Goal: Transaction & Acquisition: Purchase product/service

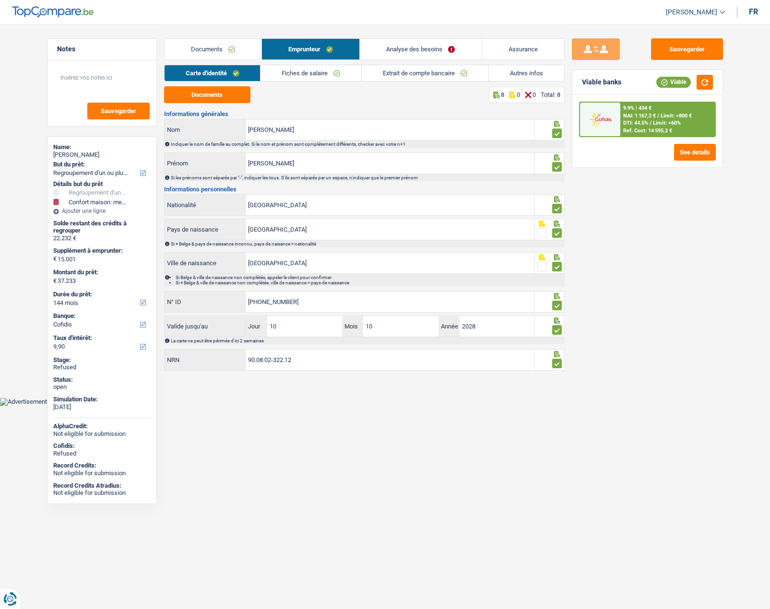
select select "refinancing"
select select "household"
select select "144"
select select "cofidis"
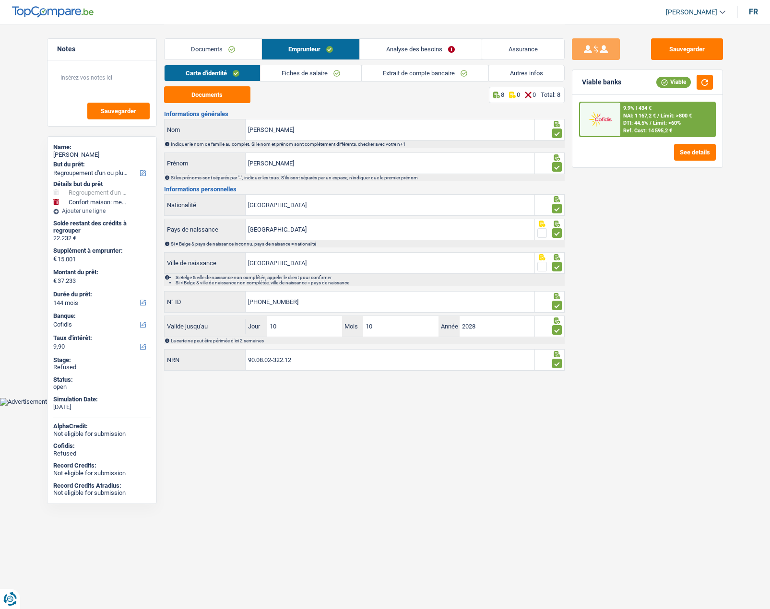
click at [80, 155] on div "Audrey Georges" at bounding box center [101, 155] width 97 height 8
copy div "Georges"
click at [428, 47] on link "Analyse des besoins" at bounding box center [420, 49] width 121 height 21
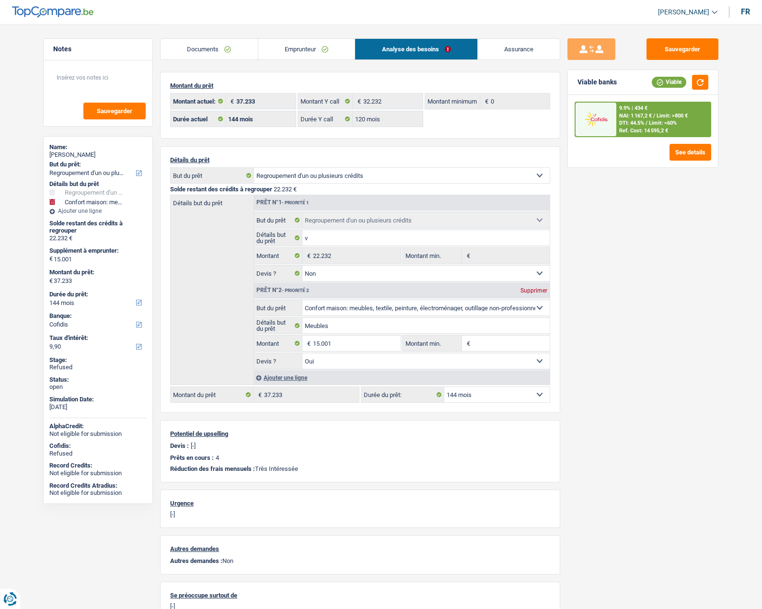
click at [213, 56] on link "Documents" at bounding box center [209, 49] width 97 height 21
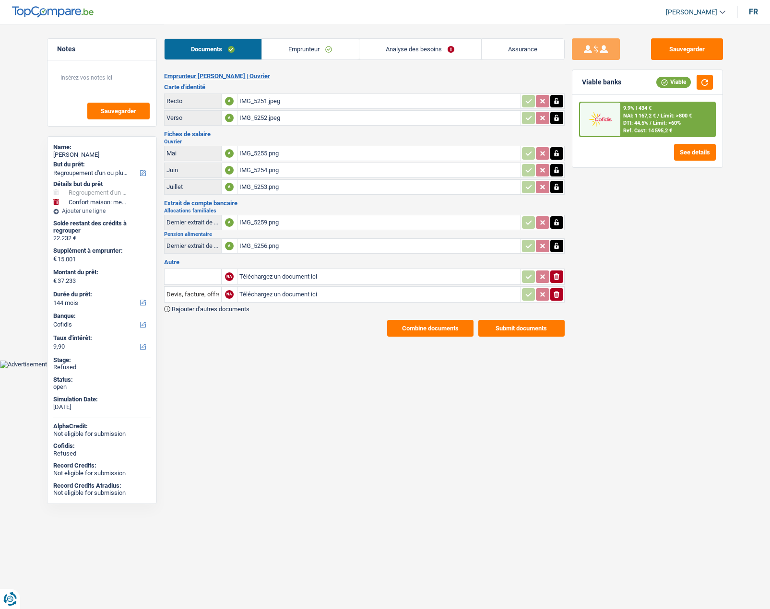
click at [301, 50] on link "Emprunteur" at bounding box center [310, 49] width 97 height 21
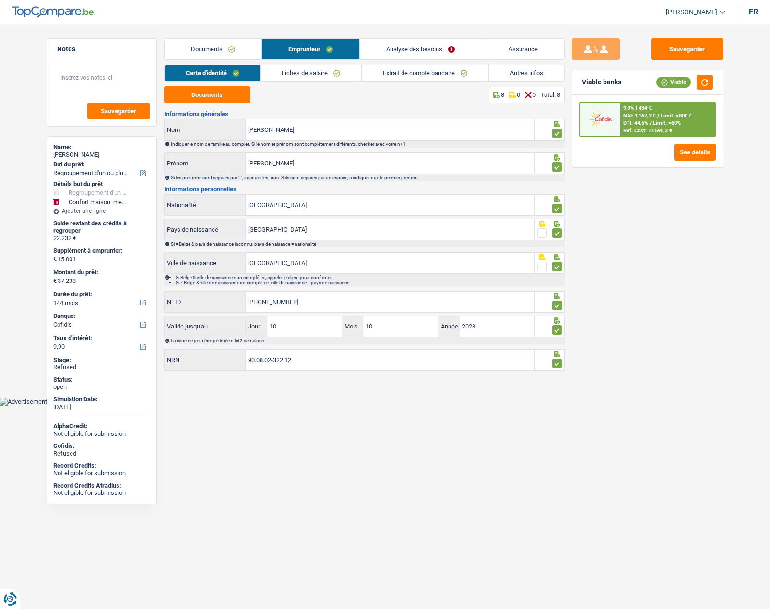
click at [302, 75] on link "Fiches de salaire" at bounding box center [310, 73] width 101 height 16
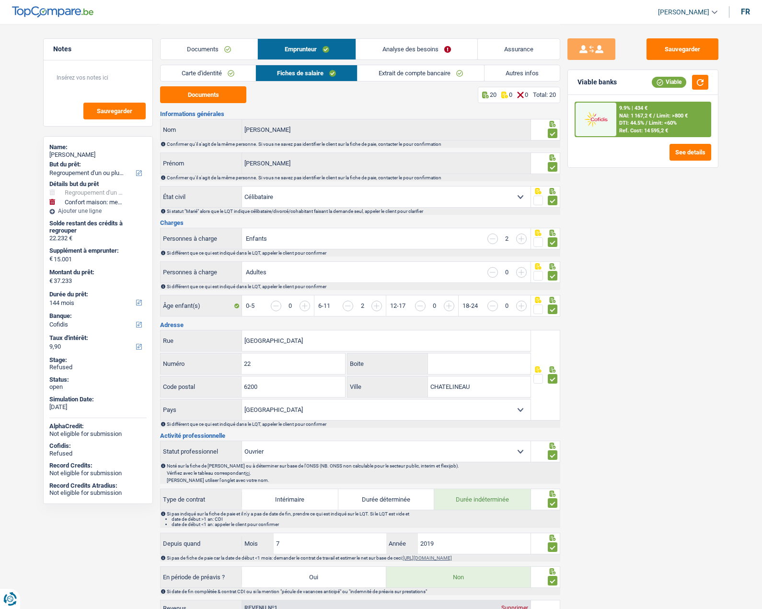
click at [507, 77] on link "Autres infos" at bounding box center [522, 73] width 75 height 16
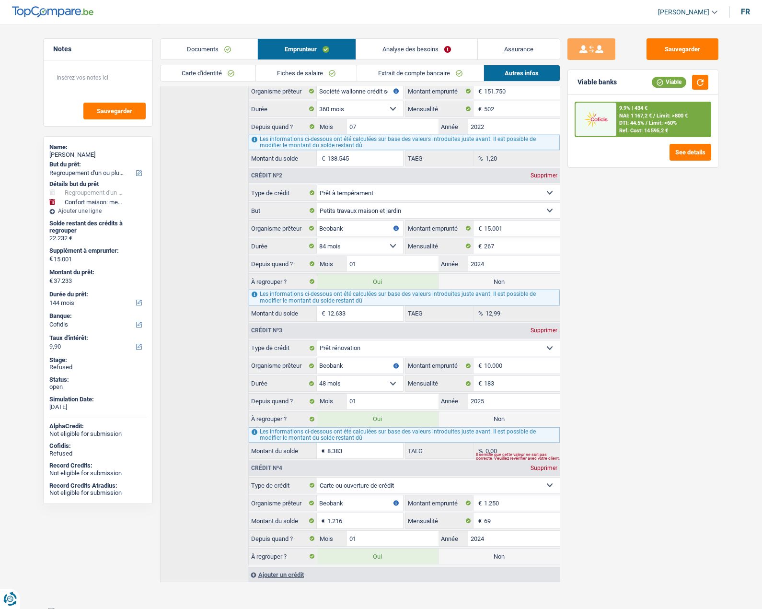
scroll to position [259, 0]
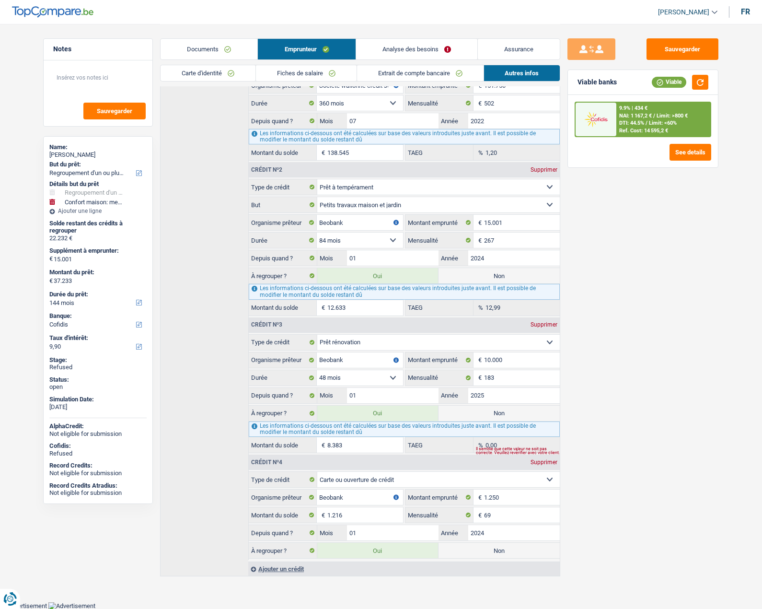
click at [478, 412] on label "Non" at bounding box center [499, 413] width 121 height 15
click at [478, 412] on input "Non" at bounding box center [499, 413] width 121 height 15
radio input "true"
type input "28.850"
select select "120"
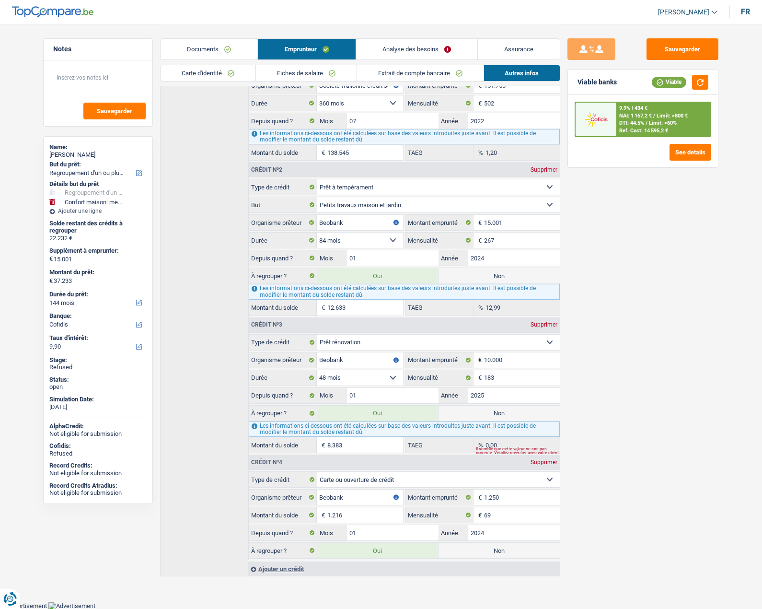
radio input "false"
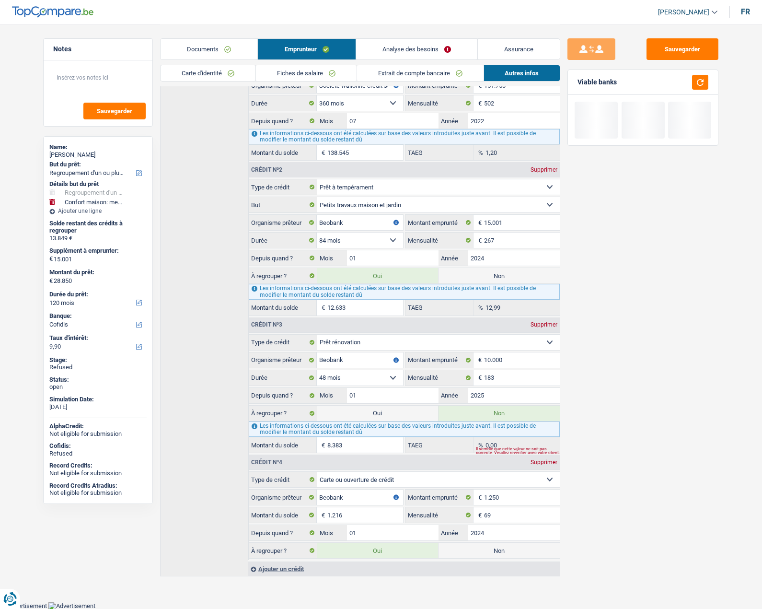
click at [481, 276] on label "Non" at bounding box center [499, 275] width 121 height 15
click at [481, 276] on input "Non" at bounding box center [499, 275] width 121 height 15
radio input "true"
type input "16.217"
select select "84"
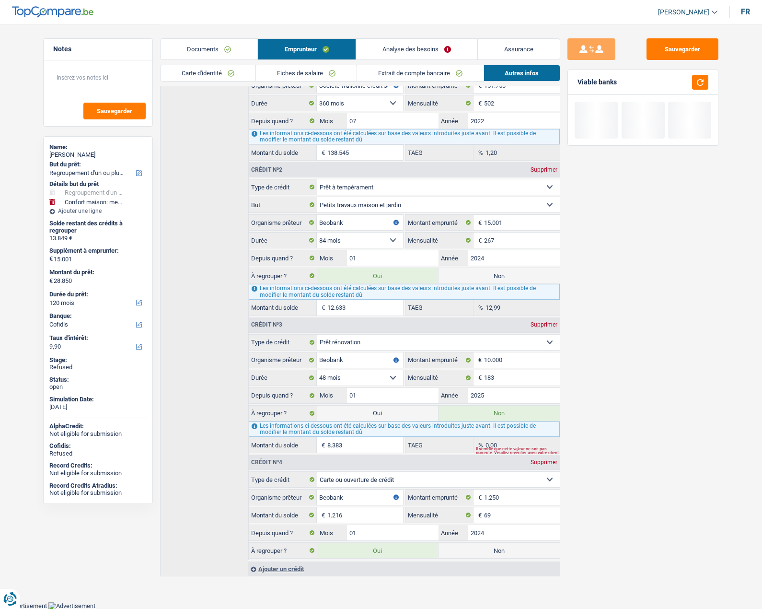
radio input "false"
type input "16.217"
select select "84"
type input "1.216"
select select "84"
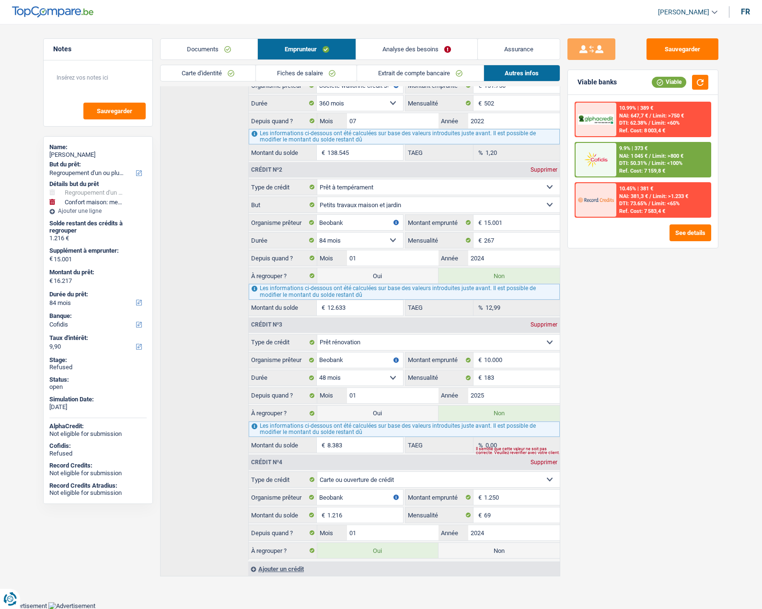
click at [468, 547] on label "Non" at bounding box center [499, 550] width 121 height 15
click at [468, 547] on input "Non" at bounding box center [499, 550] width 121 height 15
radio input "true"
select select "household"
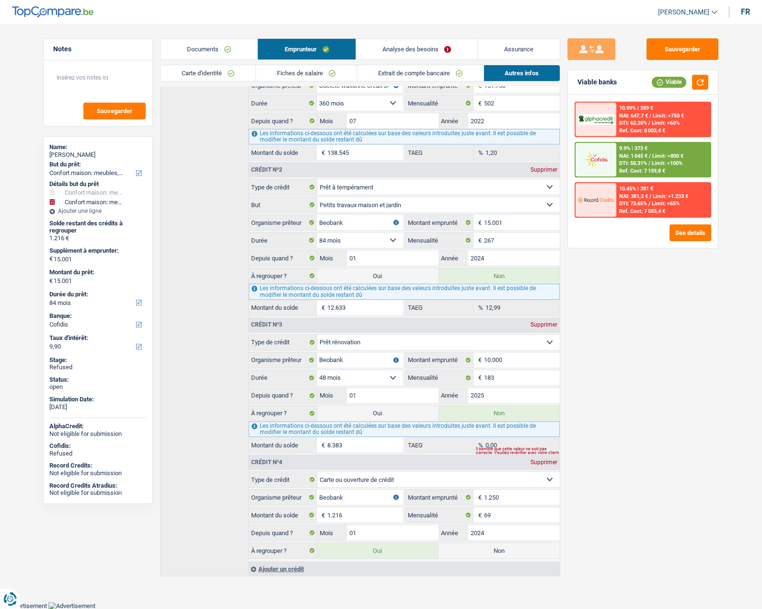
radio input "false"
type input "15.001"
select select "household"
type input "Meubles"
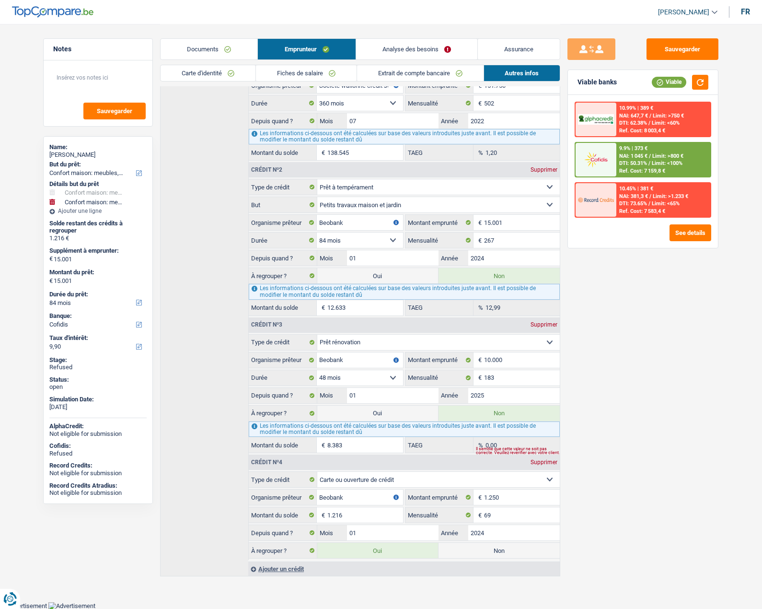
type input "15.001"
select select "yes"
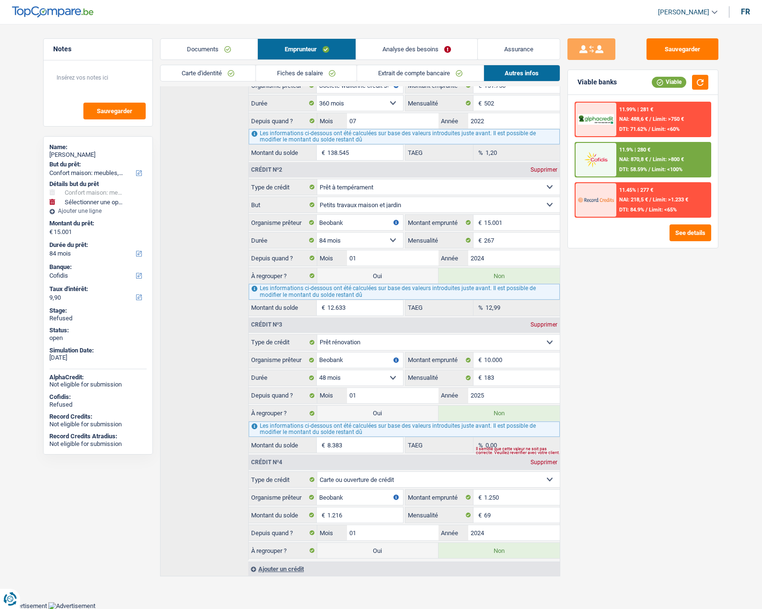
click at [388, 49] on link "Analyse des besoins" at bounding box center [416, 49] width 121 height 21
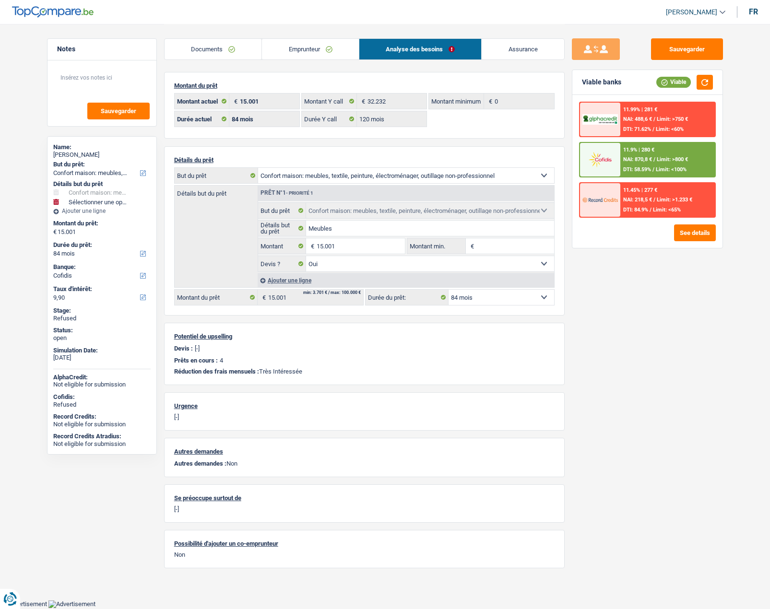
click at [281, 44] on link "Emprunteur" at bounding box center [310, 49] width 97 height 21
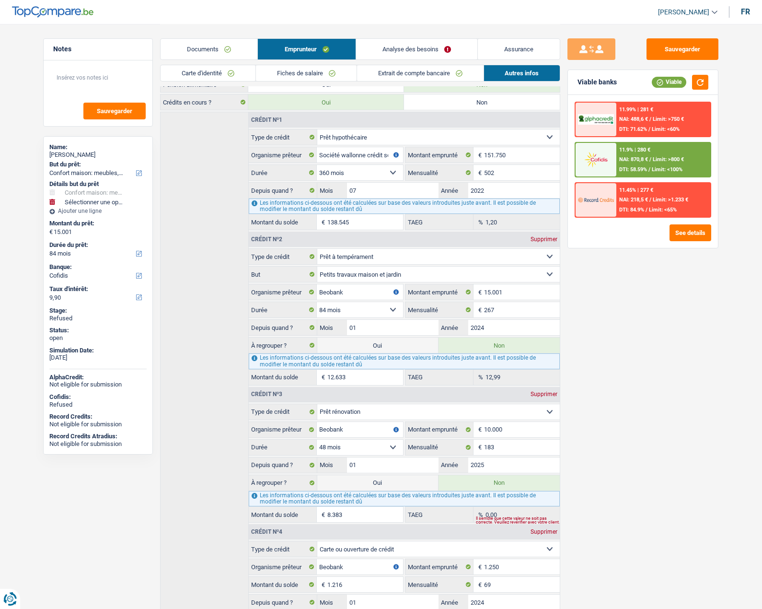
scroll to position [192, 0]
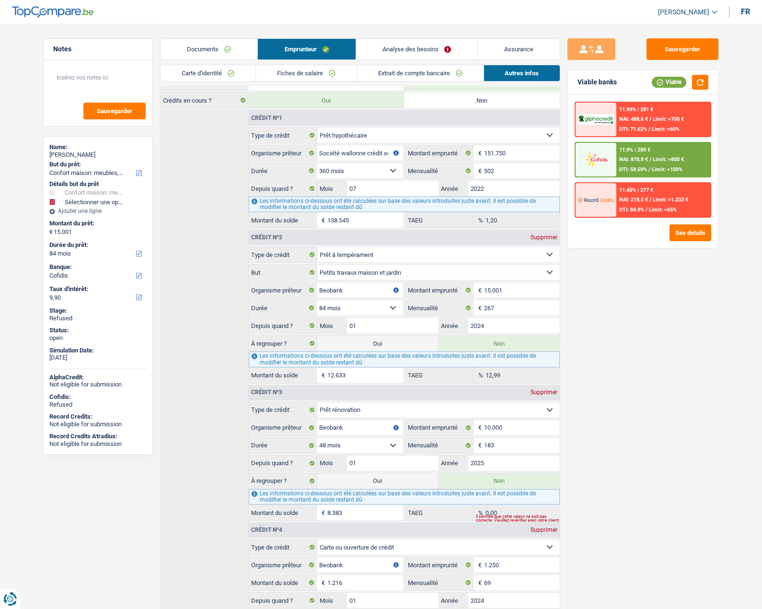
click at [362, 342] on label "Oui" at bounding box center [377, 343] width 121 height 15
click at [362, 342] on input "Oui" at bounding box center [377, 343] width 121 height 15
radio input "true"
radio input "false"
type input "27.634"
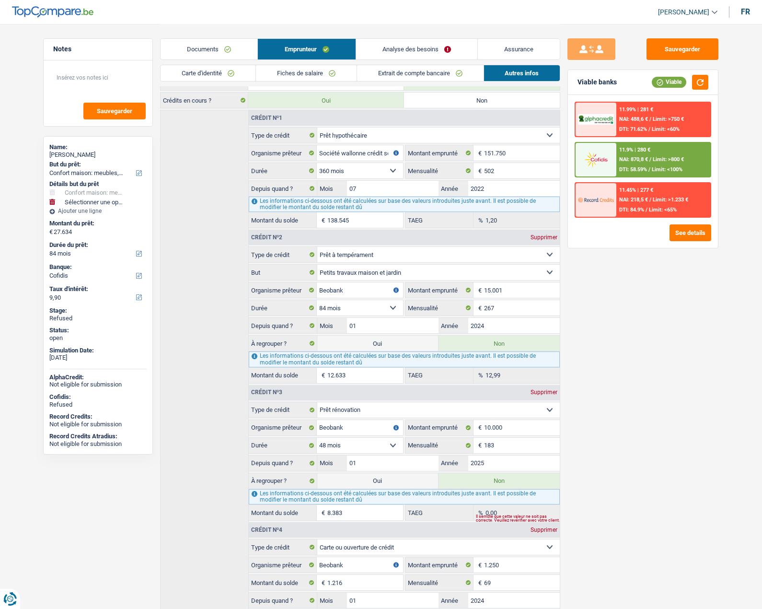
select select "refinancing"
select select "120"
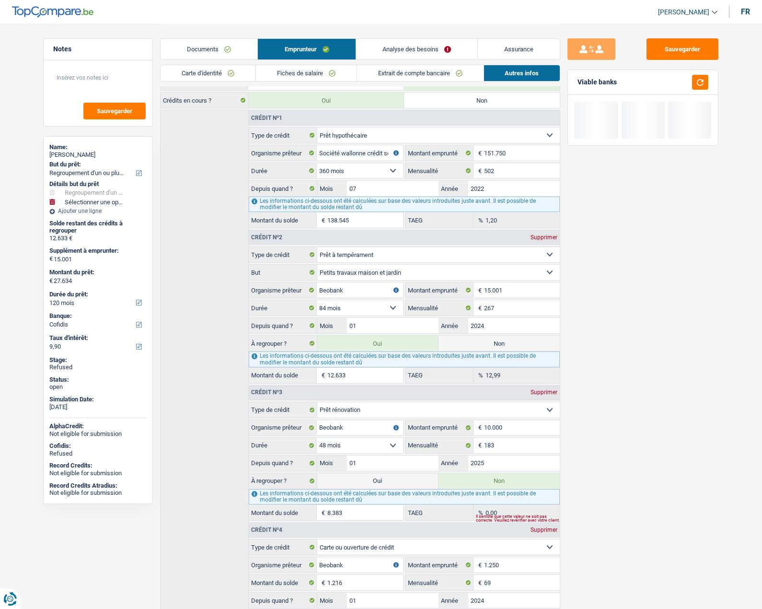
click at [356, 479] on label "Oui" at bounding box center [377, 480] width 121 height 15
click at [356, 479] on input "Oui" at bounding box center [377, 480] width 121 height 15
radio input "true"
radio input "false"
type input "36.017"
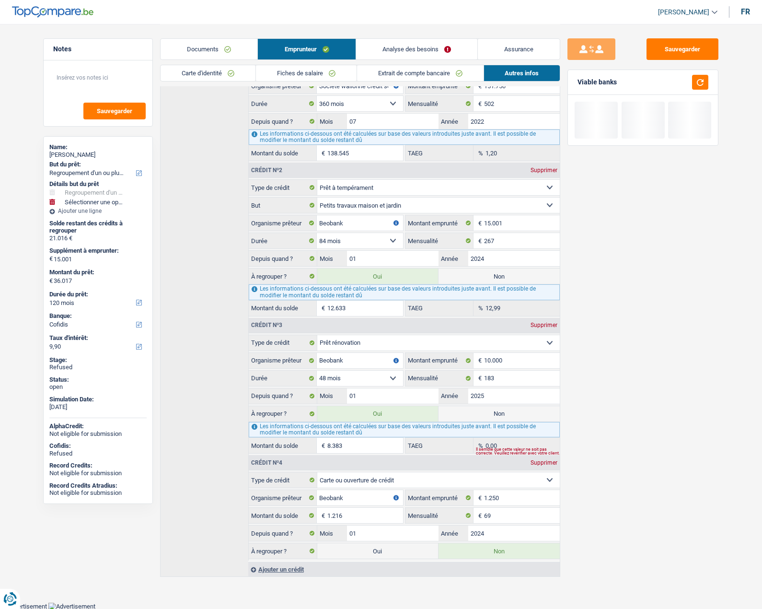
scroll to position [259, 0]
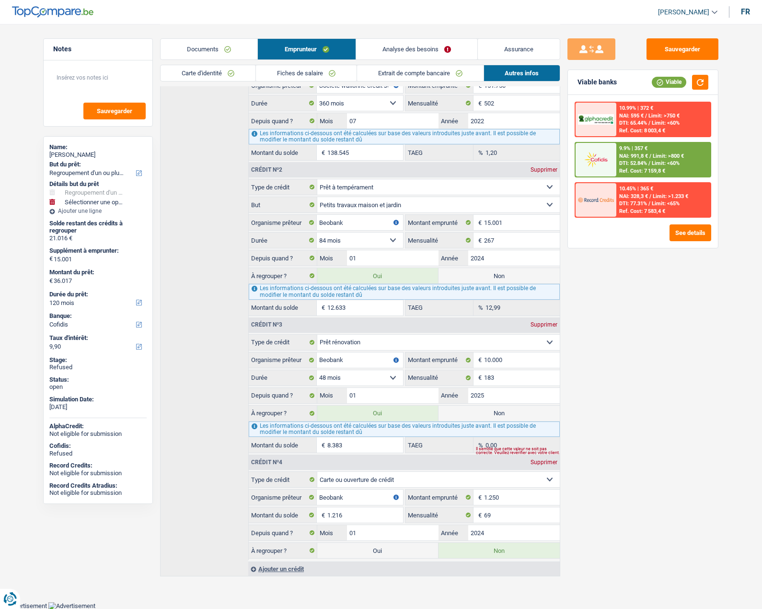
drag, startPoint x: 396, startPoint y: 554, endPoint x: 398, endPoint y: 545, distance: 9.8
click at [395, 554] on label "Oui" at bounding box center [377, 550] width 121 height 15
click at [395, 554] on input "Oui" at bounding box center [377, 550] width 121 height 15
radio input "true"
radio input "false"
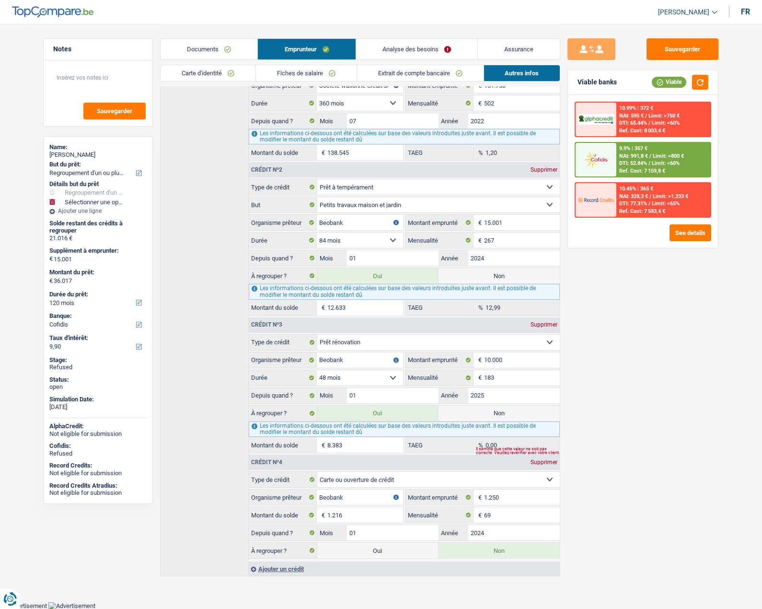
type input "37.233"
select select "144"
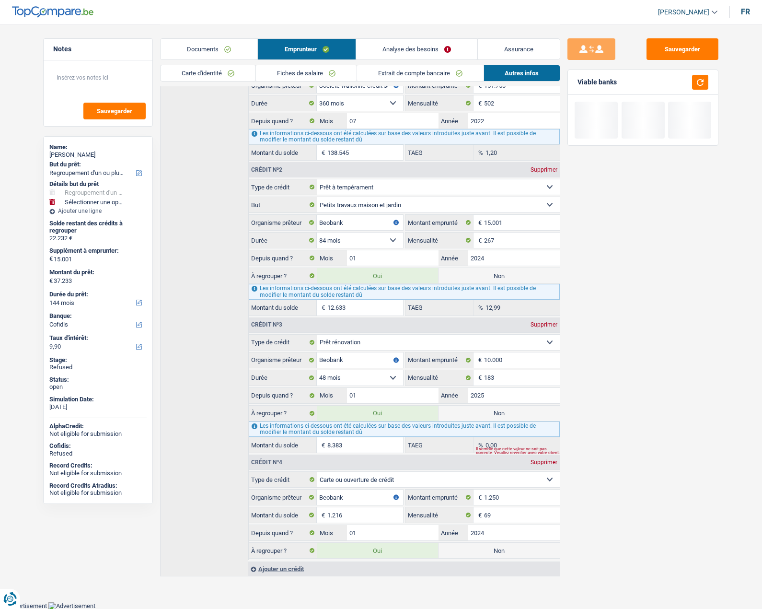
click at [479, 420] on label "Non" at bounding box center [499, 413] width 121 height 15
click at [479, 420] on input "Non" at bounding box center [499, 413] width 121 height 15
radio input "true"
select select "120"
radio input "false"
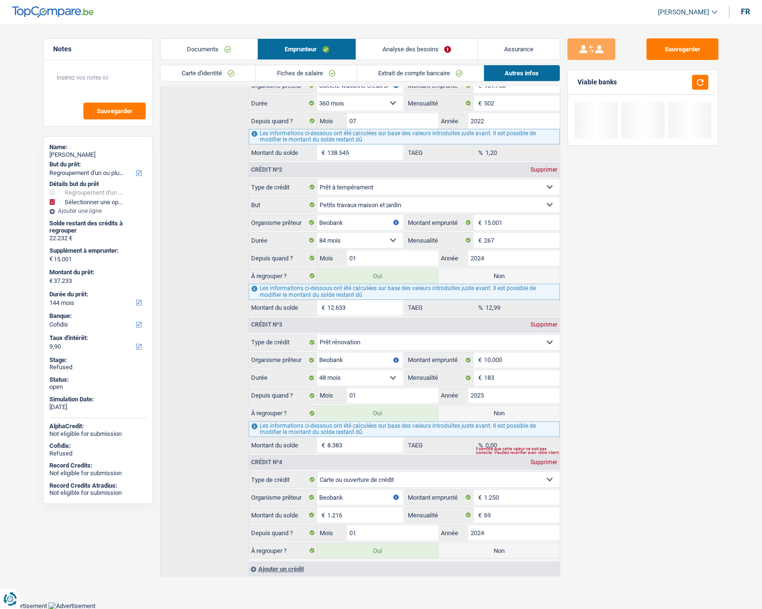
type input "28.850"
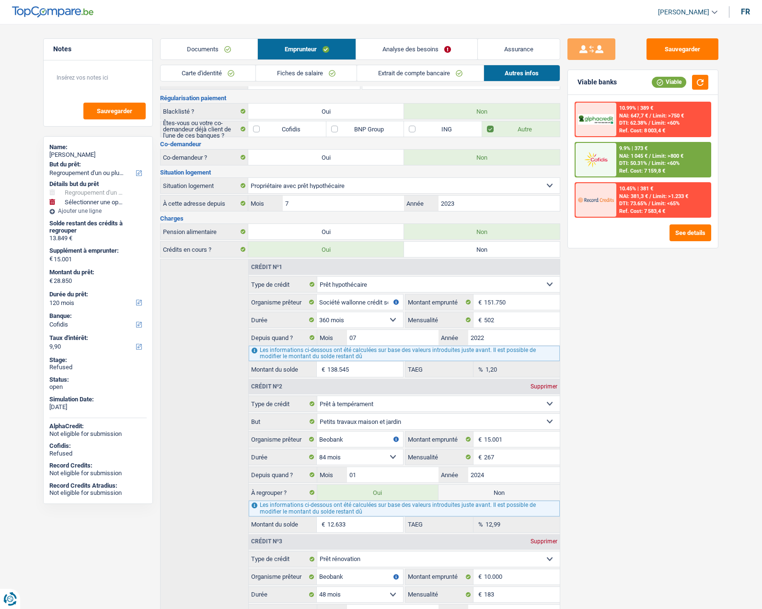
scroll to position [0, 0]
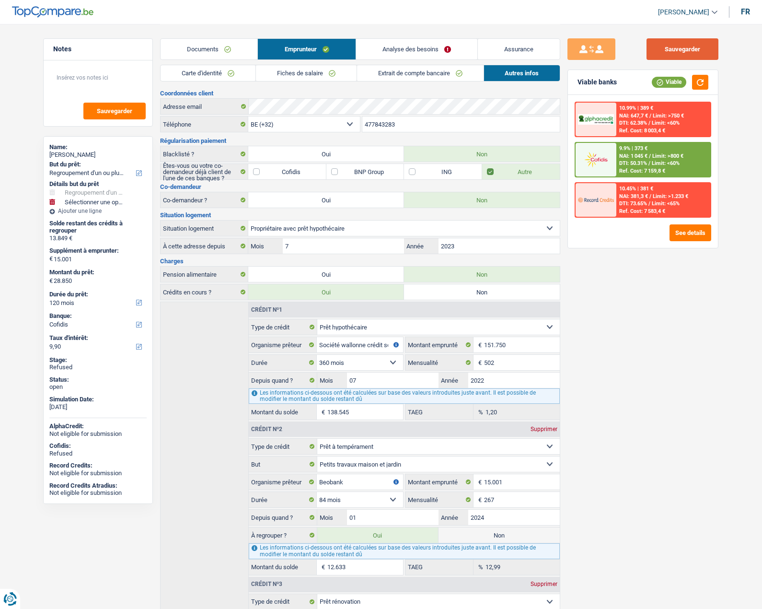
click at [672, 47] on button "Sauvegarder" at bounding box center [683, 49] width 72 height 22
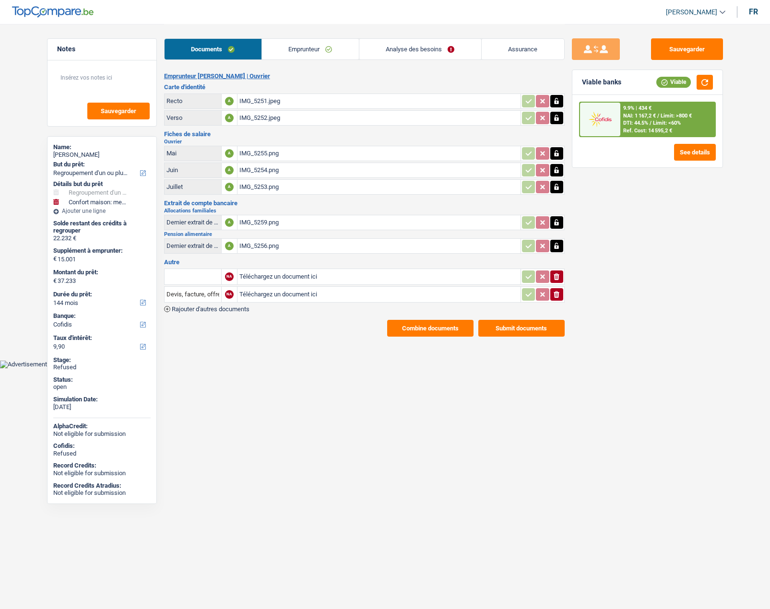
select select "refinancing"
select select "household"
select select "144"
select select "cofidis"
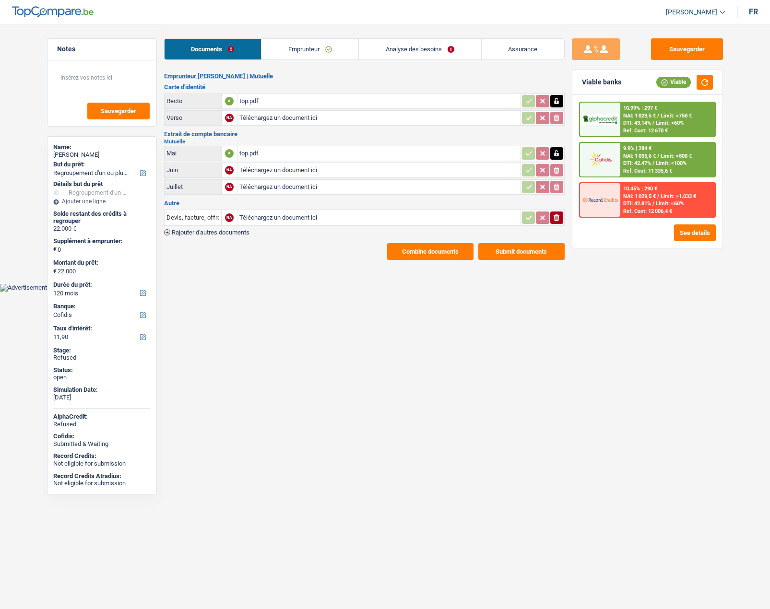
select select "refinancing"
select select "120"
select select "cofidis"
select select "mutuality"
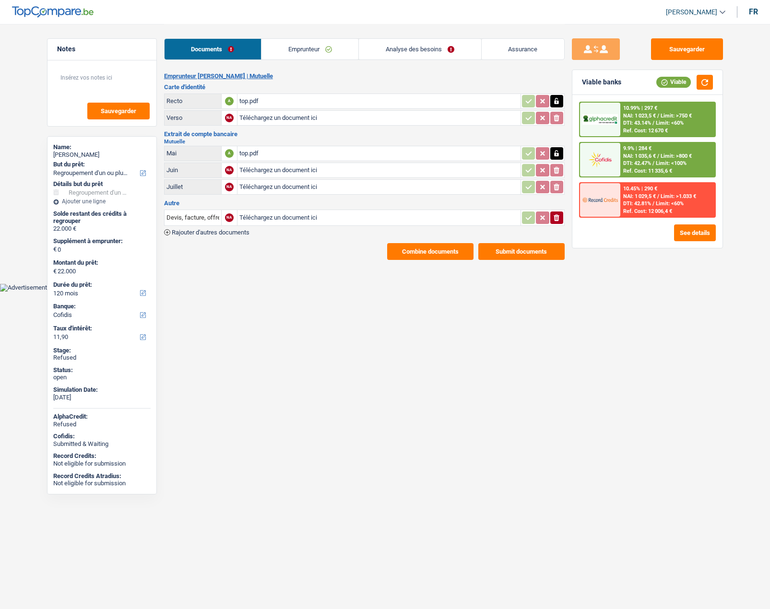
select select "mutualityIndemnity"
select select "[DEMOGRAPHIC_DATA]"
select select "BE"
click at [296, 57] on link "Emprunteur" at bounding box center [309, 49] width 97 height 21
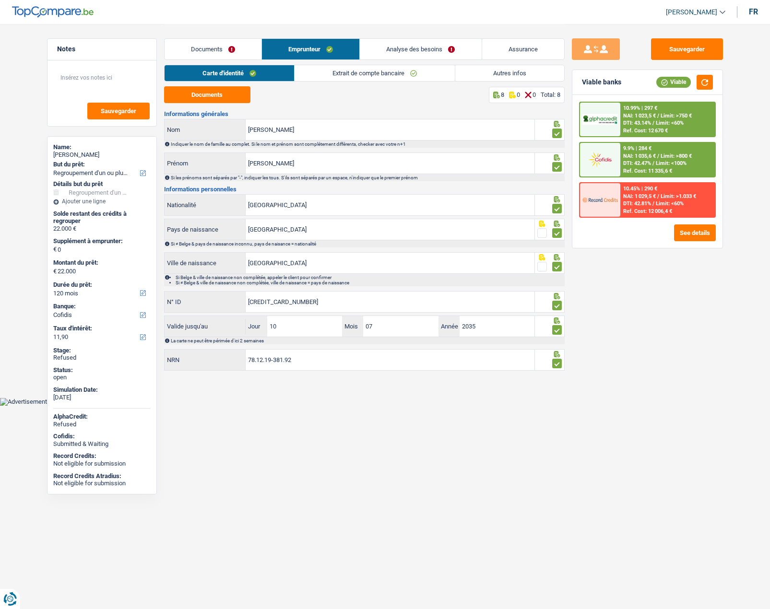
click at [328, 78] on link "Extrait de compte bancaire" at bounding box center [374, 73] width 160 height 16
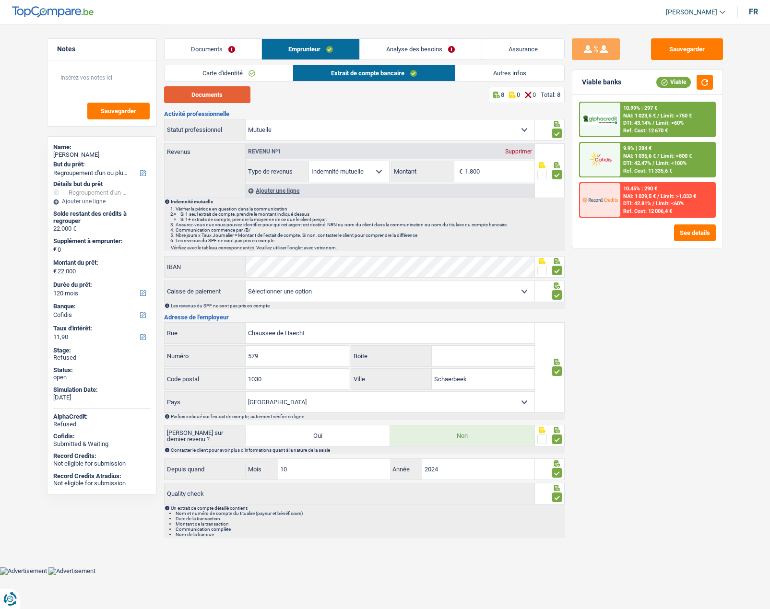
click at [205, 91] on button "Documents" at bounding box center [207, 94] width 86 height 17
click at [224, 52] on link "Documents" at bounding box center [212, 49] width 97 height 21
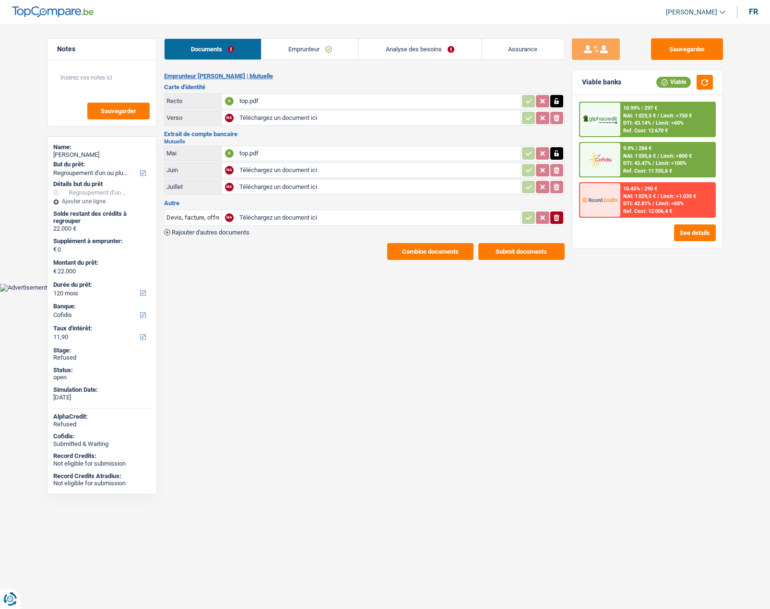
click at [396, 48] on link "Analyse des besoins" at bounding box center [420, 49] width 122 height 21
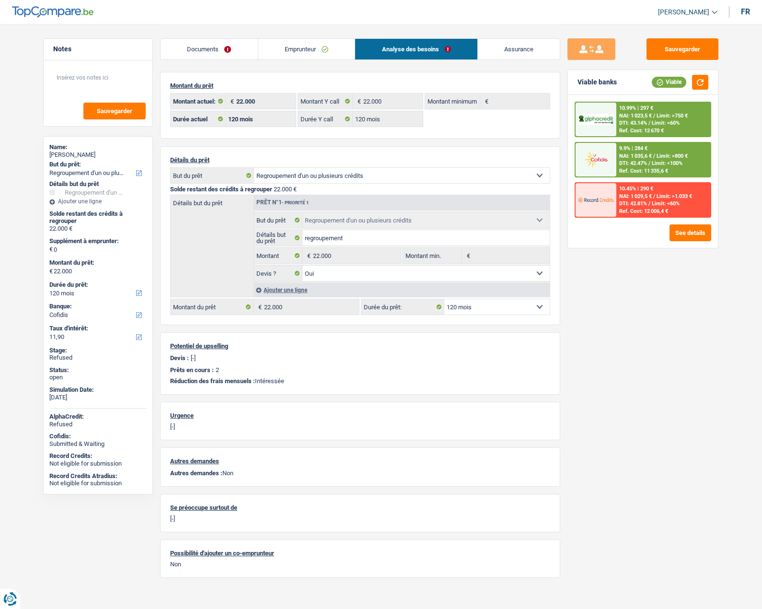
click at [281, 43] on link "Emprunteur" at bounding box center [306, 49] width 97 height 21
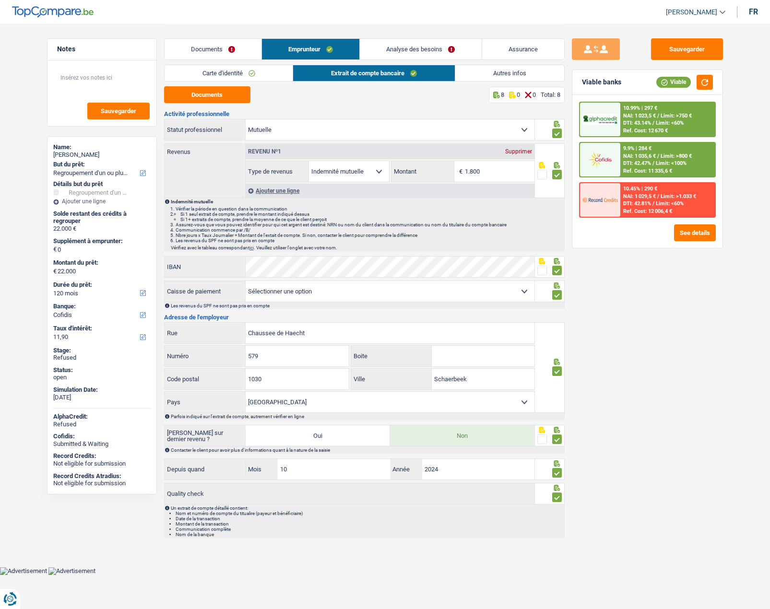
click at [505, 71] on link "Autres infos" at bounding box center [509, 73] width 109 height 16
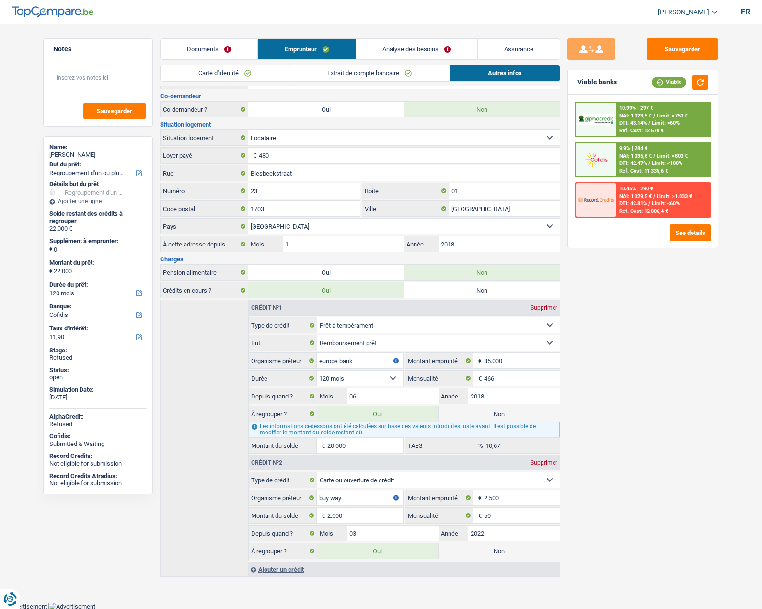
scroll to position [155, 0]
click at [464, 407] on label "Non" at bounding box center [499, 413] width 121 height 15
click at [464, 407] on input "Non" at bounding box center [499, 413] width 121 height 15
radio input "true"
type input "2.000"
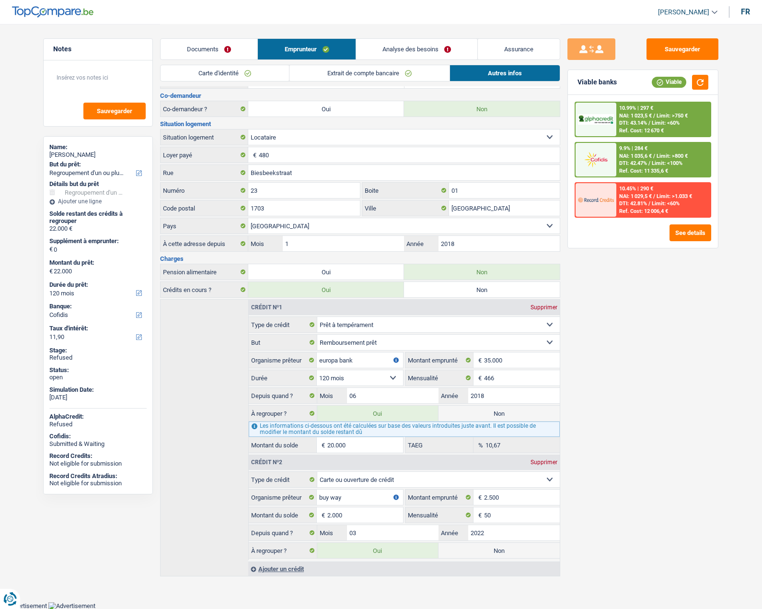
select select "24"
radio input "false"
type input "2.000"
select select "24"
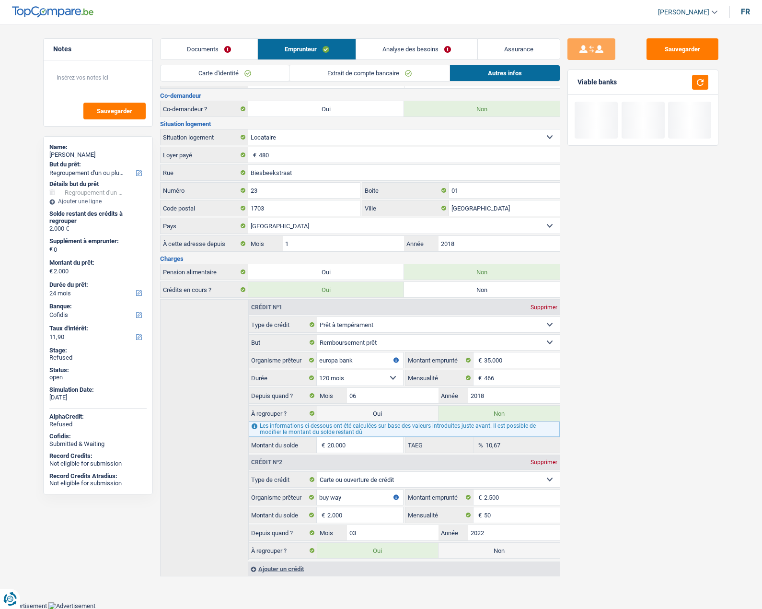
click at [479, 553] on label "Non" at bounding box center [499, 550] width 121 height 15
click at [479, 553] on input "Non" at bounding box center [499, 550] width 121 height 15
radio input "true"
select select
select select "24"
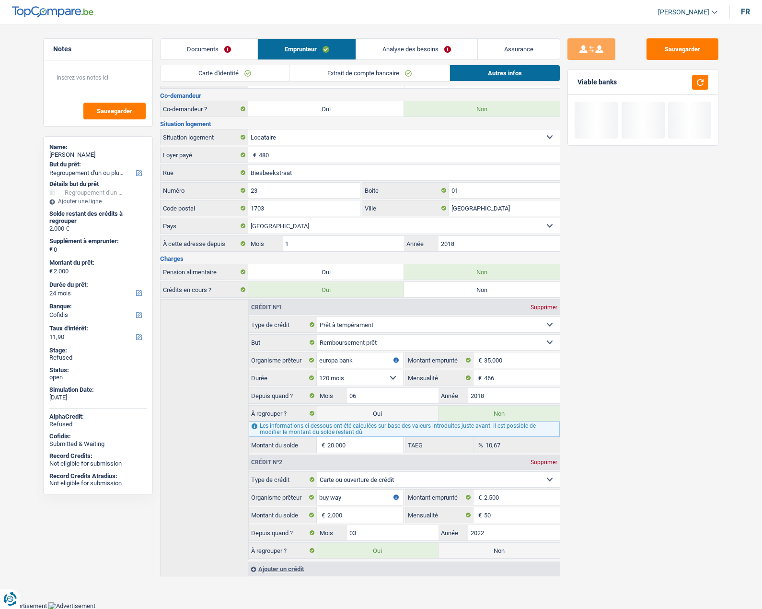
radio input "false"
type input "0"
select select "24"
select select
select select "24"
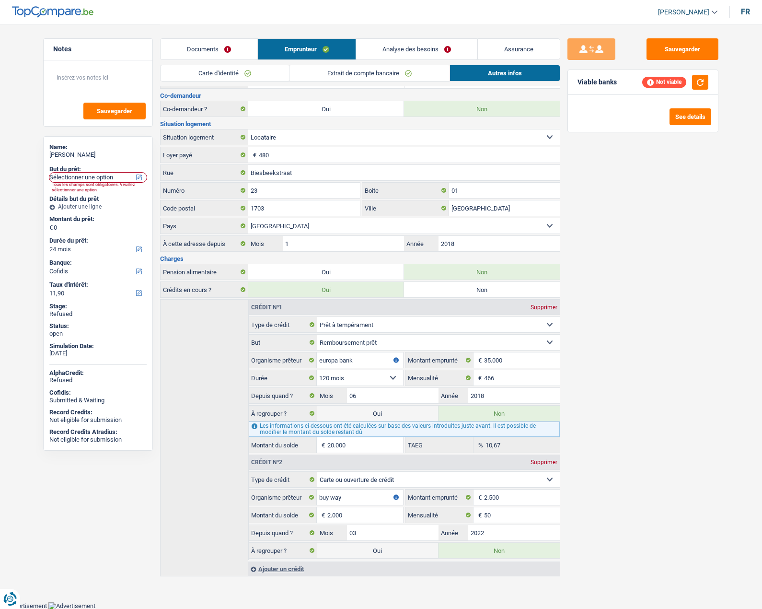
click at [395, 51] on link "Analyse des besoins" at bounding box center [416, 49] width 121 height 21
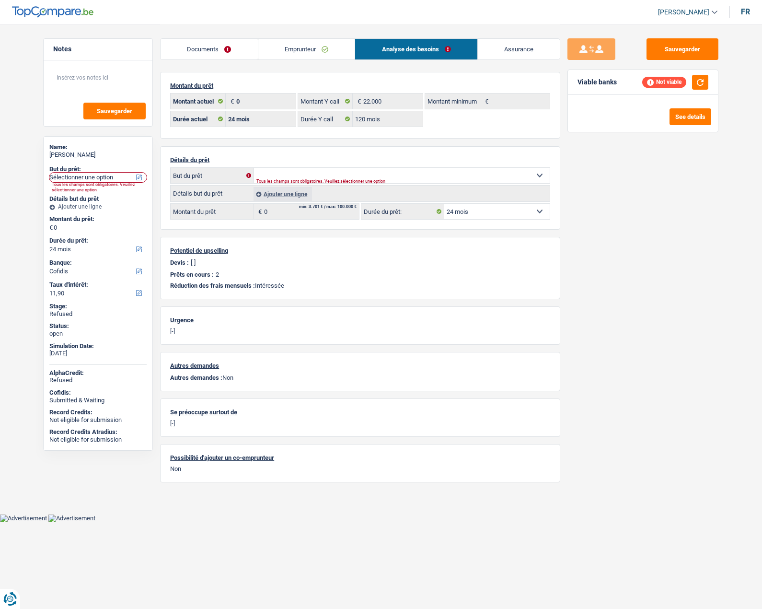
scroll to position [0, 0]
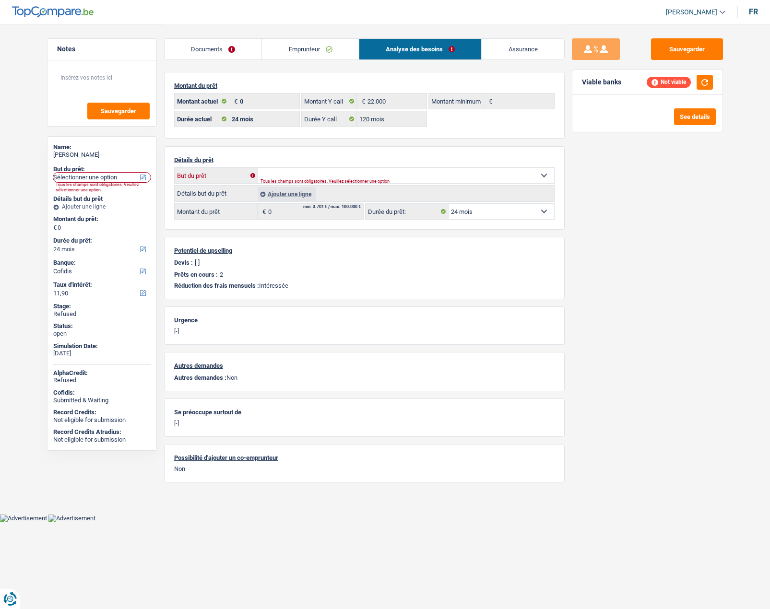
click at [274, 175] on select "Confort maison: meubles, textile, peinture, électroménager, outillage non-profe…" at bounding box center [406, 175] width 296 height 15
select select "household"
click at [258, 168] on select "Confort maison: meubles, textile, peinture, électroménager, outillage non-profe…" at bounding box center [406, 175] width 296 height 15
select select "household"
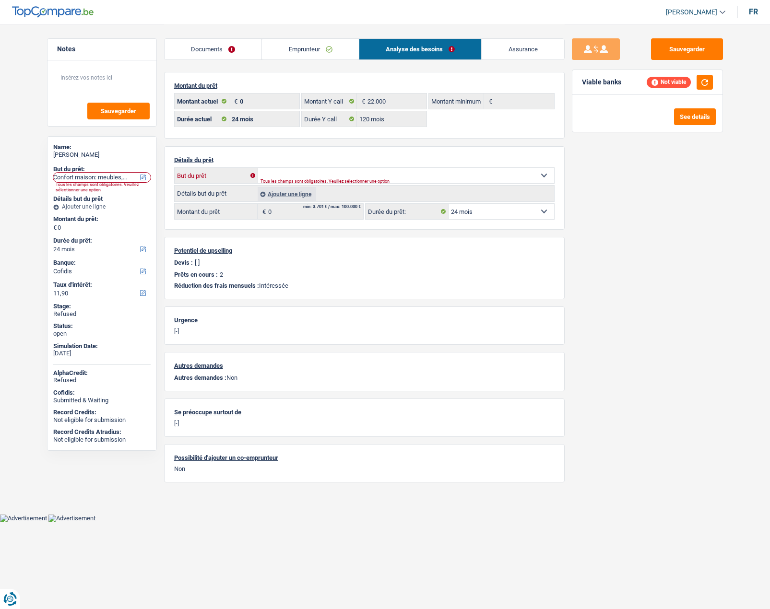
select select "household"
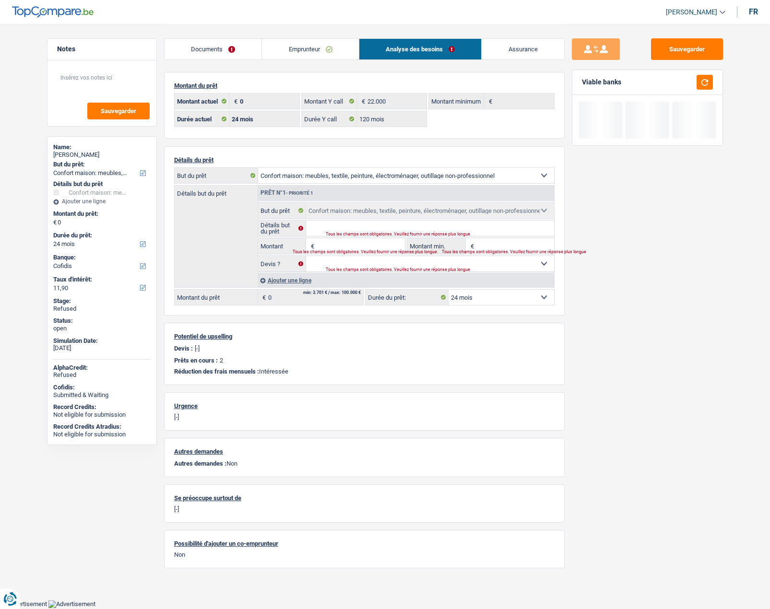
click at [315, 245] on span "€" at bounding box center [311, 245] width 11 height 15
click at [323, 245] on input "Montant" at bounding box center [360, 245] width 88 height 15
type input "20.000"
select select "84"
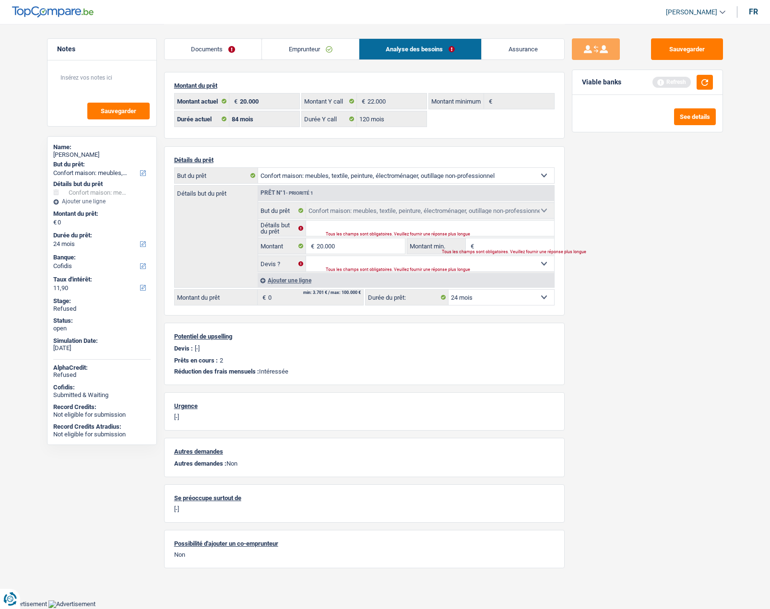
type input "20.000"
click at [578, 255] on div "Sauvegarder Viable banks Refresh See details" at bounding box center [646, 315] width 165 height 555
select select "84"
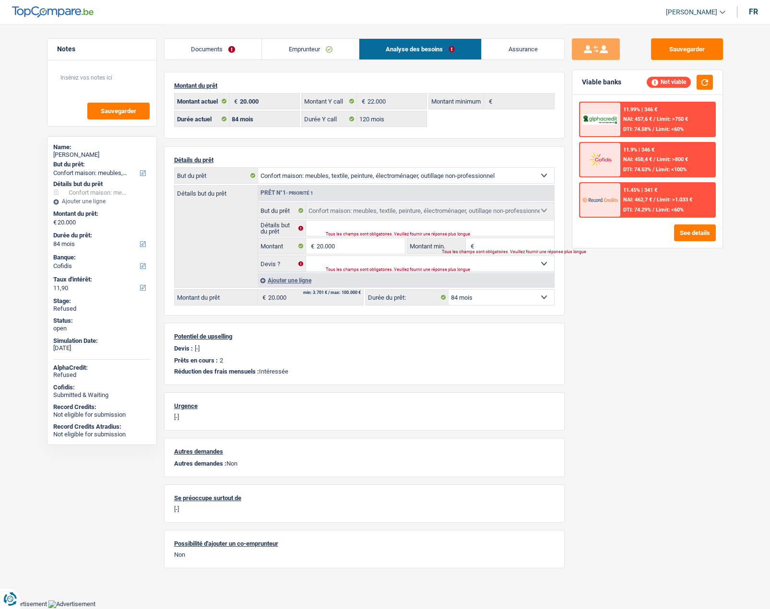
click at [280, 47] on link "Emprunteur" at bounding box center [310, 49] width 97 height 21
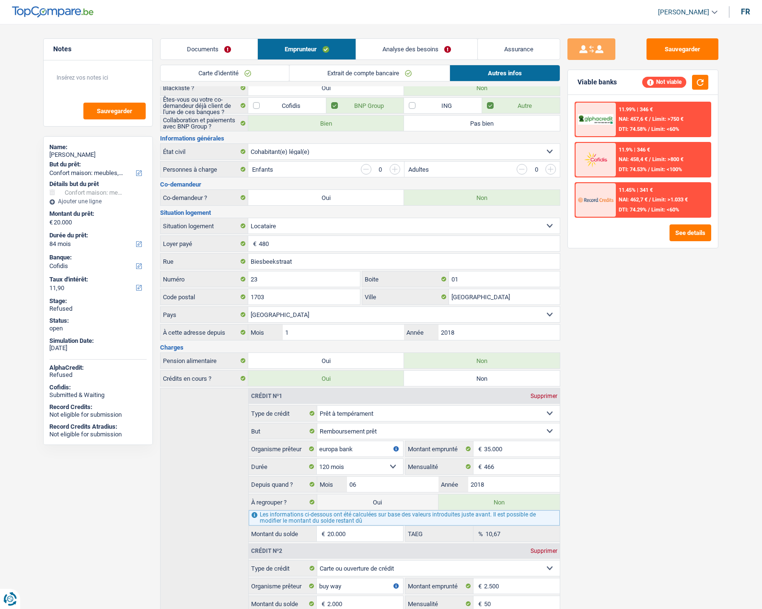
scroll to position [155, 0]
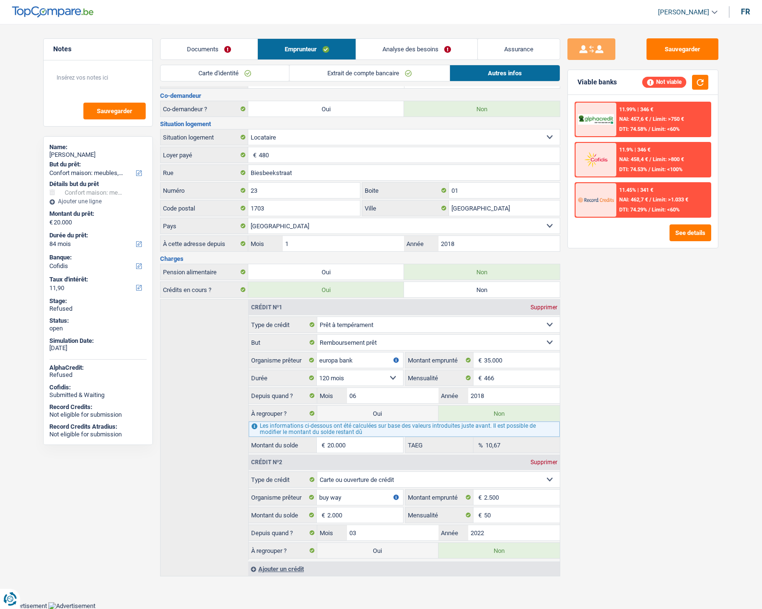
click at [365, 415] on label "Oui" at bounding box center [377, 413] width 121 height 15
click at [365, 415] on input "Oui" at bounding box center [377, 413] width 121 height 15
radio input "true"
radio input "false"
type input "40.000"
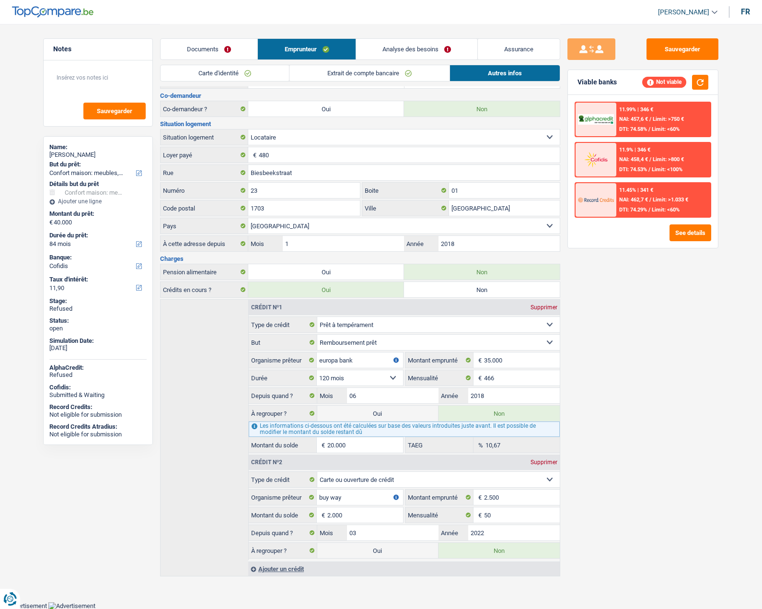
select select "refinancing"
select select "144"
select select "refinancing"
select select "household"
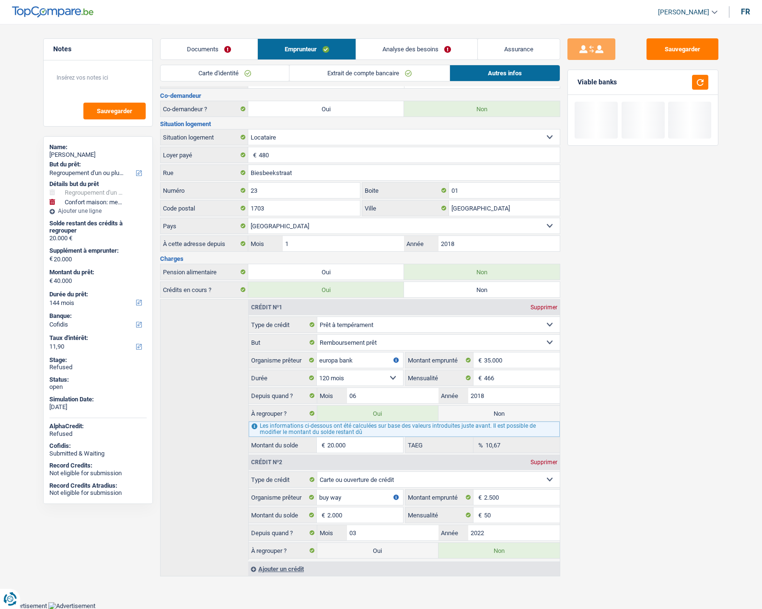
click at [375, 550] on label "Oui" at bounding box center [377, 550] width 121 height 15
click at [375, 550] on input "Oui" at bounding box center [377, 550] width 121 height 15
radio input "true"
radio input "false"
type input "42.000"
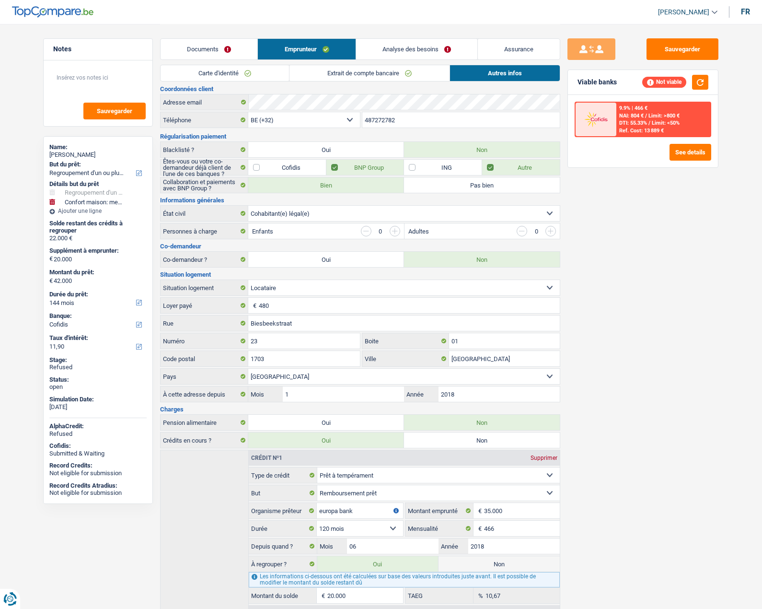
scroll to position [0, 0]
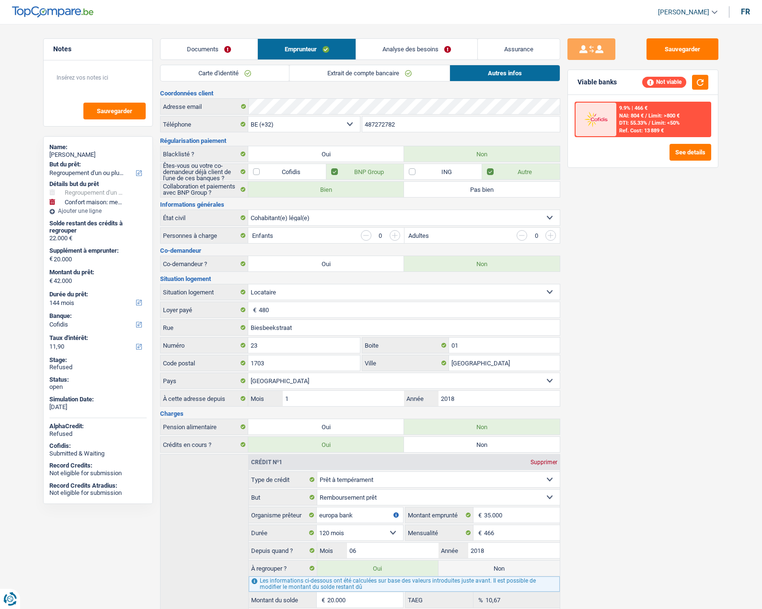
click at [215, 40] on link "Documents" at bounding box center [209, 49] width 97 height 21
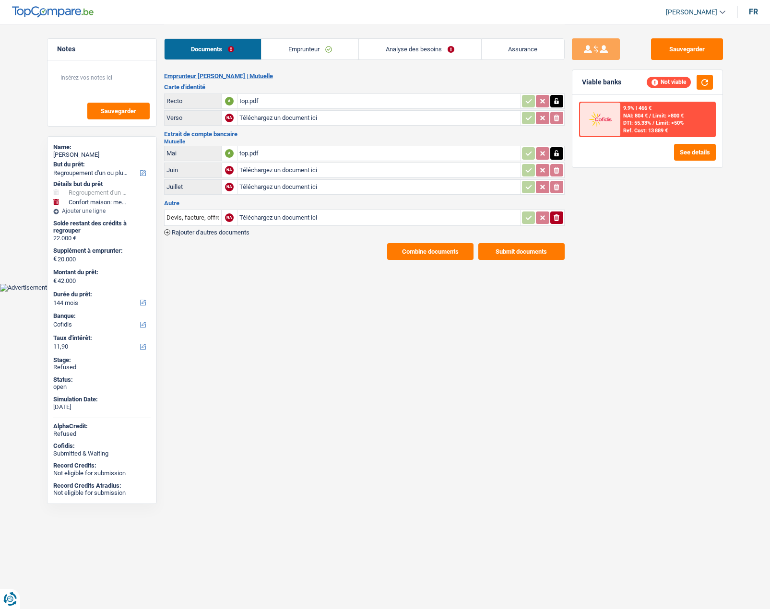
click at [282, 44] on link "Emprunteur" at bounding box center [309, 49] width 97 height 21
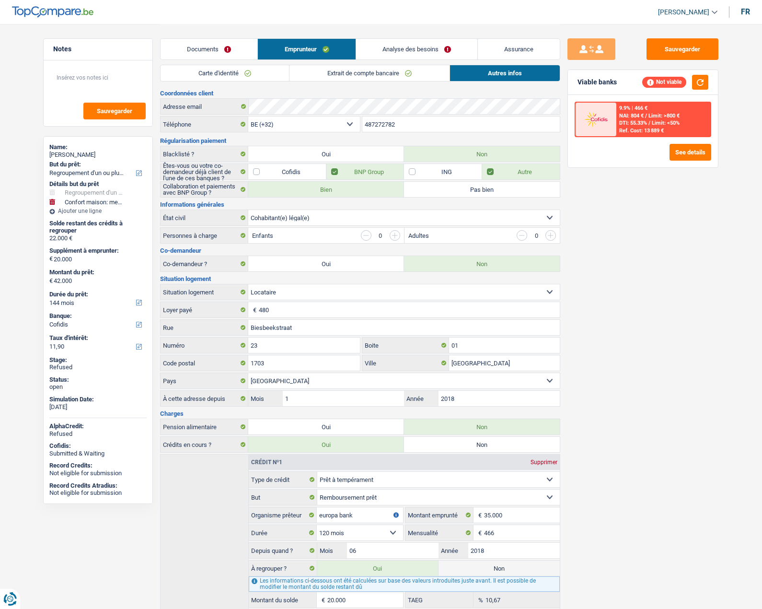
click at [399, 53] on link "Analyse des besoins" at bounding box center [416, 49] width 121 height 21
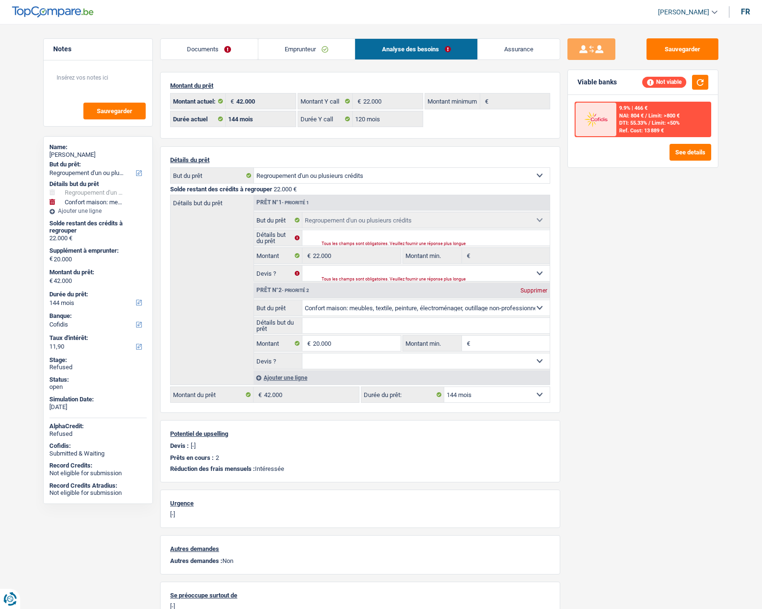
click at [313, 54] on link "Emprunteur" at bounding box center [306, 49] width 97 height 21
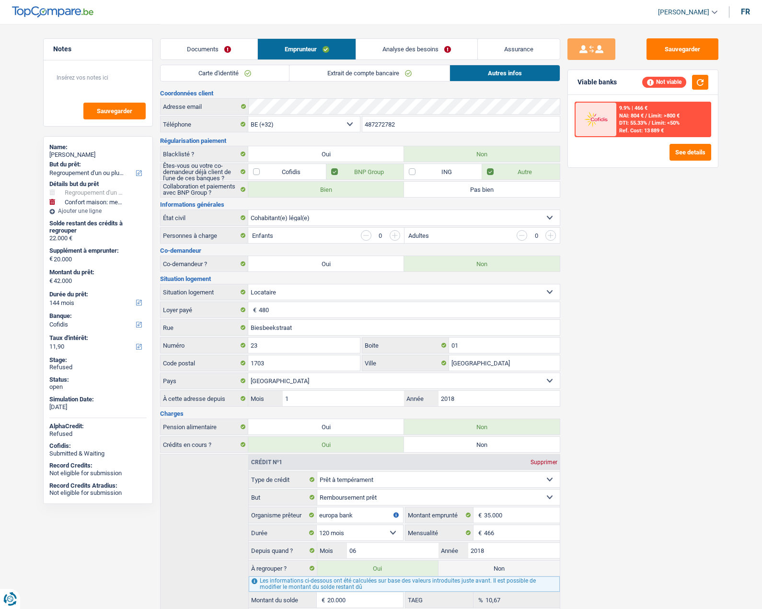
click at [319, 72] on link "Extrait de compte bancaire" at bounding box center [370, 73] width 160 height 16
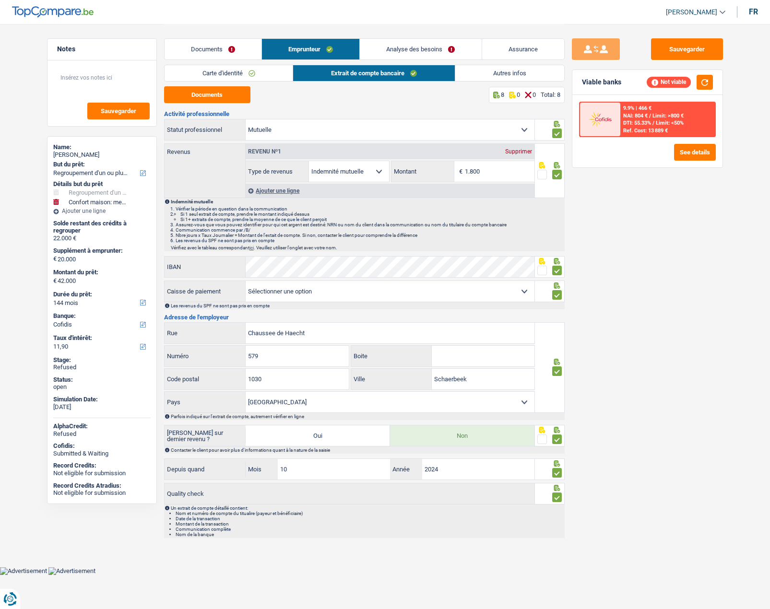
click at [274, 188] on div "Ajouter une ligne" at bounding box center [390, 191] width 289 height 14
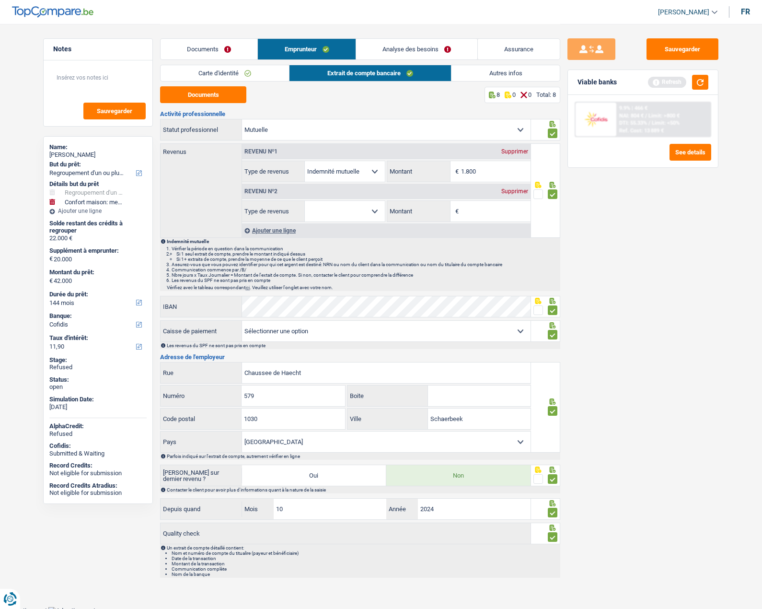
click at [474, 209] on input "Montant" at bounding box center [496, 211] width 70 height 21
type input "600"
click at [349, 210] on select "Allocation d'handicap Allocations chômage Allocations familiales Chèques repas …" at bounding box center [345, 211] width 80 height 21
select select "unemployment"
click at [305, 201] on select "Allocation d'handicap Allocations chômage Allocations familiales Chèques repas …" at bounding box center [345, 211] width 80 height 21
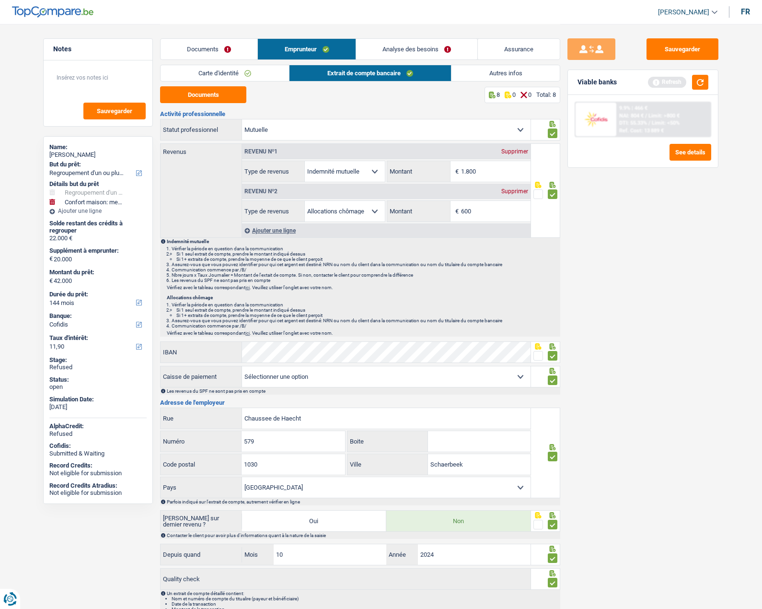
click at [435, 47] on link "Analyse des besoins" at bounding box center [416, 49] width 121 height 21
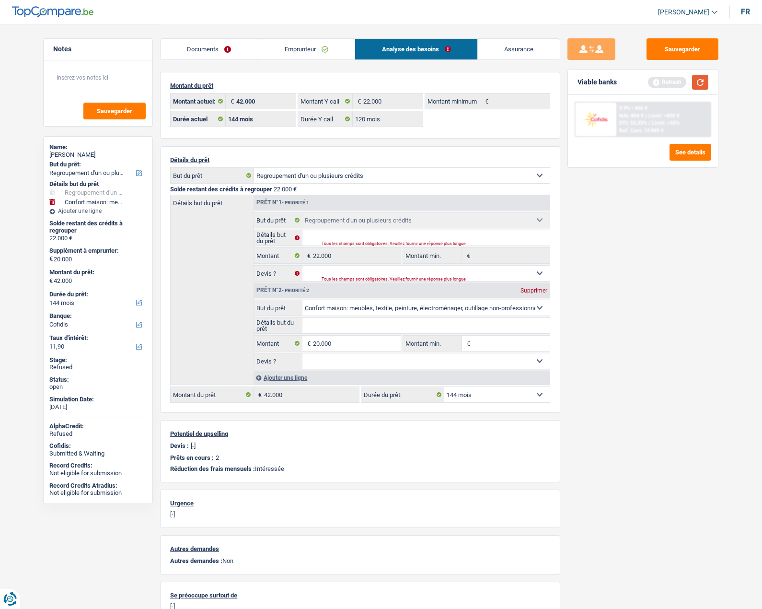
click at [694, 84] on button "button" at bounding box center [700, 82] width 16 height 15
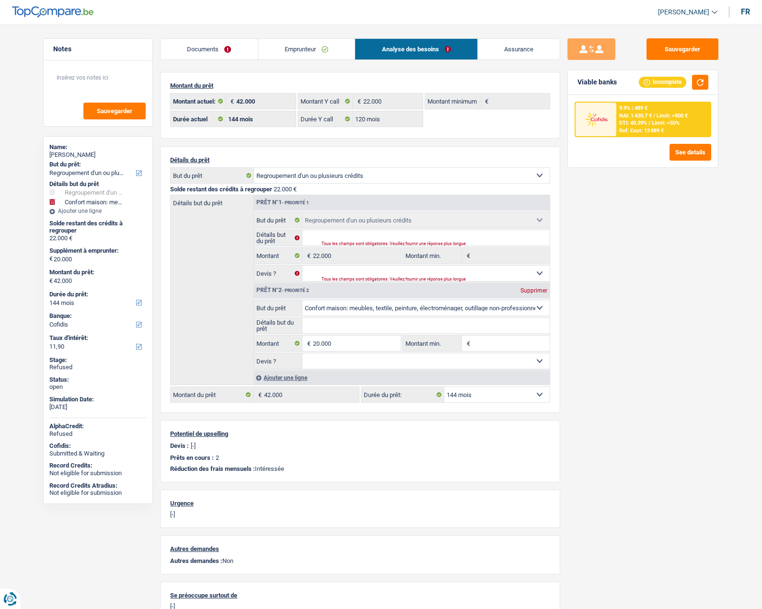
click at [299, 58] on link "Emprunteur" at bounding box center [306, 49] width 97 height 21
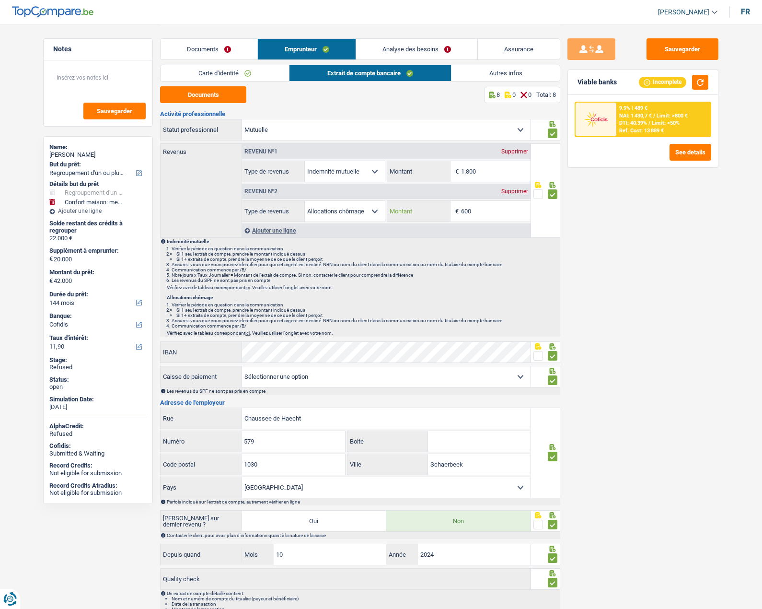
click at [461, 206] on input "600" at bounding box center [496, 211] width 70 height 21
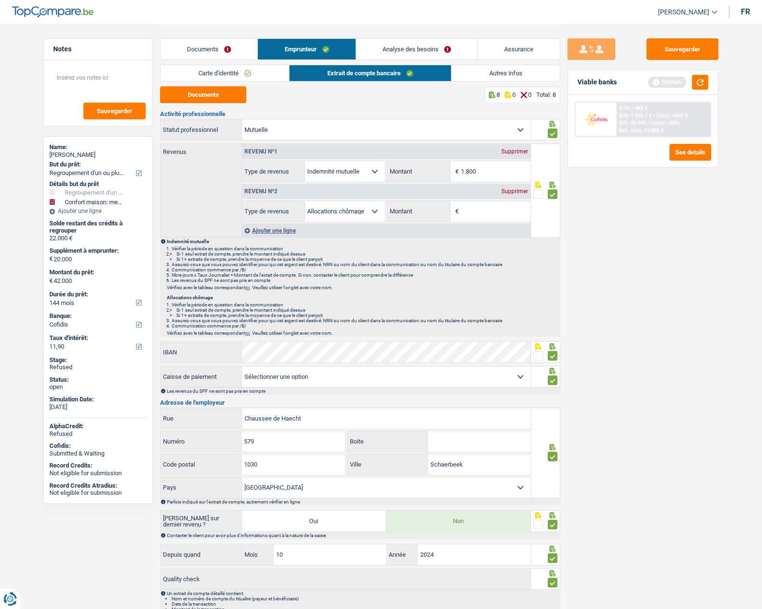
click at [522, 194] on div "Supprimer" at bounding box center [515, 191] width 32 height 6
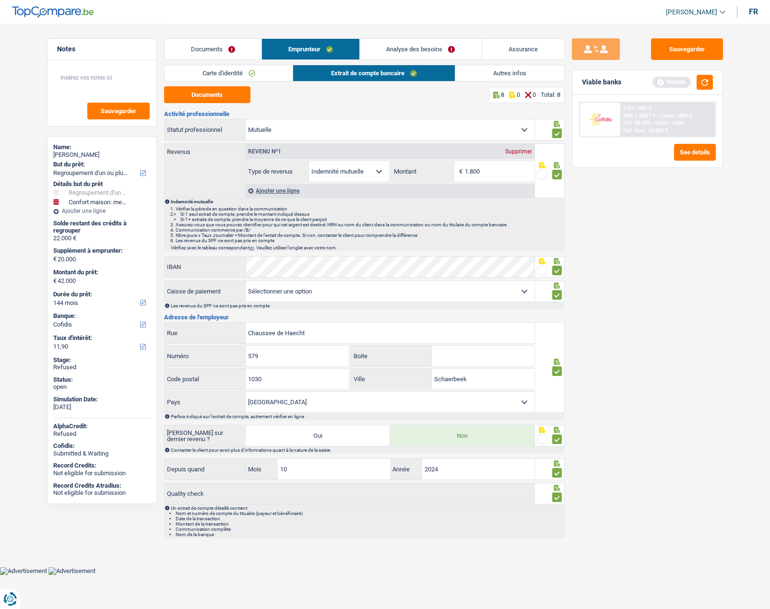
click at [501, 76] on link "Autres infos" at bounding box center [509, 73] width 109 height 16
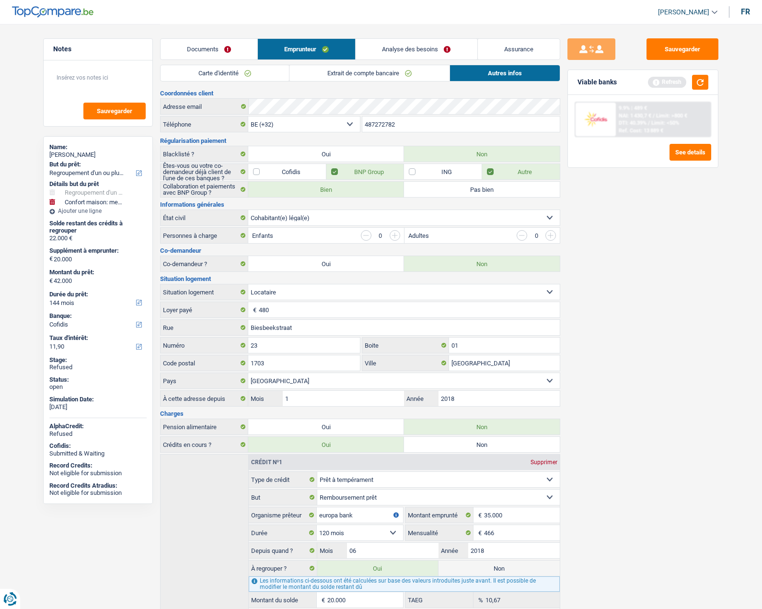
click at [370, 70] on link "Extrait de compte bancaire" at bounding box center [370, 73] width 160 height 16
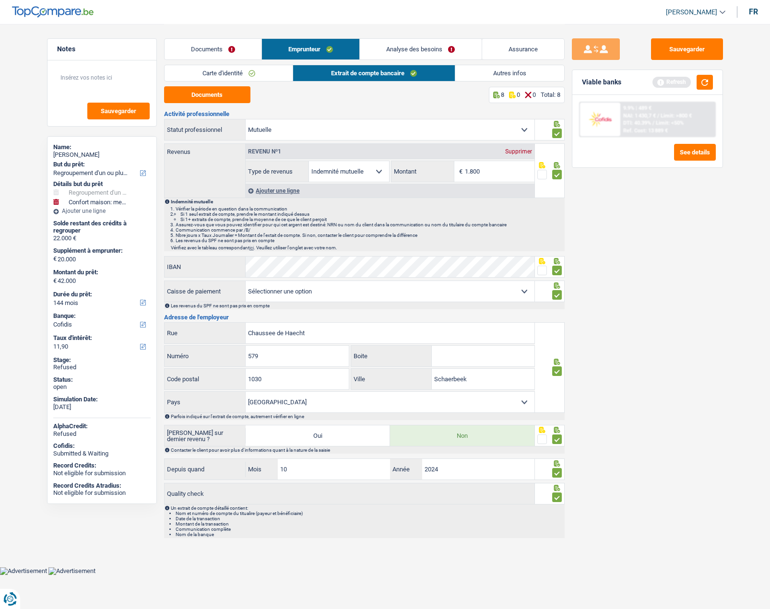
click at [278, 188] on div "Ajouter une ligne" at bounding box center [390, 191] width 289 height 14
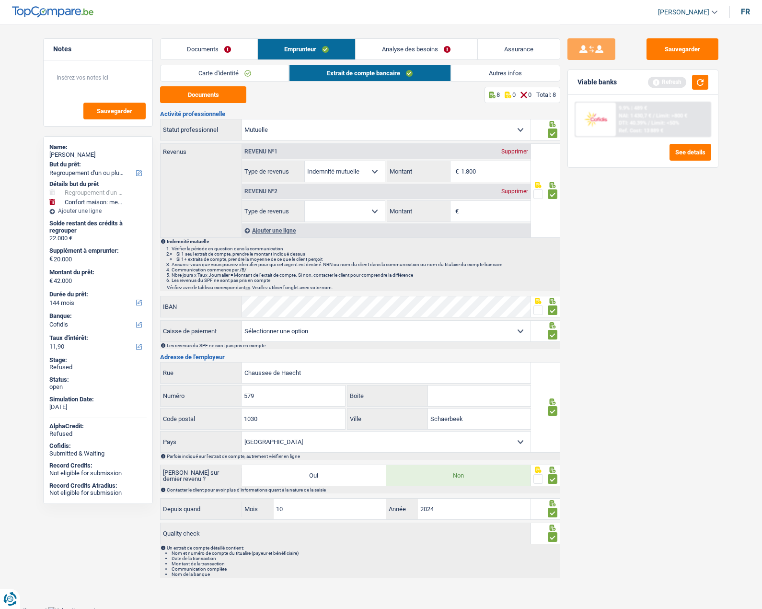
click at [468, 210] on input "Montant" at bounding box center [496, 211] width 70 height 21
type input "600"
click at [289, 229] on div "Ajouter une ligne" at bounding box center [386, 230] width 289 height 14
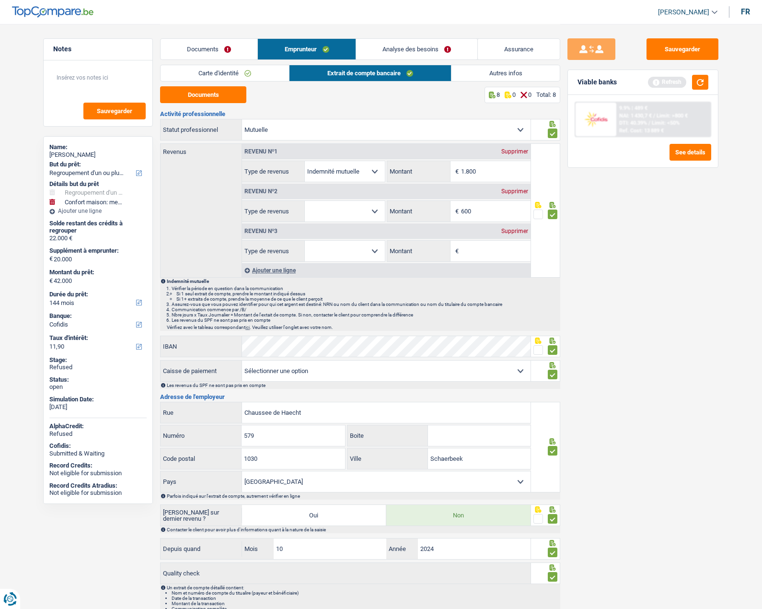
click at [472, 251] on input "Montant" at bounding box center [496, 251] width 70 height 21
type input "1.000"
click at [597, 260] on div "Sauvegarder Viable banks Refresh 9.9% | 489 € NAI: 1 430,7 € / Limit: >800 € DT…" at bounding box center [643, 315] width 165 height 555
click at [374, 248] on select "Allocation d'handicap Allocations chômage Allocations familiales Chèques repas …" at bounding box center [345, 251] width 80 height 21
select select "familyAllowances"
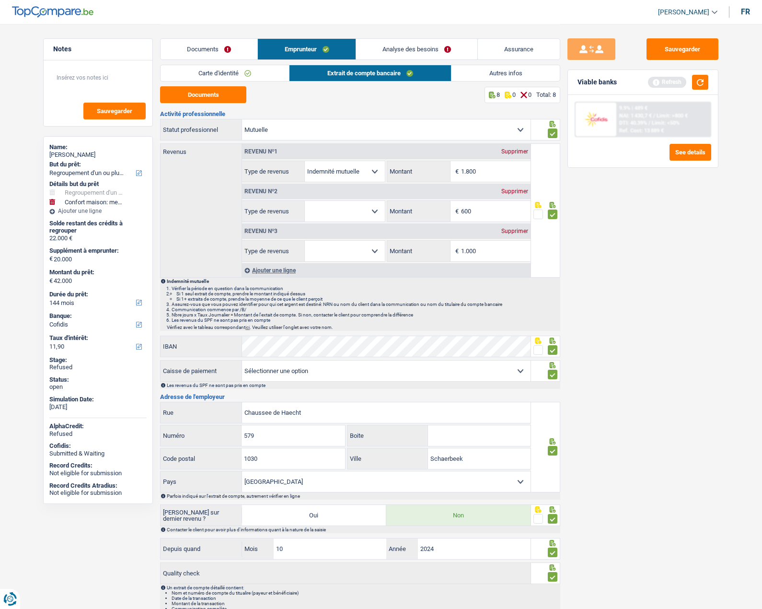
click at [305, 241] on select "Allocation d'handicap Allocations chômage Allocations familiales Chèques repas …" at bounding box center [345, 251] width 80 height 21
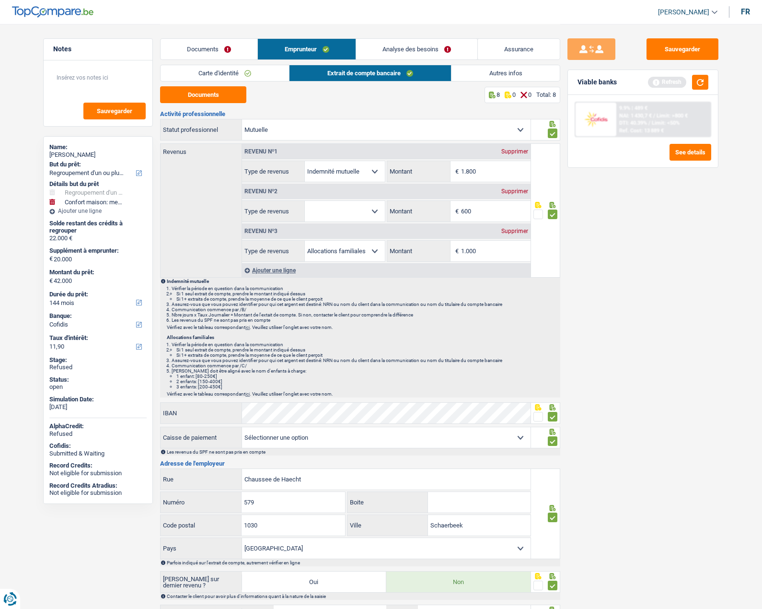
click at [348, 197] on div "Revenu nº2 Supprimer" at bounding box center [386, 191] width 289 height 15
click at [347, 204] on select "Allocation d'handicap Allocations chômage Allocations familiales Chèques repas …" at bounding box center [345, 211] width 80 height 21
select select "unemployment"
click at [305, 201] on select "Allocation d'handicap Allocations chômage Allocations familiales Chèques repas …" at bounding box center [345, 211] width 80 height 21
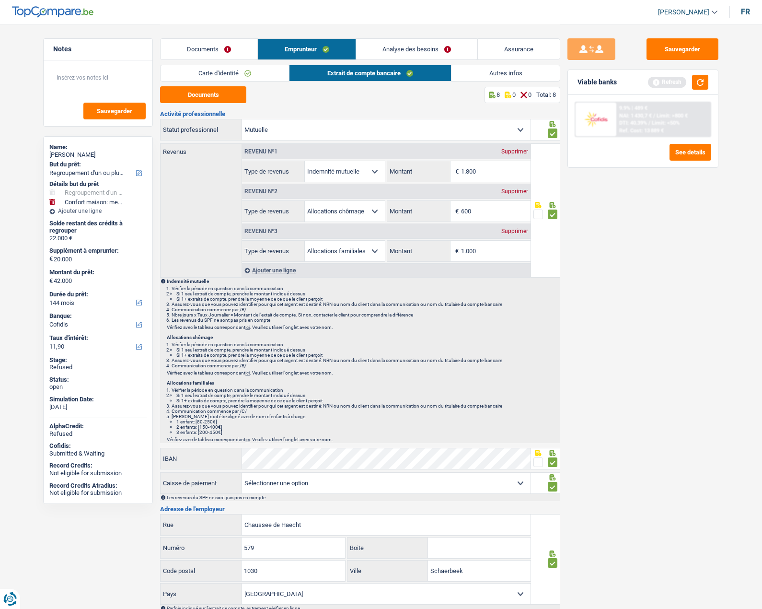
click at [633, 262] on div "Sauvegarder Viable banks Refresh 9.9% | 489 € NAI: 1 430,7 € / Limit: >800 € DT…" at bounding box center [643, 315] width 165 height 555
drag, startPoint x: 422, startPoint y: 44, endPoint x: 432, endPoint y: 52, distance: 12.7
click at [422, 44] on link "Analyse des besoins" at bounding box center [416, 49] width 121 height 21
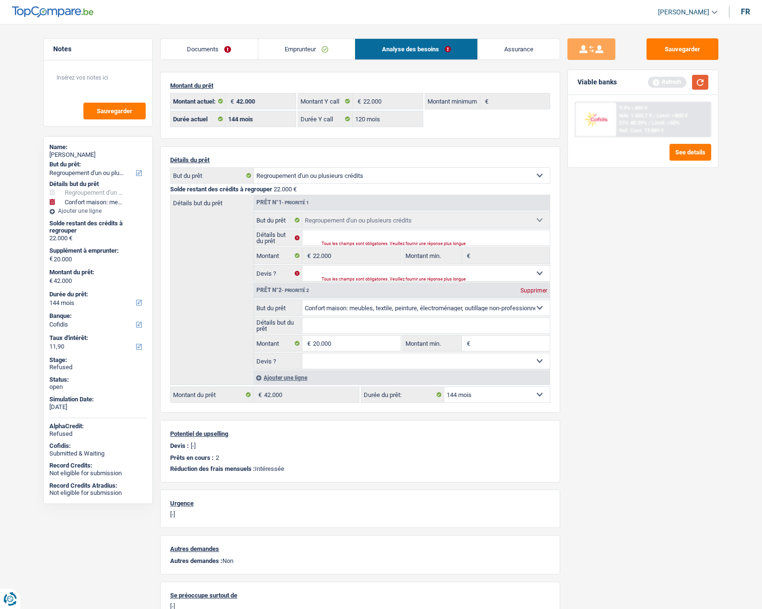
click at [699, 81] on button "button" at bounding box center [700, 82] width 16 height 15
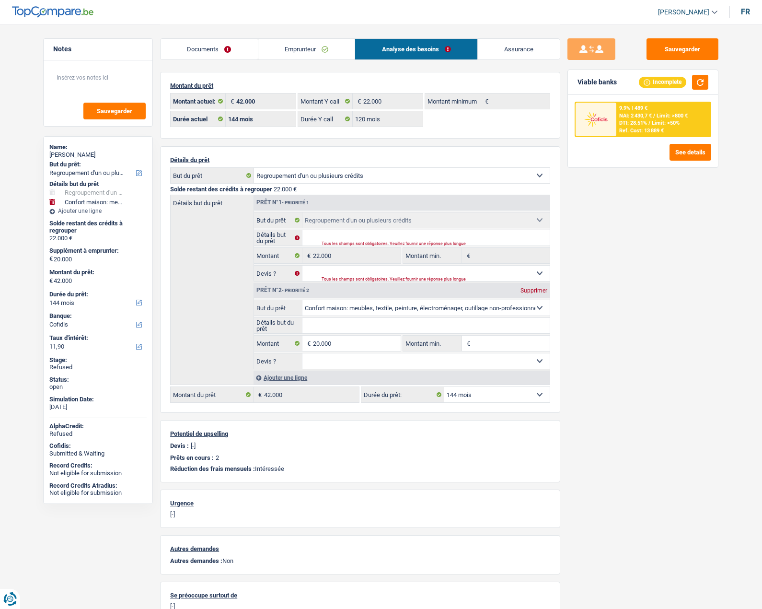
click at [311, 53] on link "Emprunteur" at bounding box center [306, 49] width 97 height 21
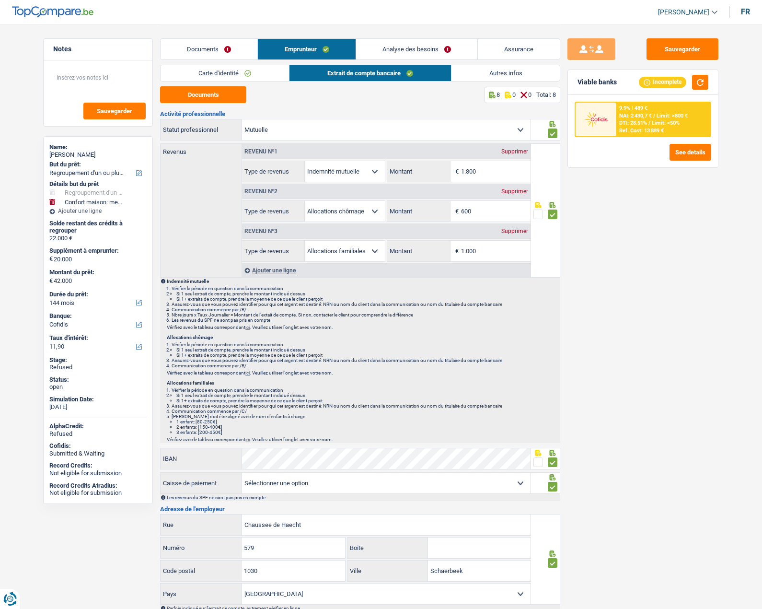
click at [489, 75] on link "Autres infos" at bounding box center [506, 73] width 109 height 16
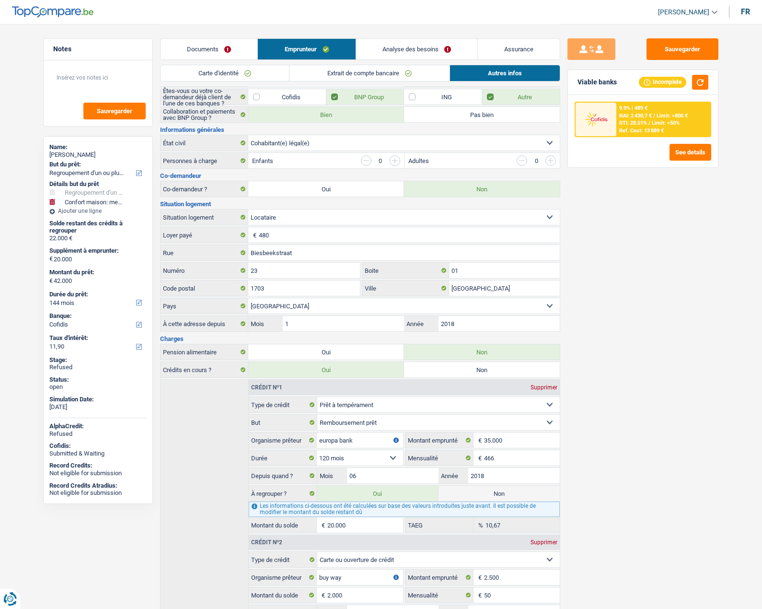
scroll to position [155, 0]
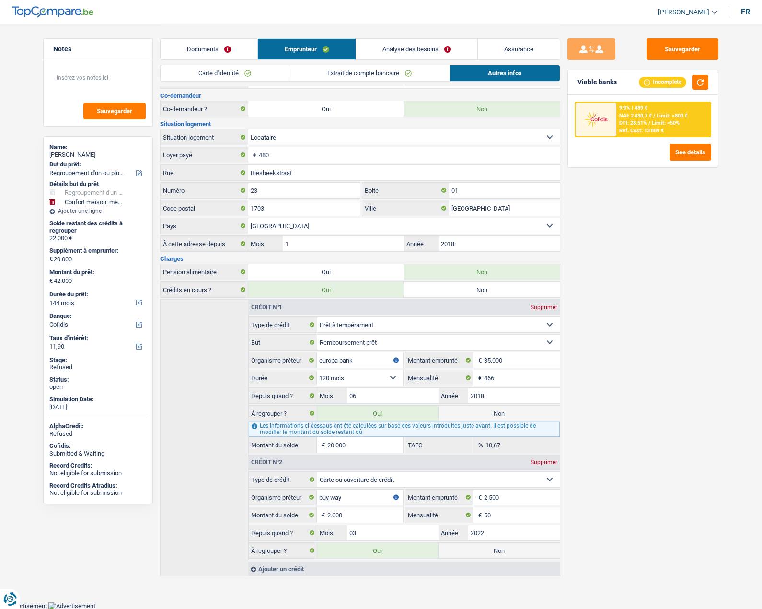
click at [484, 551] on label "Non" at bounding box center [499, 550] width 121 height 15
click at [484, 551] on input "Non" at bounding box center [499, 550] width 121 height 15
radio input "true"
radio input "false"
type input "40.000"
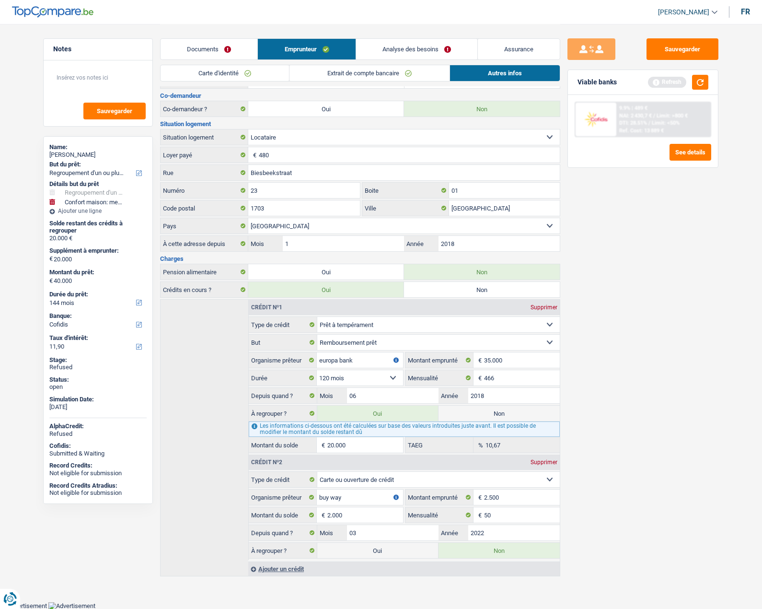
click at [408, 44] on link "Analyse des besoins" at bounding box center [416, 49] width 121 height 21
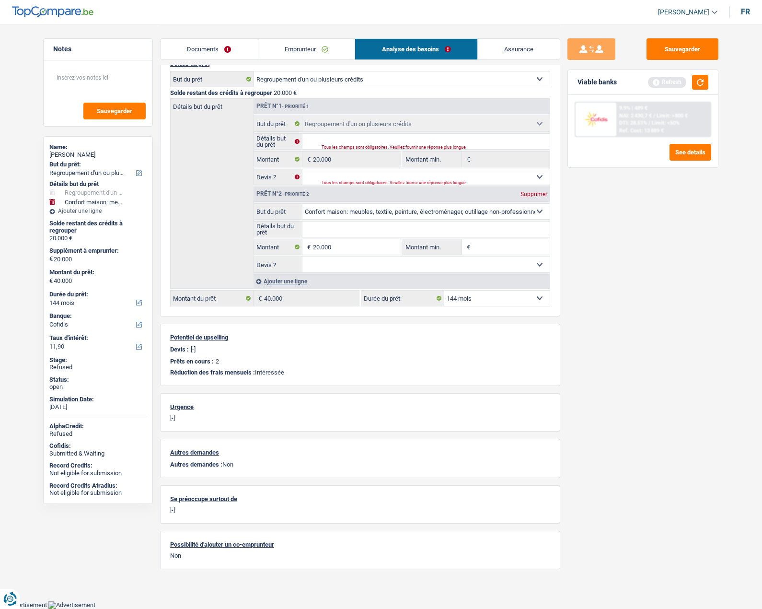
scroll to position [95, 0]
click at [697, 81] on button "button" at bounding box center [700, 82] width 16 height 15
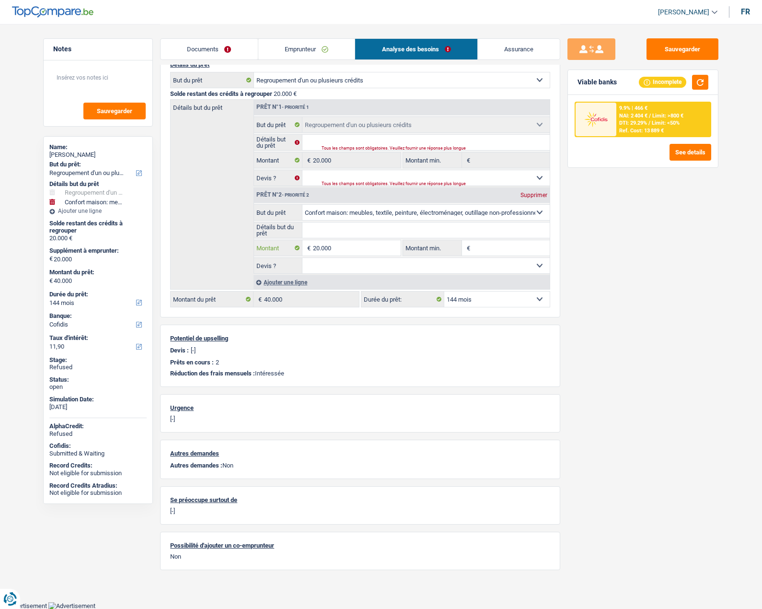
click at [343, 246] on input "20.000" at bounding box center [357, 247] width 88 height 15
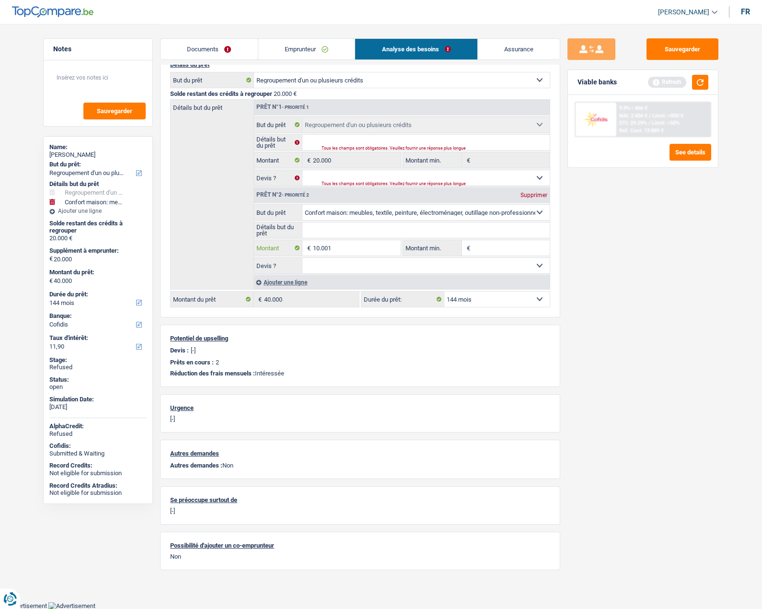
type input "10.001"
select select "120"
type input "30.001"
select select "120"
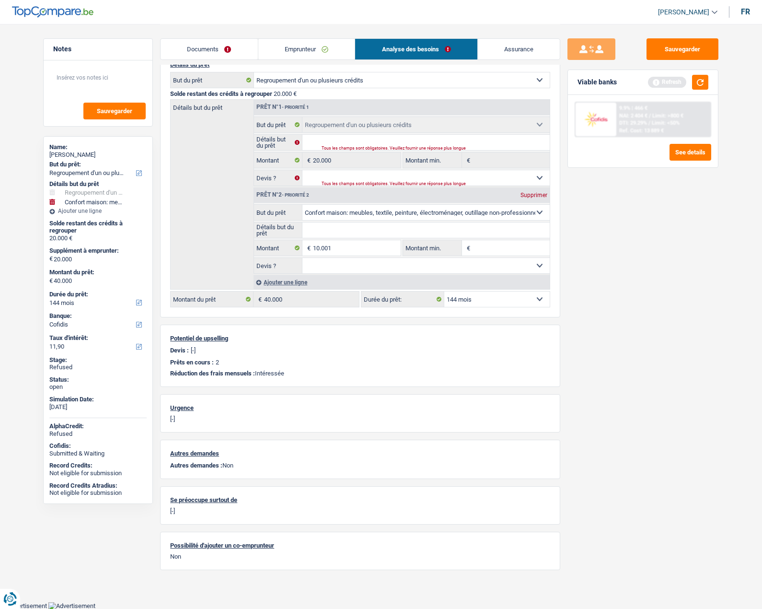
type input "10.001"
type input "30.001"
click at [632, 265] on div "Sauvegarder Viable banks" at bounding box center [643, 315] width 165 height 555
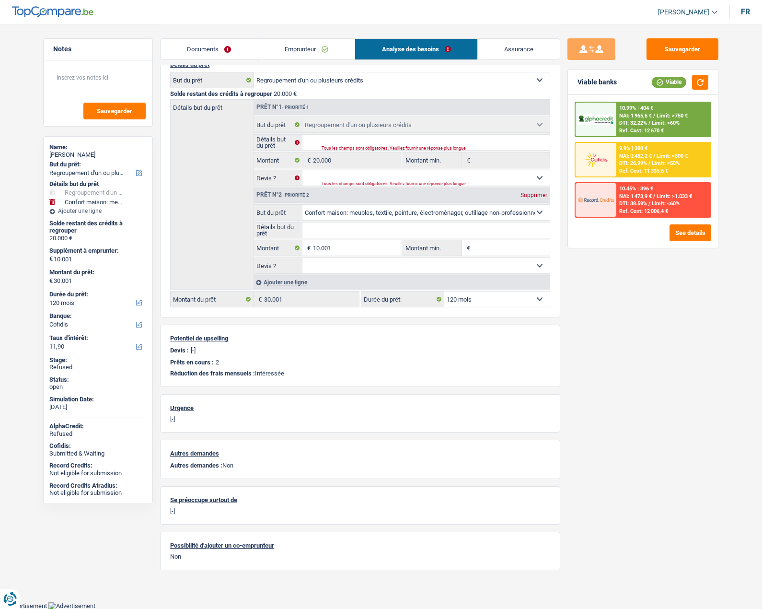
click at [299, 42] on link "Emprunteur" at bounding box center [306, 49] width 97 height 21
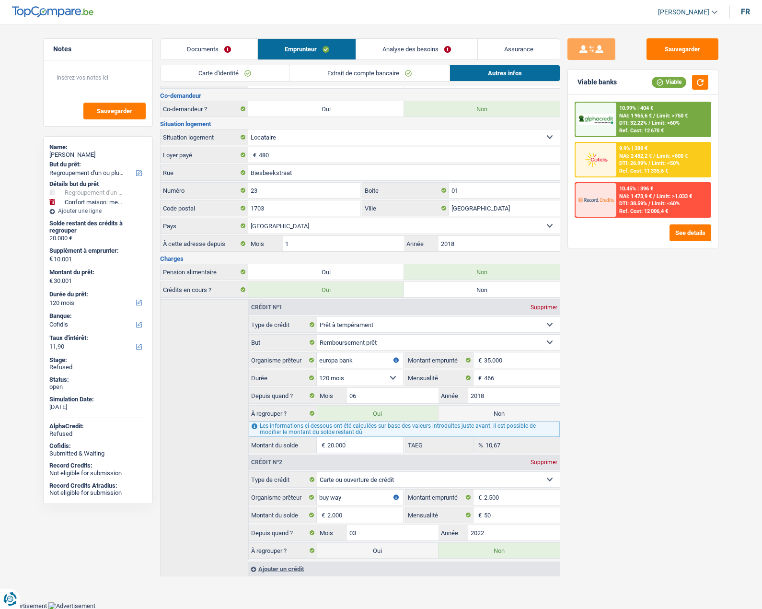
scroll to position [0, 0]
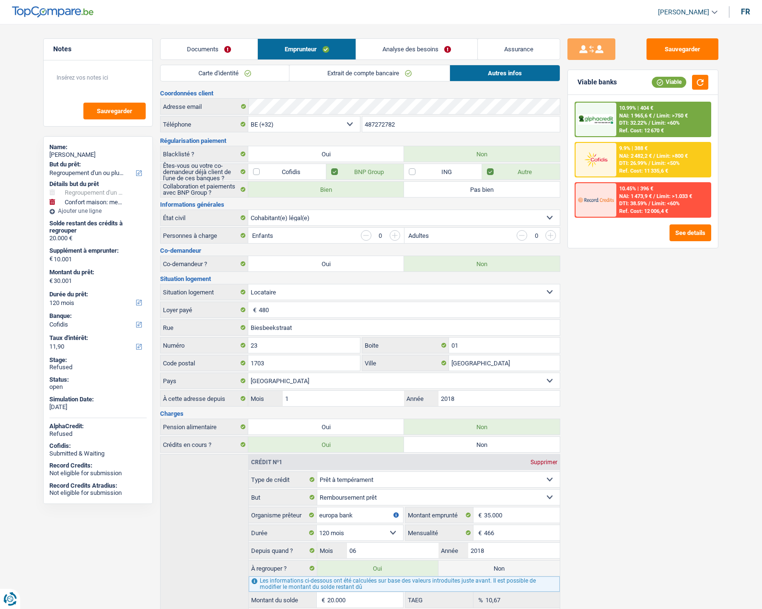
click at [388, 48] on link "Analyse des besoins" at bounding box center [416, 49] width 121 height 21
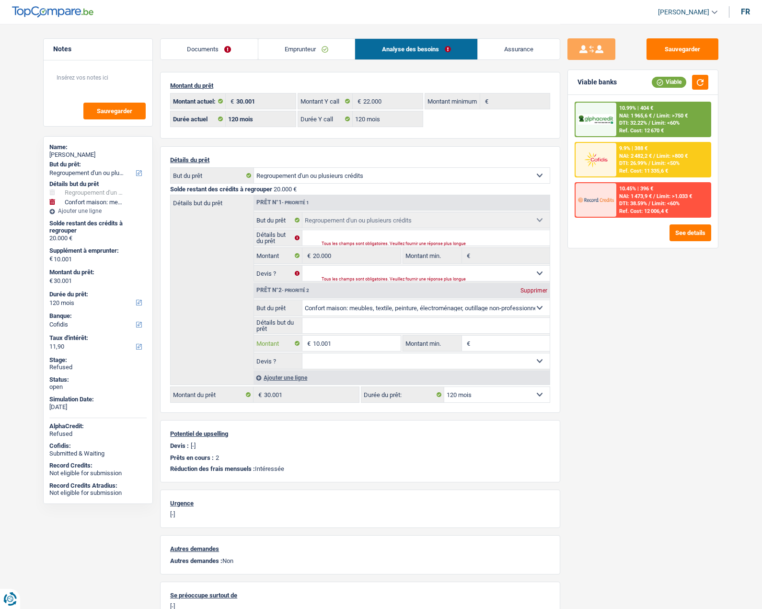
click at [323, 340] on input "10.001" at bounding box center [357, 343] width 88 height 15
click at [323, 338] on input "10.001" at bounding box center [357, 343] width 88 height 15
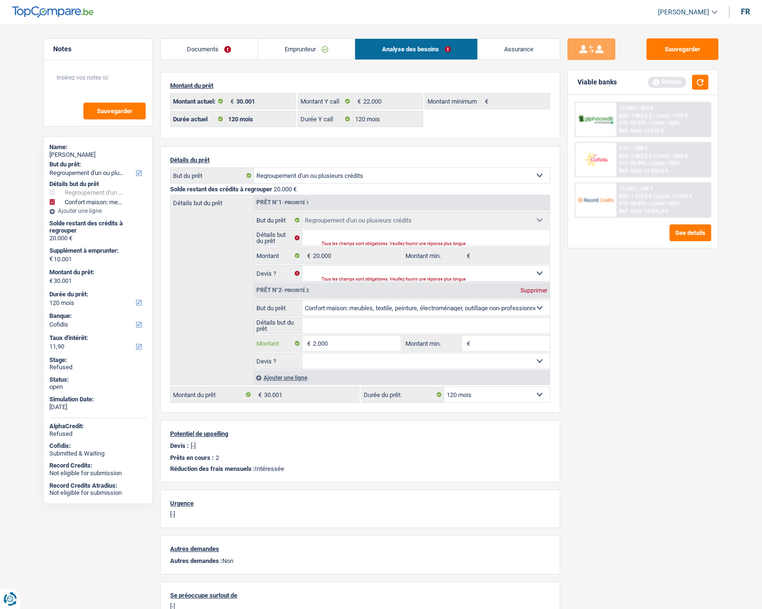
type input "2.000"
type input "22.000"
type input "2.000"
type input "22.000"
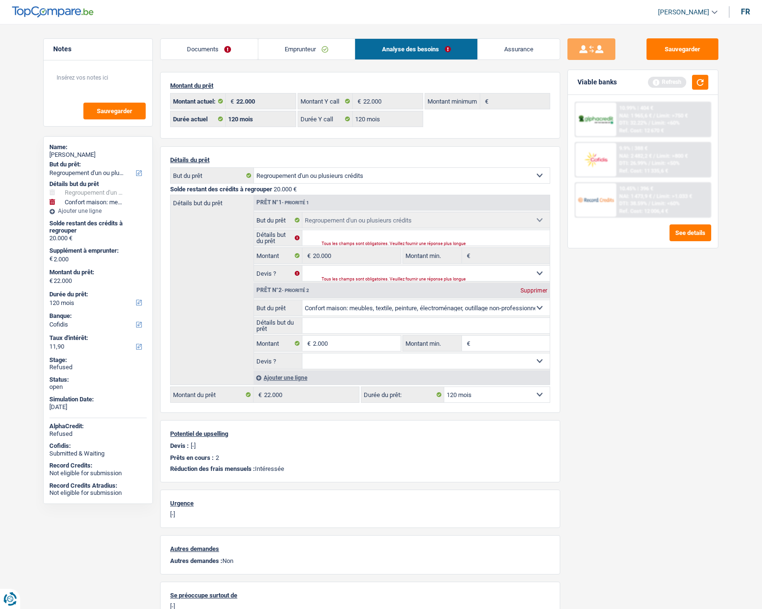
click at [582, 346] on div "Sauvegarder Viable banks Refresh 10.99% | 404 € NAI: 1 965,6 € / Limit: >750 € …" at bounding box center [643, 315] width 165 height 555
click at [476, 397] on select "12 mois 18 mois 24 mois 30 mois 36 mois 42 mois 48 mois 60 mois 72 mois 84 mois…" at bounding box center [497, 394] width 105 height 15
select select "84"
click at [445, 387] on select "12 mois 18 mois 24 mois 30 mois 36 mois 42 mois 48 mois 60 mois 72 mois 84 mois…" at bounding box center [497, 394] width 105 height 15
select select "84"
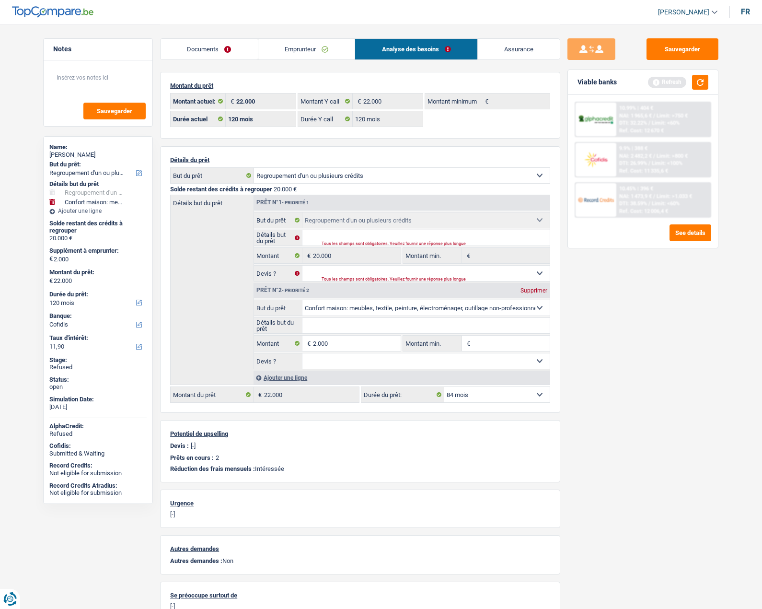
select select "84"
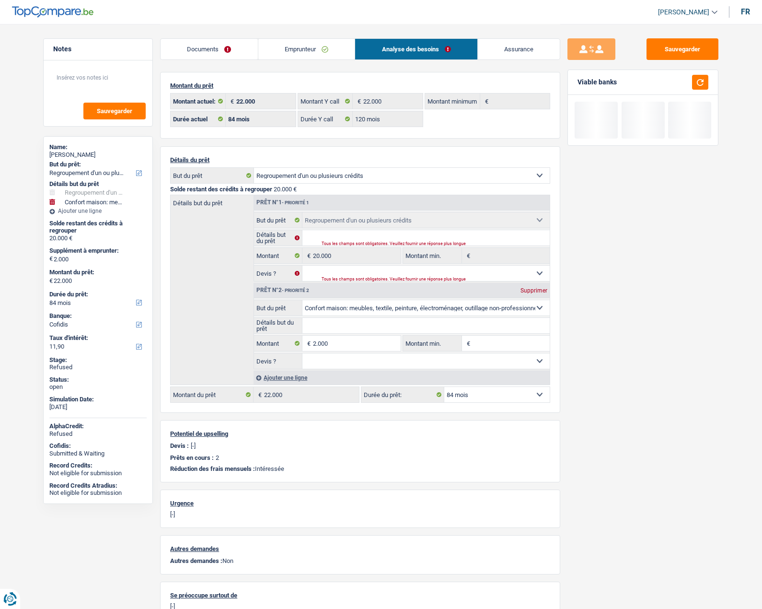
click at [678, 409] on div "Sauvegarder Viable banks" at bounding box center [643, 315] width 165 height 555
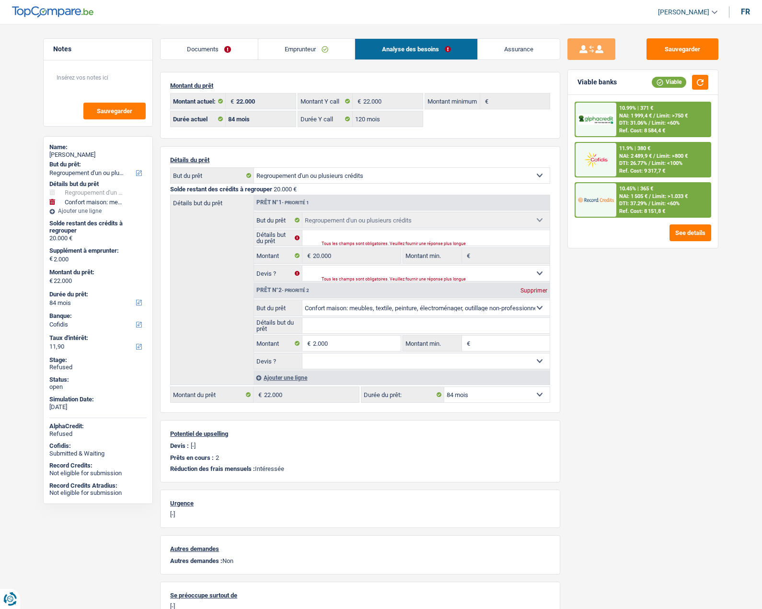
click at [217, 48] on link "Documents" at bounding box center [209, 49] width 97 height 21
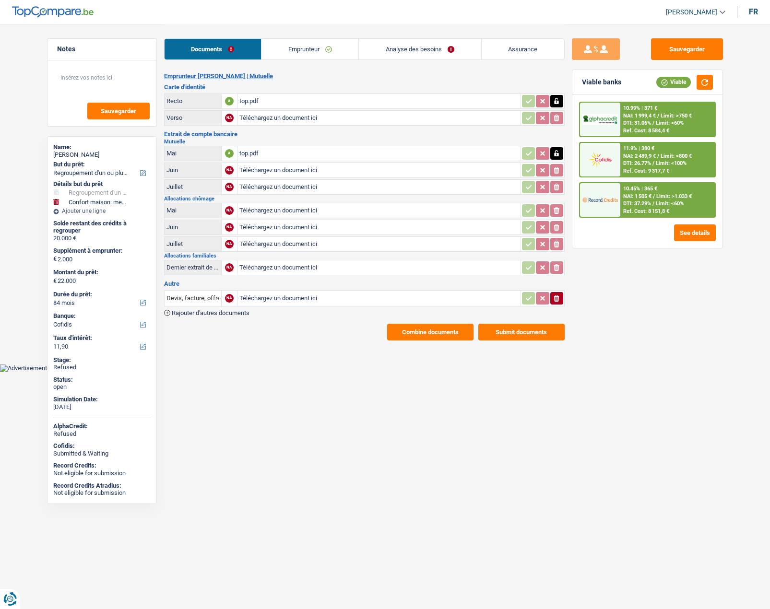
click at [282, 46] on link "Emprunteur" at bounding box center [309, 49] width 97 height 21
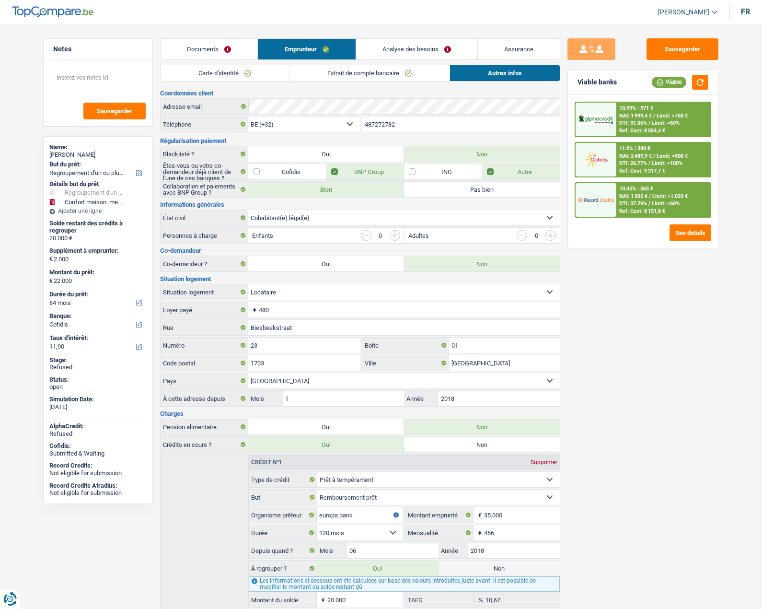
click at [320, 75] on link "Extrait de compte bancaire" at bounding box center [370, 73] width 160 height 16
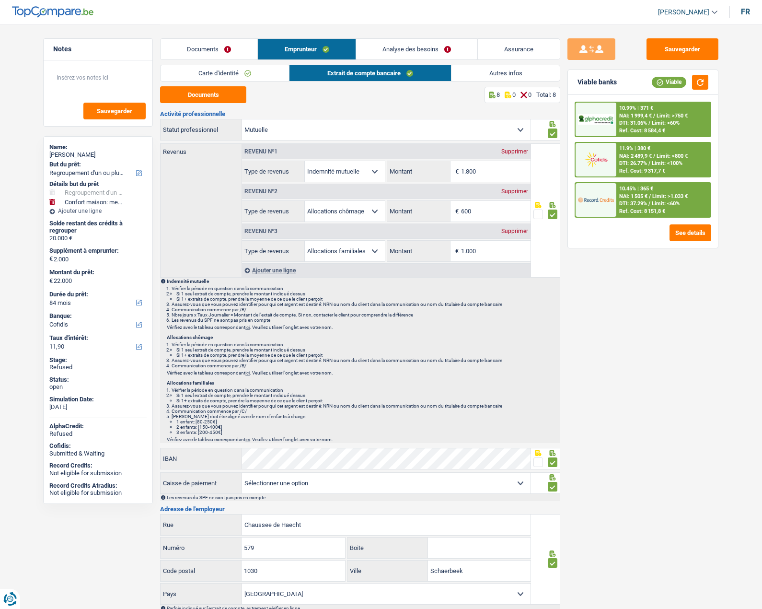
click at [217, 72] on link "Carte d'identité" at bounding box center [225, 73] width 129 height 16
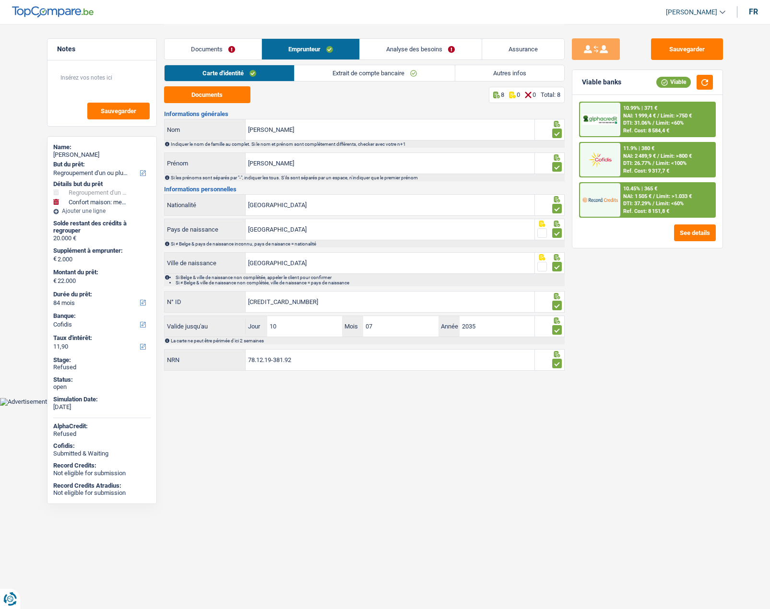
click at [509, 72] on link "Autres infos" at bounding box center [509, 73] width 109 height 16
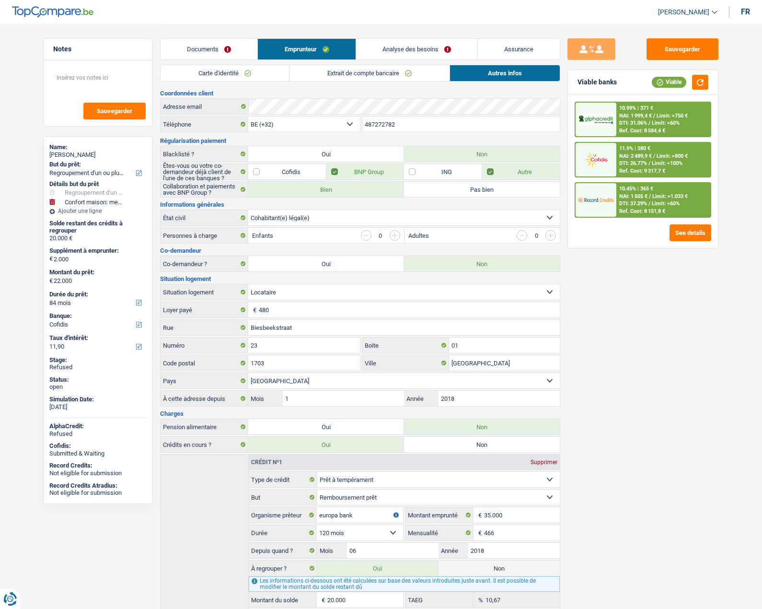
click at [369, 80] on link "Extrait de compte bancaire" at bounding box center [370, 73] width 160 height 16
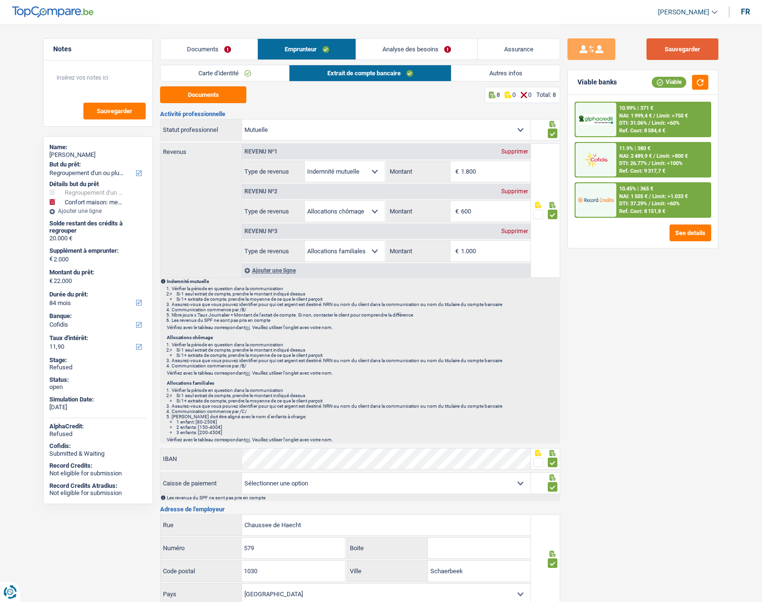
click at [665, 55] on button "Sauvegarder" at bounding box center [683, 49] width 72 height 22
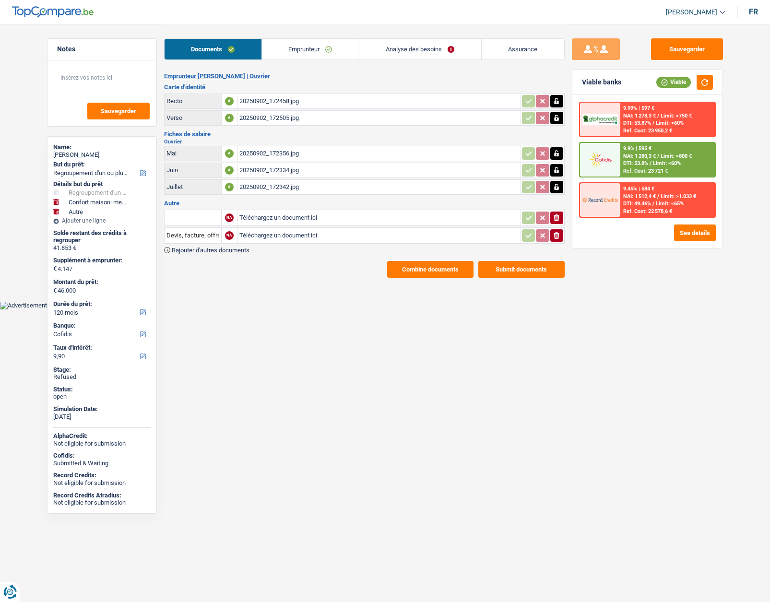
select select "refinancing"
select select "household"
select select "other"
select select "120"
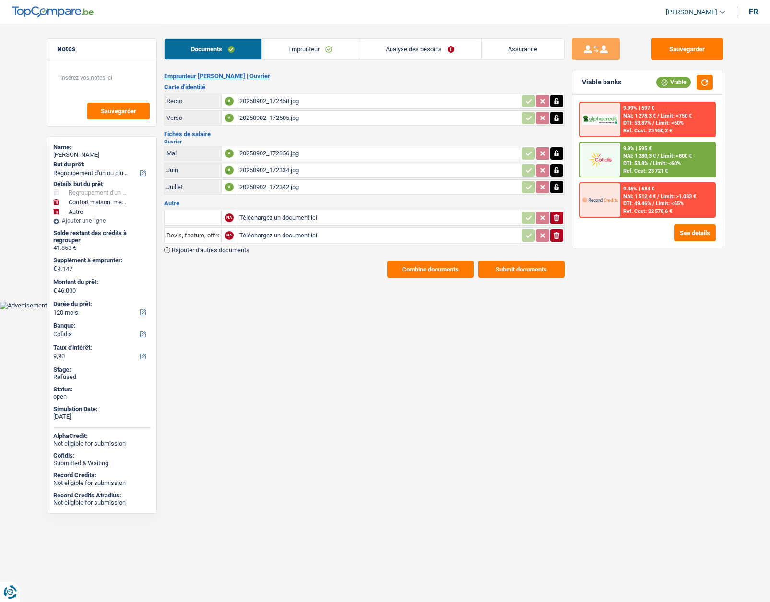
select select "cofidis"
select select "divorced"
select select "BE"
select select "worker"
select select "netSalary"
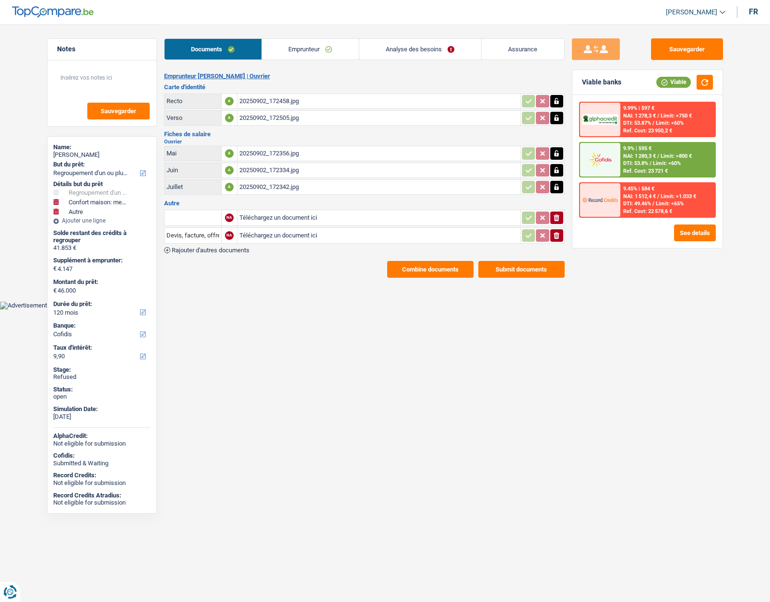
select select "BE"
select select "bigCompanies"
click at [311, 46] on link "Emprunteur" at bounding box center [310, 49] width 97 height 21
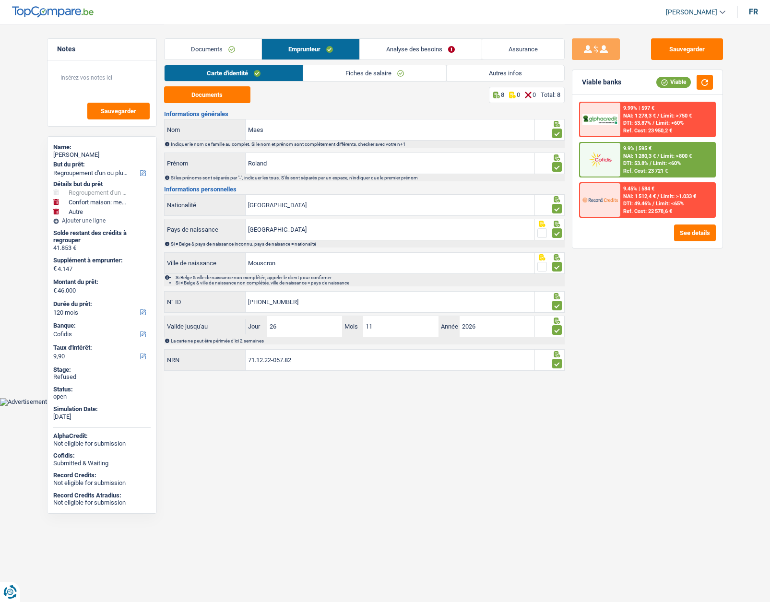
click at [341, 73] on link "Fiches de salaire" at bounding box center [374, 73] width 143 height 16
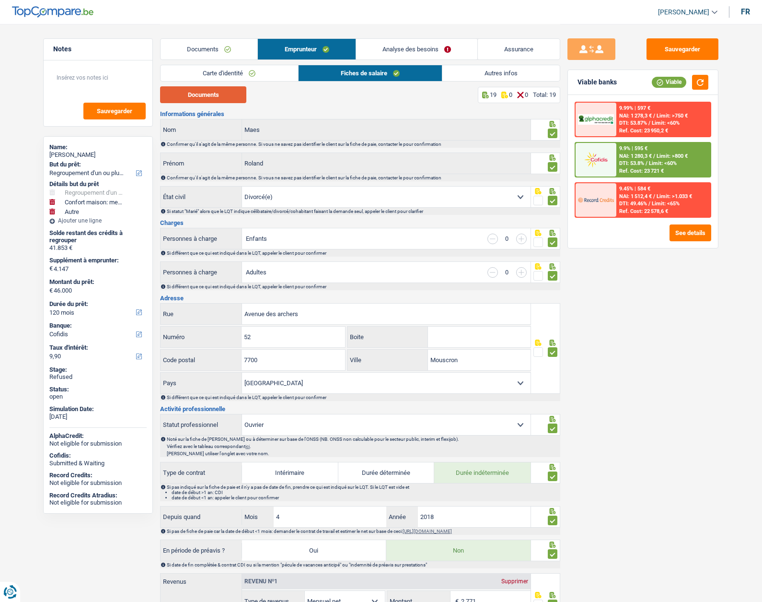
click at [222, 99] on button "Documents" at bounding box center [203, 94] width 86 height 17
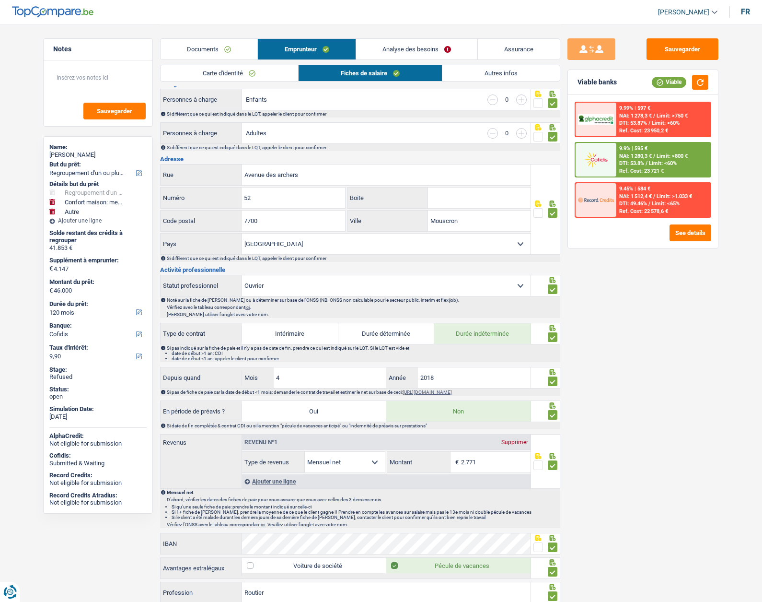
scroll to position [144, 0]
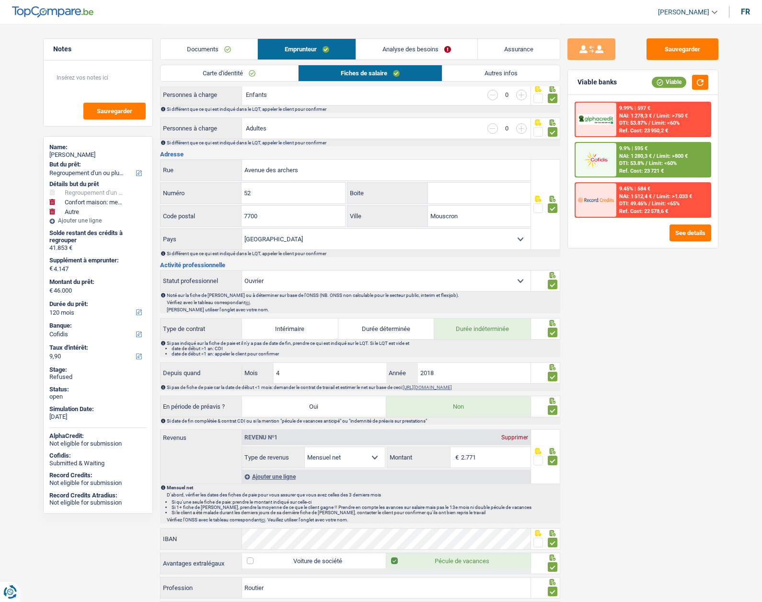
click at [228, 45] on link "Documents" at bounding box center [209, 49] width 97 height 21
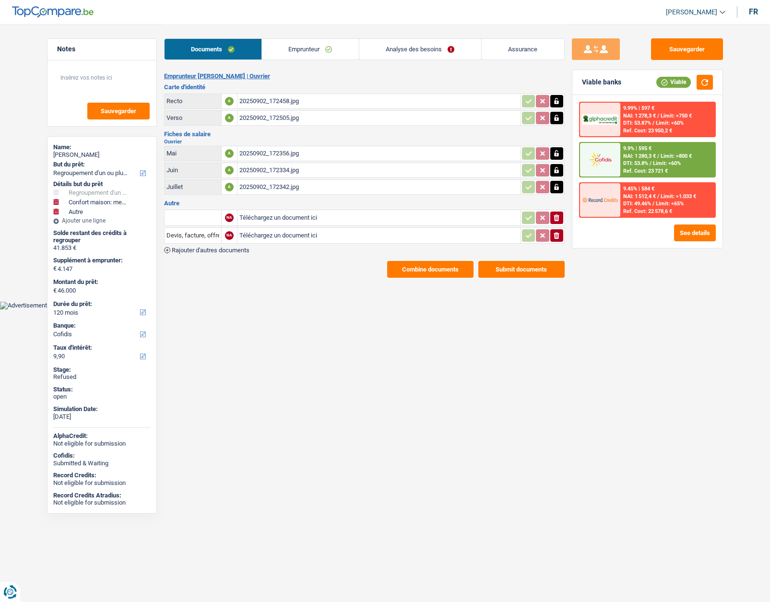
click at [294, 46] on link "Emprunteur" at bounding box center [310, 49] width 97 height 21
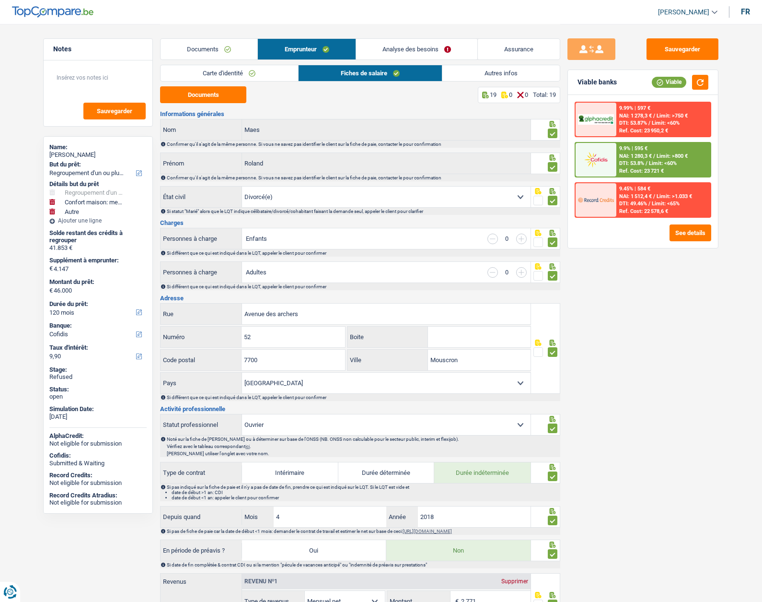
click at [400, 45] on link "Analyse des besoins" at bounding box center [416, 49] width 121 height 21
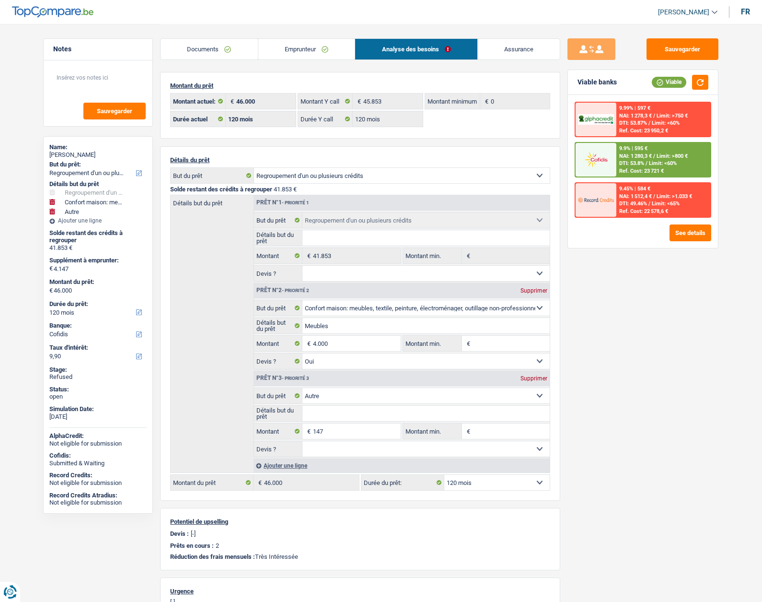
click at [288, 54] on link "Emprunteur" at bounding box center [306, 49] width 97 height 21
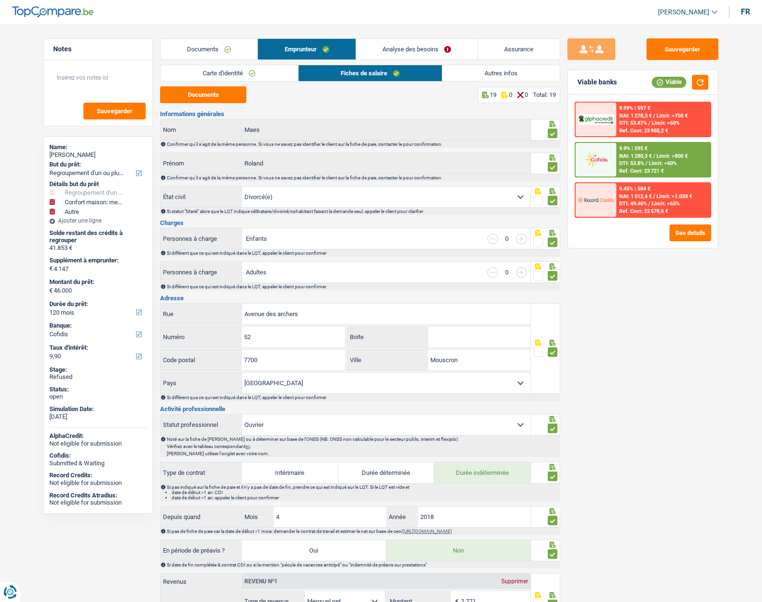
click at [505, 68] on link "Autres infos" at bounding box center [501, 73] width 117 height 16
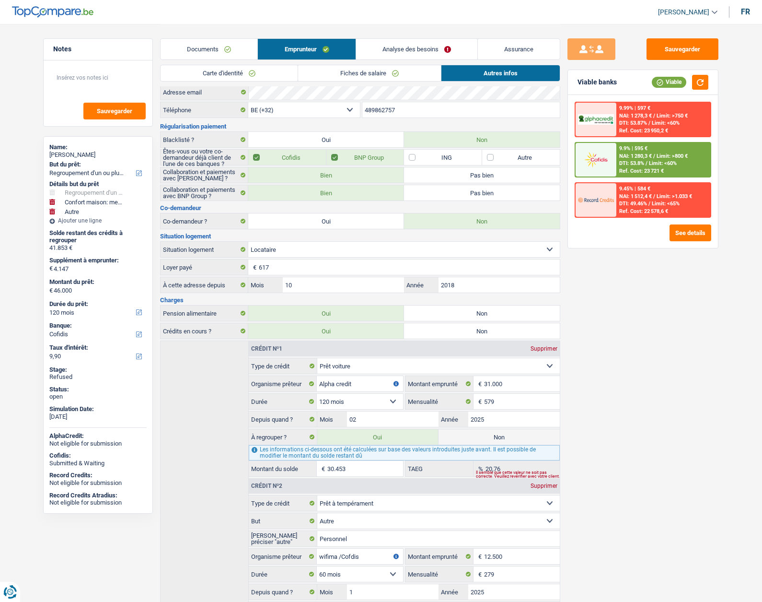
scroll to position [111, 0]
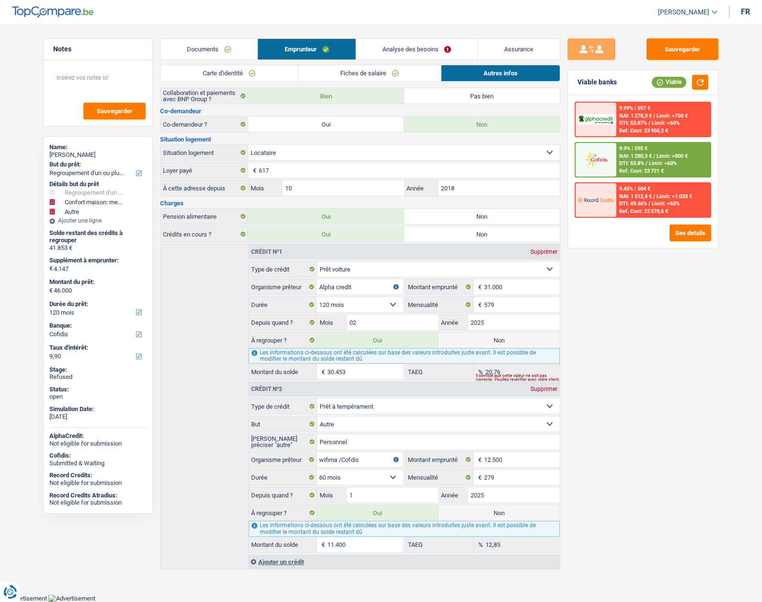
click at [465, 338] on label "Non" at bounding box center [499, 339] width 121 height 15
click at [465, 338] on input "Non" at bounding box center [499, 339] width 121 height 15
radio input "true"
type input "15.547"
select select "84"
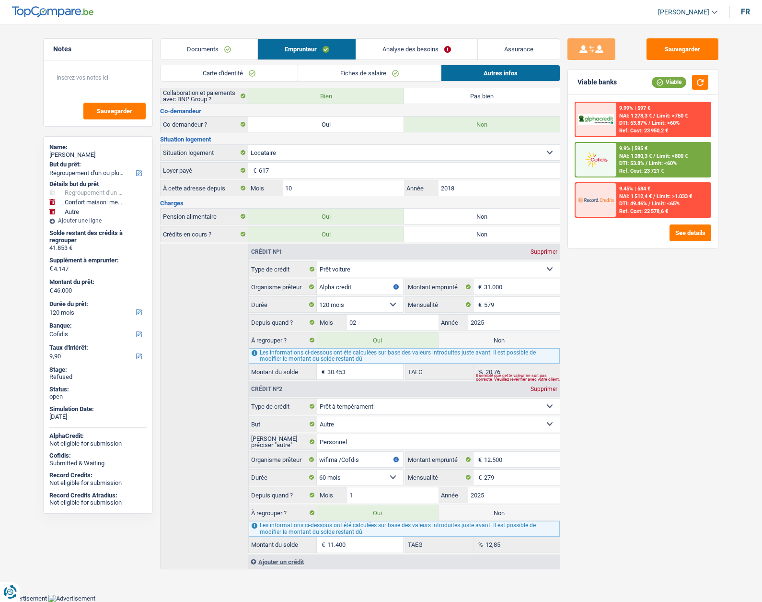
radio input "false"
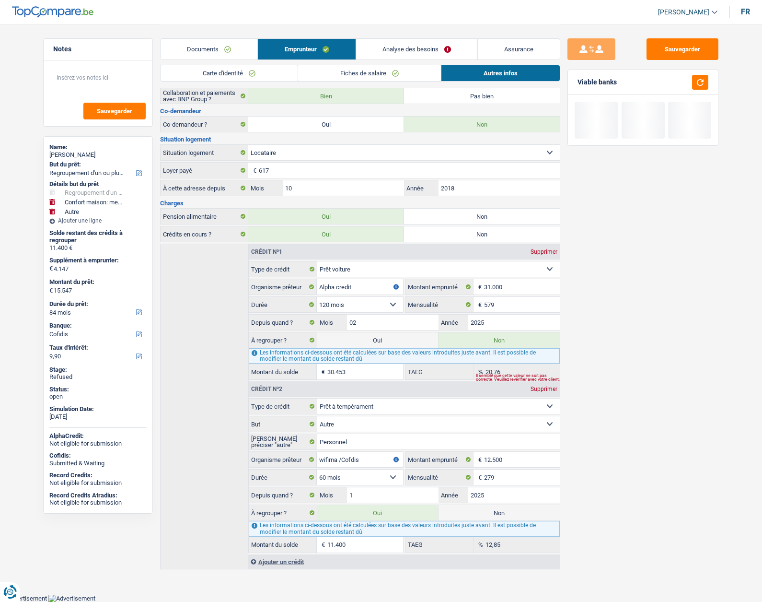
click at [486, 515] on label "Non" at bounding box center [499, 512] width 121 height 15
click at [486, 515] on input "Non" at bounding box center [499, 512] width 121 height 15
radio input "true"
select select "household"
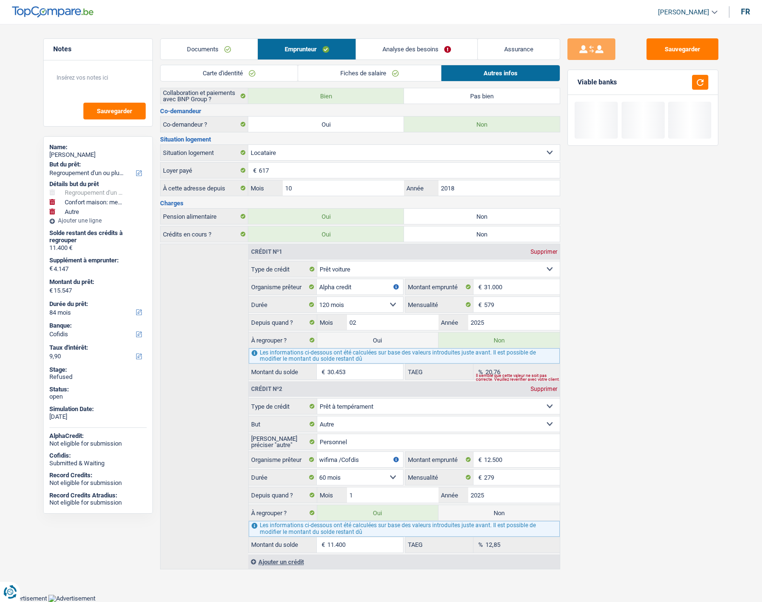
select select
select select "36"
radio input "false"
select select "other"
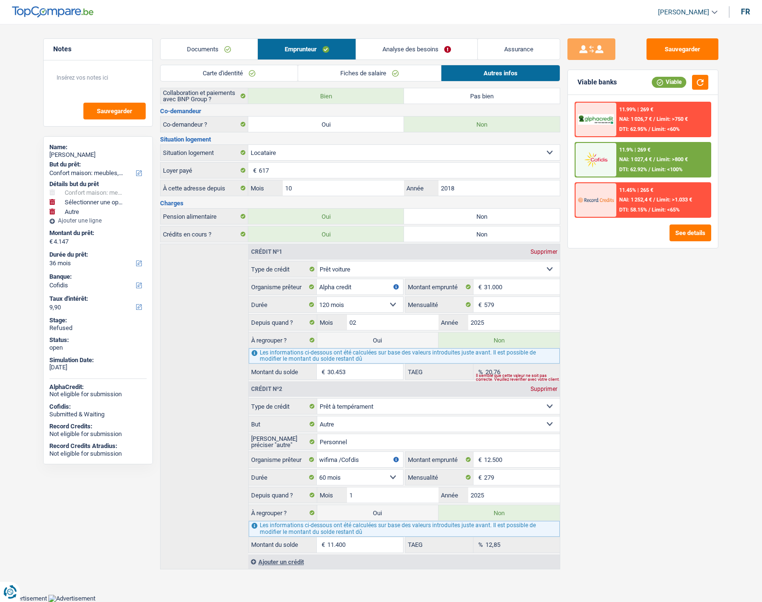
click at [390, 47] on link "Analyse des besoins" at bounding box center [416, 49] width 121 height 21
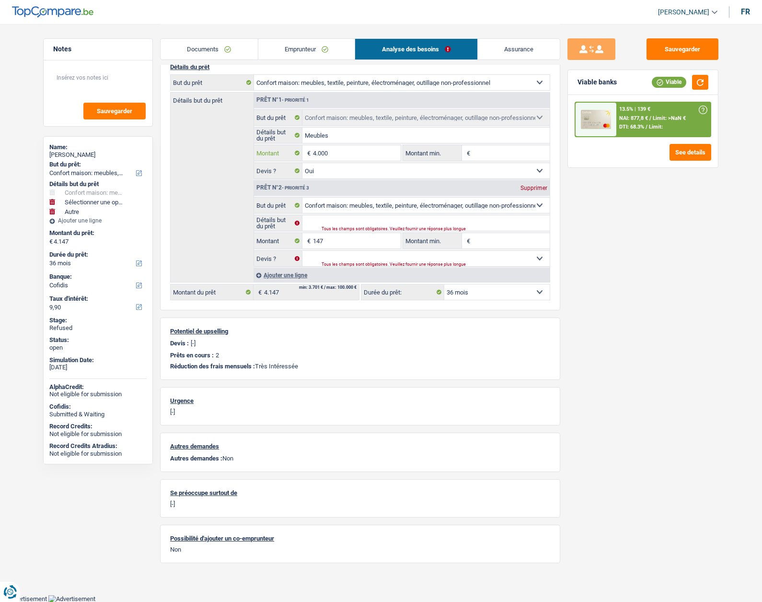
click at [336, 151] on input "4.000" at bounding box center [357, 152] width 88 height 15
select select
type input "3"
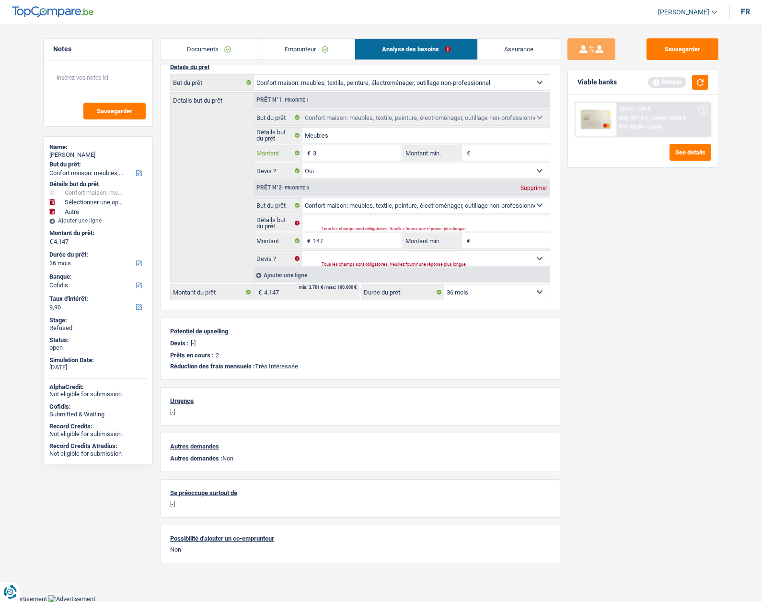
select select
type input "35"
select select
type input "350"
select select
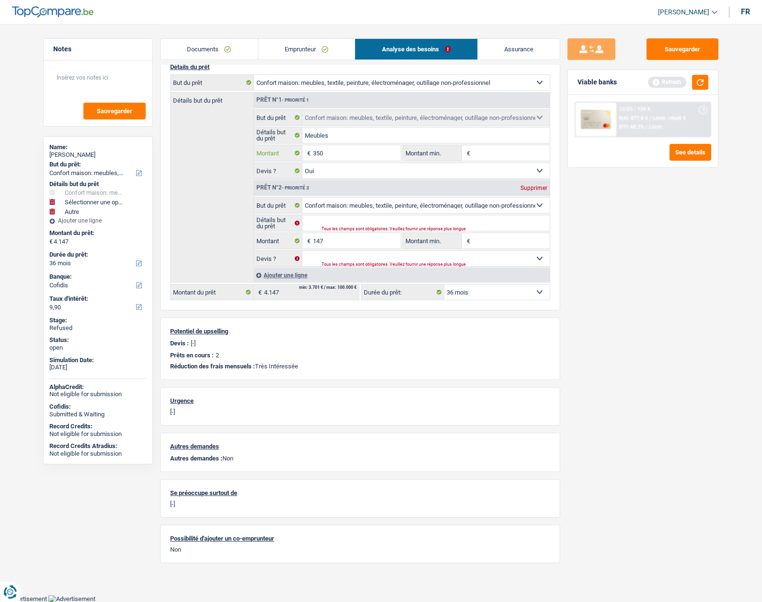
type input "3.500"
select select
type input "35.000"
select select "other"
type input "35.147"
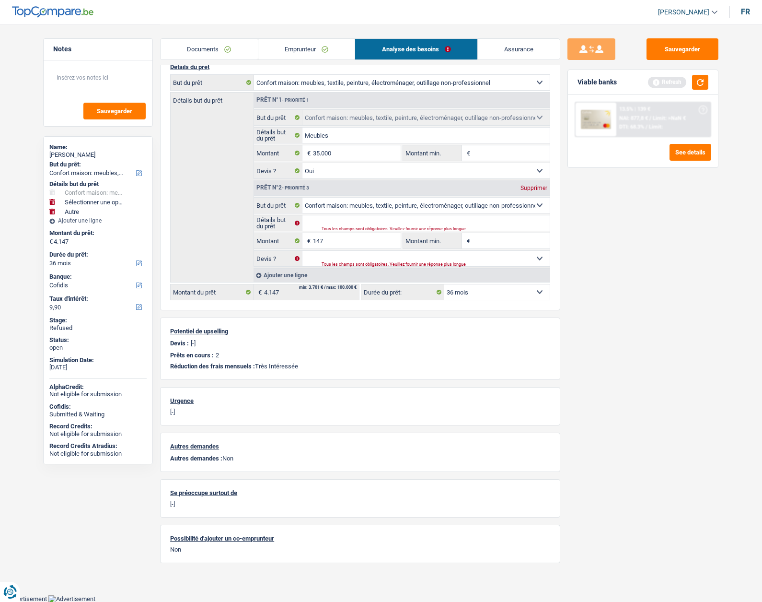
select select "120"
type input "35.147"
click at [604, 309] on div "Sauvegarder Viable banks Refresh 13.5% | 139 € NAI: 877,8 € / Limit: >NaN € DTI…" at bounding box center [643, 312] width 165 height 548
select select "120"
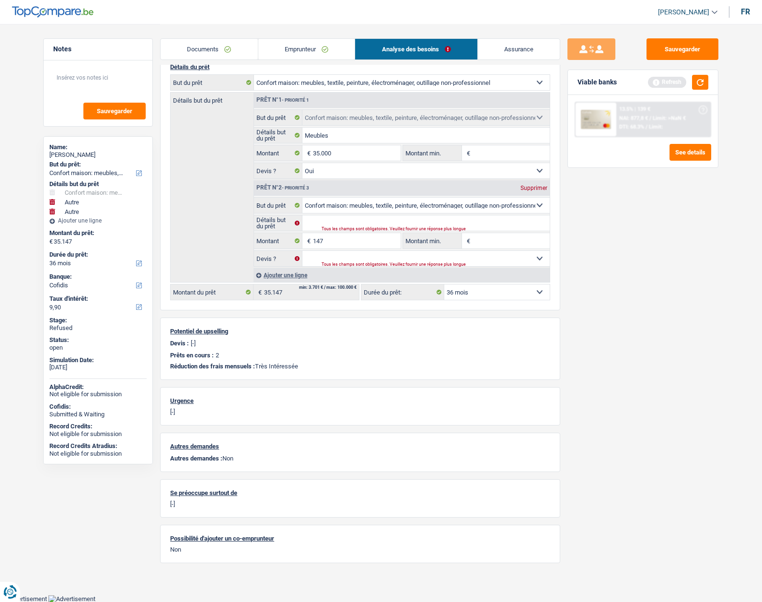
select select "120"
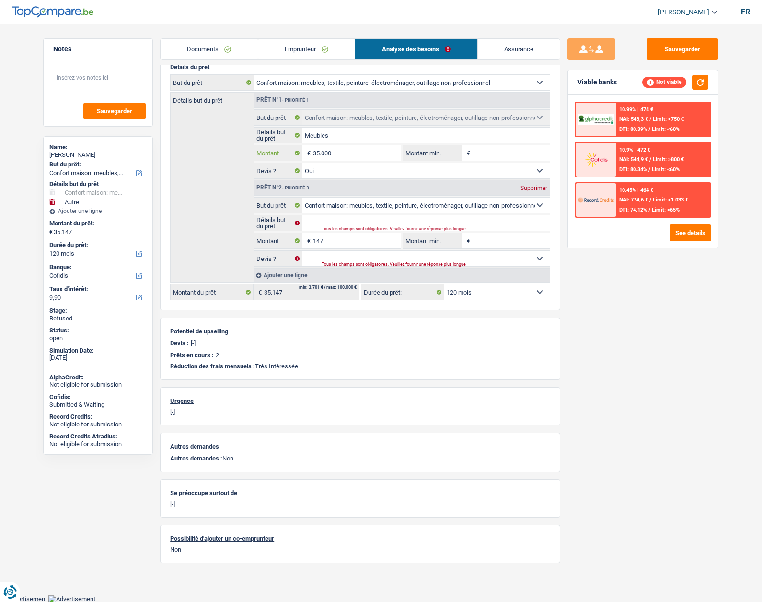
click at [344, 153] on input "35.000" at bounding box center [357, 152] width 88 height 15
click at [305, 49] on link "Emprunteur" at bounding box center [306, 49] width 97 height 21
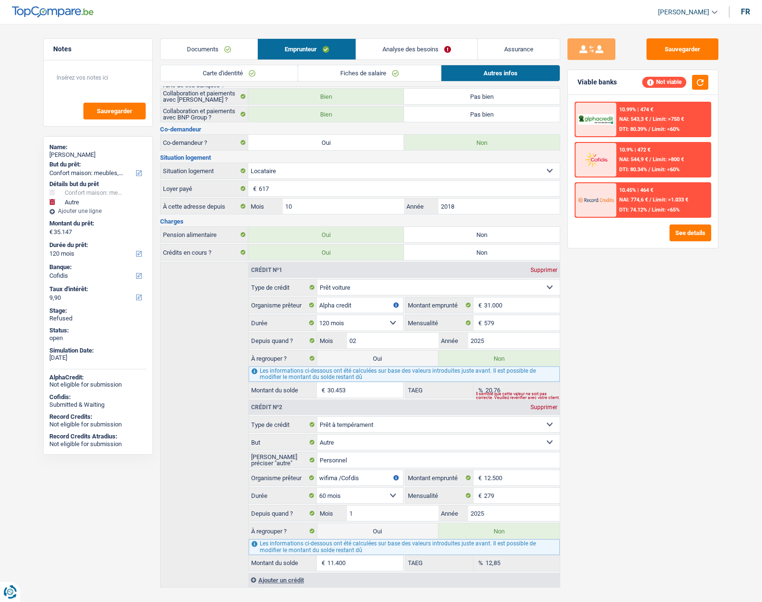
scroll to position [111, 0]
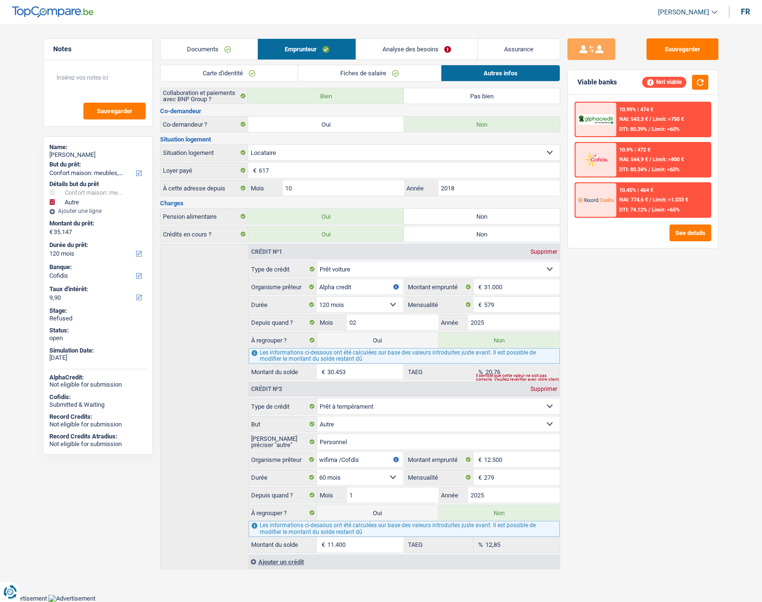
click at [394, 342] on label "Oui" at bounding box center [377, 339] width 121 height 15
click at [394, 342] on input "Oui" at bounding box center [377, 339] width 121 height 15
radio input "true"
radio input "false"
type input "65.600"
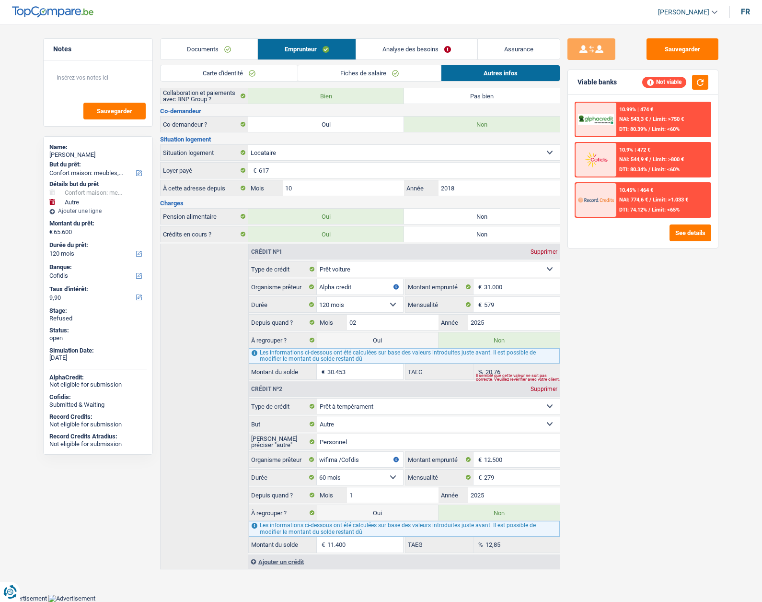
select select "refinancing"
select select "household"
select select "144"
select select "other"
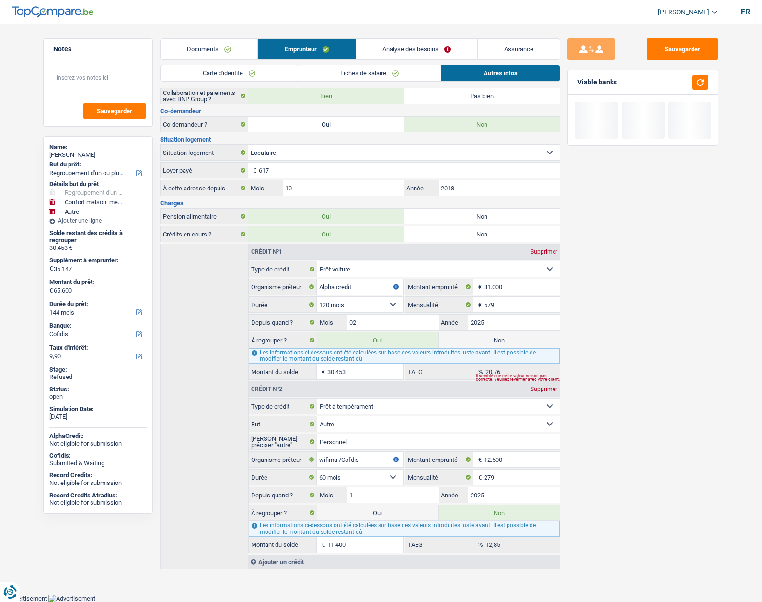
click at [383, 510] on label "Oui" at bounding box center [377, 512] width 121 height 15
click at [383, 510] on input "Oui" at bounding box center [377, 512] width 121 height 15
radio input "true"
radio input "false"
type input "77.000"
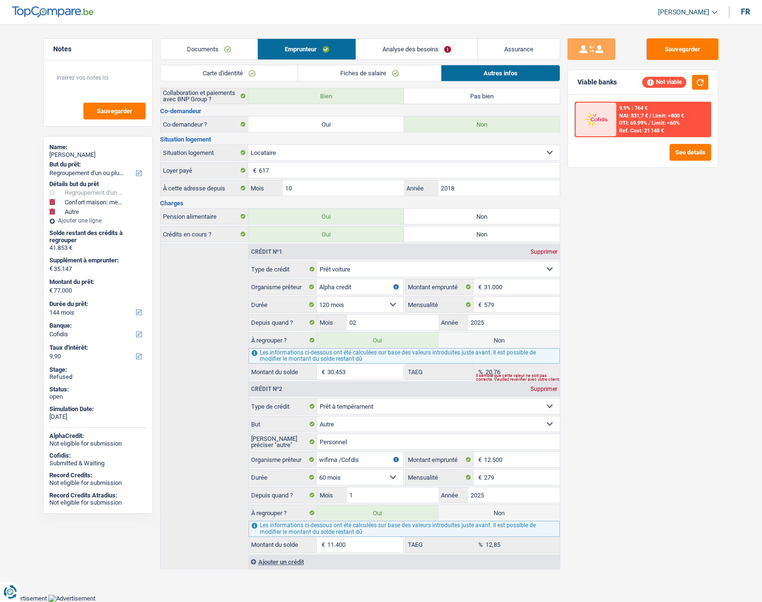
click at [390, 50] on link "Analyse des besoins" at bounding box center [416, 49] width 121 height 21
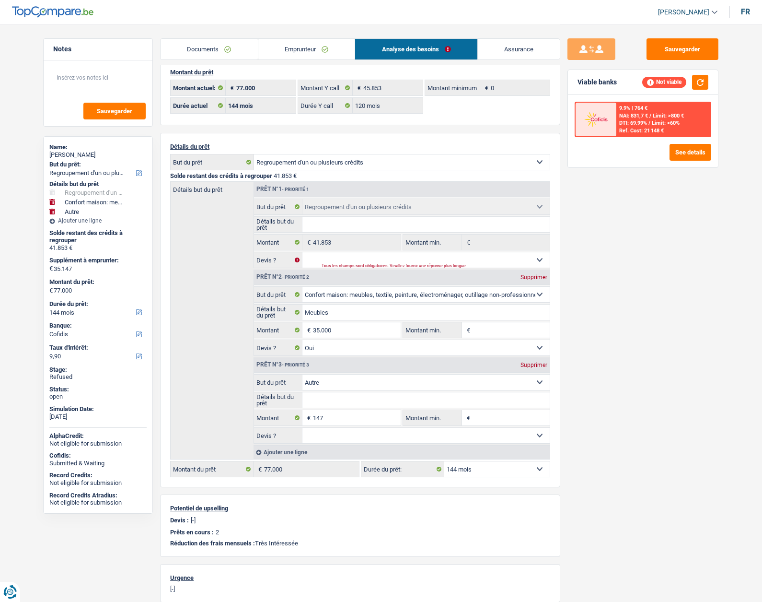
scroll to position [0, 0]
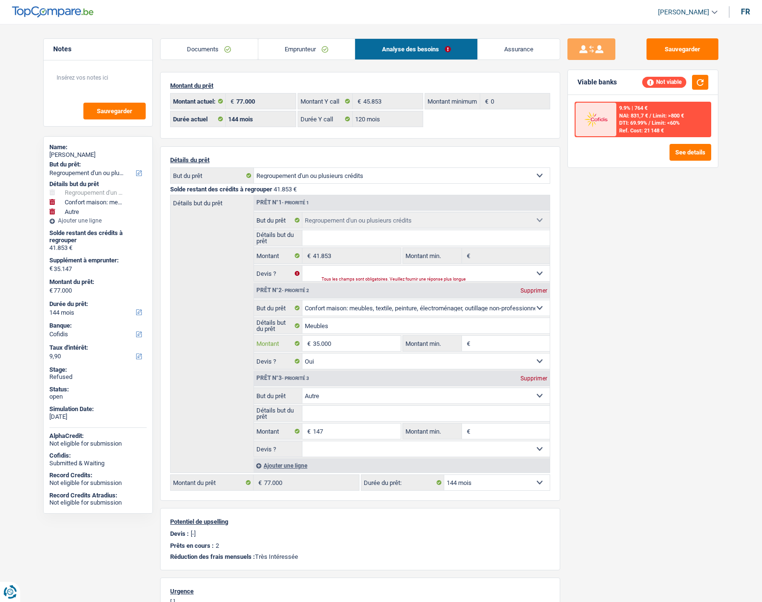
click at [362, 338] on input "35.000" at bounding box center [357, 343] width 88 height 15
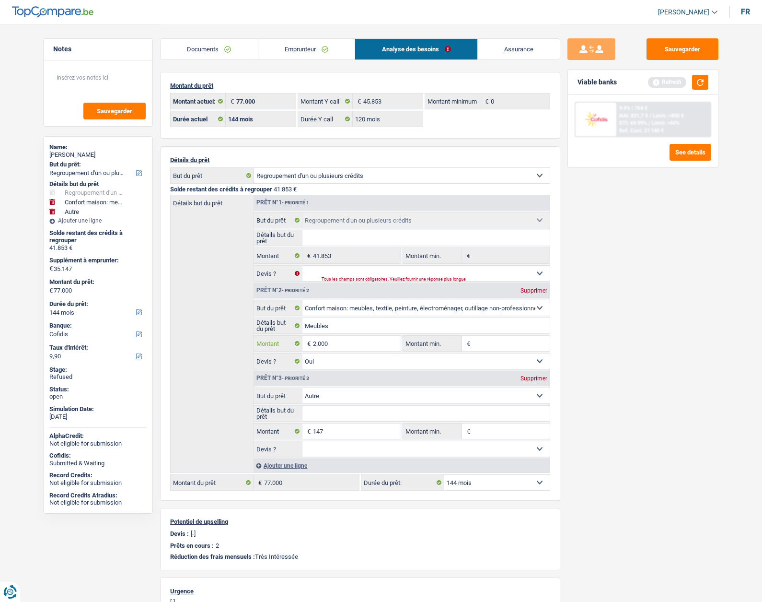
type input "2.000"
type input "44.000"
type input "2.147"
type input "44.000"
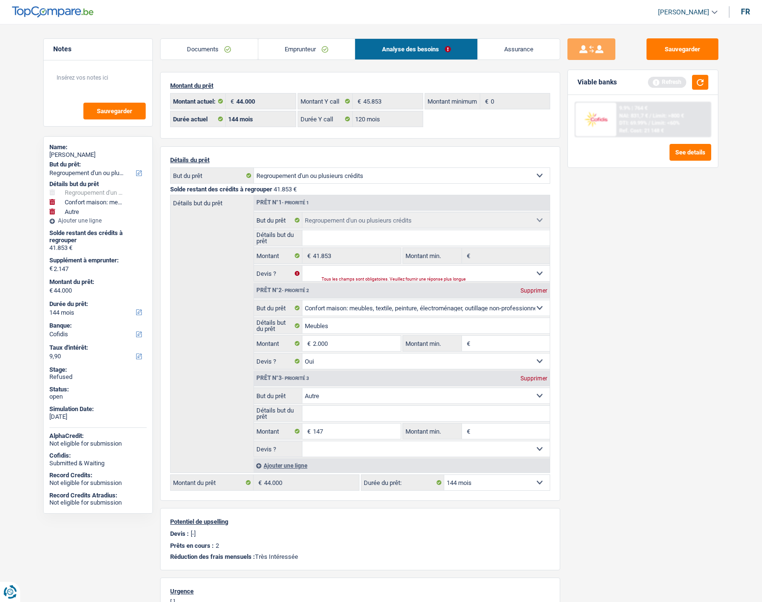
click at [494, 492] on div "Détails du prêt Confort maison: meubles, textile, peinture, électroménager, out…" at bounding box center [360, 323] width 400 height 354
click at [489, 488] on select "12 mois 18 mois 24 mois 30 mois 36 mois 42 mois 48 mois 60 mois 72 mois 84 mois…" at bounding box center [497, 482] width 105 height 15
select select "120"
click at [445, 475] on select "12 mois 18 mois 24 mois 30 mois 36 mois 42 mois 48 mois 60 mois 72 mois 84 mois…" at bounding box center [497, 482] width 105 height 15
select select "120"
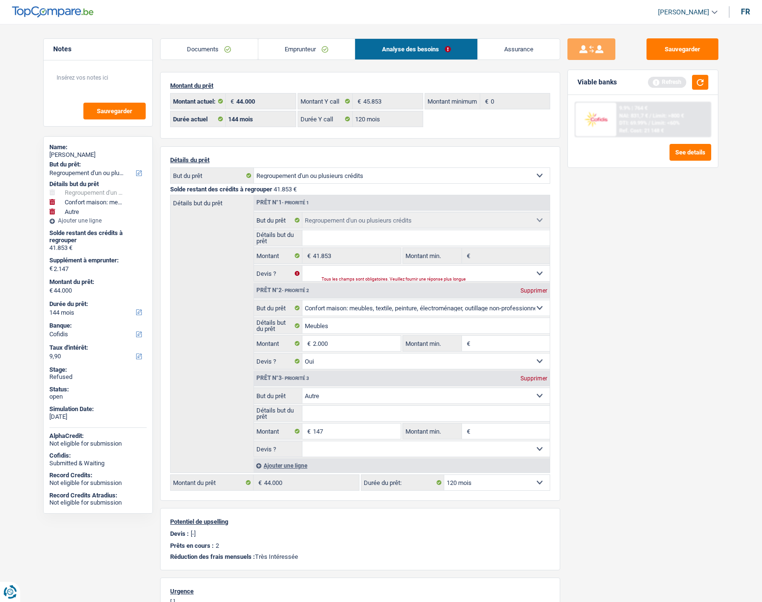
select select "120"
click at [620, 405] on div "Sauvegarder Viable banks" at bounding box center [643, 312] width 165 height 548
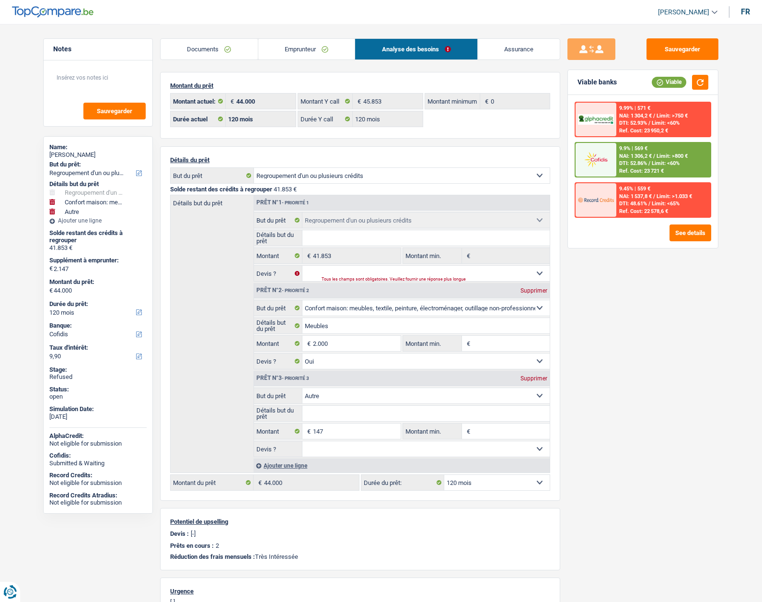
click at [315, 49] on link "Emprunteur" at bounding box center [306, 49] width 97 height 21
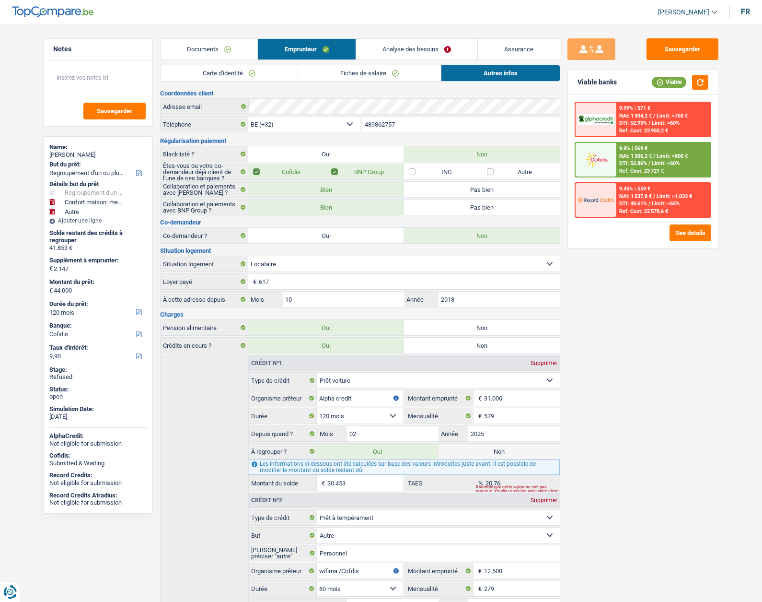
click at [347, 70] on link "Fiches de salaire" at bounding box center [369, 73] width 143 height 16
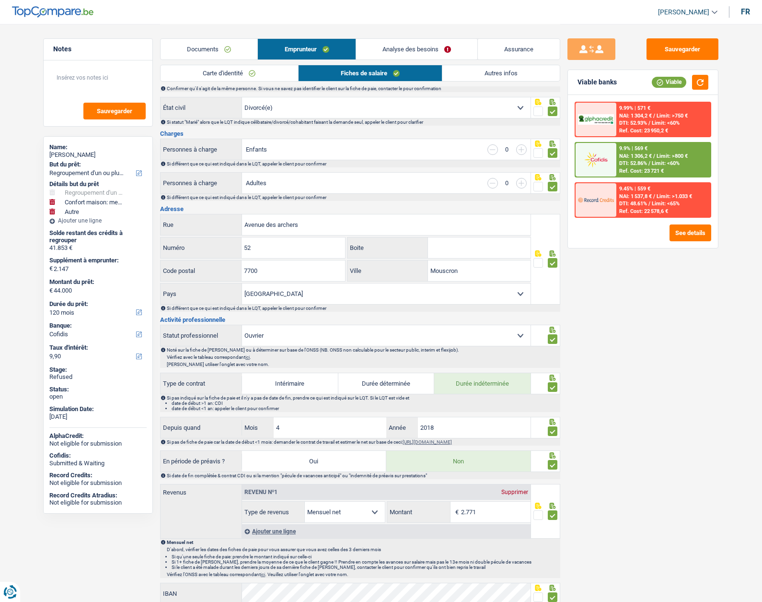
scroll to position [240, 0]
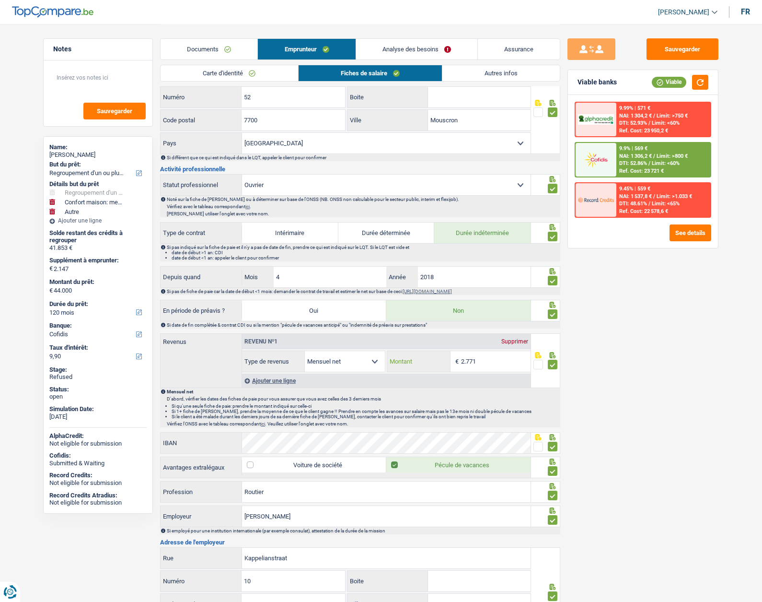
click at [473, 361] on input "2.771" at bounding box center [496, 361] width 70 height 21
click at [485, 360] on input "2.771" at bounding box center [496, 361] width 70 height 21
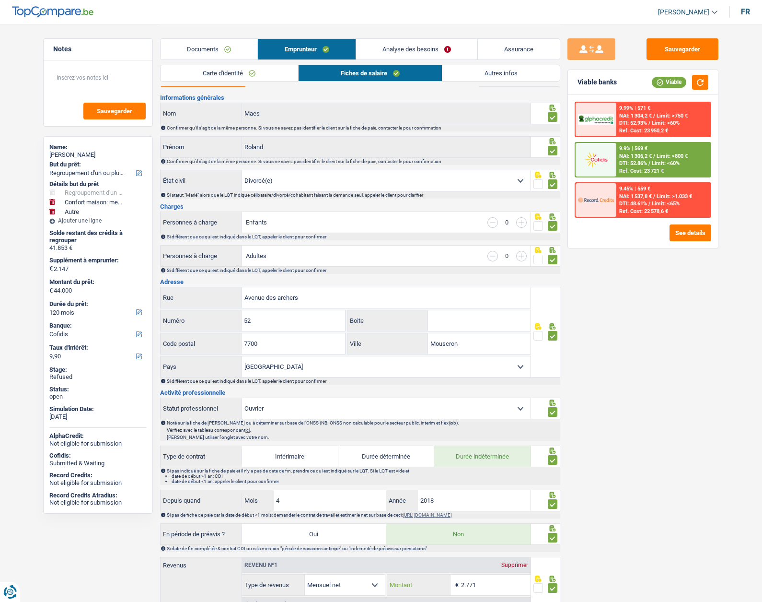
scroll to position [0, 0]
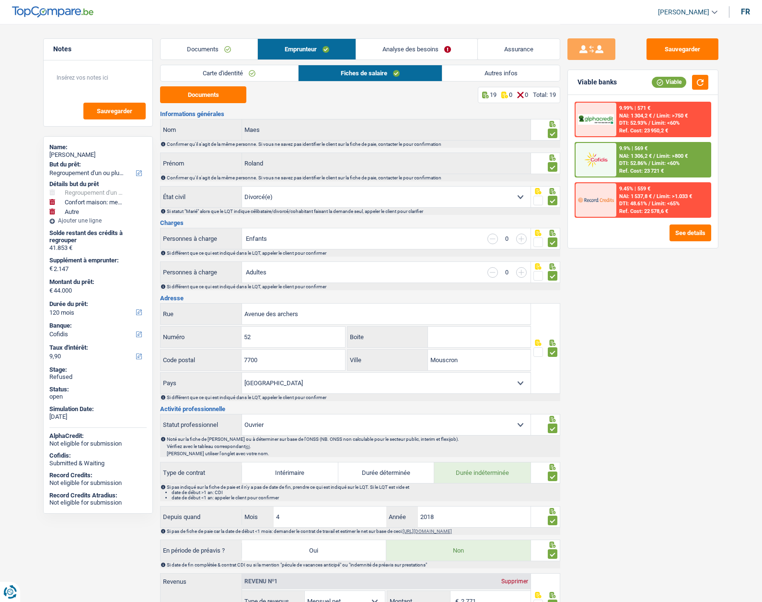
click at [398, 44] on link "Analyse des besoins" at bounding box center [416, 49] width 121 height 21
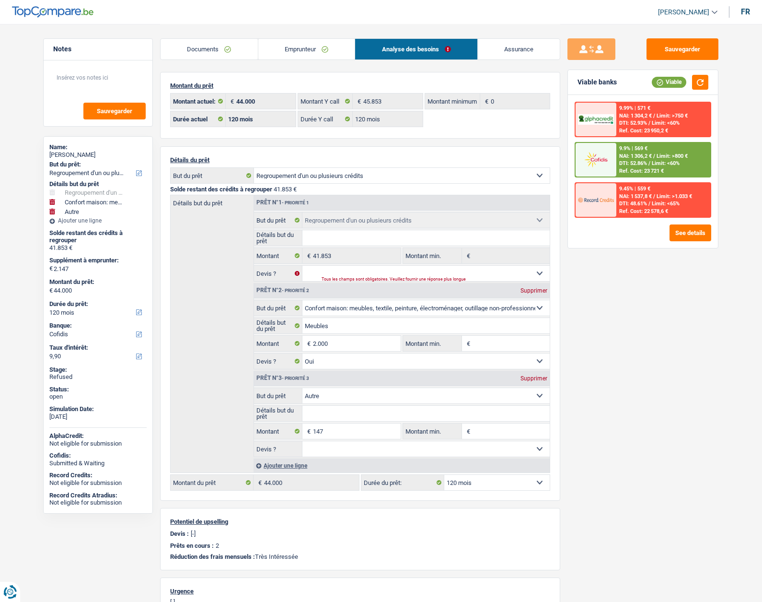
click at [280, 50] on link "Emprunteur" at bounding box center [306, 49] width 97 height 21
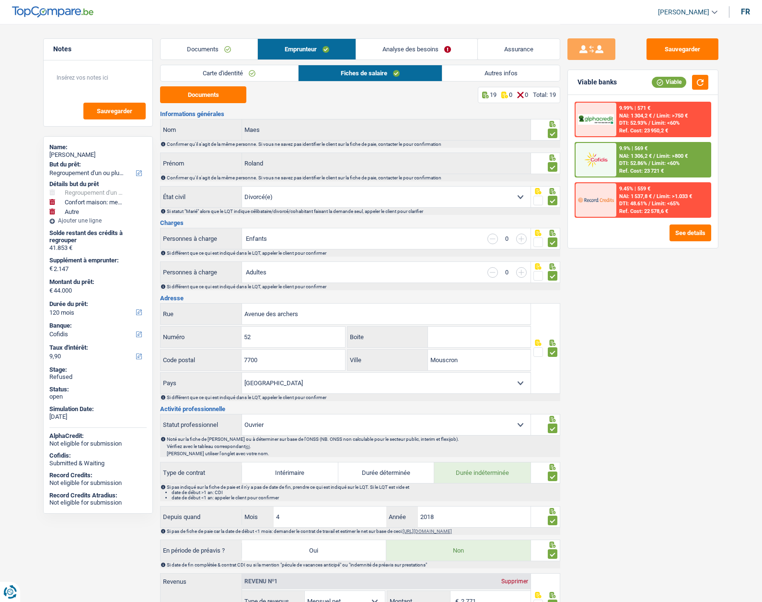
click at [455, 70] on link "Autres infos" at bounding box center [501, 73] width 117 height 16
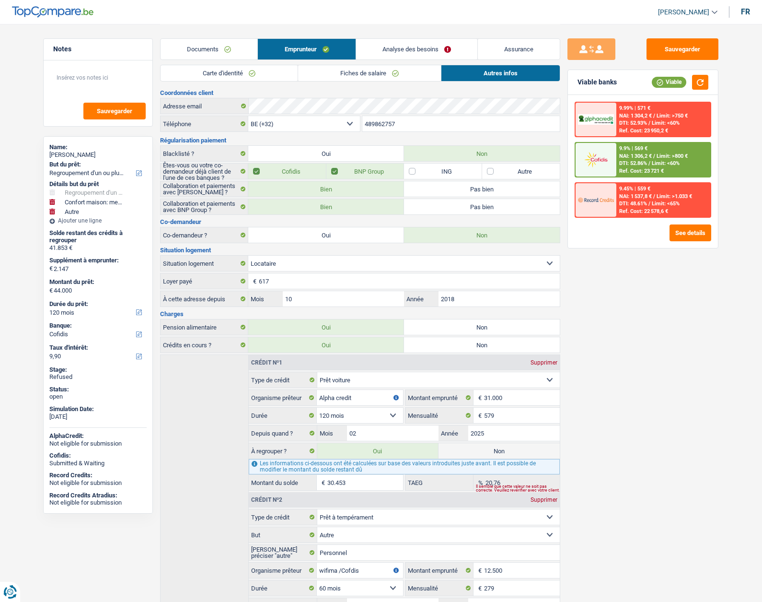
scroll to position [111, 0]
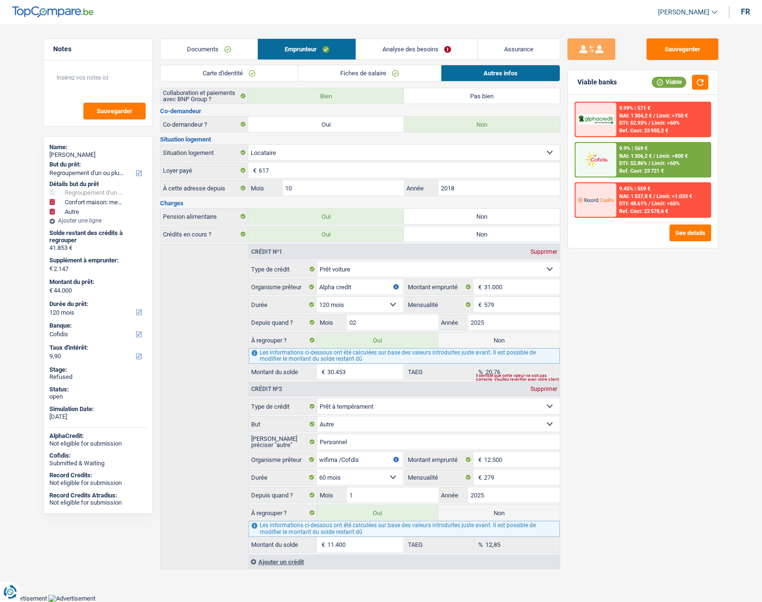
click at [467, 511] on label "Non" at bounding box center [499, 512] width 121 height 15
click at [467, 511] on input "Non" at bounding box center [499, 512] width 121 height 15
radio input "true"
radio input "false"
type input "32.600"
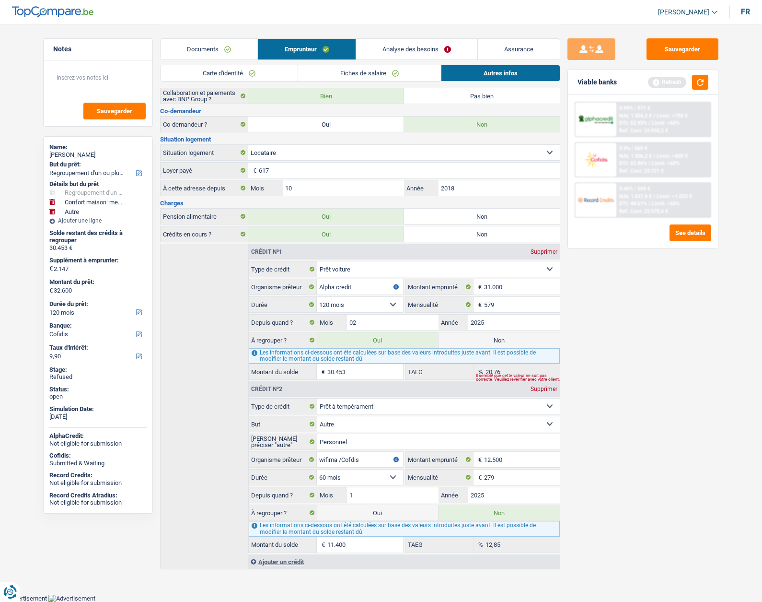
click at [572, 331] on div "Sauvegarder Viable banks Refresh 9.99% | 571 € NAI: 1 304,2 € / Limit: >750 € D…" at bounding box center [643, 312] width 165 height 548
click at [511, 306] on input "579" at bounding box center [522, 304] width 76 height 15
click at [514, 299] on input "579" at bounding box center [522, 304] width 76 height 15
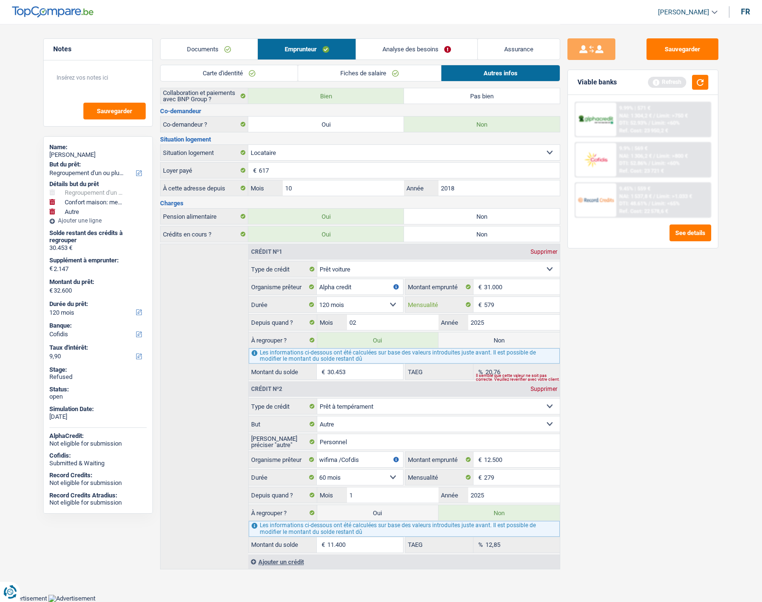
click at [514, 299] on input "579" at bounding box center [522, 304] width 76 height 15
click at [513, 299] on input "579" at bounding box center [522, 304] width 76 height 15
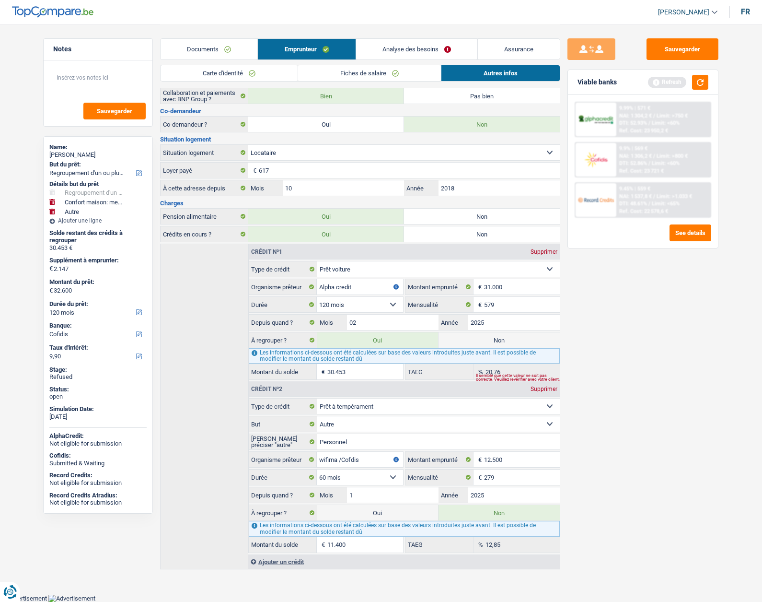
type input "30.356"
type input "32.503"
click at [393, 301] on select "12 mois 18 mois 24 mois 30 mois 36 mois 42 mois 48 mois 60 mois 72 mois 84 mois…" at bounding box center [360, 304] width 86 height 15
select select "84"
click at [317, 297] on select "12 mois 18 mois 24 mois 30 mois 36 mois 42 mois 48 mois 60 mois 72 mois 84 mois…" at bounding box center [360, 304] width 86 height 15
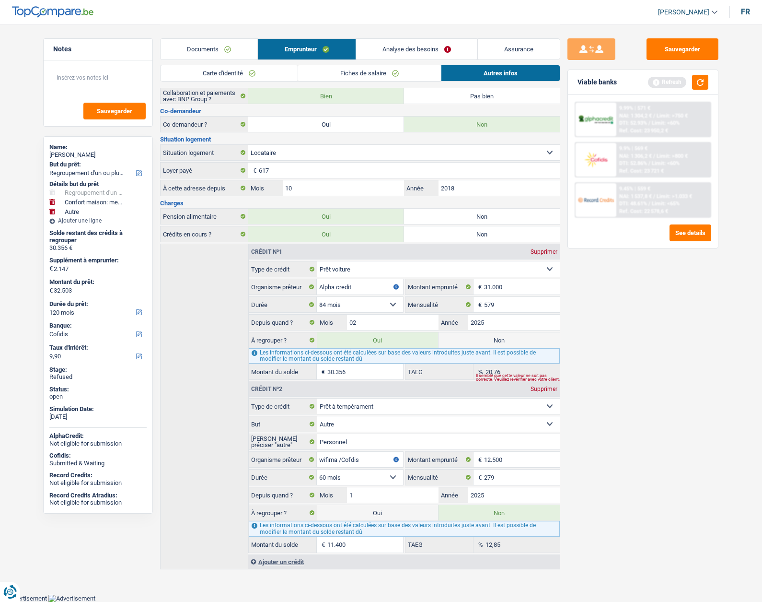
type input "29.404"
type input "14,81"
type input "31.551"
click at [383, 268] on select "Carte ou ouverture de crédit Prêt hypothécaire Vente à tempérament Prêt à tempé…" at bounding box center [438, 268] width 243 height 15
click at [384, 268] on select "Carte ou ouverture de crédit Prêt hypothécaire Vente à tempérament Prêt à tempé…" at bounding box center [438, 268] width 243 height 15
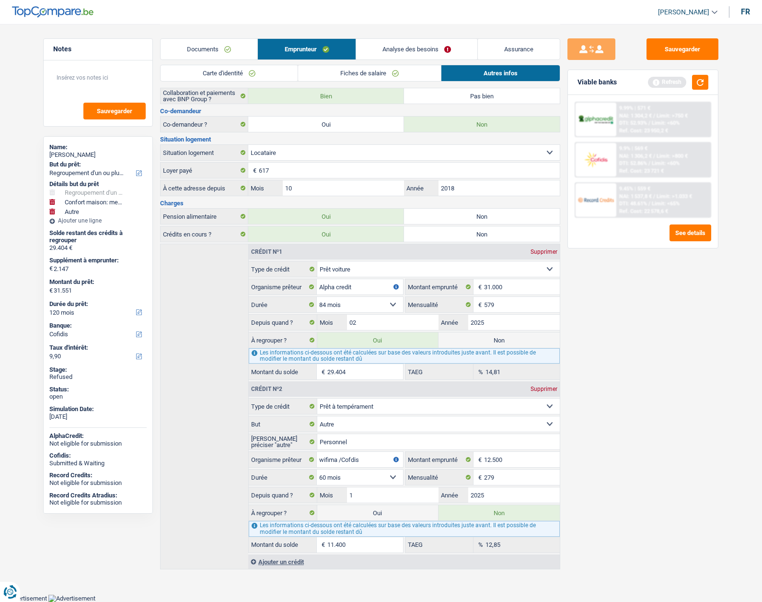
click at [405, 52] on link "Analyse des besoins" at bounding box center [416, 49] width 121 height 21
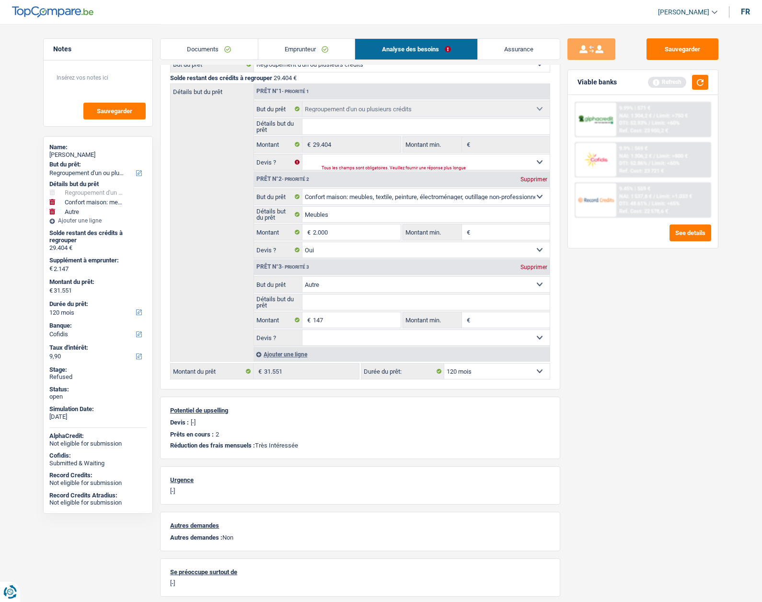
click at [329, 133] on input "Détails but du prêt" at bounding box center [427, 126] width 248 height 15
click at [538, 267] on div "Supprimer" at bounding box center [534, 267] width 32 height 6
type input "31.404"
type input "2.000"
type input "31.404"
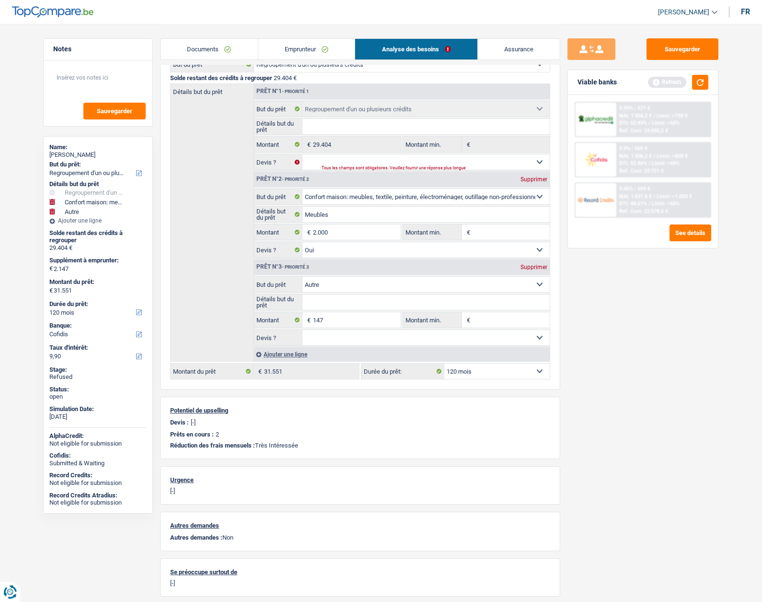
type input "31.404"
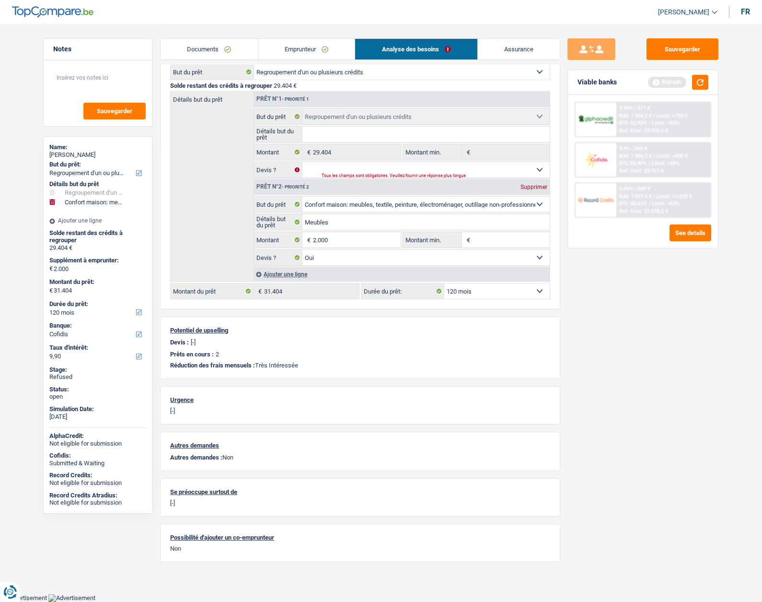
scroll to position [103, 0]
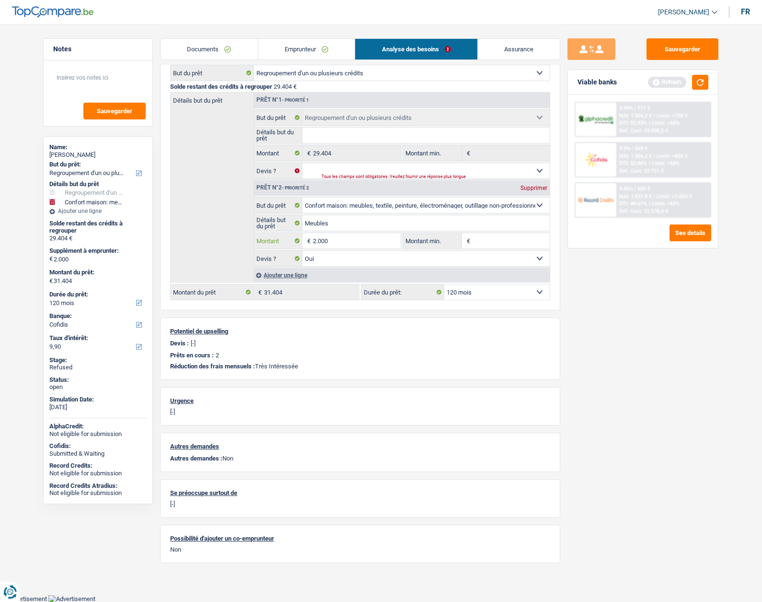
click at [347, 243] on input "2.000" at bounding box center [357, 240] width 88 height 15
click at [700, 82] on button "button" at bounding box center [700, 82] width 16 height 15
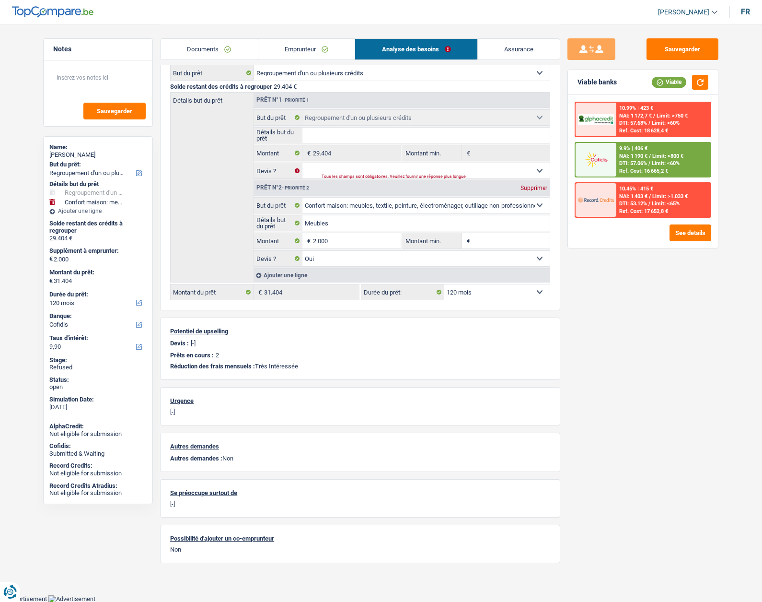
click at [281, 53] on link "Emprunteur" at bounding box center [306, 49] width 97 height 21
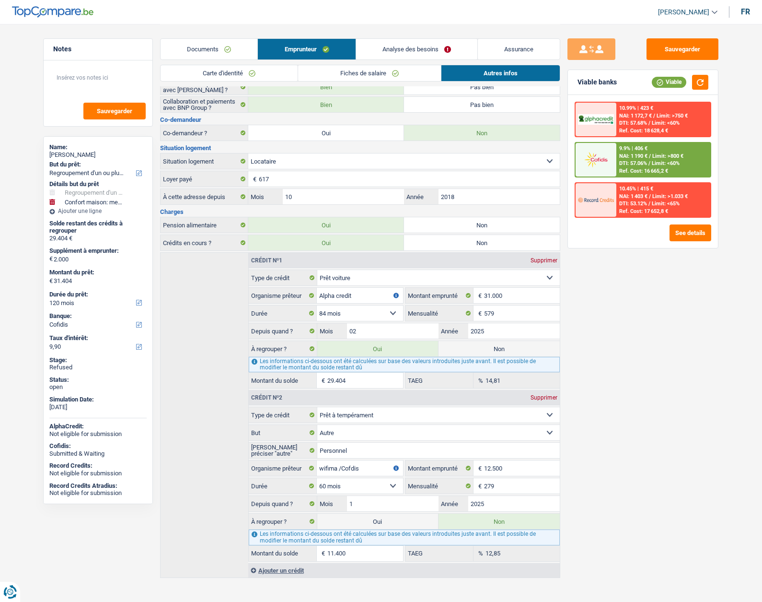
click at [411, 44] on link "Analyse des besoins" at bounding box center [416, 49] width 121 height 21
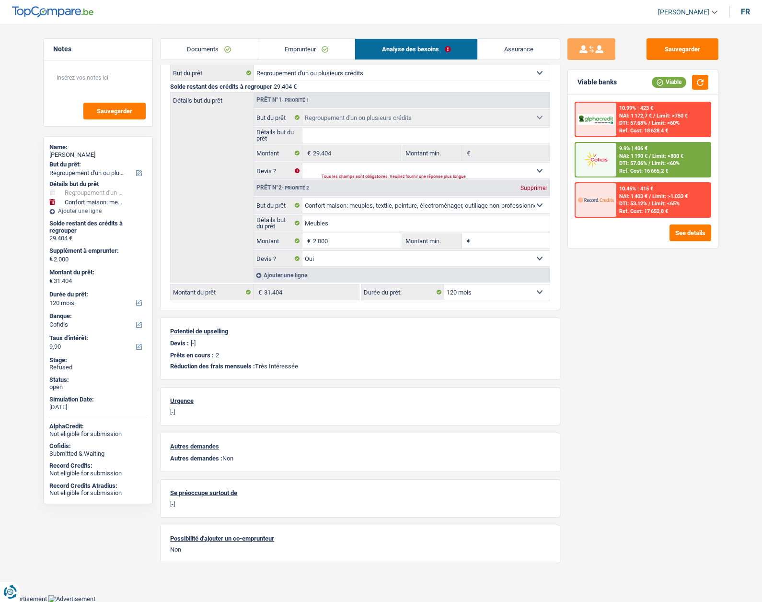
click at [287, 53] on link "Emprunteur" at bounding box center [306, 49] width 97 height 21
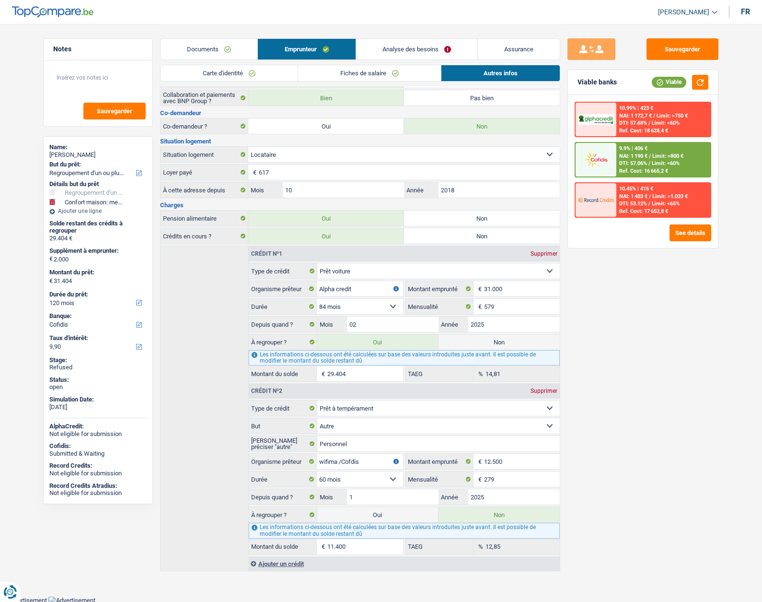
scroll to position [111, 0]
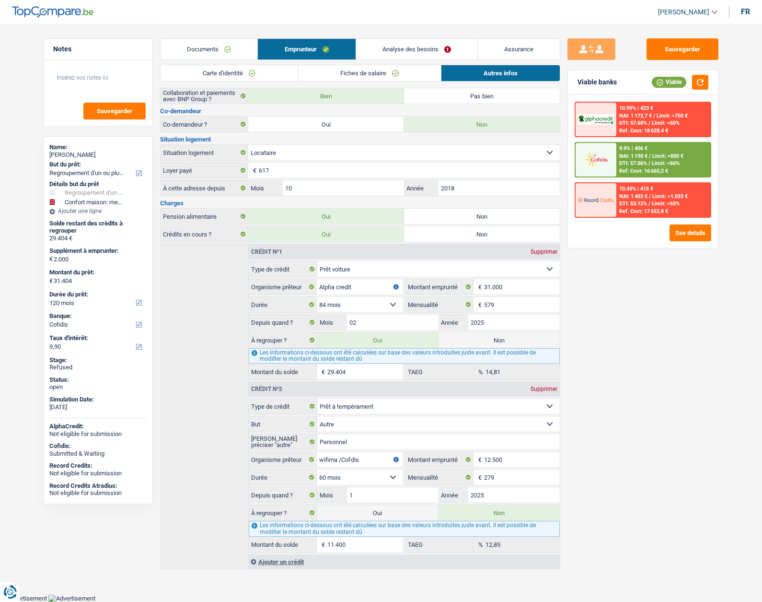
click at [401, 514] on label "Oui" at bounding box center [377, 512] width 121 height 15
click at [401, 514] on input "Oui" at bounding box center [377, 512] width 121 height 15
radio input "true"
radio input "false"
type input "42.804"
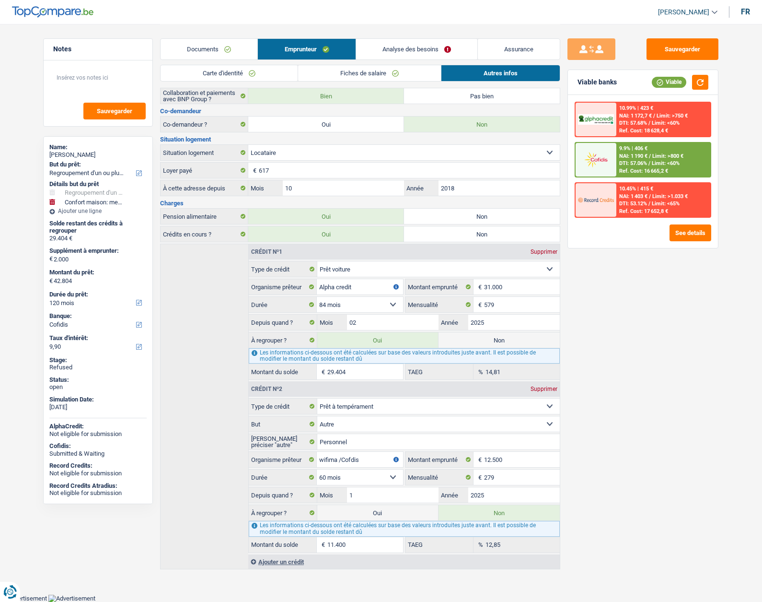
select select "144"
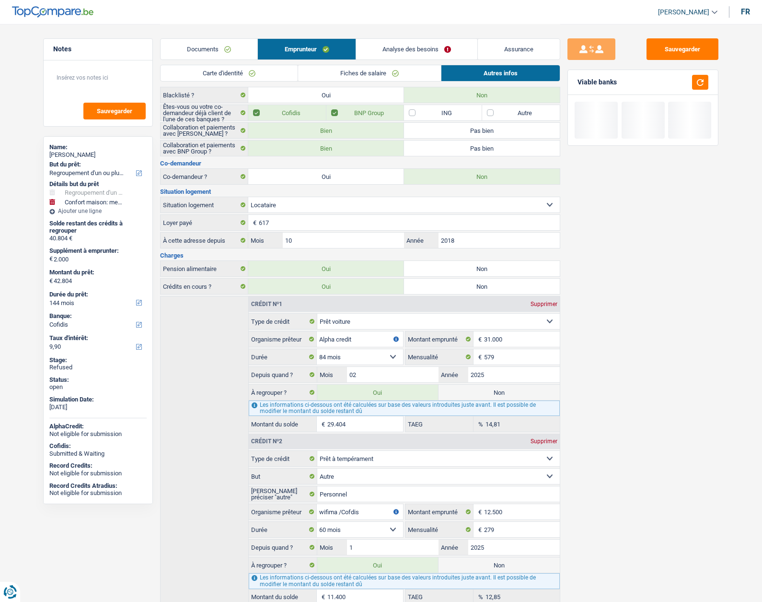
scroll to position [0, 0]
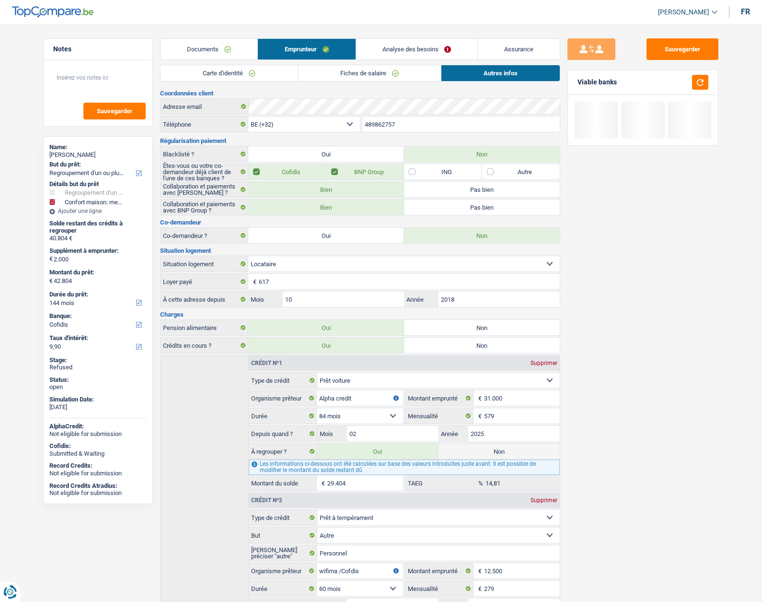
click at [390, 48] on link "Analyse des besoins" at bounding box center [416, 49] width 121 height 21
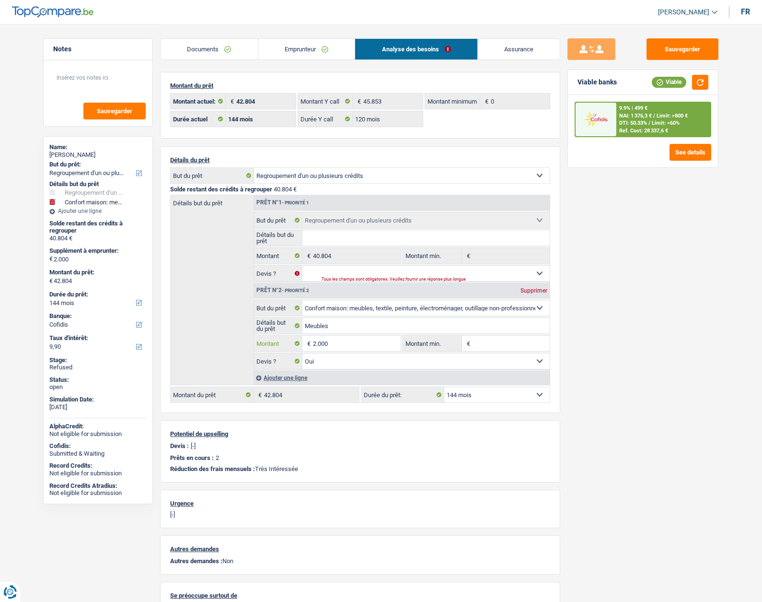
click at [358, 343] on input "2.000" at bounding box center [357, 343] width 88 height 15
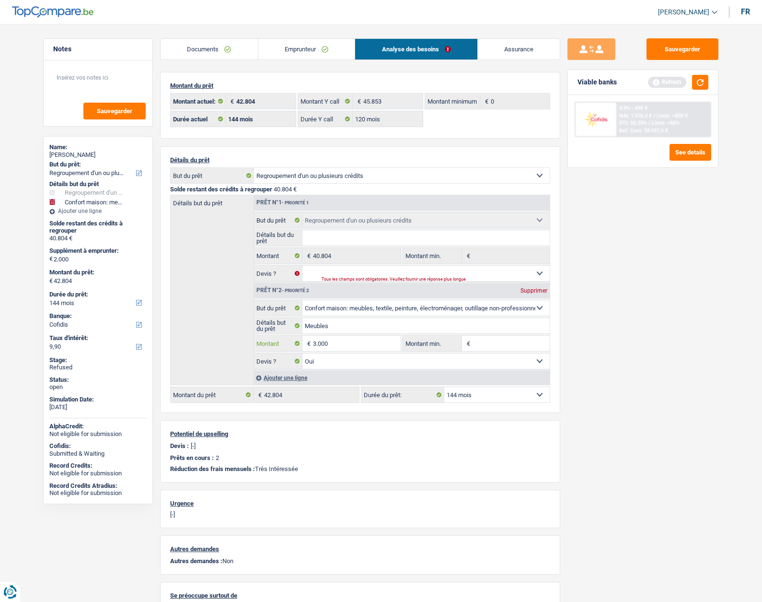
type input "3.000"
type input "43.804"
type input "3.000"
type input "43.804"
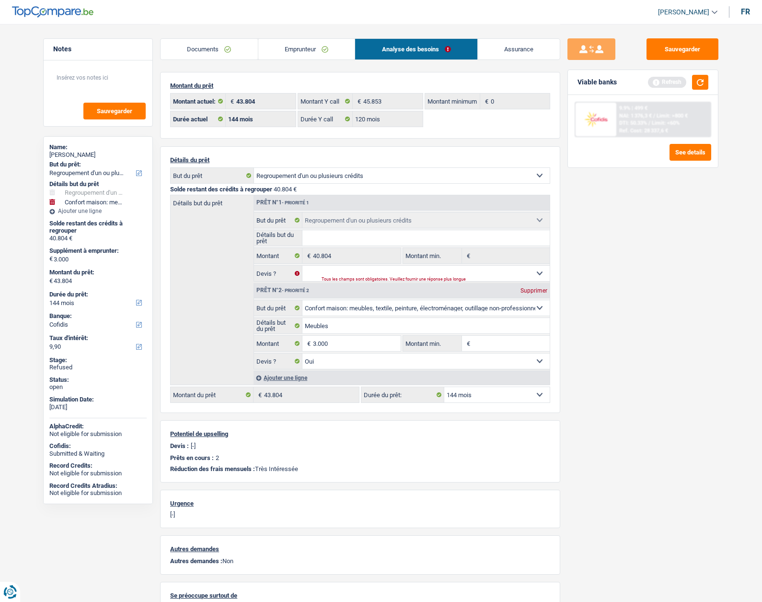
click at [568, 343] on div "Sauvegarder Viable banks Refresh 9.9% | 499 € NAI: 1 376,3 € / Limit: >800 € DT…" at bounding box center [643, 312] width 165 height 548
click at [282, 52] on link "Emprunteur" at bounding box center [306, 49] width 97 height 21
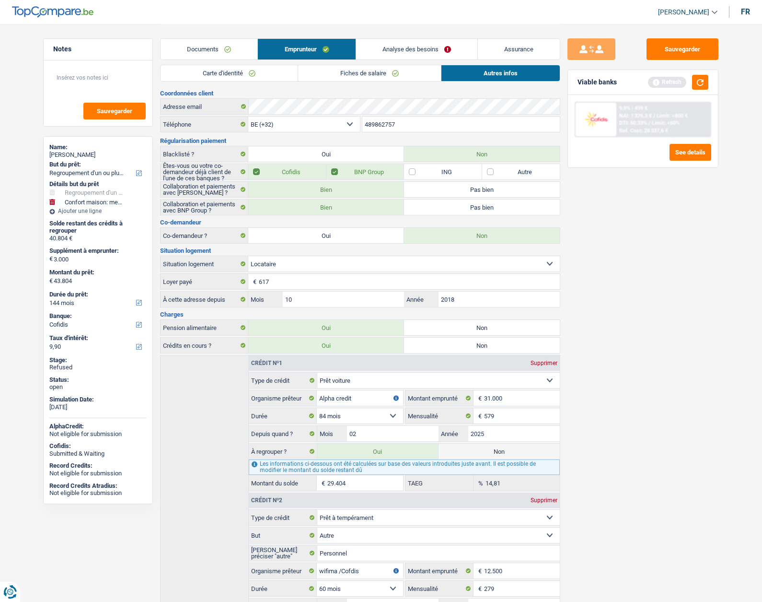
click at [223, 69] on link "Carte d'identité" at bounding box center [229, 73] width 137 height 16
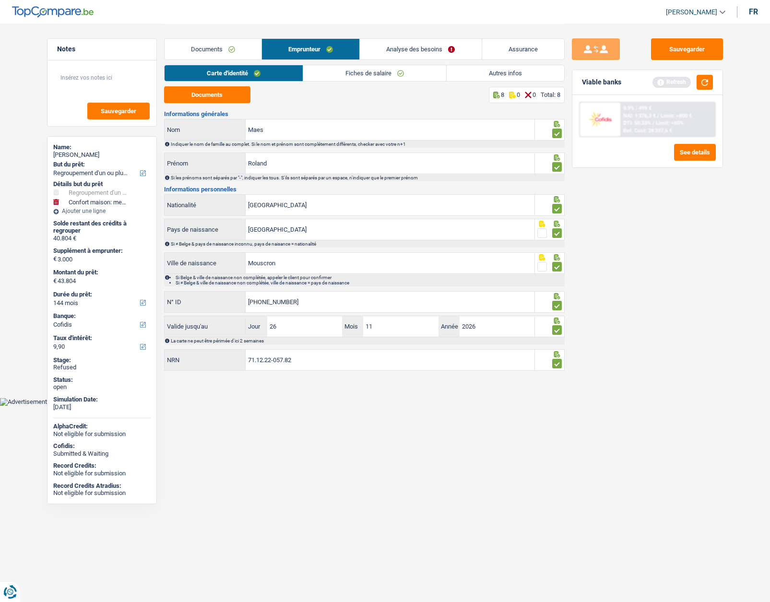
click at [484, 71] on link "Autres infos" at bounding box center [504, 73] width 117 height 16
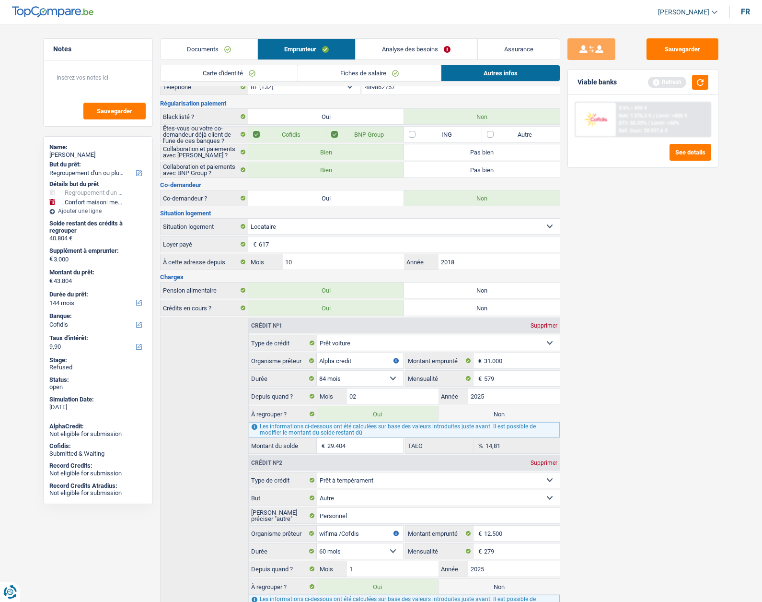
scroll to position [111, 0]
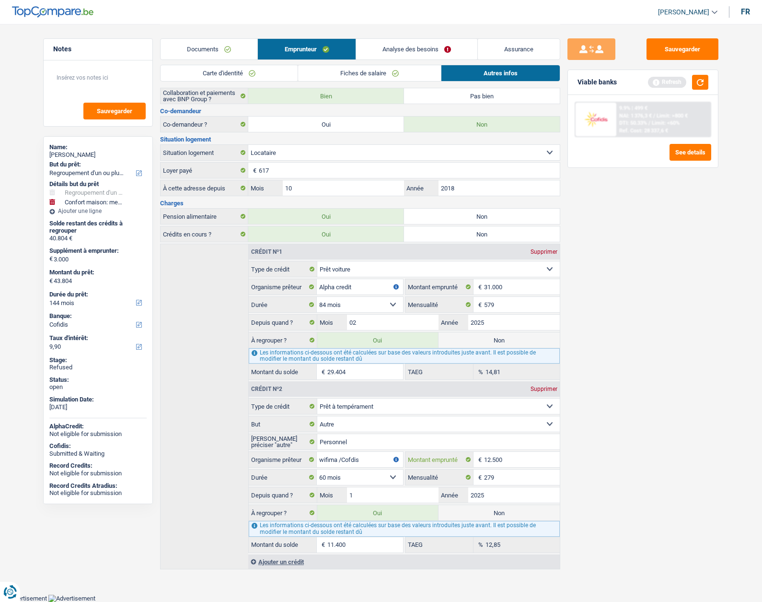
click at [517, 460] on input "12.500" at bounding box center [522, 459] width 76 height 15
type input "11.237"
type input "43.641"
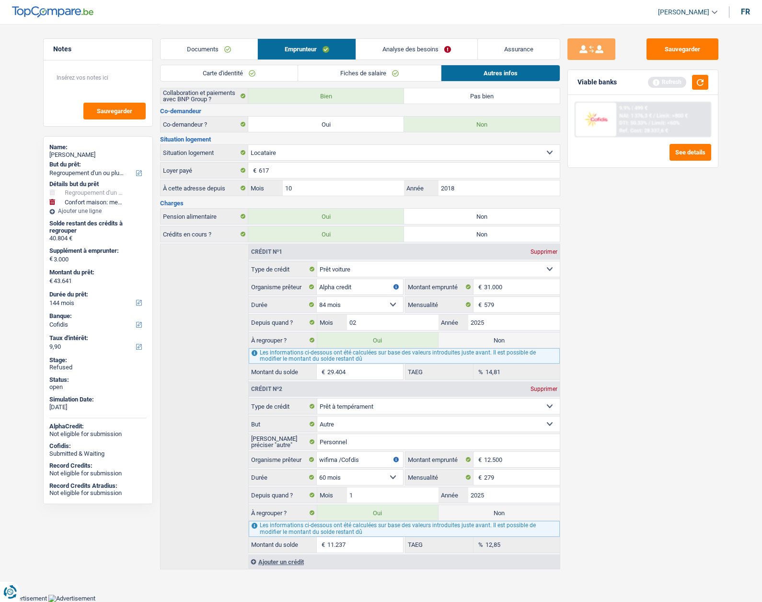
click at [491, 338] on label "Non" at bounding box center [499, 339] width 121 height 15
click at [491, 338] on input "Non" at bounding box center [499, 339] width 121 height 15
radio input "true"
select select "60"
radio input "false"
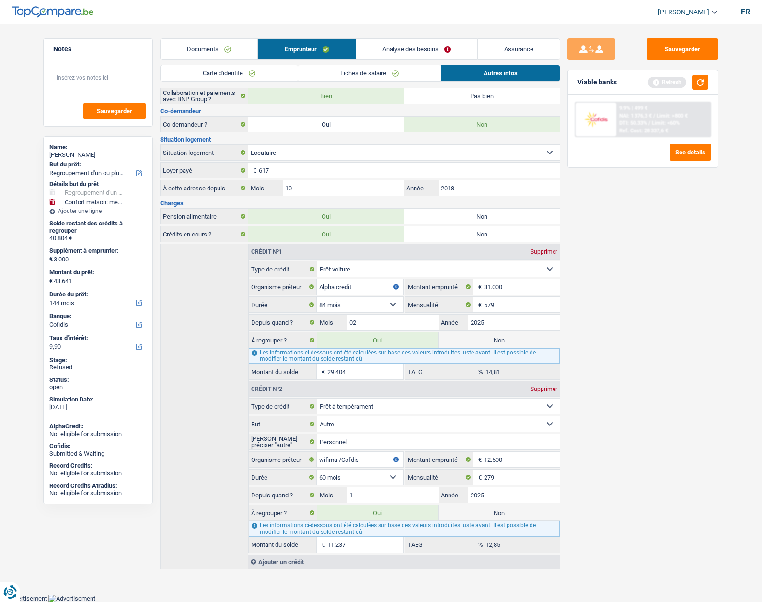
type input "14.237"
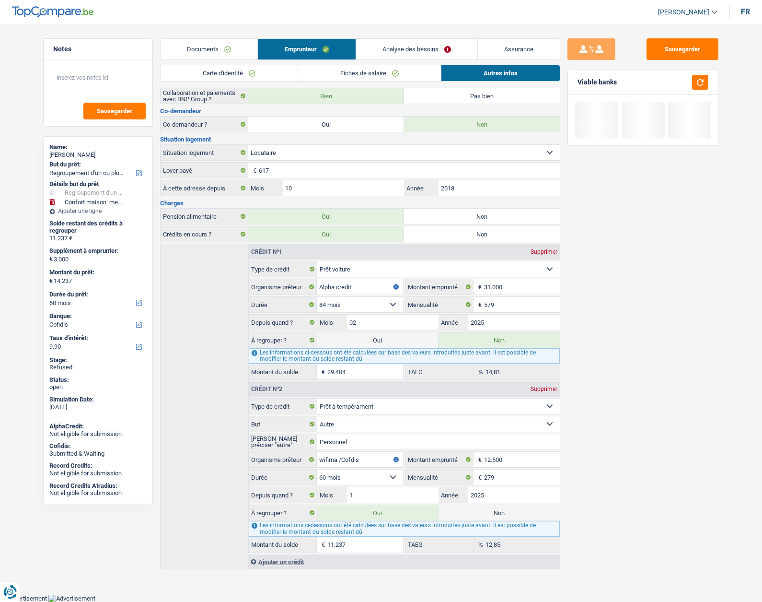
click at [497, 513] on label "Non" at bounding box center [499, 512] width 121 height 15
click at [497, 513] on input "Non" at bounding box center [499, 512] width 121 height 15
radio input "true"
select select "household"
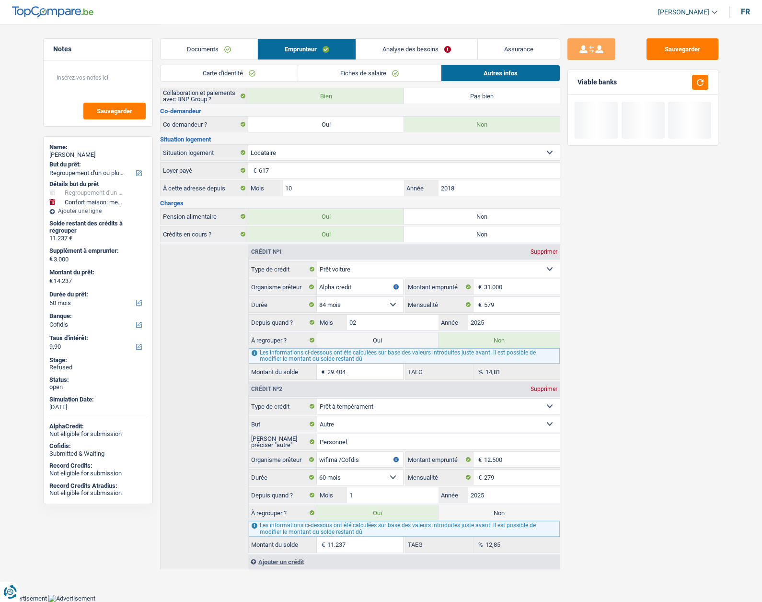
select select "30"
radio input "false"
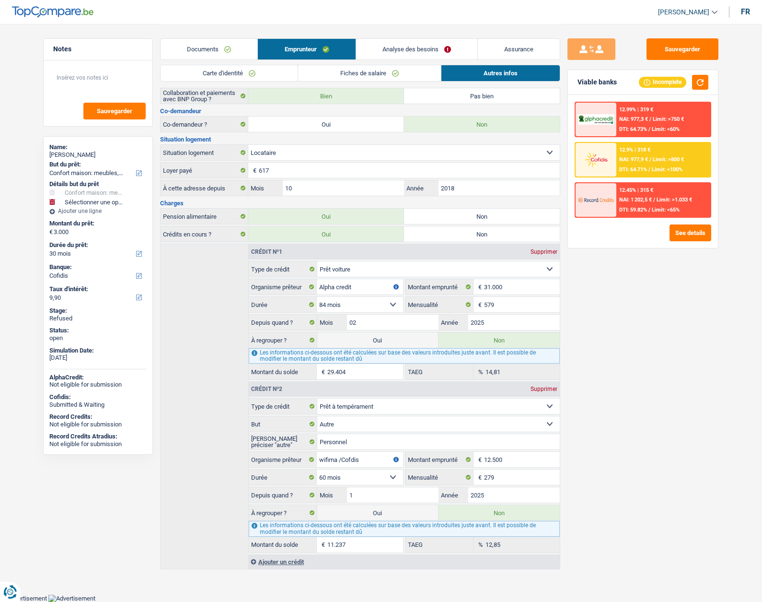
click at [410, 44] on link "Analyse des besoins" at bounding box center [416, 49] width 121 height 21
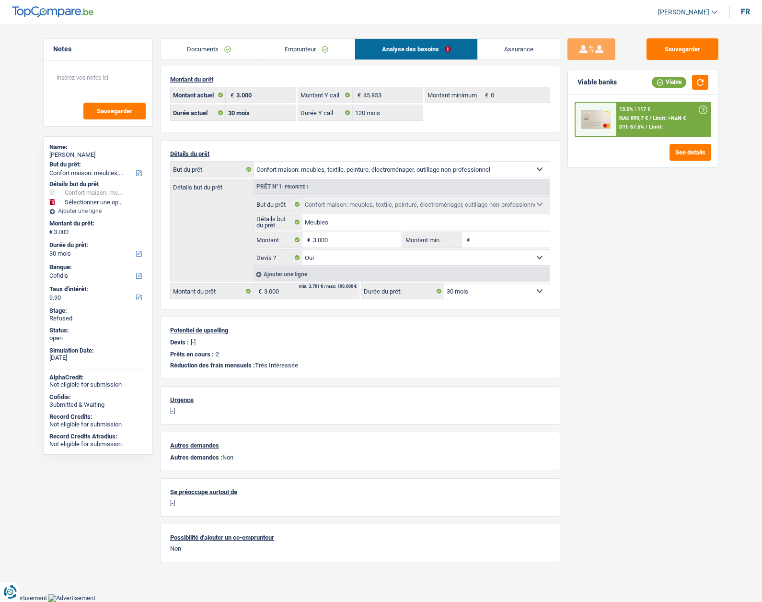
scroll to position [5, 0]
click at [357, 245] on input "3.000" at bounding box center [357, 240] width 88 height 15
type input "5"
select select
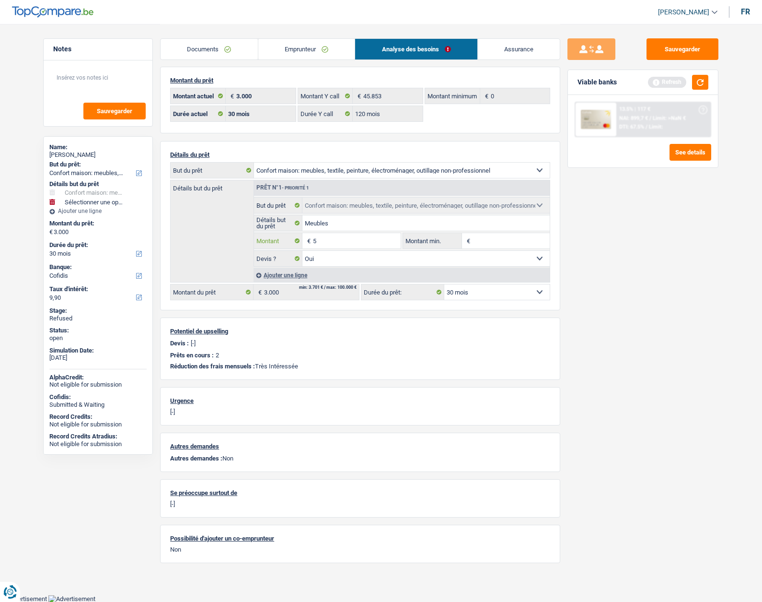
type input "50"
select select
type input "500"
select select
type input "5.001"
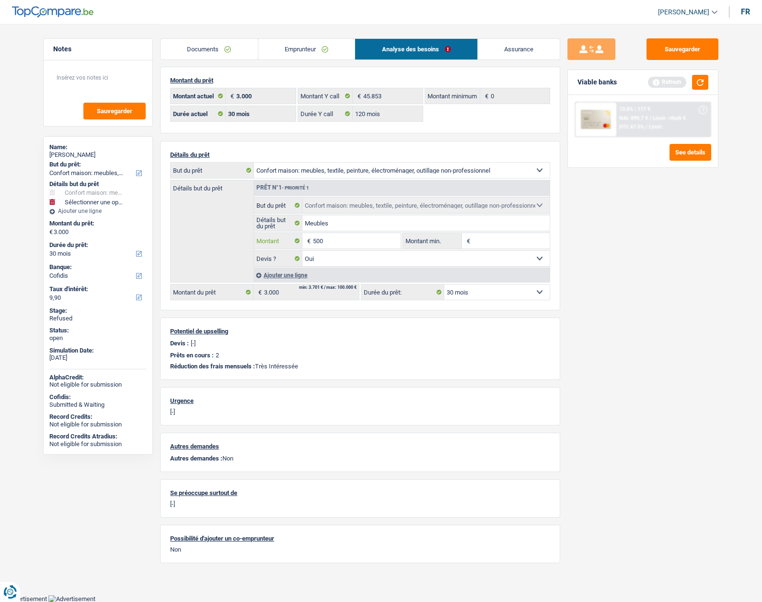
select select
type input "5.001"
select select "36"
type input "5.001"
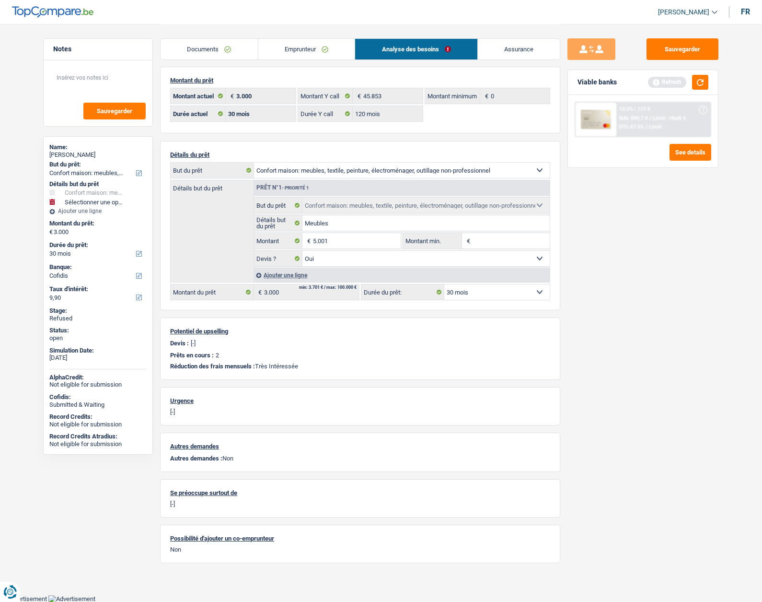
type input "5.001"
select select "36"
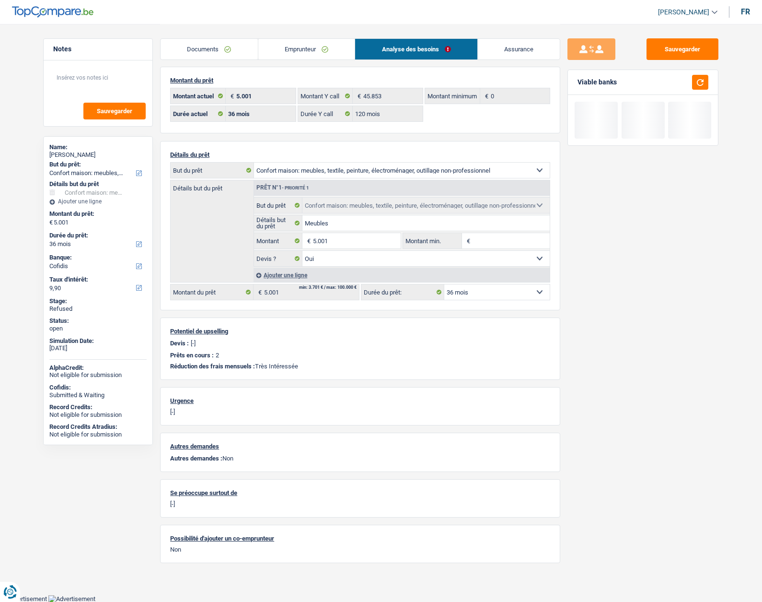
click at [628, 314] on div "Sauvegarder Viable banks" at bounding box center [643, 312] width 165 height 548
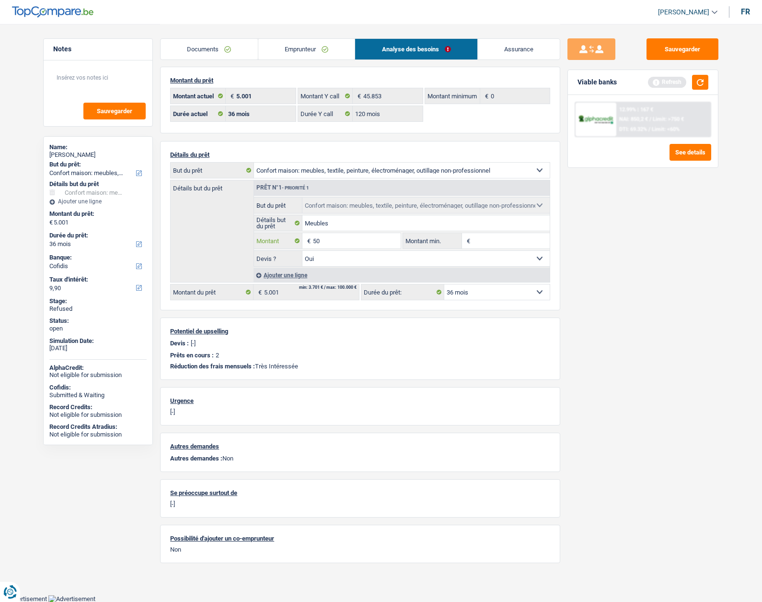
type input "5"
type input "3.000"
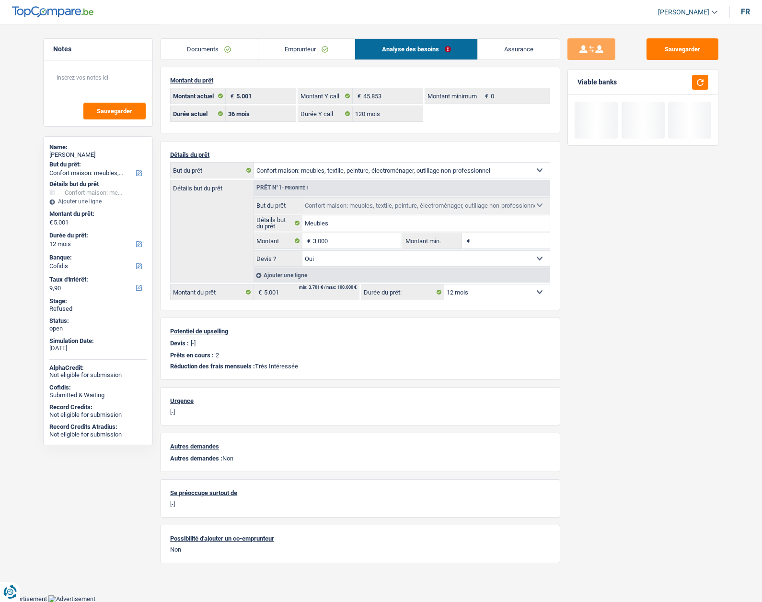
select select "30"
type input "3.000"
select select "30"
type input "3.000"
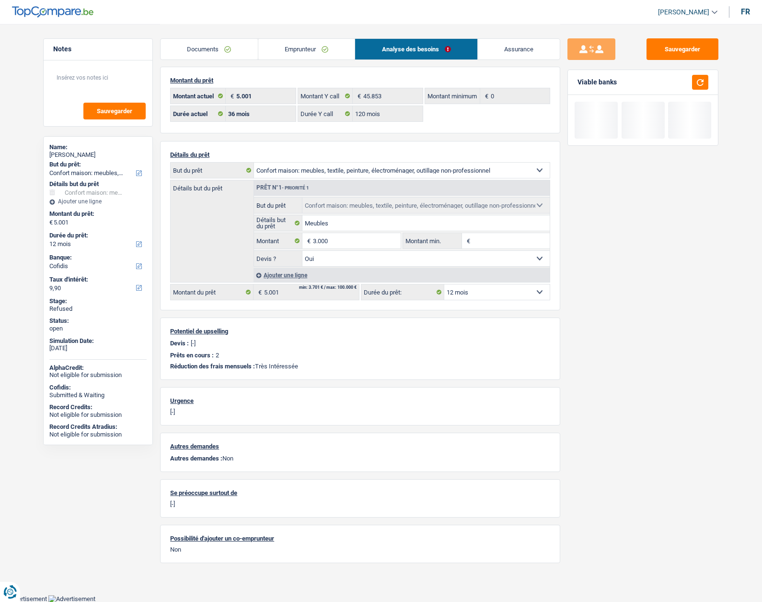
type input "3.000"
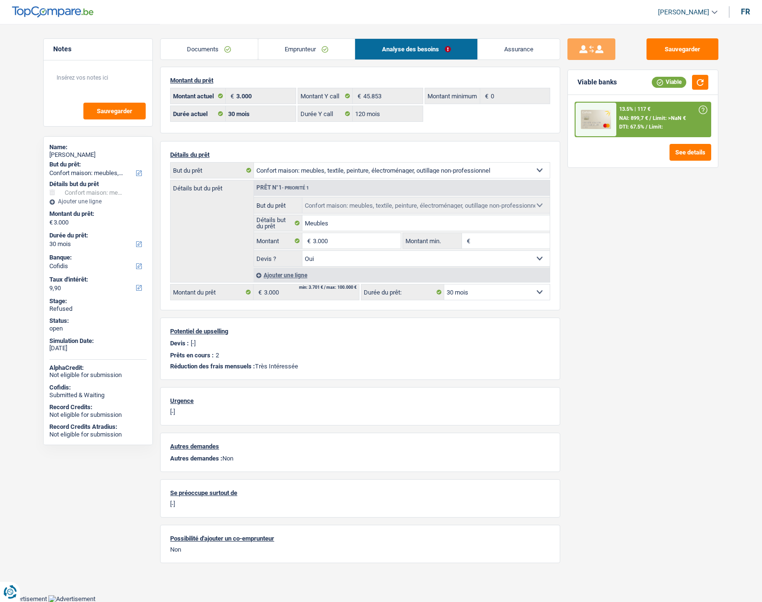
click at [308, 47] on link "Emprunteur" at bounding box center [306, 49] width 97 height 21
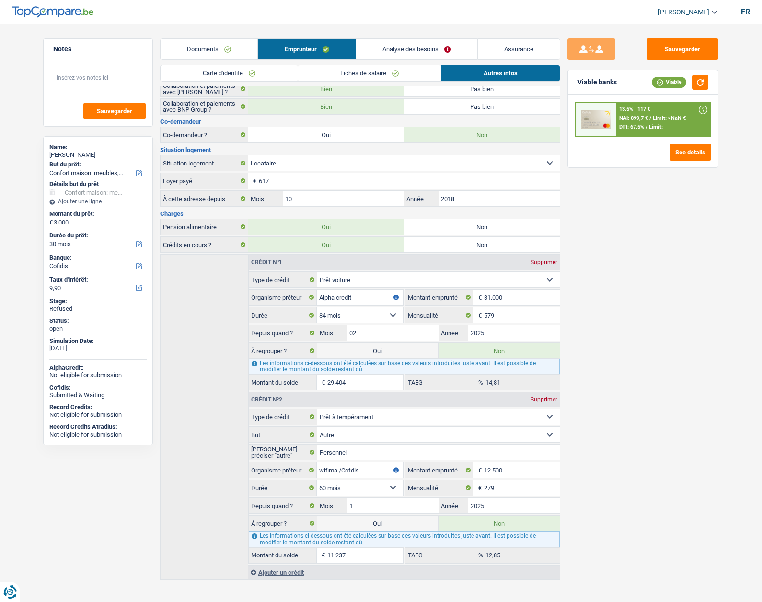
scroll to position [111, 0]
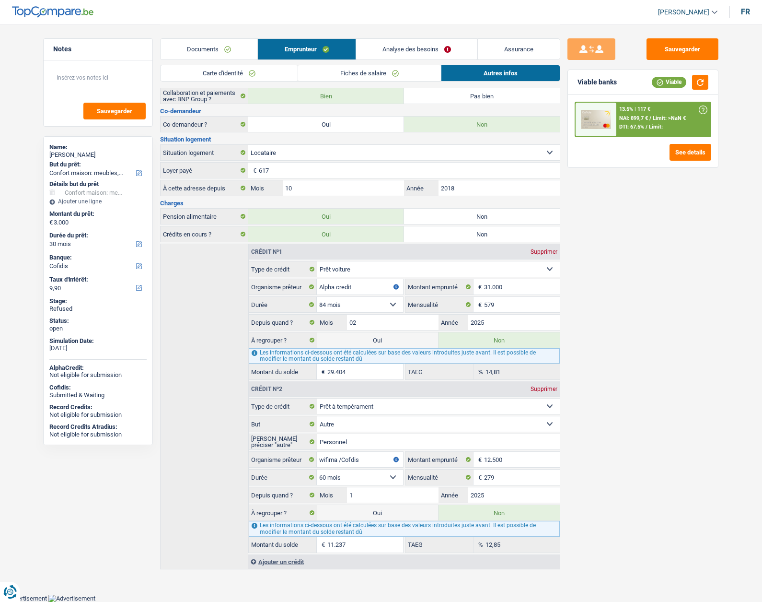
click at [371, 339] on label "Oui" at bounding box center [377, 339] width 121 height 15
click at [371, 339] on input "Oui" at bounding box center [377, 339] width 121 height 15
radio input "true"
radio input "false"
type input "32.404"
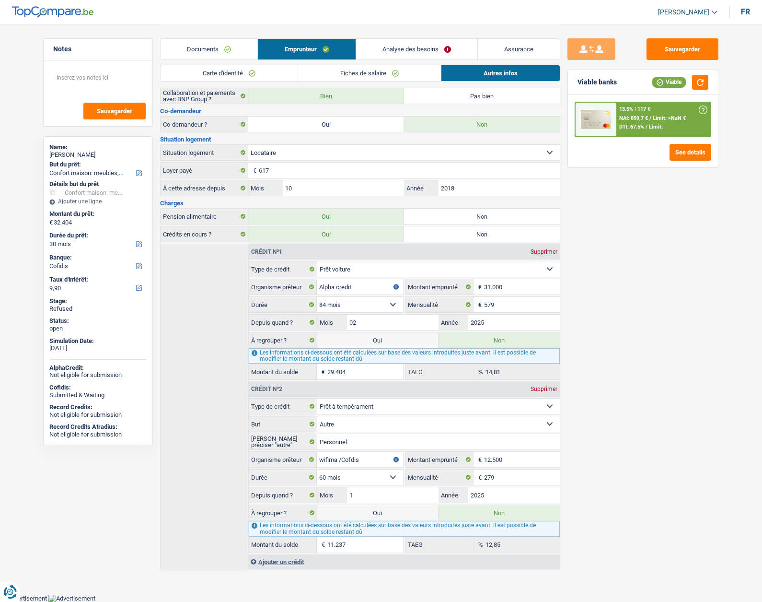
select select "refinancing"
select select "120"
select select "household"
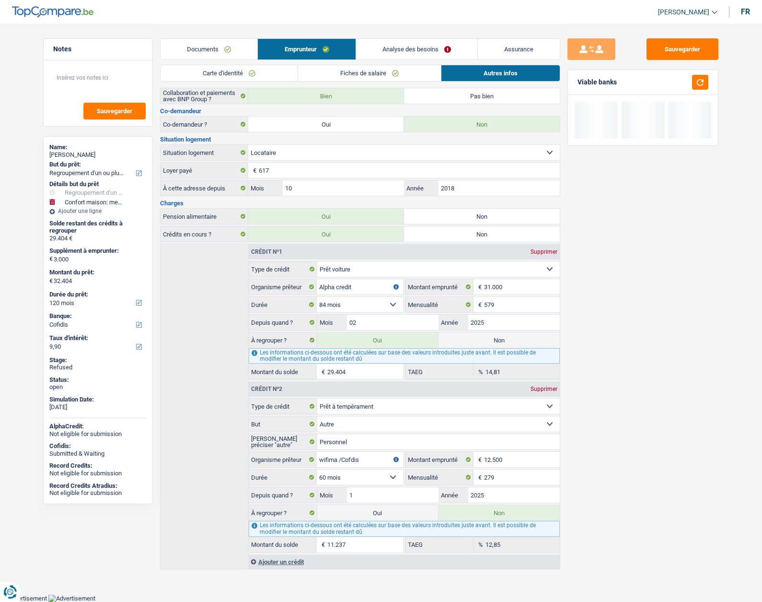
click at [375, 512] on label "Oui" at bounding box center [377, 512] width 121 height 15
click at [375, 512] on input "Oui" at bounding box center [377, 512] width 121 height 15
radio input "true"
radio input "false"
type input "43.641"
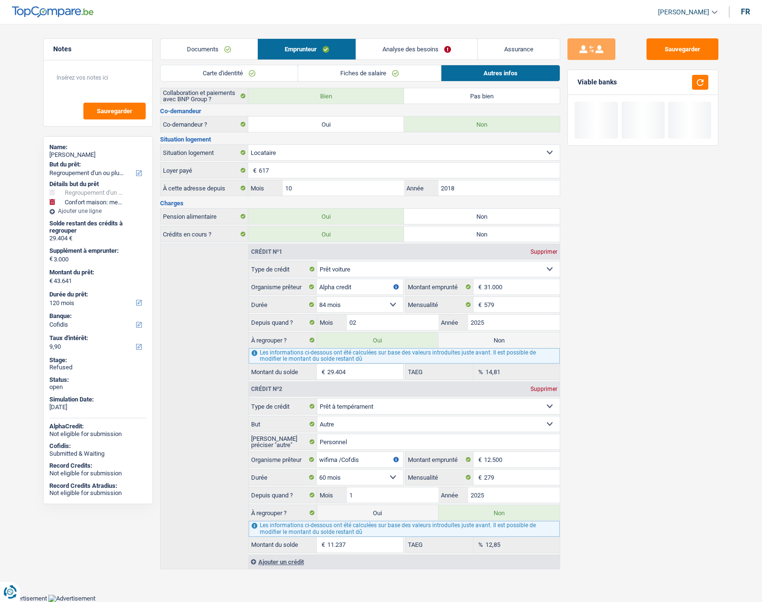
select select "144"
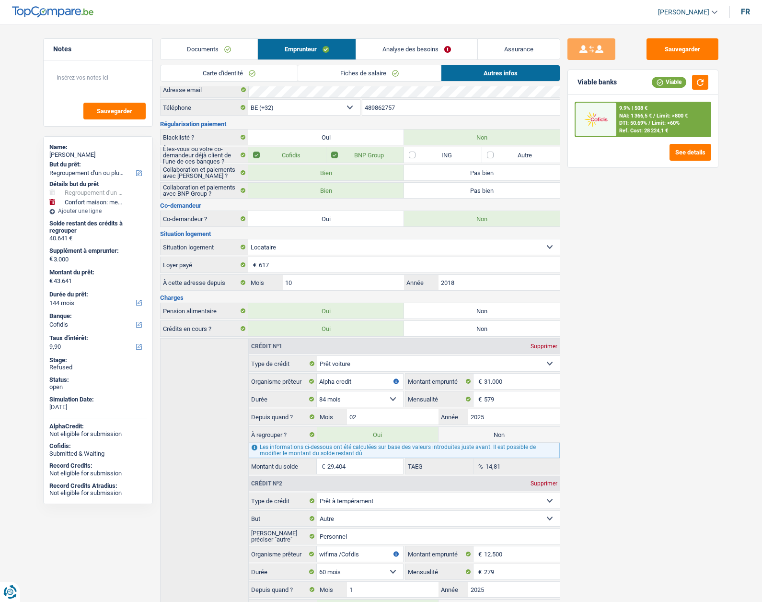
scroll to position [0, 0]
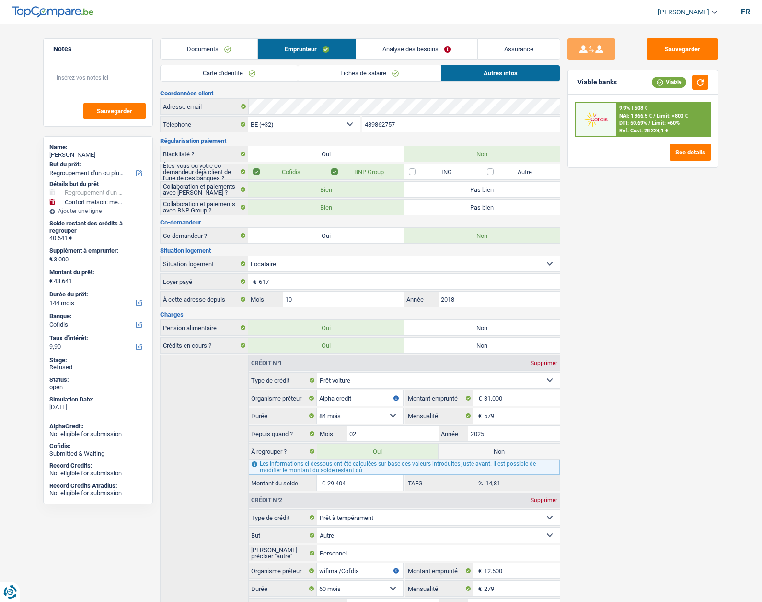
click at [705, 276] on div "Sauvegarder Viable banks Viable 9.9% | 508 € NAI: 1 366,5 € / Limit: >800 € DTI…" at bounding box center [643, 312] width 165 height 548
click at [266, 75] on link "Carte d'identité" at bounding box center [229, 73] width 137 height 16
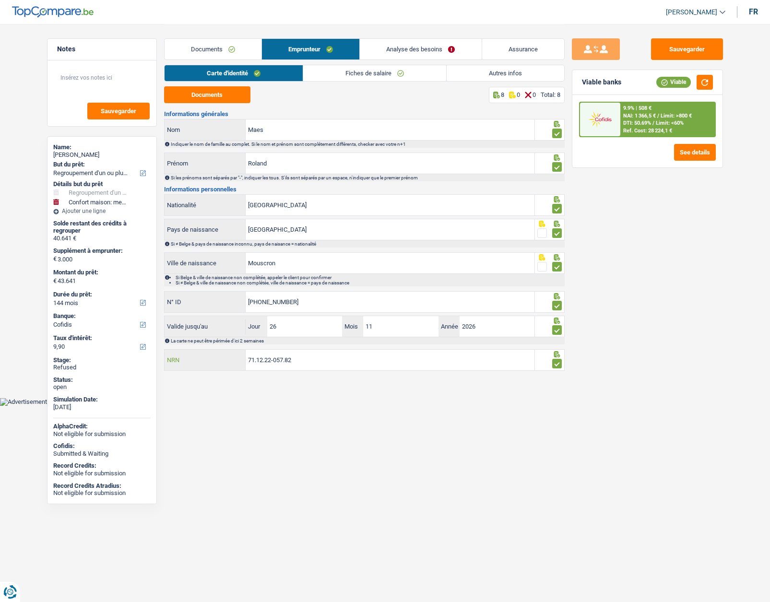
click at [264, 360] on input "71.12.22-057.82" at bounding box center [390, 360] width 289 height 21
click at [262, 360] on input "71.12.22-057.82" at bounding box center [390, 360] width 289 height 21
drag, startPoint x: 261, startPoint y: 361, endPoint x: 269, endPoint y: 369, distance: 11.5
click at [261, 362] on input "71.12.22-057.82" at bounding box center [390, 360] width 289 height 21
click at [398, 43] on link "Analyse des besoins" at bounding box center [420, 49] width 121 height 21
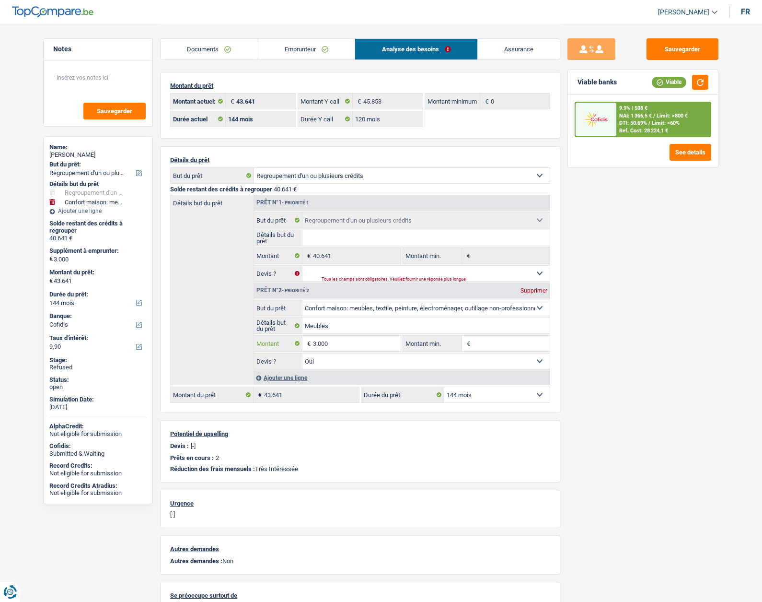
click at [350, 342] on input "3.000" at bounding box center [357, 343] width 88 height 15
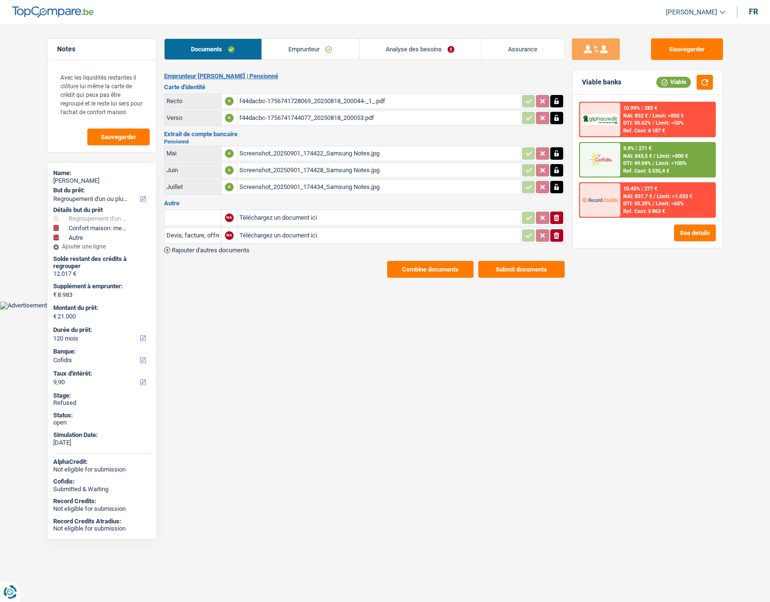
select select "refinancing"
select select "household"
select select "other"
select select "120"
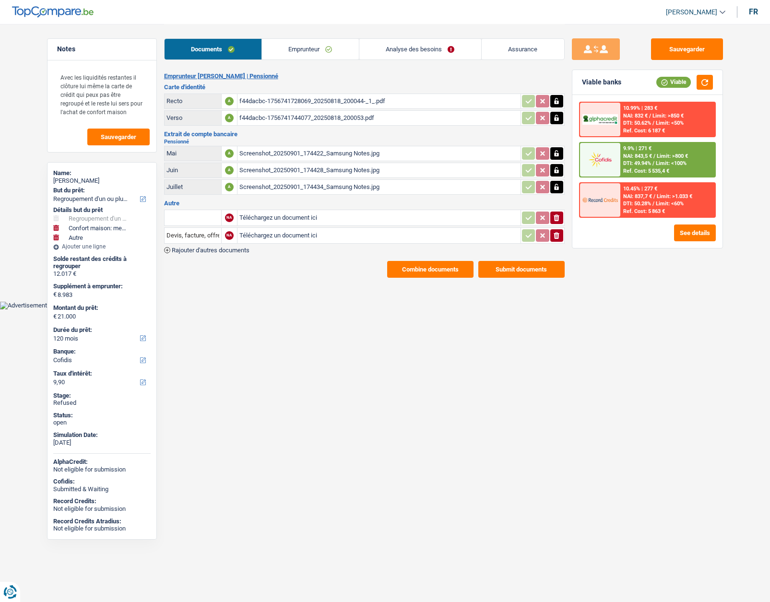
select select "cofidis"
click at [64, 180] on div "Claudio Rinaldi" at bounding box center [101, 181] width 97 height 8
copy div "Claudio Rinaldi"
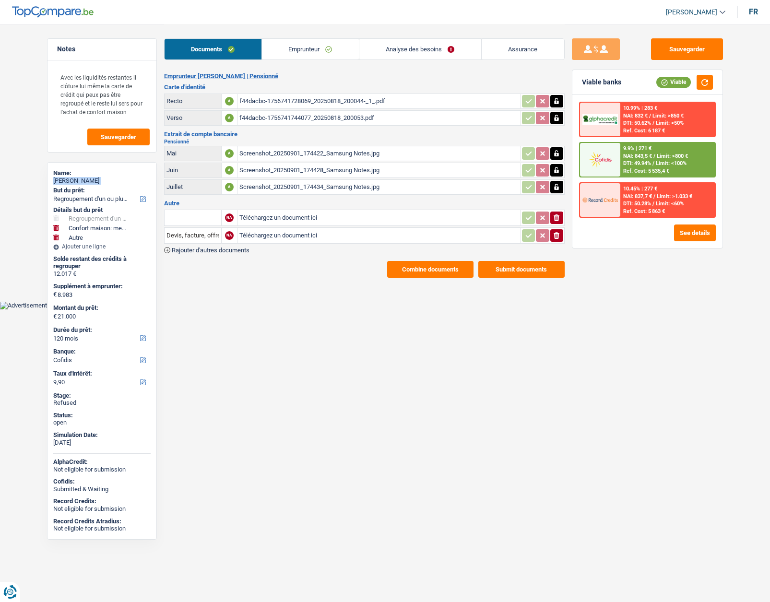
click at [307, 48] on link "Emprunteur" at bounding box center [310, 49] width 97 height 21
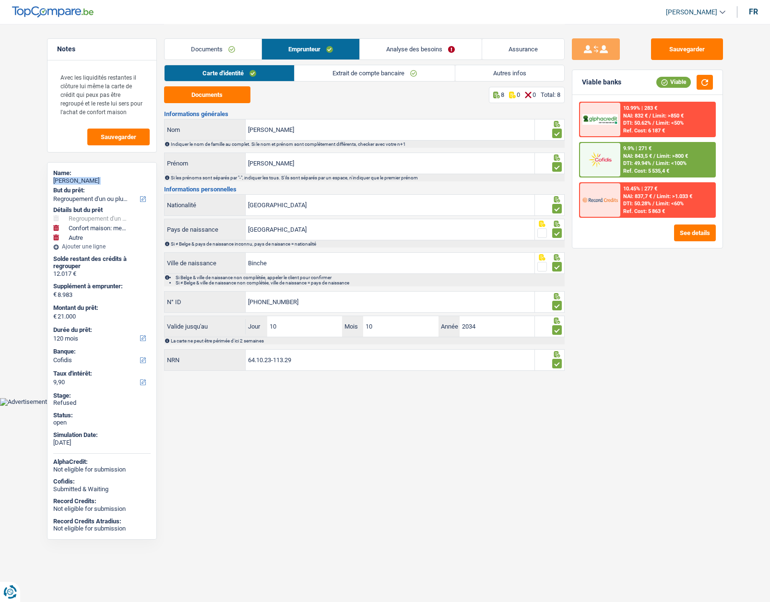
click at [490, 71] on link "Autres infos" at bounding box center [509, 73] width 109 height 16
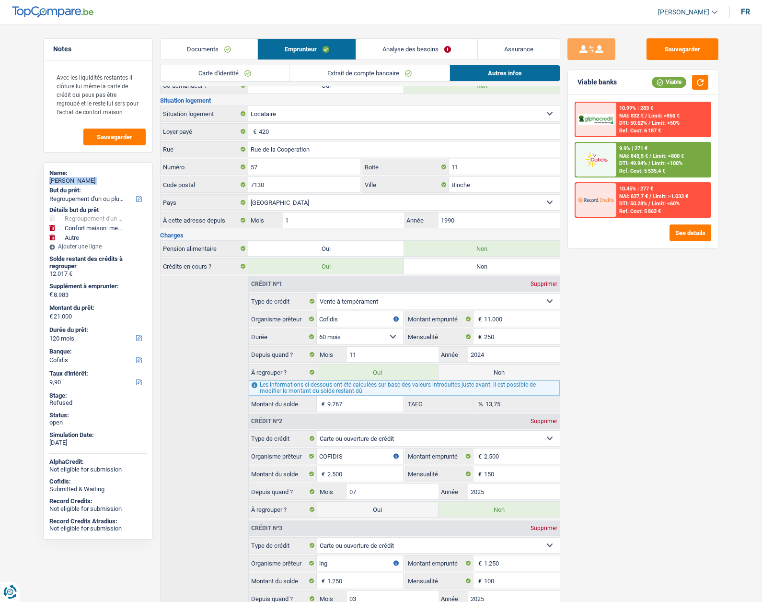
scroll to position [184, 0]
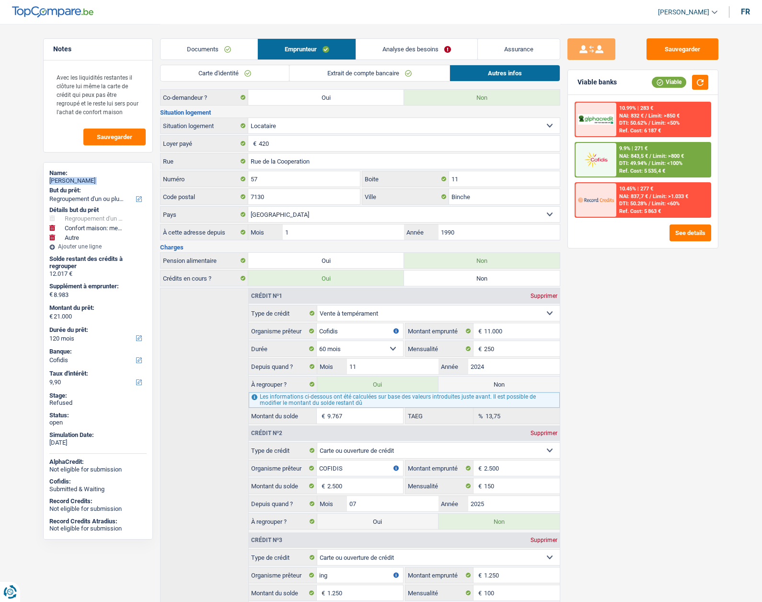
click at [391, 49] on link "Analyse des besoins" at bounding box center [416, 49] width 121 height 21
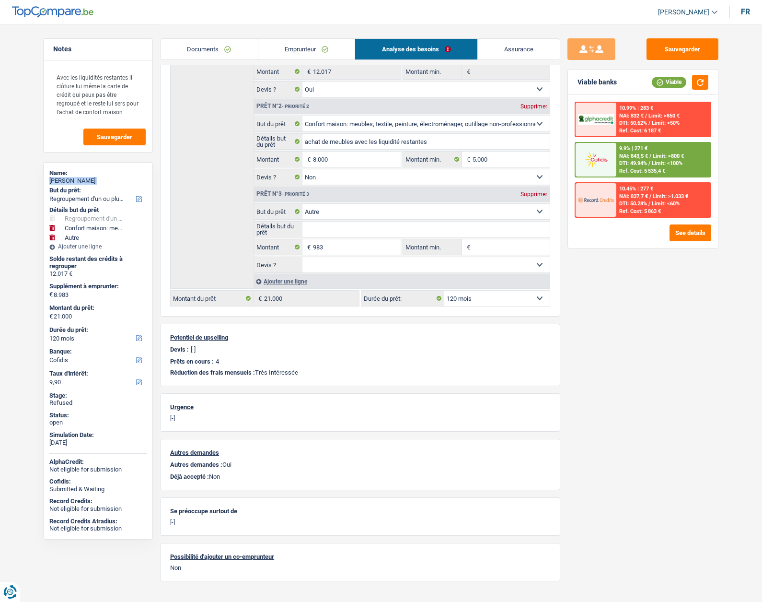
click at [297, 51] on link "Emprunteur" at bounding box center [306, 49] width 97 height 21
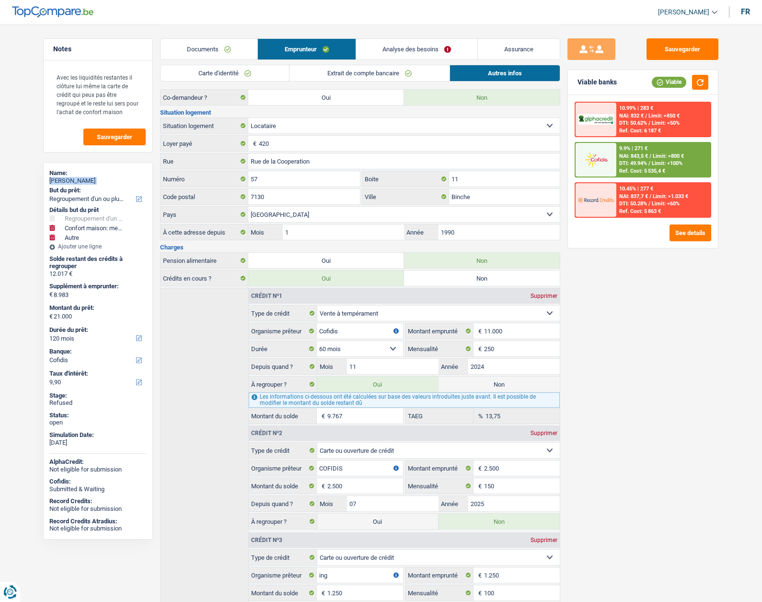
click at [227, 73] on link "Carte d'identité" at bounding box center [225, 73] width 129 height 16
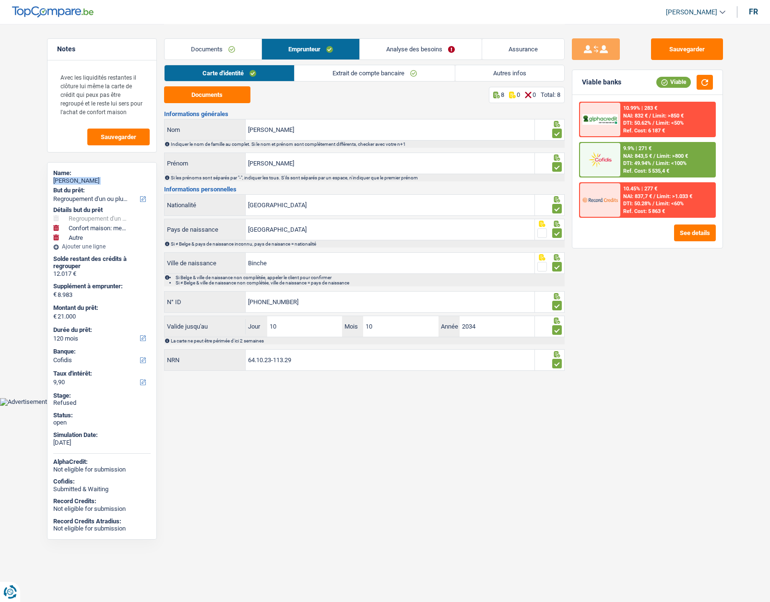
click at [495, 76] on link "Autres infos" at bounding box center [509, 73] width 109 height 16
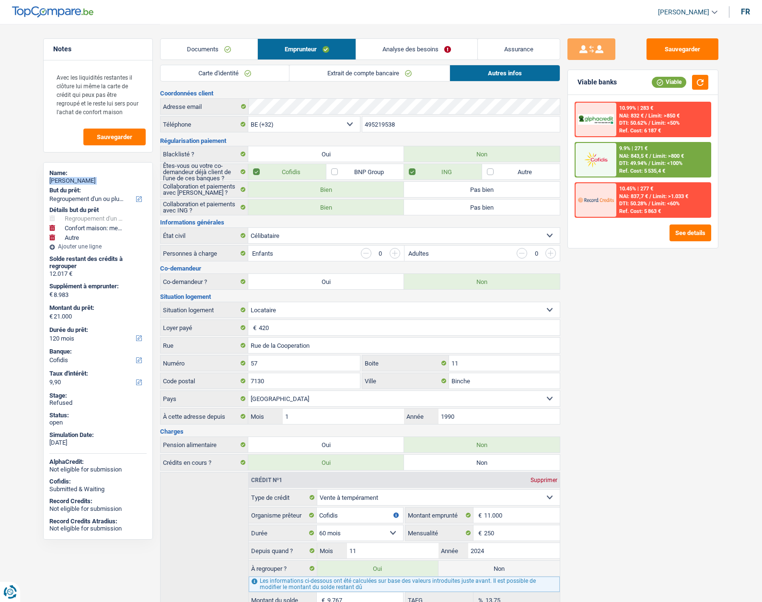
click at [384, 54] on link "Analyse des besoins" at bounding box center [416, 49] width 121 height 21
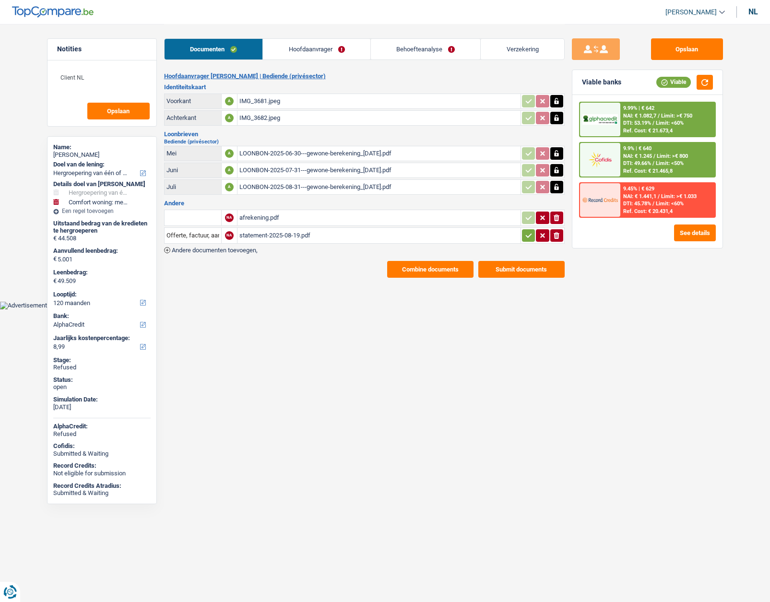
select select "refinancing"
select select "household"
select select "120"
select select "alphacredit"
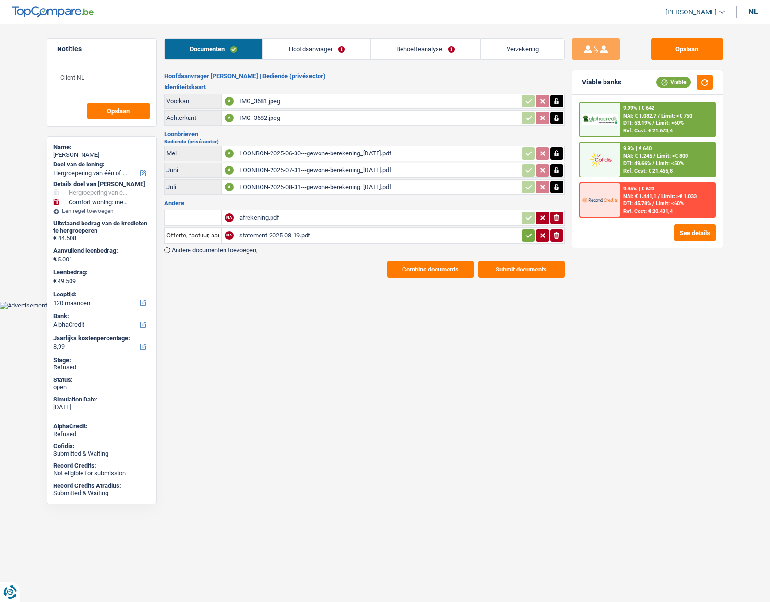
click at [303, 58] on link "Hoofdaanvrager" at bounding box center [316, 49] width 107 height 21
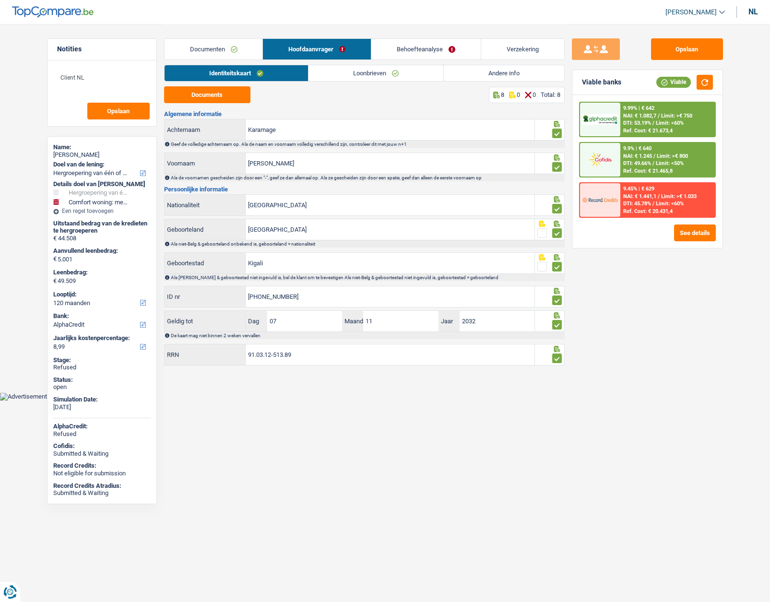
click at [495, 73] on link "Andere info" at bounding box center [504, 73] width 120 height 16
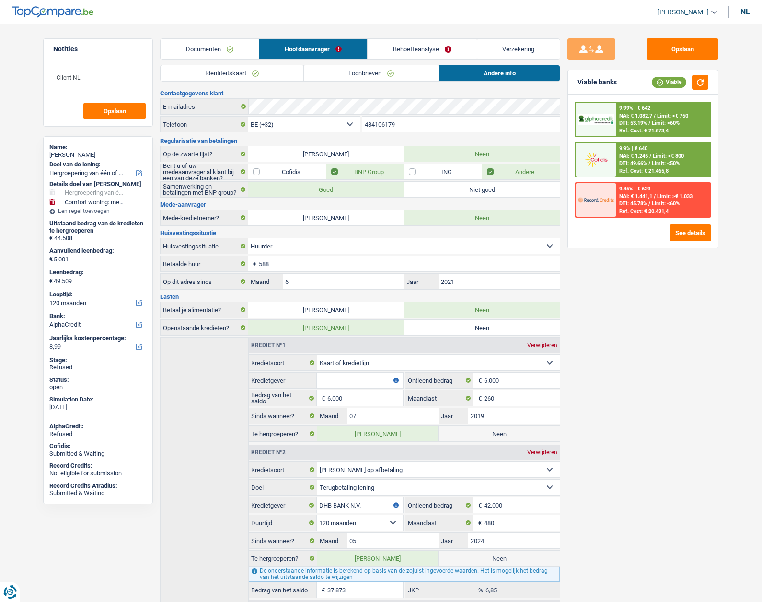
click at [422, 50] on link "Behoefteanalyse" at bounding box center [422, 49] width 109 height 21
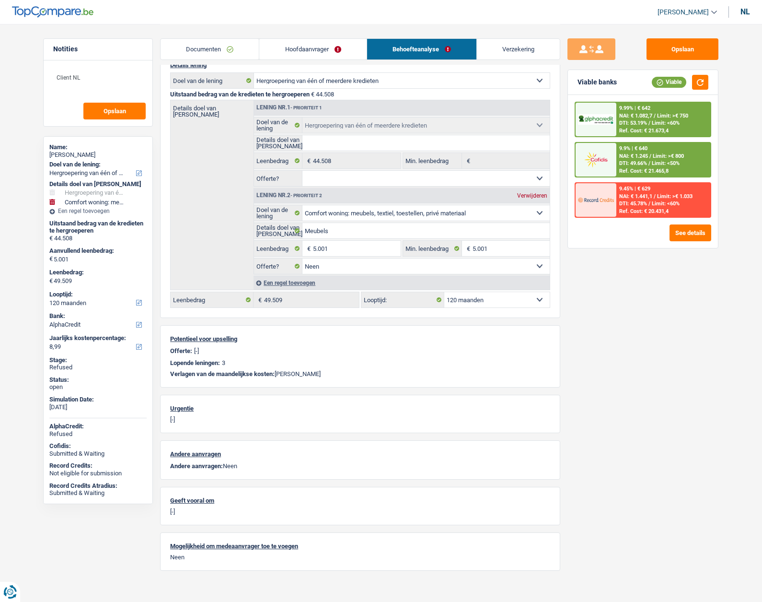
scroll to position [103, 0]
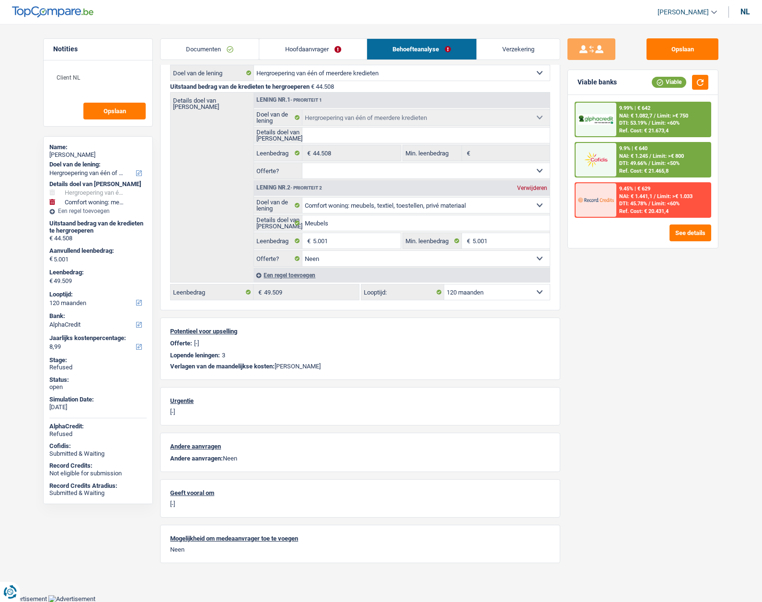
click at [75, 155] on div "[PERSON_NAME]" at bounding box center [97, 155] width 97 height 8
copy div "Karamage"
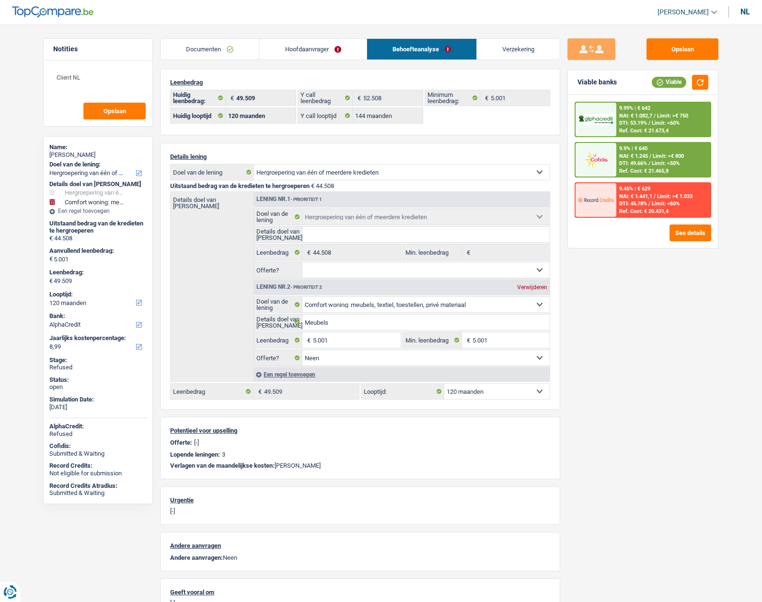
scroll to position [0, 0]
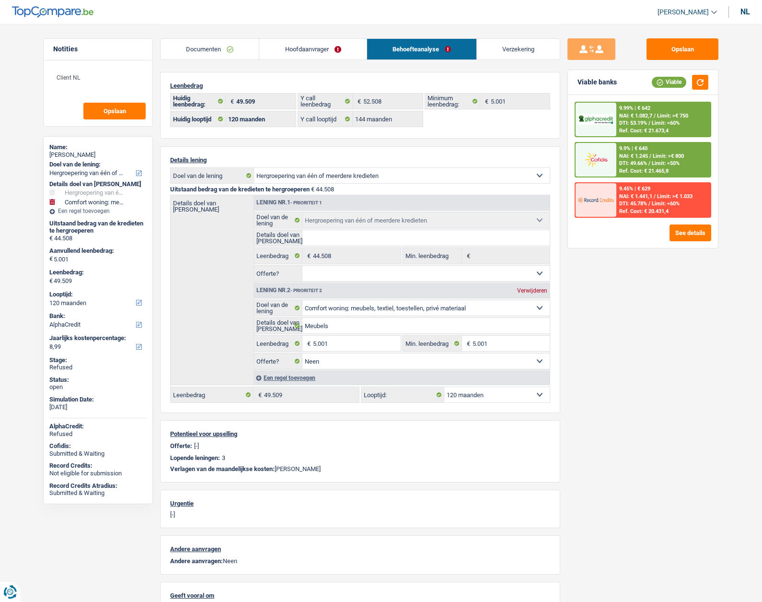
click at [476, 402] on select "12 maanden 18 maanden 24 maanden 30 maanden 36 maanden 42 maanden 48 maanden 60…" at bounding box center [497, 394] width 105 height 15
select select "84"
click at [445, 387] on select "12 maanden 18 maanden 24 maanden 30 maanden 36 maanden 42 maanden 48 maanden 60…" at bounding box center [497, 394] width 105 height 15
select select "84"
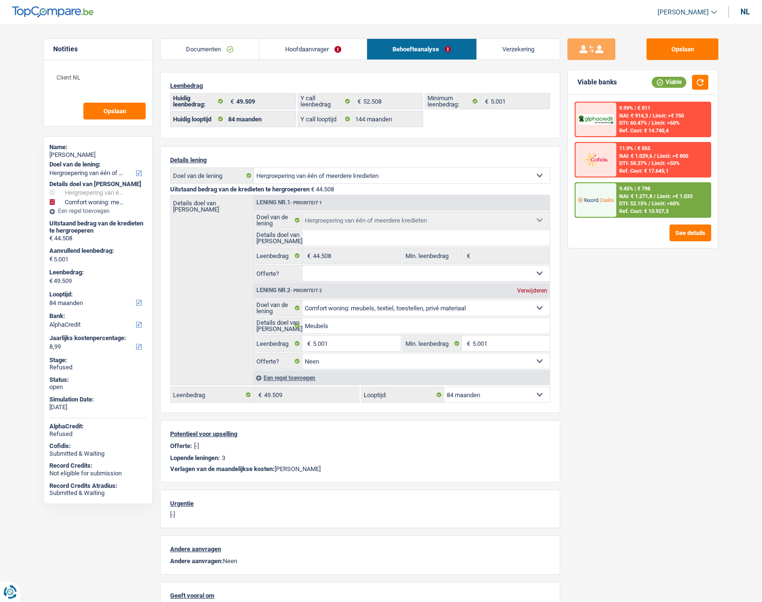
click at [573, 278] on div "Opslaan Viable banks Viable 9.99% | € 811 NAI: € 914,3 / Limit: >€ 750 DTI: 60.…" at bounding box center [643, 312] width 165 height 548
click at [314, 52] on link "Hoofdaanvrager" at bounding box center [312, 49] width 107 height 21
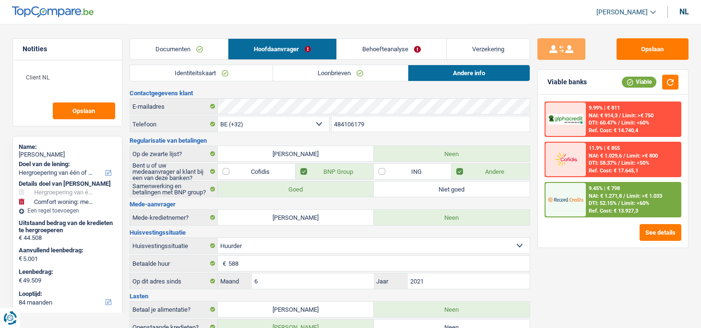
click at [156, 51] on link "Documenten" at bounding box center [179, 49] width 98 height 21
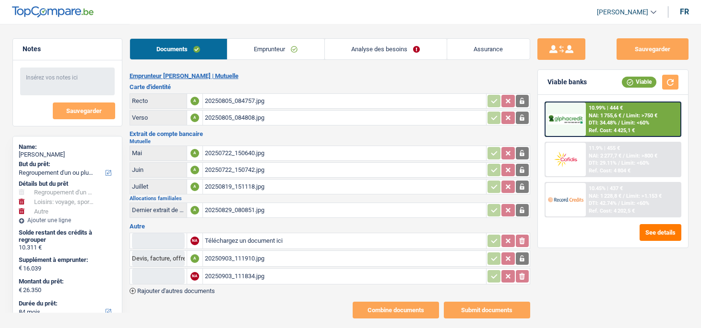
select select "refinancing"
select select "hobbies"
select select "other"
select select "84"
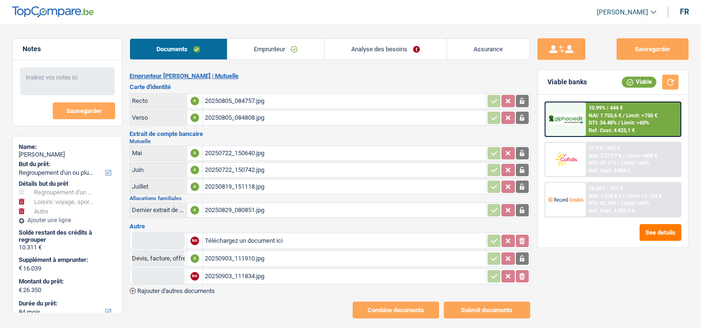
select select "84"
select select "120"
select select "refinancing"
select select "yes"
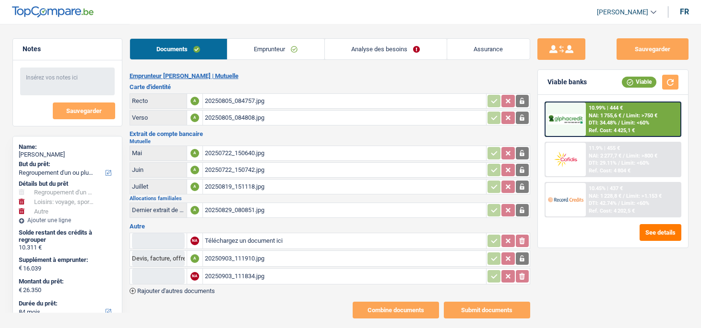
select select "hobbies"
select select "other"
select select "84"
click at [361, 44] on link "Analyse des besoins" at bounding box center [386, 49] width 122 height 21
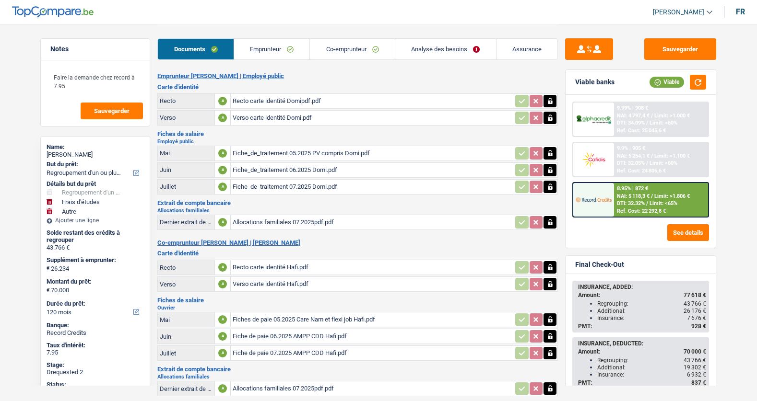
select select "refinancing"
select select "study"
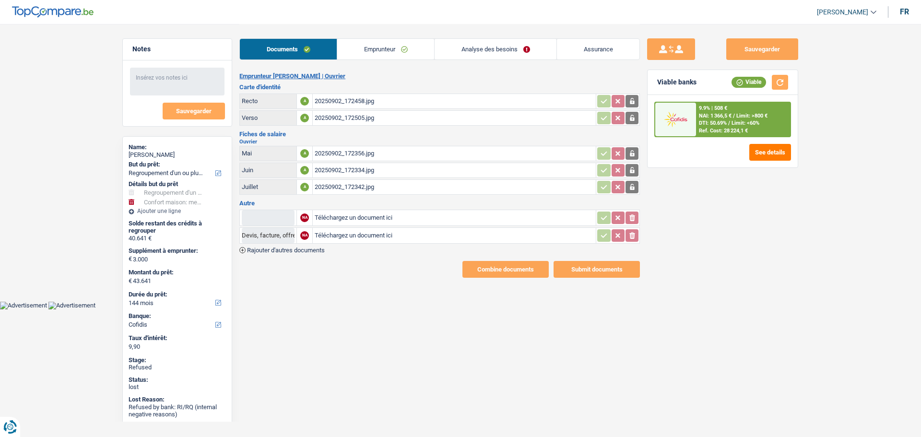
select select "refinancing"
select select "household"
select select "144"
select select "cofidis"
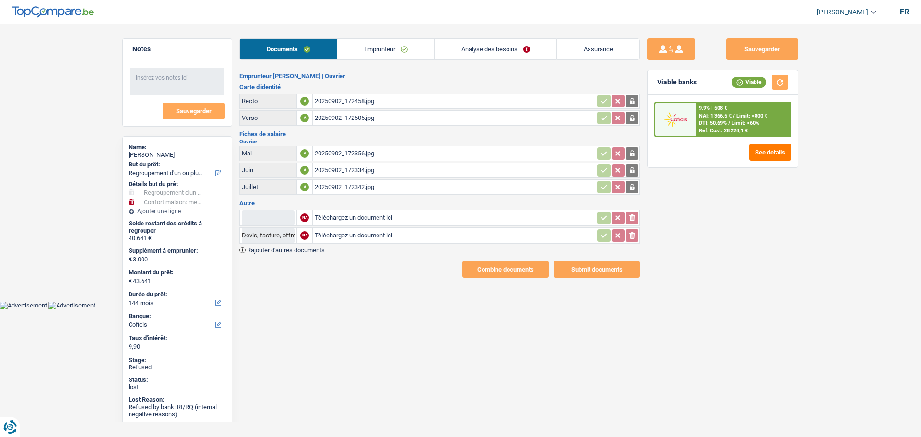
click at [363, 50] on link "Emprunteur" at bounding box center [385, 49] width 97 height 21
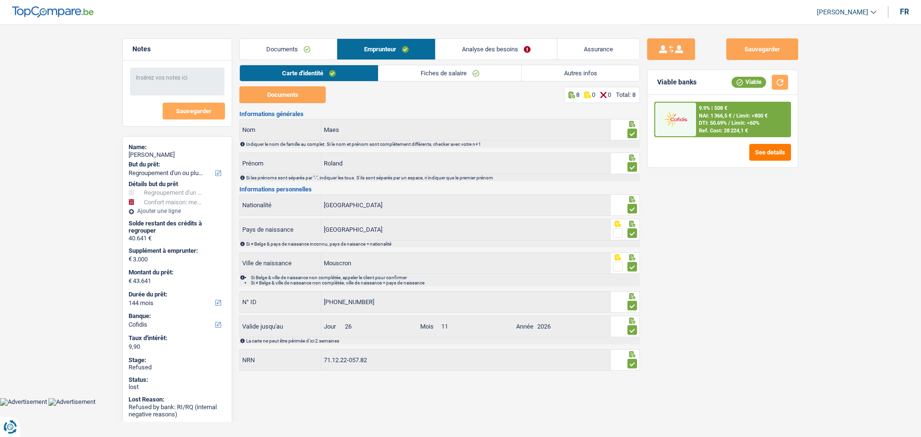
click at [463, 46] on link "Analyse des besoins" at bounding box center [495, 49] width 121 height 21
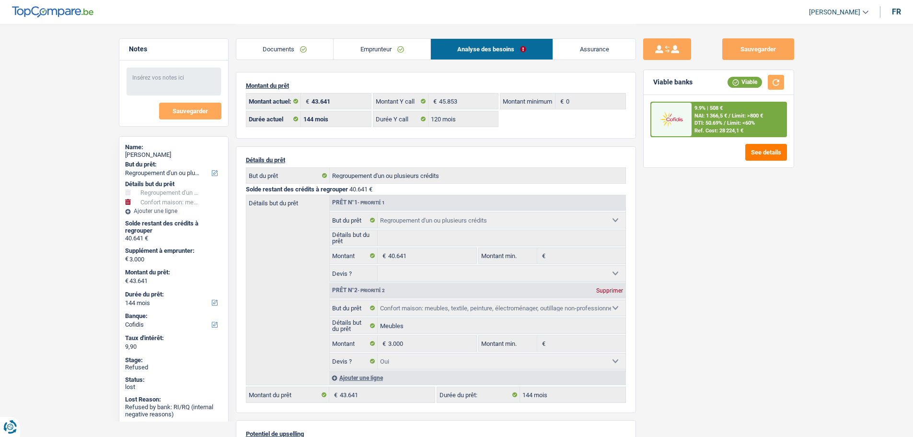
click at [363, 48] on link "Emprunteur" at bounding box center [382, 49] width 97 height 21
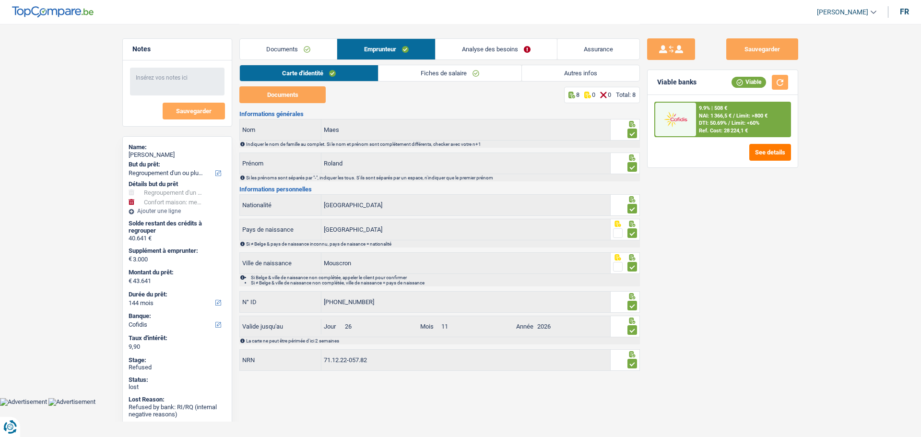
click at [556, 70] on link "Autres infos" at bounding box center [580, 73] width 117 height 16
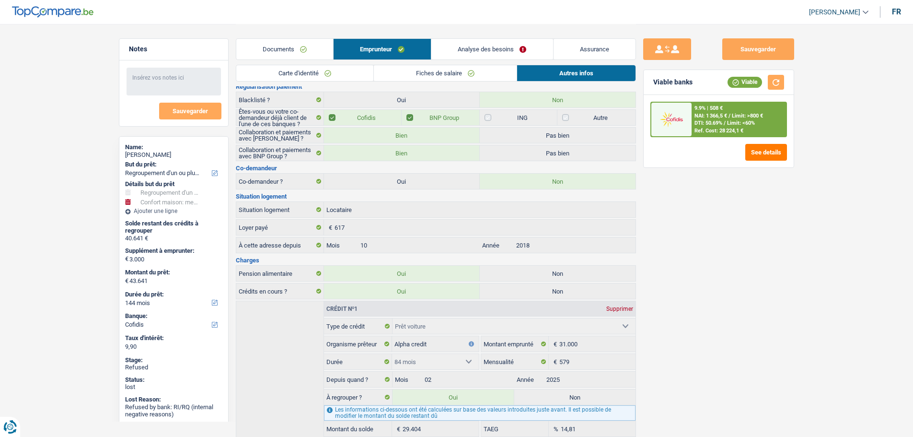
scroll to position [36, 0]
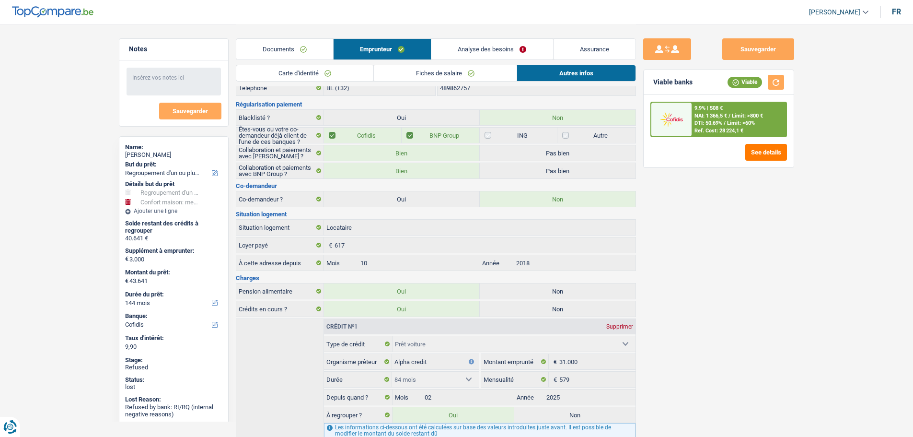
click at [414, 69] on link "Fiches de salaire" at bounding box center [445, 73] width 143 height 16
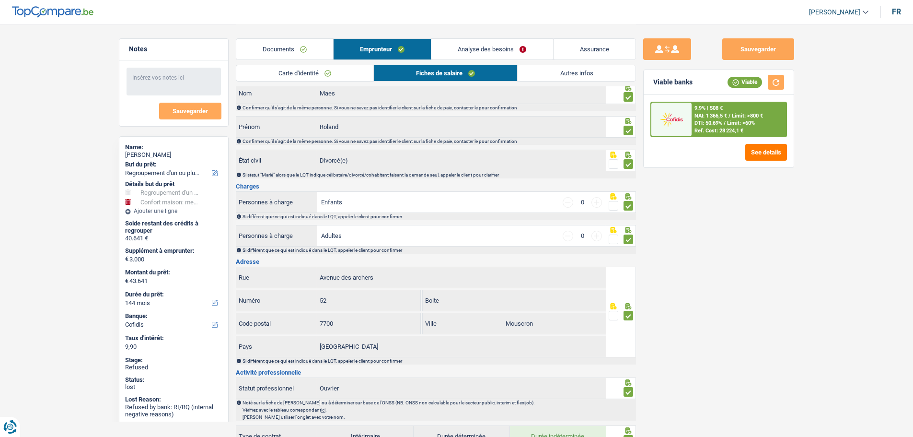
click at [545, 71] on link "Autres infos" at bounding box center [576, 73] width 117 height 16
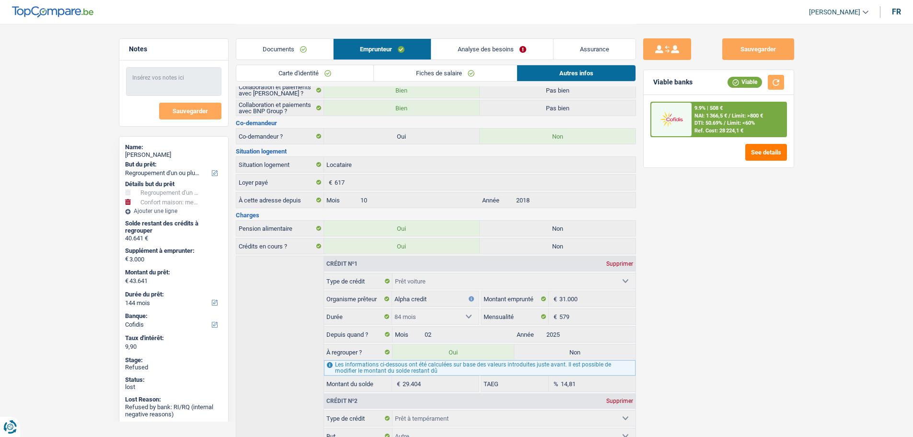
scroll to position [132, 0]
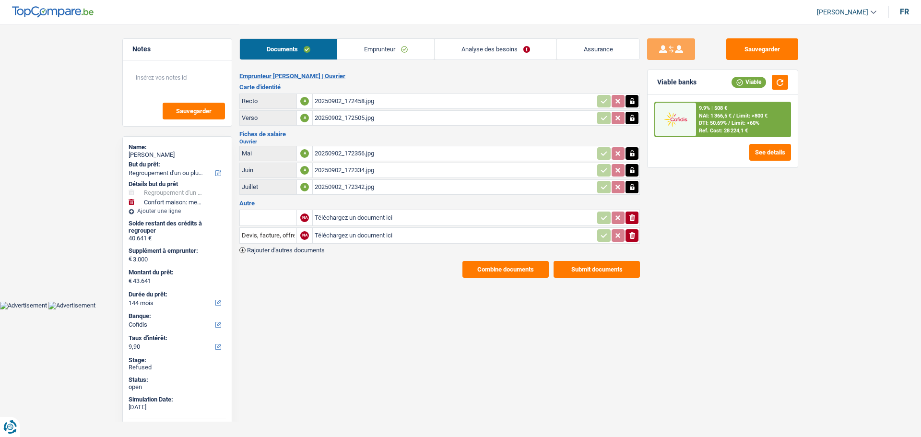
select select "refinancing"
select select "household"
select select "144"
select select "cofidis"
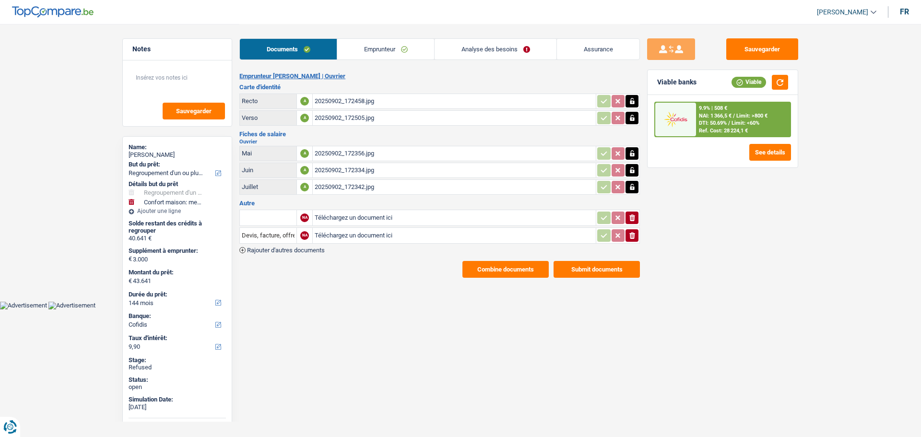
select select "32"
select select "rents"
select select "carLoan"
select select "84"
select select "personalLoan"
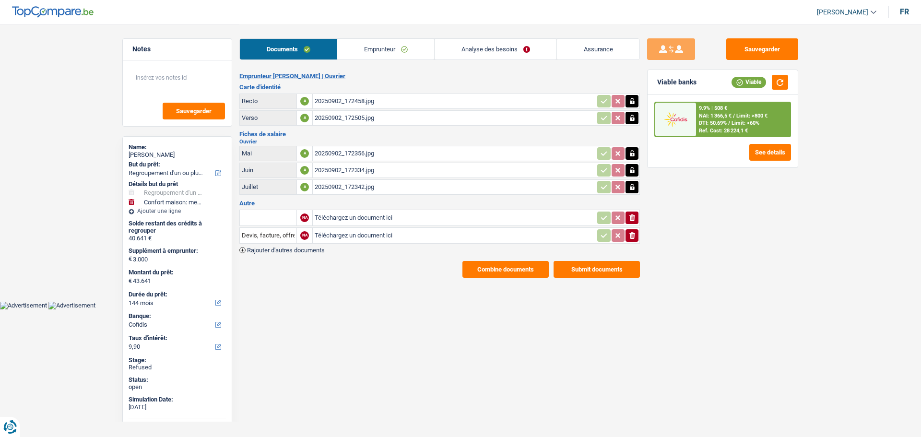
select select "other"
select select "60"
click at [489, 50] on link "Analyse des besoins" at bounding box center [495, 49] width 122 height 21
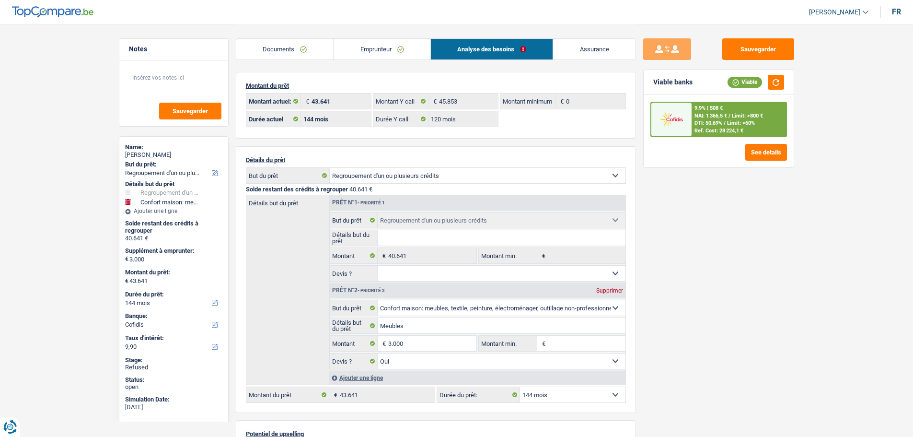
click at [366, 58] on link "Emprunteur" at bounding box center [382, 49] width 97 height 21
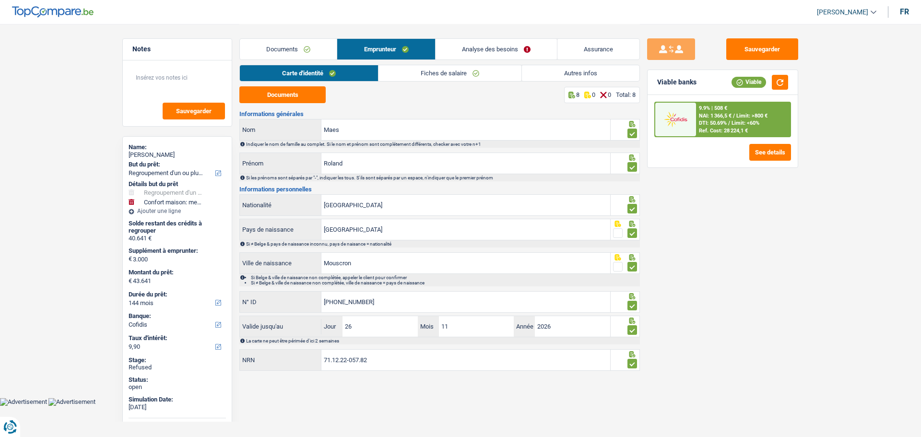
click at [546, 72] on link "Autres infos" at bounding box center [580, 73] width 117 height 16
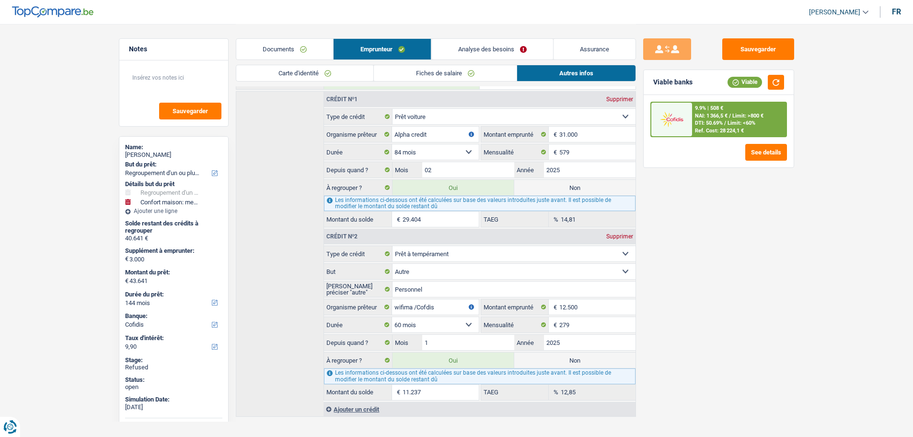
scroll to position [276, 0]
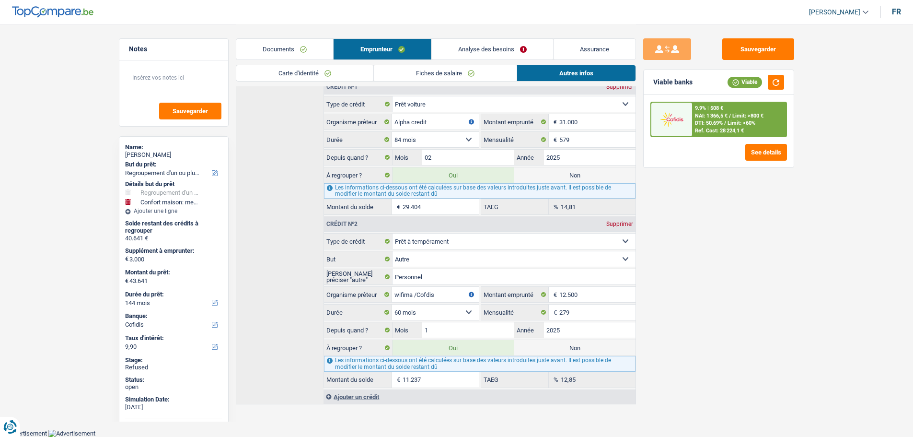
click at [555, 346] on label "Non" at bounding box center [575, 347] width 121 height 15
click at [555, 346] on input "Non" at bounding box center [575, 347] width 121 height 15
radio input "true"
type input "32.404"
select select "120"
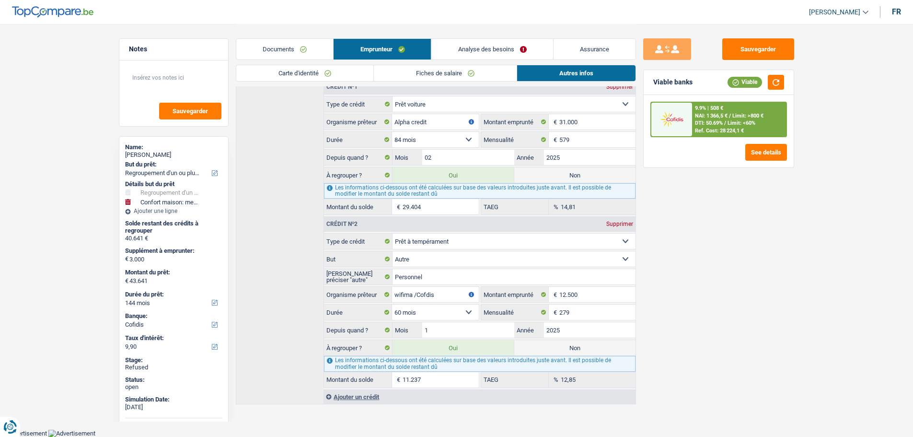
radio input "false"
type input "32.404"
select select "120"
type input "29.404"
select select "120"
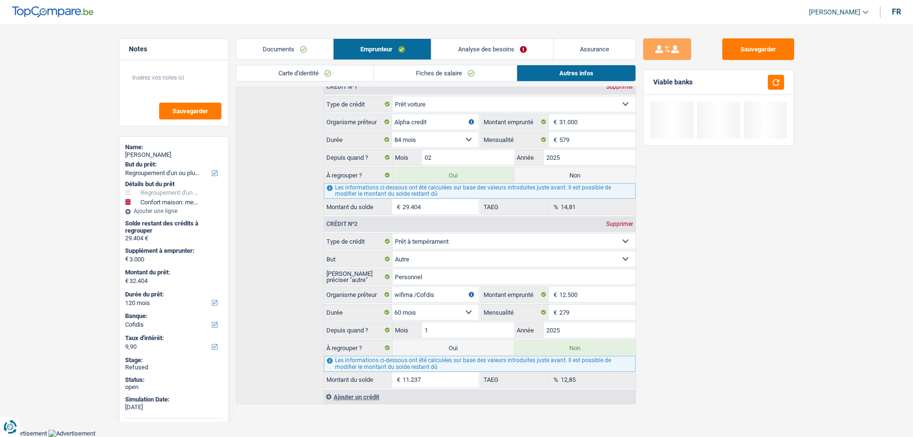
click at [565, 179] on label "Non" at bounding box center [575, 174] width 121 height 15
click at [565, 179] on input "Non" at bounding box center [575, 174] width 121 height 15
radio input "true"
select select "household"
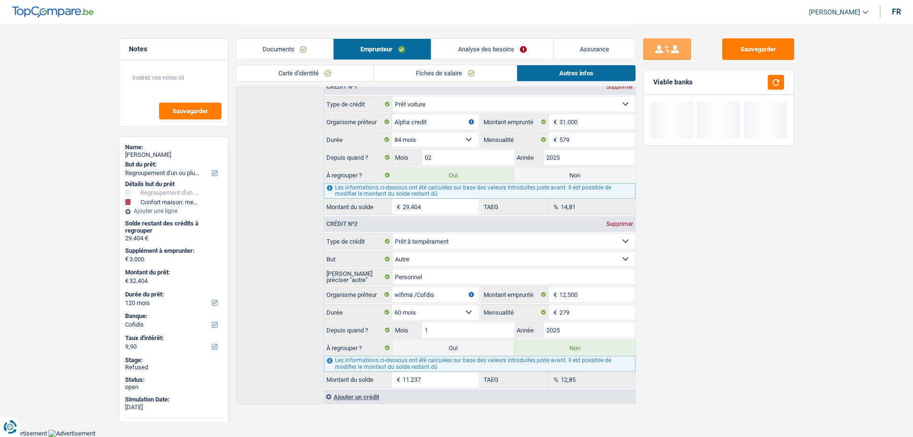
select select "30"
radio input "false"
type input "3.000"
select select "30"
select select "household"
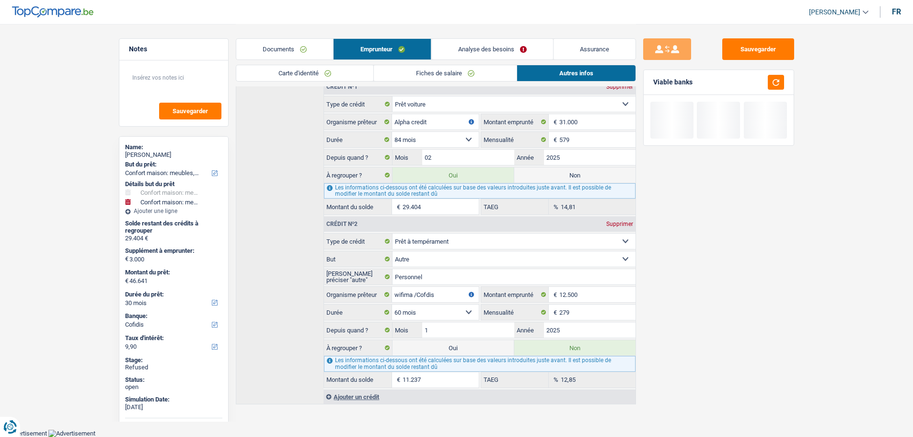
select select "household"
type input "Meubles"
type input "3.000"
select select "yes"
select select "30"
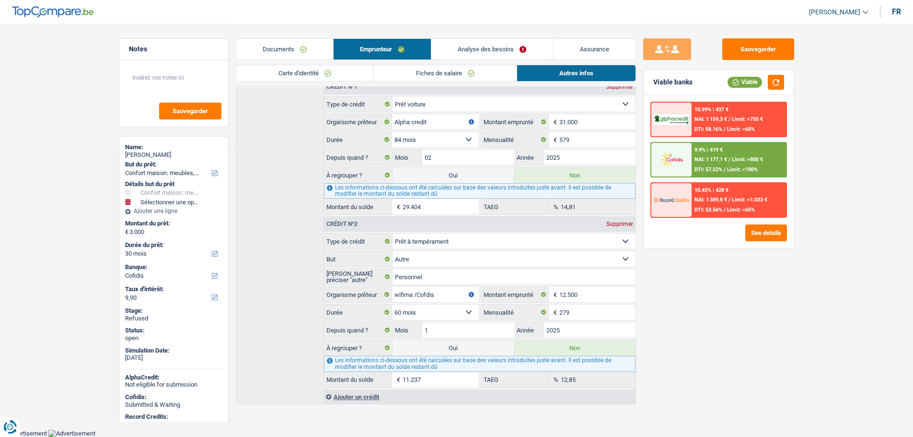
click at [487, 53] on link "Analyse des besoins" at bounding box center [492, 49] width 121 height 21
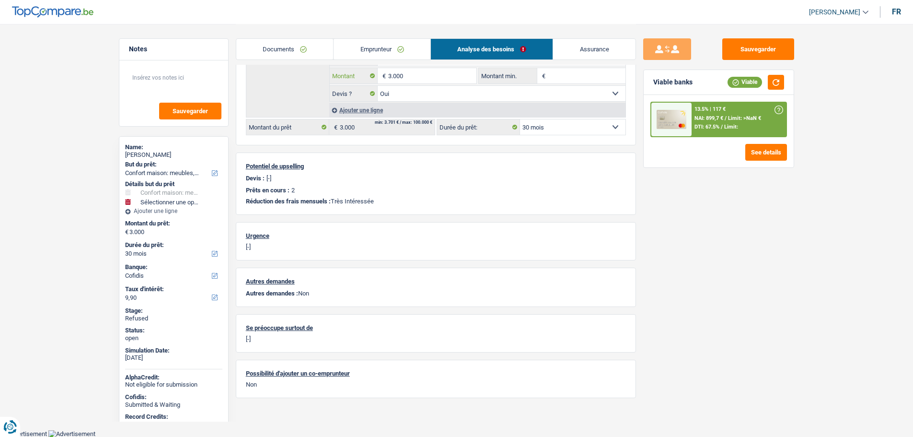
click at [414, 74] on input "3.000" at bounding box center [432, 75] width 88 height 15
type input "7"
select select
type input "75"
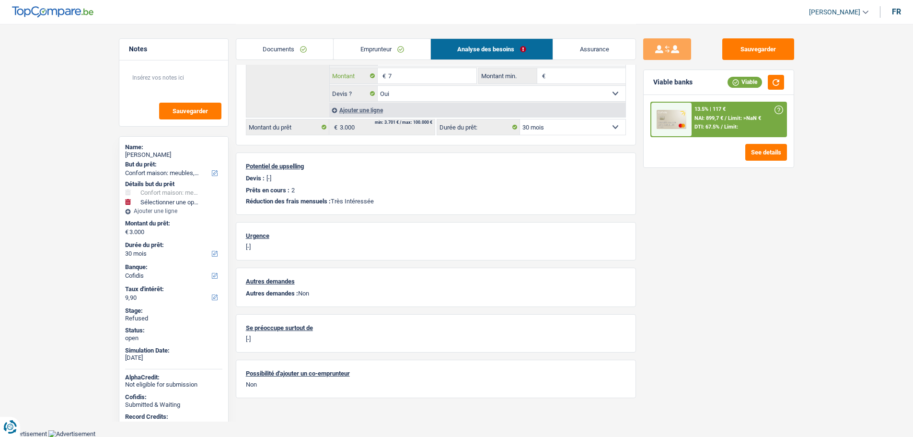
select select
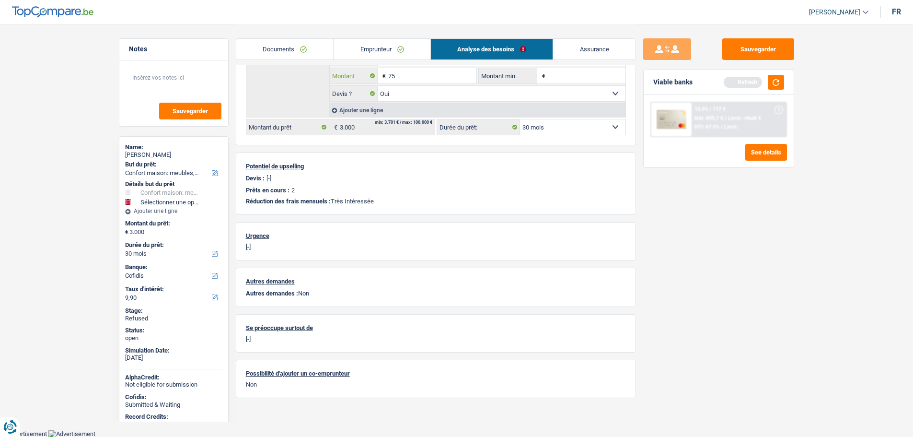
type input "750"
select select
type input "7.500"
select select
type input "750"
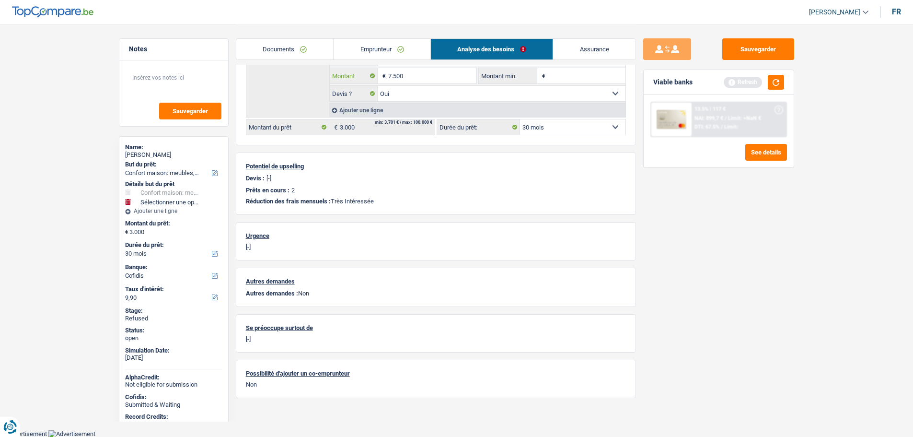
select select
type input "7.501"
select select
type input "7.501"
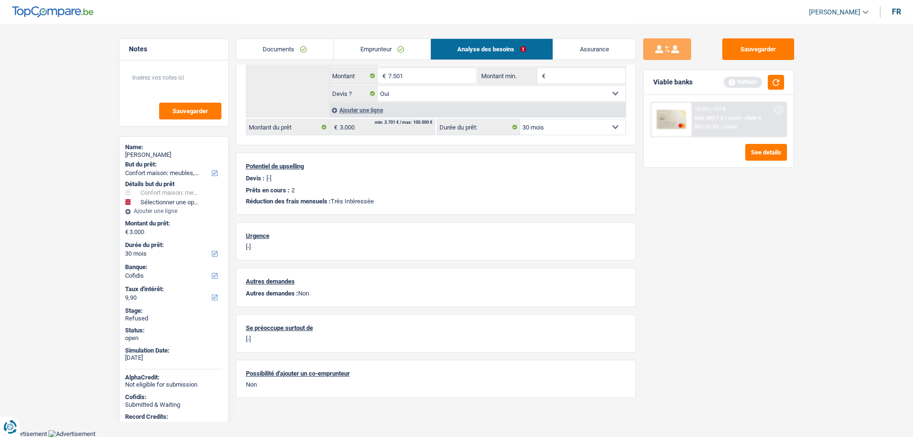
select select "48"
type input "7.501"
select select "48"
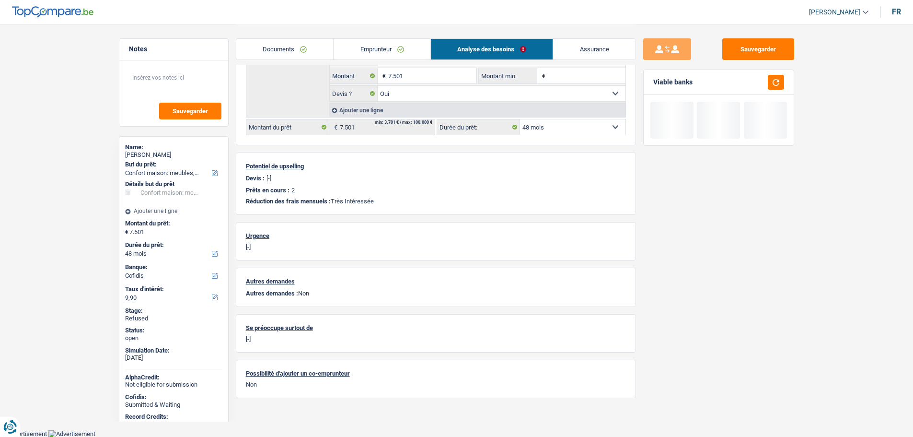
click at [671, 206] on div "Sauvegarder Viable banks" at bounding box center [718, 229] width 165 height 383
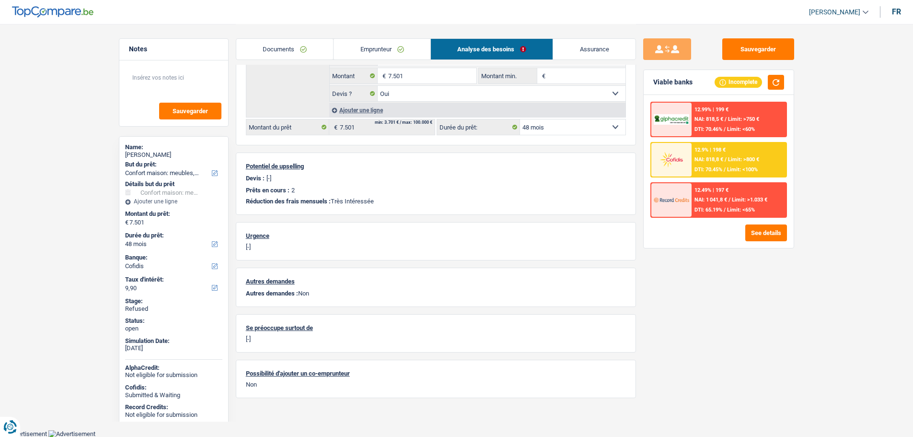
click at [352, 51] on link "Emprunteur" at bounding box center [382, 49] width 97 height 21
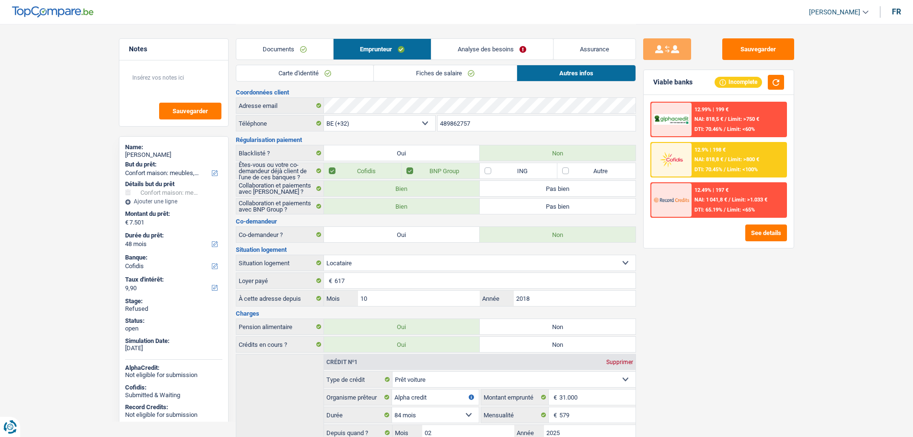
scroll to position [0, 0]
click at [291, 76] on link "Carte d'identité" at bounding box center [304, 73] width 137 height 16
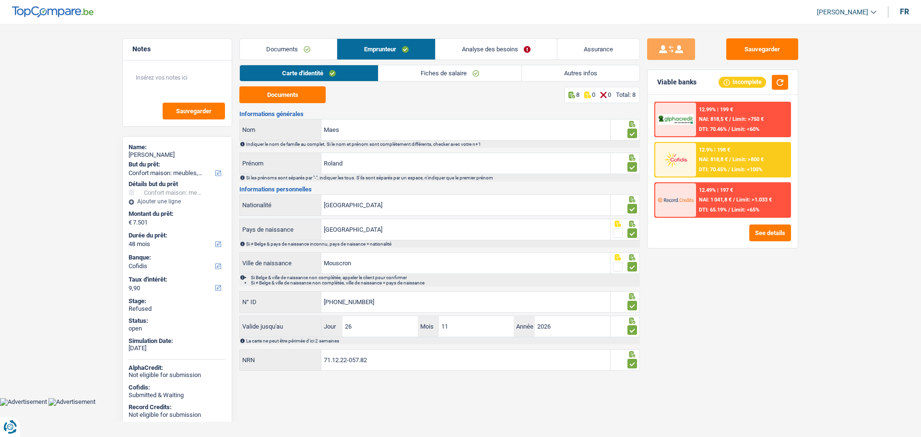
click at [398, 77] on link "Fiches de salaire" at bounding box center [449, 73] width 143 height 16
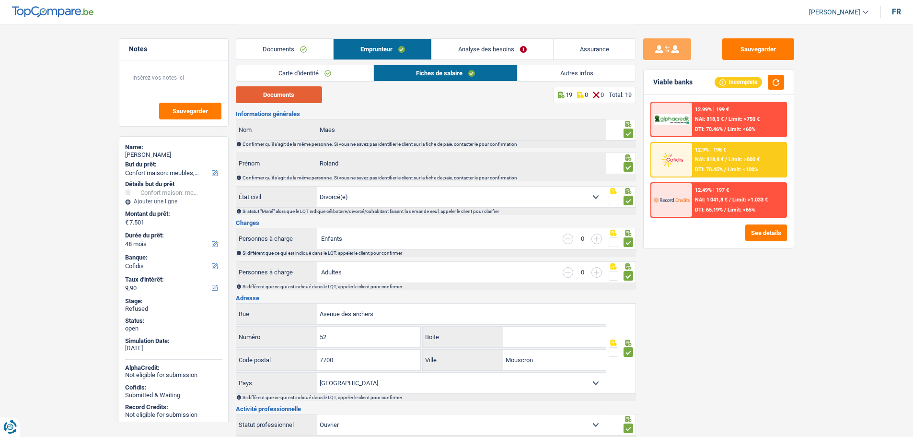
click at [296, 95] on button "Documents" at bounding box center [279, 94] width 86 height 17
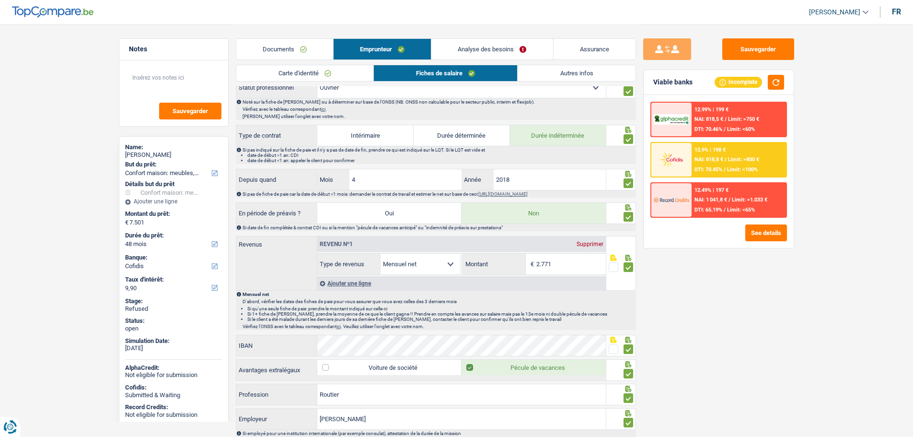
scroll to position [384, 0]
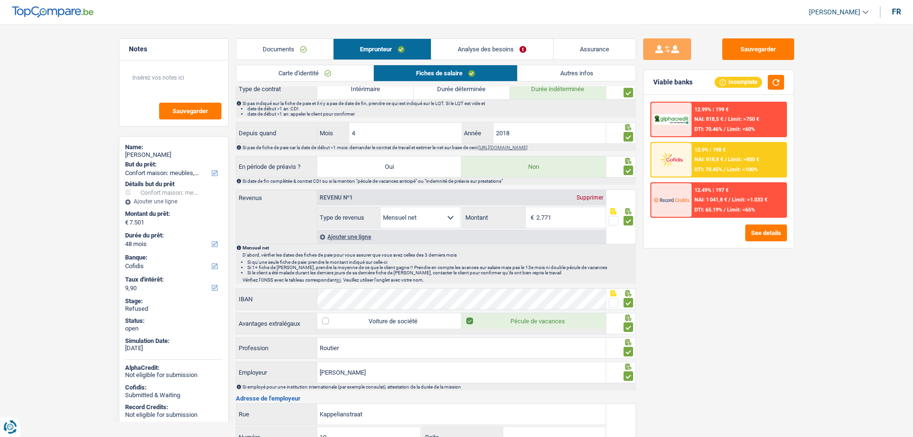
click at [538, 74] on link "Autres infos" at bounding box center [576, 73] width 117 height 16
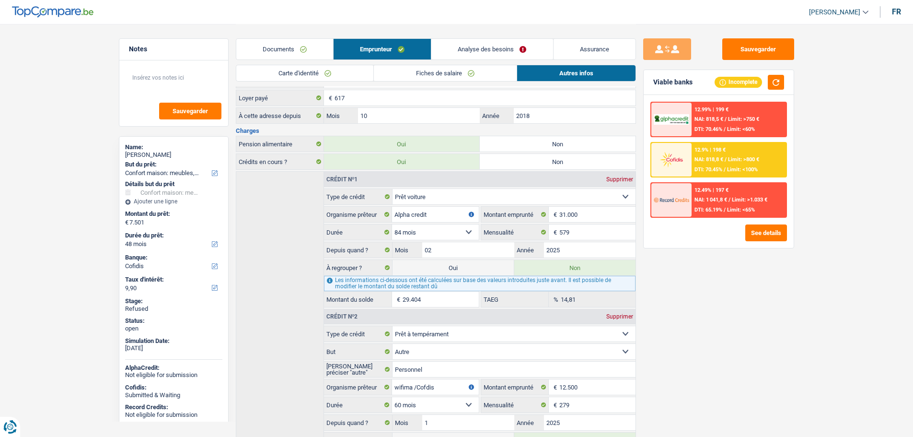
scroll to position [276, 0]
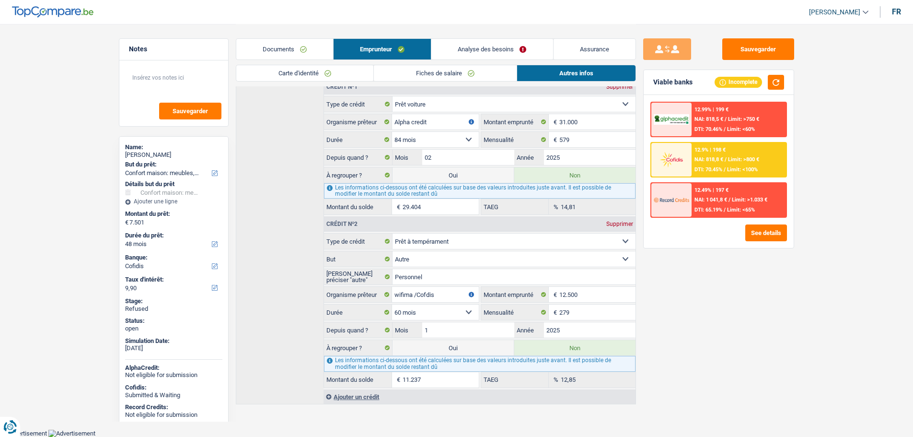
click at [444, 178] on label "Oui" at bounding box center [453, 174] width 121 height 15
click at [444, 178] on input "Oui" at bounding box center [453, 174] width 121 height 15
radio input "true"
radio input "false"
type input "36.905"
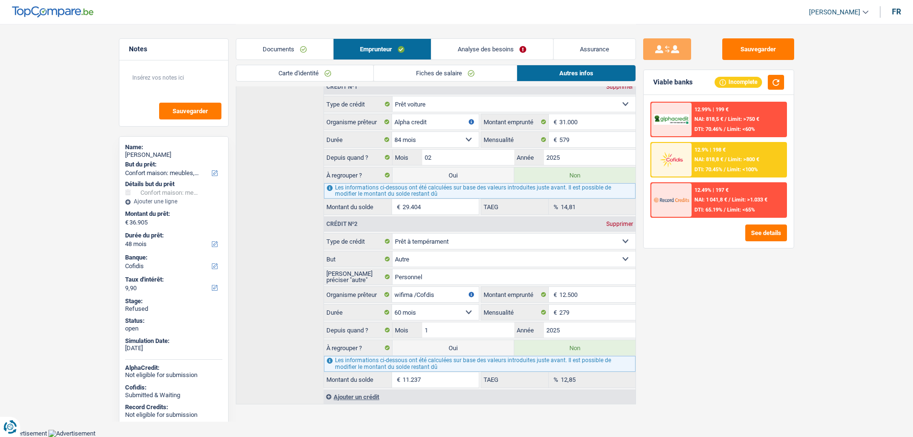
select select "refinancing"
select select "120"
select select "household"
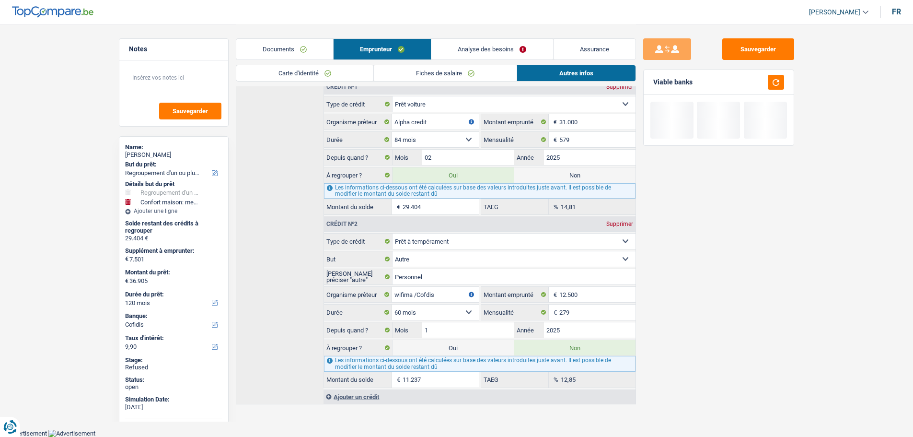
click at [544, 179] on label "Non" at bounding box center [575, 174] width 121 height 15
click at [544, 179] on input "Non" at bounding box center [575, 174] width 121 height 15
radio input "true"
select select "household"
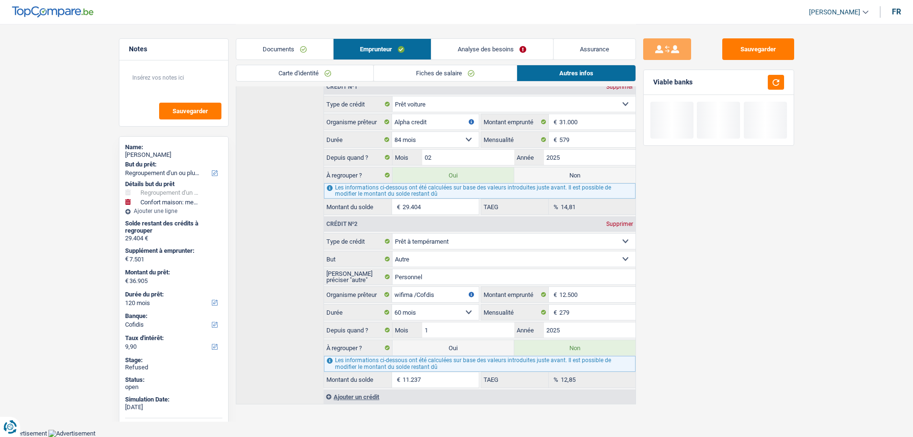
select select "48"
radio input "false"
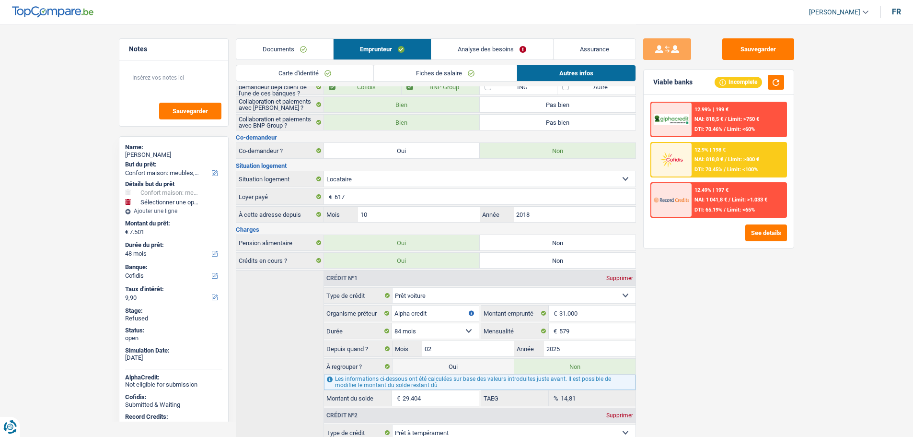
scroll to position [84, 0]
click at [412, 70] on link "Fiches de salaire" at bounding box center [445, 73] width 143 height 16
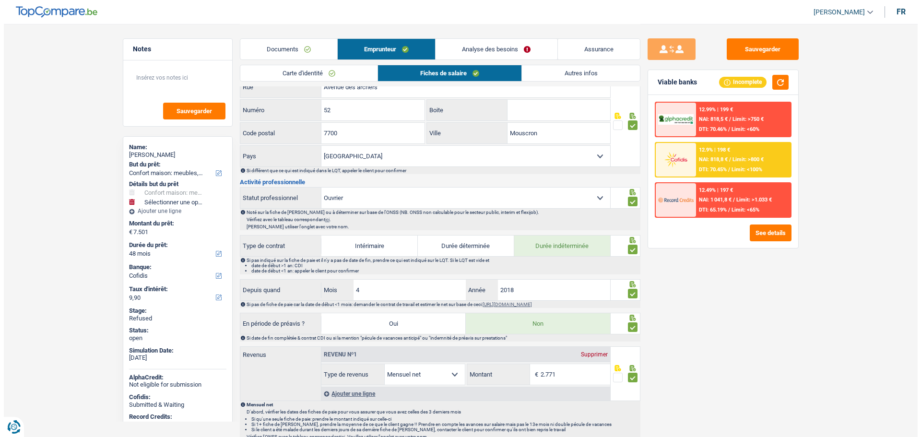
scroll to position [228, 0]
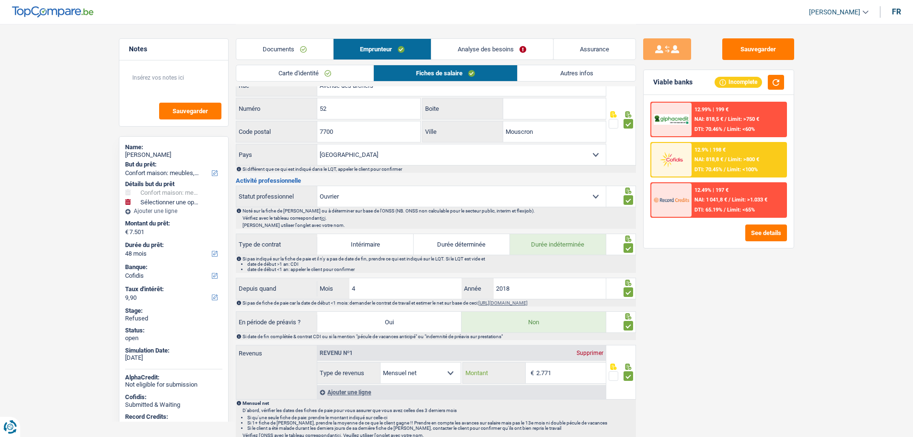
click at [540, 377] on input "2.771" at bounding box center [572, 373] width 70 height 21
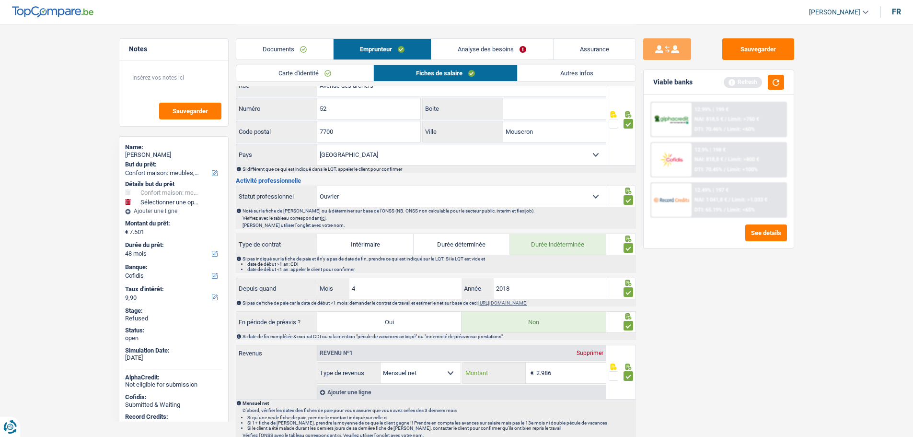
type input "2.986"
click at [711, 382] on div "Sauvegarder Viable banks Refresh 12.99% | 199 € NAI: 818,5 € / Limit: >750 € DT…" at bounding box center [718, 229] width 165 height 383
click at [774, 83] on button "button" at bounding box center [776, 82] width 16 height 15
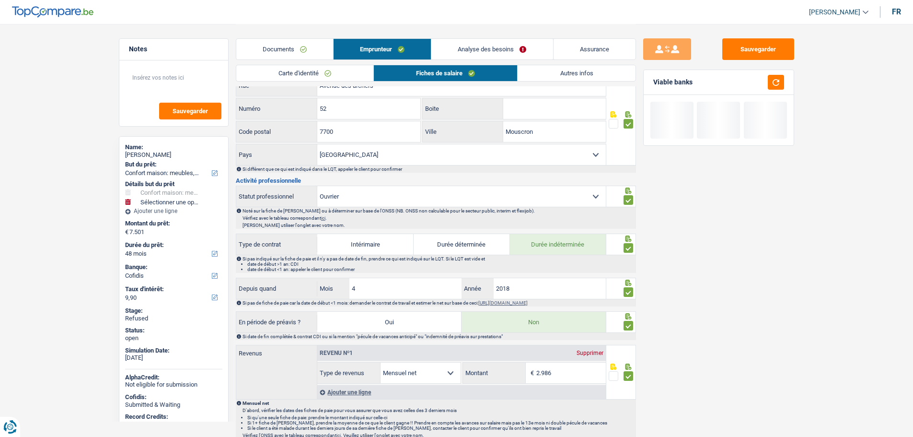
click at [671, 355] on div "Sauvegarder Viable banks" at bounding box center [718, 229] width 165 height 383
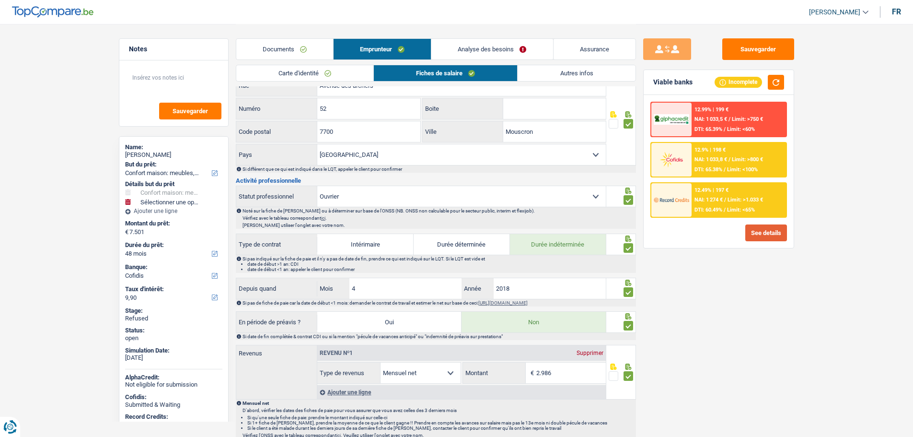
click at [761, 231] on button "See details" at bounding box center [767, 232] width 42 height 17
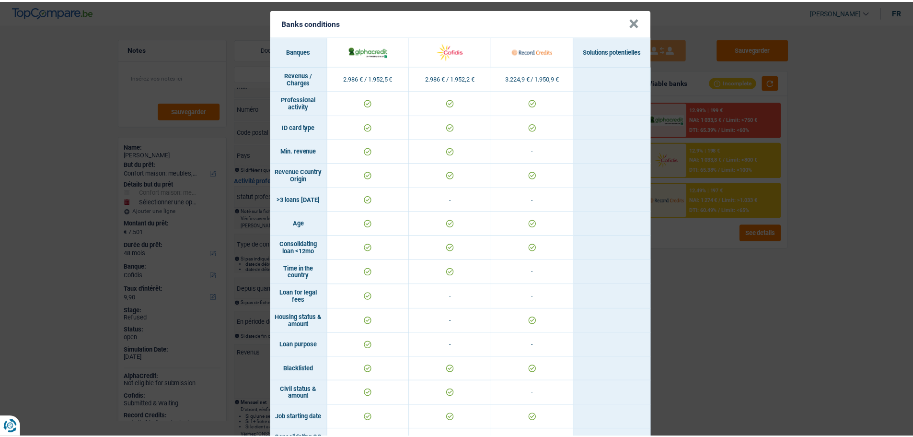
scroll to position [0, 0]
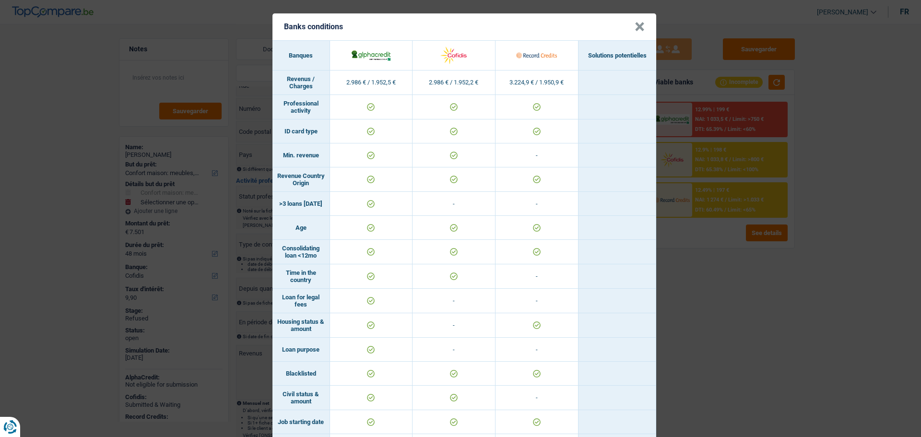
click at [634, 28] on button "×" at bounding box center [639, 27] width 10 height 10
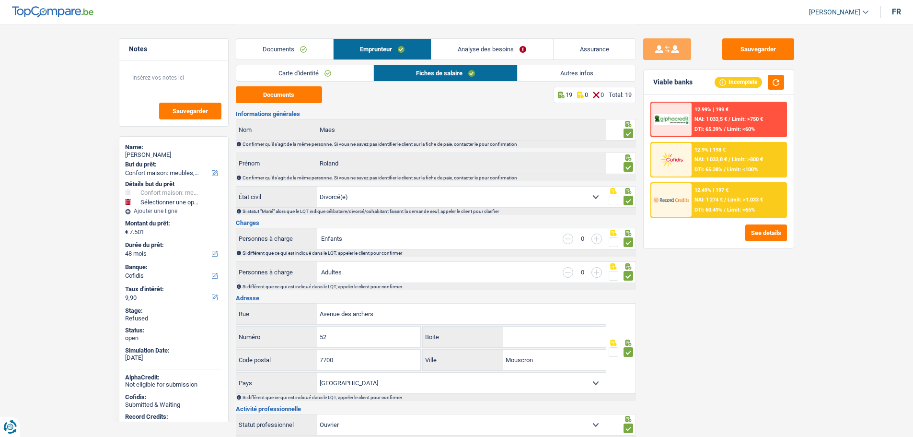
click at [459, 49] on link "Analyse des besoins" at bounding box center [492, 49] width 121 height 21
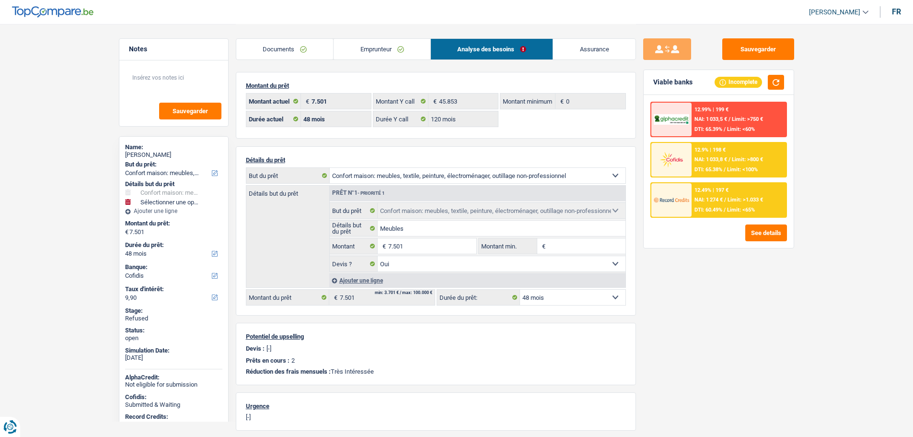
click at [557, 296] on select "12 mois 18 mois 24 mois 30 mois 36 mois 42 mois 48 mois Sélectionner une option" at bounding box center [572, 297] width 105 height 15
click at [352, 51] on link "Emprunteur" at bounding box center [382, 49] width 97 height 21
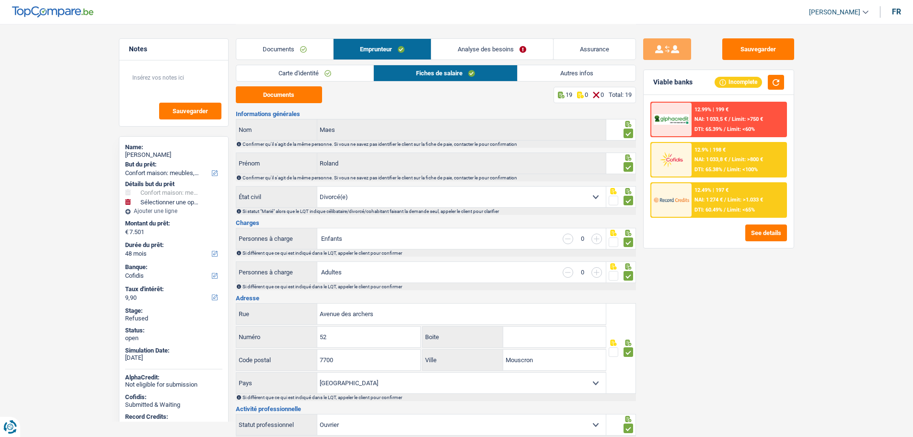
click at [476, 50] on link "Analyse des besoins" at bounding box center [492, 49] width 121 height 21
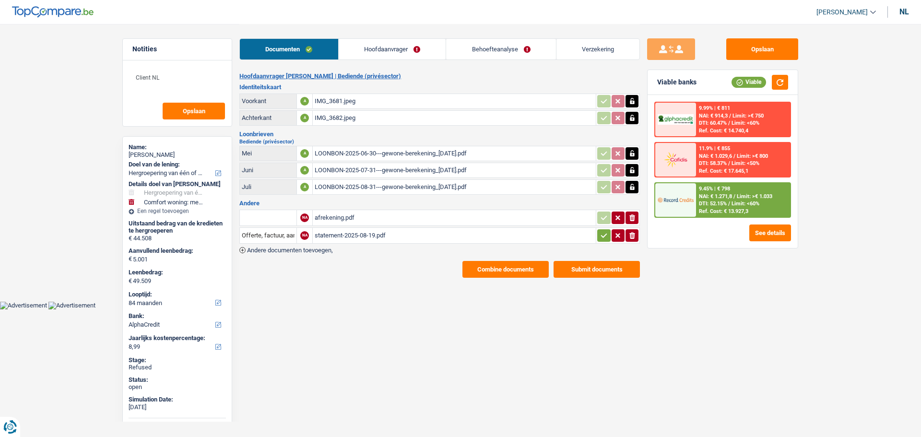
select select "refinancing"
select select "household"
select select "84"
select select "alphacredit"
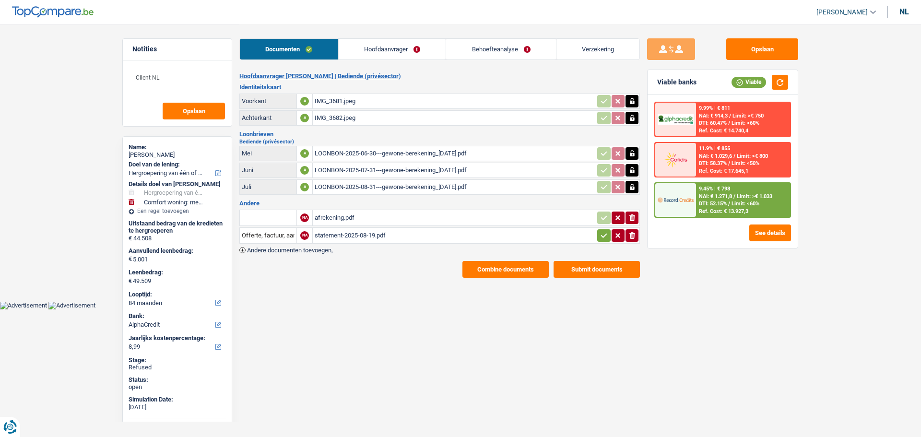
click at [901, 15] on div "nl" at bounding box center [904, 11] width 10 height 9
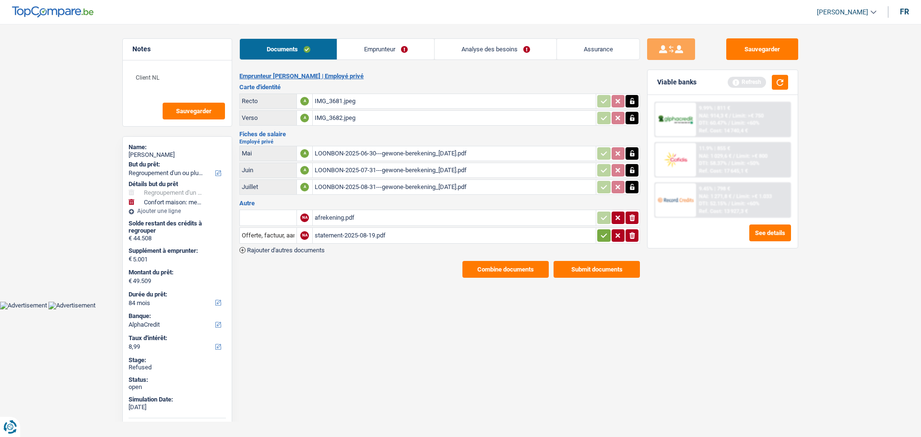
click at [362, 52] on link "Emprunteur" at bounding box center [385, 49] width 97 height 21
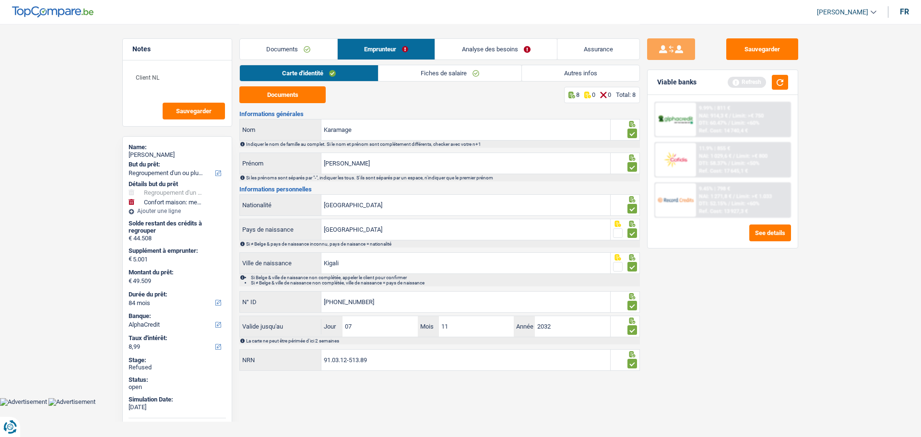
click at [433, 72] on link "Fiches de salaire" at bounding box center [449, 73] width 143 height 16
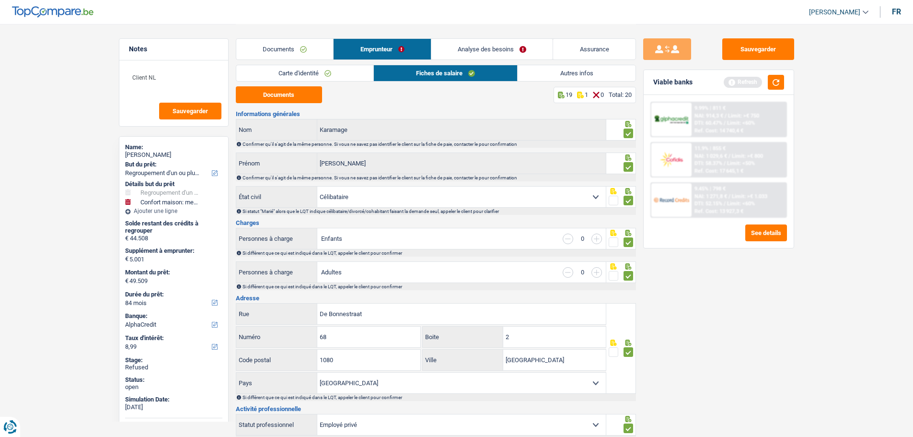
click at [537, 70] on link "Autres infos" at bounding box center [576, 73] width 117 height 16
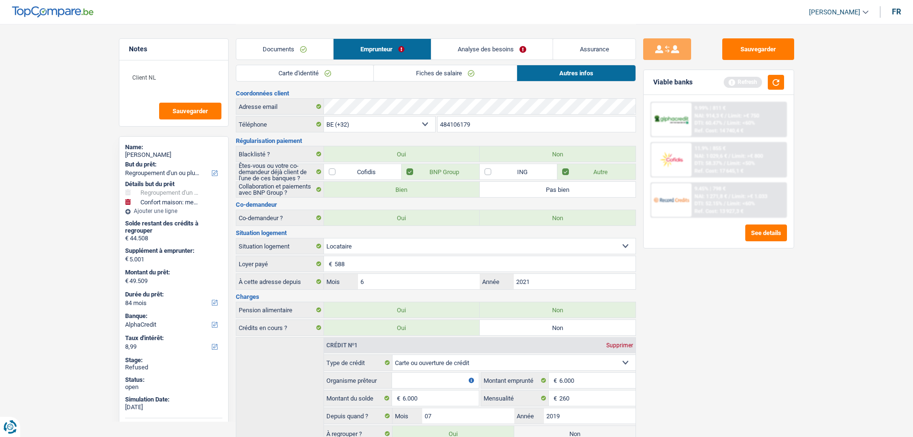
click at [473, 51] on link "Analyse des besoins" at bounding box center [493, 49] width 122 height 21
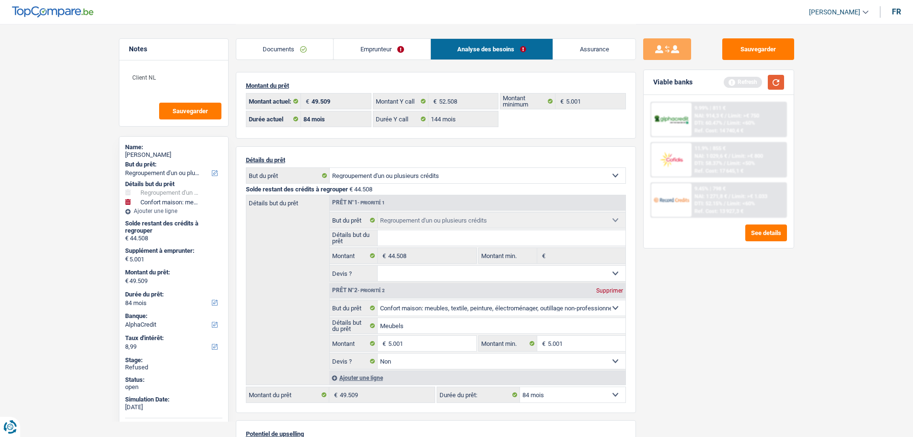
click at [781, 77] on button "button" at bounding box center [776, 82] width 16 height 15
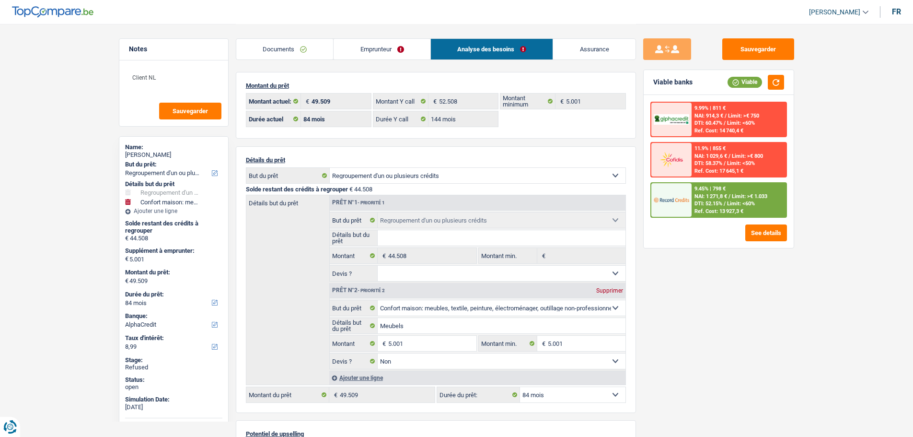
click at [372, 53] on link "Emprunteur" at bounding box center [382, 49] width 97 height 21
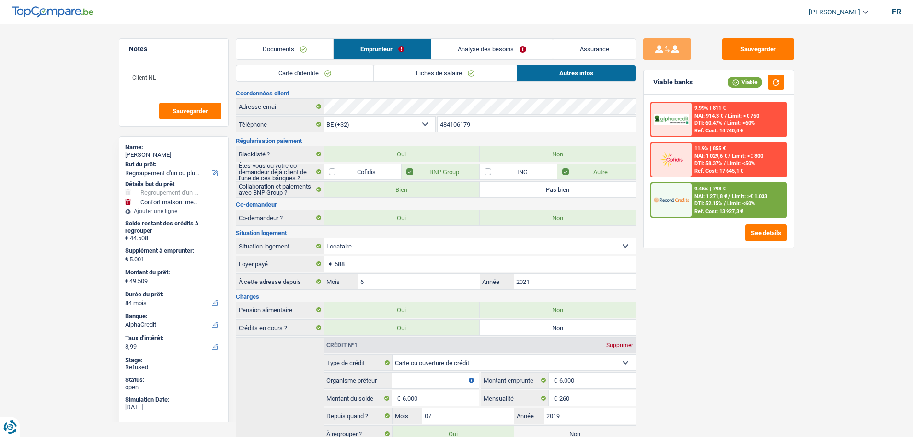
click at [413, 70] on link "Fiches de salaire" at bounding box center [445, 73] width 143 height 16
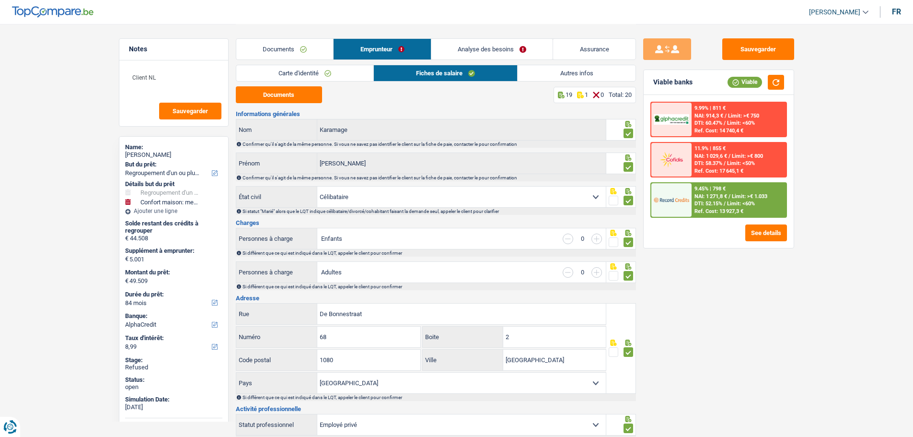
click at [493, 49] on link "Analyse des besoins" at bounding box center [493, 49] width 122 height 21
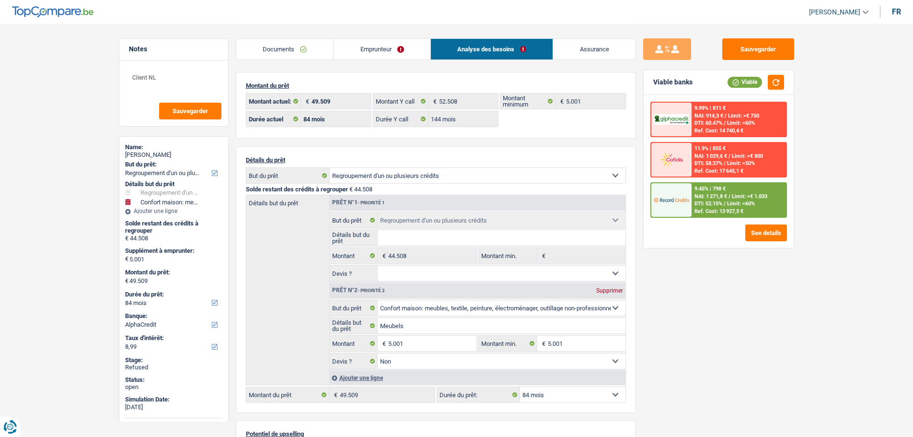
click at [381, 45] on link "Emprunteur" at bounding box center [382, 49] width 97 height 21
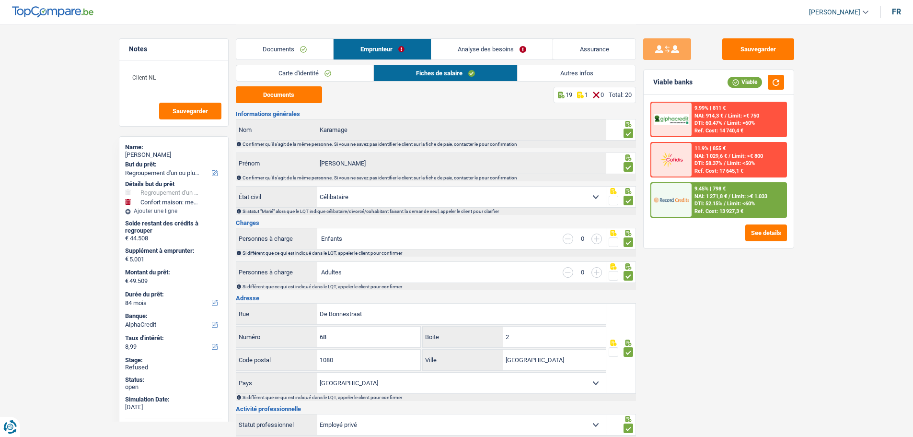
click at [559, 69] on link "Autres infos" at bounding box center [576, 73] width 117 height 16
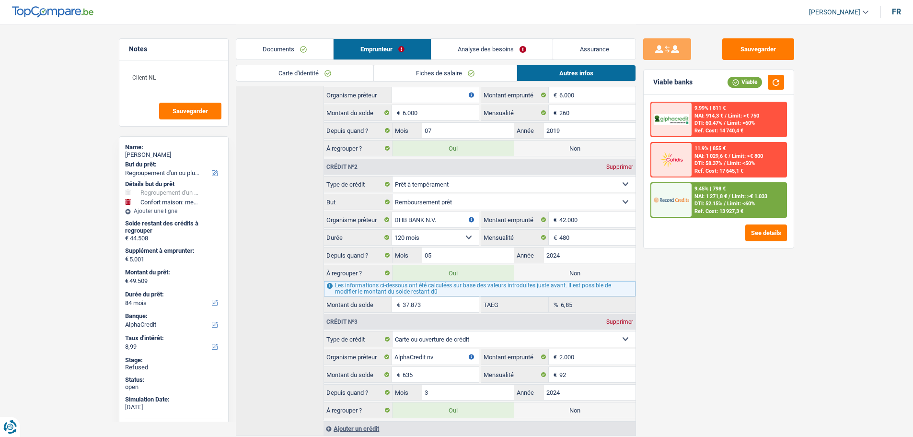
scroll to position [317, 0]
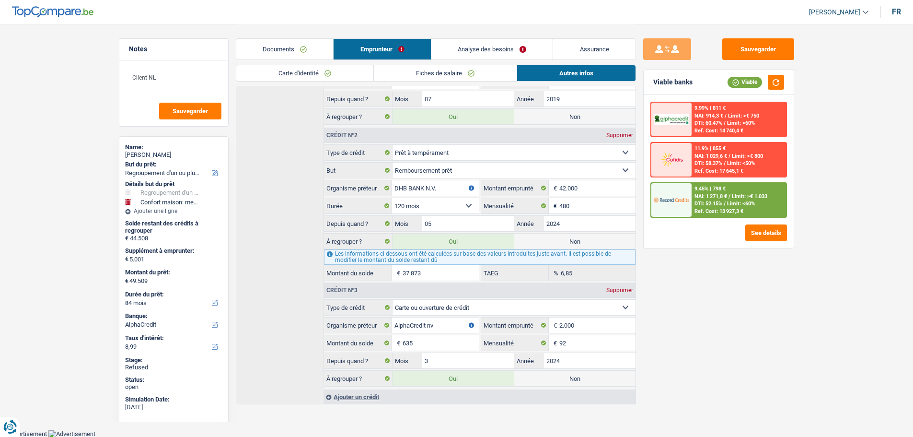
click at [551, 376] on label "Non" at bounding box center [575, 378] width 121 height 15
click at [551, 376] on input "Non" at bounding box center [575, 378] width 121 height 15
radio input "true"
type input "48.874"
select select "144"
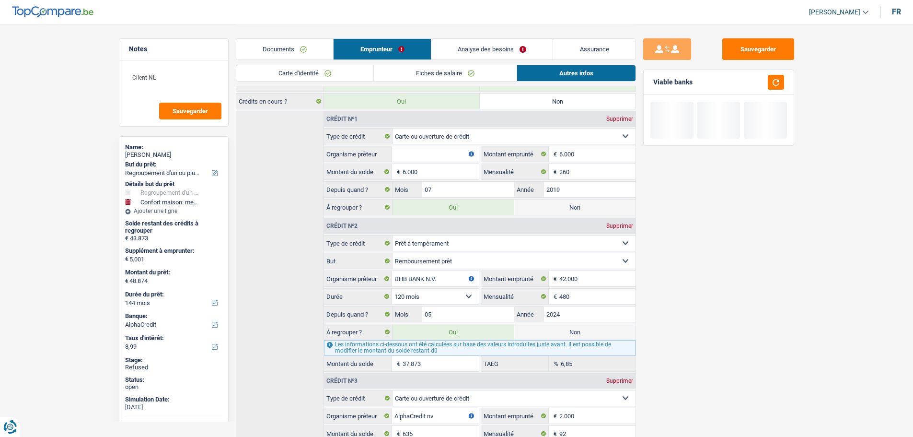
scroll to position [221, 0]
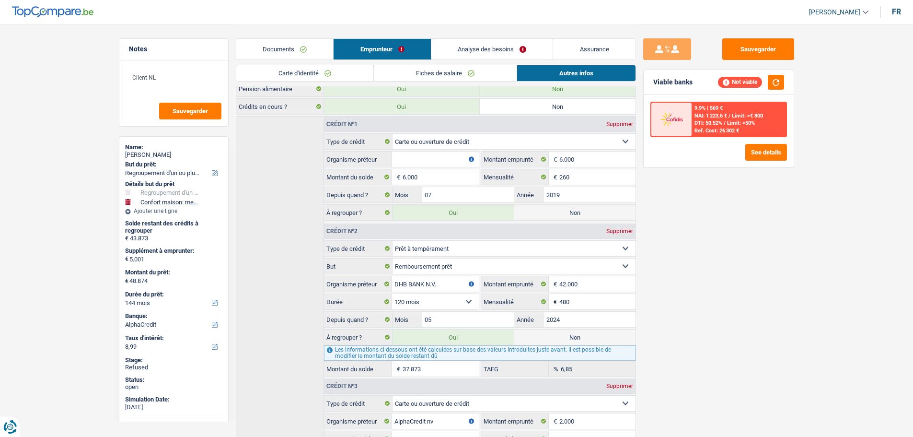
click at [468, 45] on link "Analyse des besoins" at bounding box center [493, 49] width 122 height 21
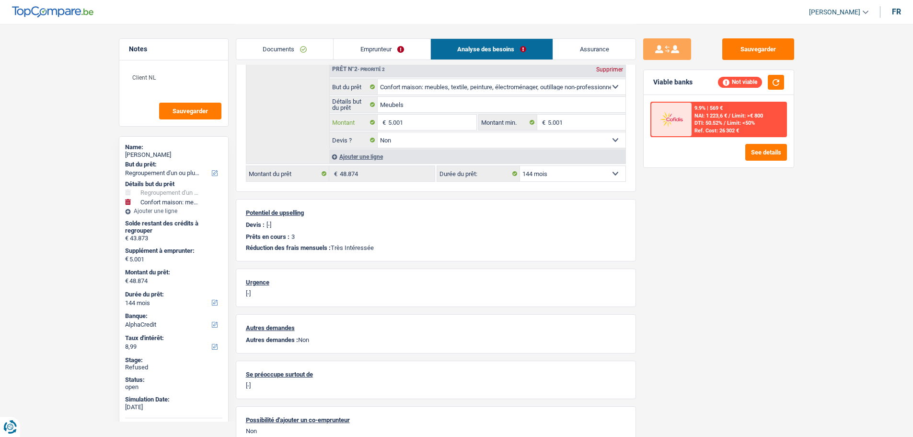
click at [414, 124] on input "5.001" at bounding box center [432, 122] width 88 height 15
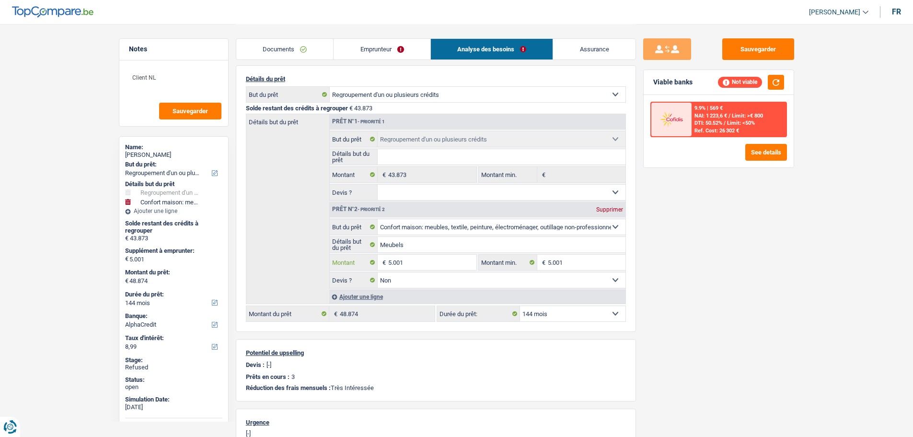
scroll to position [77, 0]
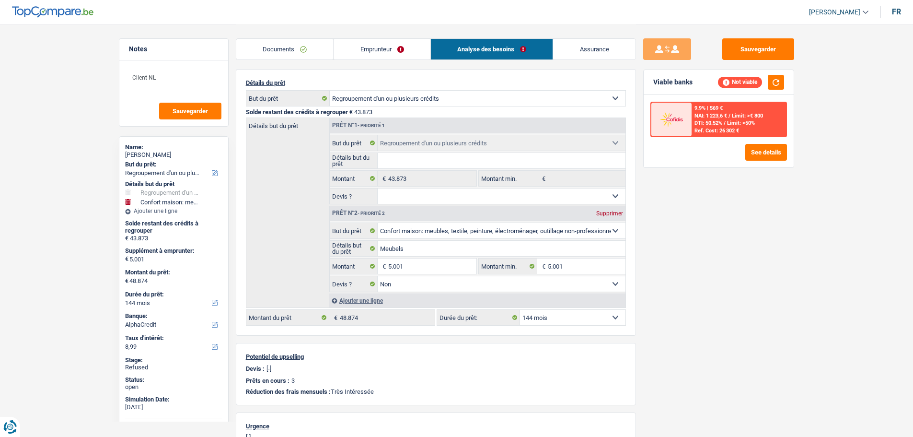
click at [382, 51] on link "Emprunteur" at bounding box center [382, 49] width 97 height 21
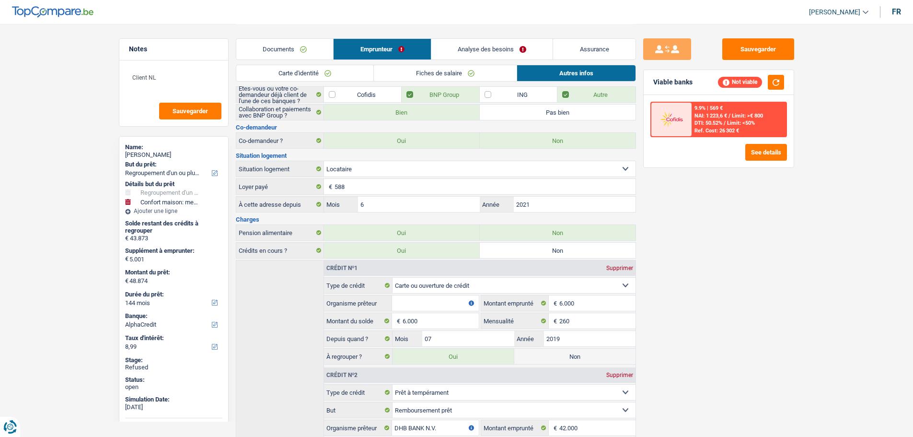
click at [469, 47] on link "Analyse des besoins" at bounding box center [493, 49] width 122 height 21
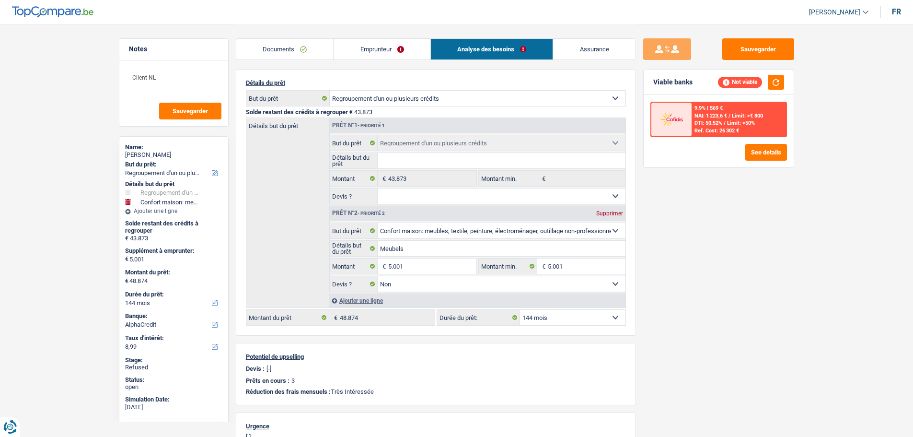
click at [383, 56] on link "Emprunteur" at bounding box center [382, 49] width 97 height 21
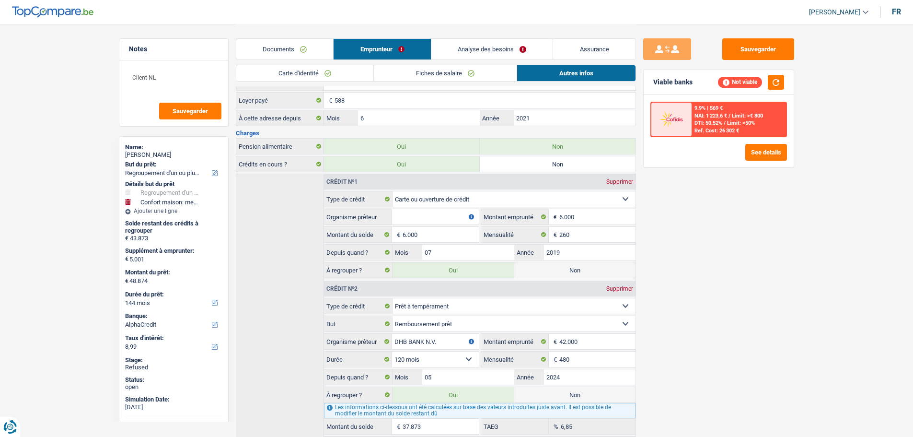
scroll to position [317, 0]
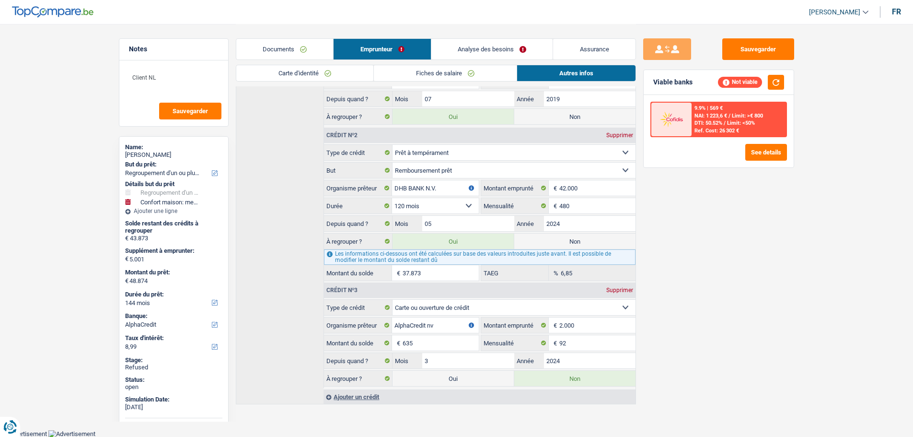
click at [480, 382] on label "Oui" at bounding box center [453, 378] width 121 height 15
click at [480, 382] on input "Oui" at bounding box center [453, 378] width 121 height 15
radio input "true"
type input "49.509"
radio input "false"
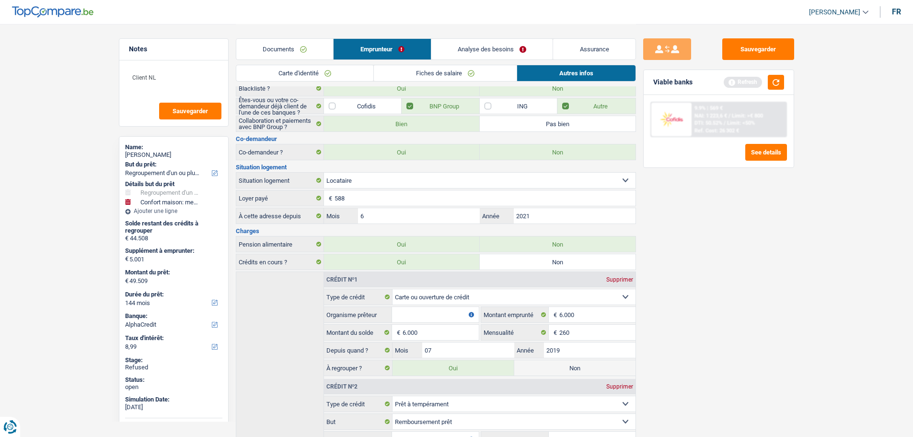
scroll to position [0, 0]
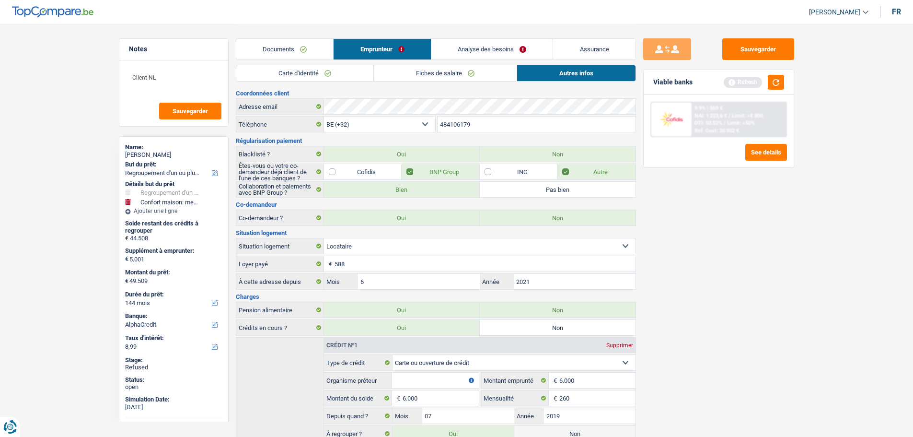
click at [293, 74] on link "Carte d'identité" at bounding box center [304, 73] width 137 height 16
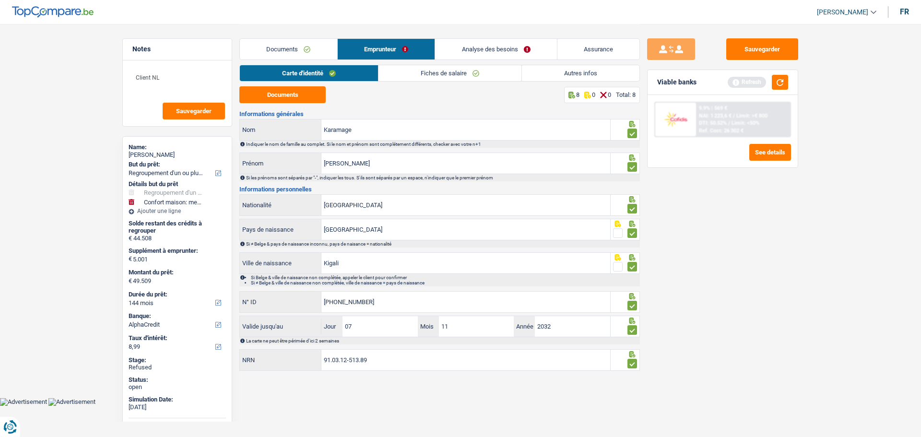
click at [572, 74] on link "Autres infos" at bounding box center [580, 73] width 117 height 16
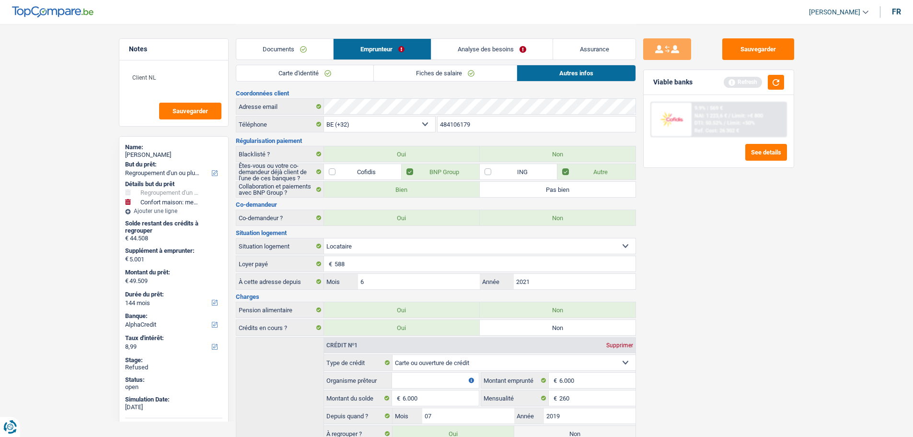
click at [332, 74] on link "Carte d'identité" at bounding box center [304, 73] width 137 height 16
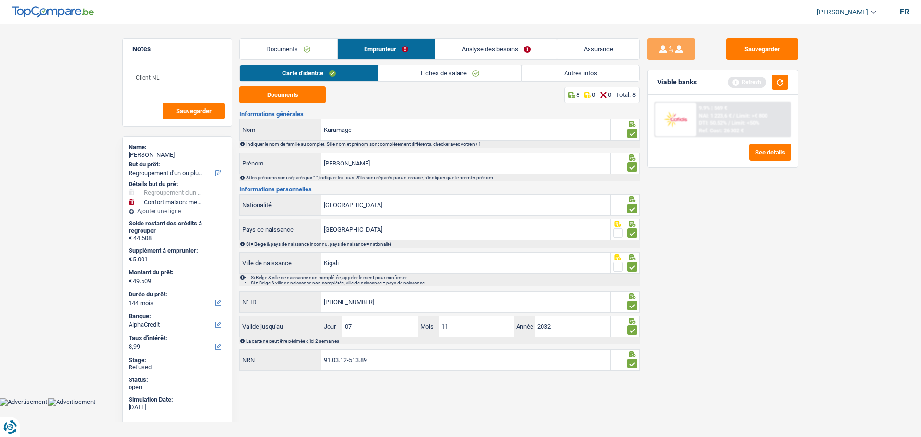
click at [503, 45] on link "Analyse des besoins" at bounding box center [496, 49] width 122 height 21
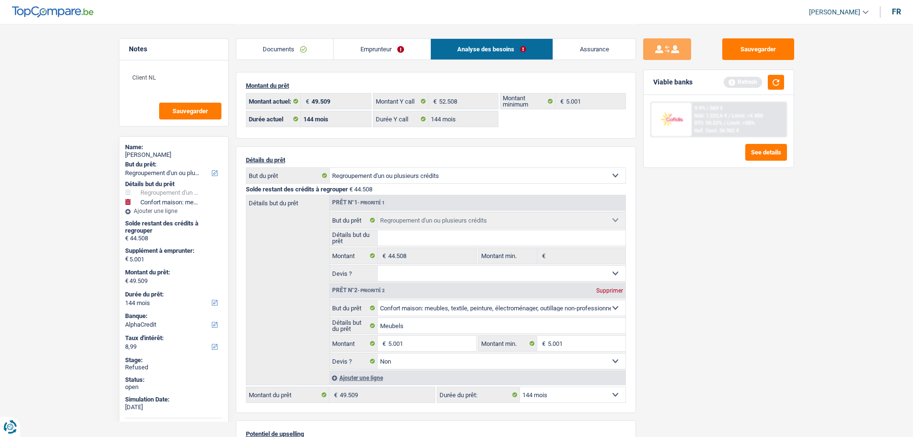
click at [391, 51] on link "Emprunteur" at bounding box center [382, 49] width 97 height 21
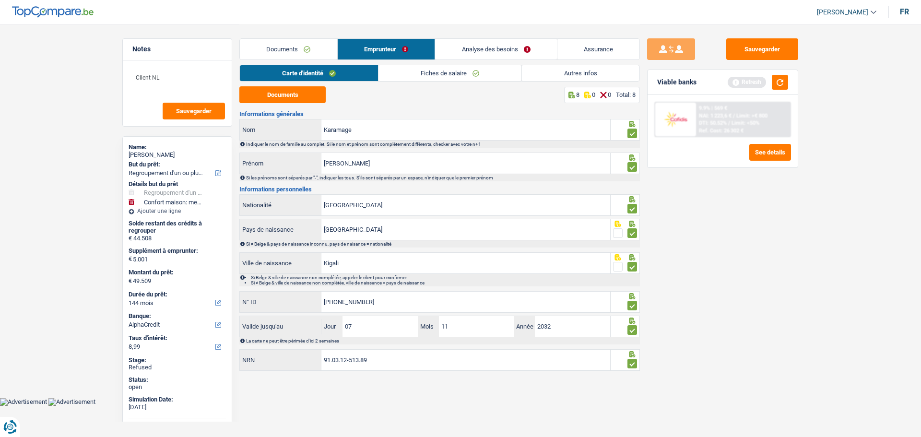
click at [574, 73] on link "Autres infos" at bounding box center [580, 73] width 117 height 16
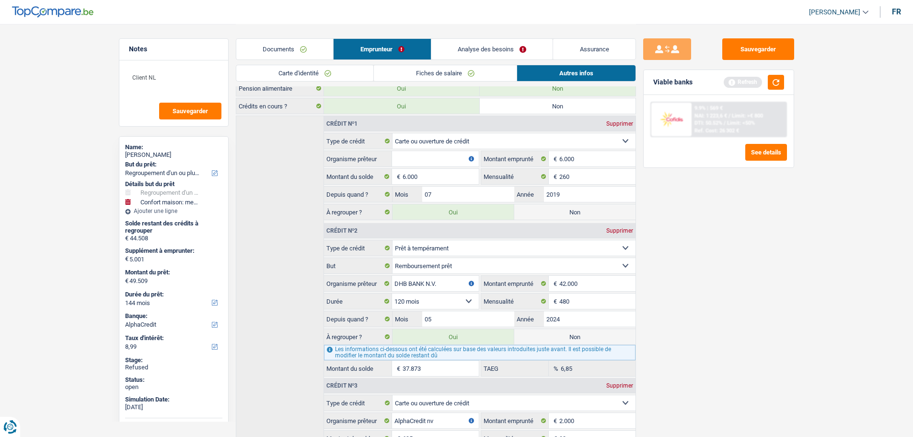
scroll to position [221, 0]
click at [455, 143] on select "Carte ou ouverture de crédit Prêt hypothécaire Vente à tempérament Prêt à tempé…" at bounding box center [514, 141] width 243 height 15
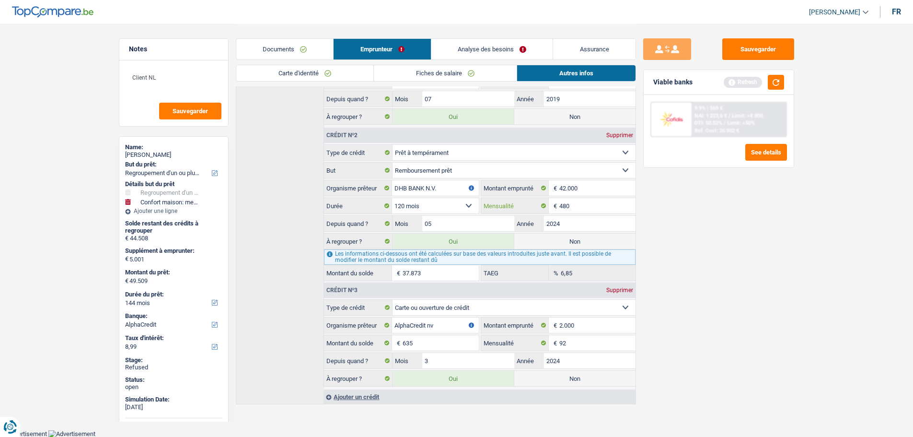
click at [579, 207] on input "480" at bounding box center [598, 205] width 76 height 15
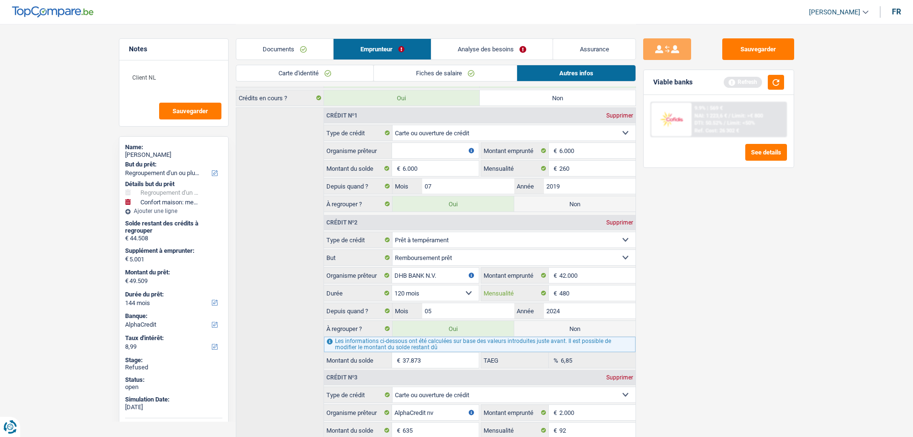
scroll to position [221, 0]
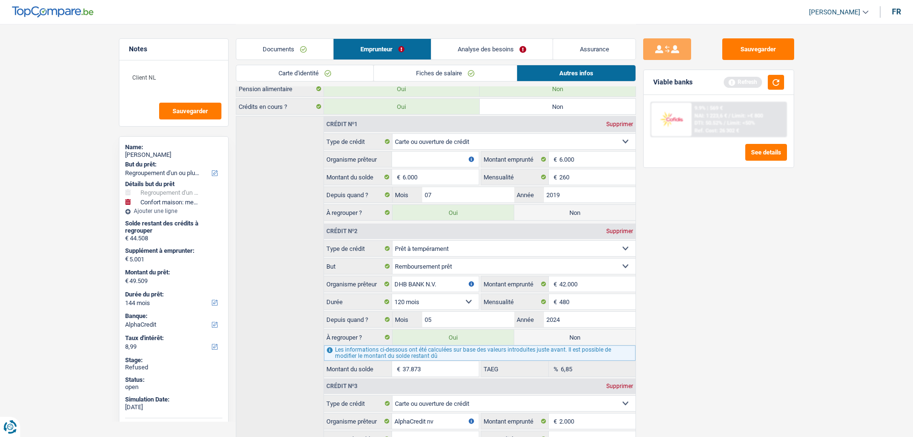
click at [653, 295] on div "Sauvegarder Viable banks Refresh 9.9% | 569 € NAI: 1 223,6 € / Limit: >€ 800 DT…" at bounding box center [718, 229] width 165 height 383
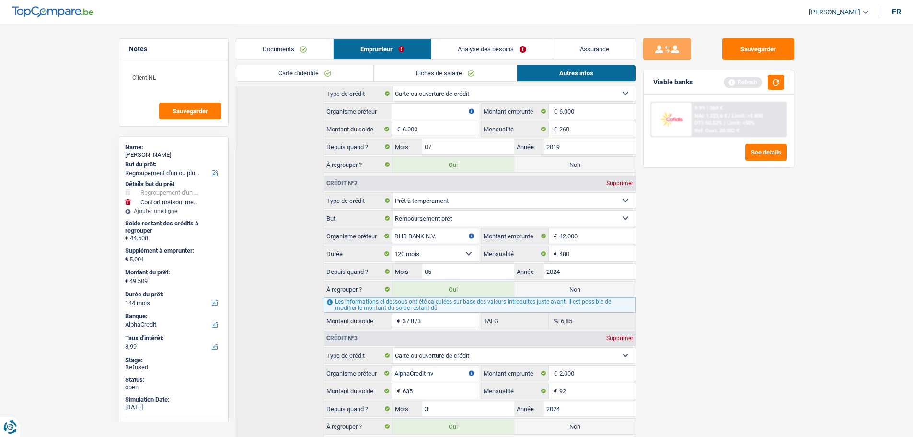
scroll to position [317, 0]
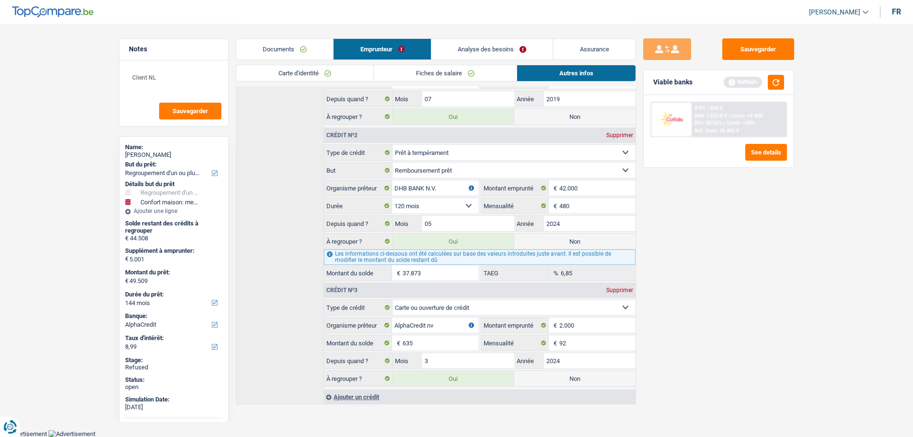
click at [653, 295] on div "Sauvegarder Viable banks Refresh 9.9% | 569 € NAI: 1 223,6 € / Limit: >€ 800 DT…" at bounding box center [718, 229] width 165 height 383
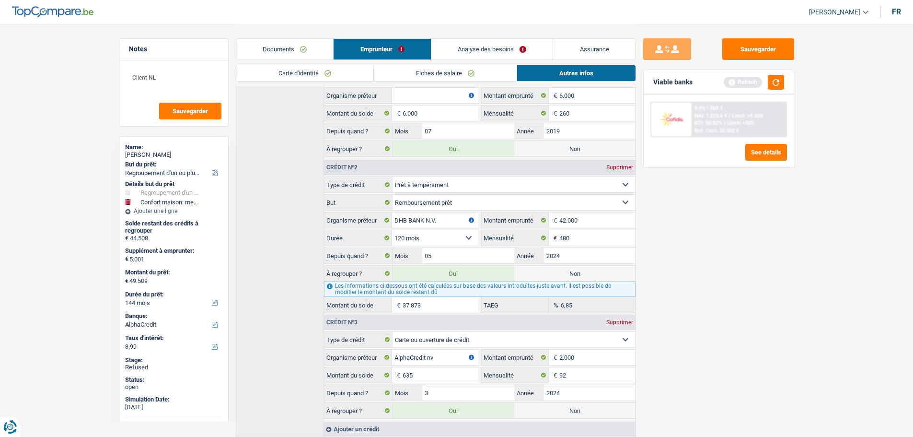
scroll to position [269, 0]
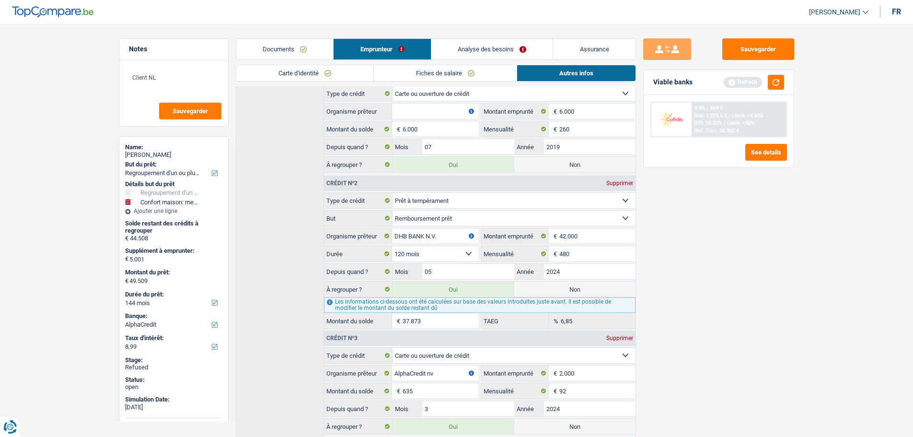
click at [435, 354] on select "Carte ou ouverture de crédit Prêt hypothécaire Vente à tempérament Prêt à tempé…" at bounding box center [514, 355] width 243 height 15
select select "personalLoan"
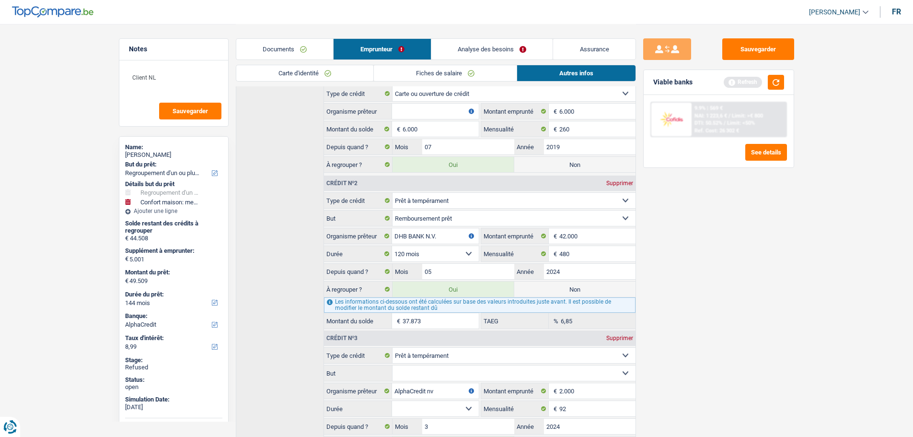
click at [417, 367] on select "Confort maison: meubles, textile, peinture, électroménager, outillage non-profe…" at bounding box center [514, 372] width 243 height 15
select select "other"
select select
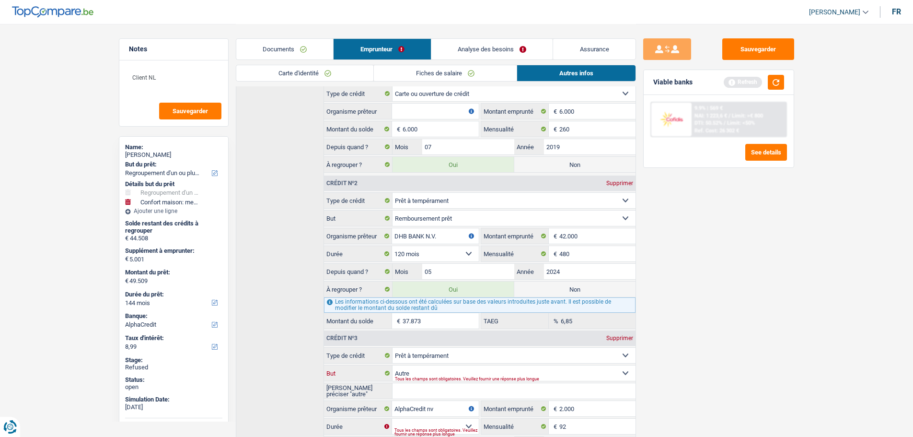
click at [419, 372] on select "Confort maison: meubles, textile, peinture, électroménager, outillage non-profe…" at bounding box center [514, 372] width 243 height 15
click at [393, 365] on select "Confort maison: meubles, textile, peinture, électroménager, outillage non-profe…" at bounding box center [514, 372] width 243 height 15
click at [666, 358] on div "Sauvegarder Viable banks Refresh 9.9% | 569 € NAI: 1 223,6 € / Limit: >€ 800 DT…" at bounding box center [718, 229] width 165 height 383
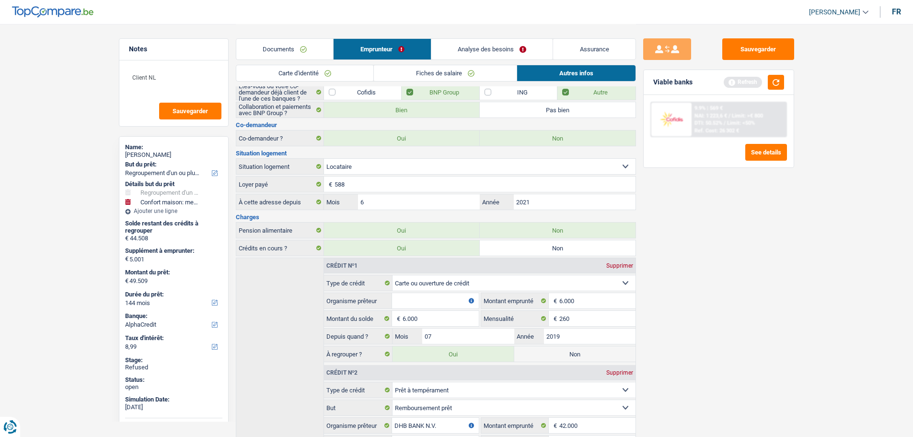
scroll to position [0, 0]
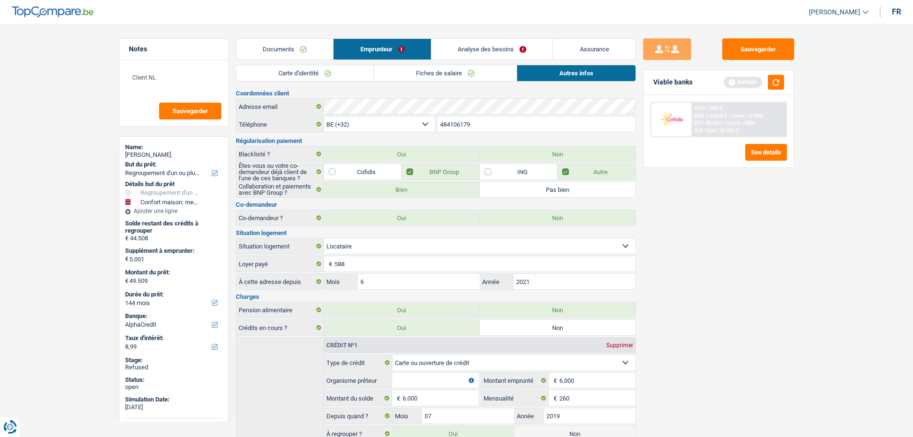
click at [164, 152] on div "Serge Karamage" at bounding box center [173, 155] width 97 height 8
copy div "Karamage"
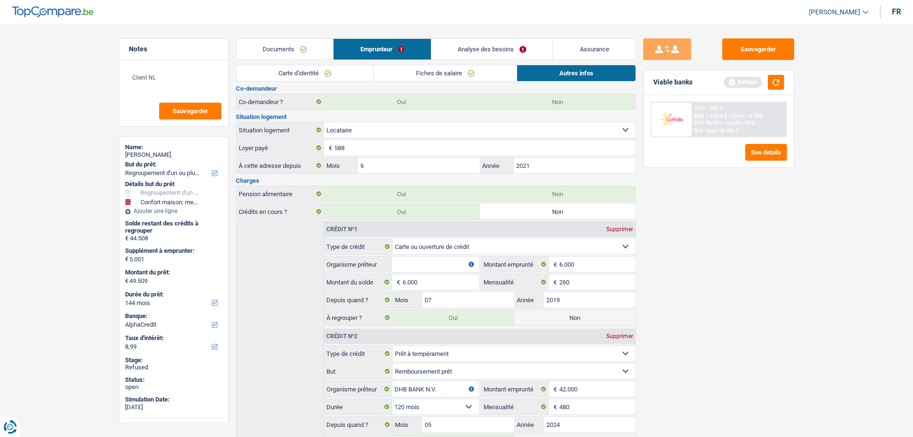
scroll to position [96, 0]
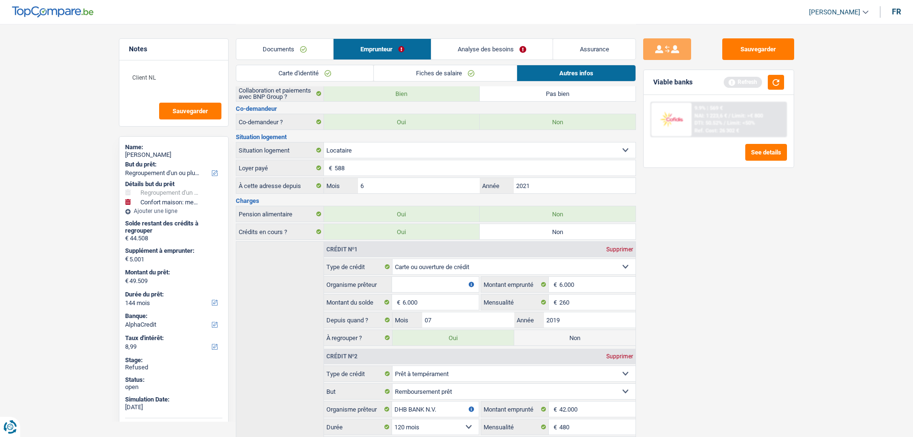
click at [456, 47] on link "Analyse des besoins" at bounding box center [493, 49] width 122 height 21
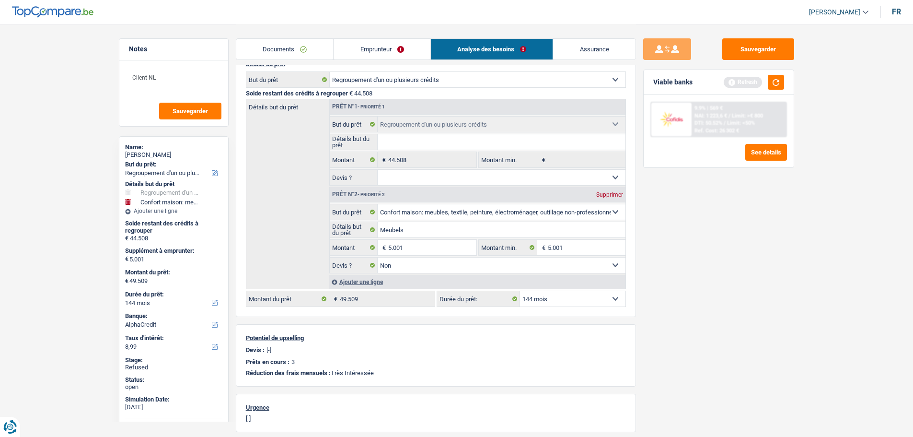
click at [417, 54] on link "Emprunteur" at bounding box center [382, 49] width 97 height 21
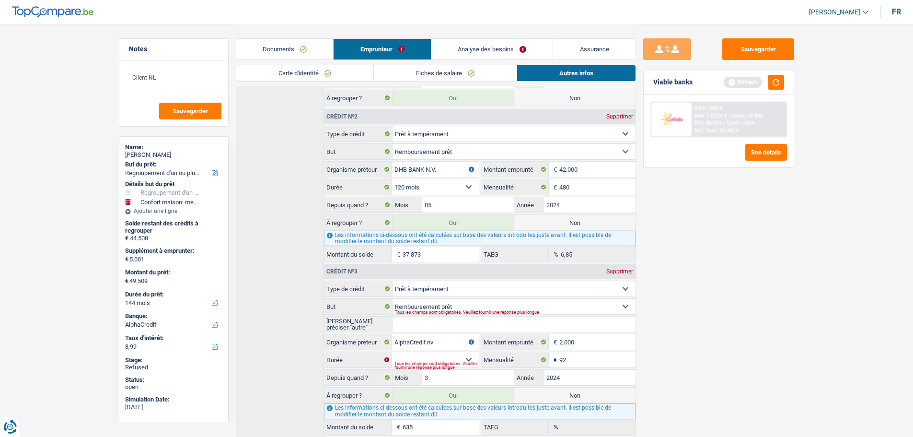
scroll to position [383, 0]
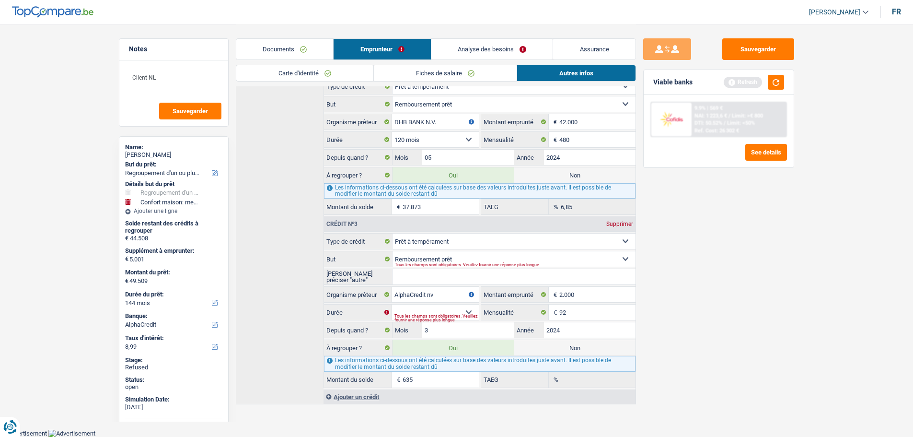
click at [508, 263] on div "Tous les champs sont obligatoires. Veuillez fournir une réponse plus longue" at bounding box center [503, 265] width 216 height 4
click at [631, 250] on fieldset "Carte ou ouverture de crédit Prêt hypothécaire Vente à tempérament Prêt à tempé…" at bounding box center [479, 310] width 311 height 154
click at [625, 262] on select "Confort maison: meubles, textile, peinture, électroménager, outillage non-profe…" at bounding box center [514, 258] width 243 height 15
select select "homeFurnishingOrRelocation"
click at [393, 251] on select "Confort maison: meubles, textile, peinture, électroménager, outillage non-profe…" at bounding box center [514, 258] width 243 height 15
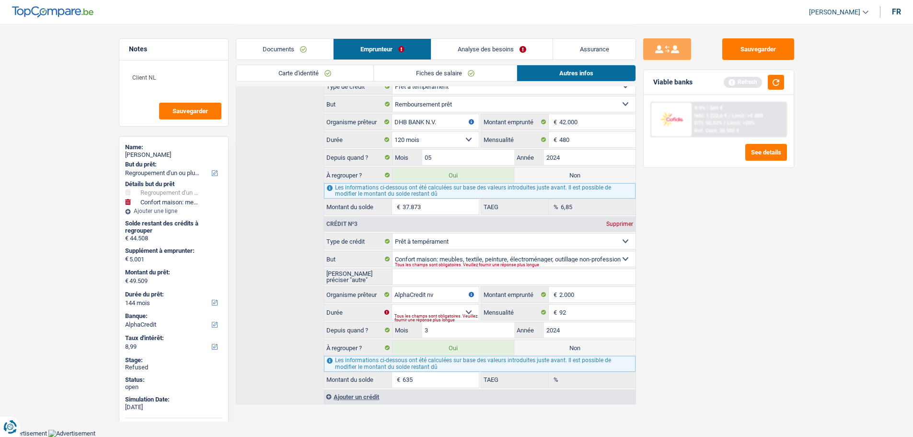
click at [529, 237] on select "Carte ou ouverture de crédit Prêt hypothécaire Vente à tempérament Prêt à tempé…" at bounding box center [514, 241] width 243 height 15
click at [393, 249] on select "Carte ou ouverture de crédit Prêt hypothécaire Vente à tempérament Prêt à tempé…" at bounding box center [514, 241] width 243 height 15
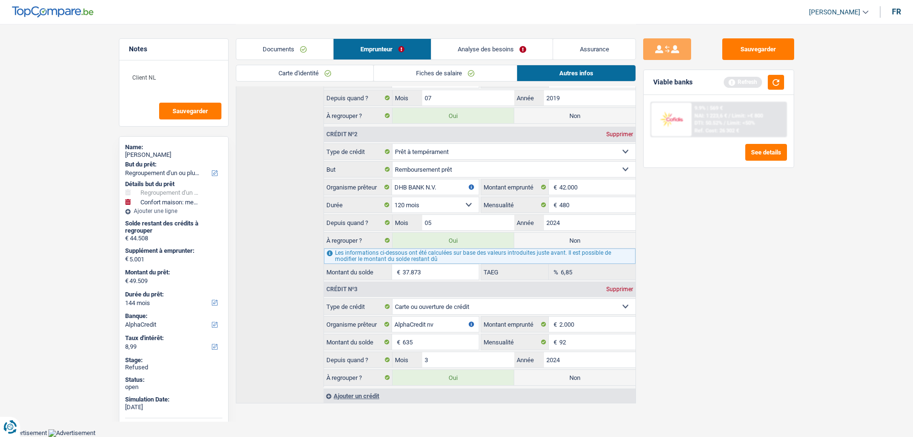
scroll to position [317, 0]
click at [492, 311] on select "Carte ou ouverture de crédit Prêt hypothécaire Vente à tempérament Prêt à tempé…" at bounding box center [514, 307] width 243 height 15
select select "personalLoan"
select select "homeFurnishingOrRelocation"
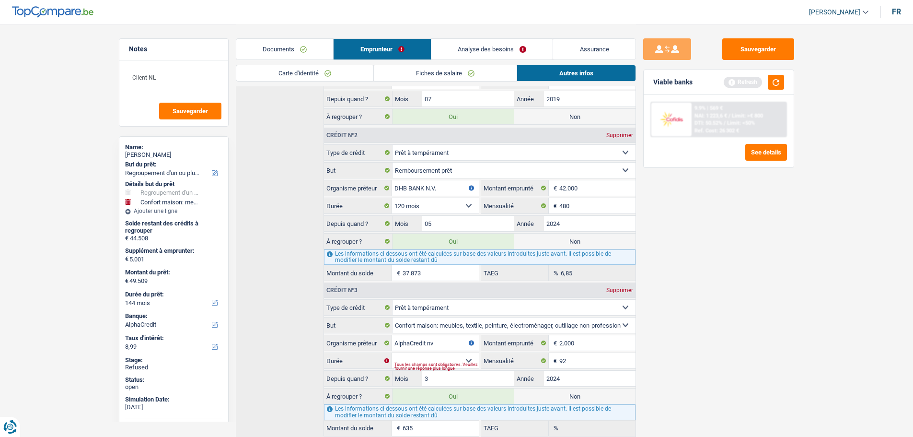
scroll to position [365, 0]
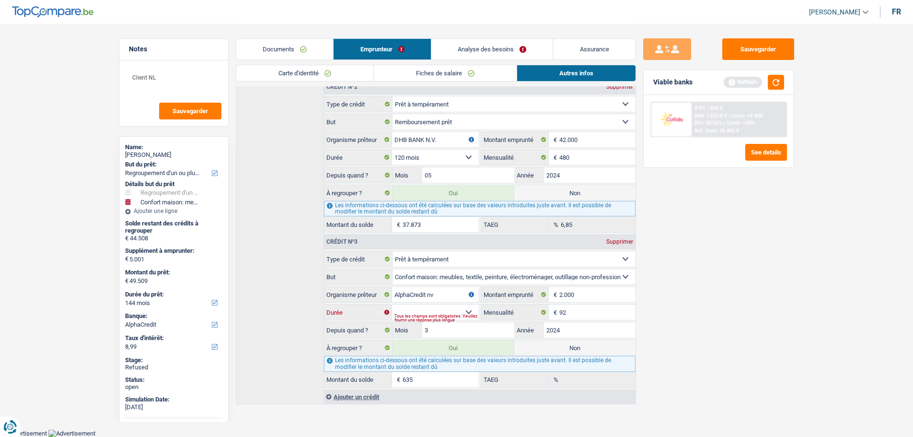
click at [421, 307] on select "12 mois 18 mois 24 mois Sélectionner une option" at bounding box center [435, 311] width 86 height 15
select select "24"
click at [392, 304] on select "12 mois 18 mois 24 mois Sélectionner une option" at bounding box center [435, 311] width 86 height 15
type input "537"
type input "10,13"
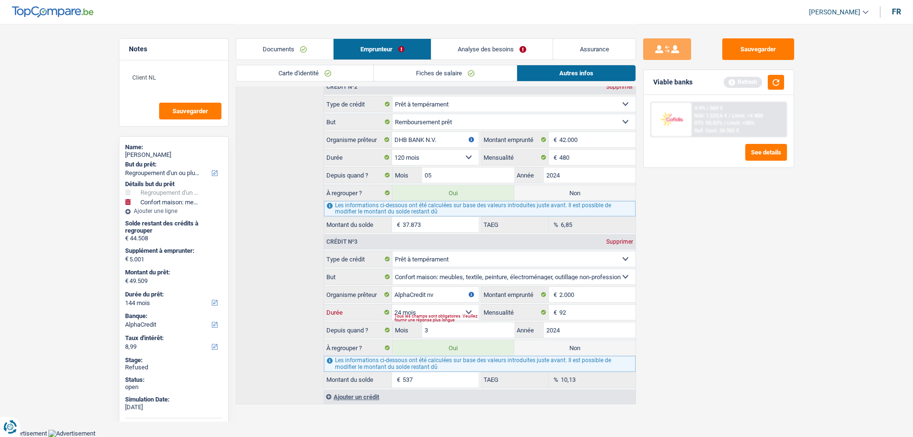
click at [463, 311] on select "12 mois 18 mois 24 mois Sélectionner une option" at bounding box center [435, 311] width 86 height 15
select select "12"
click at [392, 304] on select "12 mois 18 mois 24 mois Sélectionner une option" at bounding box center [435, 311] width 86 height 15
type input "1"
type input "0,00"
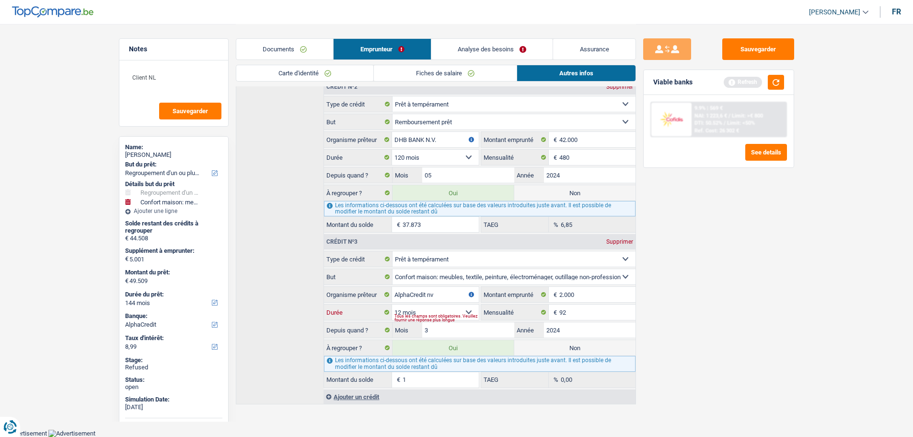
click at [465, 311] on select "12 mois 18 mois 24 mois Sélectionner une option" at bounding box center [435, 311] width 86 height 15
select select "24"
click at [392, 304] on select "12 mois 18 mois 24 mois Sélectionner une option" at bounding box center [435, 311] width 86 height 15
type input "537"
type input "10,13"
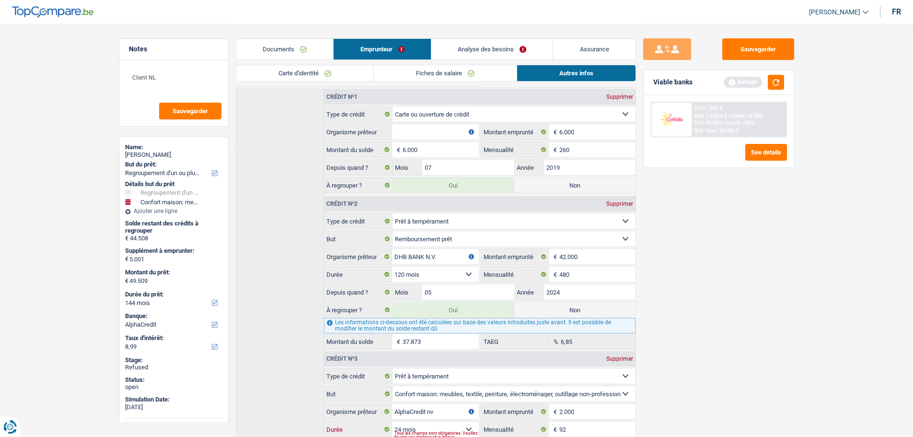
scroll to position [269, 0]
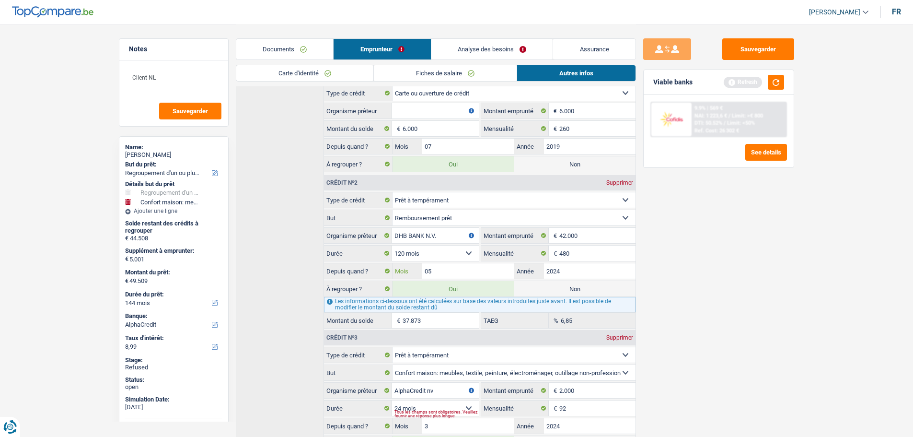
click at [447, 272] on input "05" at bounding box center [468, 270] width 92 height 15
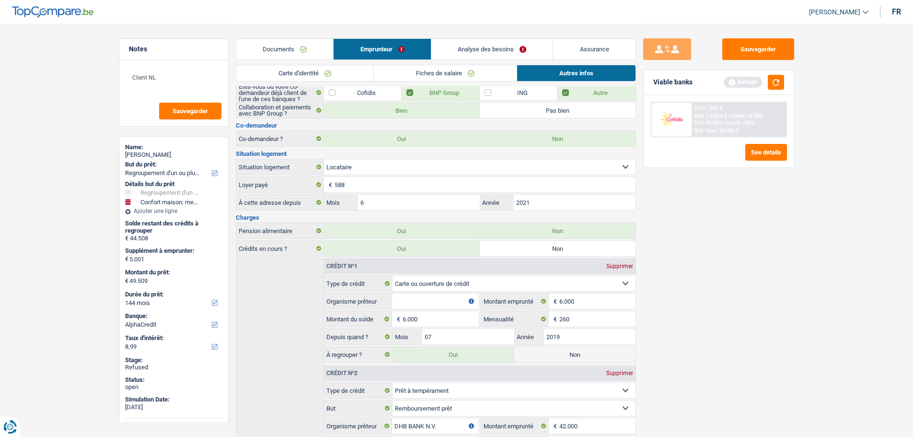
scroll to position [78, 0]
click at [299, 47] on link "Documents" at bounding box center [284, 49] width 97 height 21
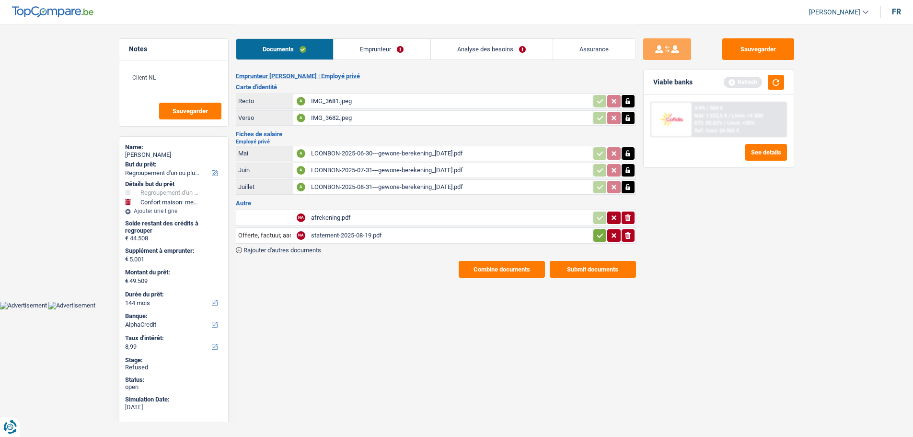
scroll to position [0, 0]
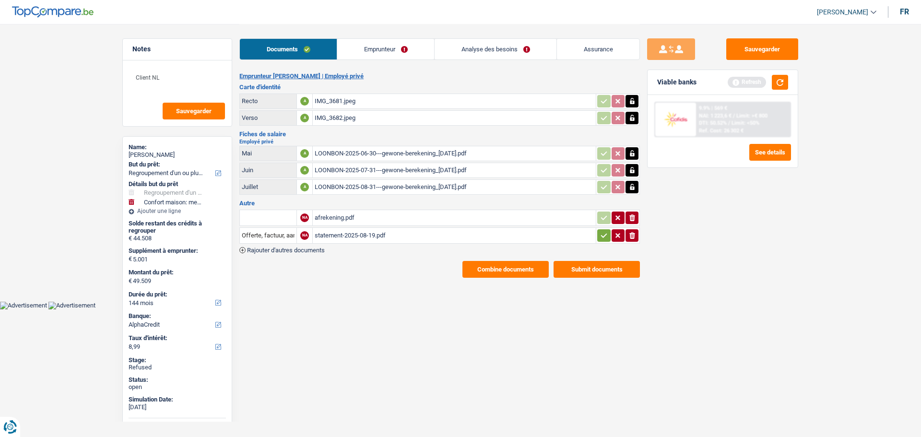
click at [506, 47] on link "Analyse des besoins" at bounding box center [495, 49] width 122 height 21
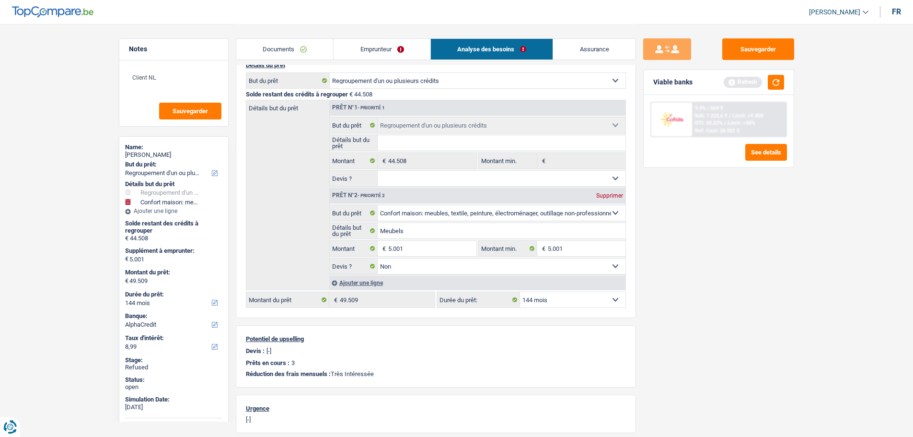
scroll to position [96, 0]
click at [389, 248] on input "5.001" at bounding box center [432, 247] width 88 height 15
type input "10.001"
type input "54.509"
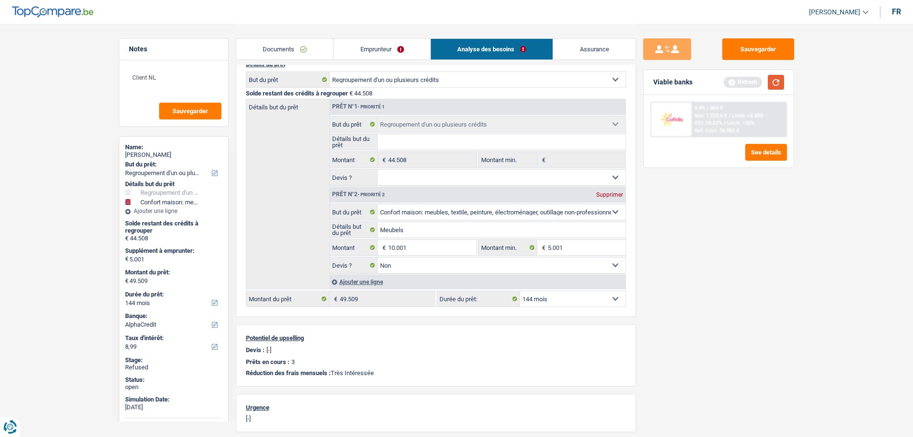
type input "54.509"
click at [771, 81] on button "button" at bounding box center [776, 82] width 16 height 15
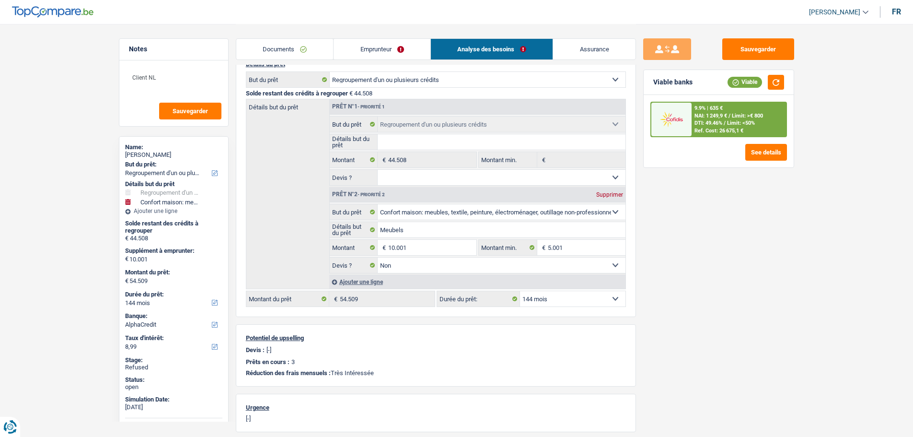
click at [386, 48] on link "Emprunteur" at bounding box center [382, 49] width 97 height 21
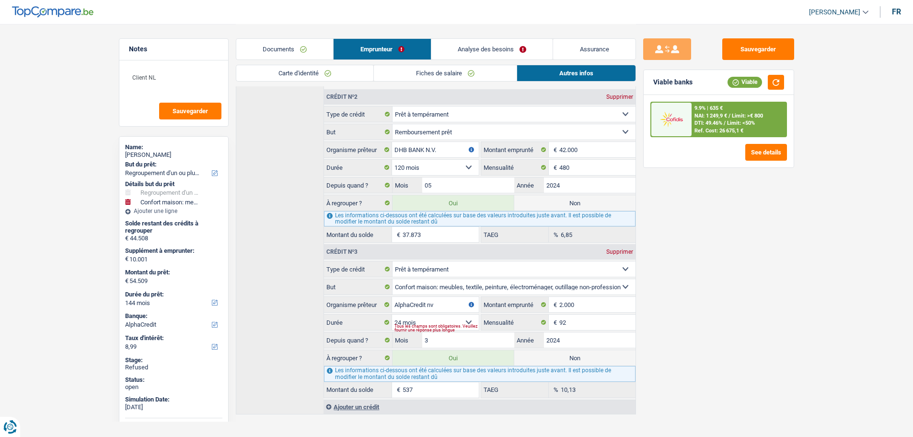
scroll to position [365, 0]
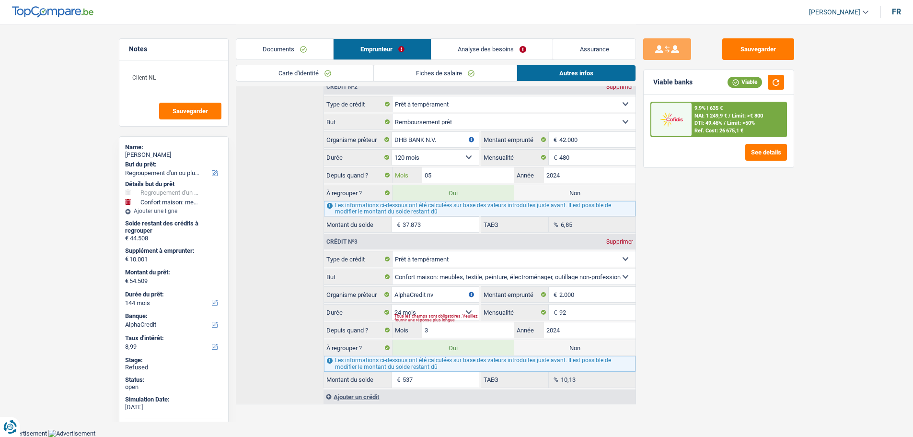
click at [435, 176] on input "05" at bounding box center [468, 174] width 92 height 15
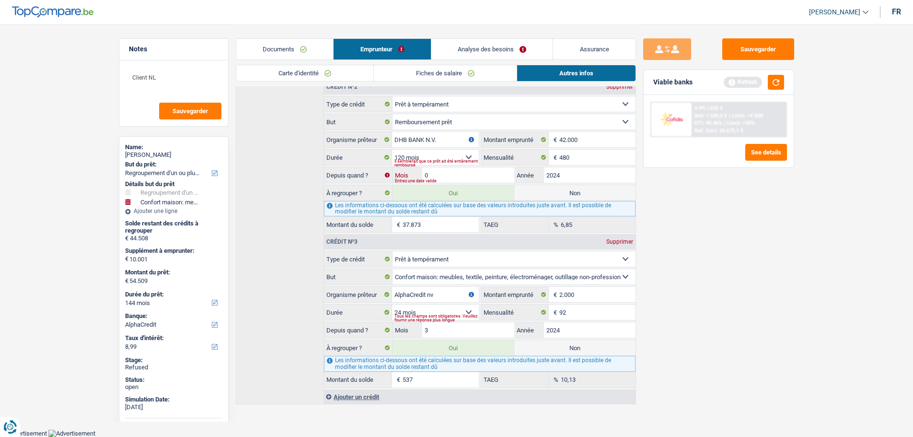
type input "08"
type input "38.675"
click at [460, 220] on input "38.675" at bounding box center [441, 224] width 76 height 15
click at [435, 173] on input "08" at bounding box center [468, 174] width 92 height 15
type input "09"
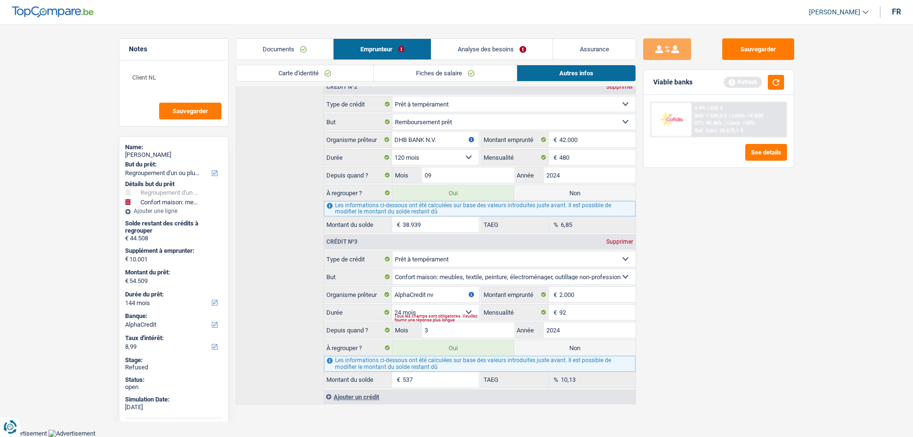
click at [437, 217] on input "38.939" at bounding box center [441, 224] width 76 height 15
click at [439, 227] on input "38.939" at bounding box center [441, 224] width 76 height 15
drag, startPoint x: 439, startPoint y: 227, endPoint x: 386, endPoint y: 218, distance: 54.1
click at [386, 218] on div "38.939 € Montant du solde" at bounding box center [401, 224] width 154 height 15
drag, startPoint x: 429, startPoint y: 221, endPoint x: 397, endPoint y: 221, distance: 32.1
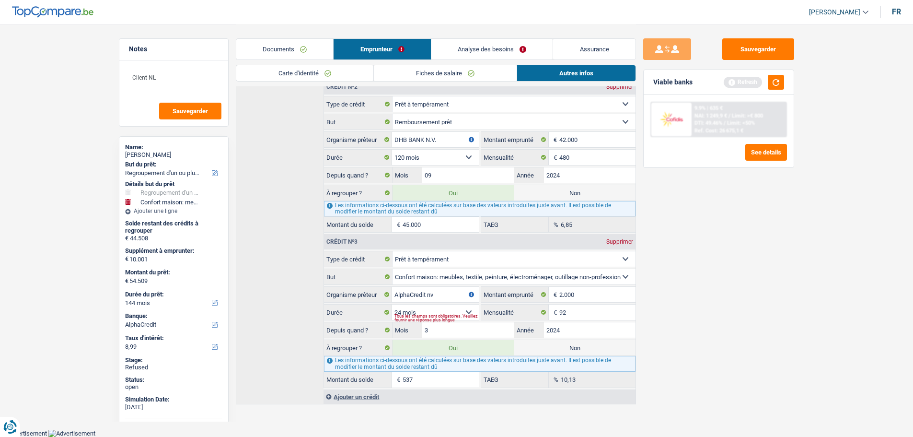
click at [397, 221] on div "45.000 € Montant du solde" at bounding box center [401, 224] width 154 height 15
type input "39.000"
click at [776, 83] on button "button" at bounding box center [776, 82] width 16 height 15
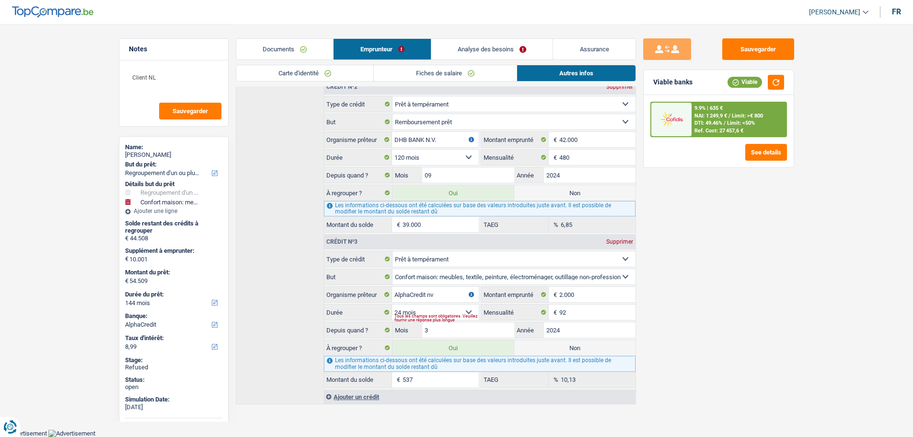
drag, startPoint x: 376, startPoint y: 370, endPoint x: 350, endPoint y: 370, distance: 26.9
click at [350, 370] on fieldset "Carte ou ouverture de crédit Prêt hypothécaire Vente à tempérament Prêt à tempé…" at bounding box center [479, 319] width 311 height 137
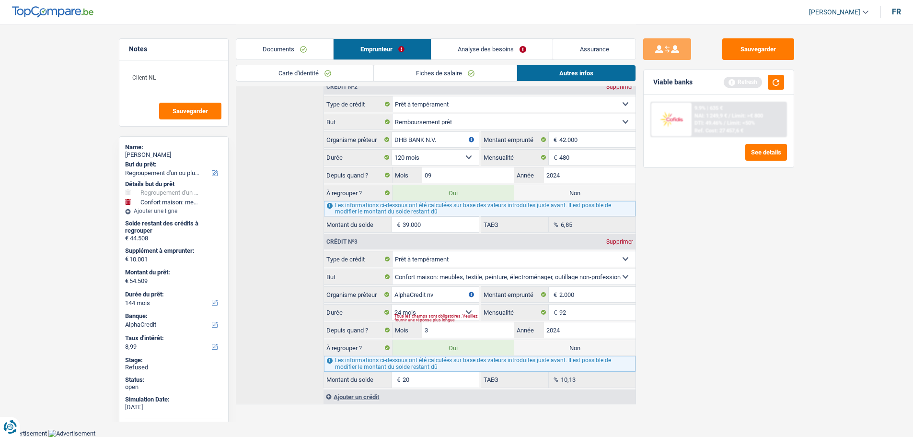
type input "2"
type input "1.000"
drag, startPoint x: 446, startPoint y: 330, endPoint x: 402, endPoint y: 329, distance: 44.1
click at [402, 329] on div "3 Mois" at bounding box center [453, 329] width 121 height 15
type input "9"
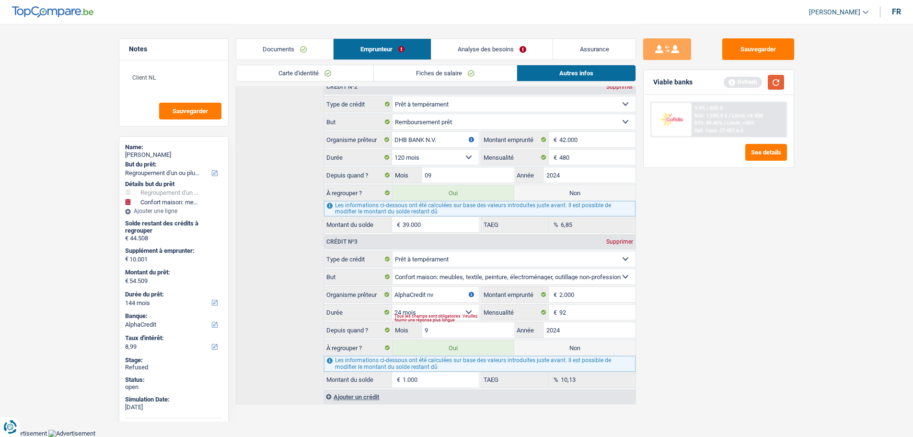
type input "1.049"
click at [771, 80] on button "button" at bounding box center [776, 82] width 16 height 15
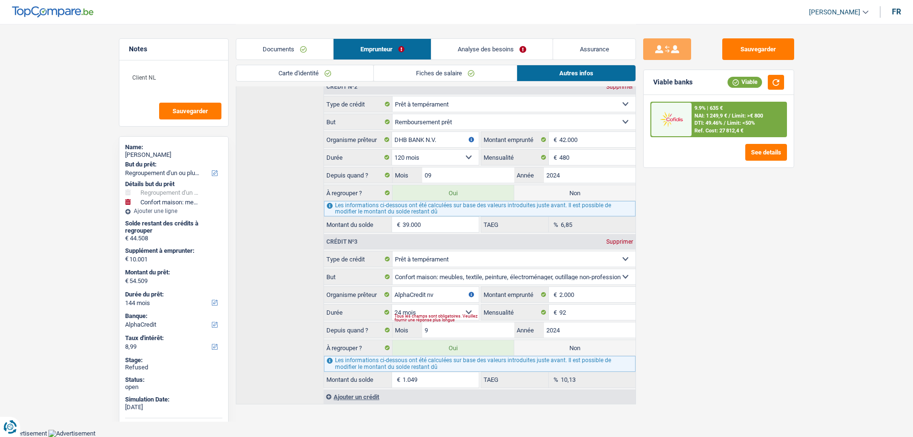
drag, startPoint x: 545, startPoint y: 348, endPoint x: 506, endPoint y: 347, distance: 38.9
click at [546, 348] on label "Non" at bounding box center [575, 347] width 121 height 15
click at [546, 348] on input "Non" at bounding box center [575, 347] width 121 height 15
radio input "true"
type input "55.001"
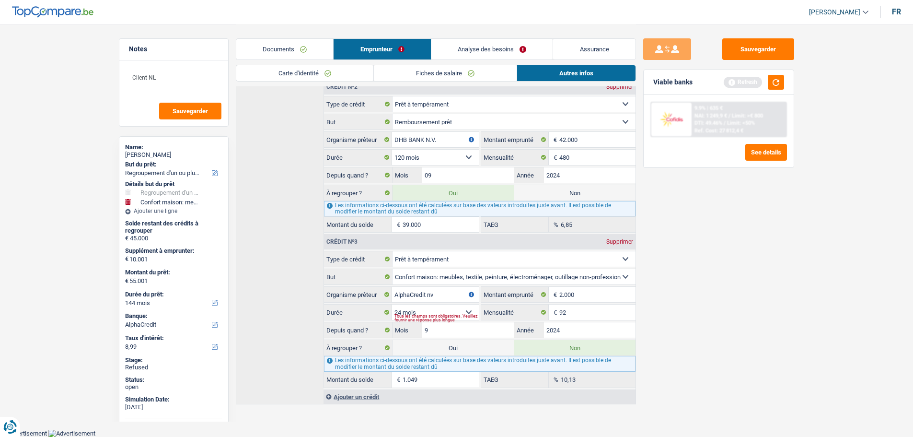
click at [473, 347] on label "Oui" at bounding box center [453, 347] width 121 height 15
click at [473, 347] on input "Oui" at bounding box center [453, 347] width 121 height 15
radio input "true"
type input "56.050"
radio input "false"
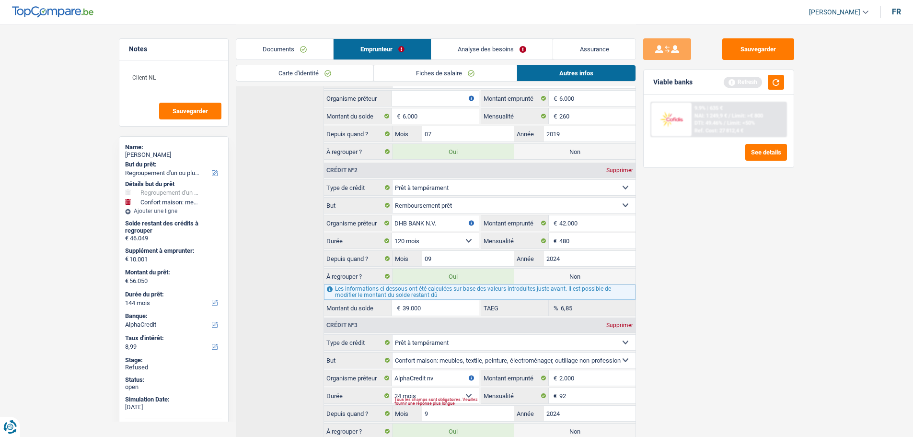
scroll to position [269, 0]
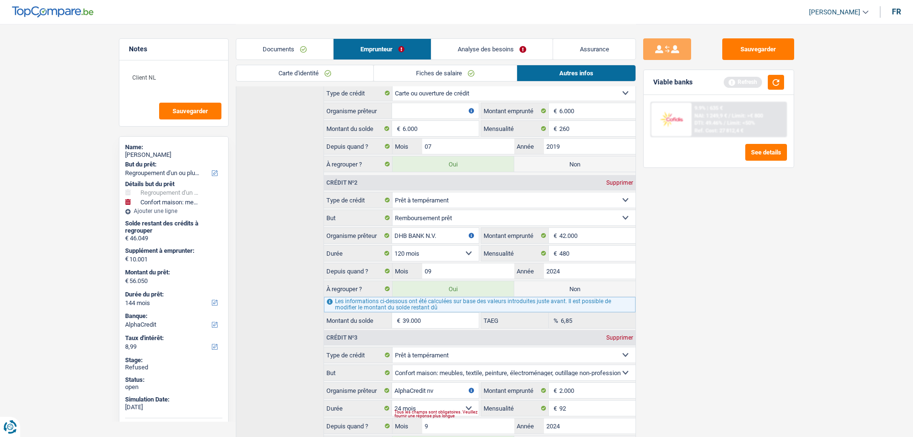
click at [550, 285] on label "Non" at bounding box center [575, 288] width 121 height 15
click at [550, 285] on input "Non" at bounding box center [575, 288] width 121 height 15
radio input "true"
type input "17.050"
select select "84"
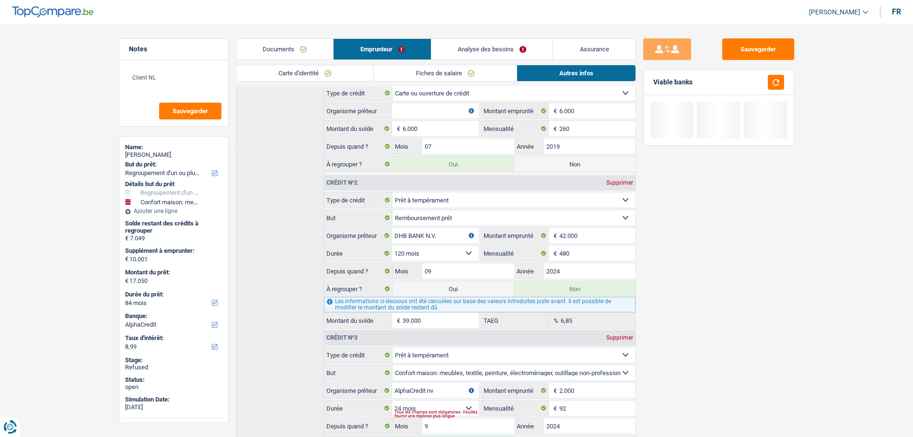
click at [475, 286] on label "Oui" at bounding box center [453, 288] width 121 height 15
click at [475, 286] on input "Oui" at bounding box center [453, 288] width 121 height 15
radio input "true"
type input "56.050"
radio input "false"
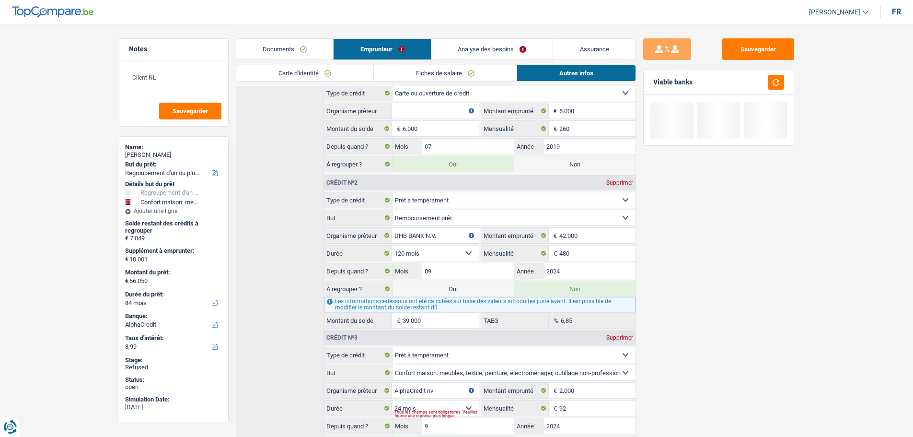
select select "144"
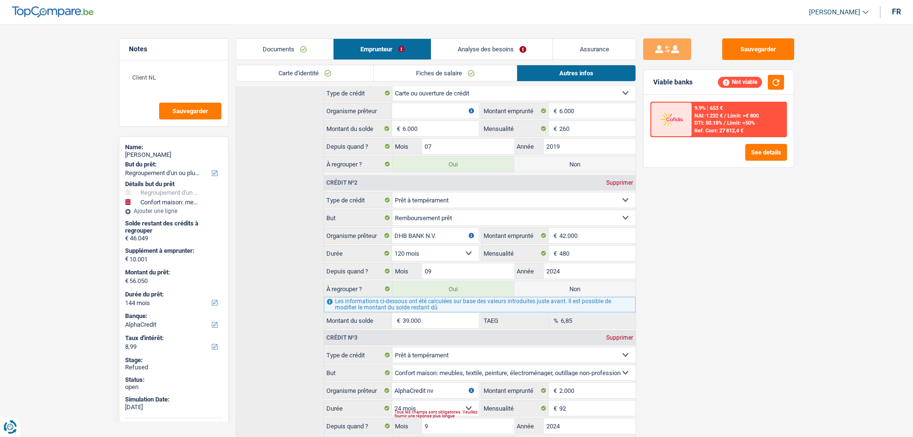
click at [285, 50] on link "Documents" at bounding box center [284, 49] width 97 height 21
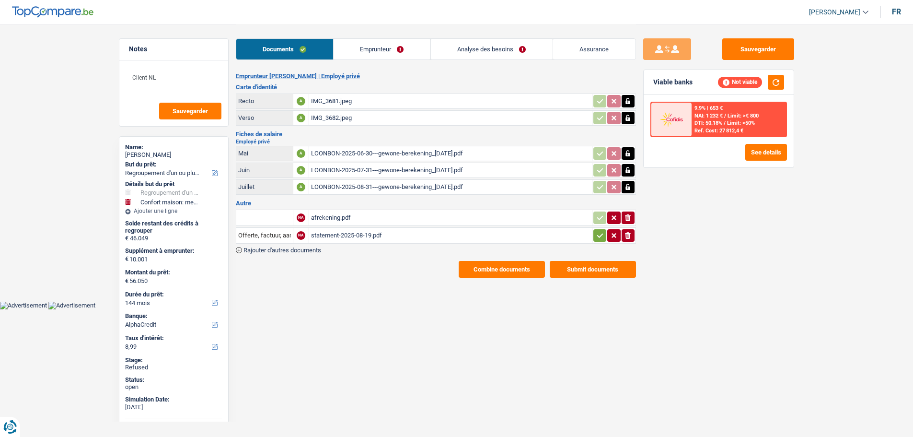
scroll to position [0, 0]
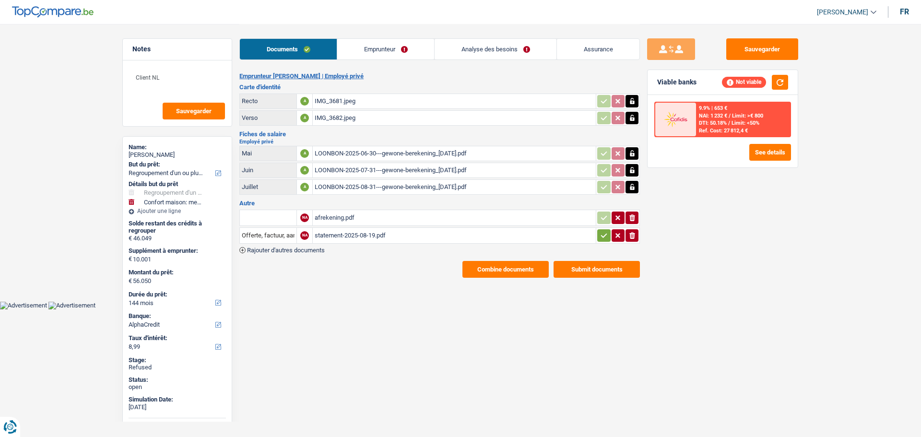
click at [486, 44] on link "Analyse des besoins" at bounding box center [495, 49] width 122 height 21
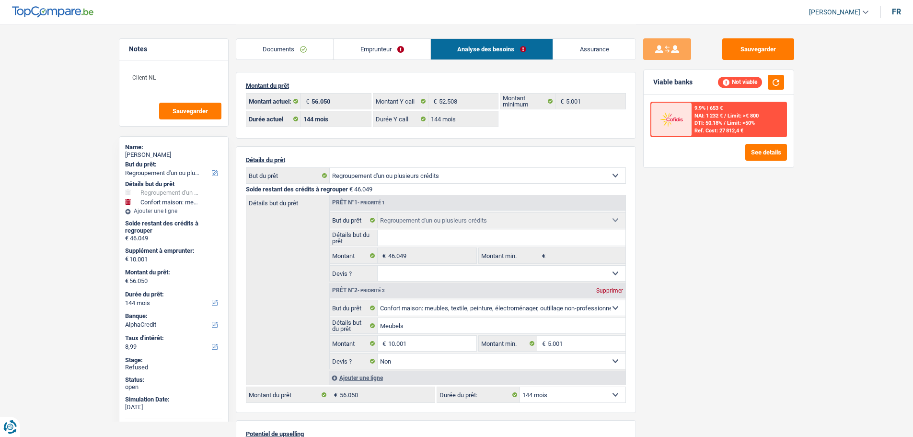
click at [410, 53] on link "Emprunteur" at bounding box center [382, 49] width 97 height 21
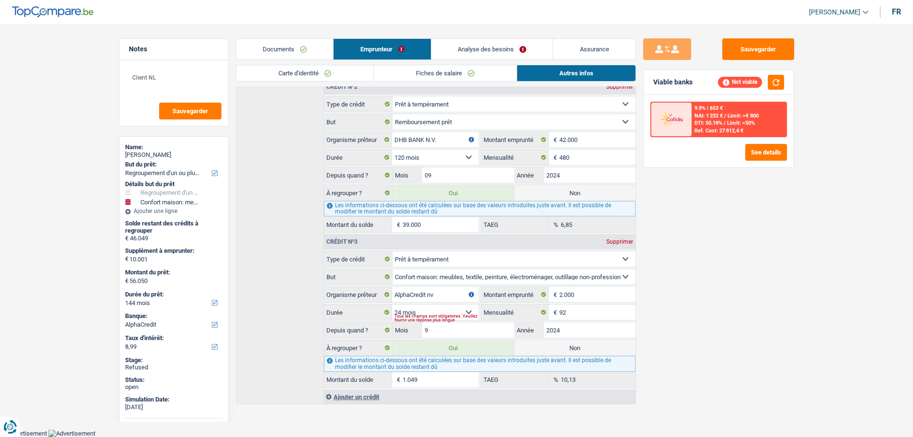
scroll to position [317, 0]
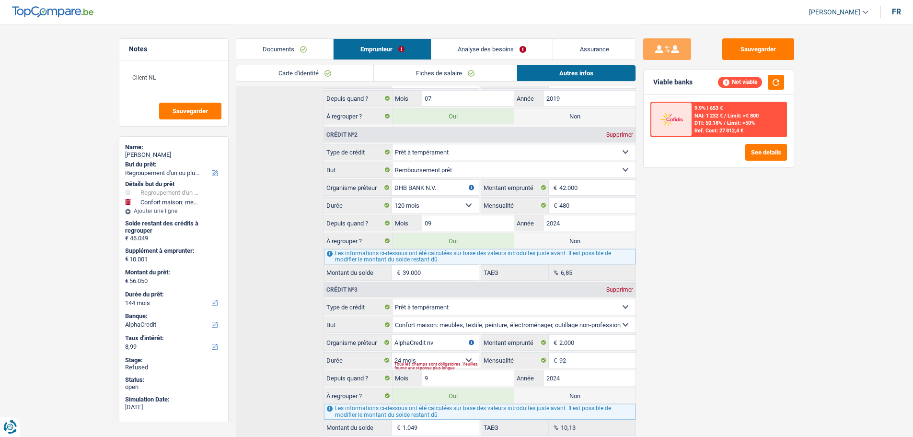
drag, startPoint x: 437, startPoint y: 269, endPoint x: 382, endPoint y: 269, distance: 55.6
click at [382, 269] on div "39.000 € Montant du solde" at bounding box center [401, 272] width 154 height 15
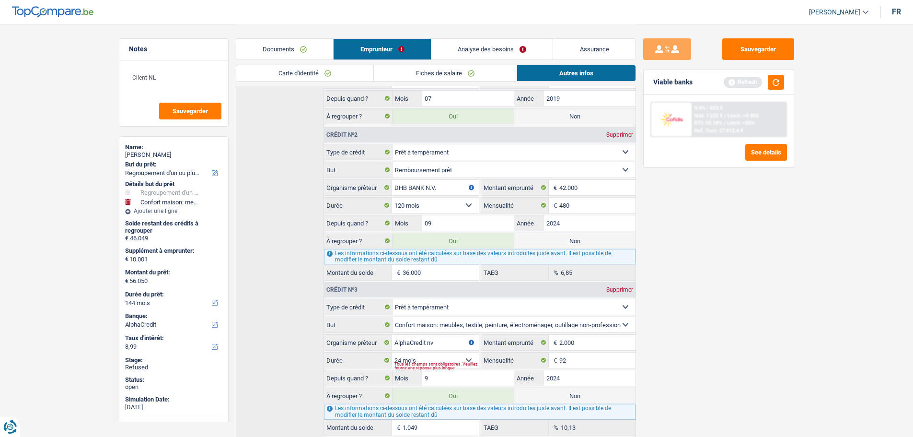
type input "36.000"
click at [662, 237] on div "Sauvegarder Viable banks Refresh 9.9% | 653 € NAI: 1 232 € / Limit: >€ 800 DTI:…" at bounding box center [718, 229] width 165 height 383
drag, startPoint x: 575, startPoint y: 242, endPoint x: 528, endPoint y: 243, distance: 46.5
click at [574, 242] on label "Non" at bounding box center [575, 240] width 121 height 15
click at [574, 242] on input "Non" at bounding box center [575, 240] width 121 height 15
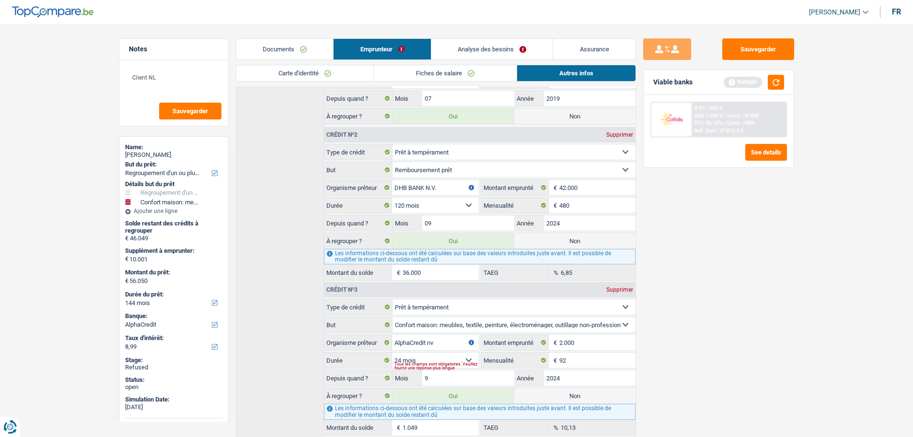
radio input "true"
type input "17.050"
select select "84"
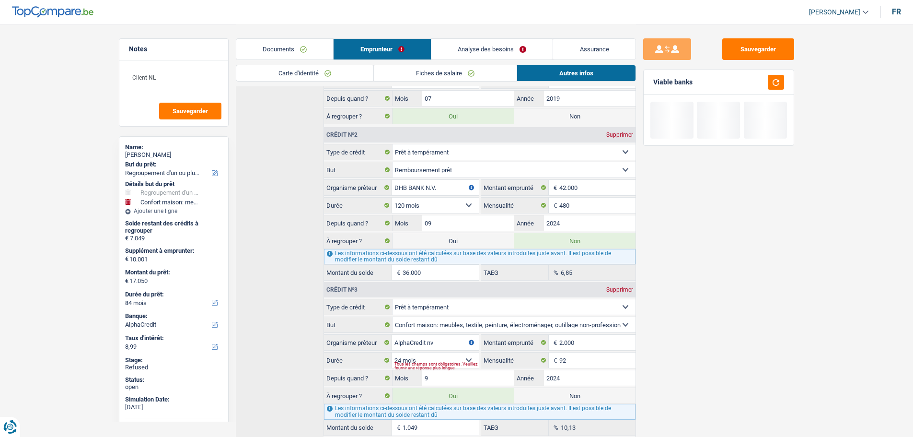
click at [473, 242] on label "Oui" at bounding box center [453, 240] width 121 height 15
click at [473, 242] on input "Oui" at bounding box center [453, 240] width 121 height 15
radio input "true"
type input "53.050"
radio input "false"
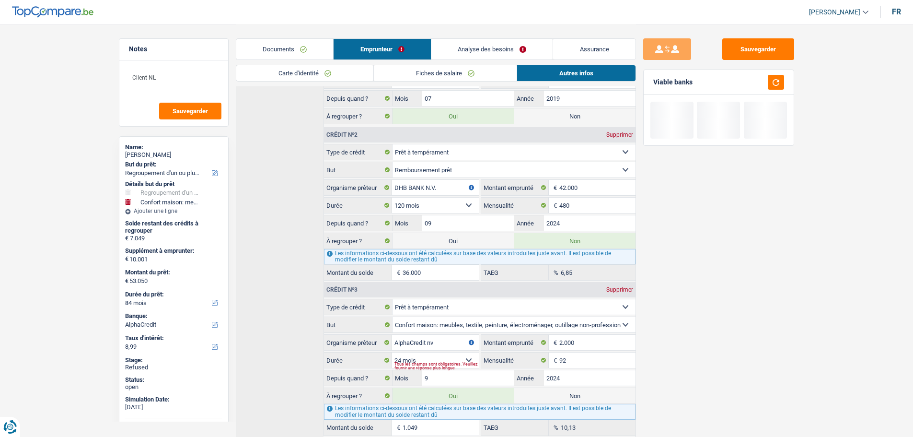
select select "144"
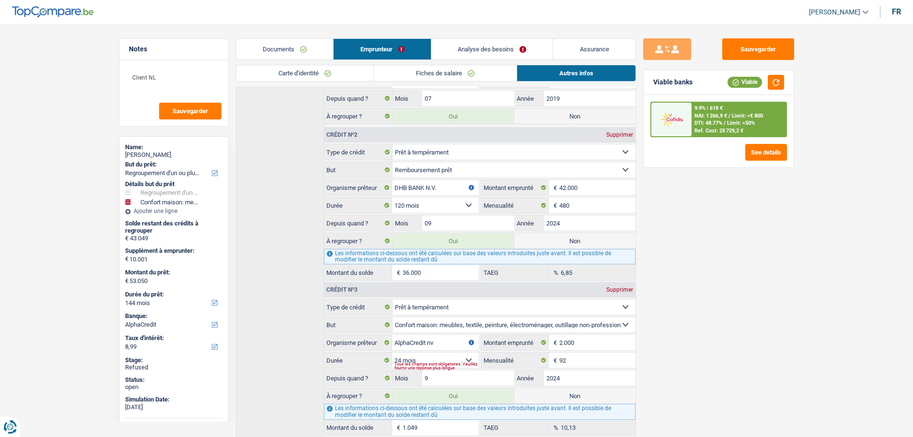
click at [287, 43] on link "Documents" at bounding box center [284, 49] width 97 height 21
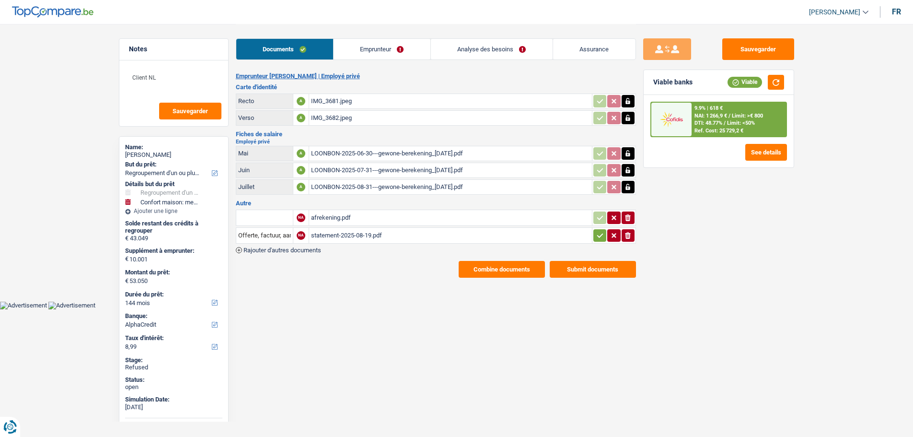
scroll to position [0, 0]
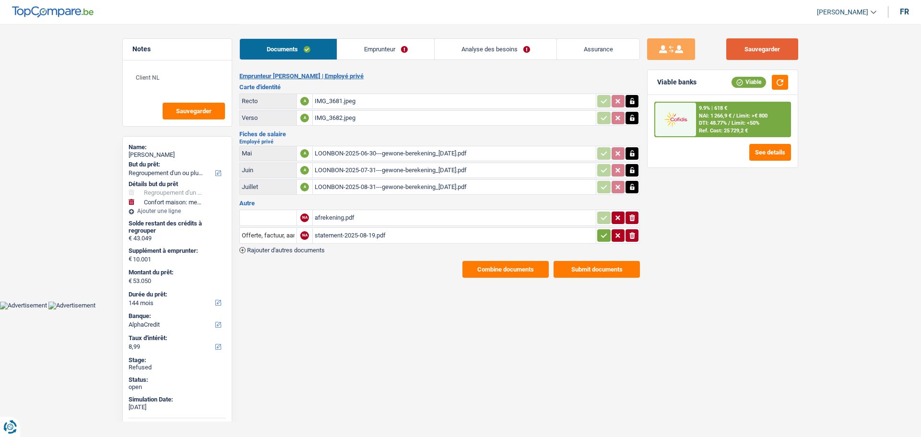
click at [741, 50] on button "Sauvegarder" at bounding box center [762, 49] width 72 height 22
click at [279, 210] on td at bounding box center [267, 218] width 57 height 16
click at [270, 213] on input "text" at bounding box center [268, 217] width 53 height 15
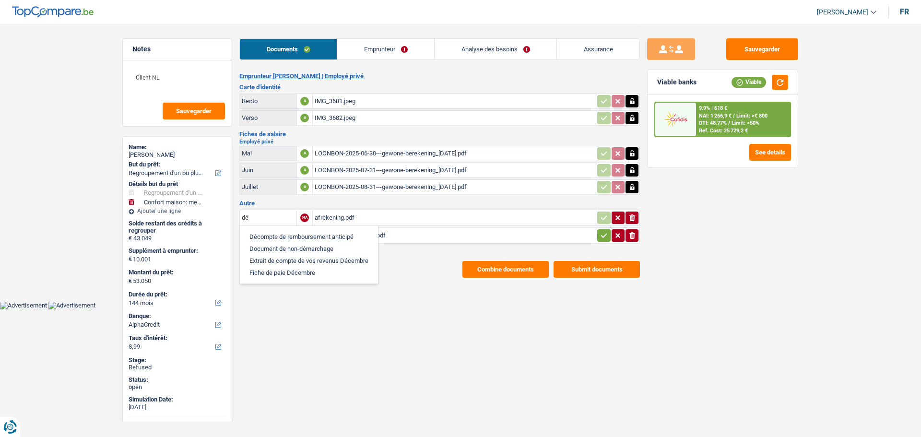
click at [276, 233] on li "Décompte de remboursement anticipé" at bounding box center [309, 237] width 129 height 12
type input "Décompte de remboursement anticipé"
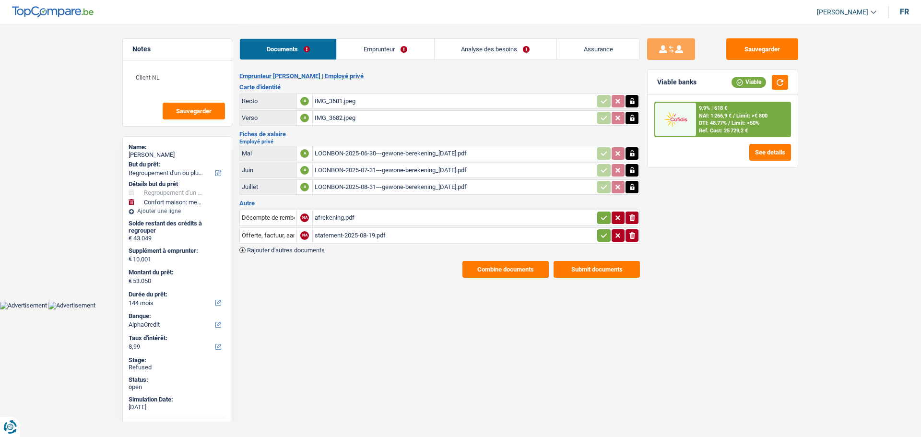
click at [332, 218] on div "afrekening.pdf" at bounding box center [454, 218] width 279 height 14
click at [339, 233] on div "statement-2025-08-19.pdf" at bounding box center [454, 235] width 279 height 14
click at [269, 235] on input "Offerte, factuur, aanbieding, bestelformulier" at bounding box center [268, 235] width 53 height 15
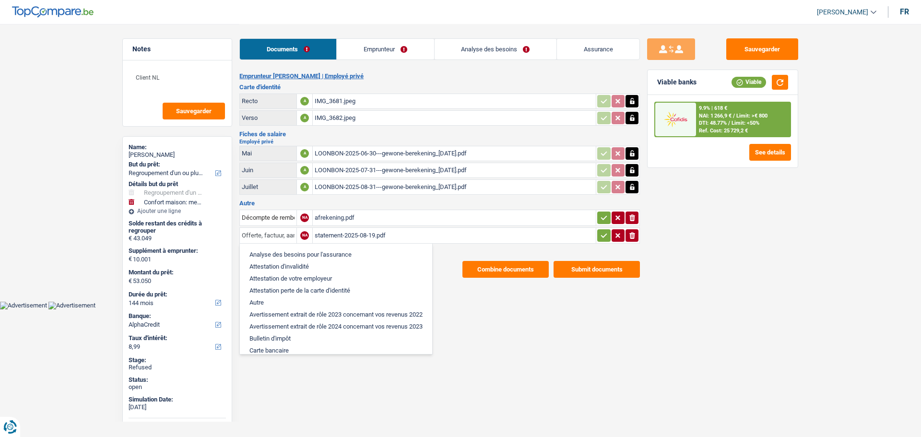
click at [269, 235] on input "Offerte, factuur, aanbieding, bestelformulier" at bounding box center [268, 235] width 53 height 15
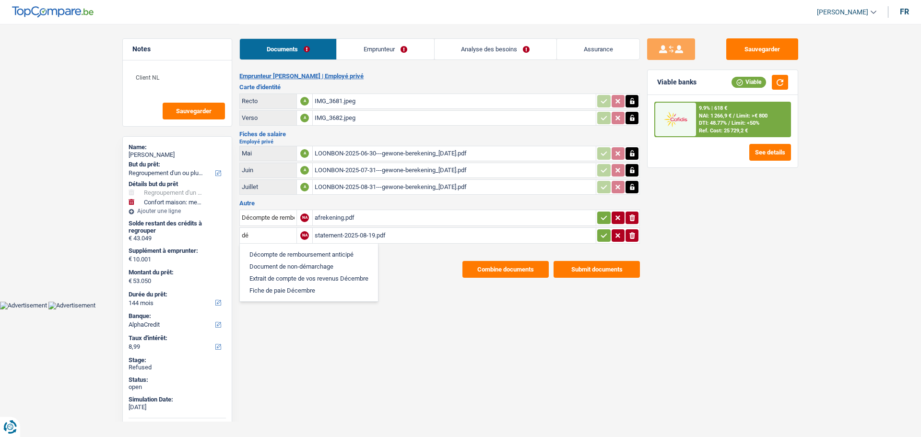
click at [269, 254] on li "Décompte de remboursement anticipé" at bounding box center [309, 254] width 129 height 12
type input "Décompte de remboursement anticipé"
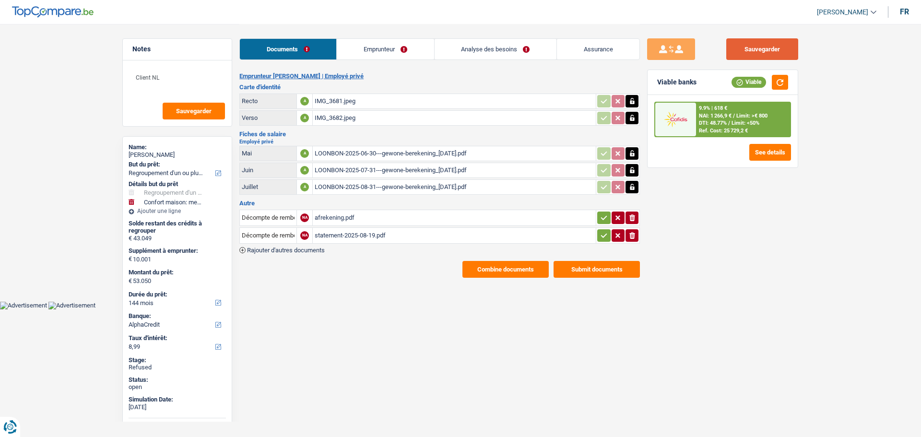
click at [777, 56] on button "Sauvegarder" at bounding box center [762, 49] width 72 height 22
click at [480, 53] on link "Analyse des besoins" at bounding box center [495, 49] width 122 height 21
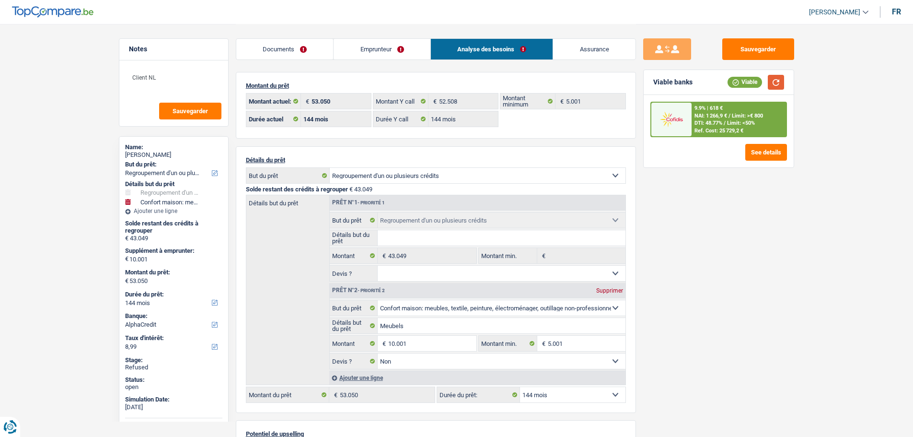
click at [775, 83] on button "button" at bounding box center [776, 82] width 16 height 15
click at [764, 112] on div "9.9% | 618 € NAI: 1 266,9 € / Limit: >€ 800 DTI: 48.77% / Limit: <50% Ref. Cost…" at bounding box center [739, 120] width 94 height 34
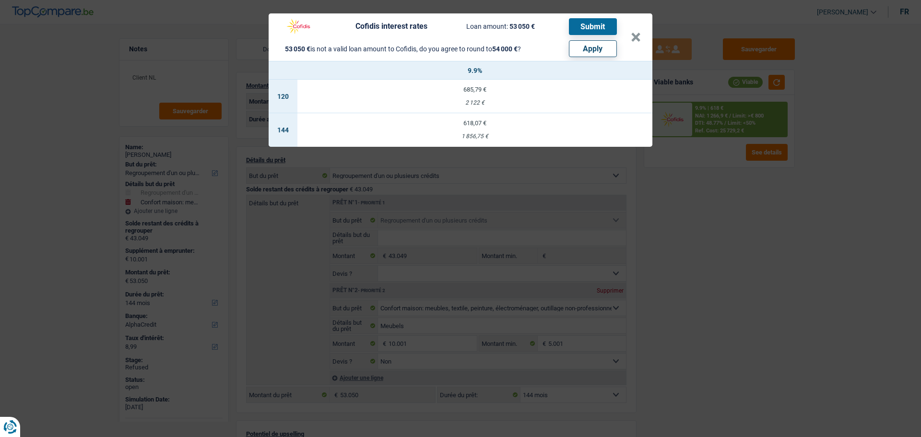
click at [483, 129] on td "618,07 € 1 856,75 €" at bounding box center [474, 130] width 355 height 34
select select "cofidis"
type input "9,90"
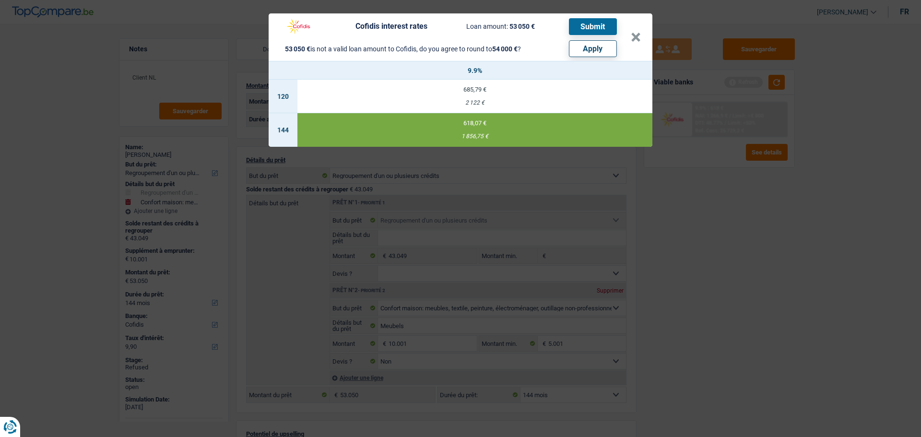
click at [592, 27] on button "Submit" at bounding box center [593, 26] width 48 height 17
click at [588, 51] on button "Apply" at bounding box center [593, 48] width 48 height 17
type input "10.951"
type input "54.000"
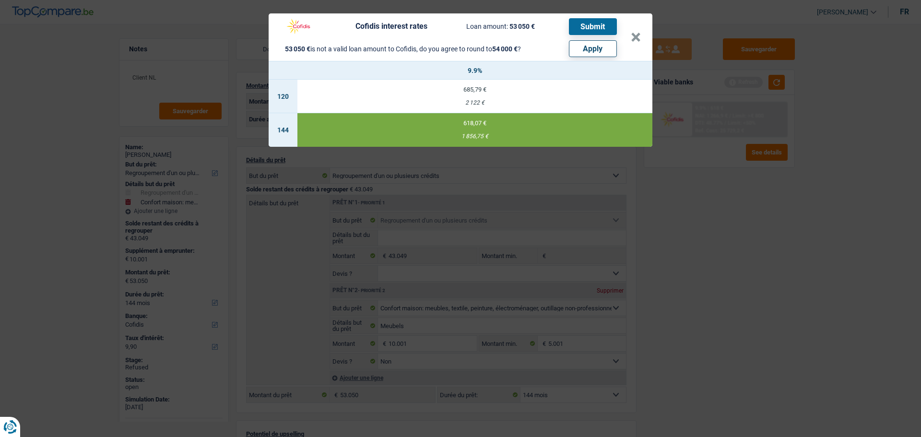
type input "54.000"
select select "other"
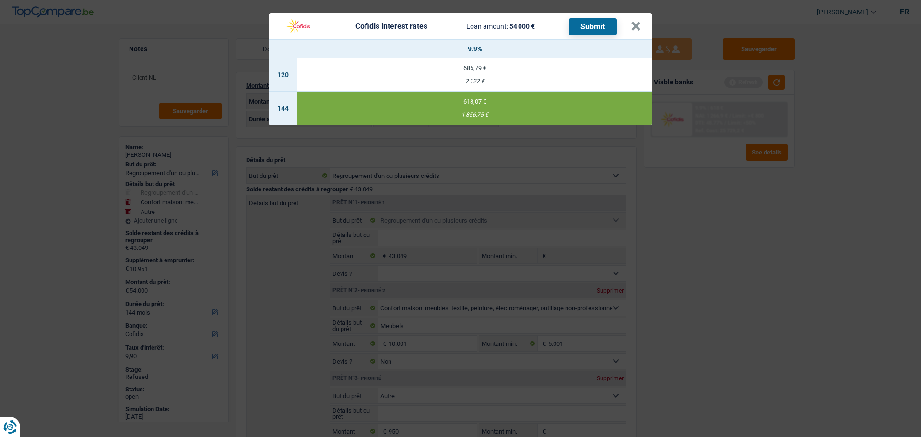
click at [591, 31] on button "Submit" at bounding box center [593, 26] width 48 height 17
click at [636, 26] on button "×" at bounding box center [636, 27] width 10 height 10
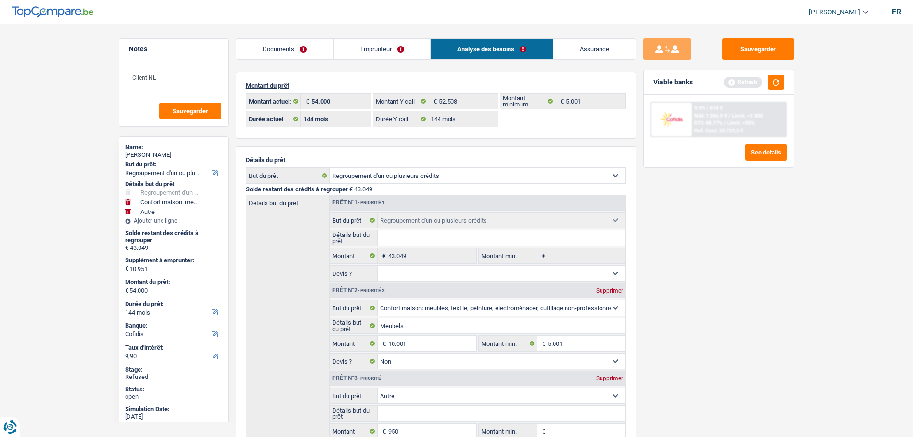
click at [296, 50] on link "Documents" at bounding box center [284, 49] width 97 height 21
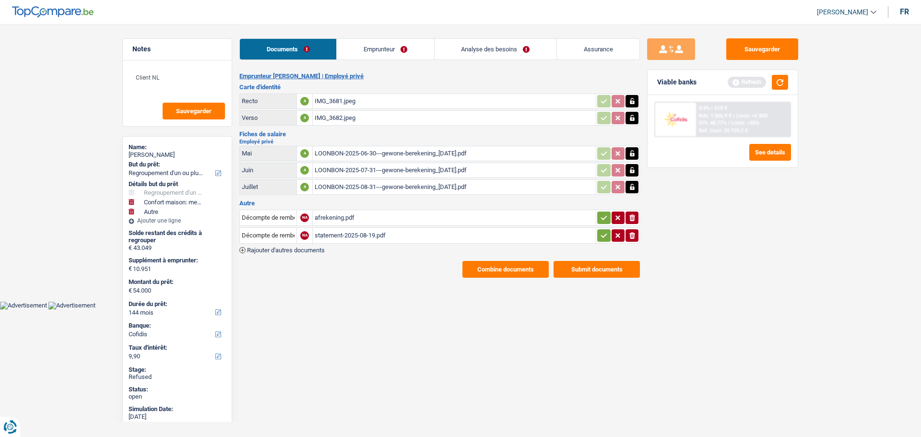
click at [600, 213] on icon "button" at bounding box center [604, 218] width 8 height 10
click at [603, 235] on icon "button" at bounding box center [604, 236] width 8 height 10
click at [373, 51] on link "Emprunteur" at bounding box center [385, 49] width 97 height 21
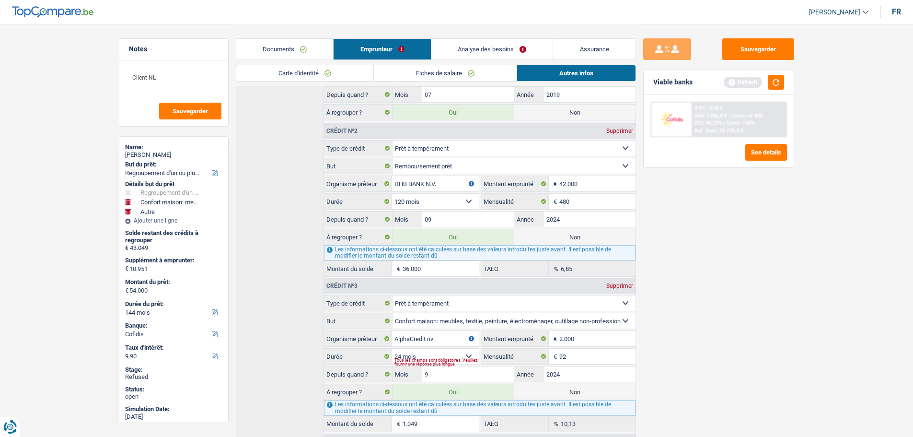
scroll to position [365, 0]
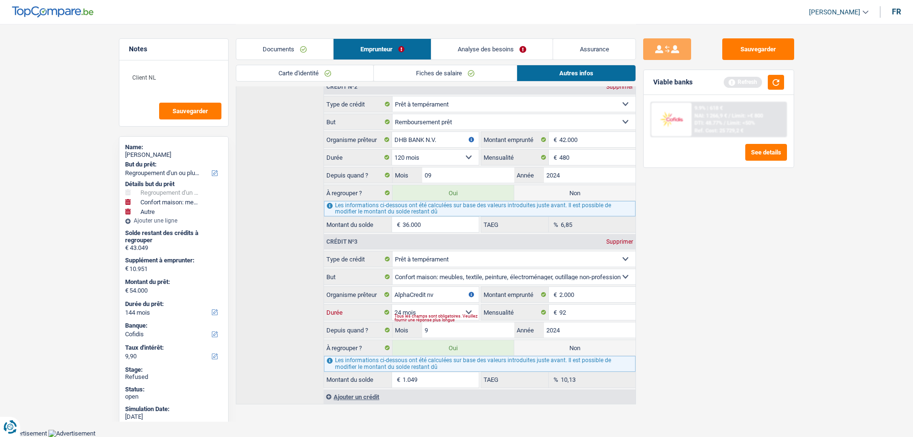
click at [472, 312] on select "12 mois 18 mois 24 mois Sélectionner une option" at bounding box center [435, 311] width 86 height 15
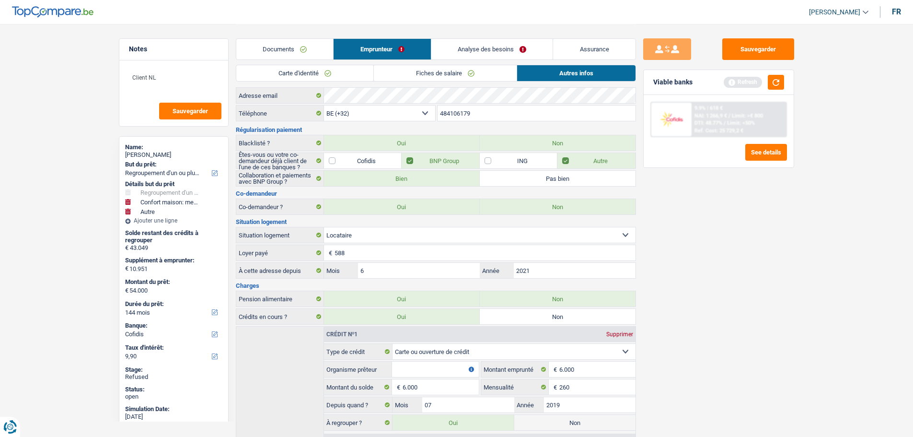
scroll to position [0, 0]
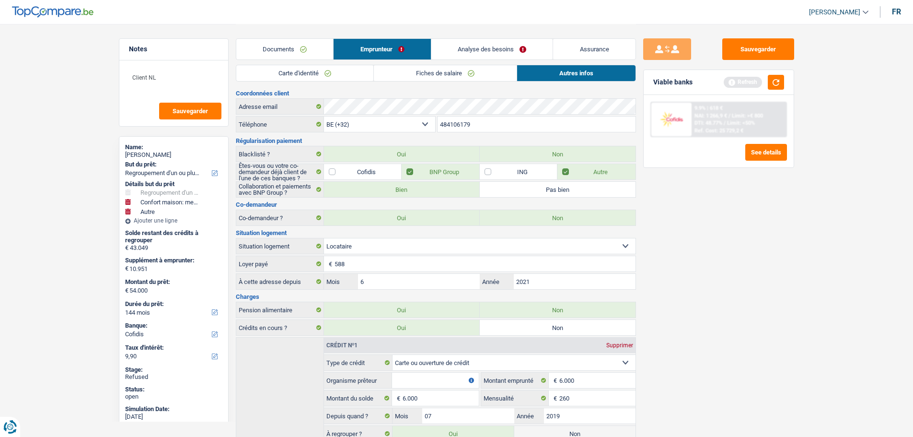
click at [459, 55] on link "Analyse des besoins" at bounding box center [493, 49] width 122 height 21
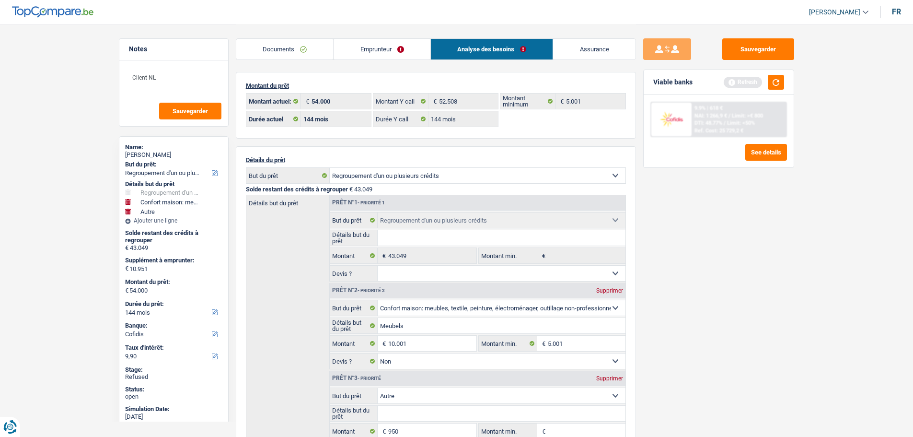
click at [377, 47] on link "Emprunteur" at bounding box center [382, 49] width 97 height 21
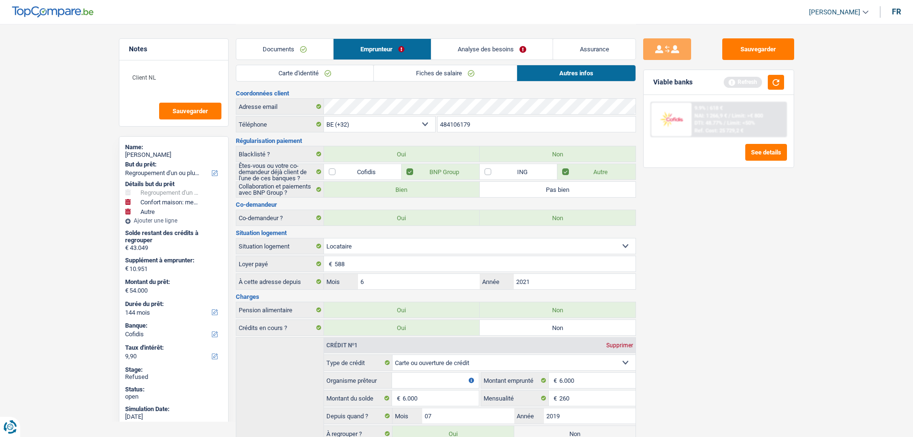
click at [408, 74] on link "Fiches de salaire" at bounding box center [445, 73] width 143 height 16
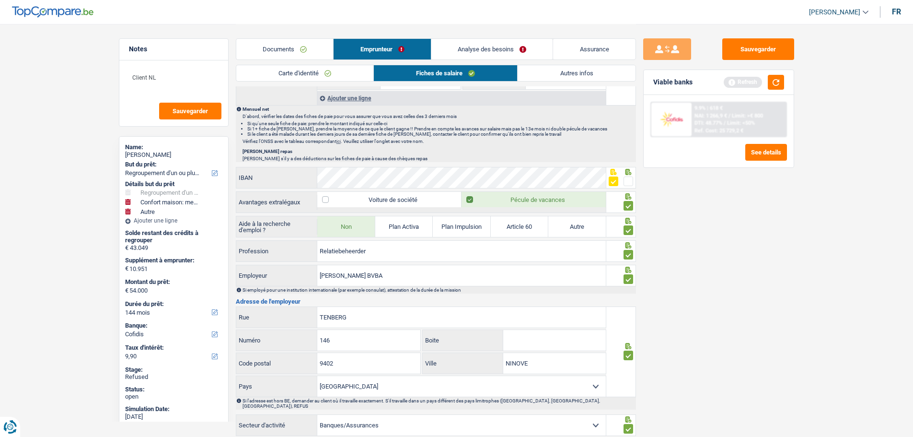
scroll to position [432, 0]
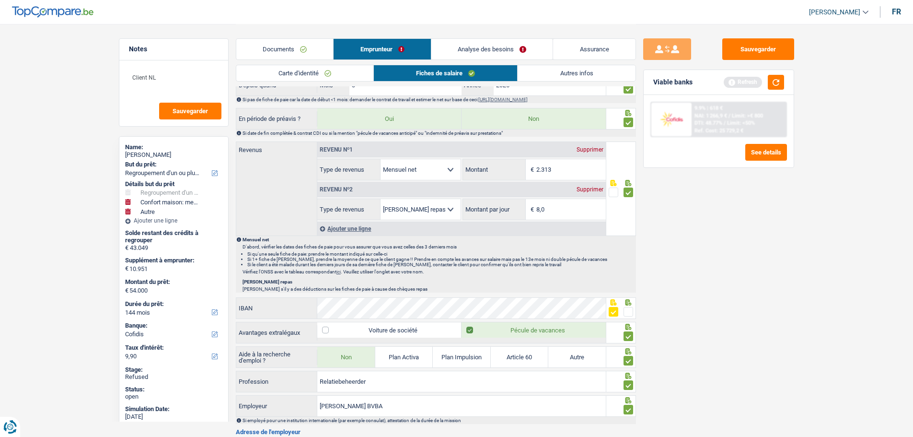
click at [624, 313] on span at bounding box center [629, 312] width 10 height 10
click at [0, 0] on input "radio" at bounding box center [0, 0] width 0 height 0
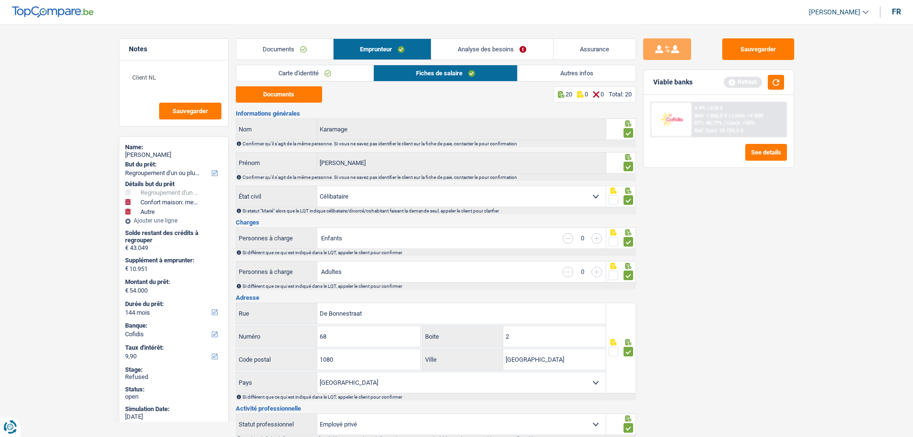
scroll to position [0, 0]
click at [544, 74] on link "Autres infos" at bounding box center [576, 73] width 117 height 16
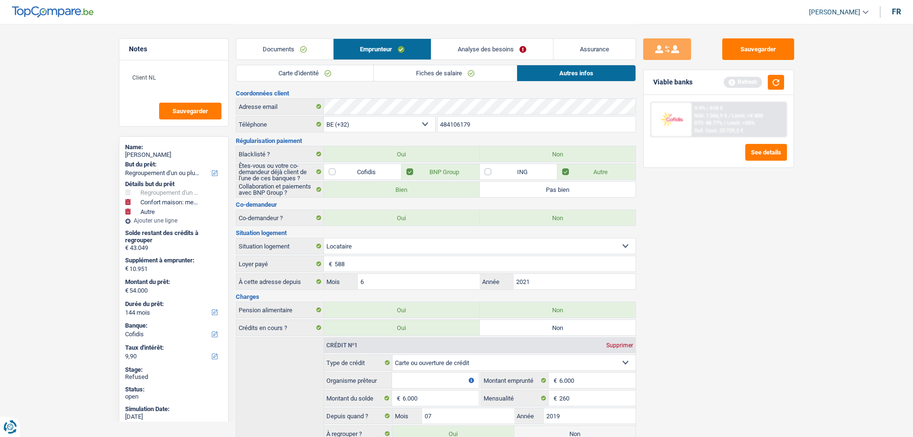
click at [415, 375] on input "Organisme prêteur" at bounding box center [435, 380] width 86 height 15
click at [400, 384] on input "Organisme prêteur" at bounding box center [435, 380] width 86 height 15
type input "Fimaser"
click at [770, 50] on button "Sauvegarder" at bounding box center [759, 49] width 72 height 22
click at [473, 49] on link "Analyse des besoins" at bounding box center [492, 49] width 121 height 21
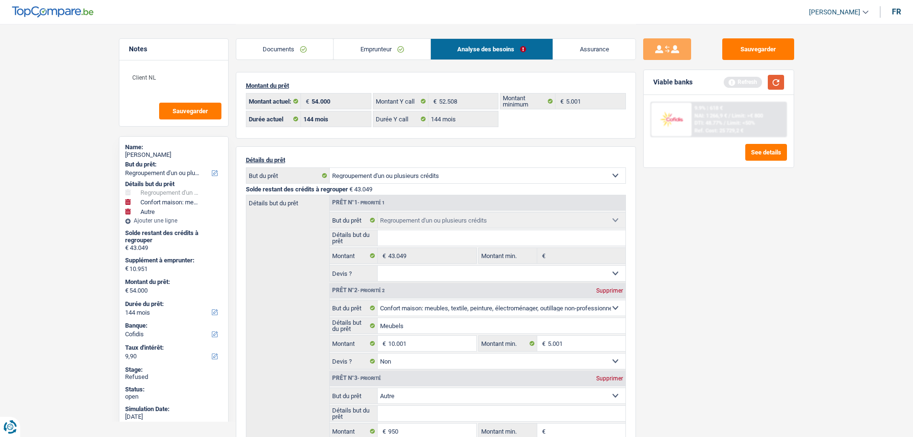
click at [769, 86] on button "button" at bounding box center [776, 82] width 16 height 15
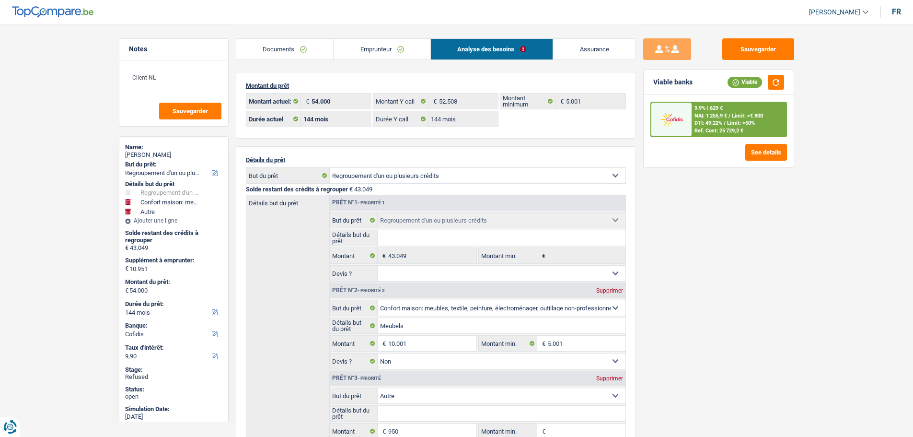
click at [761, 122] on div "9.9% | 629 € NAI: 1 255,9 € / Limit: >€ 800 DTI: 49.22% / Limit: <50% Ref. Cost…" at bounding box center [739, 120] width 94 height 34
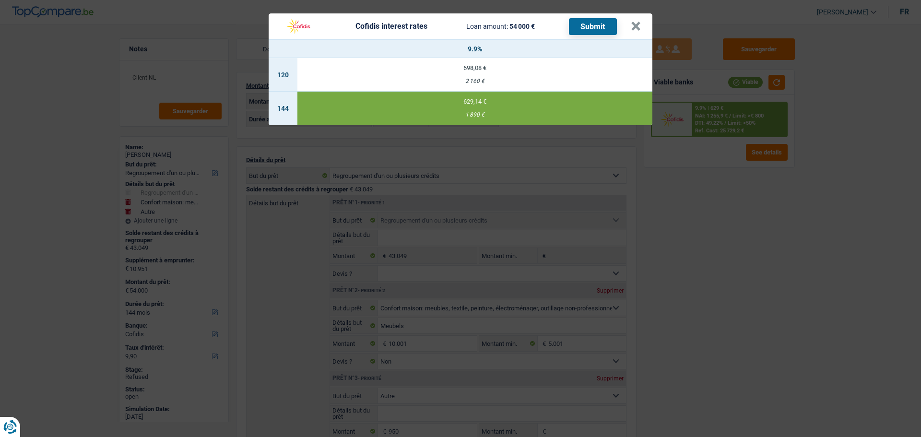
click at [583, 23] on button "Submit" at bounding box center [593, 26] width 48 height 17
click at [634, 23] on button "×" at bounding box center [636, 27] width 10 height 10
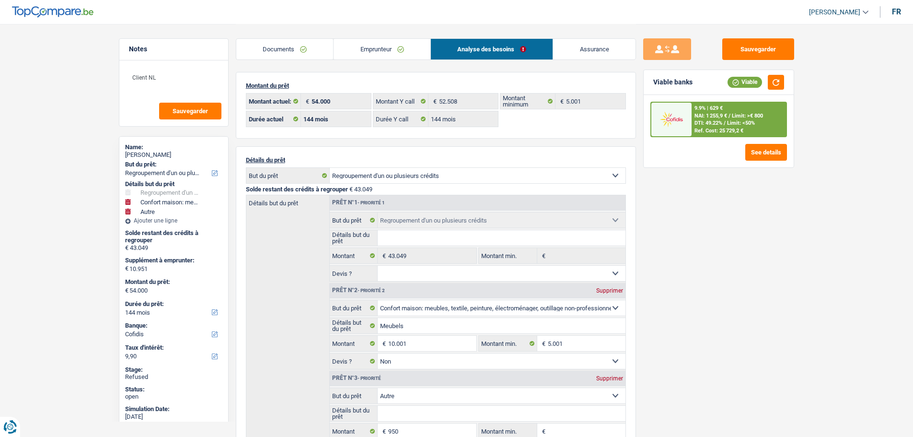
click at [273, 46] on link "Documents" at bounding box center [284, 49] width 97 height 21
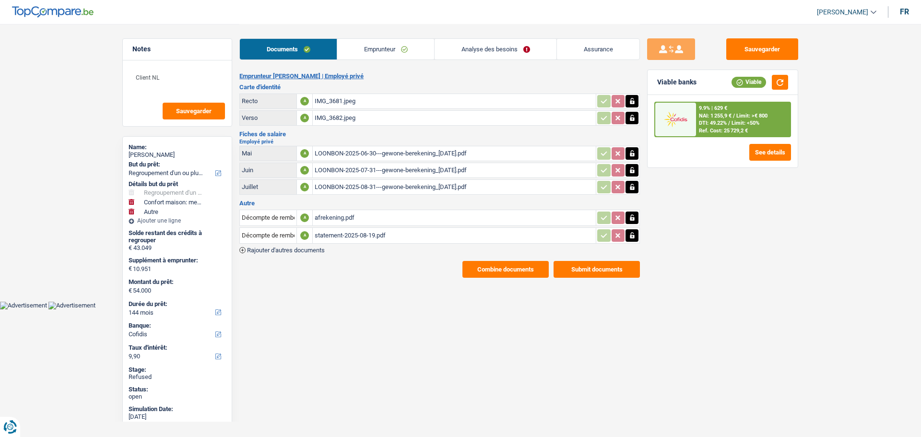
click at [594, 269] on button "Submit documents" at bounding box center [596, 269] width 86 height 17
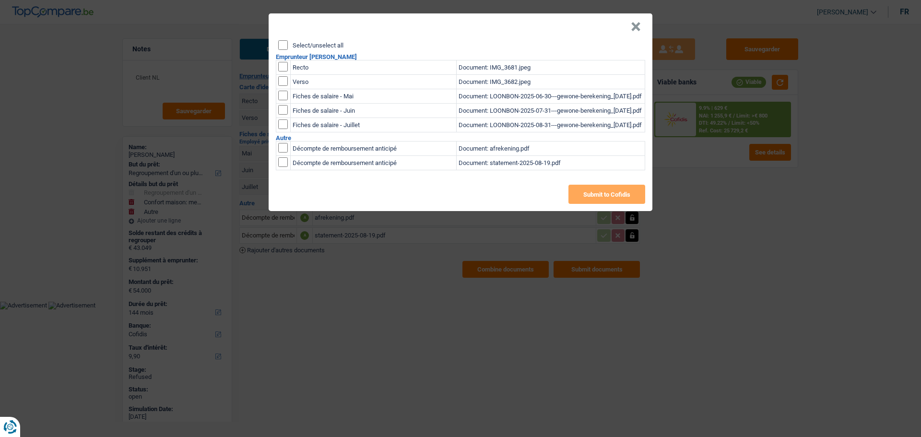
click at [312, 40] on header "×" at bounding box center [461, 26] width 384 height 27
click at [290, 42] on div "Select/unselect all" at bounding box center [461, 45] width 367 height 10
click at [286, 44] on input "Select/unselect all" at bounding box center [283, 45] width 10 height 10
checkbox input "true"
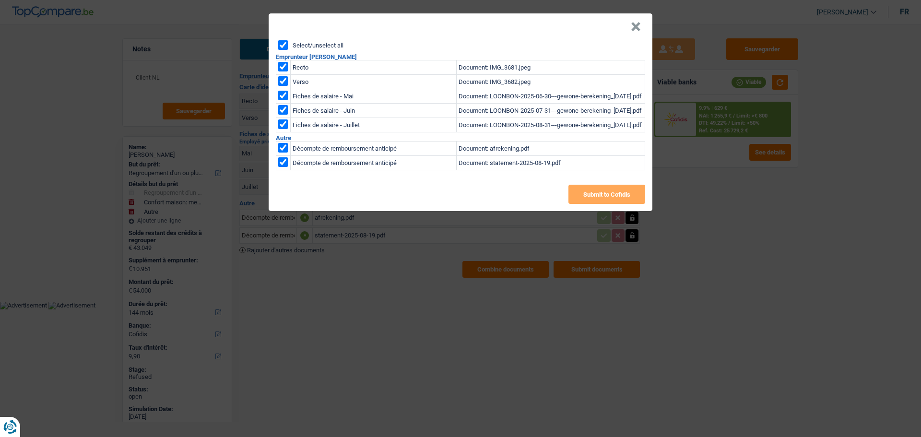
checkbox input "true"
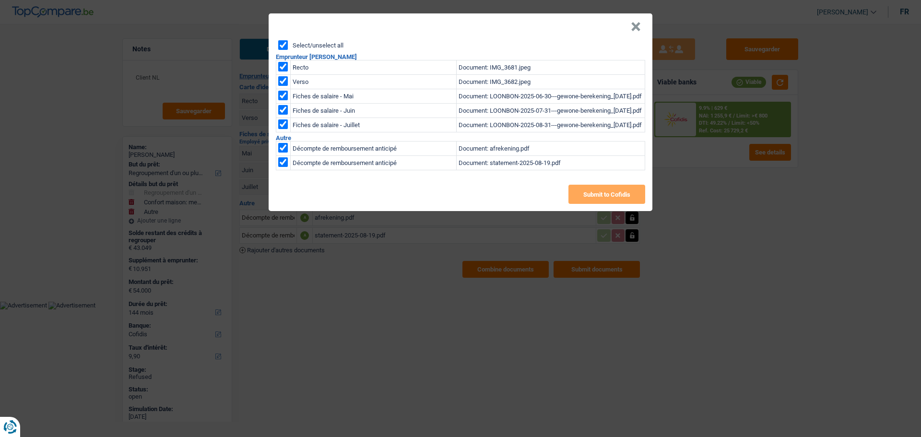
checkbox input "true"
click at [613, 192] on button "Submit to Cofidis" at bounding box center [606, 194] width 77 height 19
click at [633, 25] on button "×" at bounding box center [636, 27] width 10 height 10
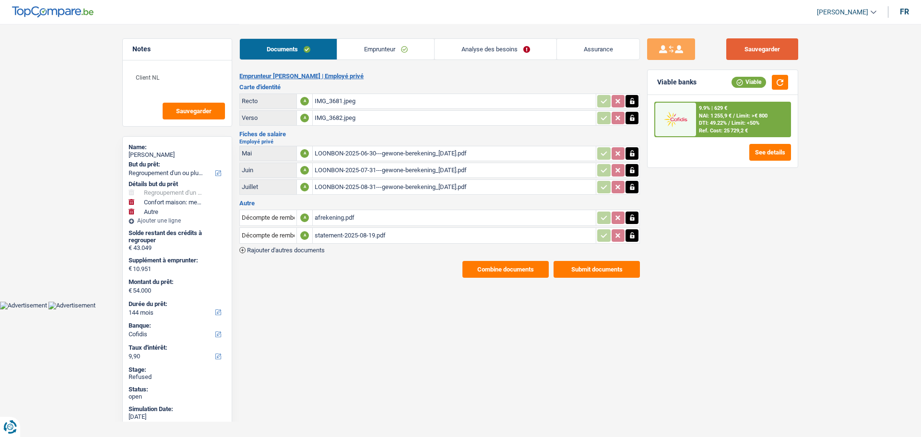
click at [763, 54] on button "Sauvegarder" at bounding box center [762, 49] width 72 height 22
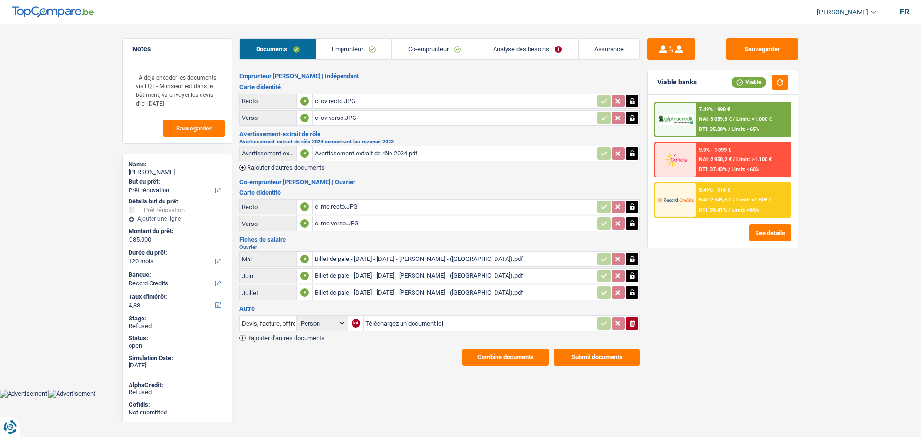
select select "renovation"
select select "120"
select select "record credits"
select select "32"
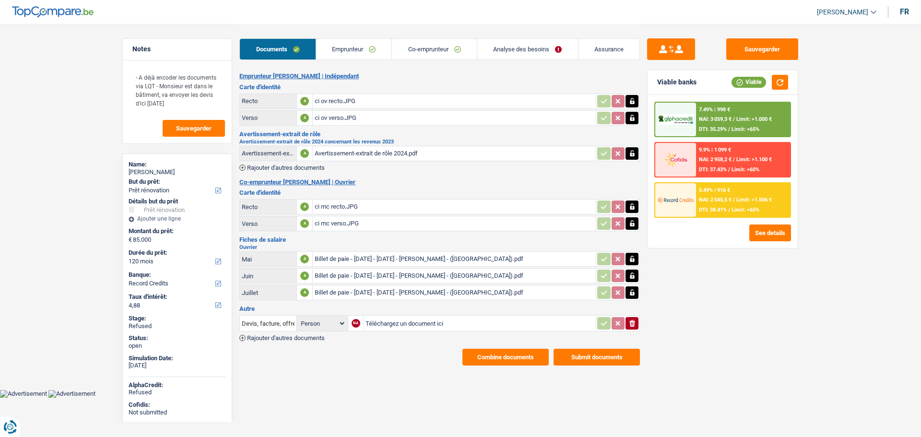
select select "ownerWithMortgage"
select select "mortgage"
select select "240"
select select "mortgage"
select select "240"
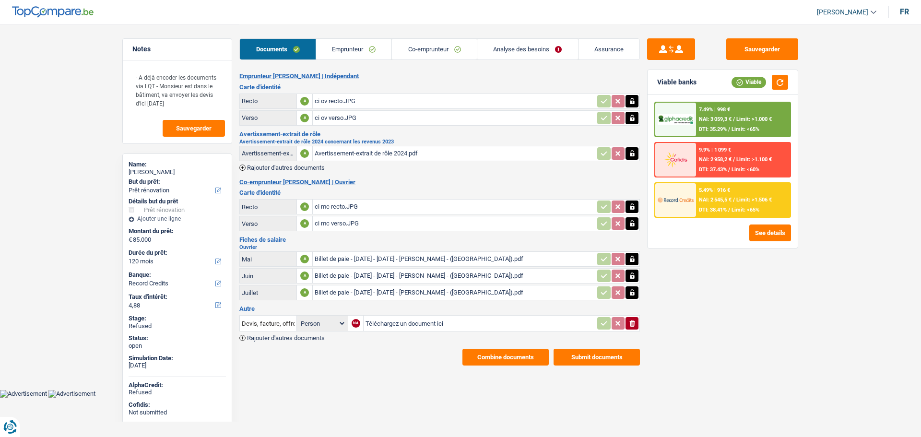
click at [332, 55] on link "Emprunteur" at bounding box center [354, 49] width 76 height 21
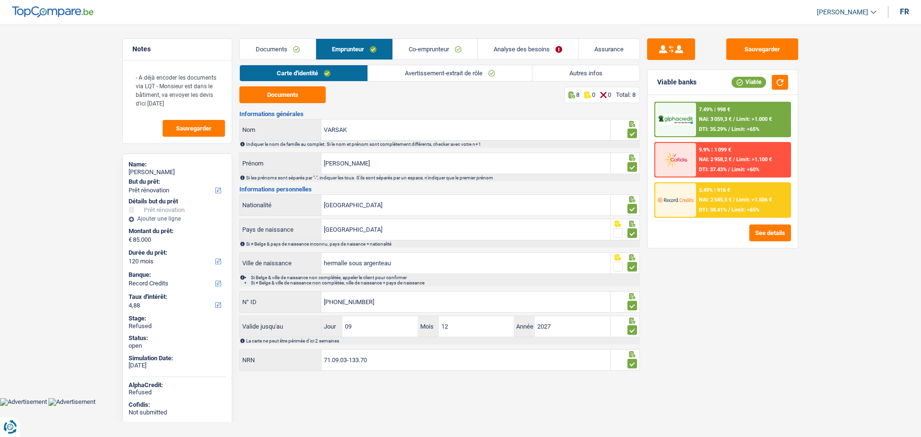
click at [586, 79] on link "Autres infos" at bounding box center [585, 73] width 107 height 16
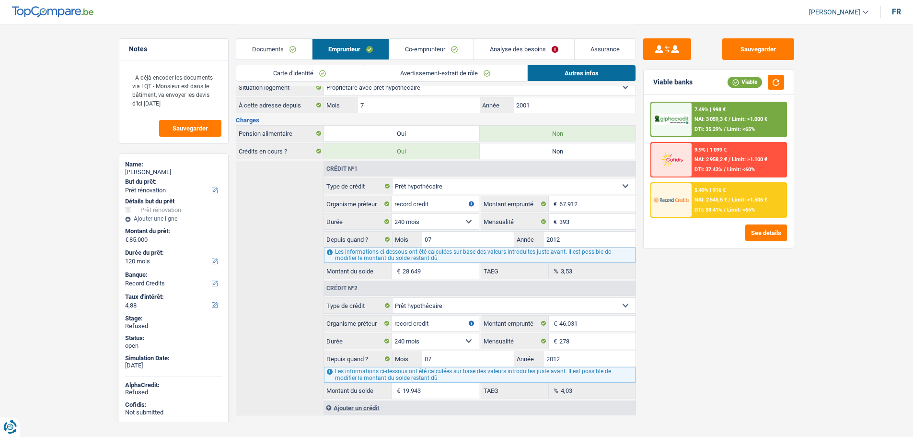
scroll to position [223, 0]
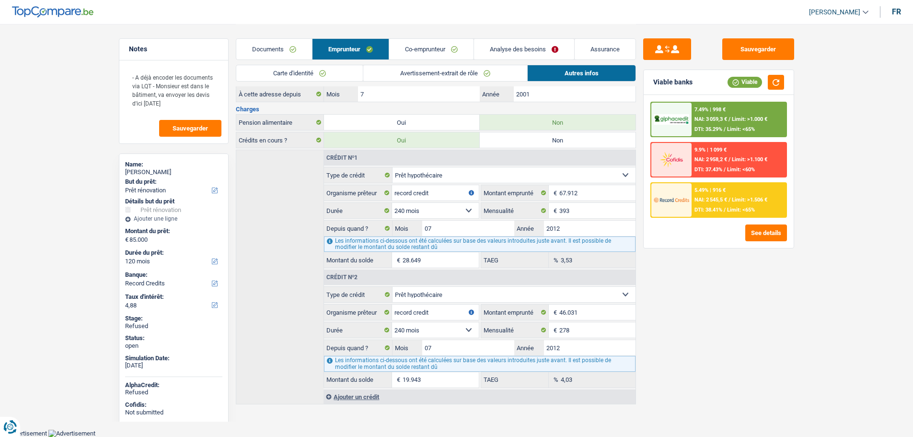
click at [418, 45] on link "Co-emprunteur" at bounding box center [431, 49] width 84 height 21
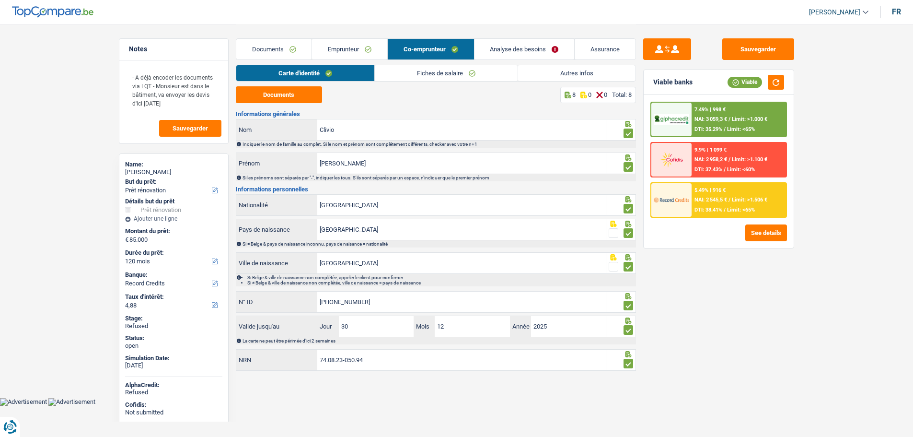
scroll to position [0, 0]
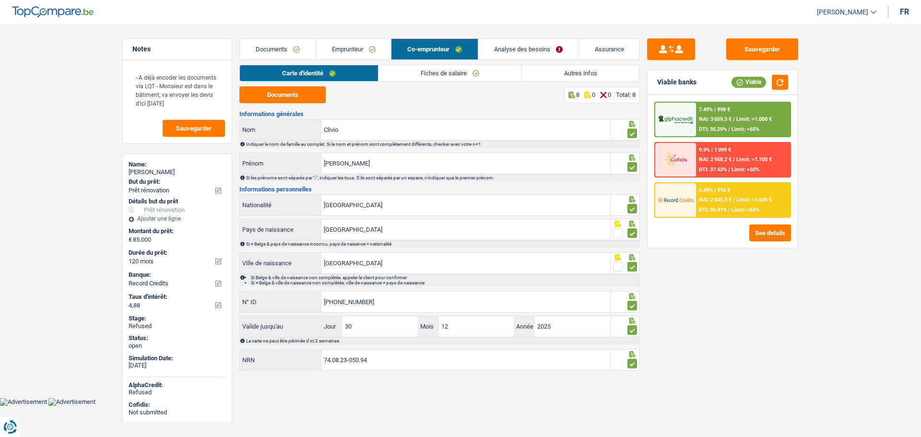
click at [557, 73] on link "Autres infos" at bounding box center [580, 73] width 117 height 16
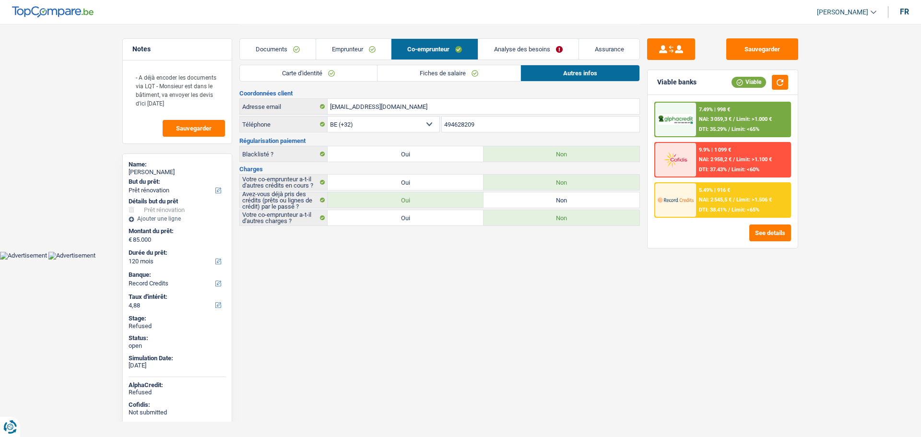
click at [352, 52] on link "Emprunteur" at bounding box center [353, 49] width 75 height 21
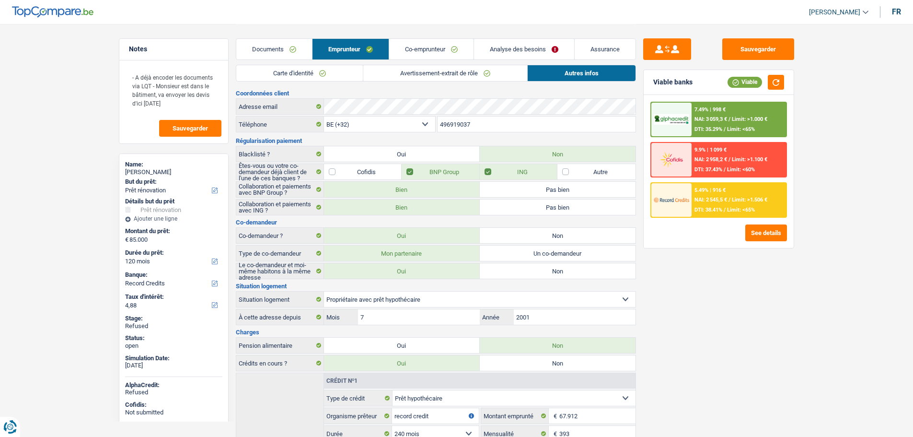
click at [538, 51] on link "Analyse des besoins" at bounding box center [524, 49] width 100 height 21
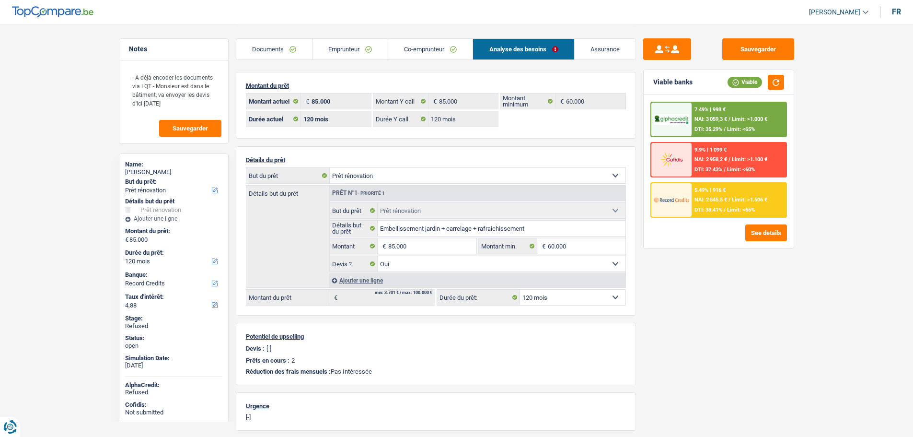
click at [340, 47] on link "Emprunteur" at bounding box center [350, 49] width 75 height 21
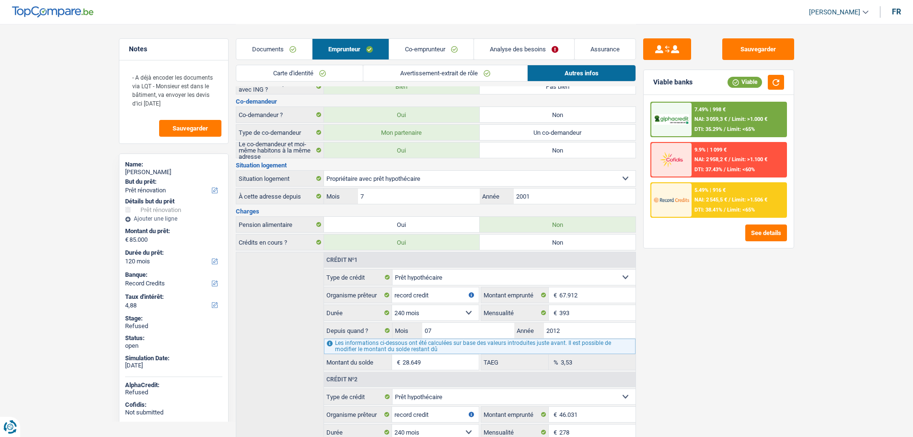
scroll to position [223, 0]
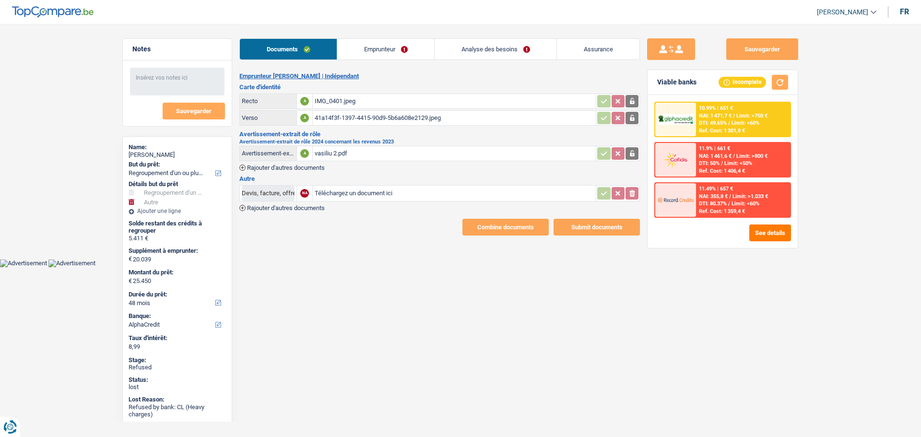
select select "refinancing"
select select "other"
select select "48"
select select "alphacredit"
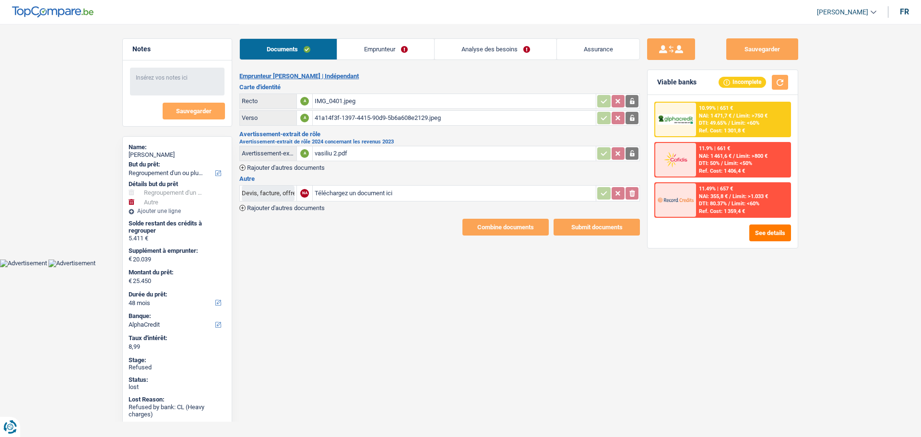
click at [155, 155] on div "[PERSON_NAME]" at bounding box center [177, 155] width 97 height 8
copy div "Vasiliu"
click at [378, 51] on link "Emprunteur" at bounding box center [385, 49] width 97 height 21
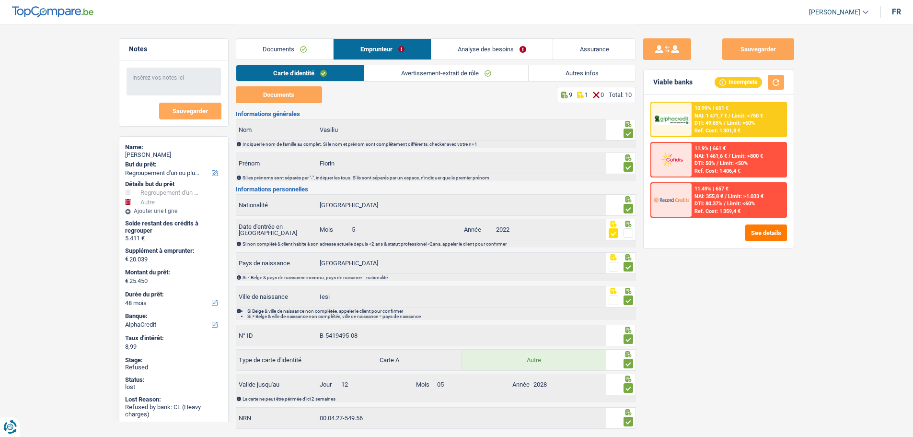
click at [547, 72] on link "Autres infos" at bounding box center [582, 73] width 107 height 16
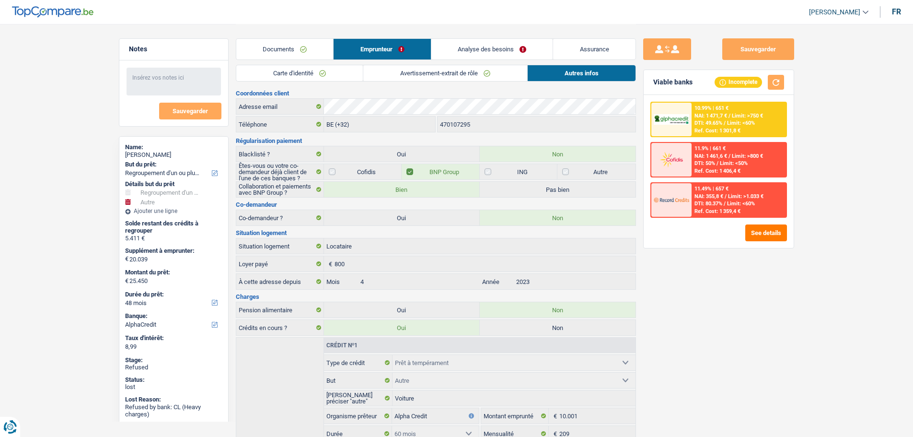
click at [483, 52] on link "Analyse des besoins" at bounding box center [493, 49] width 122 height 21
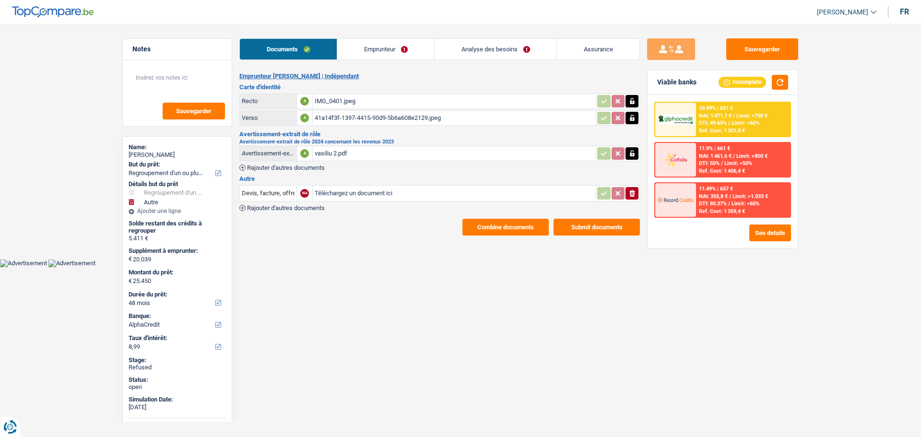
select select "refinancing"
select select "other"
select select "48"
select select "alphacredit"
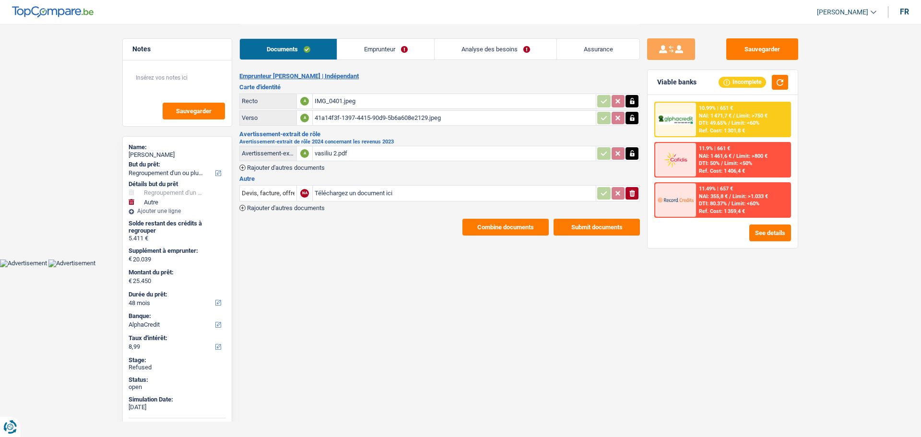
select select "48"
select select "refinancing"
select select "other"
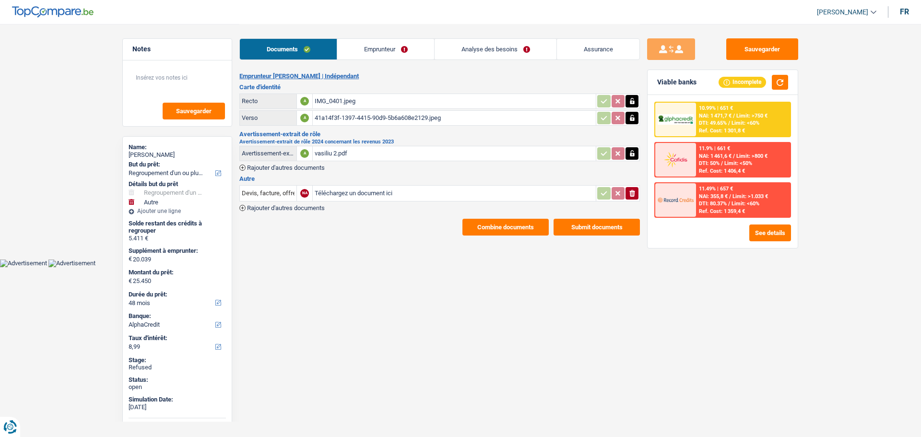
select select "false"
select select "48"
click at [474, 44] on link "Analyse des besoins" at bounding box center [495, 49] width 122 height 21
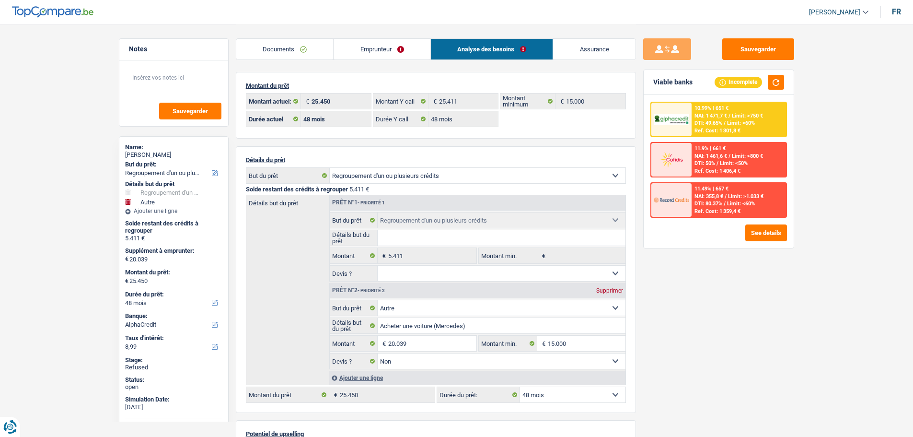
click at [615, 289] on div "Supprimer" at bounding box center [610, 291] width 32 height 6
type input "0"
type input "5.411"
select select "36"
type input "5.411"
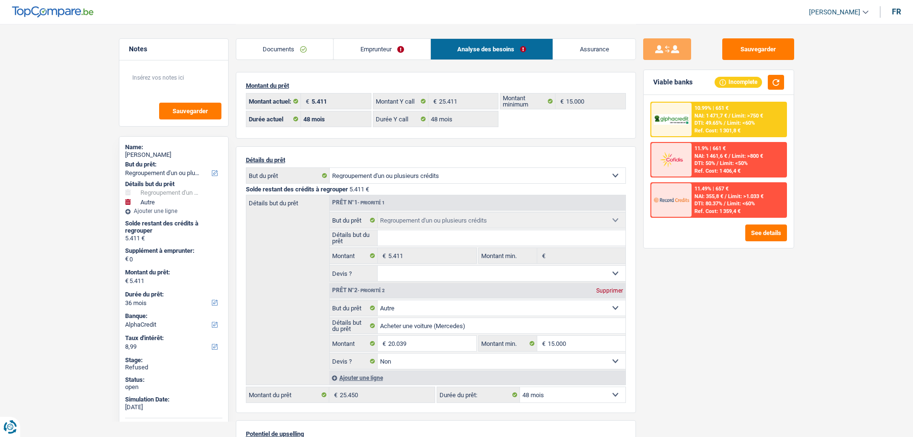
select select "36"
type input "5.411"
select select "36"
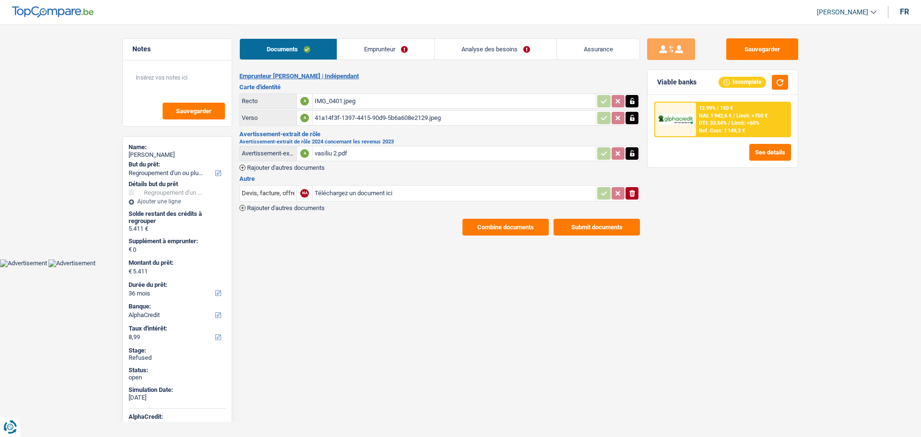
select select "refinancing"
select select "36"
select select "alphacredit"
select select "36"
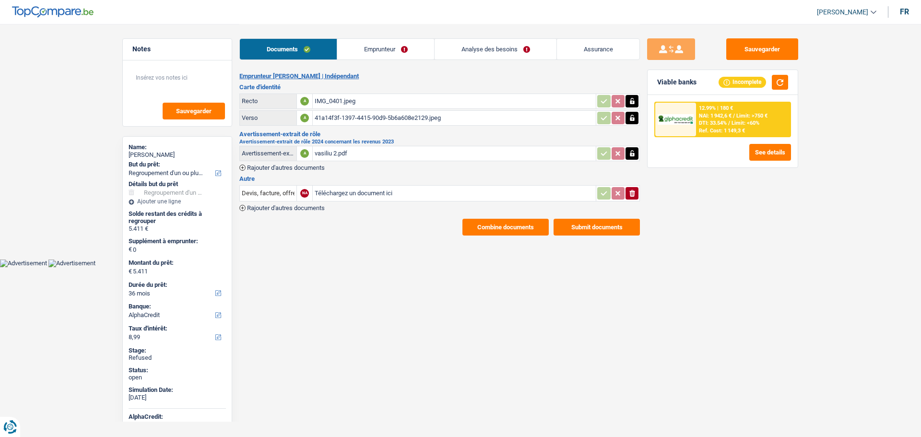
select select "48"
select select "refinancing"
select select "36"
click at [470, 48] on link "Analyse des besoins" at bounding box center [495, 49] width 122 height 21
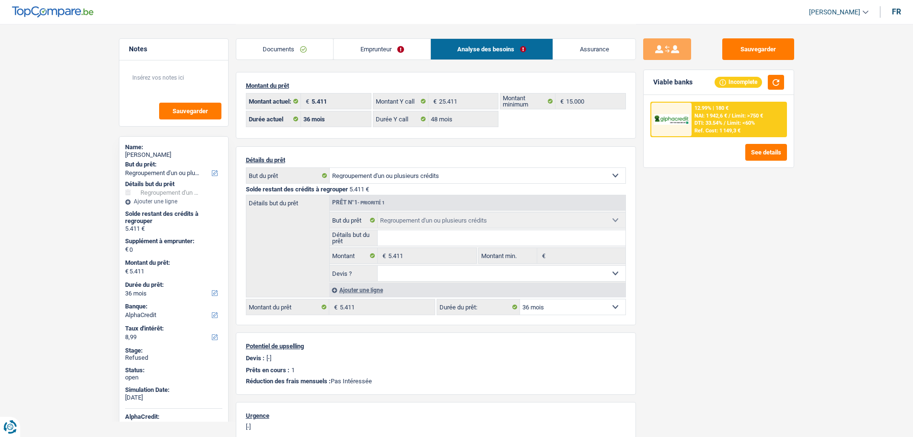
click at [403, 176] on select "Confort maison: meubles, textile, peinture, électroménager, outillage non-profe…" at bounding box center [478, 175] width 296 height 15
select select "car"
click at [330, 168] on select "Confort maison: meubles, textile, peinture, électroménager, outillage non-profe…" at bounding box center [478, 175] width 296 height 15
select select "car"
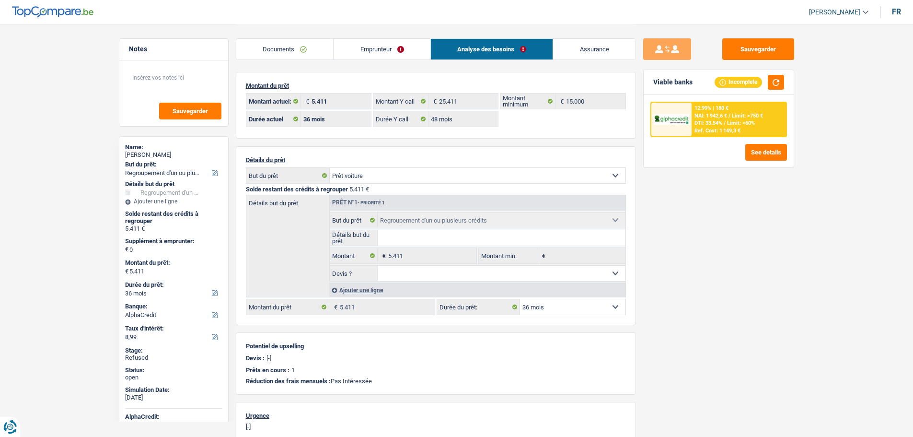
select select "24"
type input "0"
select select "24"
select select "car"
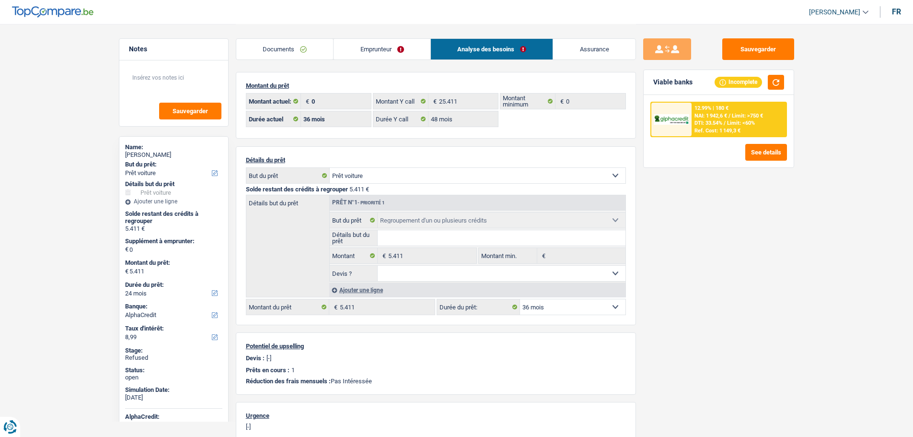
select select "car"
select select "24"
select select "refinancing"
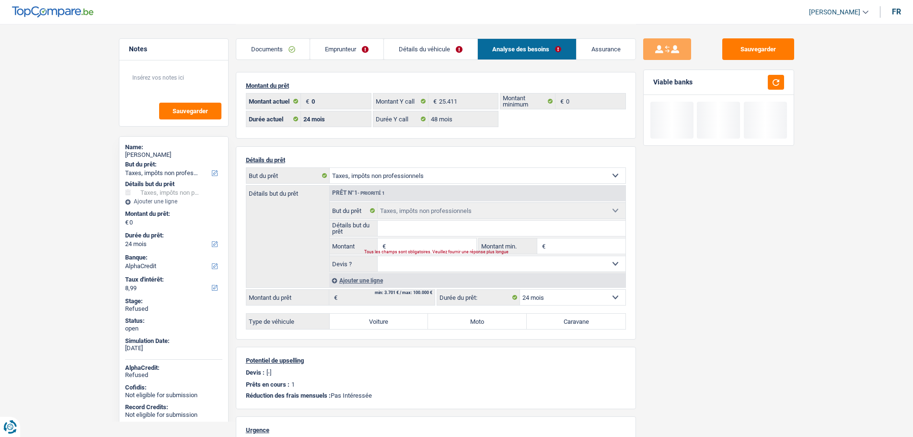
click at [400, 227] on input "Détails but du prêt" at bounding box center [502, 228] width 248 height 15
type input "mercedes"
click at [403, 238] on input "Montant" at bounding box center [432, 245] width 88 height 15
click at [400, 240] on input "Montant" at bounding box center [432, 245] width 88 height 15
type input "20.001"
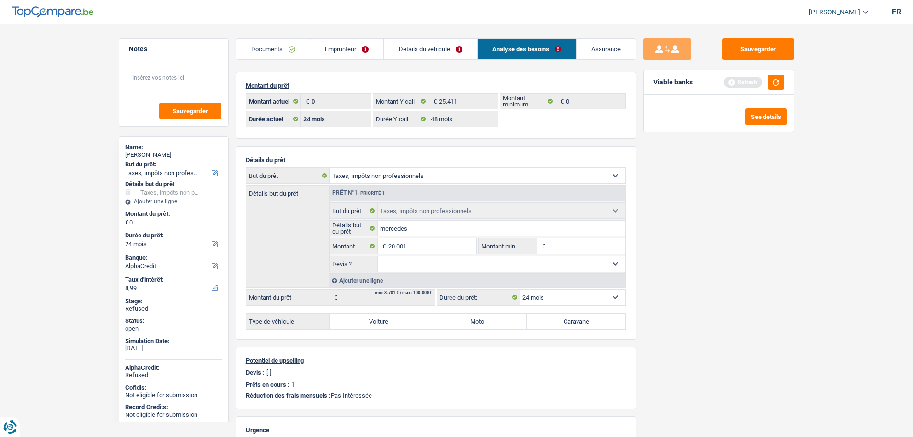
type input "20.001"
select select "60"
type input "20.001"
click at [528, 261] on select "Oui Non Non répondu Sélectionner une option" at bounding box center [502, 263] width 248 height 15
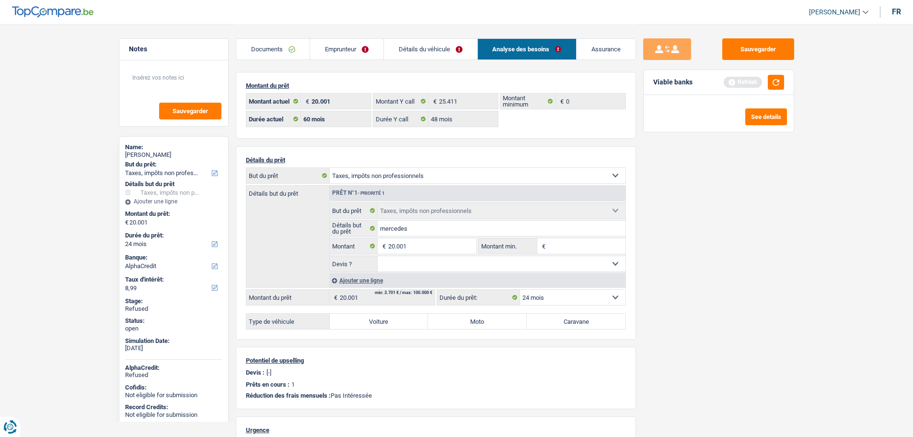
select select "60"
select select "false"
click at [378, 256] on select "Oui Non Non répondu Sélectionner une option" at bounding box center [502, 263] width 248 height 15
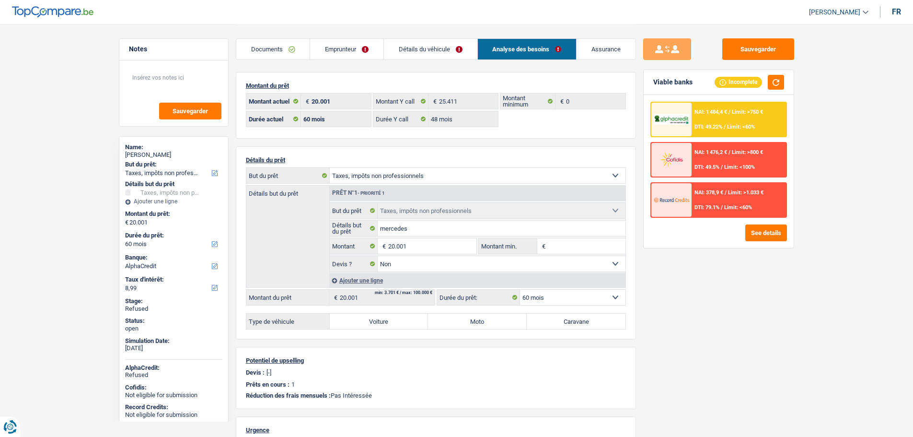
click at [386, 324] on label "Voiture" at bounding box center [379, 321] width 99 height 15
click at [386, 324] on input "Voiture" at bounding box center [379, 321] width 99 height 15
radio input "true"
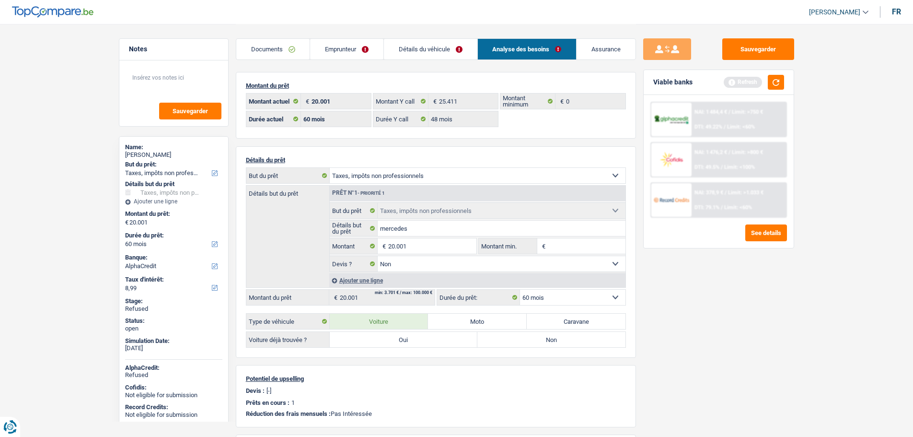
click at [386, 339] on label "Oui" at bounding box center [404, 339] width 148 height 15
click at [386, 339] on input "Oui" at bounding box center [404, 339] width 148 height 15
radio input "false"
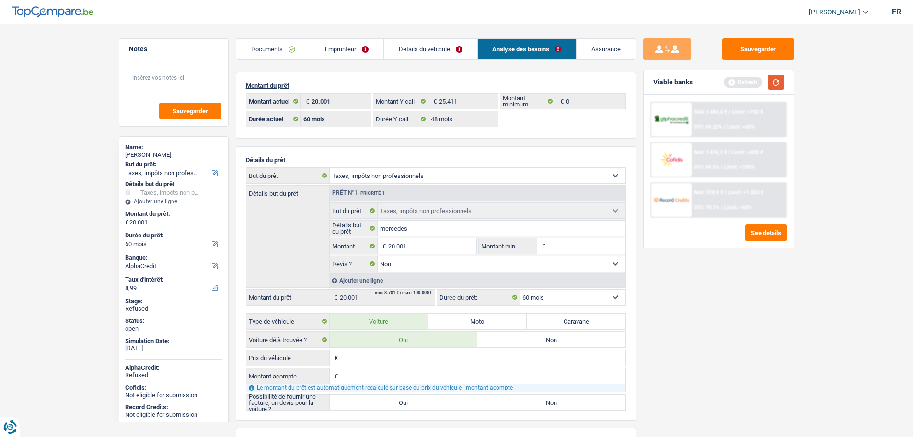
click at [777, 83] on button "button" at bounding box center [776, 82] width 16 height 15
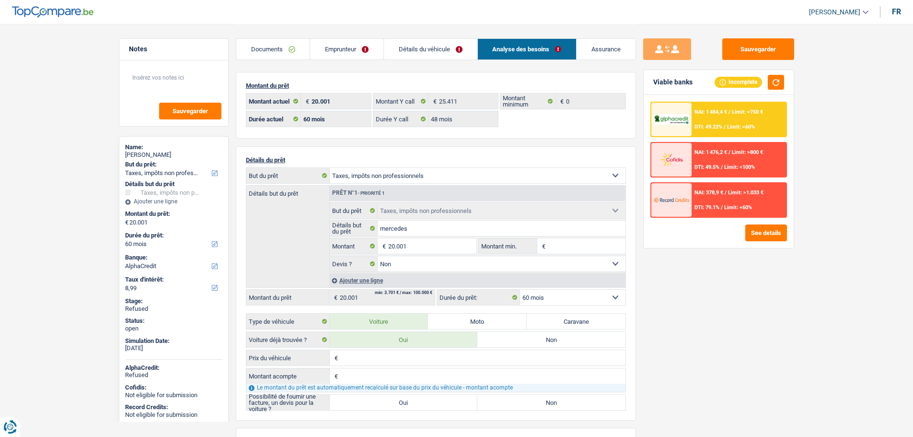
click at [332, 55] on link "Emprunteur" at bounding box center [346, 49] width 73 height 21
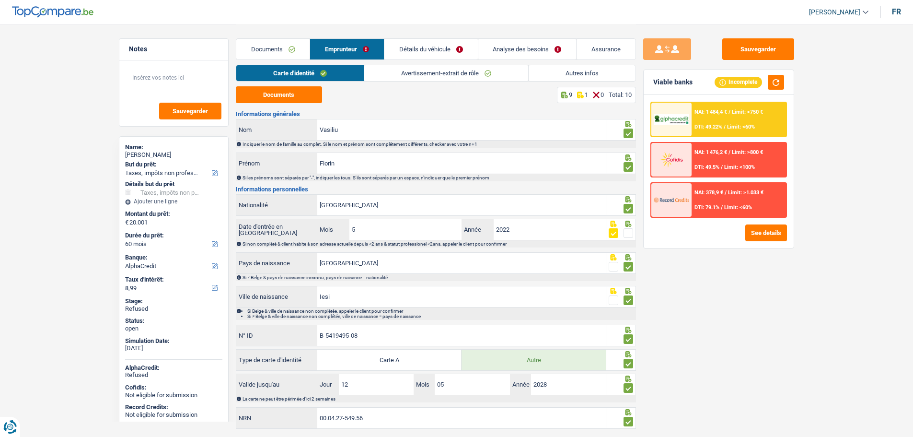
click at [409, 74] on link "Avertissement-extrait de rôle" at bounding box center [446, 73] width 164 height 16
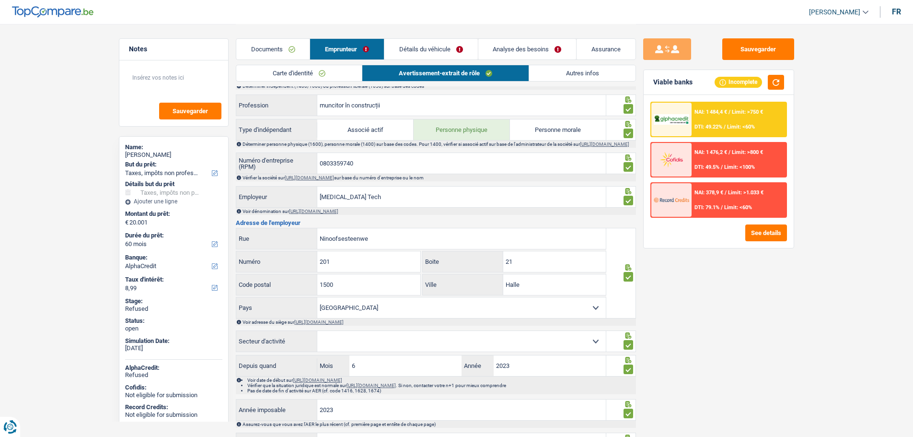
scroll to position [257, 0]
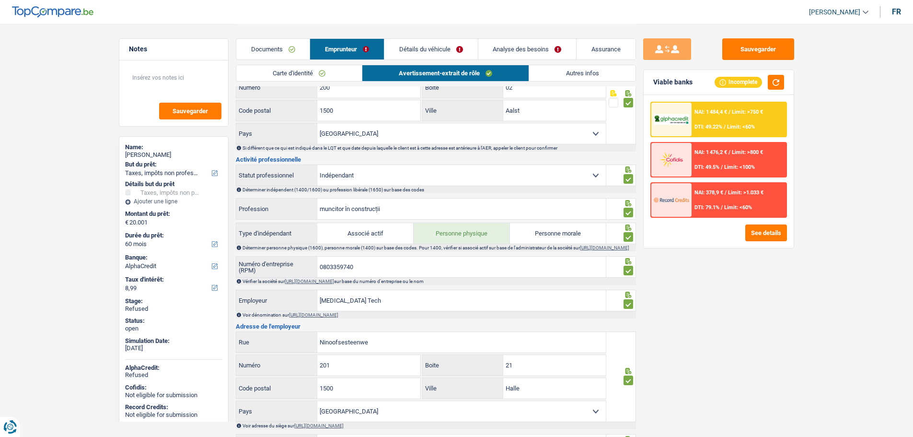
click at [421, 50] on link "Détails du véhicule" at bounding box center [432, 49] width 94 height 21
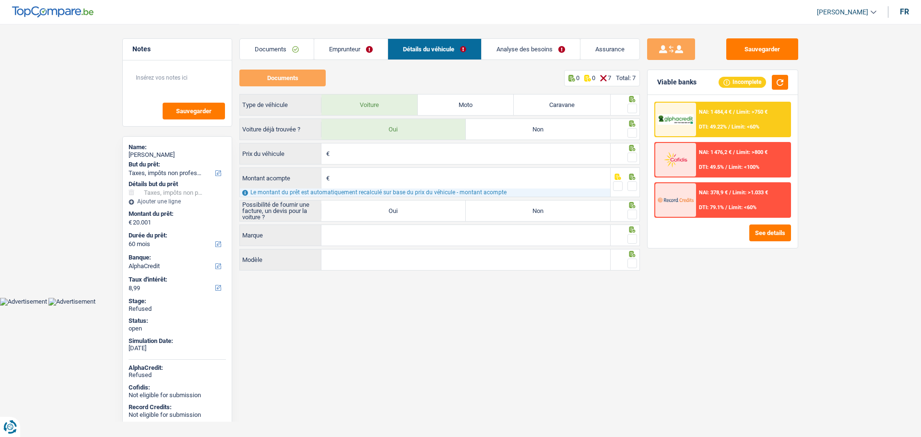
click at [457, 54] on link "Détails du véhicule" at bounding box center [434, 49] width 93 height 21
click at [643, 131] on div "Sauvegarder Viable banks Incomplete NAI: 1 484,4 € / Limit: >750 € DTI: 49.22% …" at bounding box center [722, 229] width 165 height 383
click at [781, 80] on button "button" at bounding box center [780, 82] width 16 height 15
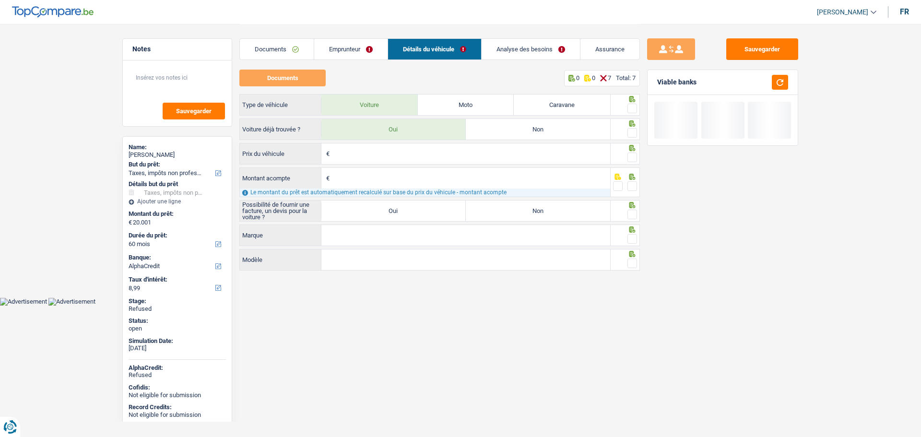
click at [354, 51] on link "Emprunteur" at bounding box center [350, 49] width 73 height 21
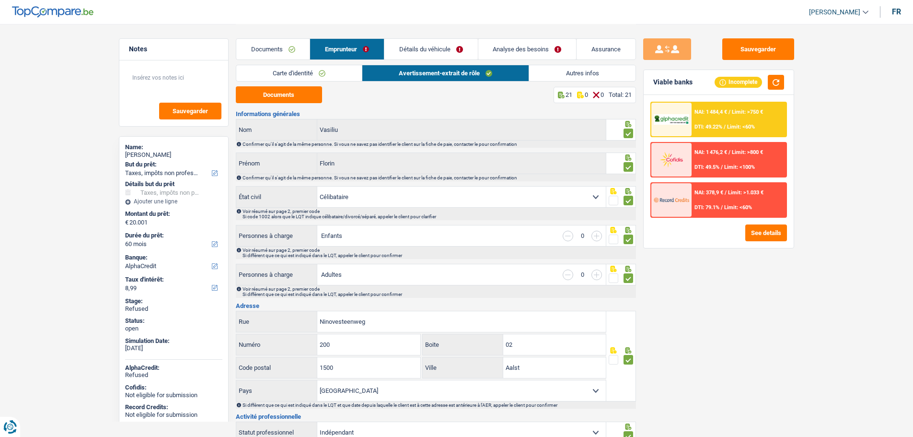
click at [574, 71] on link "Autres infos" at bounding box center [582, 73] width 106 height 16
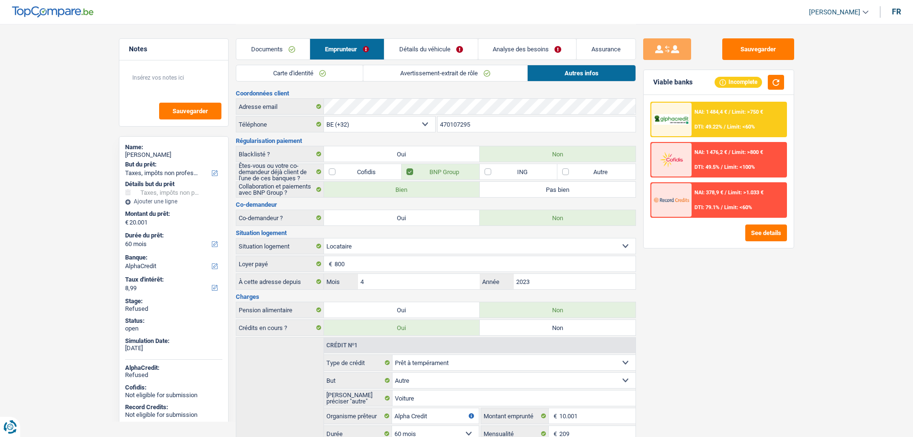
click at [409, 50] on link "Détails du véhicule" at bounding box center [432, 49] width 94 height 21
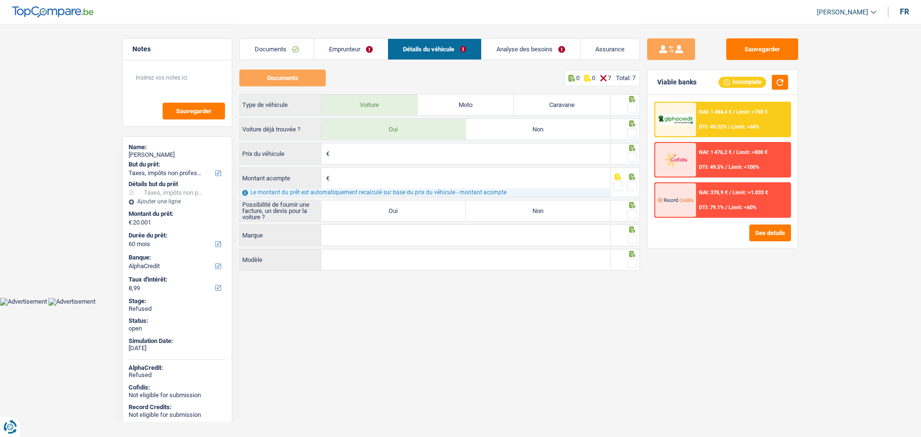
click at [513, 130] on label "Non" at bounding box center [538, 129] width 144 height 21
click at [513, 130] on input "Non" at bounding box center [538, 129] width 144 height 21
radio input "true"
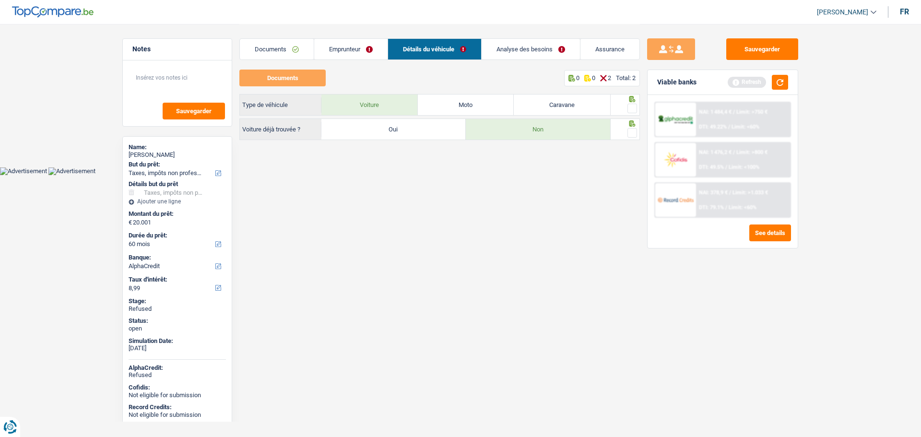
click at [502, 46] on link "Analyse des besoins" at bounding box center [530, 49] width 98 height 21
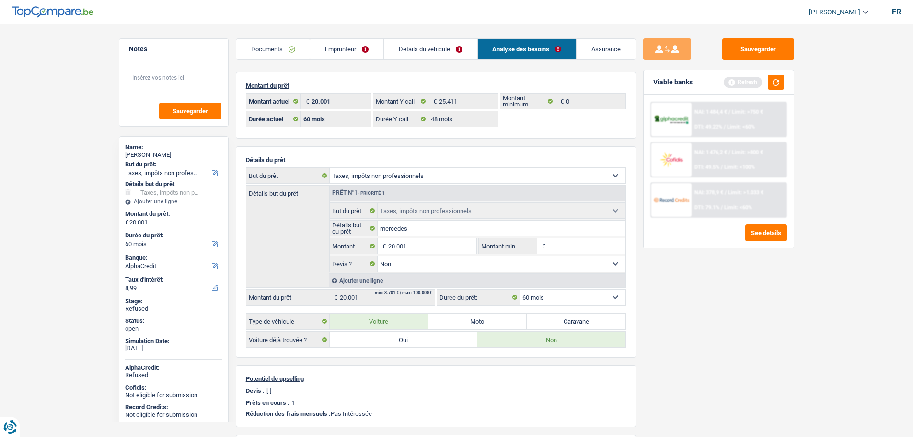
click at [364, 175] on select "Confort maison: meubles, textile, peinture, électroménager, outillage non-profe…" at bounding box center [478, 175] width 296 height 15
select select "movingOrInstallation"
click at [330, 168] on select "Confort maison: meubles, textile, peinture, électroménager, outillage non-profe…" at bounding box center [478, 175] width 296 height 15
select select "movingOrInstallation"
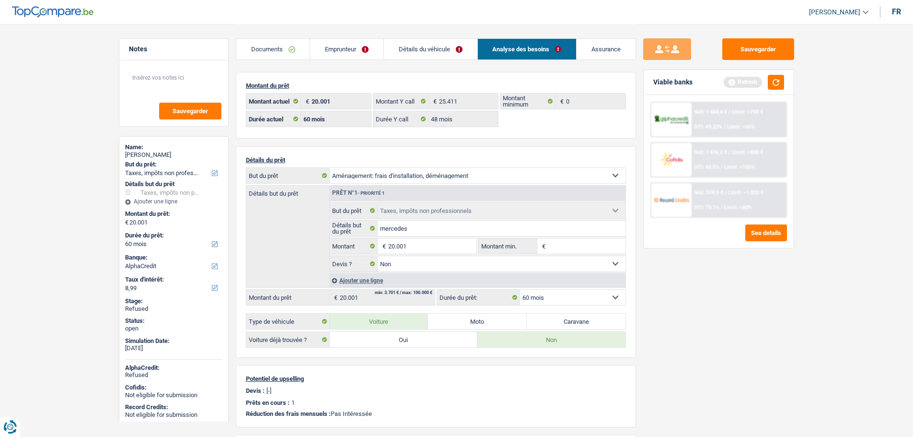
select select "120"
select select "movingOrInstallation"
select select
select select "120"
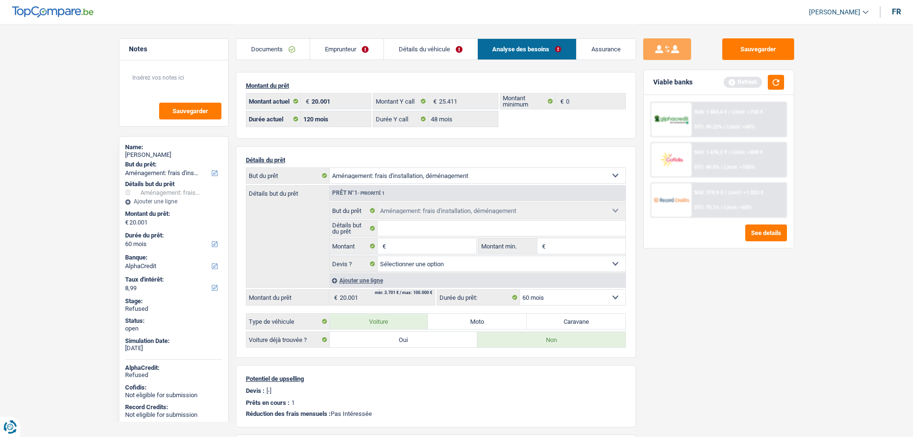
select select "car"
select select "false"
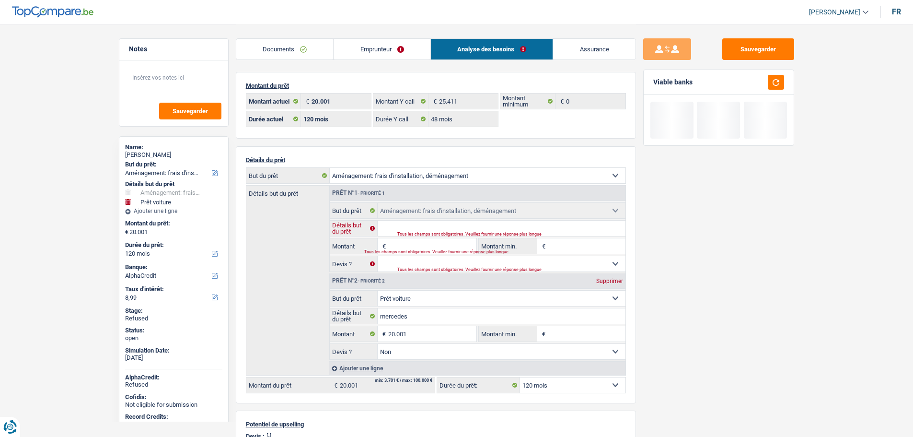
click at [416, 229] on input "Détails but du prêt" at bounding box center [502, 228] width 248 height 15
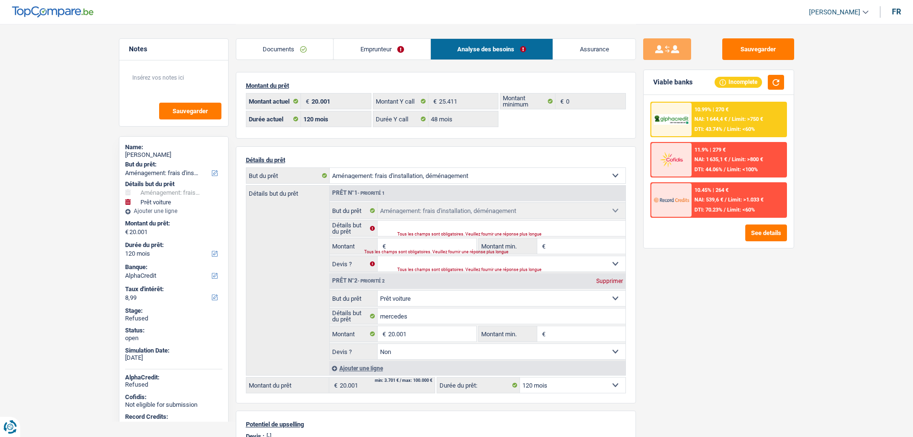
click at [391, 194] on div "Prêt n°1 - Priorité 1" at bounding box center [478, 193] width 296 height 15
click at [456, 176] on select "Confort maison: meubles, textile, peinture, électroménager, outillage non-profe…" at bounding box center [478, 175] width 296 height 15
drag, startPoint x: 456, startPoint y: 176, endPoint x: 471, endPoint y: 185, distance: 17.3
click at [456, 176] on select "Confort maison: meubles, textile, peinture, électroménager, outillage non-profe…" at bounding box center [478, 175] width 296 height 15
click at [610, 281] on div "Supprimer" at bounding box center [610, 281] width 32 height 6
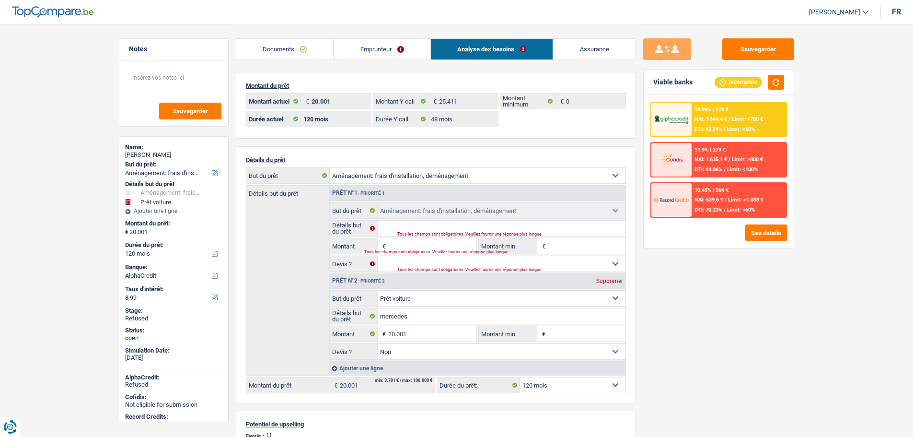
select select
type input "0"
select select
type input "0"
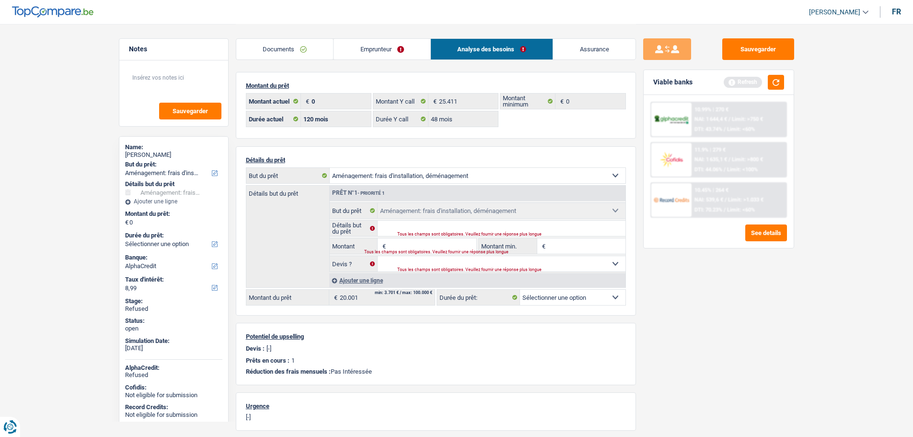
click at [398, 232] on div "Tous les champs sont obligatoires. Veuillez fournir une réponse plus longue" at bounding box center [500, 234] width 205 height 4
click at [405, 222] on input "Détails but du prêt" at bounding box center [502, 228] width 248 height 15
click at [396, 226] on input "Détails but du prêt" at bounding box center [502, 228] width 248 height 15
type input "amengement et voiture"
type input "20.001"
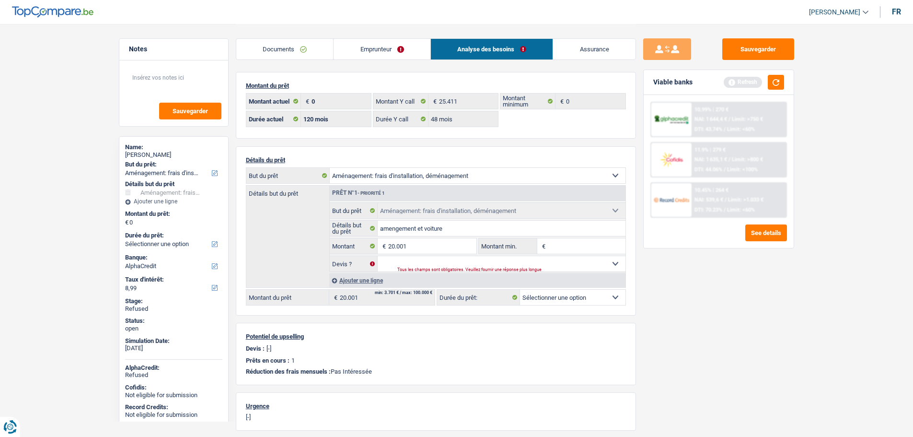
type input "20.001"
select select "120"
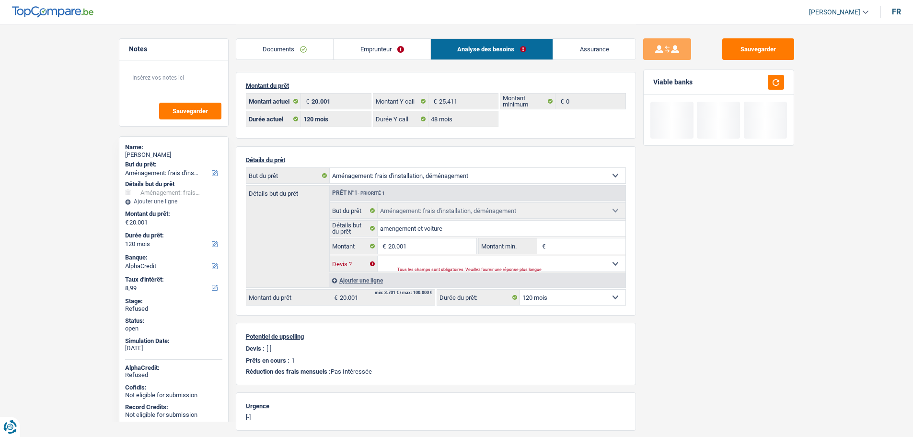
click at [416, 264] on select "Oui Non Non répondu Sélectionner une option" at bounding box center [502, 263] width 248 height 15
select select "false"
click at [378, 256] on select "Oui Non Non répondu Sélectionner une option" at bounding box center [502, 263] width 248 height 15
click at [552, 297] on select "12 mois 18 mois 24 mois 30 mois 36 mois 42 mois 48 mois 60 mois 72 mois 84 mois…" at bounding box center [572, 297] width 105 height 15
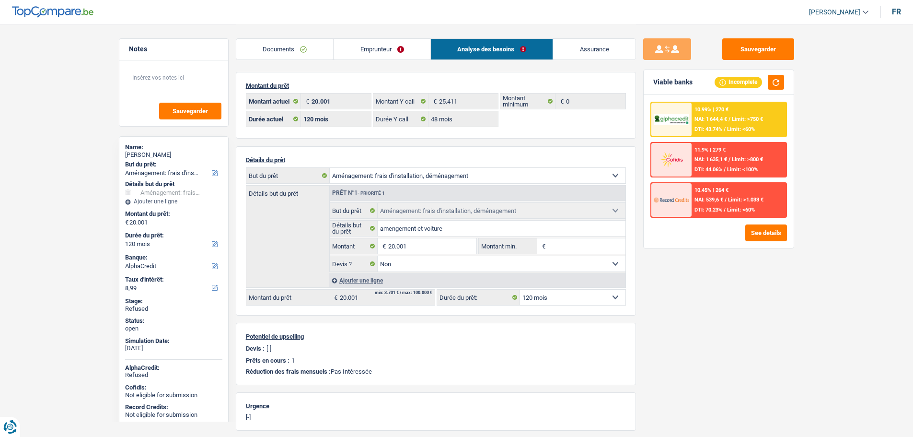
select select "84"
click at [520, 290] on select "12 mois 18 mois 24 mois 30 mois 36 mois 42 mois 48 mois 60 mois 72 mois 84 mois…" at bounding box center [572, 297] width 105 height 15
select select "84"
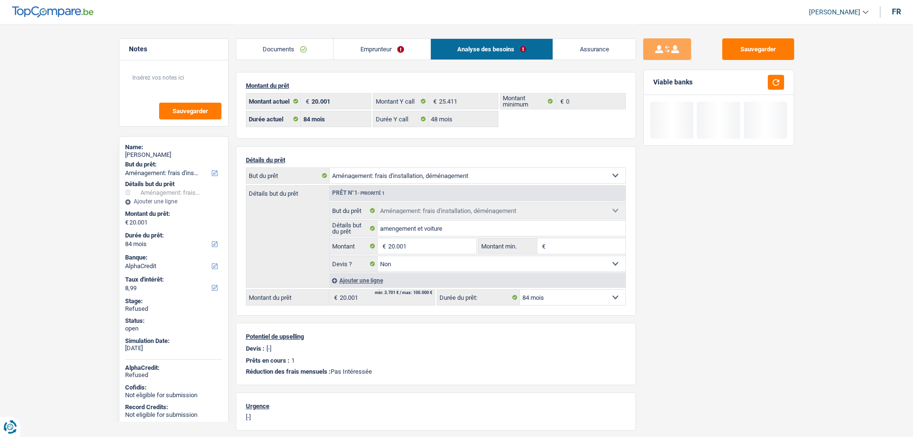
click at [707, 320] on div "Sauvegarder Viable banks" at bounding box center [718, 229] width 165 height 383
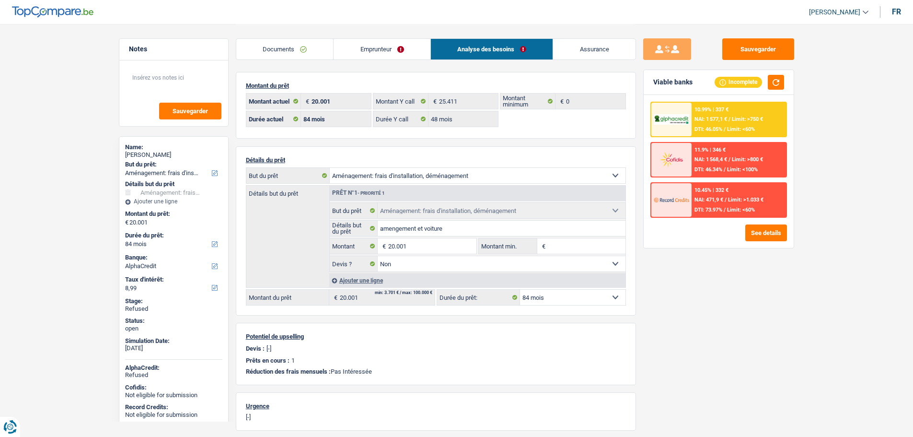
click at [373, 56] on link "Emprunteur" at bounding box center [382, 49] width 97 height 21
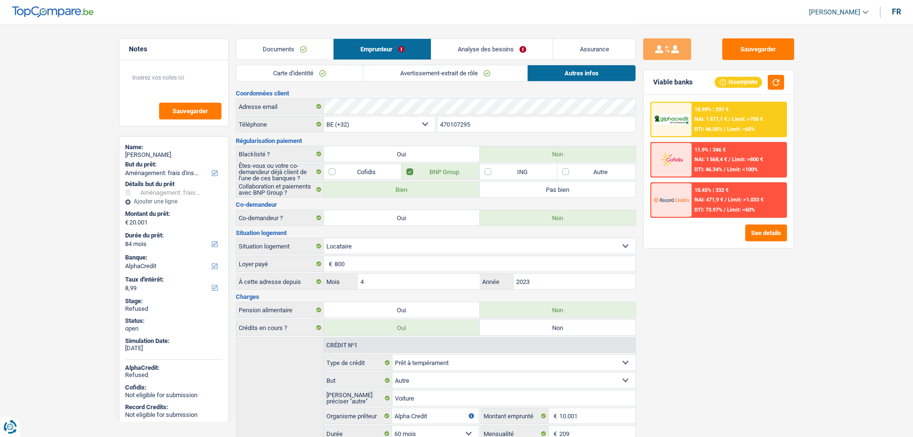
click at [445, 66] on link "Avertissement-extrait de rôle" at bounding box center [445, 73] width 164 height 16
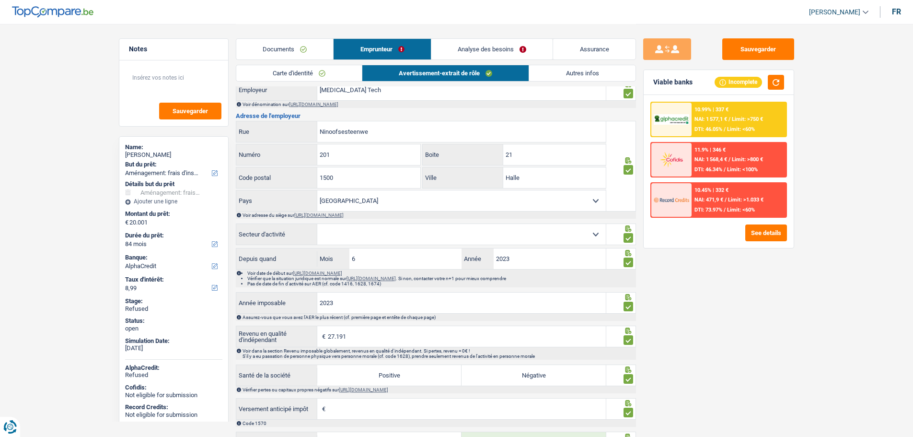
scroll to position [480, 0]
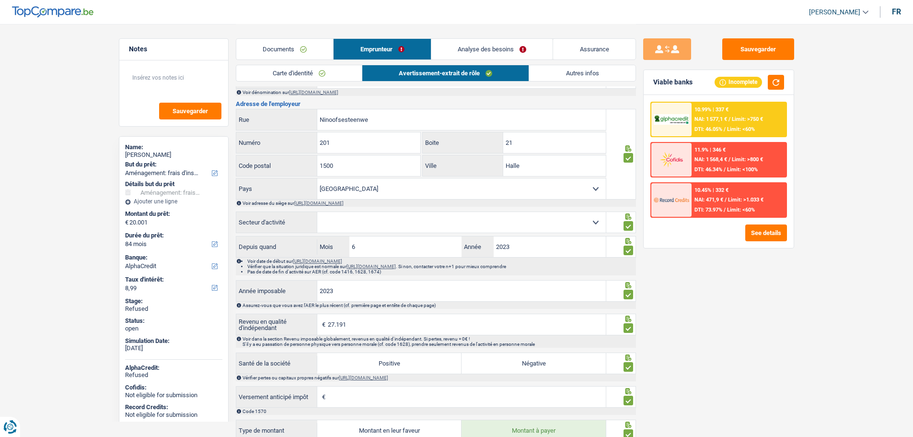
click at [459, 215] on div "Informations générales Vasiliu Nom Confirmer qu'il s'agit de la même personne. …" at bounding box center [436, 93] width 400 height 925
click at [453, 224] on select "Agriculture/Pêche Industrie Horeca Courier/Fitness/Taxi Construction Banques/As…" at bounding box center [461, 222] width 289 height 21
click at [339, 95] on link "https://kbopub.economie.fgov.be/kbopub/zoeknummerform.html" at bounding box center [313, 92] width 49 height 5
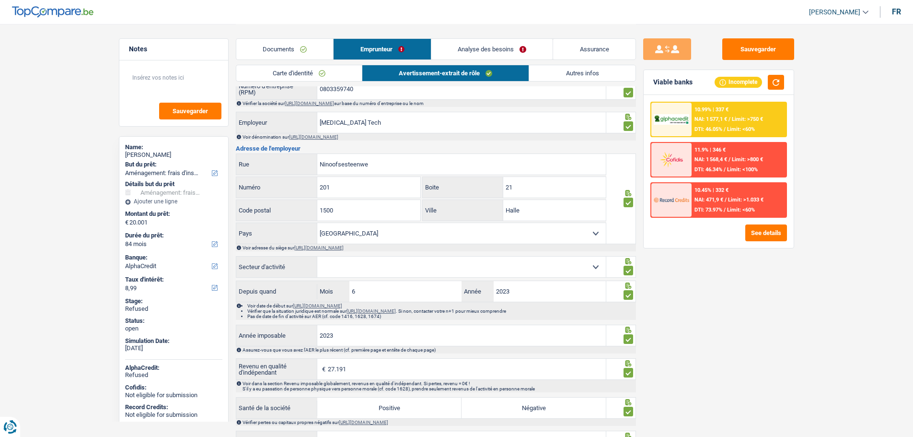
scroll to position [384, 0]
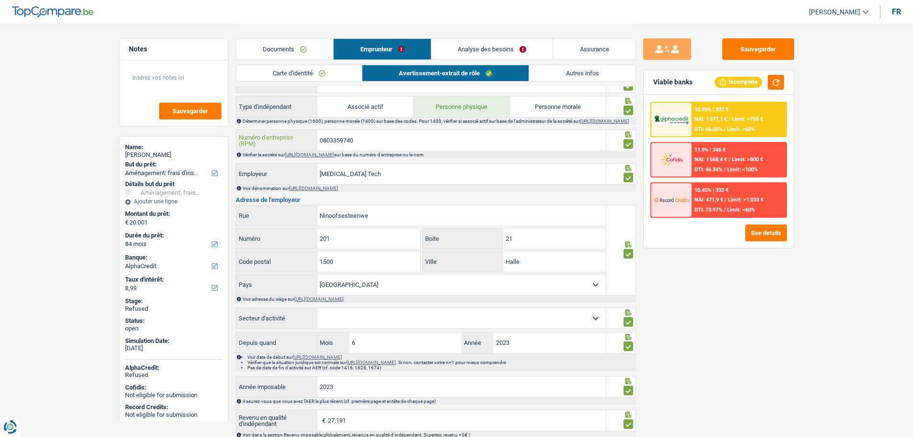
click at [343, 143] on input "0803359740" at bounding box center [461, 140] width 289 height 21
click at [345, 142] on input "0803359740" at bounding box center [461, 140] width 289 height 21
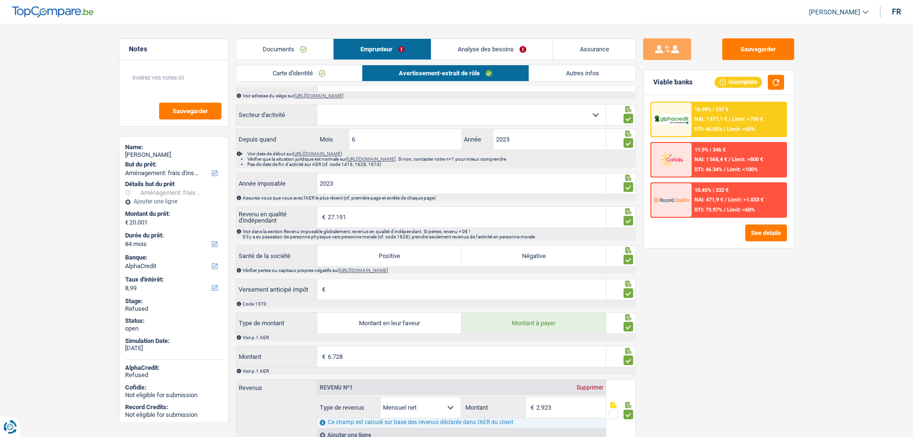
scroll to position [623, 0]
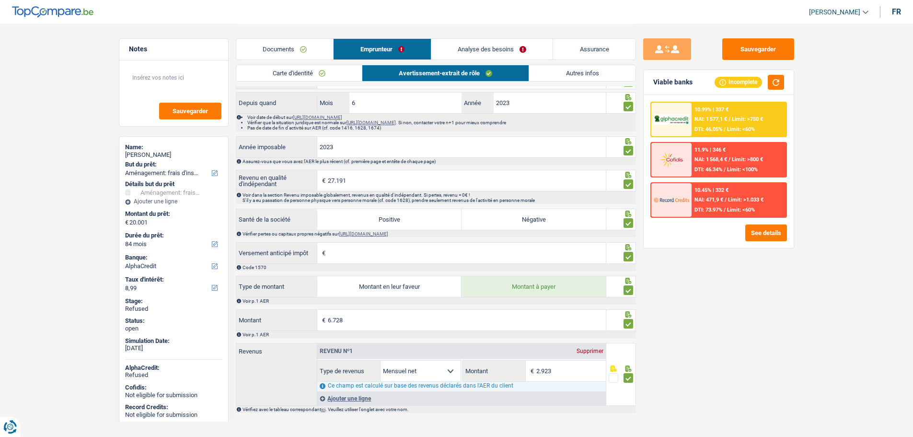
click at [378, 89] on select "Agriculture/Pêche Industrie Horeca Courier/Fitness/Taxi Construction Banques/As…" at bounding box center [461, 78] width 289 height 21
select select "construction"
click at [317, 73] on select "Agriculture/Pêche Industrie Horeca Courier/Fitness/Taxi Construction Banques/As…" at bounding box center [461, 78] width 289 height 21
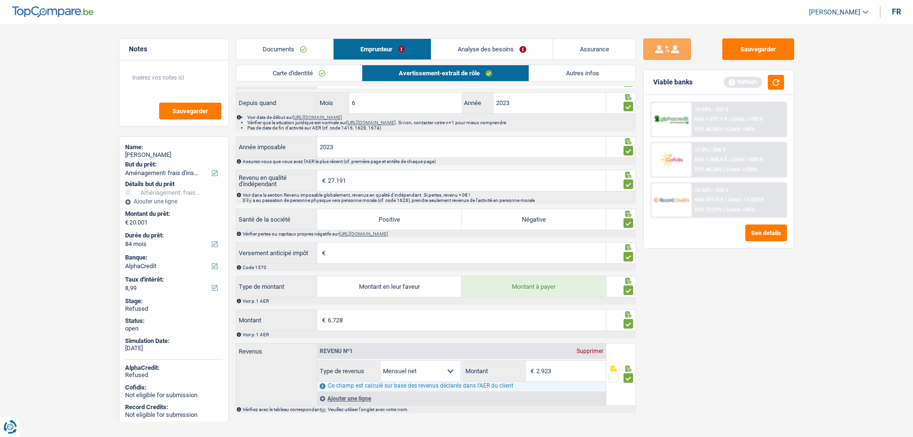
click at [424, 221] on label "Positive" at bounding box center [389, 219] width 144 height 21
click at [424, 221] on input "Positive" at bounding box center [389, 219] width 144 height 21
radio input "true"
click at [428, 255] on input "Versement anticipé impôt" at bounding box center [467, 253] width 278 height 21
type input "0"
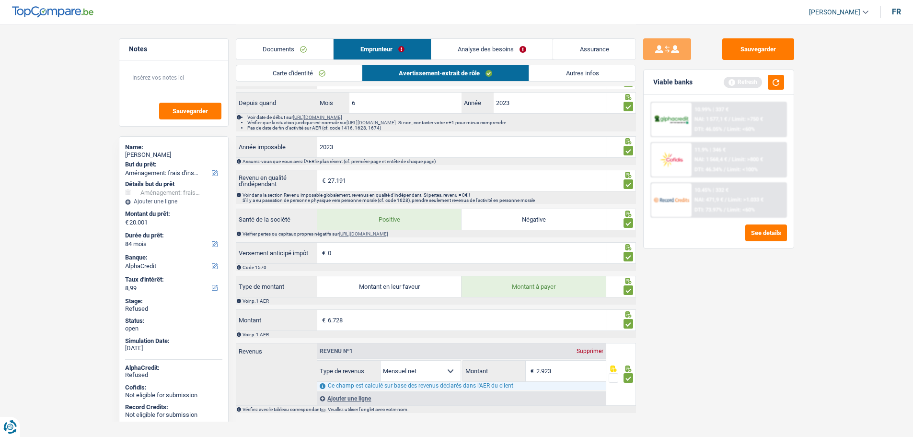
click at [743, 316] on div "Sauvegarder Viable banks Refresh 10.99% | 337 € NAI: 1 577,1 € / Limit: >750 € …" at bounding box center [718, 229] width 165 height 383
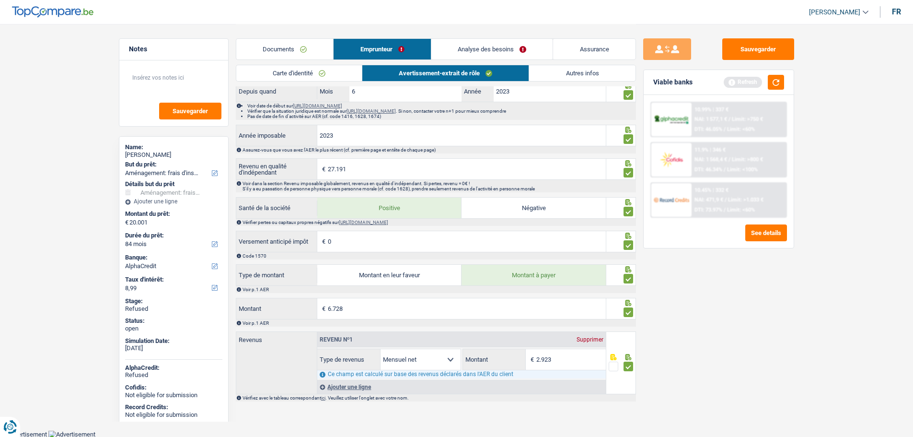
scroll to position [641, 0]
click at [777, 87] on button "button" at bounding box center [776, 82] width 16 height 15
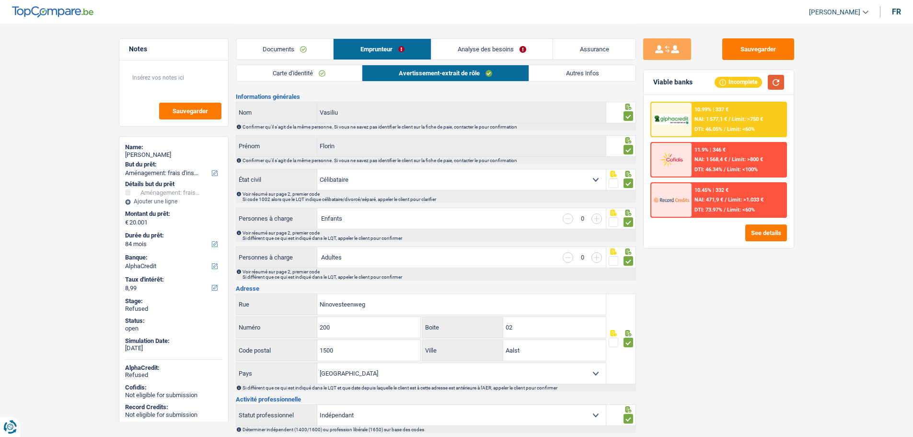
scroll to position [0, 0]
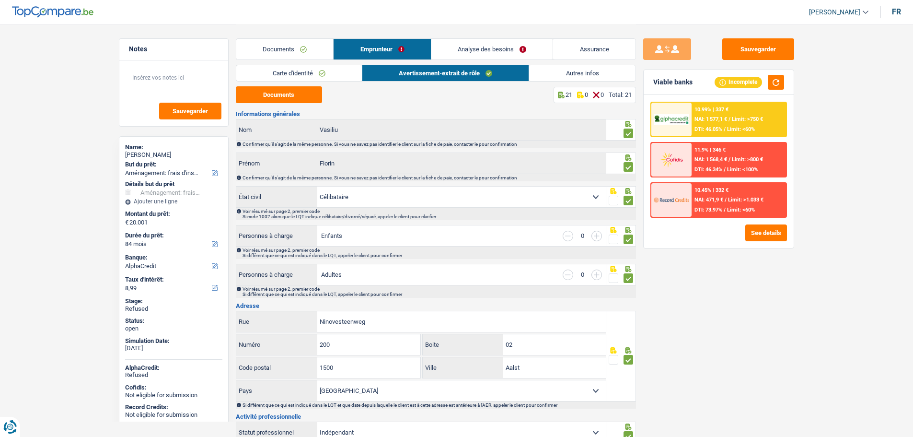
click at [573, 67] on link "Autres infos" at bounding box center [582, 73] width 106 height 16
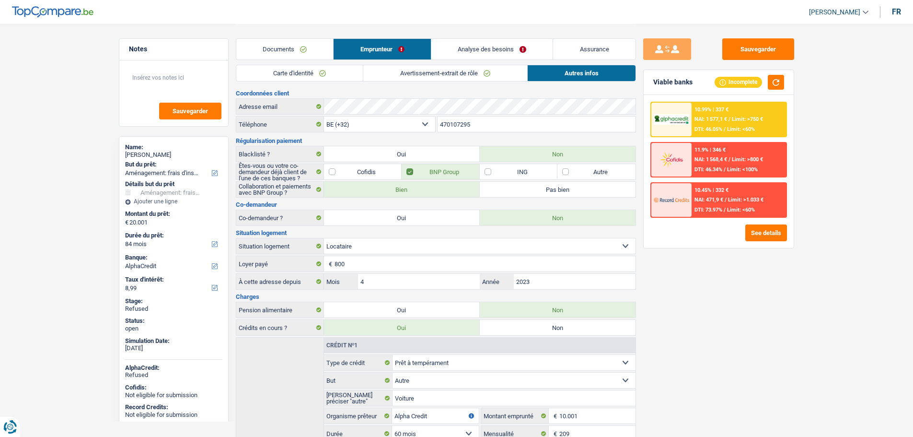
click at [475, 51] on link "Analyse des besoins" at bounding box center [493, 49] width 122 height 21
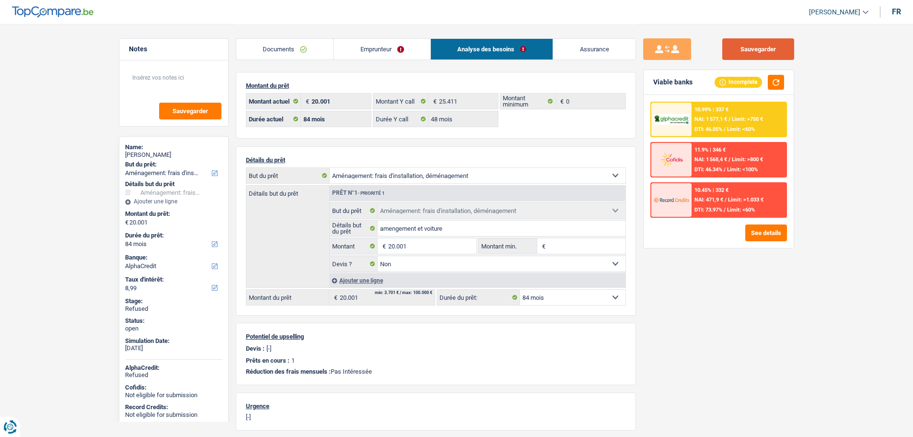
click at [764, 50] on button "Sauvegarder" at bounding box center [759, 49] width 72 height 22
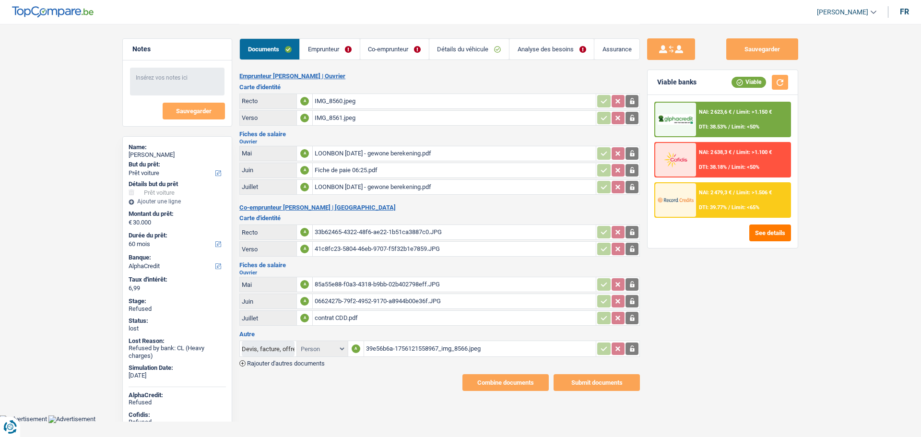
select select "car"
select select "60"
select select "alphacredit"
select select "32"
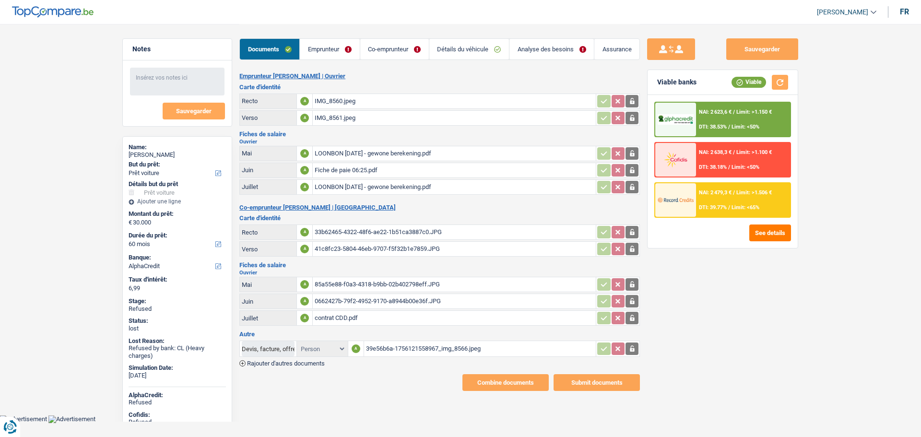
select select "rents"
click at [160, 155] on div "[PERSON_NAME]" at bounding box center [177, 155] width 97 height 8
copy div "Akçakaya"
click at [334, 56] on link "Emprunteur" at bounding box center [329, 49] width 59 height 21
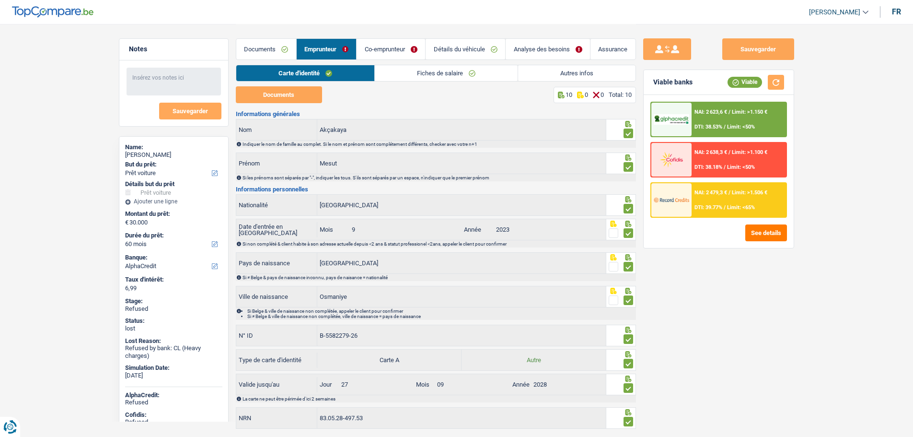
click at [552, 73] on link "Autres infos" at bounding box center [576, 73] width 117 height 16
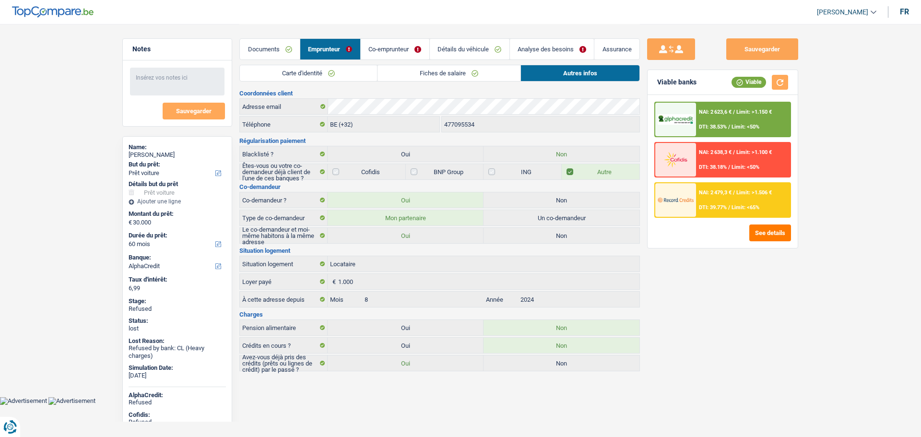
click at [314, 71] on link "Carte d'identité" at bounding box center [308, 73] width 137 height 16
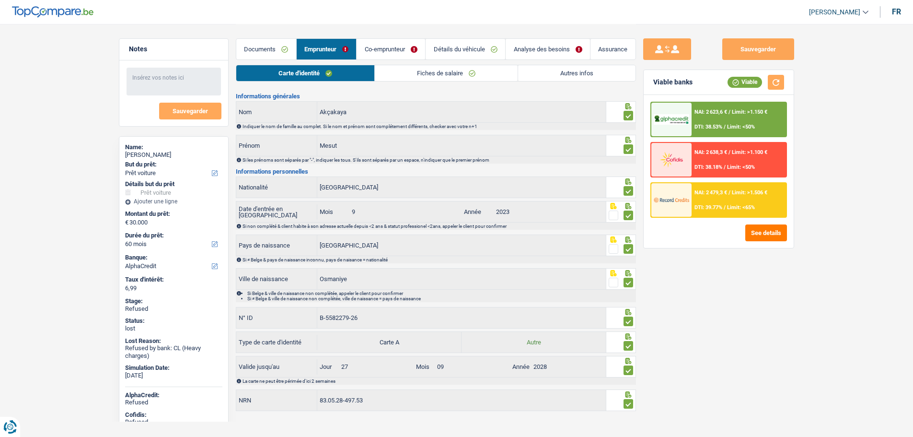
scroll to position [26, 0]
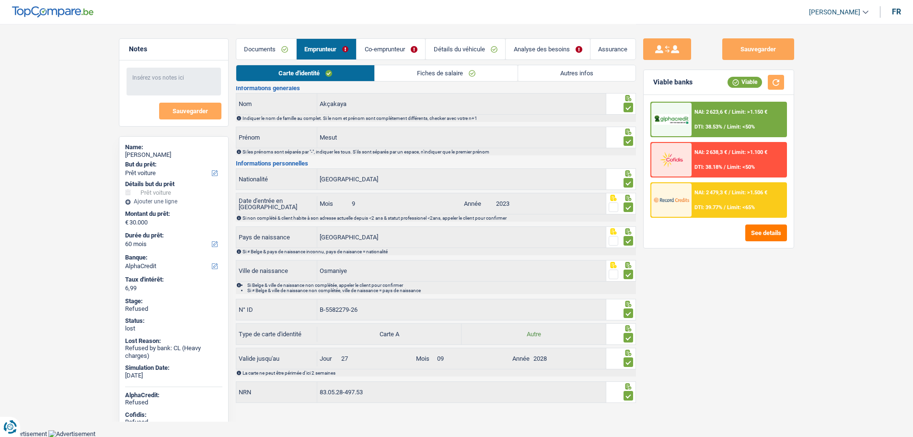
click at [429, 80] on link "Fiches de salaire" at bounding box center [446, 73] width 143 height 16
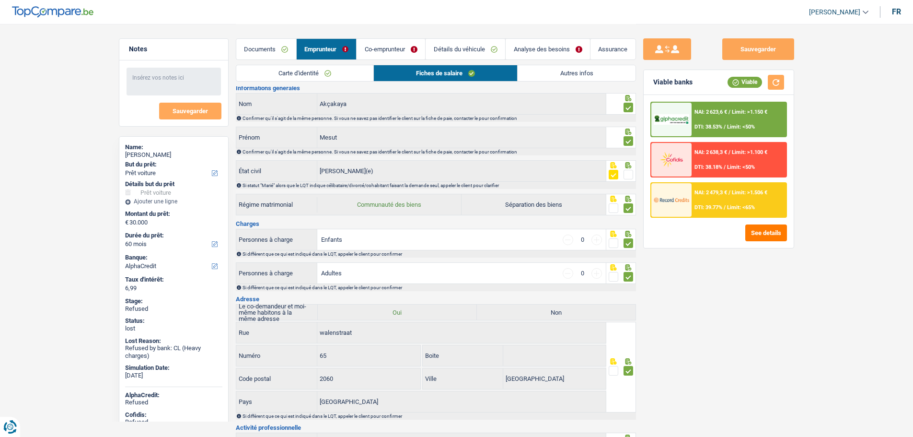
click at [386, 60] on div "Documents Emprunteur Co-emprunteur Détails du véhicule Analyse des besoins Assu…" at bounding box center [436, 44] width 400 height 41
click at [387, 53] on link "Co-emprunteur" at bounding box center [391, 49] width 69 height 21
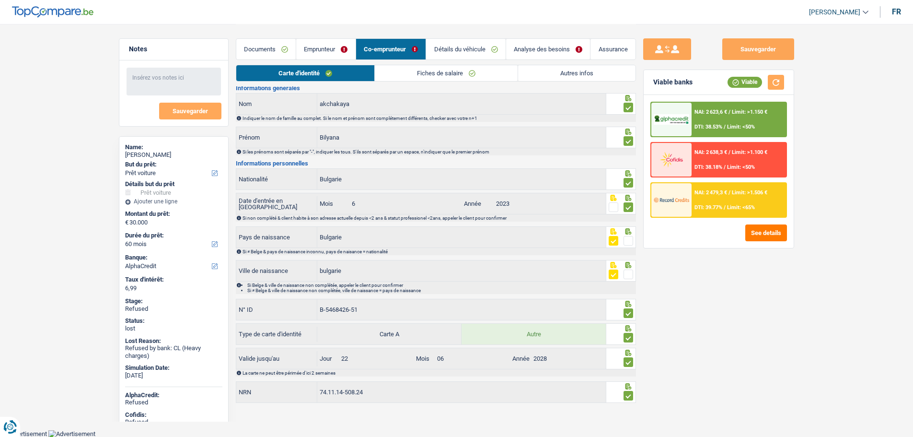
click at [467, 49] on link "Détails du véhicule" at bounding box center [466, 49] width 80 height 21
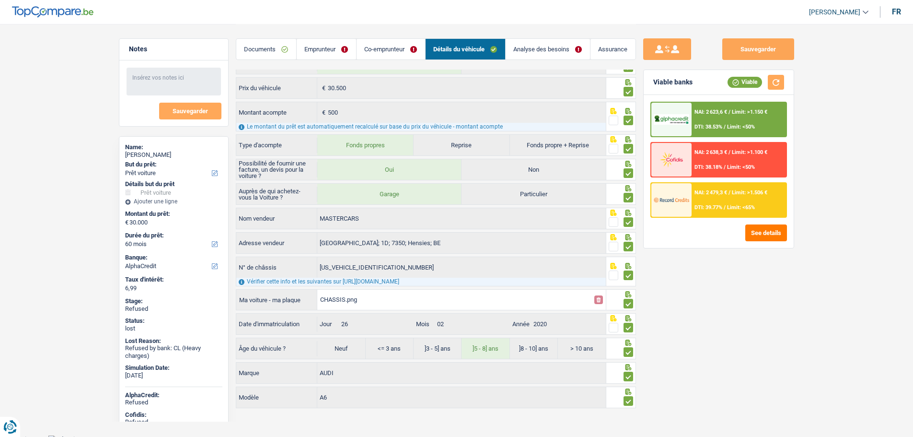
scroll to position [71, 0]
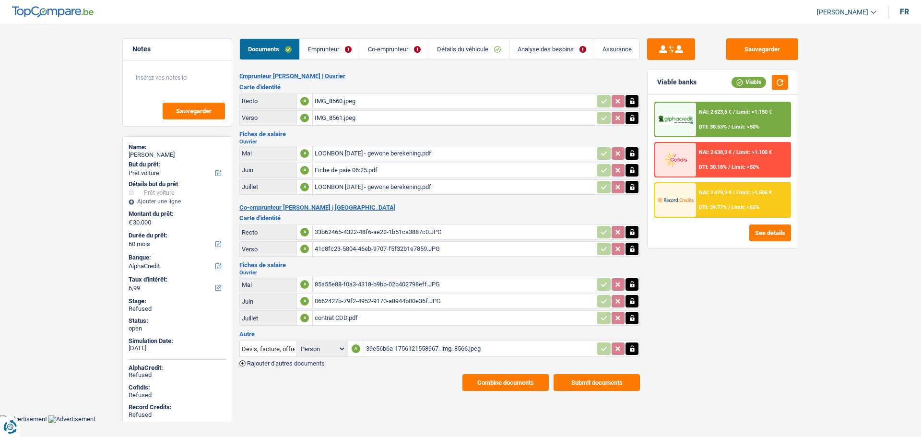
select select "car"
select select "60"
select select "alphacredit"
select select "married"
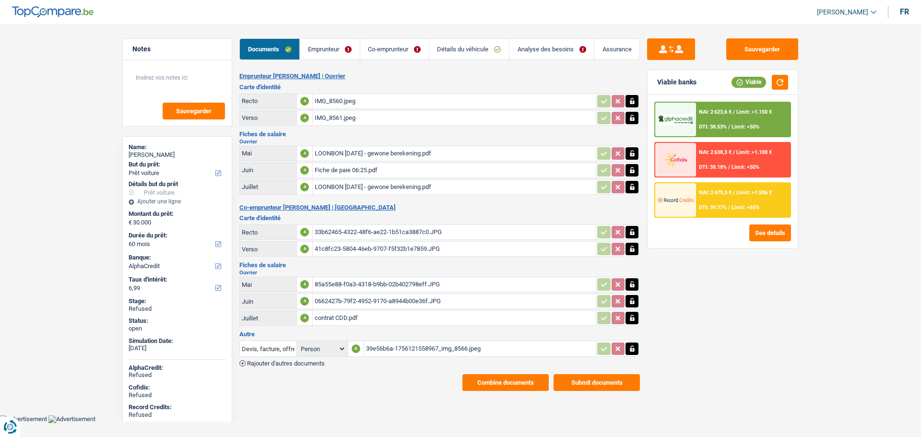
select select "BE"
select select "worker"
select select "netSalary"
select select "BE"
click at [328, 44] on link "Emprunteur" at bounding box center [329, 49] width 59 height 21
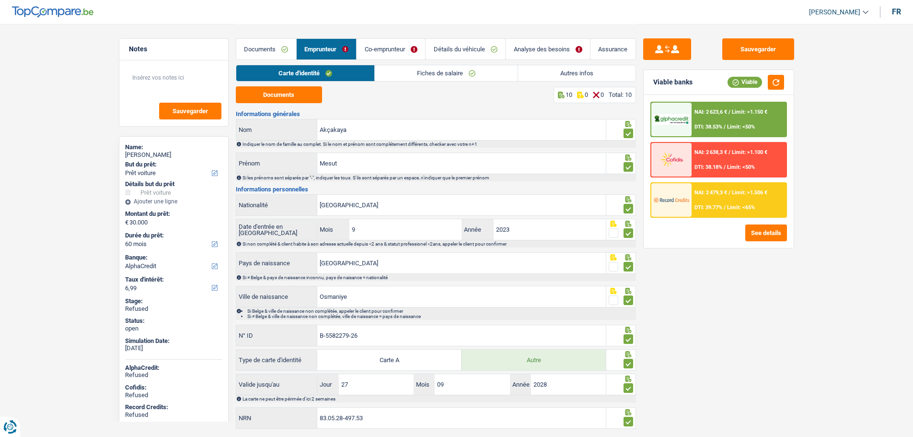
click at [409, 66] on link "Fiches de salaire" at bounding box center [446, 73] width 143 height 16
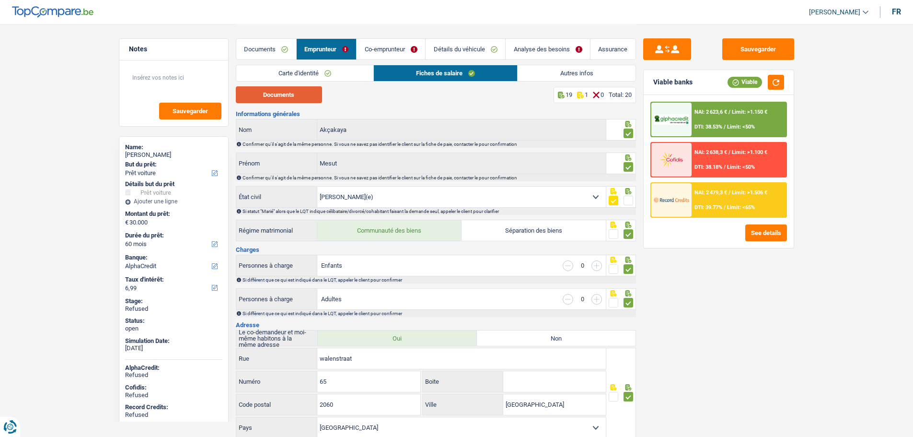
click at [302, 91] on button "Documents" at bounding box center [279, 94] width 86 height 17
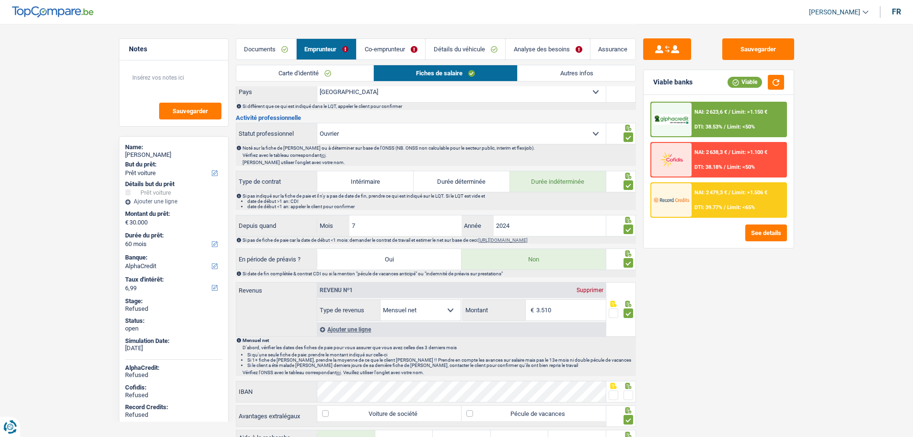
scroll to position [384, 0]
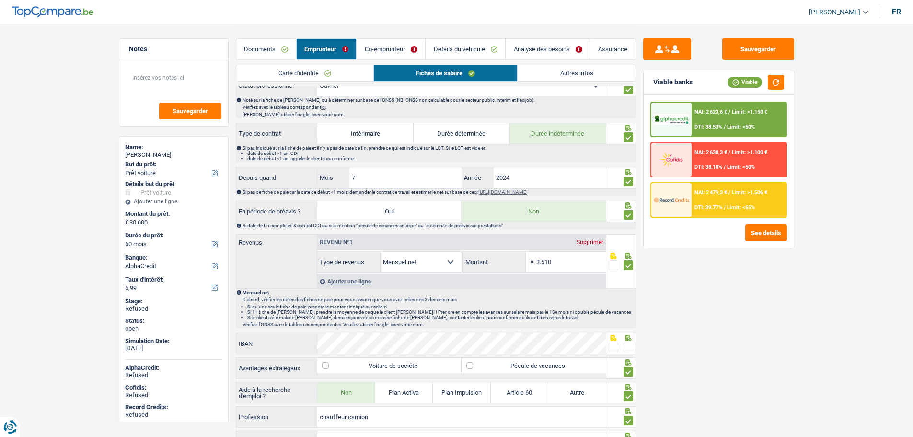
click at [378, 49] on link "Co-emprunteur" at bounding box center [391, 49] width 69 height 21
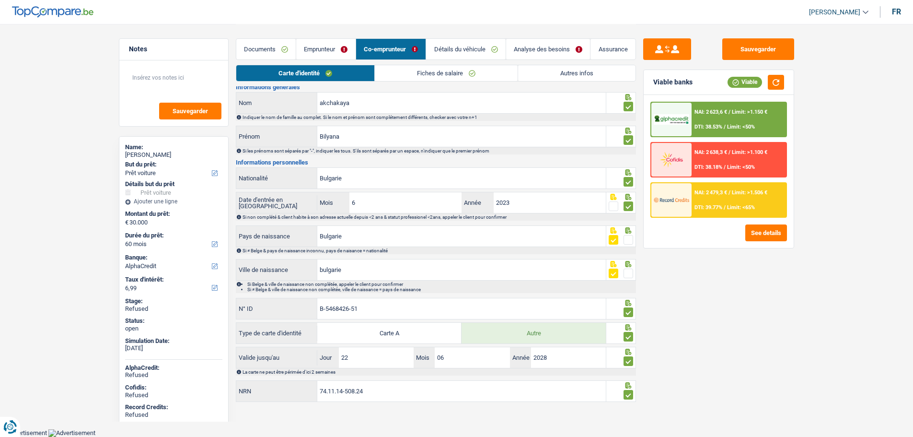
scroll to position [26, 0]
click at [409, 71] on link "Fiches de salaire" at bounding box center [446, 73] width 143 height 16
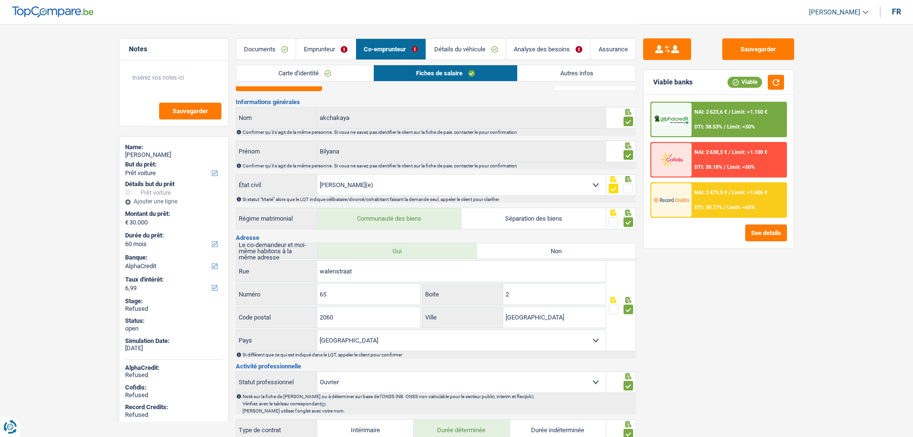
scroll to position [0, 0]
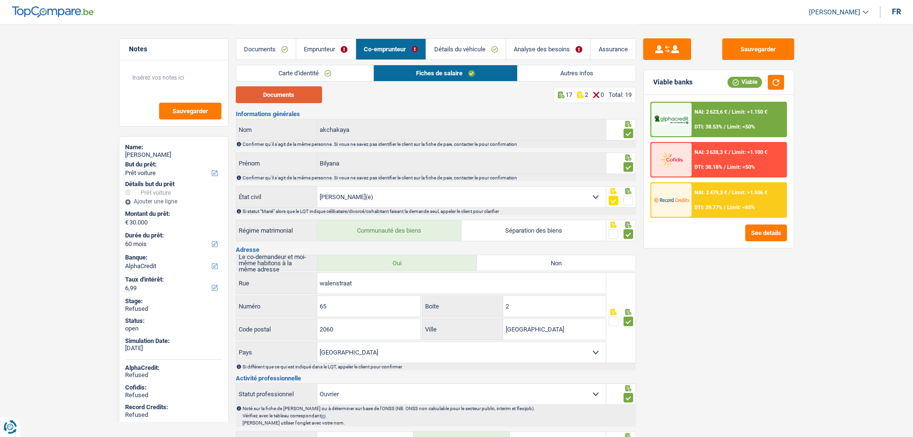
click at [299, 96] on button "Documents" at bounding box center [279, 94] width 86 height 17
click at [465, 51] on link "Détails du véhicule" at bounding box center [466, 49] width 80 height 21
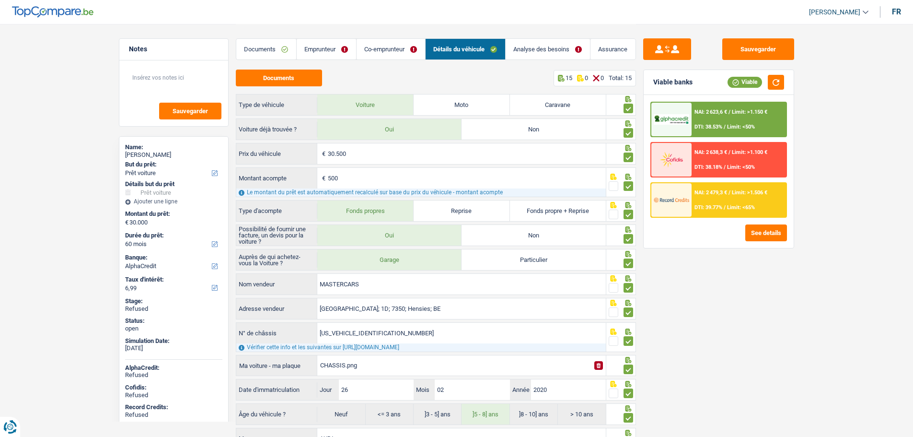
click at [532, 51] on link "Analyse des besoins" at bounding box center [548, 49] width 84 height 21
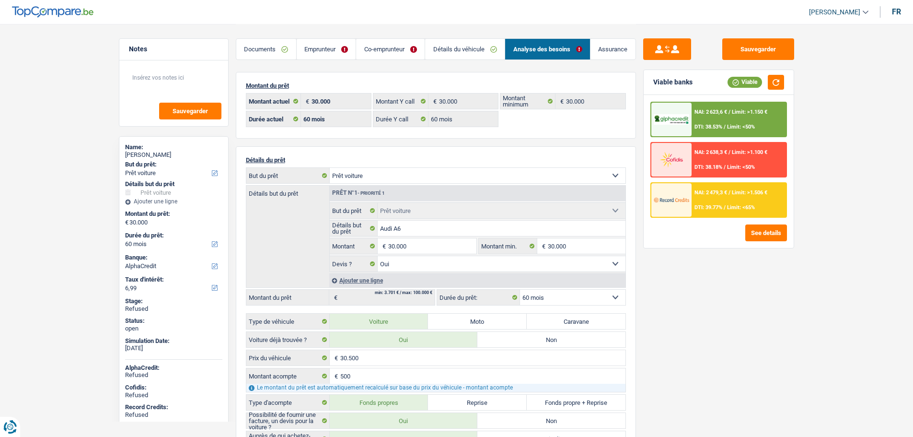
click at [544, 300] on select "12 mois 18 mois 24 mois 30 mois 36 mois 42 mois 48 mois 60 mois Sélectionner un…" at bounding box center [572, 297] width 105 height 15
click at [347, 174] on select "Confort maison: meubles, textile, peinture, électroménager, outillage non-profe…" at bounding box center [478, 175] width 296 height 15
click at [310, 188] on label "Détails but du prêt" at bounding box center [287, 191] width 83 height 11
click at [320, 50] on link "Emprunteur" at bounding box center [326, 49] width 59 height 21
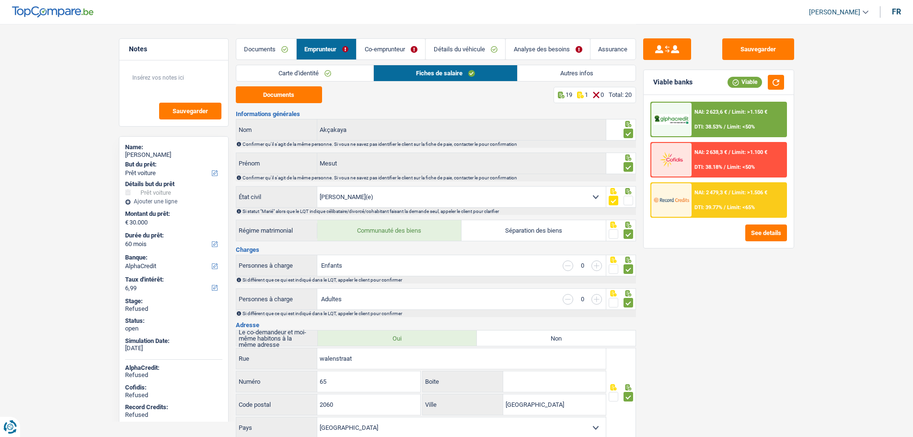
click at [589, 70] on link "Autres infos" at bounding box center [576, 73] width 117 height 16
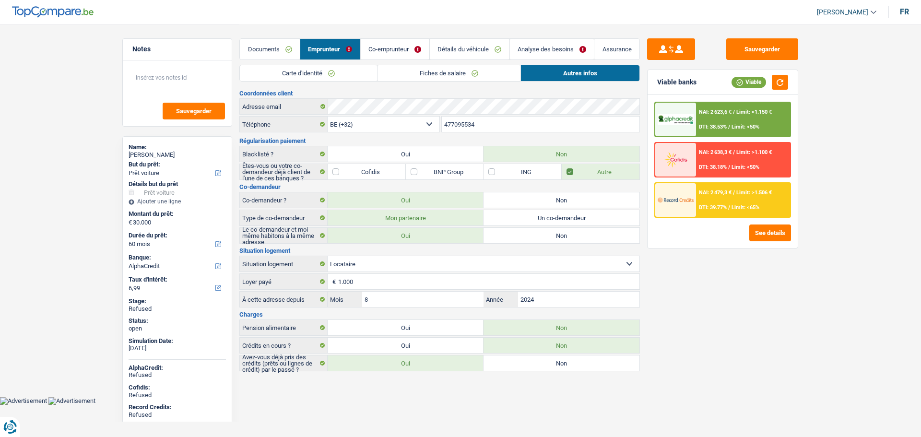
click at [390, 54] on link "Co-emprunteur" at bounding box center [395, 49] width 69 height 21
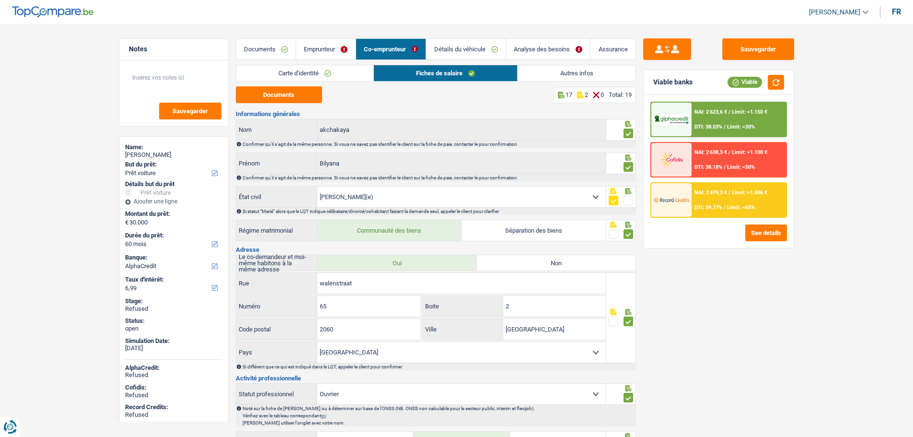
click at [560, 72] on link "Autres infos" at bounding box center [576, 73] width 117 height 16
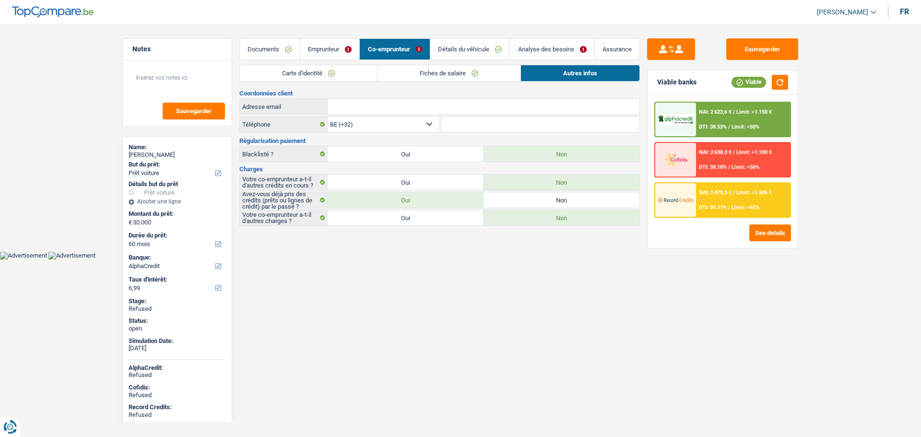
click at [471, 48] on link "Détails du véhicule" at bounding box center [470, 49] width 80 height 21
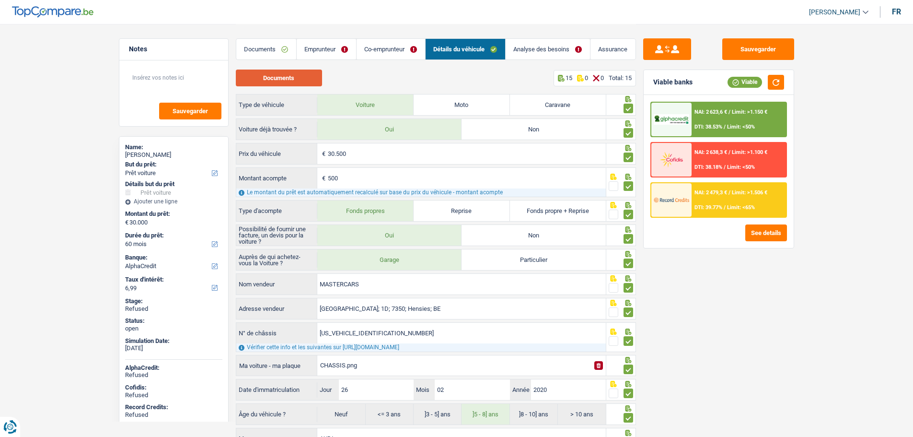
click at [300, 83] on button "Documents" at bounding box center [279, 78] width 86 height 17
click at [523, 51] on link "Analyse des besoins" at bounding box center [548, 49] width 84 height 21
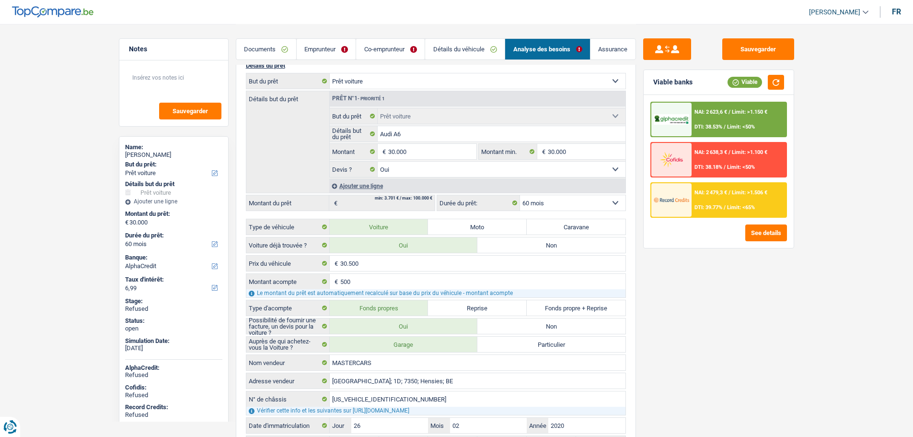
scroll to position [96, 0]
click at [580, 192] on div "Détails du prêt Confort maison: meubles, textile, peinture, électroménager, out…" at bounding box center [436, 273] width 400 height 446
click at [582, 196] on select "12 mois 18 mois 24 mois 30 mois 36 mois 42 mois 48 mois 60 mois Sélectionner un…" at bounding box center [572, 201] width 105 height 15
click at [583, 196] on select "12 mois 18 mois 24 mois 30 mois 36 mois 42 mois 48 mois 60 mois Sélectionner un…" at bounding box center [572, 201] width 105 height 15
click at [675, 168] on img at bounding box center [671, 160] width 35 height 18
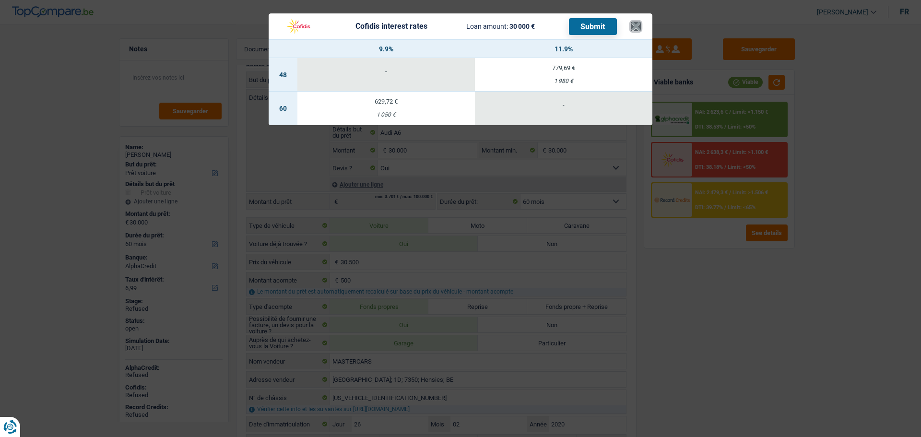
click at [632, 31] on button "×" at bounding box center [636, 27] width 10 height 10
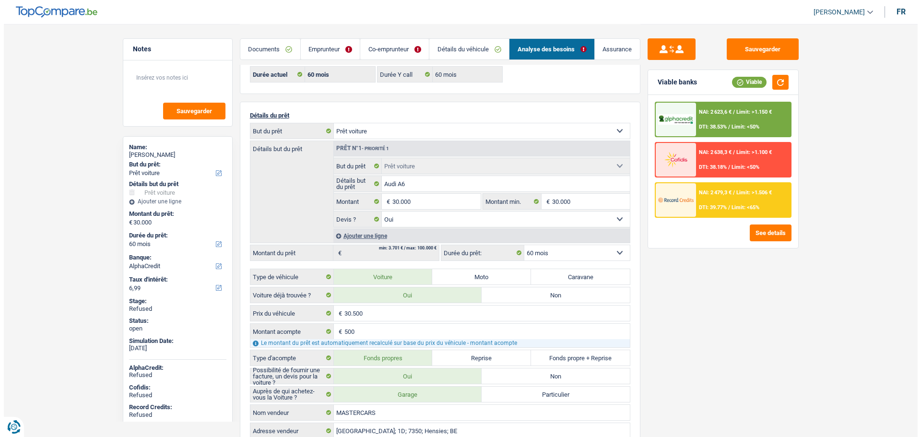
scroll to position [0, 0]
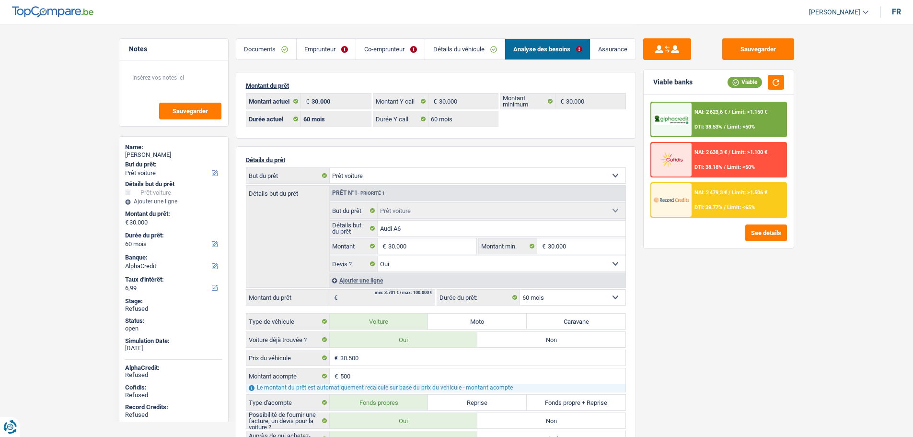
click at [373, 171] on select "Confort maison: meubles, textile, peinture, électroménager, outillage non-profe…" at bounding box center [478, 175] width 296 height 15
select select "household"
click at [330, 168] on select "Confort maison: meubles, textile, peinture, électroménager, outillage non-profe…" at bounding box center [478, 175] width 296 height 15
select select "car"
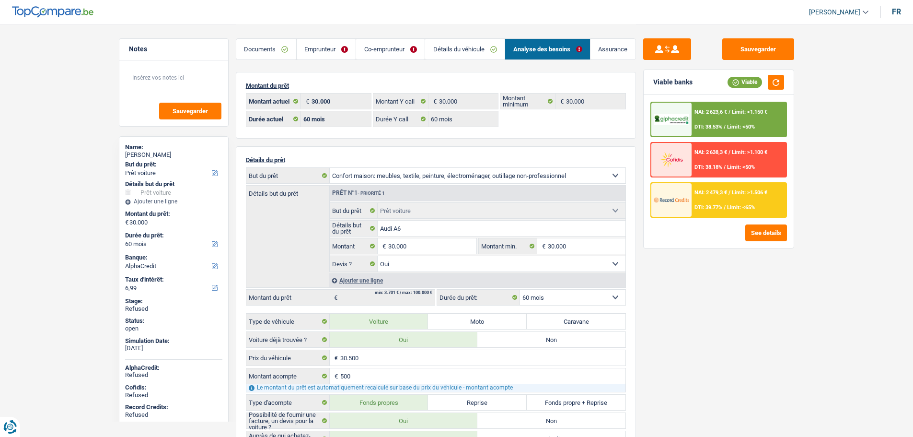
select select "yes"
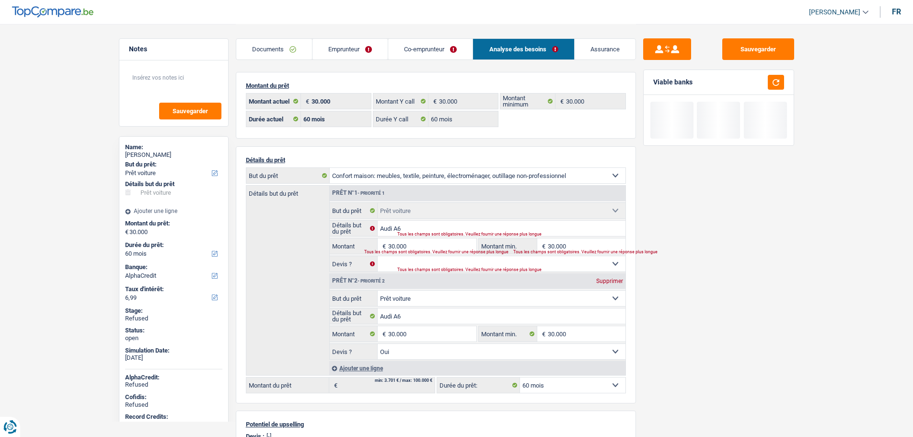
select select "household"
select select "120"
select select "household"
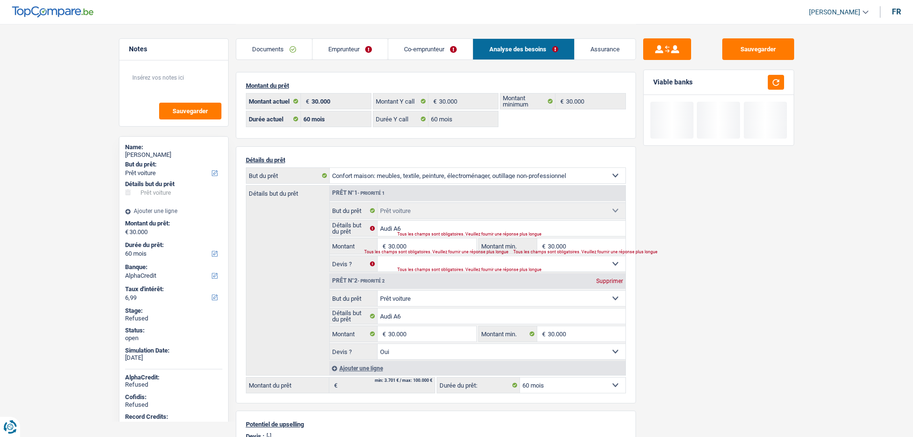
select select
click at [402, 228] on input "Détails but du prêt" at bounding box center [502, 228] width 248 height 15
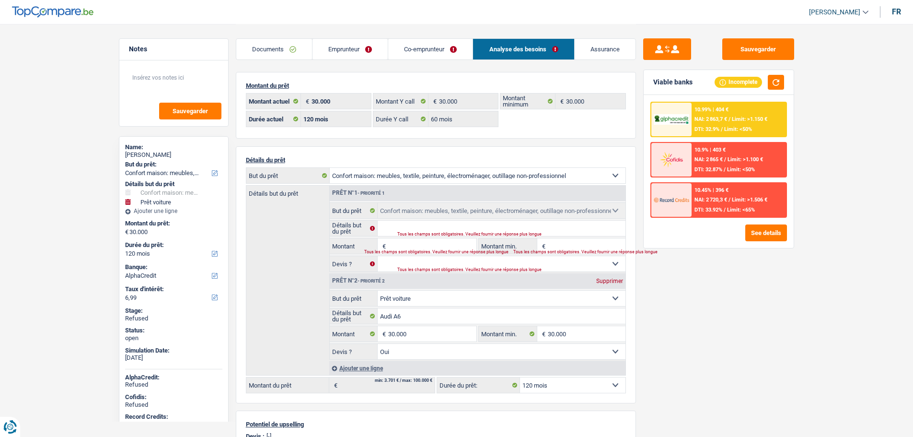
click at [529, 386] on select "12 mois 18 mois 24 mois 30 mois 36 mois 42 mois 48 mois 60 mois 72 mois 84 mois…" at bounding box center [572, 384] width 105 height 15
select select "84"
click at [520, 377] on select "12 mois 18 mois 24 mois 30 mois 36 mois 42 mois 48 mois 60 mois 72 mois 84 mois…" at bounding box center [572, 384] width 105 height 15
select select "84"
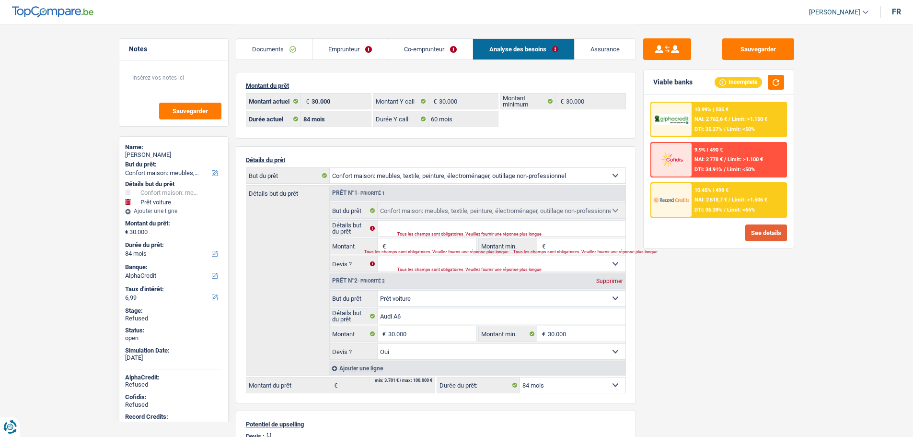
click at [773, 233] on button "See details" at bounding box center [767, 232] width 42 height 17
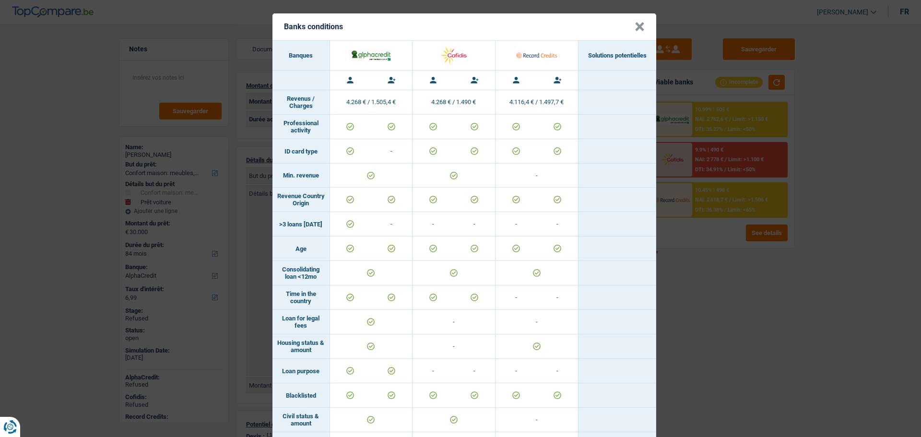
click at [635, 24] on button "×" at bounding box center [639, 27] width 10 height 10
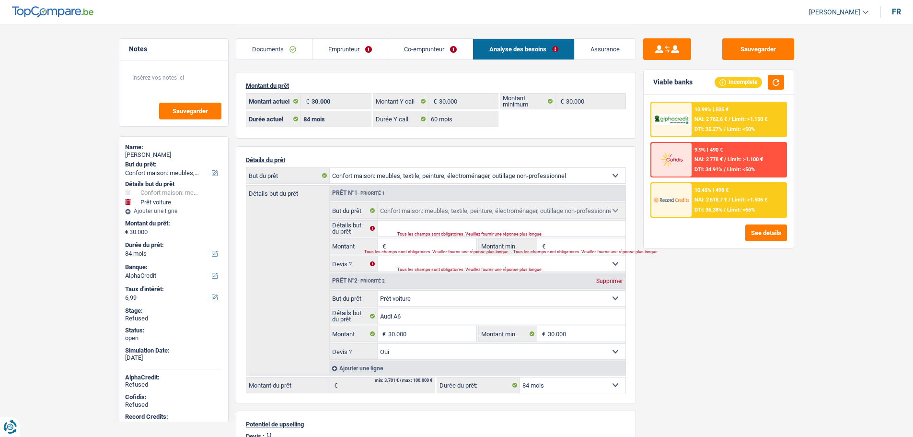
click at [353, 43] on link "Emprunteur" at bounding box center [350, 49] width 75 height 21
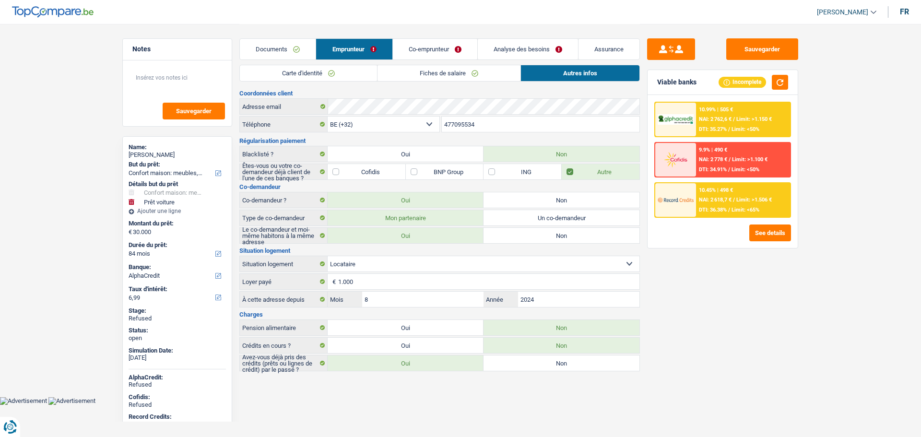
click at [400, 344] on label "Oui" at bounding box center [406, 345] width 156 height 15
click at [400, 344] on input "Oui" at bounding box center [406, 345] width 156 height 15
radio input "true"
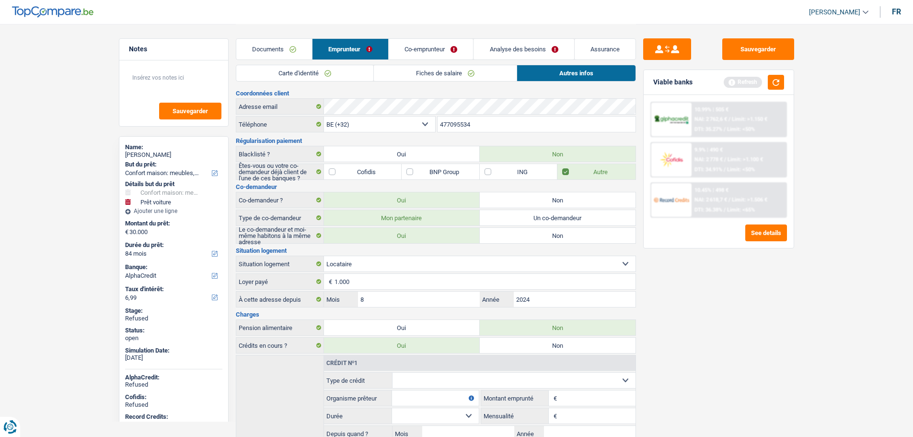
click at [418, 374] on select "Carte ou ouverture de crédit Prêt hypothécaire Vente à tempérament Prêt à tempé…" at bounding box center [514, 380] width 243 height 15
select select "cardOrCredit"
type input "0"
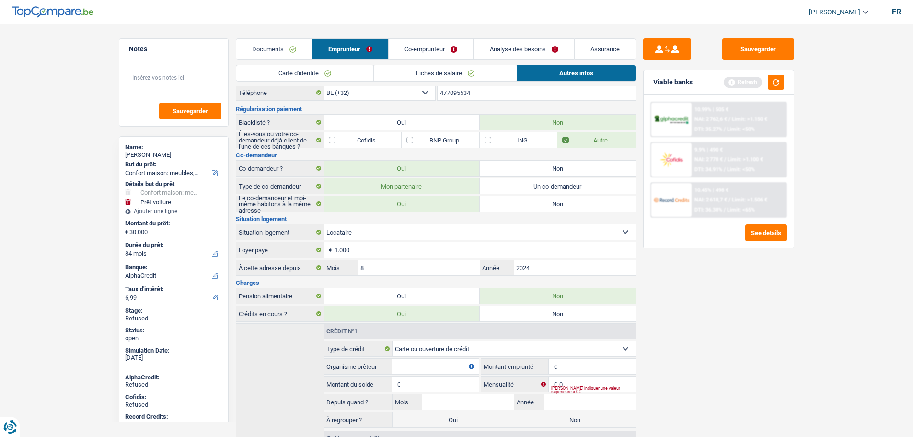
scroll to position [48, 0]
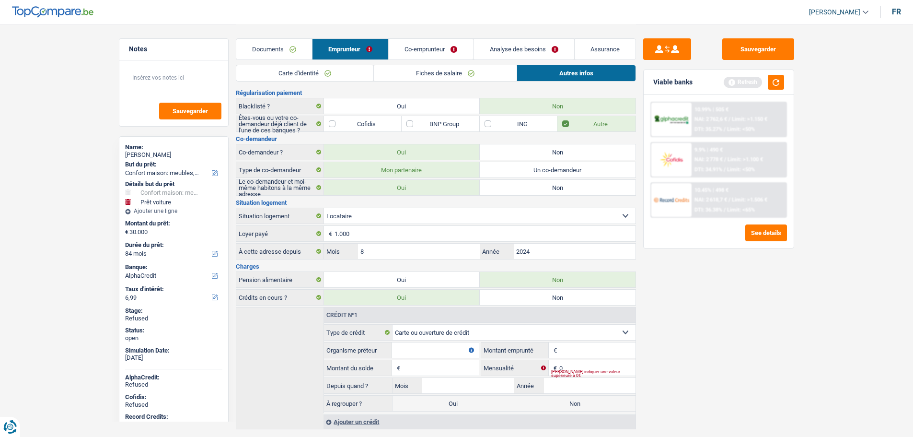
click at [574, 358] on fieldset "€ Montant emprunté Tous les champs sont obligatoires. Veuillez fournir une répo…" at bounding box center [558, 350] width 154 height 16
click at [574, 352] on input "Montant" at bounding box center [598, 349] width 76 height 15
type input "10.001"
drag, startPoint x: 575, startPoint y: 370, endPoint x: 585, endPoint y: 386, distance: 18.5
click at [585, 386] on fieldset "Carte ou ouverture de crédit Prêt hypothécaire Vente à tempérament Prêt à tempé…" at bounding box center [479, 368] width 311 height 89
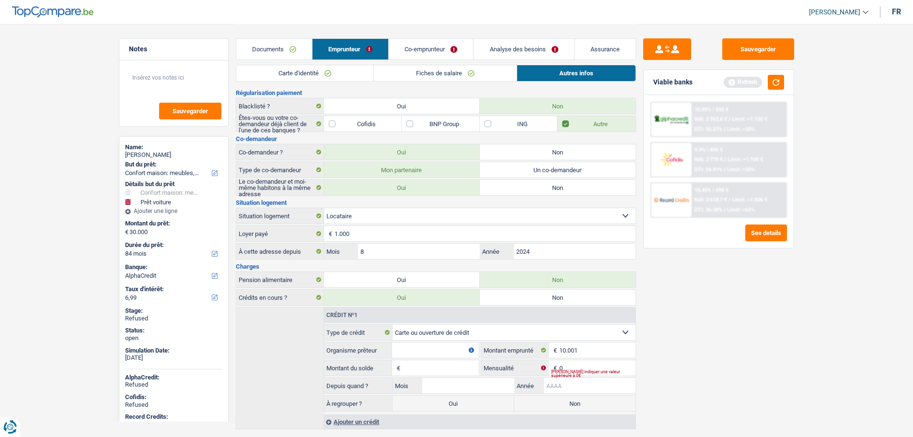
click at [585, 386] on input "Année" at bounding box center [590, 385] width 92 height 15
click at [565, 372] on div "[PERSON_NAME] indiquer une valeur supérieure à 0€" at bounding box center [593, 374] width 84 height 4
click at [565, 368] on input "0" at bounding box center [598, 367] width 76 height 15
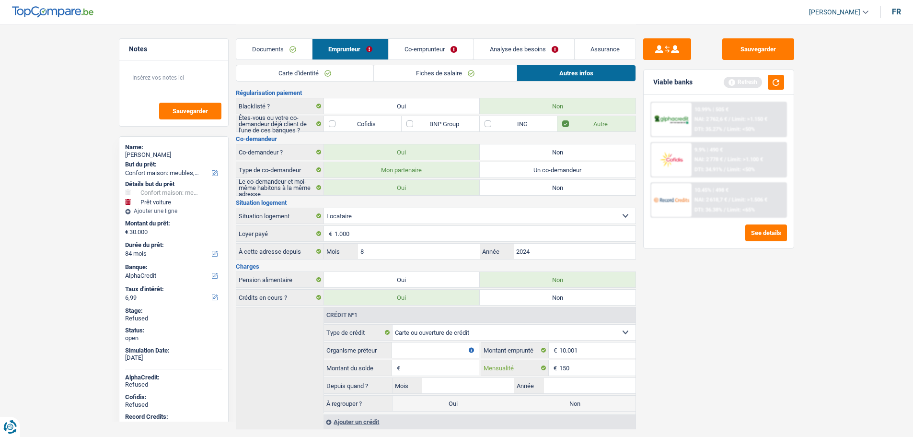
type input "150"
click at [411, 369] on input "Montant du solde" at bounding box center [441, 367] width 76 height 15
type input "10.001"
click at [438, 381] on input "Mois" at bounding box center [468, 385] width 92 height 15
type input "01"
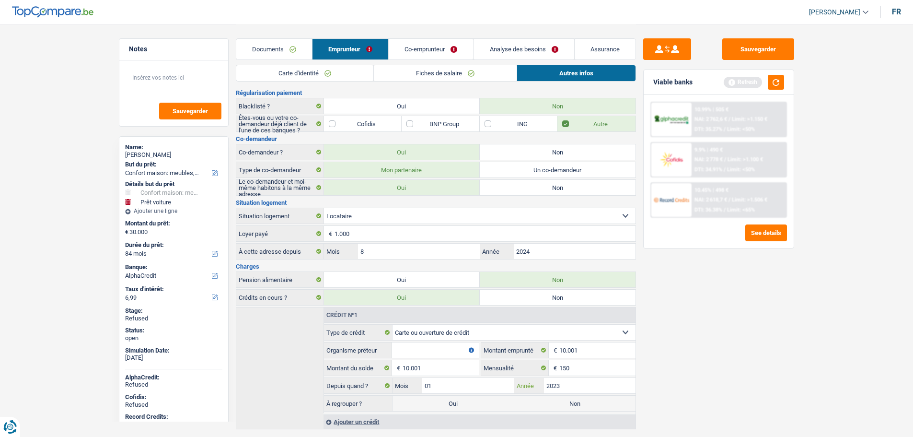
type input "2023"
click at [549, 405] on label "Non" at bounding box center [575, 403] width 121 height 15
click at [549, 405] on input "Non" at bounding box center [575, 403] width 121 height 15
radio input "true"
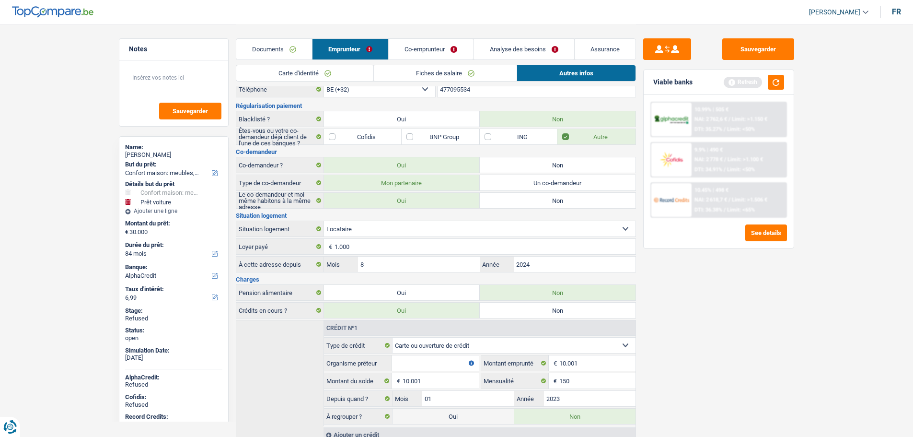
scroll to position [73, 0]
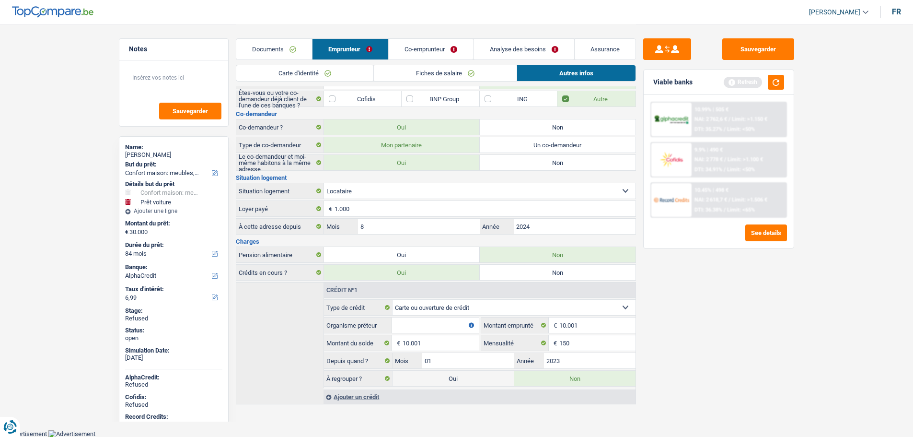
click at [410, 329] on input "Organisme prêteur" at bounding box center [435, 324] width 86 height 15
type input "autres"
click at [757, 50] on button "Sauvegarder" at bounding box center [759, 49] width 72 height 22
click at [519, 41] on link "Analyse des besoins" at bounding box center [524, 49] width 100 height 21
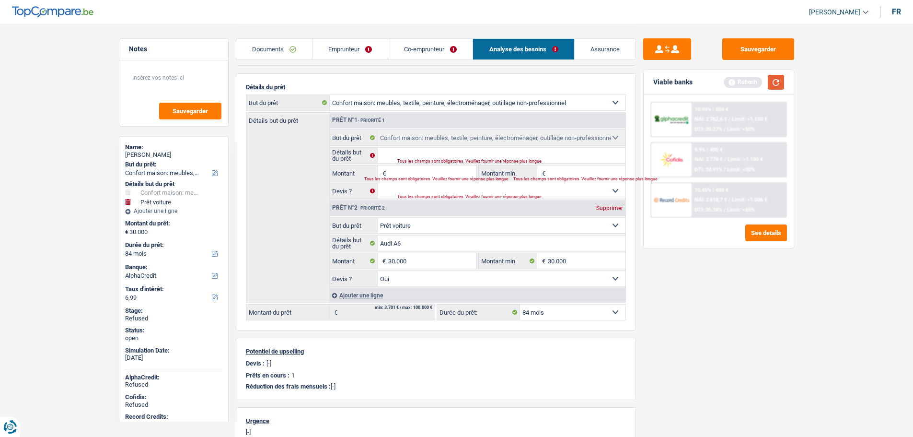
click at [781, 83] on button "button" at bounding box center [776, 82] width 16 height 15
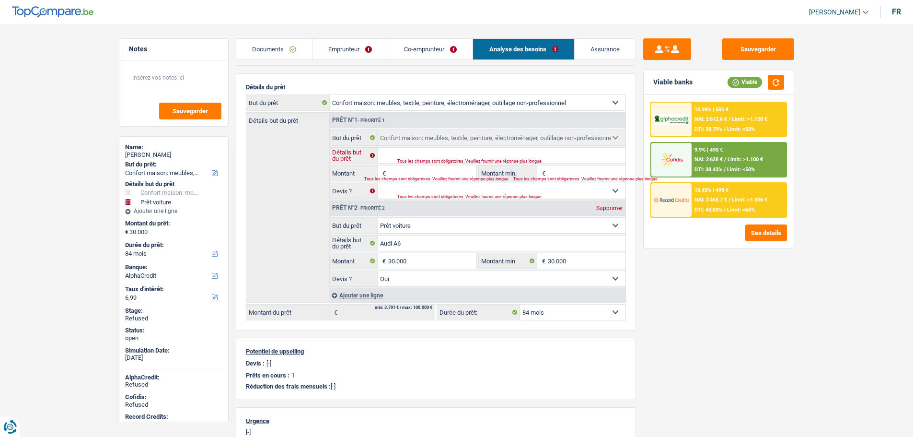
click at [423, 152] on input "Détails but du prêt" at bounding box center [502, 155] width 248 height 15
click at [656, 152] on img at bounding box center [671, 160] width 35 height 18
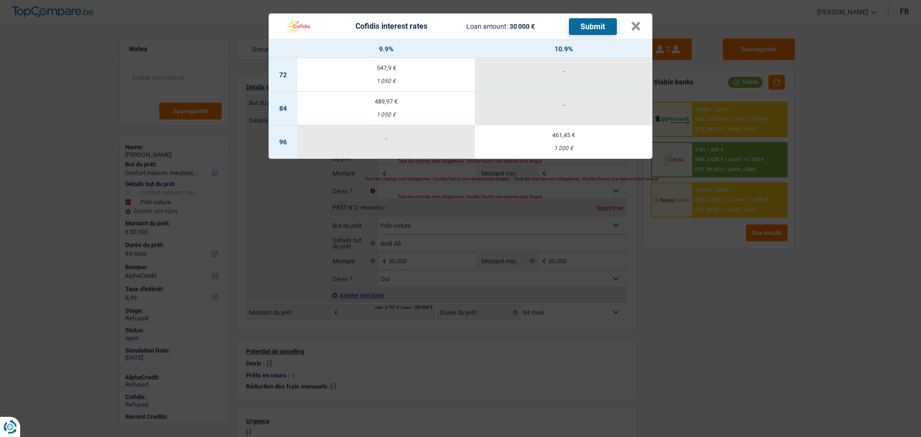
click at [433, 105] on td "489,97 € 1 050 €" at bounding box center [385, 109] width 177 height 34
select select "cofidis"
type input "9,90"
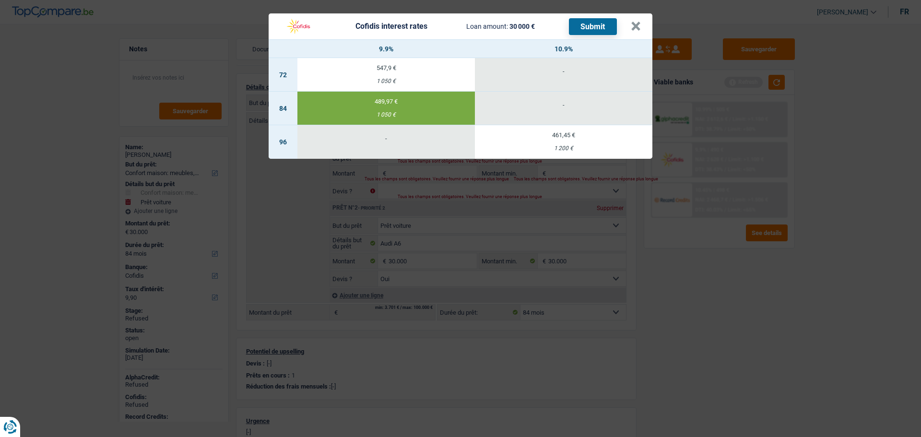
click at [598, 30] on button "Submit" at bounding box center [593, 26] width 48 height 17
click at [632, 27] on button "×" at bounding box center [636, 27] width 10 height 10
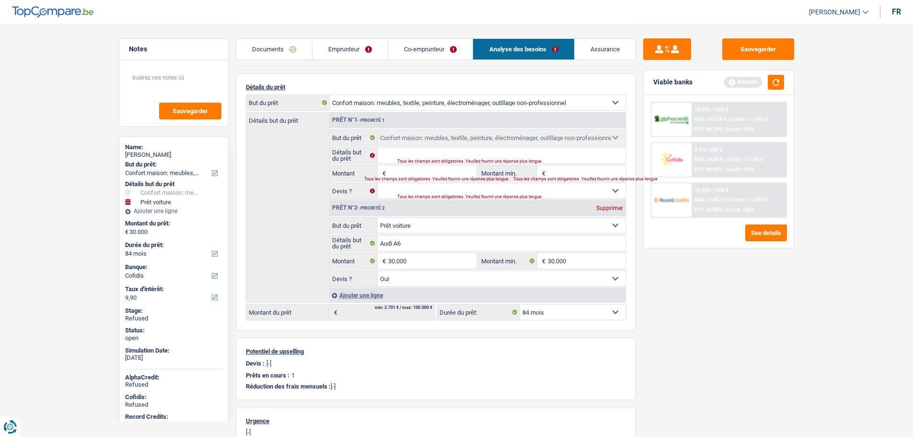
click at [356, 54] on link "Emprunteur" at bounding box center [350, 49] width 75 height 21
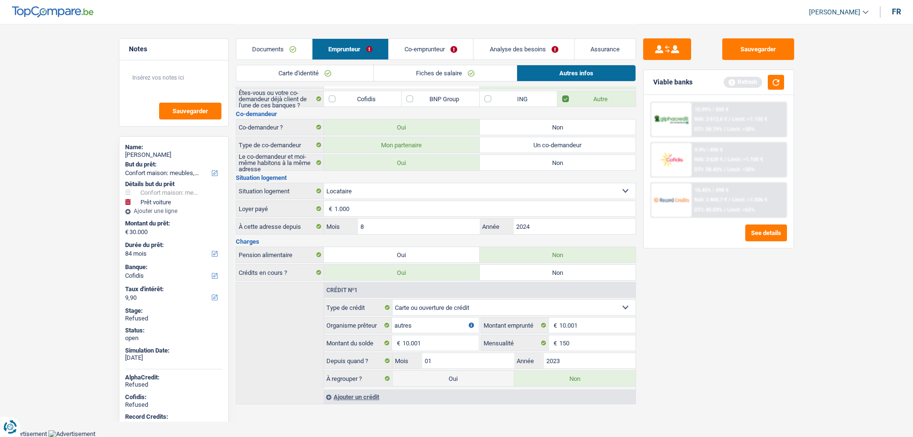
click at [332, 70] on link "Carte d'identité" at bounding box center [304, 73] width 137 height 16
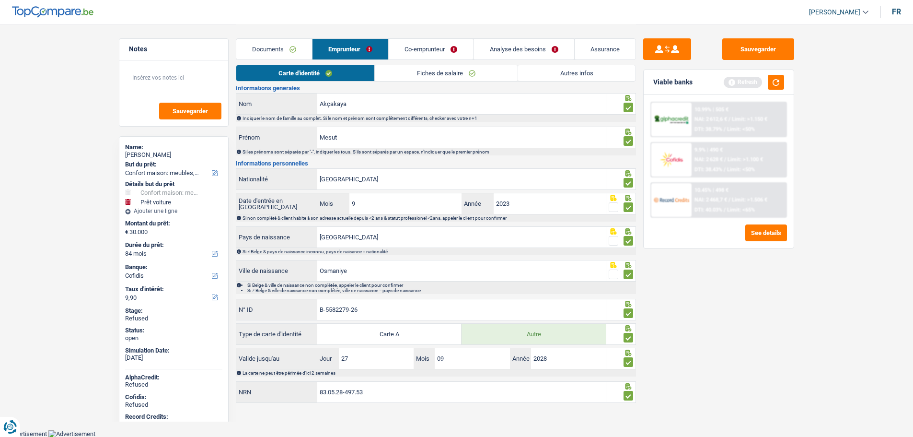
click at [491, 52] on link "Analyse des besoins" at bounding box center [524, 49] width 100 height 21
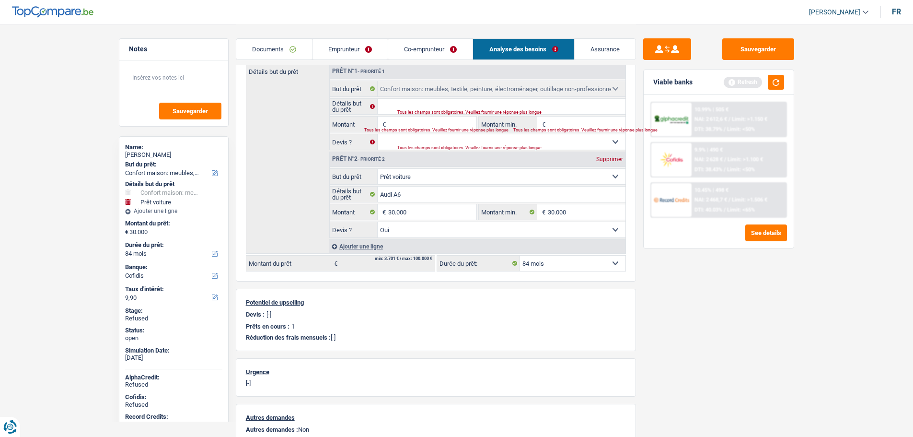
scroll to position [0, 0]
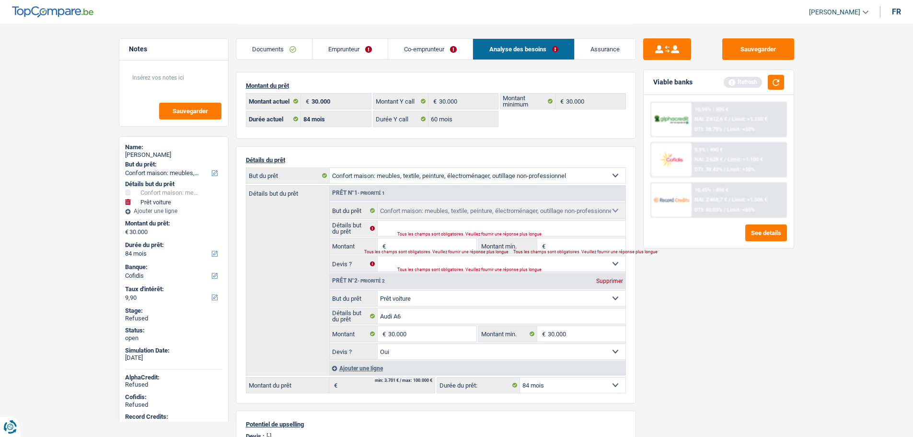
click at [336, 50] on link "Emprunteur" at bounding box center [350, 49] width 75 height 21
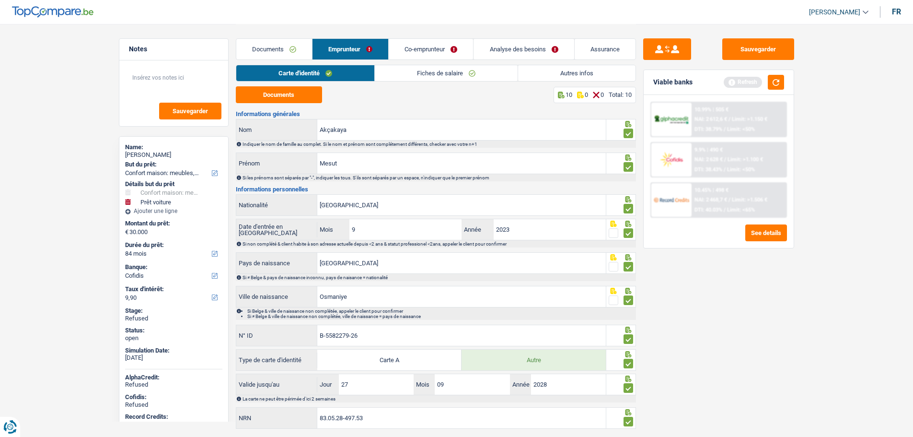
click at [406, 51] on link "Co-emprunteur" at bounding box center [431, 49] width 84 height 21
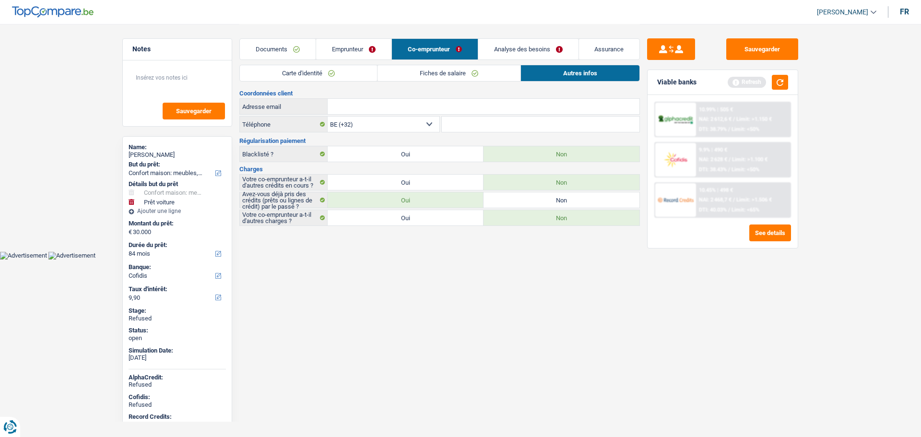
click at [326, 70] on link "Carte d'identité" at bounding box center [308, 73] width 137 height 16
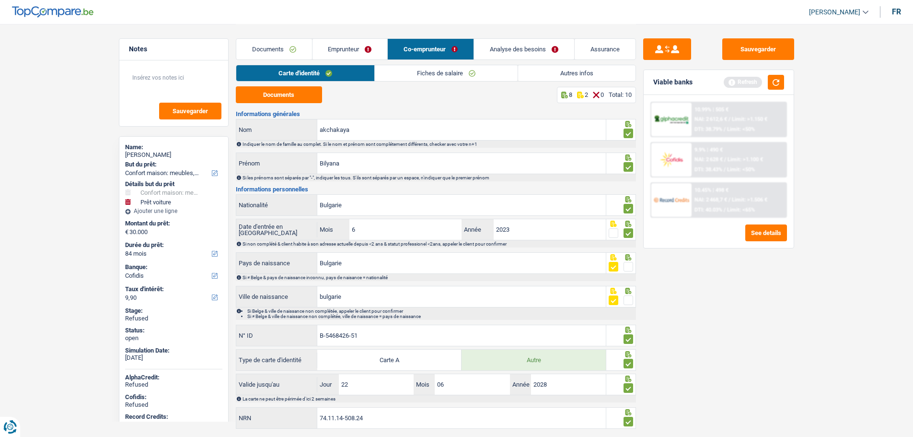
click at [339, 50] on link "Emprunteur" at bounding box center [350, 49] width 75 height 21
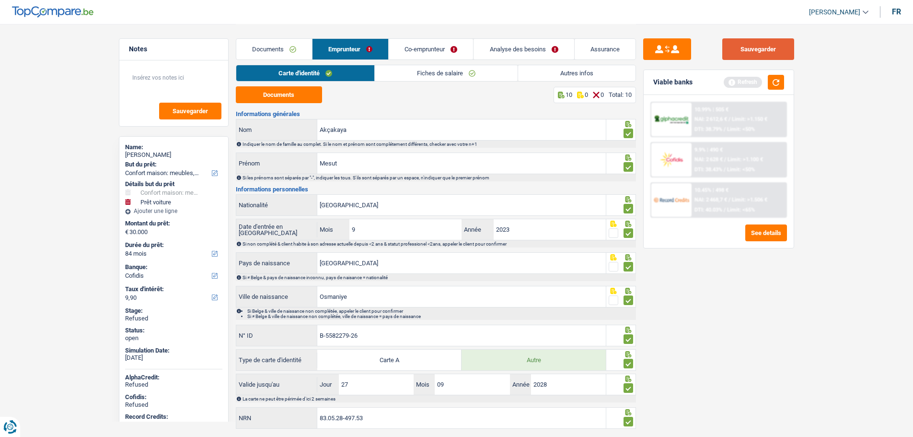
click at [766, 49] on button "Sauvegarder" at bounding box center [759, 49] width 72 height 22
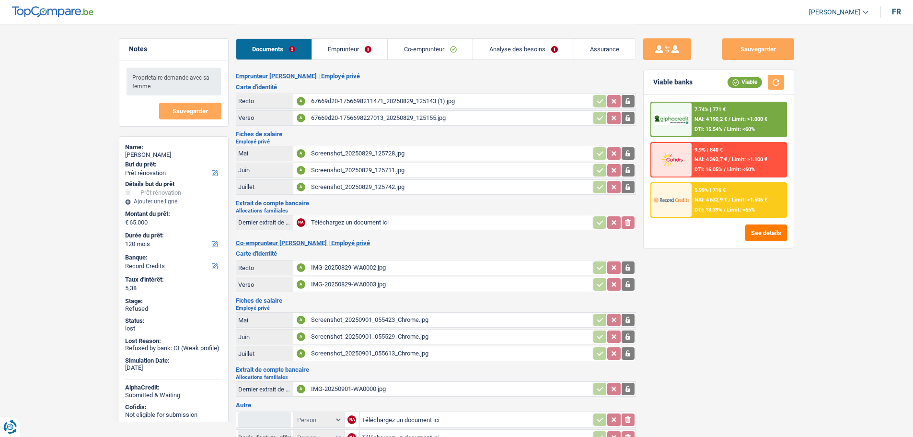
select select "renovation"
select select "120"
select select "record credits"
click at [323, 47] on link "Emprunteur" at bounding box center [350, 49] width 76 height 21
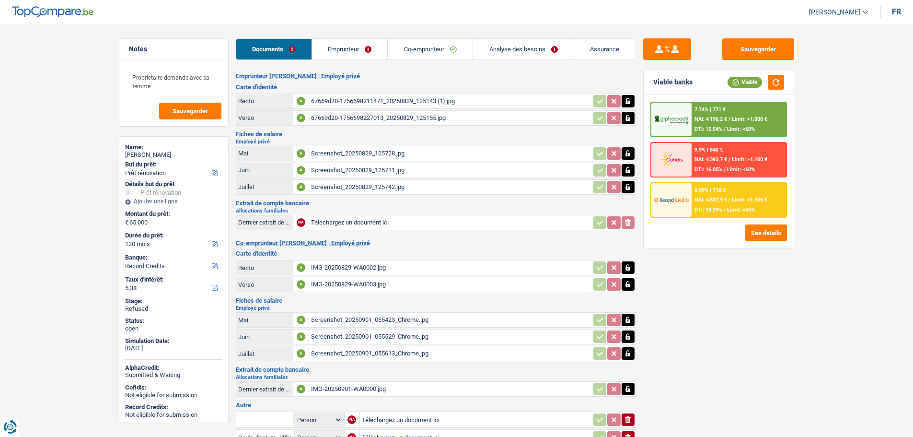
select select "renovation"
select select "120"
select select "record credits"
click at [331, 53] on link "Emprunteur" at bounding box center [350, 49] width 76 height 21
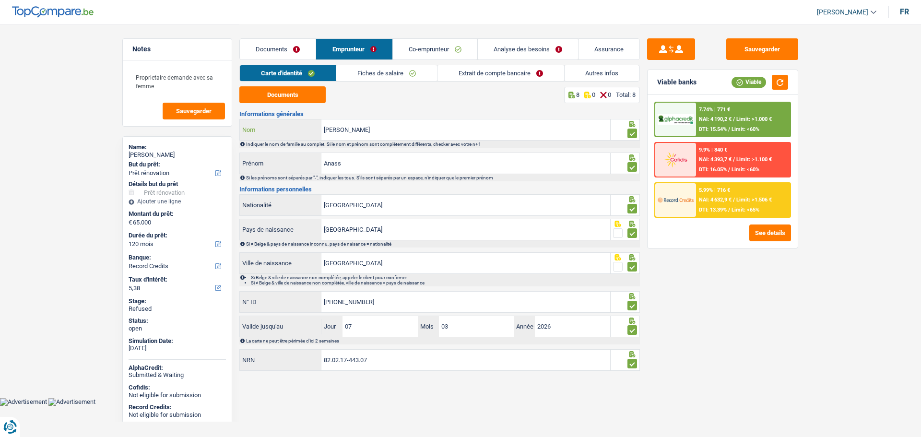
click at [350, 129] on input "[PERSON_NAME]" at bounding box center [465, 129] width 289 height 21
click at [508, 53] on link "Analyse des besoins" at bounding box center [528, 49] width 100 height 21
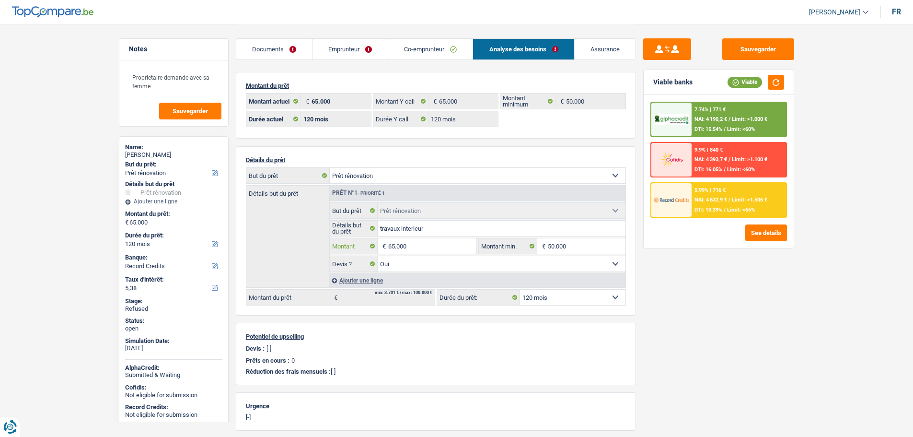
click at [433, 245] on input "65.000" at bounding box center [432, 245] width 88 height 15
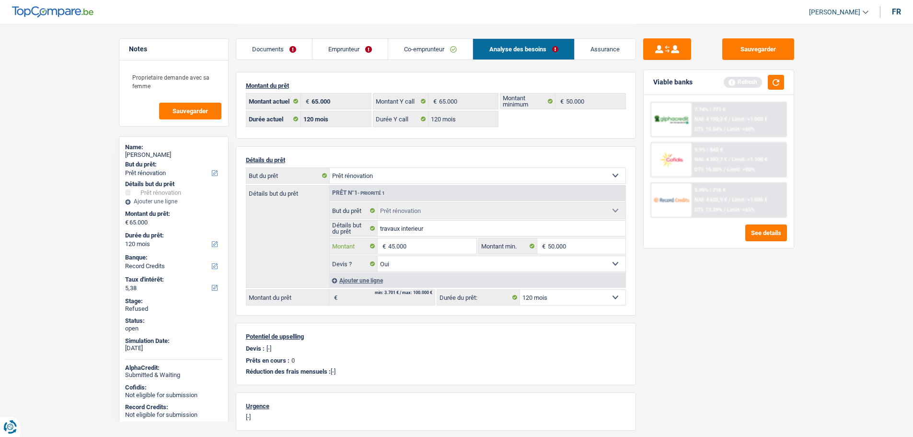
type input "45.000"
select select "144"
type input "45.000"
select select "144"
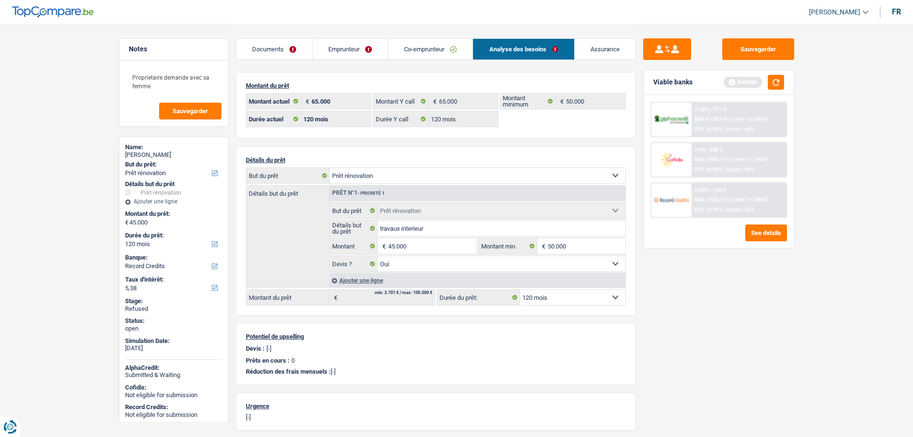
type input "45.000"
click at [683, 296] on div "Sauvegarder Viable banks Refresh 7.74% | 771 € NAI: 4 190,2 € / Limit: >1.000 €…" at bounding box center [718, 229] width 165 height 383
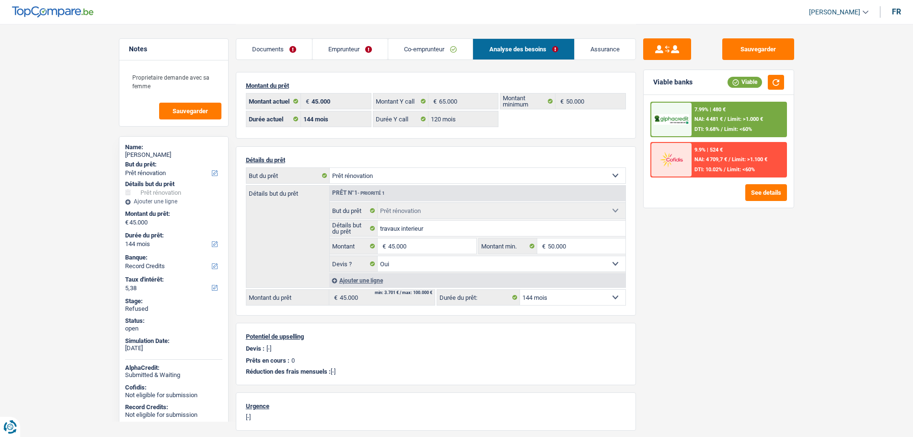
click at [546, 298] on select "12 mois 18 mois 24 mois 30 mois 36 mois 42 mois 48 mois 60 mois 72 mois 84 mois…" at bounding box center [572, 297] width 105 height 15
select select "120"
click at [520, 290] on select "12 mois 18 mois 24 mois 30 mois 36 mois 42 mois 48 mois 60 mois 72 mois 84 mois…" at bounding box center [572, 297] width 105 height 15
select select "120"
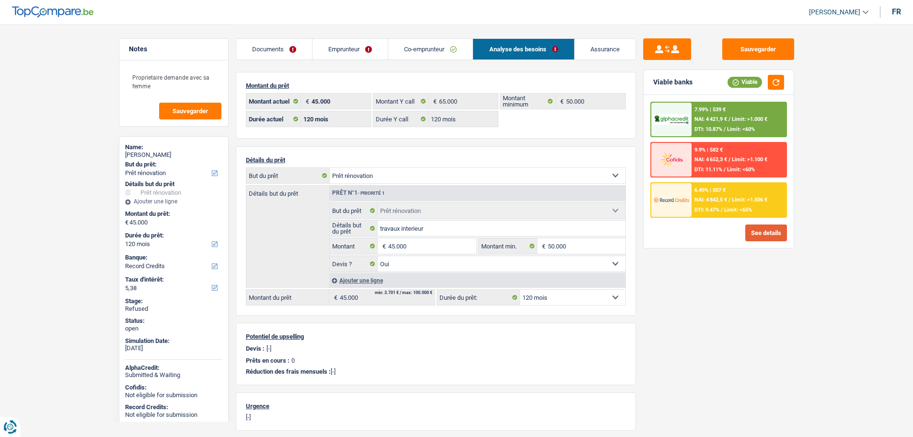
click at [764, 230] on button "See details" at bounding box center [767, 232] width 42 height 17
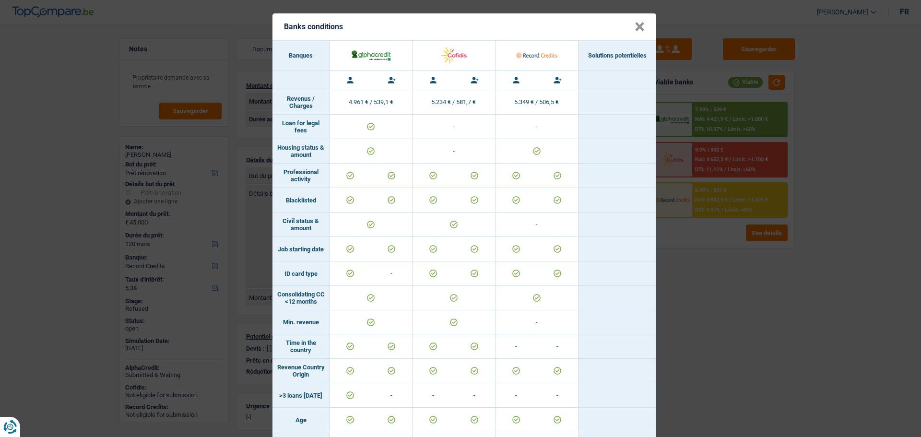
click at [634, 24] on button "×" at bounding box center [639, 27] width 10 height 10
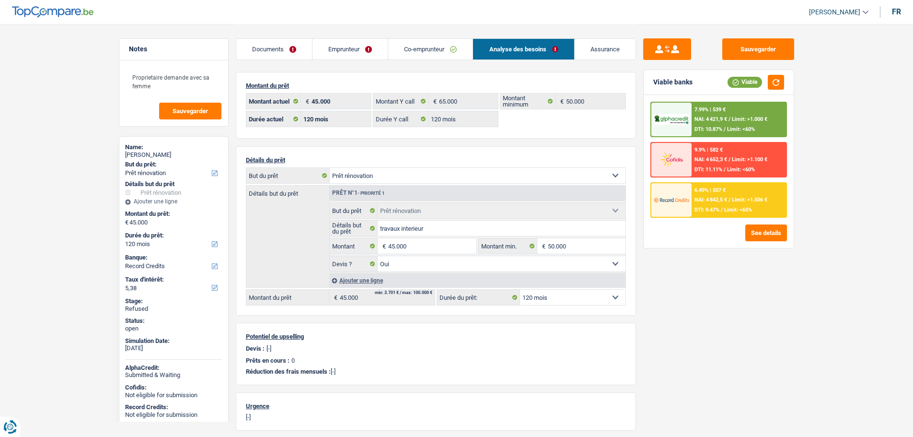
click at [340, 47] on link "Emprunteur" at bounding box center [350, 49] width 75 height 21
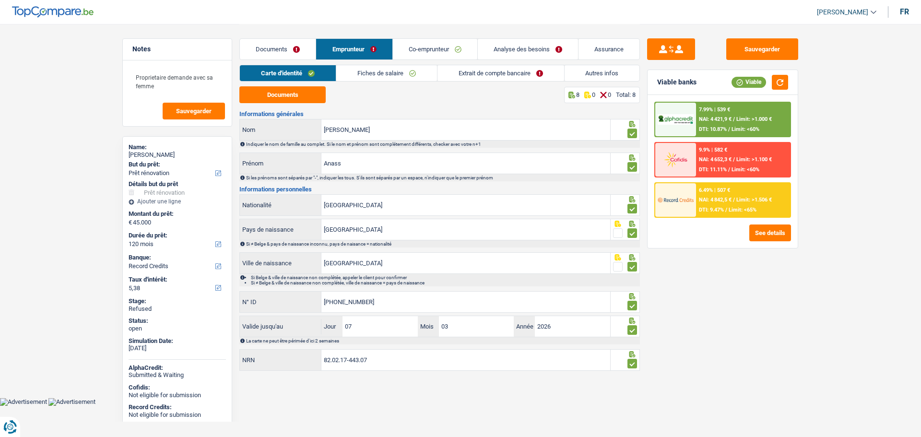
click at [580, 68] on link "Autres infos" at bounding box center [601, 73] width 75 height 16
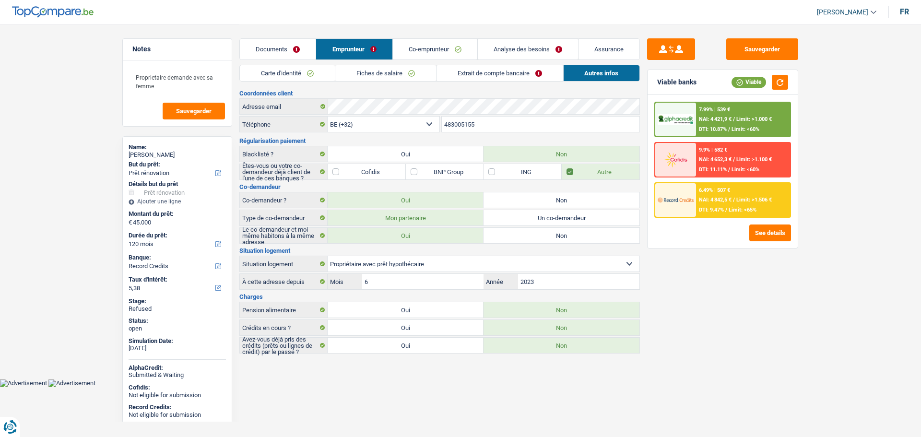
click at [359, 71] on link "Fiches de salaire" at bounding box center [385, 73] width 101 height 16
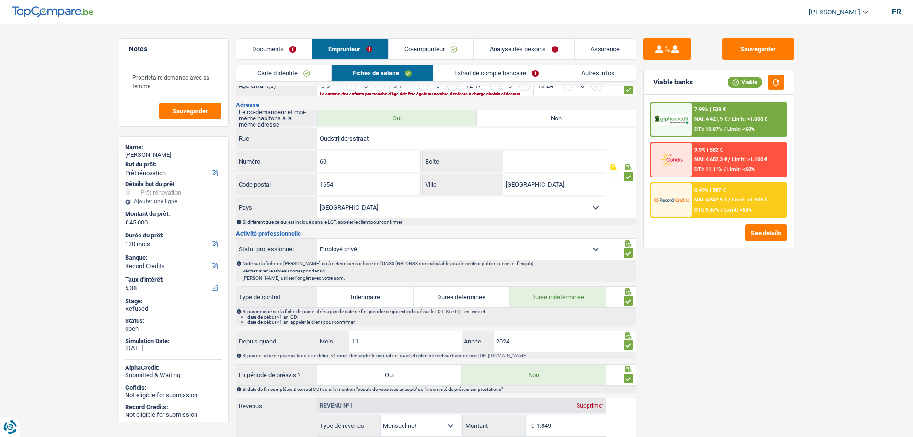
scroll to position [144, 0]
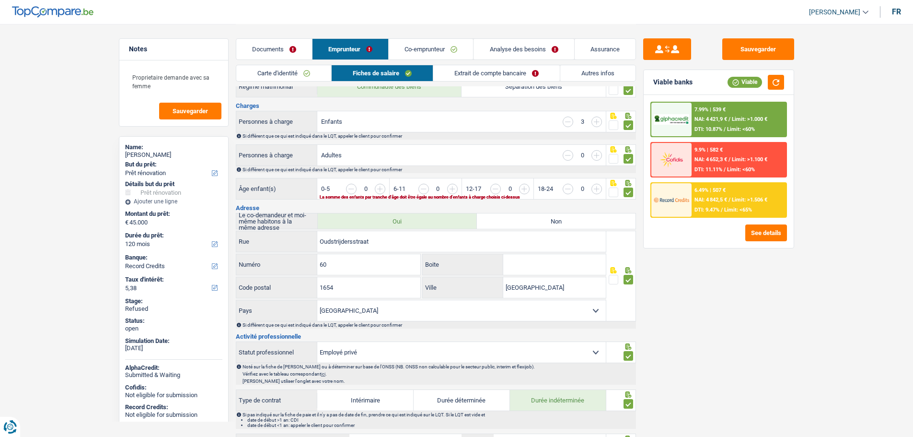
click at [584, 70] on link "Autres infos" at bounding box center [598, 73] width 75 height 16
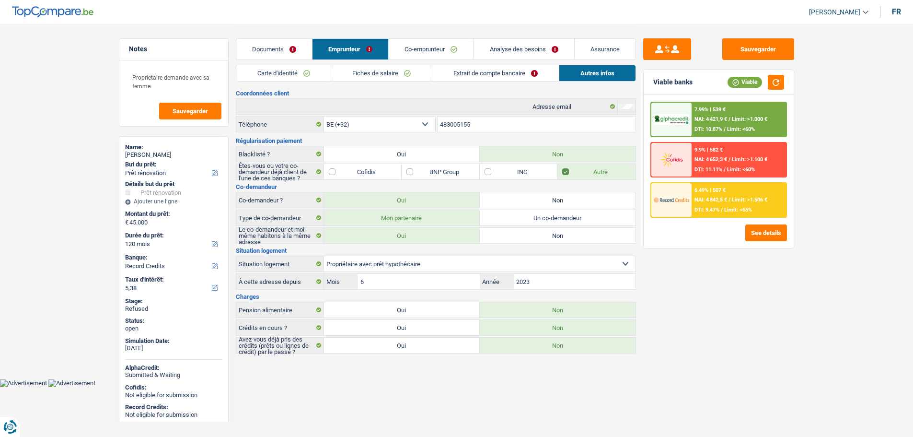
scroll to position [0, 0]
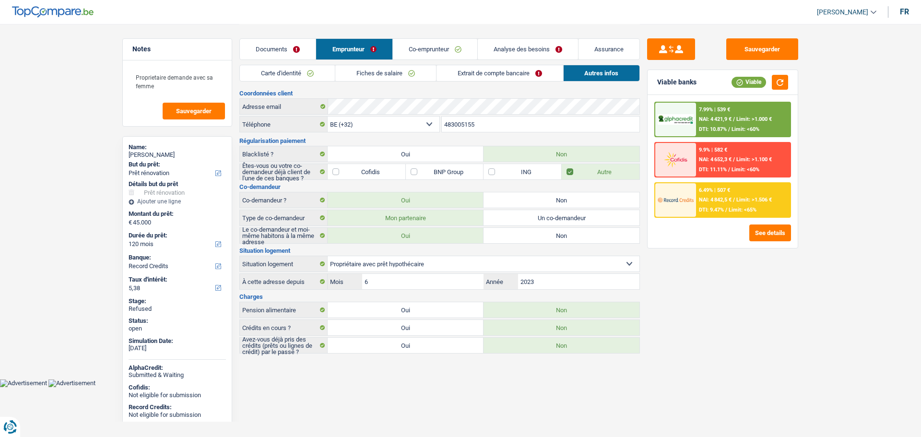
click at [356, 322] on label "Oui" at bounding box center [406, 327] width 156 height 15
click at [356, 322] on input "Oui" at bounding box center [406, 327] width 156 height 15
radio input "true"
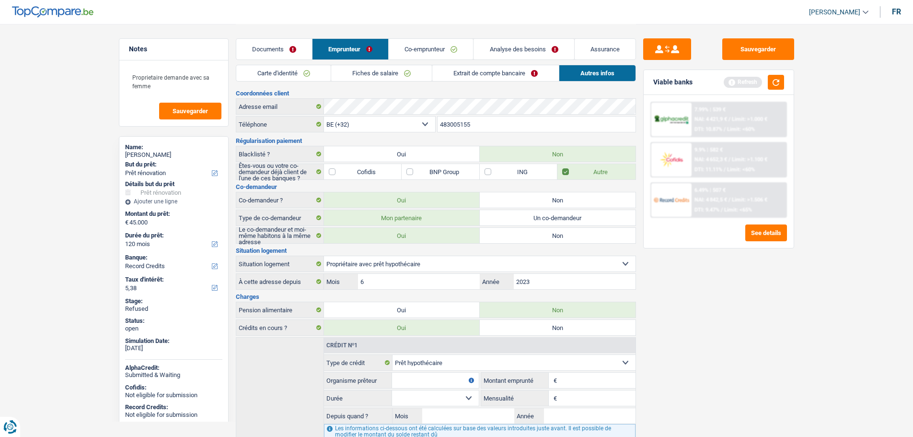
scroll to position [48, 0]
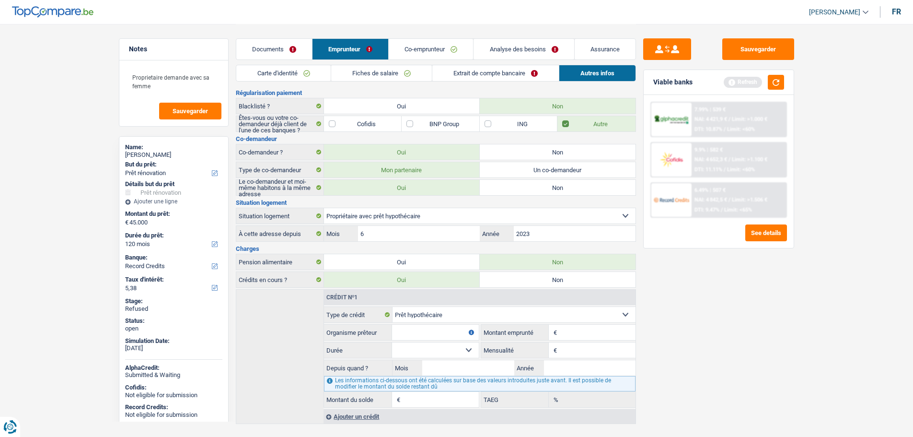
click at [415, 311] on select "Carte ou ouverture de crédit Prêt hypothécaire Vente à tempérament Prêt à tempé…" at bounding box center [514, 314] width 243 height 15
select select "cardOrCredit"
type input "0"
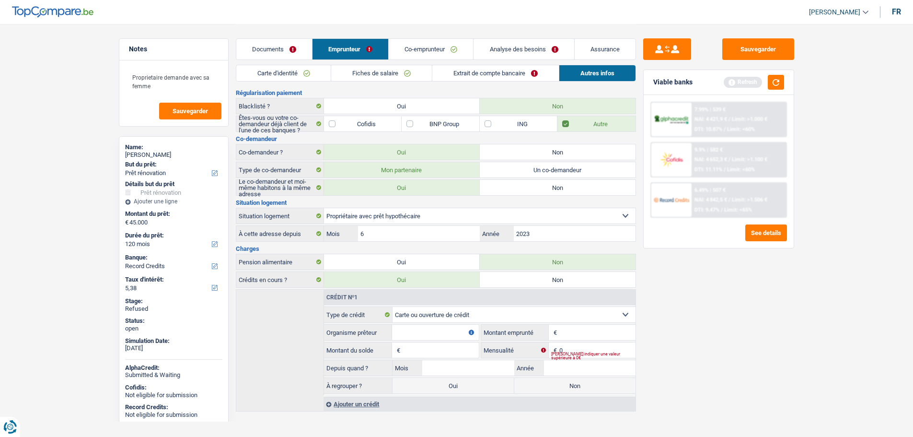
click at [414, 328] on input "Organisme prêteur" at bounding box center [435, 332] width 86 height 15
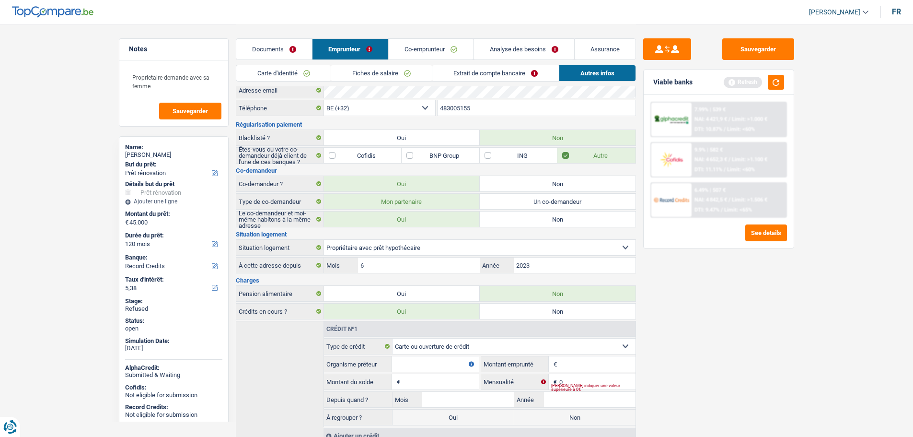
scroll to position [0, 0]
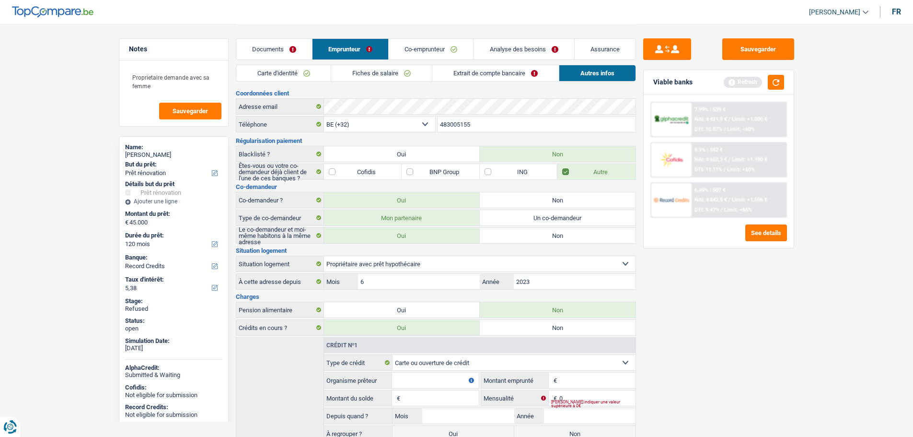
click at [468, 77] on link "Extrait de compte bancaire" at bounding box center [496, 73] width 127 height 16
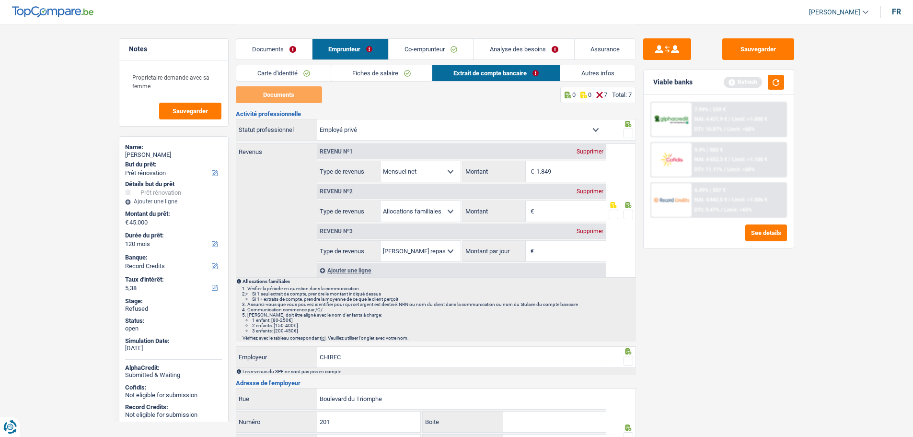
click at [382, 73] on link "Fiches de salaire" at bounding box center [381, 73] width 101 height 16
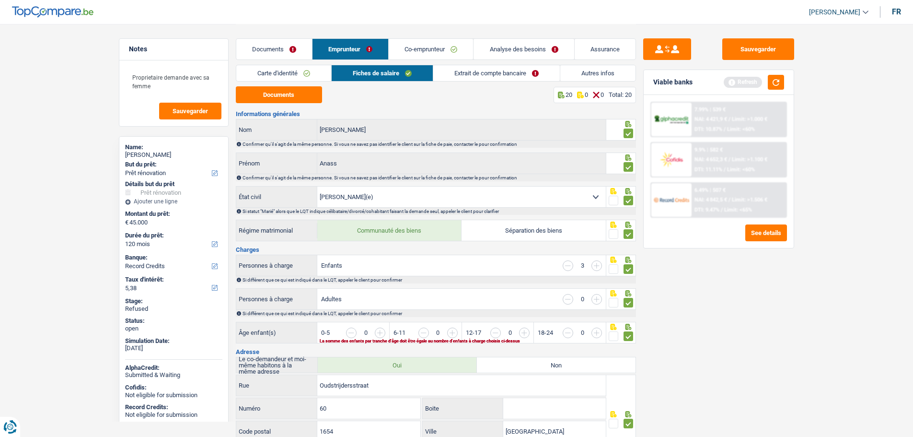
click at [612, 73] on link "Autres infos" at bounding box center [598, 73] width 75 height 16
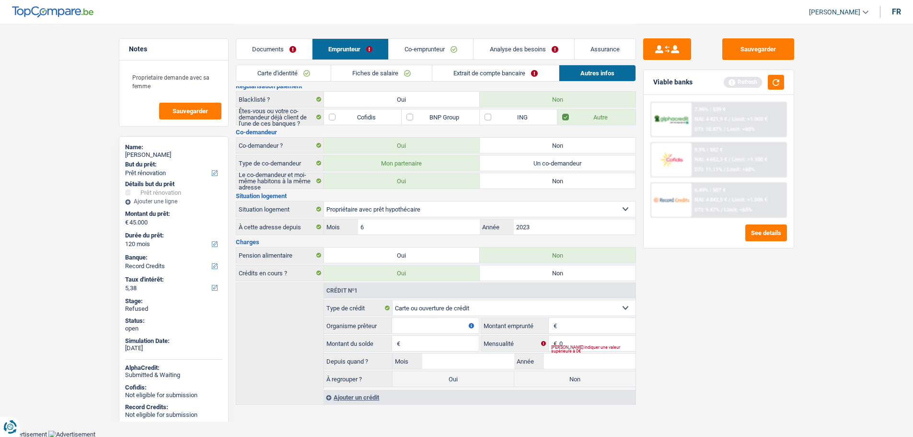
scroll to position [55, 0]
click at [409, 303] on select "Carte ou ouverture de crédit Prêt hypothécaire Vente à tempérament Prêt à tempé…" at bounding box center [514, 307] width 243 height 15
select select "mortgage"
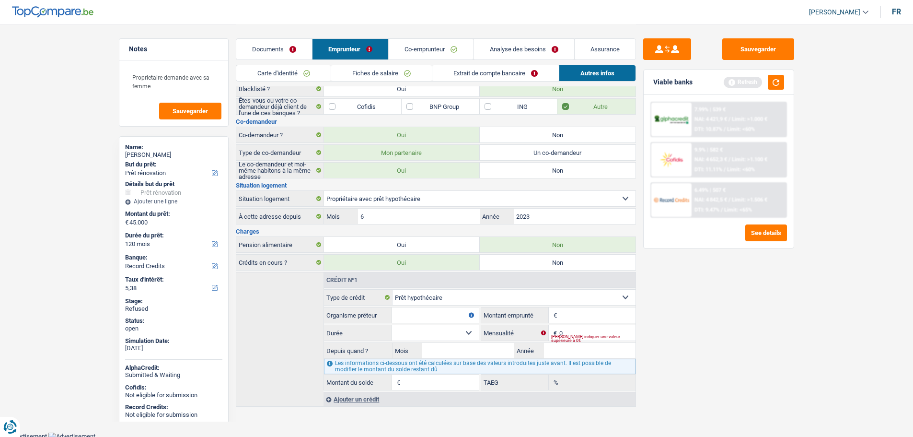
scroll to position [68, 0]
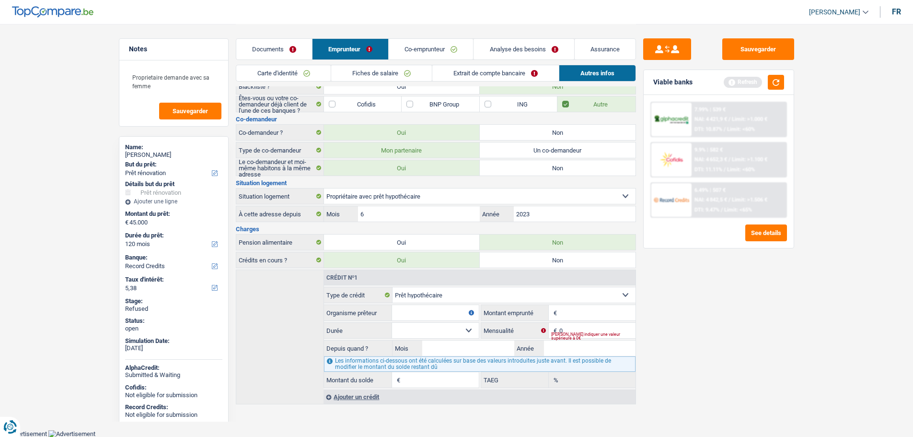
click at [363, 397] on div "Ajouter un crédit" at bounding box center [480, 396] width 312 height 14
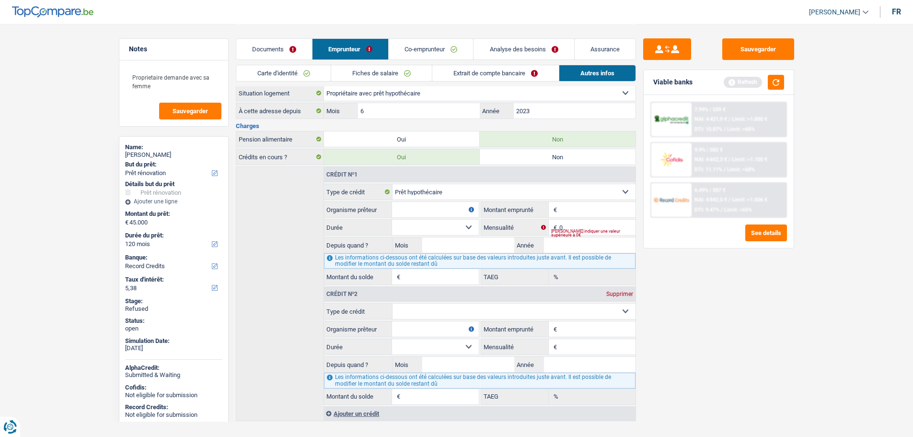
scroll to position [187, 0]
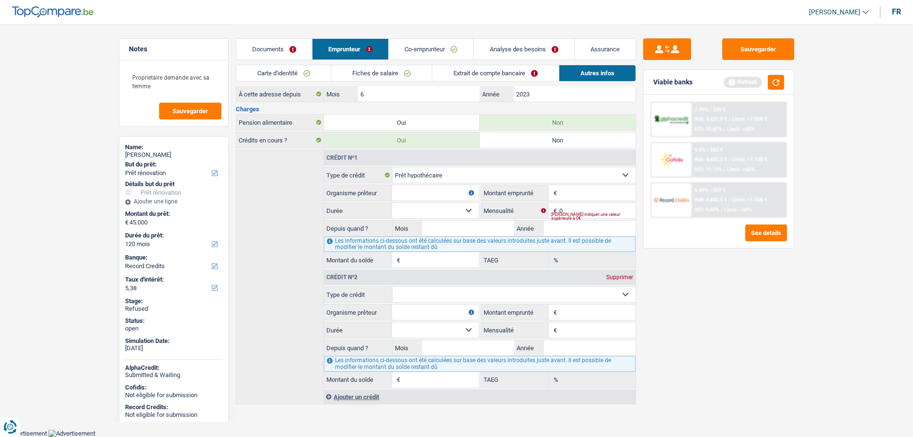
click at [417, 190] on input "Organisme prêteur" at bounding box center [435, 192] width 86 height 15
type input "autres"
click at [569, 187] on input "Montant" at bounding box center [598, 192] width 76 height 15
type input "310.000"
click at [573, 212] on input "0" at bounding box center [598, 210] width 76 height 15
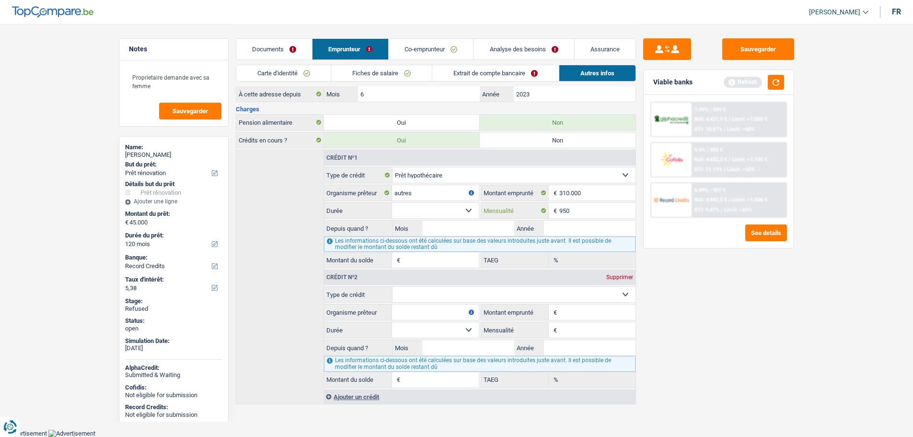
type input "950"
click at [445, 227] on input "Mois" at bounding box center [468, 228] width 92 height 15
click at [422, 214] on select "120 mois 132 mois 144 mois 180 mois 240 mois 300 mois 360 mois 420 mois Sélecti…" at bounding box center [435, 210] width 86 height 15
select select "240"
click at [392, 203] on select "120 mois 132 mois 144 mois 180 mois 240 mois 300 mois 360 mois 420 mois Sélecti…" at bounding box center [435, 210] width 86 height 15
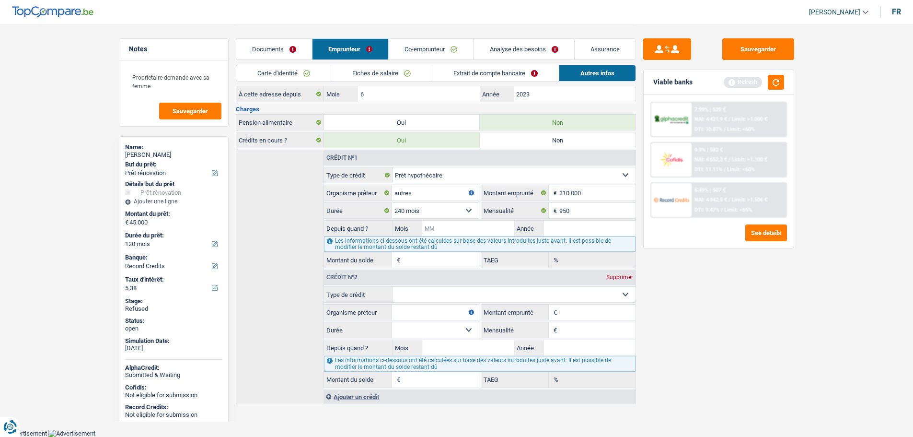
click at [447, 229] on input "Mois" at bounding box center [468, 228] width 92 height 15
type input "01"
type input "2021"
type input "220.731"
type input "0,00"
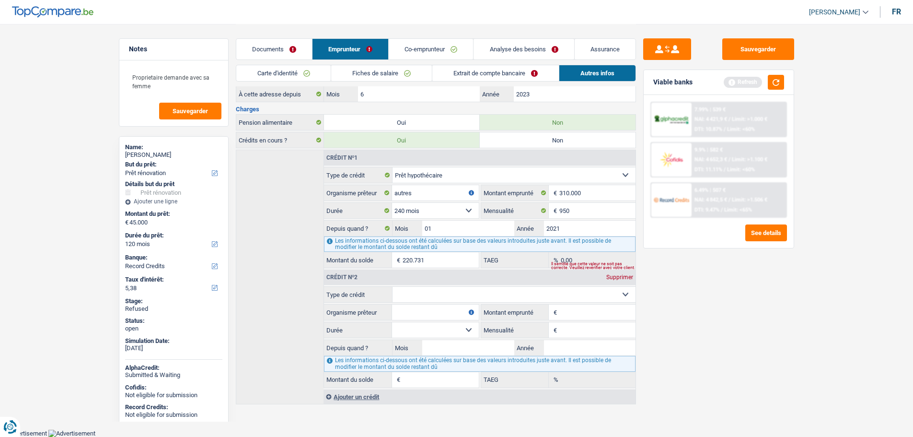
click at [400, 300] on select "Carte ou ouverture de crédit Prêt hypothécaire Vente à tempérament Prêt à tempé…" at bounding box center [514, 294] width 243 height 15
select select "personalSale"
type input "0"
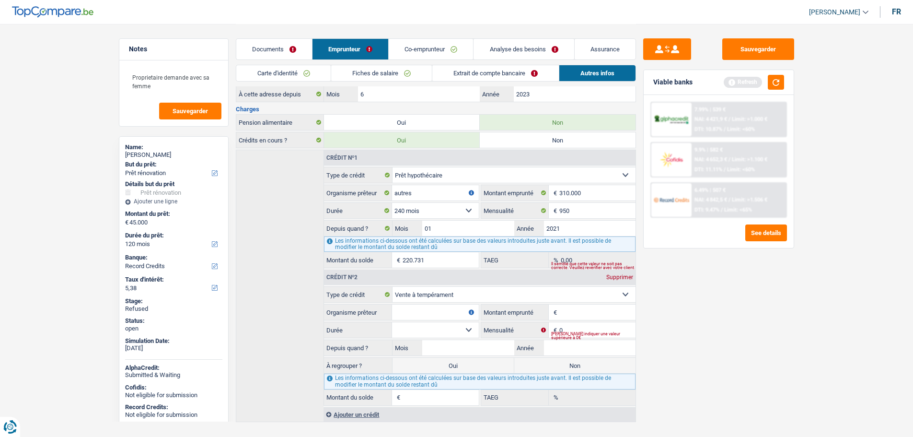
click at [411, 295] on select "Carte ou ouverture de crédit Prêt hypothécaire Vente à tempérament Prêt à tempé…" at bounding box center [514, 294] width 243 height 15
select select "personalLoan"
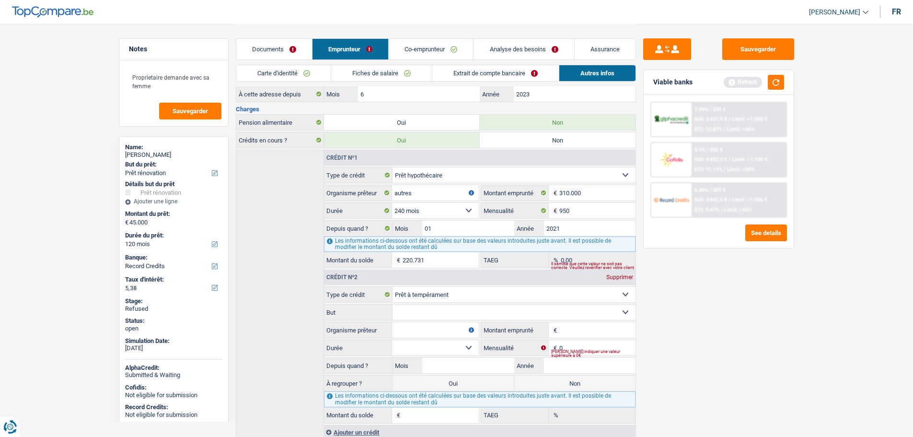
click at [407, 314] on select "Confort maison: meubles, textile, peinture, électroménager, outillage non-profe…" at bounding box center [514, 311] width 243 height 15
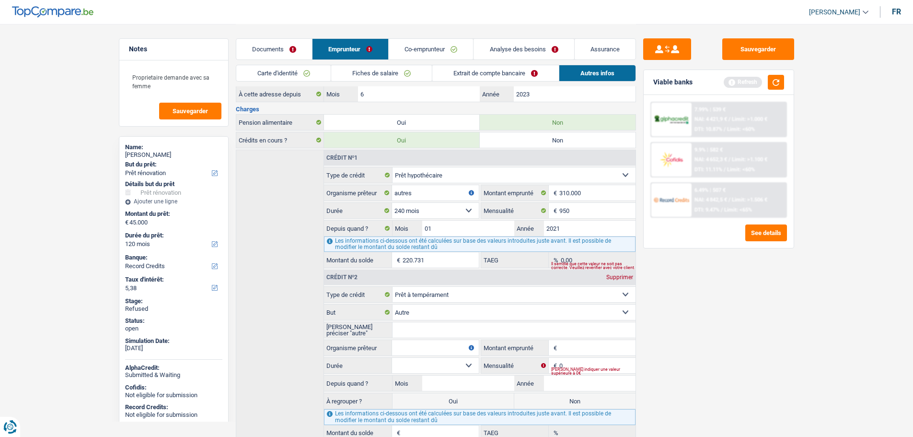
click at [434, 293] on select "Carte ou ouverture de crédit Prêt hypothécaire Vente à tempérament Prêt à tempé…" at bounding box center [514, 294] width 243 height 15
click at [419, 323] on input "Veuillez préciser "autre"" at bounding box center [514, 329] width 243 height 15
click at [419, 316] on select "Confort maison: meubles, textile, peinture, électroménager, outillage non-profe…" at bounding box center [514, 311] width 243 height 15
select select "homeFurnishingOrRelocation"
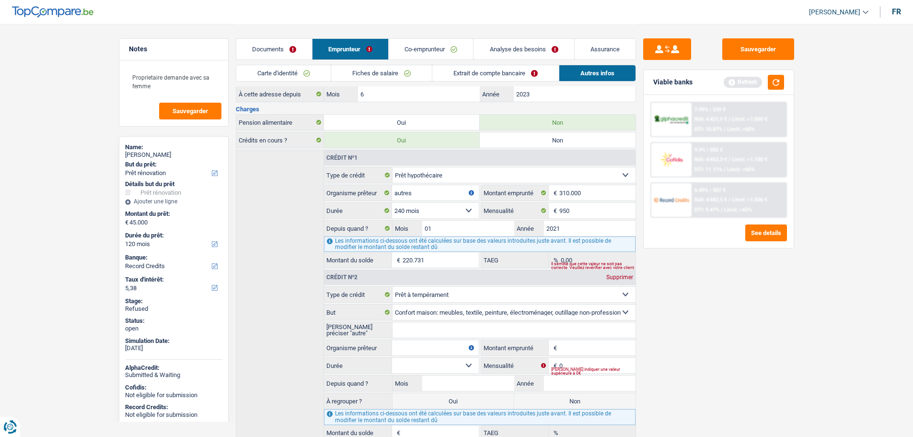
click at [393, 304] on select "Confort maison: meubles, textile, peinture, électroménager, outillage non-profe…" at bounding box center [514, 311] width 243 height 15
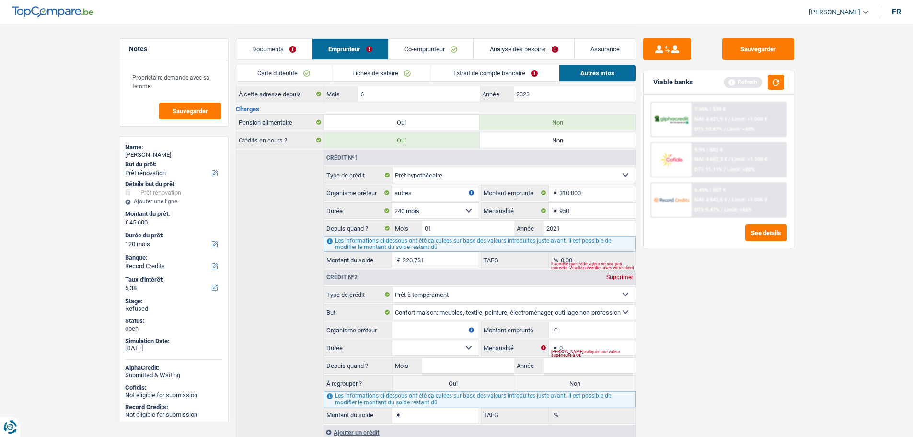
click at [419, 329] on input "Organisme prêteur" at bounding box center [435, 329] width 86 height 15
type input "autres"
click at [569, 328] on input "Montant emprunté" at bounding box center [598, 329] width 76 height 15
type input "30.000"
click at [414, 349] on select "12 mois 18 mois 24 mois 30 mois 36 mois 42 mois 48 mois 60 mois 72 mois 84 mois…" at bounding box center [435, 347] width 86 height 15
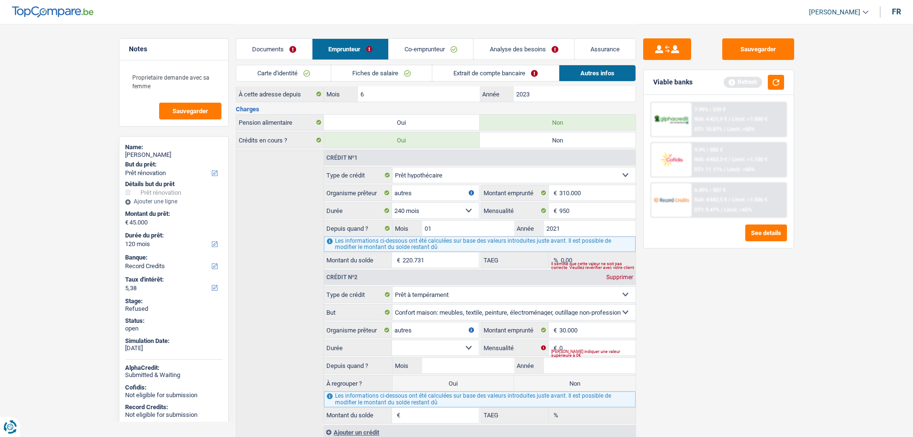
select select "84"
click at [392, 340] on select "12 mois 18 mois 24 mois 30 mois 36 mois 42 mois 48 mois 60 mois 72 mois 84 mois…" at bounding box center [435, 347] width 86 height 15
click at [574, 348] on input "0" at bounding box center [598, 347] width 76 height 15
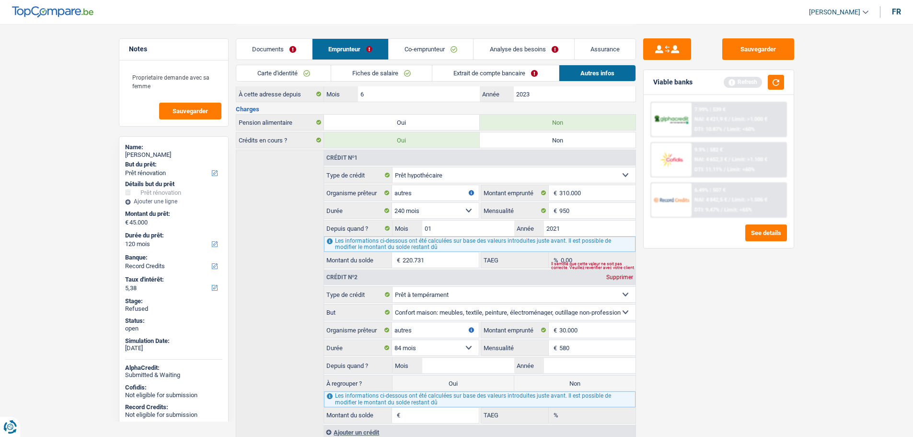
type input "580"
click at [473, 368] on input "Mois" at bounding box center [468, 365] width 92 height 15
type input "01"
type input "1"
type input "0"
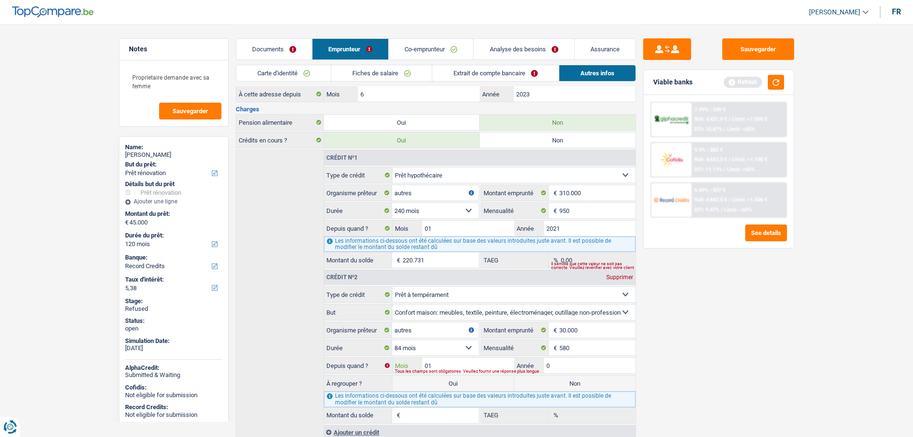
click at [452, 360] on input "01" at bounding box center [468, 365] width 92 height 15
type input "1"
type input "16,15"
type input "8"
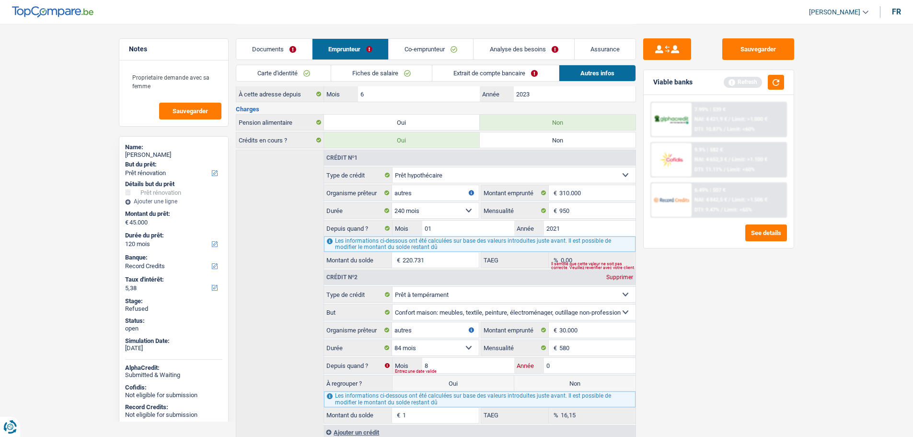
click at [581, 367] on input "0" at bounding box center [590, 365] width 92 height 15
type input "0202"
click at [438, 363] on input "8" at bounding box center [468, 365] width 92 height 15
type input "08"
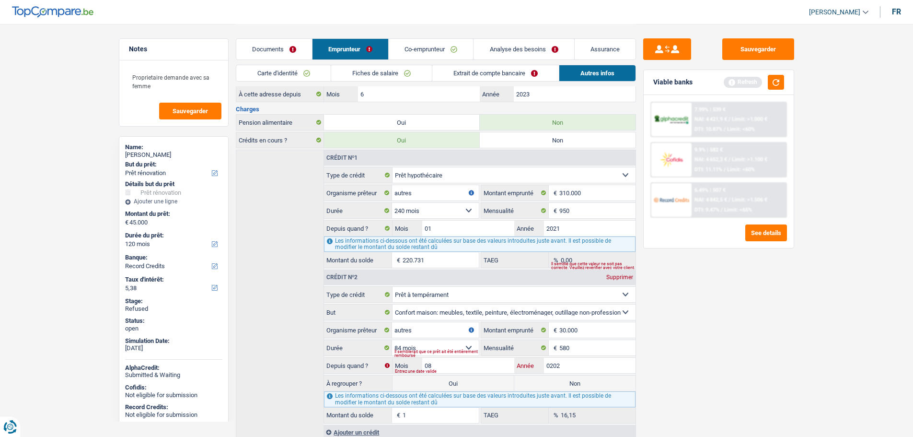
click at [547, 366] on input "0202" at bounding box center [590, 365] width 92 height 15
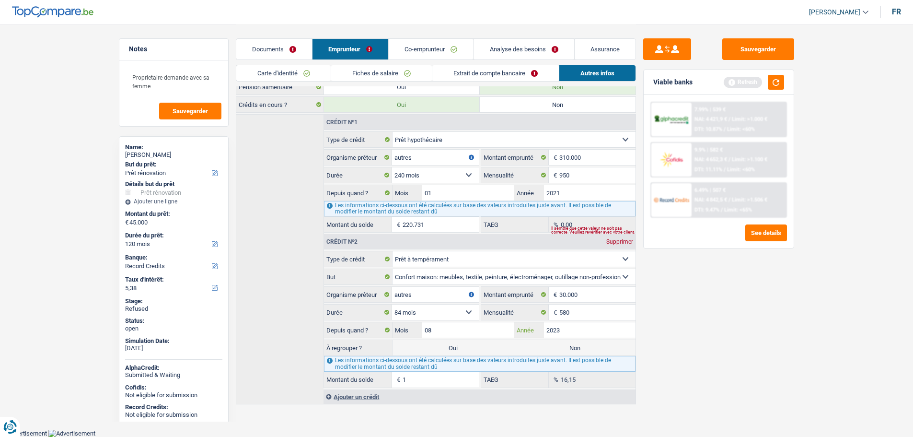
type input "2023"
type input "24.071"
click at [565, 175] on input "950" at bounding box center [598, 174] width 76 height 15
type input "1.100"
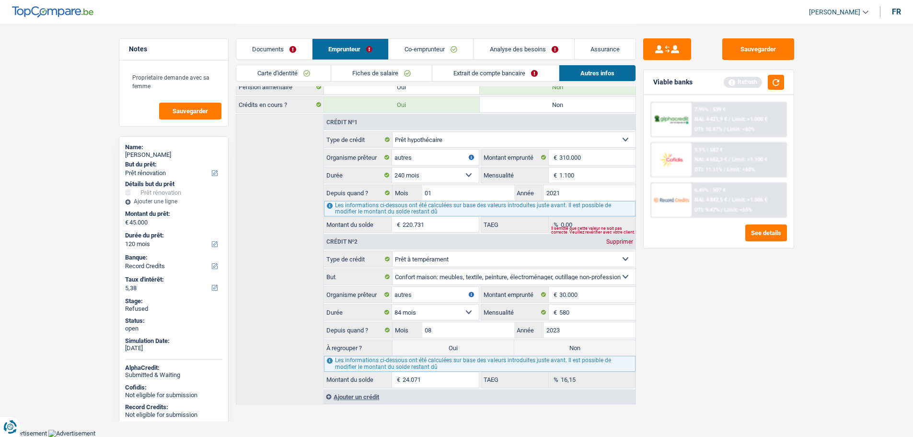
type input "228.794"
click at [642, 249] on div "Sauvegarder Viable banks Refresh 7.99% | 539 € NAI: 4 421,9 € / Limit: >1.000 €…" at bounding box center [718, 229] width 165 height 383
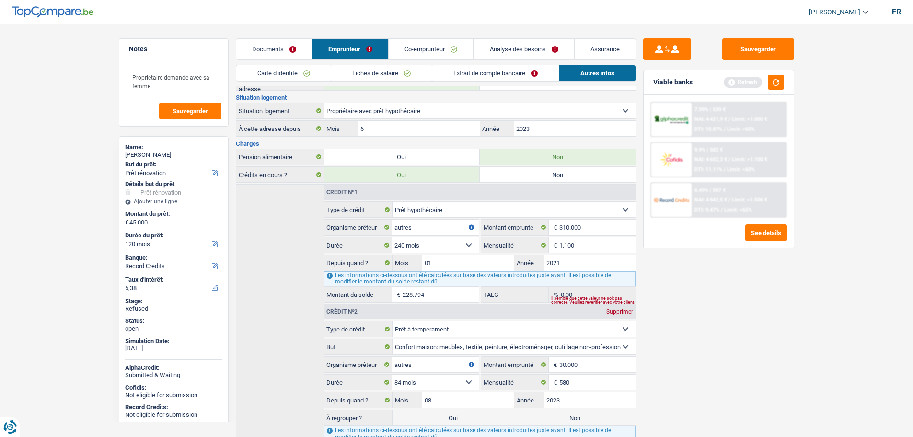
scroll to position [31, 0]
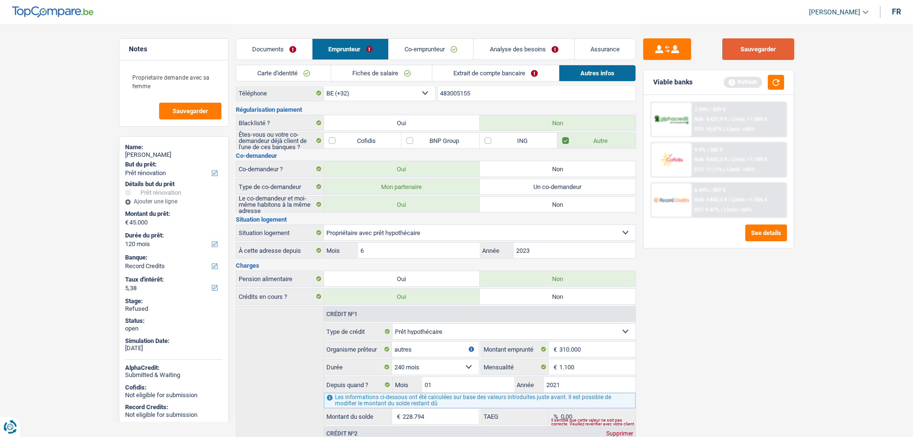
click at [745, 47] on button "Sauvegarder" at bounding box center [759, 49] width 72 height 22
click at [534, 46] on link "Analyse des besoins" at bounding box center [524, 49] width 100 height 21
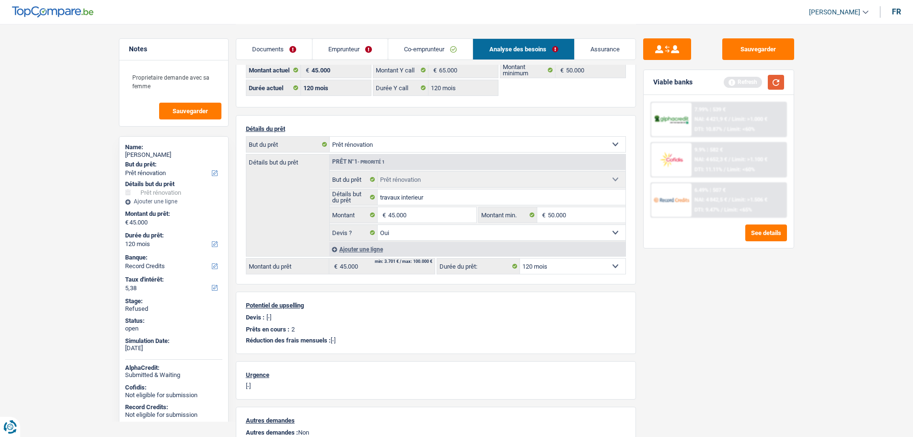
click at [772, 80] on button "button" at bounding box center [776, 82] width 16 height 15
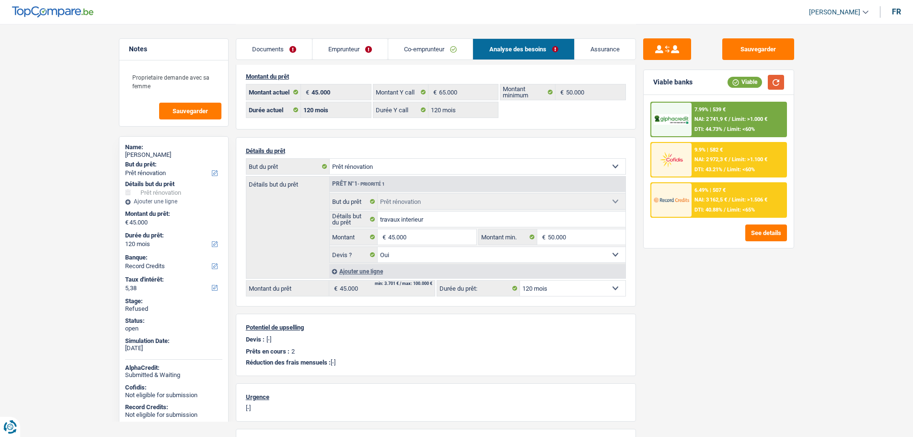
scroll to position [0, 0]
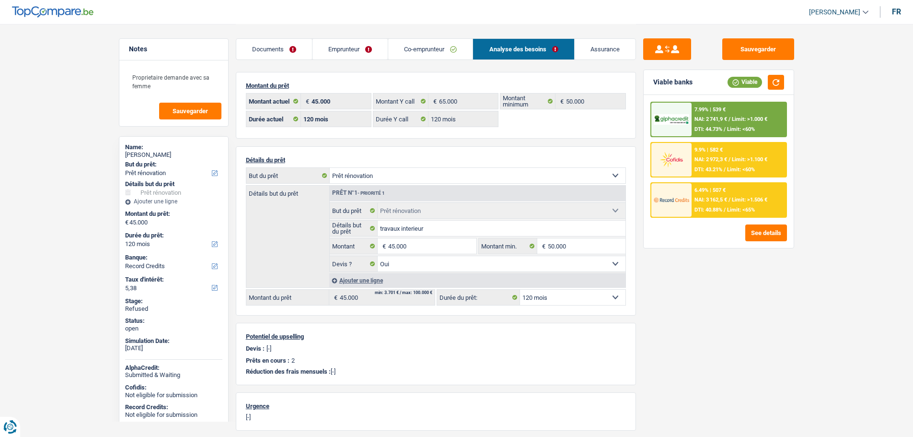
click at [540, 298] on select "12 mois 18 mois 24 mois 30 mois 36 mois 42 mois 48 mois 60 mois 72 mois 84 mois…" at bounding box center [572, 297] width 105 height 15
select select "144"
click at [520, 290] on select "12 mois 18 mois 24 mois 30 mois 36 mois 42 mois 48 mois 60 mois 72 mois 84 mois…" at bounding box center [572, 297] width 105 height 15
select select "144"
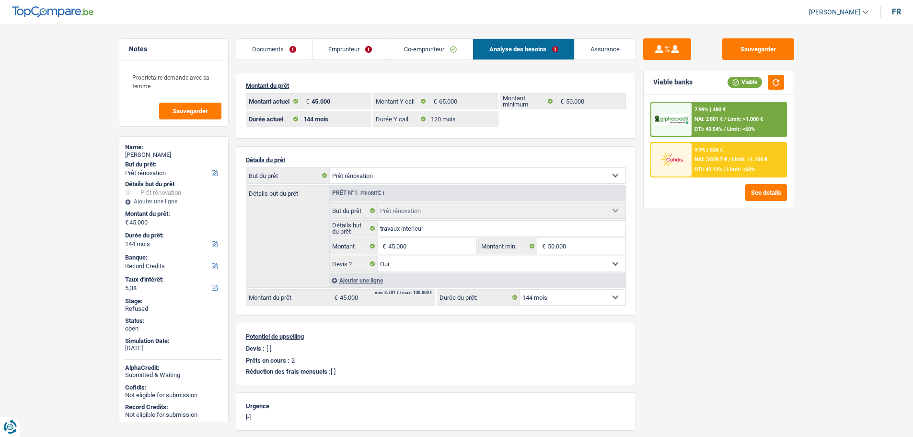
click at [674, 159] on img at bounding box center [671, 160] width 35 height 18
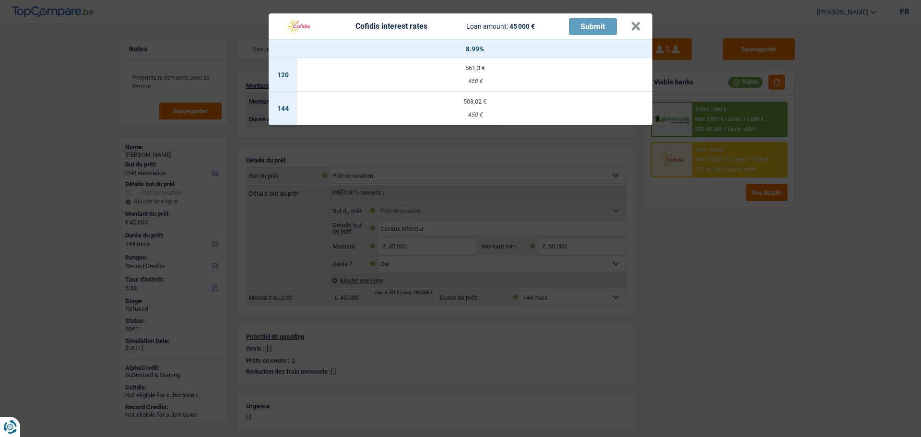
click at [470, 115] on div "450 €" at bounding box center [474, 115] width 355 height 6
select select "cofidis"
type input "8,99"
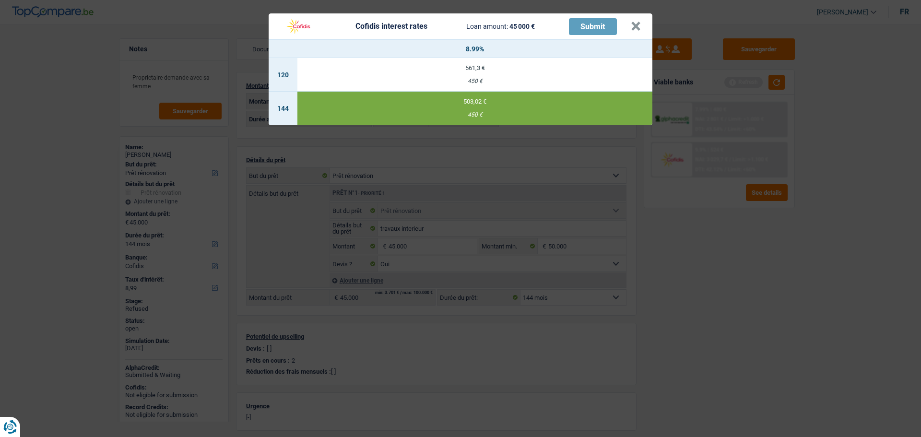
click at [489, 77] on td "561,3 € 450 €" at bounding box center [474, 75] width 355 height 34
select select "120"
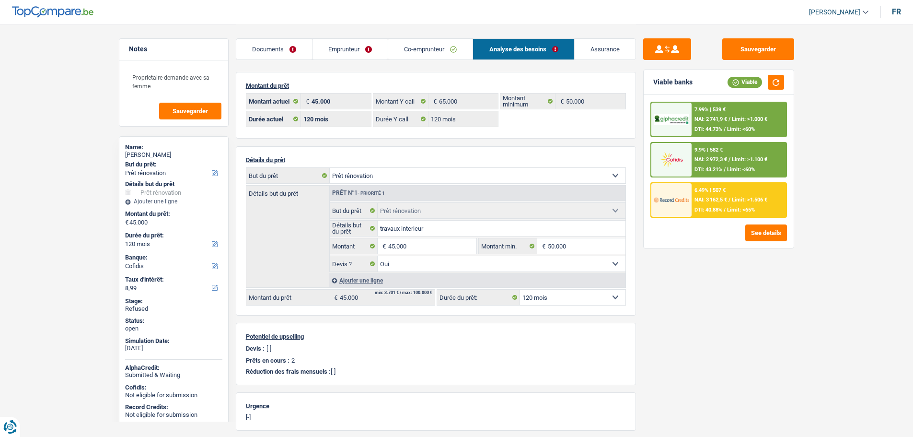
click at [669, 197] on img at bounding box center [671, 200] width 35 height 18
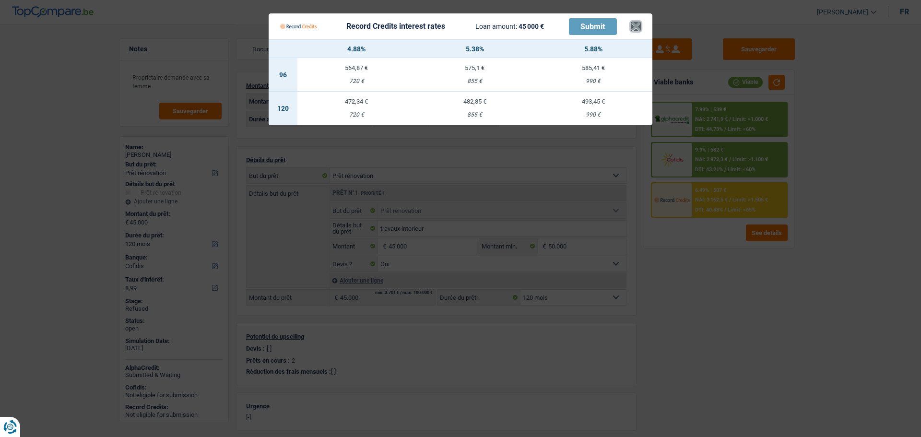
click at [635, 29] on button "×" at bounding box center [636, 27] width 10 height 10
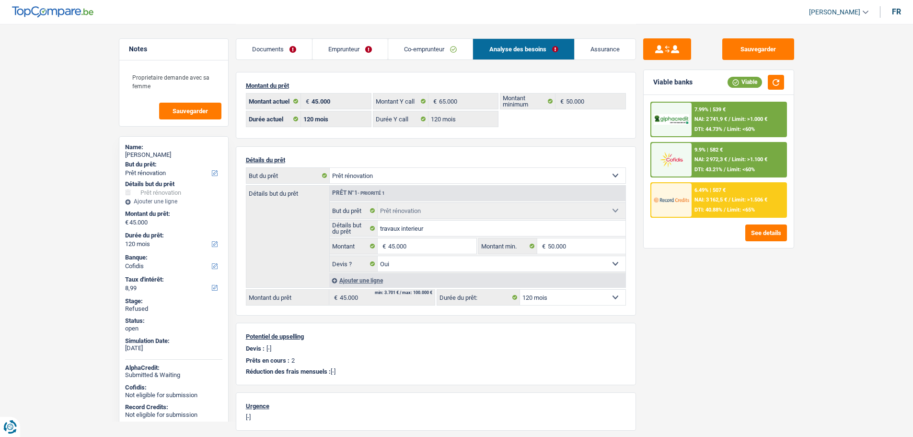
click at [674, 151] on img at bounding box center [671, 160] width 35 height 18
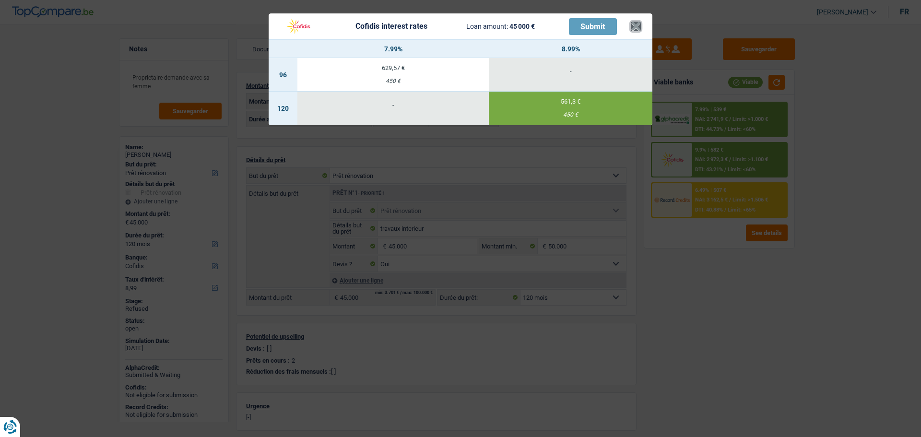
click at [640, 26] on button "×" at bounding box center [636, 27] width 10 height 10
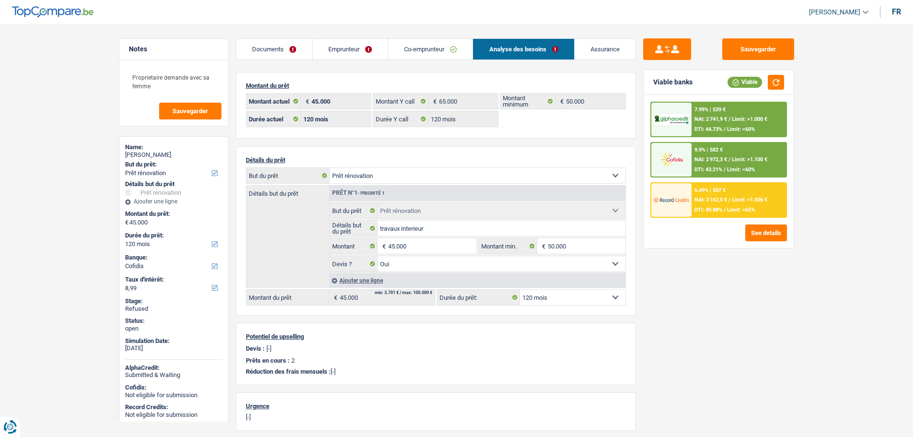
click at [566, 298] on select "12 mois 18 mois 24 mois 30 mois 36 mois 42 mois 48 mois 60 mois 72 mois 84 mois…" at bounding box center [572, 297] width 105 height 15
select select "144"
click at [520, 290] on select "12 mois 18 mois 24 mois 30 mois 36 mois 42 mois 48 mois 60 mois 72 mois 84 mois…" at bounding box center [572, 297] width 105 height 15
select select "144"
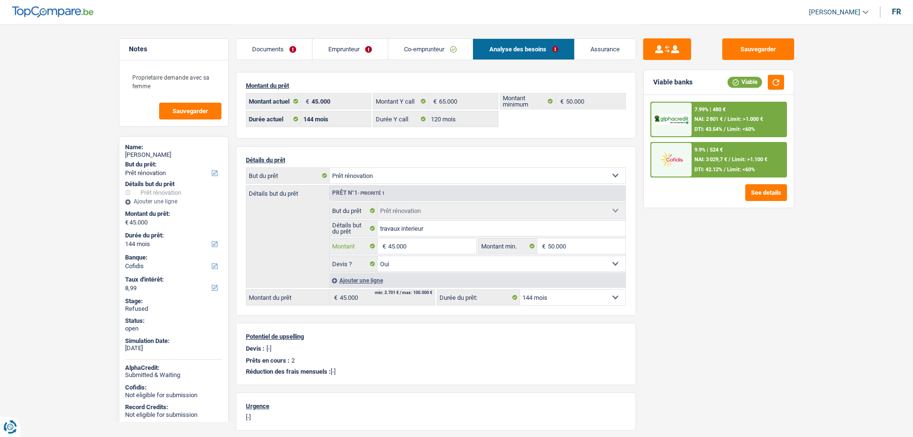
click at [413, 242] on input "45.000" at bounding box center [432, 245] width 88 height 15
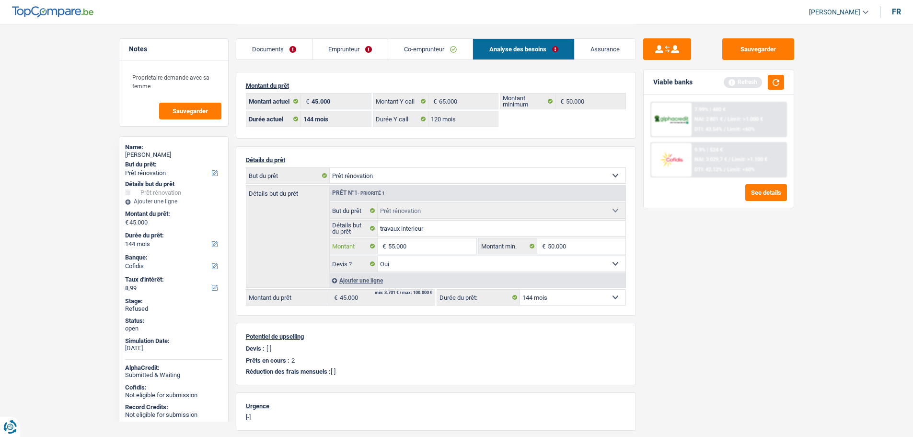
type input "55.000"
click at [719, 296] on div "Sauvegarder Viable banks Refresh 7.99% | 480 € NAI: 2 801 € / Limit: >1.000 € D…" at bounding box center [718, 229] width 165 height 383
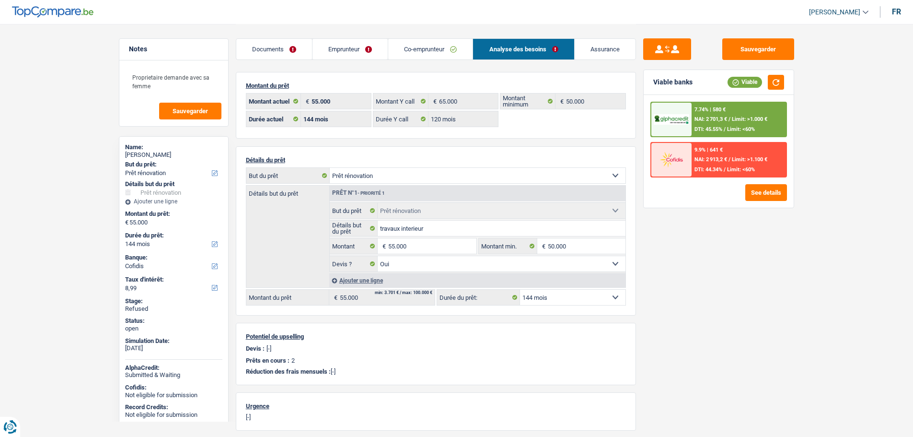
click at [555, 301] on select "12 mois 18 mois 24 mois 30 mois 36 mois 42 mois 48 mois 60 mois 72 mois 84 mois…" at bounding box center [572, 297] width 105 height 15
select select "120"
click at [520, 290] on select "12 mois 18 mois 24 mois 30 mois 36 mois 42 mois 48 mois 60 mois 72 mois 84 mois…" at bounding box center [572, 297] width 105 height 15
select select "120"
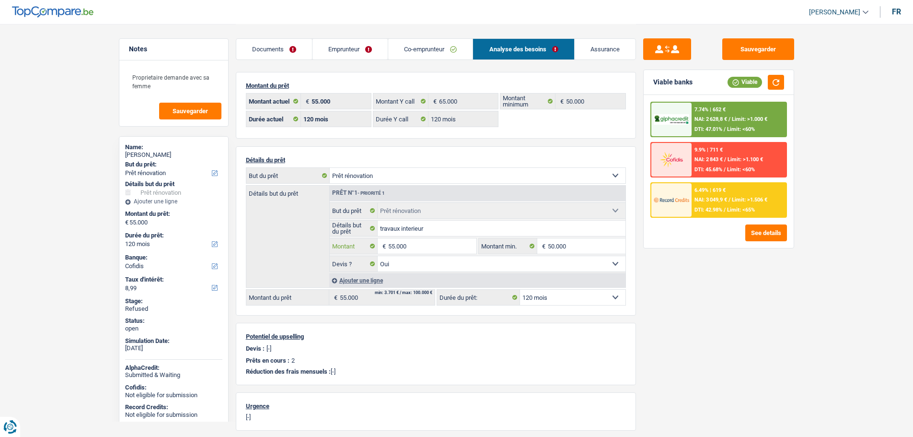
click at [445, 242] on input "55.000" at bounding box center [432, 245] width 88 height 15
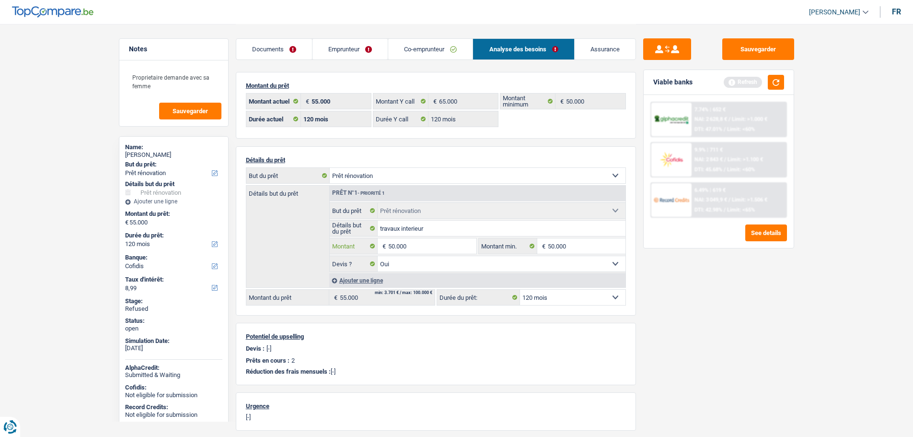
type input "50.000"
select select "144"
type input "50.000"
select select "144"
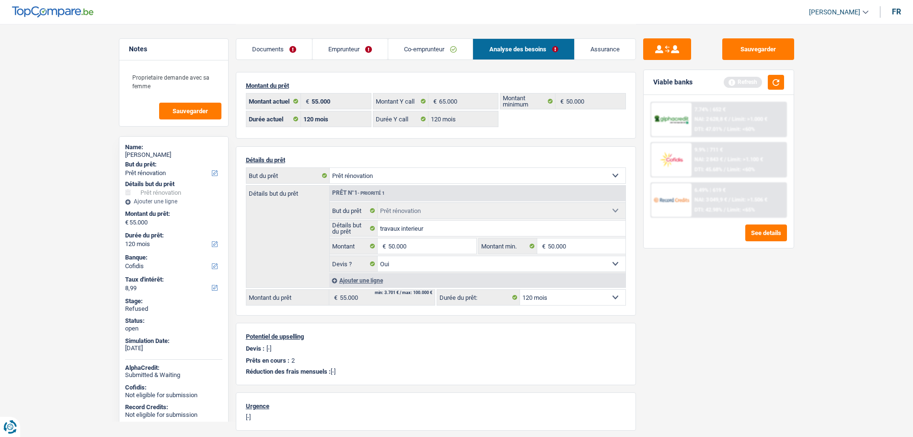
type input "50.000"
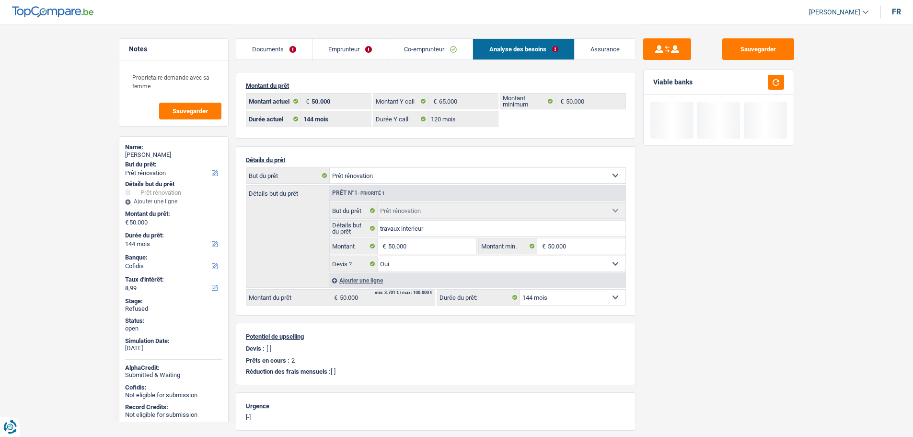
click at [736, 302] on div "Sauvegarder Viable banks" at bounding box center [718, 229] width 165 height 383
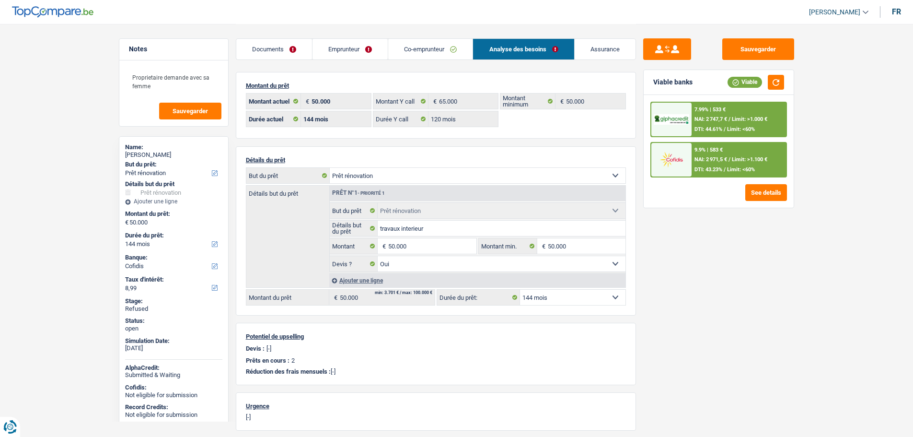
click at [662, 157] on img at bounding box center [671, 160] width 35 height 18
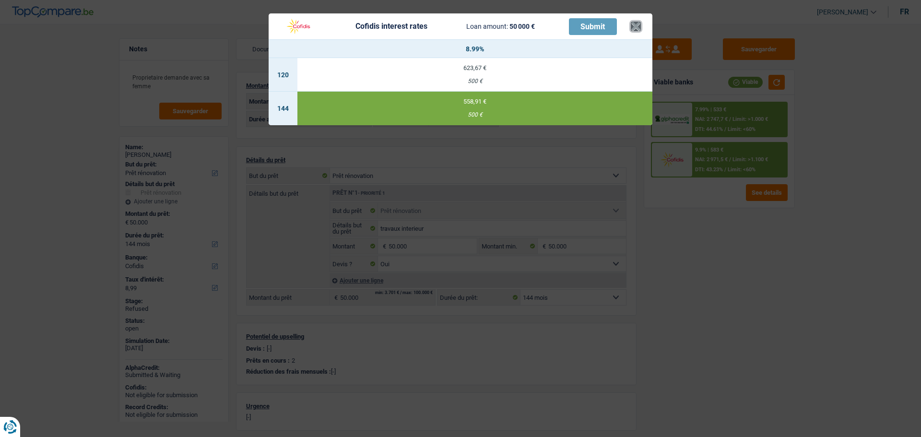
drag, startPoint x: 639, startPoint y: 28, endPoint x: 625, endPoint y: 34, distance: 14.9
click at [639, 28] on button "×" at bounding box center [636, 27] width 10 height 10
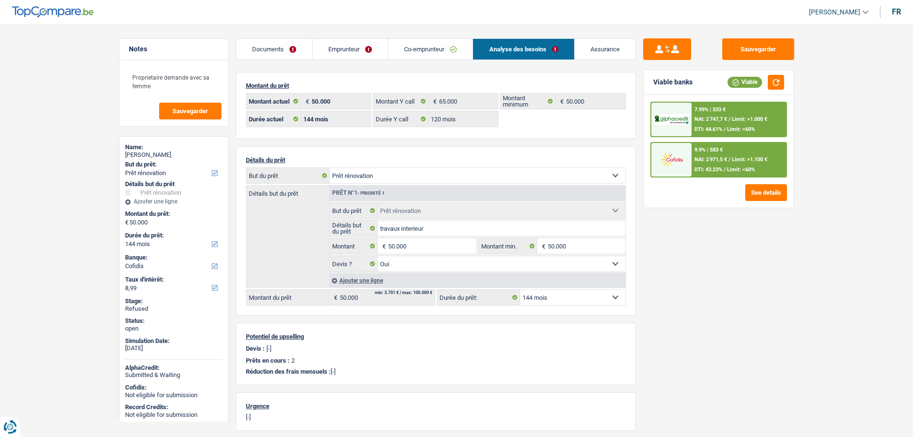
click at [526, 298] on select "12 mois 18 mois 24 mois 30 mois 36 mois 42 mois 48 mois 60 mois 72 mois 84 mois…" at bounding box center [572, 297] width 105 height 15
select select "120"
click at [520, 290] on select "12 mois 18 mois 24 mois 30 mois 36 mois 42 mois 48 mois 60 mois 72 mois 84 mois…" at bounding box center [572, 297] width 105 height 15
select select "120"
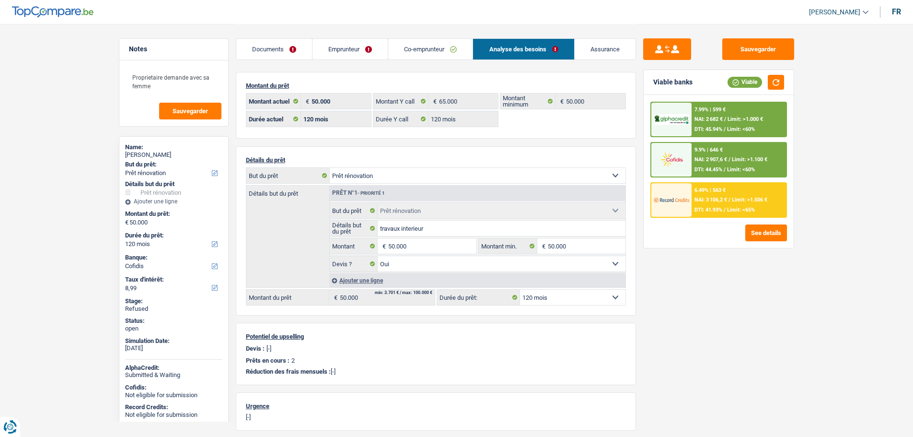
click at [679, 172] on div at bounding box center [672, 160] width 40 height 34
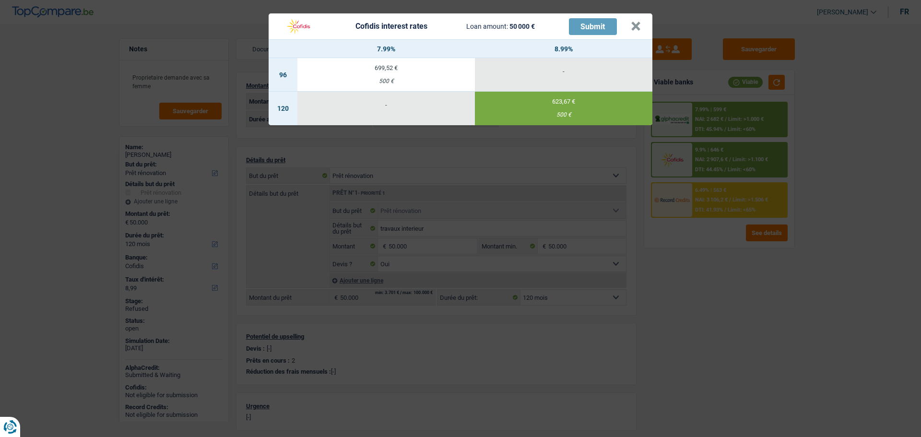
click at [555, 106] on td "623,67 € 500 €" at bounding box center [563, 109] width 177 height 34
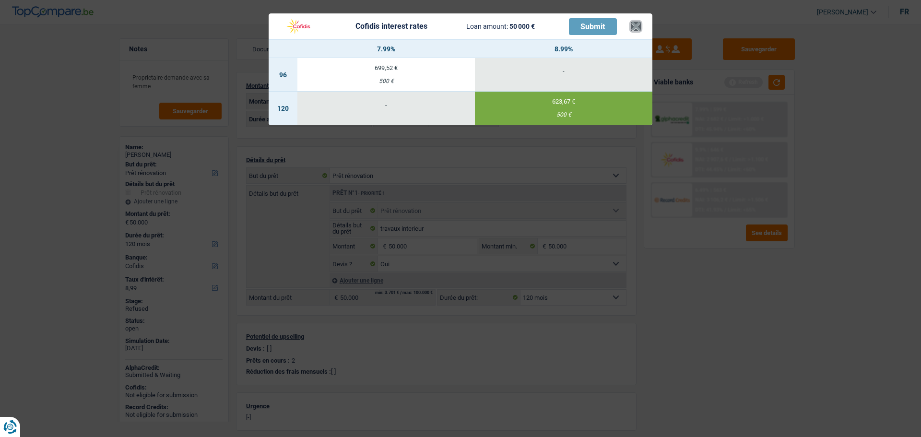
click at [635, 26] on button "×" at bounding box center [636, 27] width 10 height 10
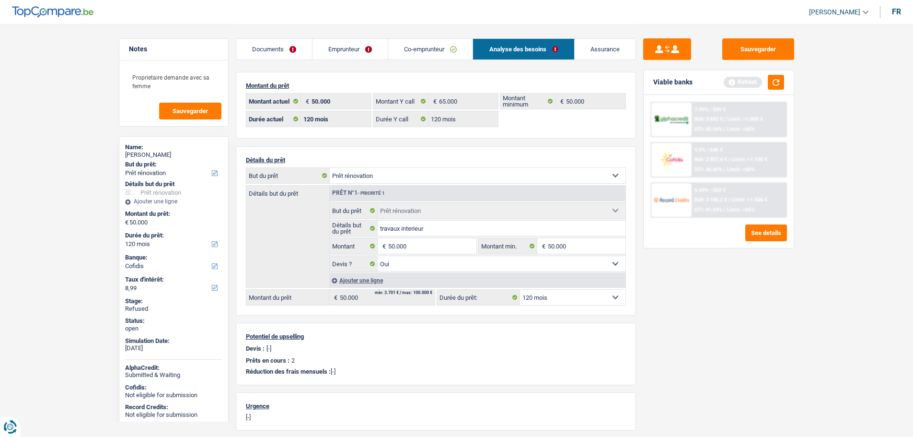
click at [274, 47] on link "Documents" at bounding box center [274, 49] width 76 height 21
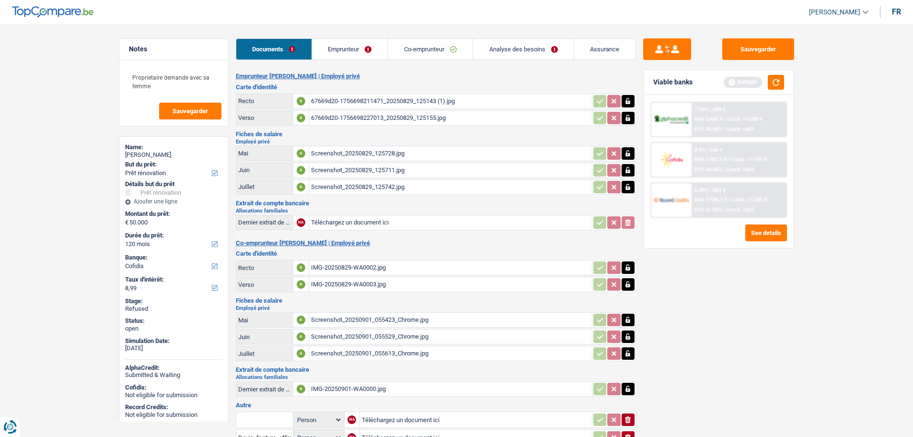
click at [332, 46] on link "Emprunteur" at bounding box center [350, 49] width 76 height 21
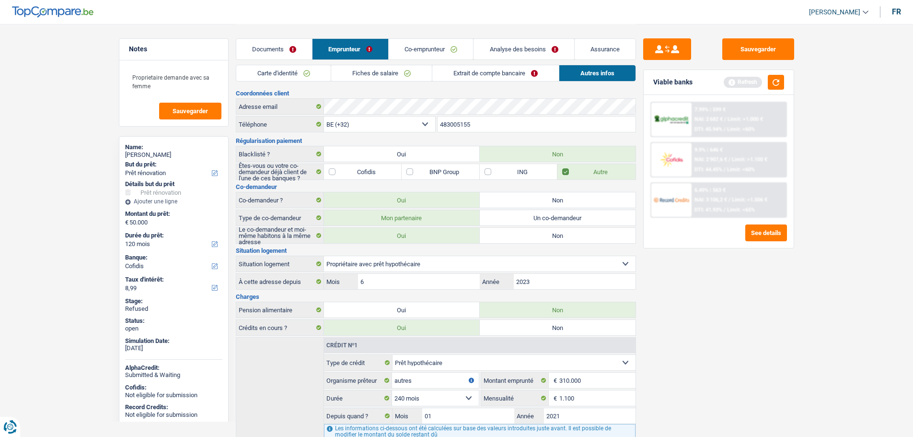
click at [282, 74] on link "Carte d'identité" at bounding box center [283, 73] width 95 height 16
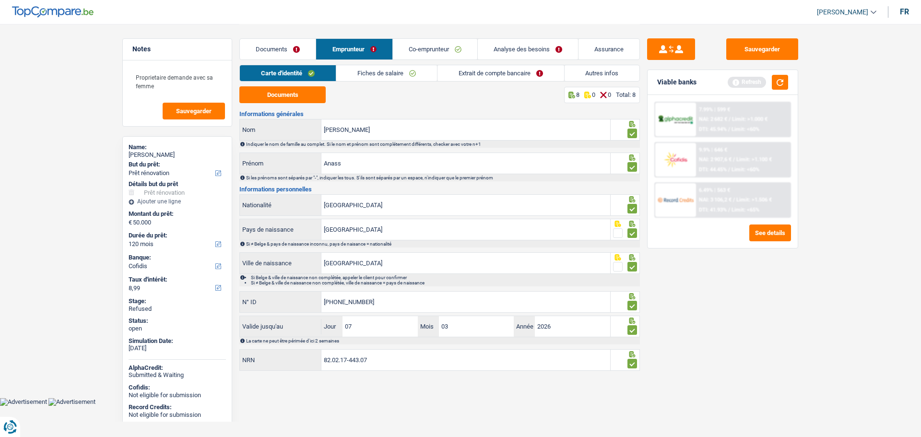
click at [388, 69] on link "Fiches de salaire" at bounding box center [386, 73] width 101 height 16
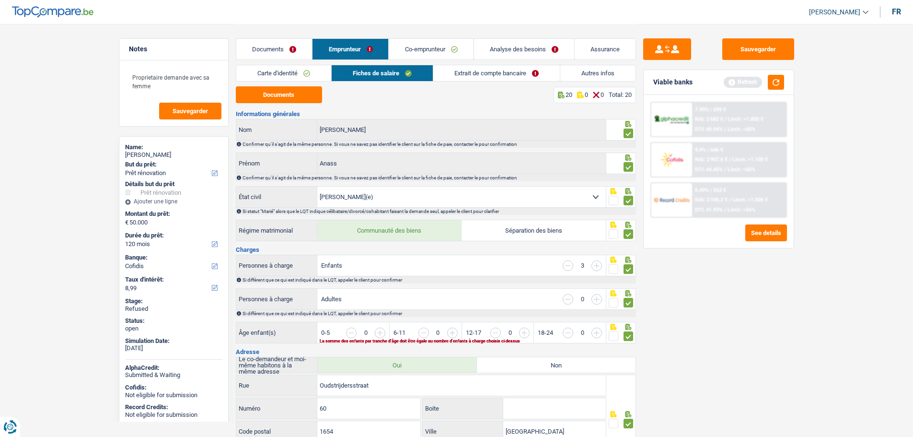
click at [471, 72] on link "Extrait de compte bancaire" at bounding box center [496, 73] width 127 height 16
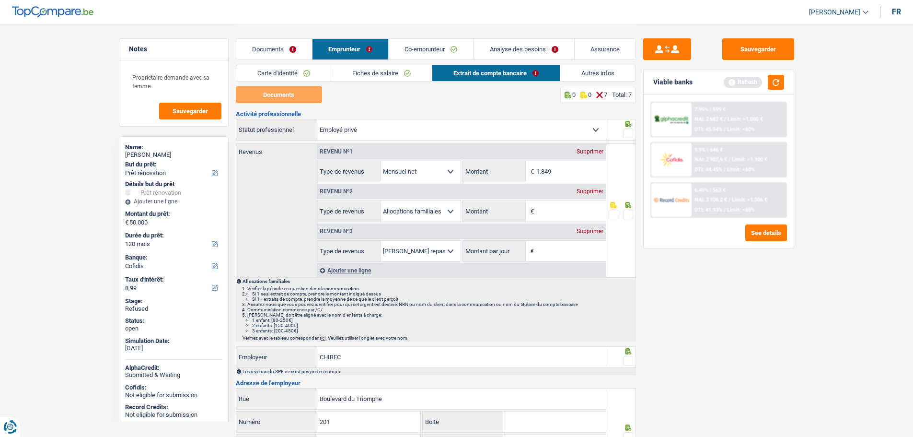
click at [629, 132] on span at bounding box center [629, 134] width 10 height 10
click at [0, 0] on input "radio" at bounding box center [0, 0] width 0 height 0
click at [627, 213] on span at bounding box center [629, 215] width 10 height 10
click at [0, 0] on input "radio" at bounding box center [0, 0] width 0 height 0
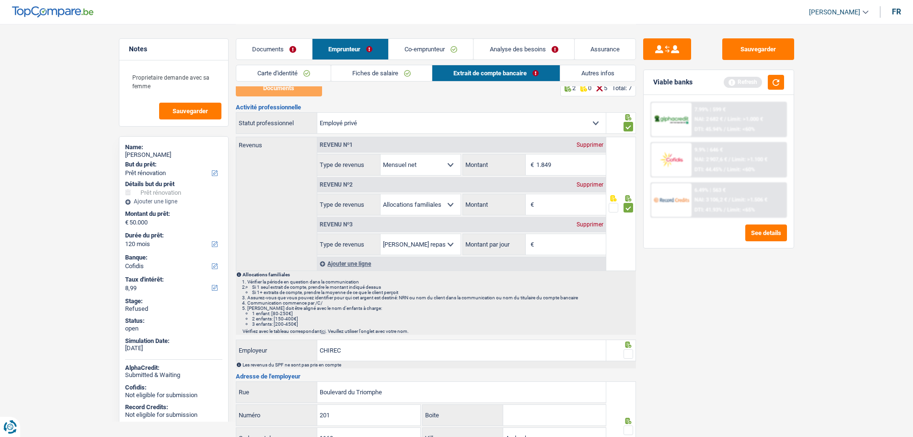
scroll to position [96, 0]
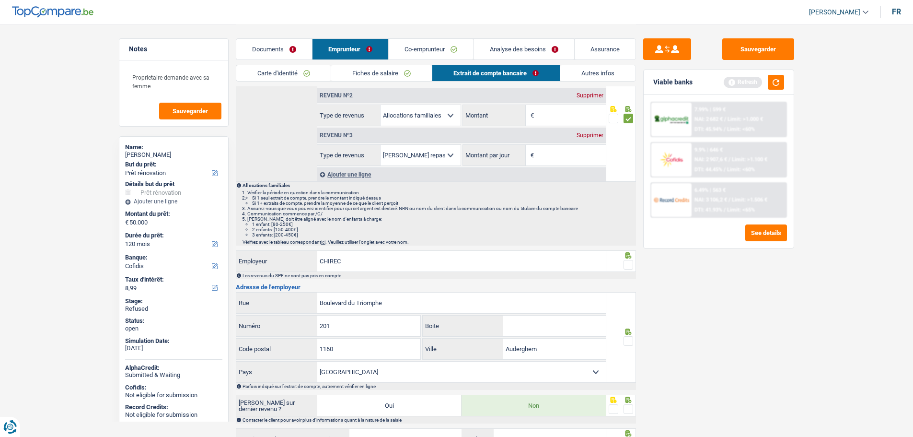
click at [627, 268] on span at bounding box center [629, 265] width 10 height 10
click at [0, 0] on input "radio" at bounding box center [0, 0] width 0 height 0
click at [628, 345] on span at bounding box center [629, 341] width 10 height 10
click at [0, 0] on input "radio" at bounding box center [0, 0] width 0 height 0
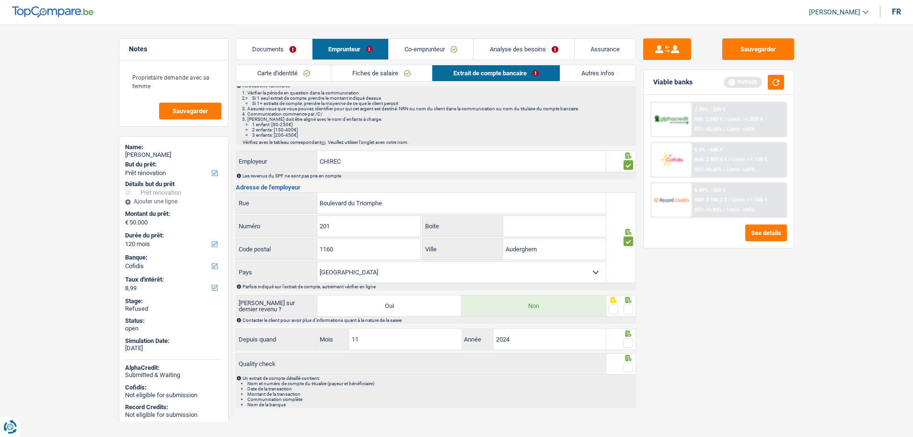
scroll to position [203, 0]
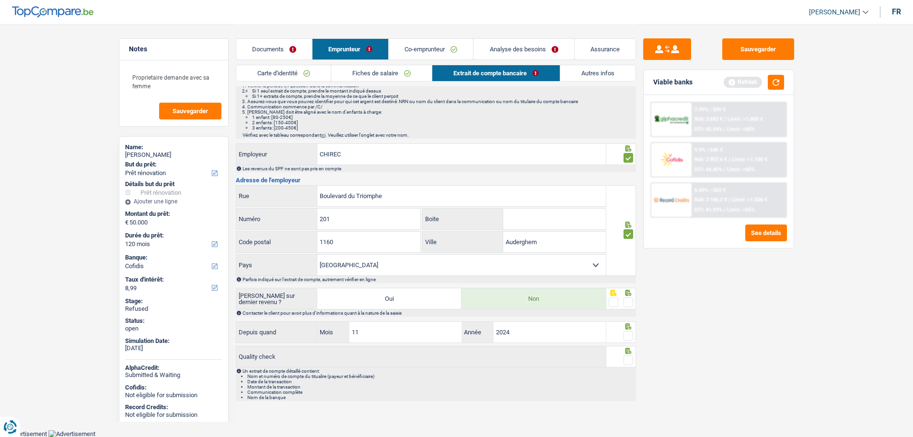
click at [625, 304] on span at bounding box center [629, 302] width 10 height 10
click at [0, 0] on input "radio" at bounding box center [0, 0] width 0 height 0
click at [633, 336] on span at bounding box center [629, 336] width 10 height 10
click at [0, 0] on input "radio" at bounding box center [0, 0] width 0 height 0
click at [625, 364] on span at bounding box center [629, 360] width 10 height 10
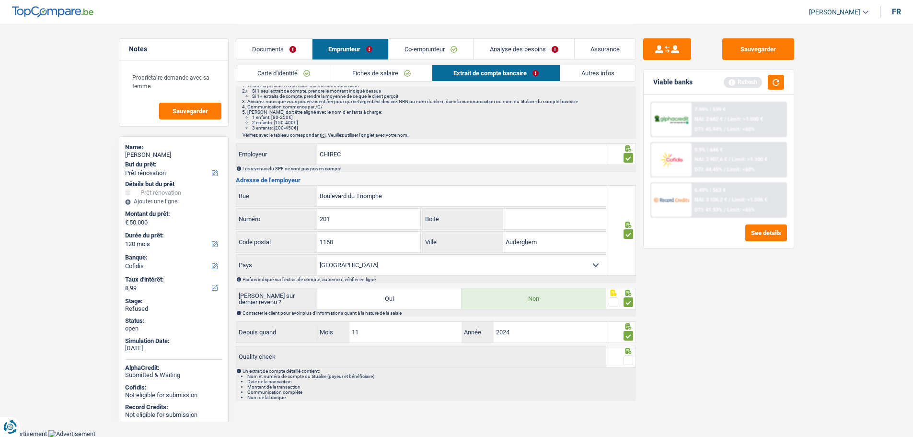
click at [0, 0] on input "radio" at bounding box center [0, 0] width 0 height 0
click at [411, 43] on link "Co-emprunteur" at bounding box center [431, 49] width 84 height 21
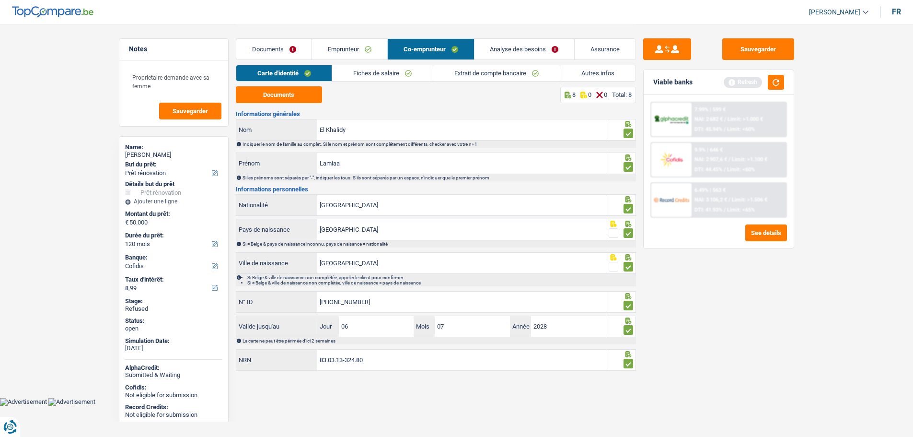
scroll to position [0, 0]
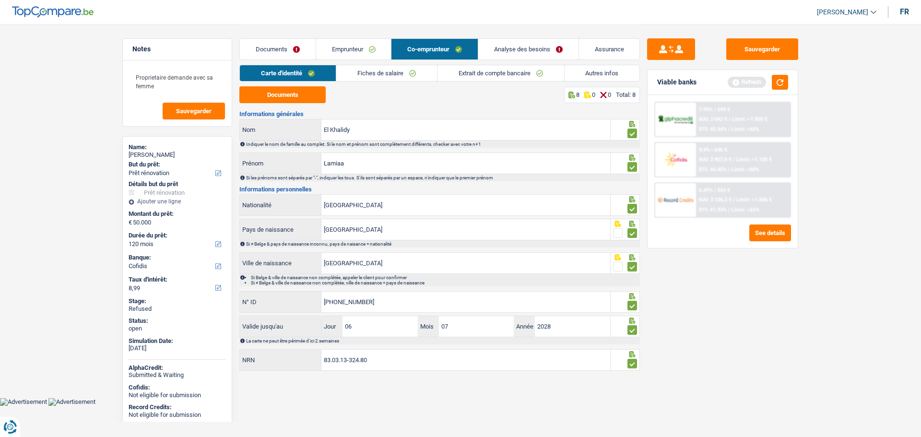
click at [520, 51] on link "Analyse des besoins" at bounding box center [528, 49] width 100 height 21
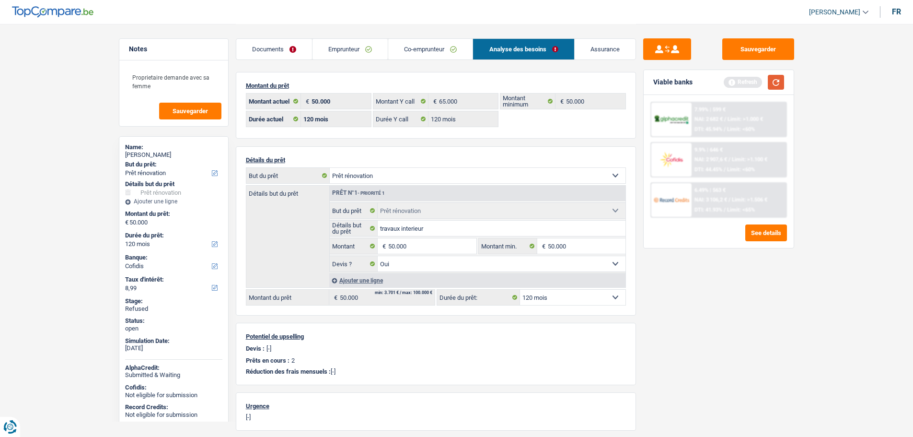
click at [773, 80] on button "button" at bounding box center [776, 82] width 16 height 15
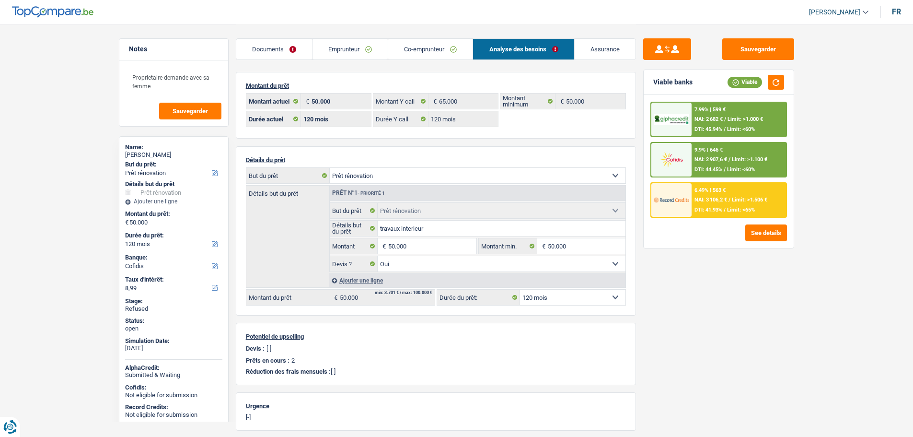
click at [673, 154] on img at bounding box center [671, 160] width 35 height 18
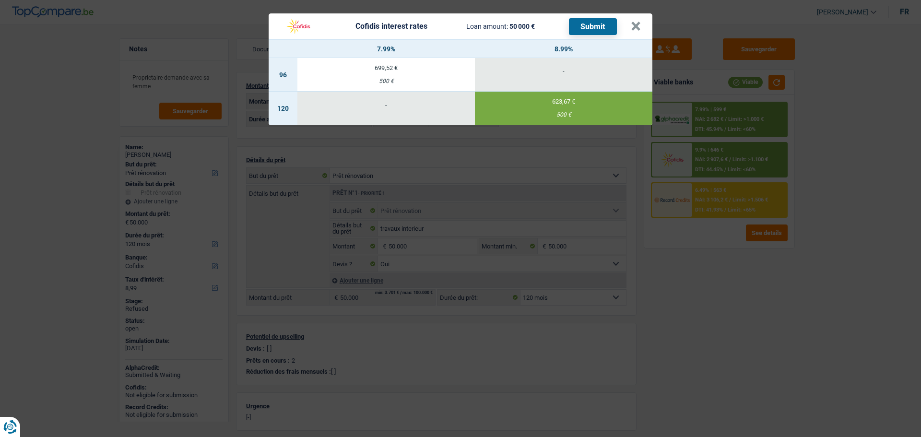
click at [580, 26] on button "Submit" at bounding box center [593, 26] width 48 height 17
click at [632, 25] on button "×" at bounding box center [636, 27] width 10 height 10
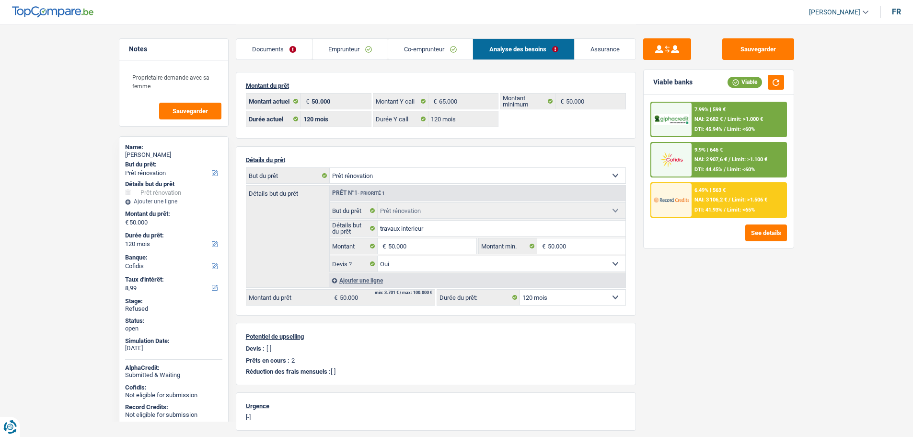
click at [286, 47] on link "Documents" at bounding box center [274, 49] width 76 height 21
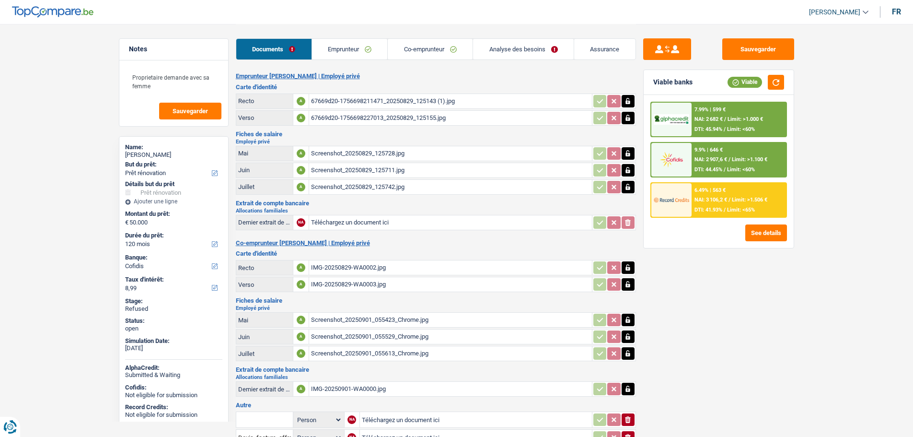
click at [365, 50] on link "Emprunteur" at bounding box center [350, 49] width 76 height 21
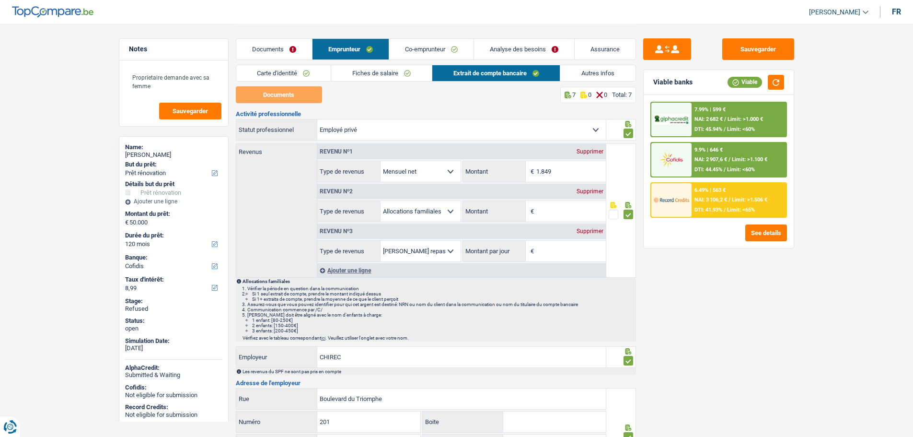
click at [416, 55] on link "Co-emprunteur" at bounding box center [431, 49] width 84 height 21
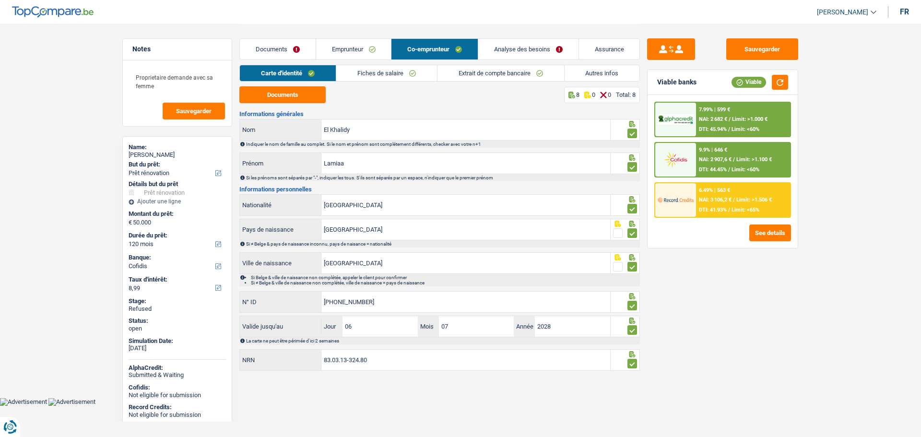
click at [352, 47] on link "Emprunteur" at bounding box center [353, 49] width 75 height 21
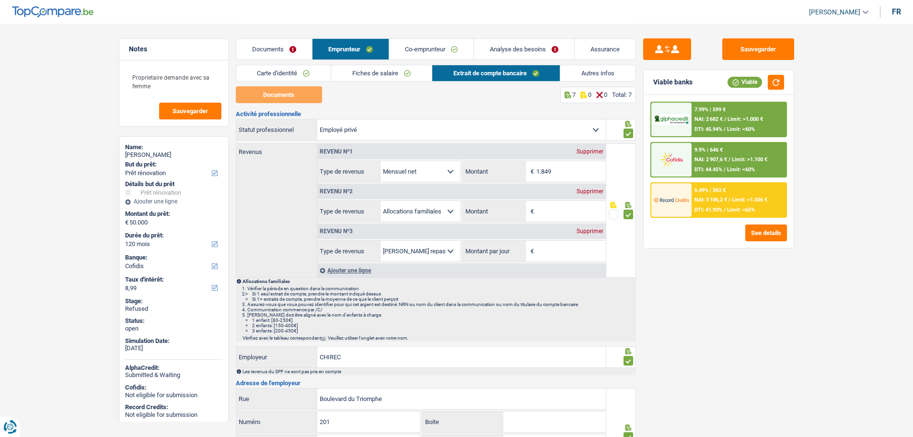
click at [549, 211] on input "Montant" at bounding box center [572, 211] width 70 height 21
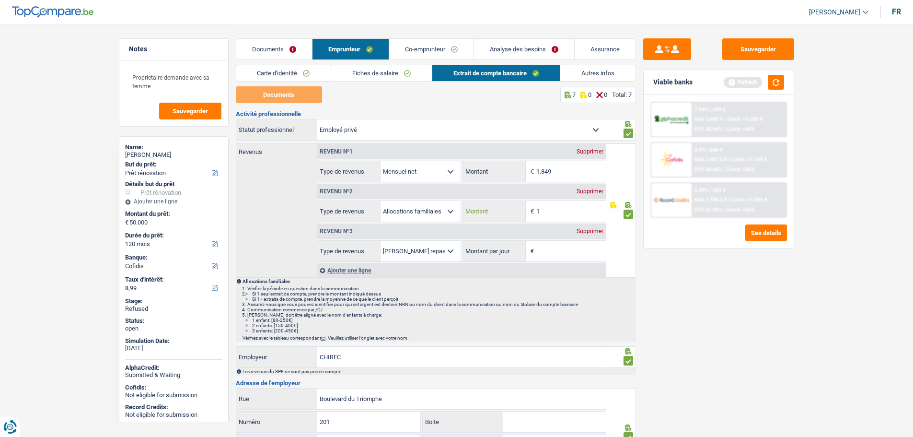
type input "1"
click at [583, 233] on div "Supprimer" at bounding box center [590, 231] width 32 height 6
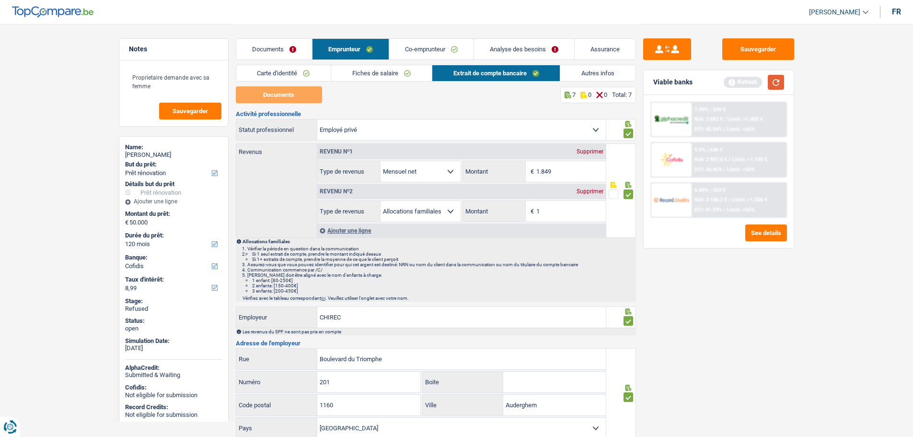
click at [777, 85] on button "button" at bounding box center [776, 82] width 16 height 15
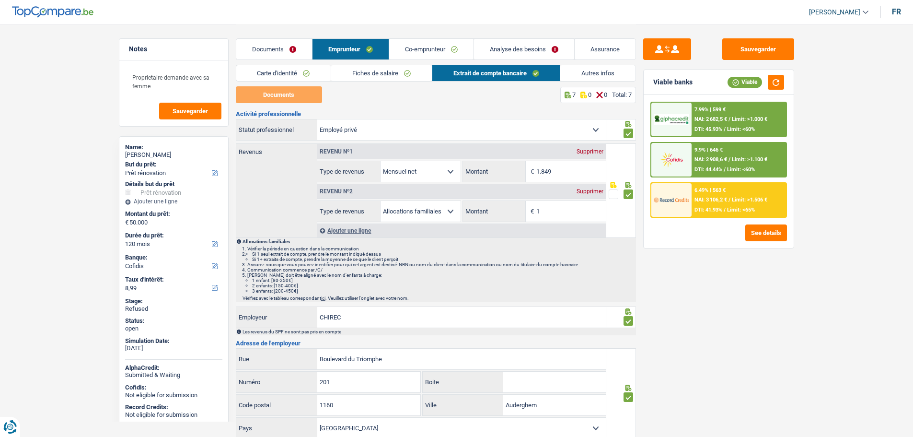
click at [727, 156] on span "NAI: 2 908,6 €" at bounding box center [711, 159] width 33 height 6
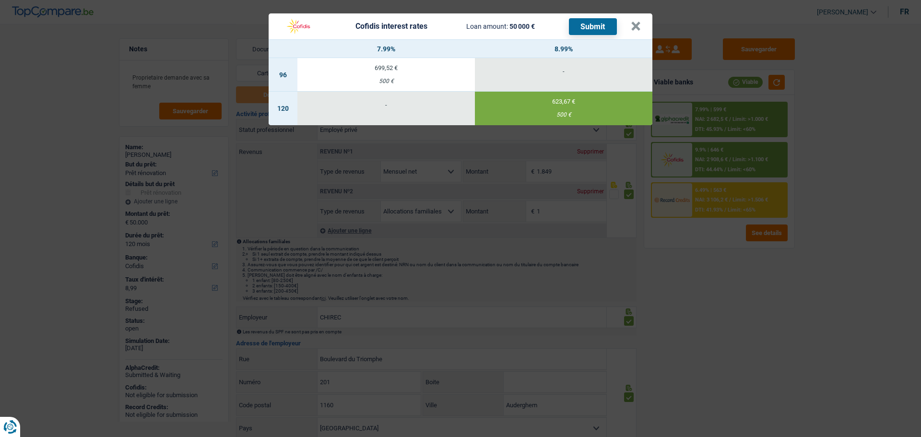
click at [586, 27] on button "Submit" at bounding box center [593, 26] width 48 height 17
click at [635, 25] on button "×" at bounding box center [636, 27] width 10 height 10
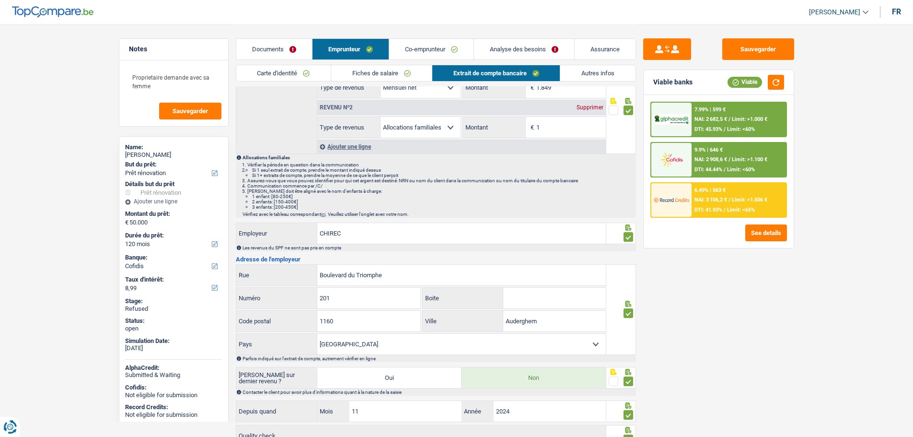
scroll to position [67, 0]
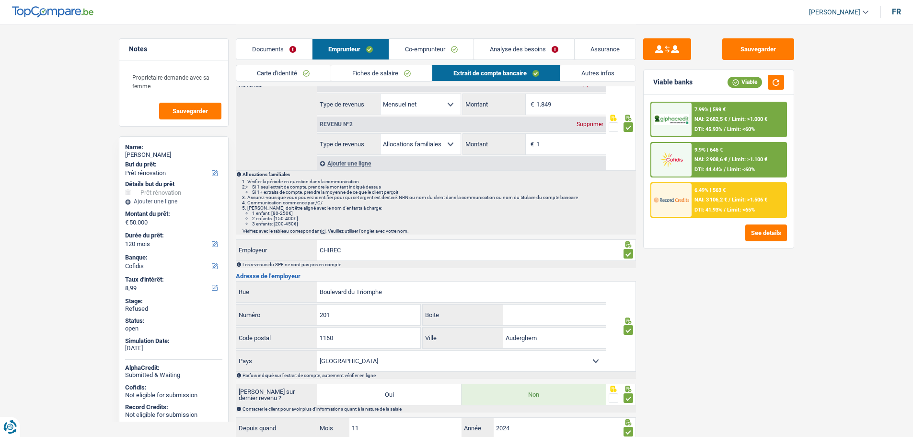
click at [678, 163] on img at bounding box center [671, 160] width 35 height 18
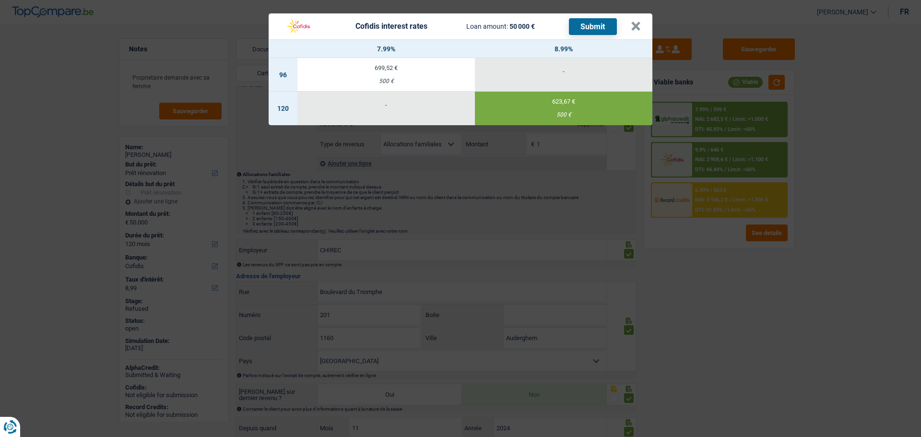
click at [580, 24] on button "Submit" at bounding box center [593, 26] width 48 height 17
click at [634, 22] on button "×" at bounding box center [636, 27] width 10 height 10
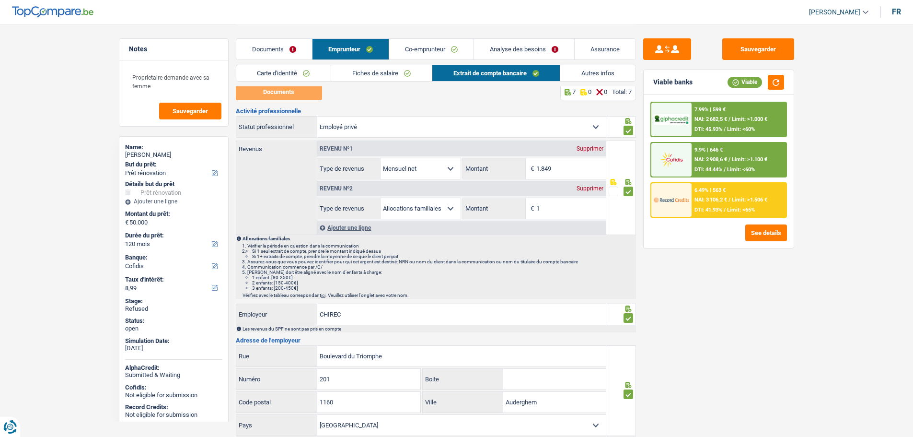
scroll to position [0, 0]
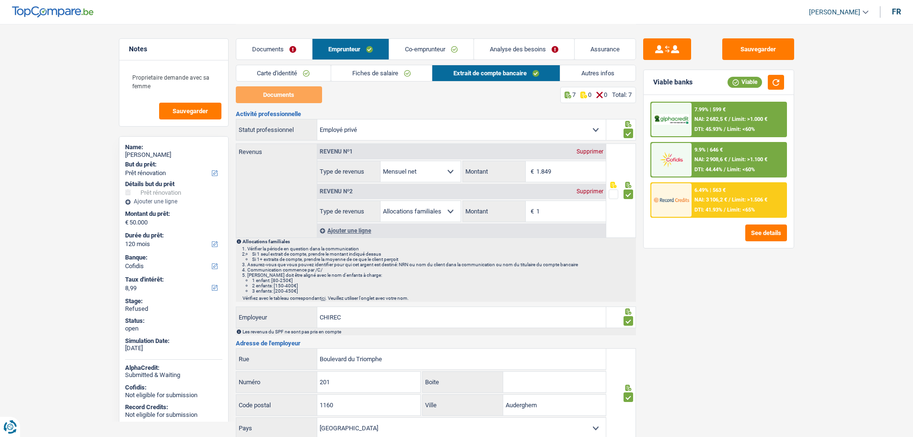
click at [608, 72] on link "Autres infos" at bounding box center [598, 73] width 75 height 16
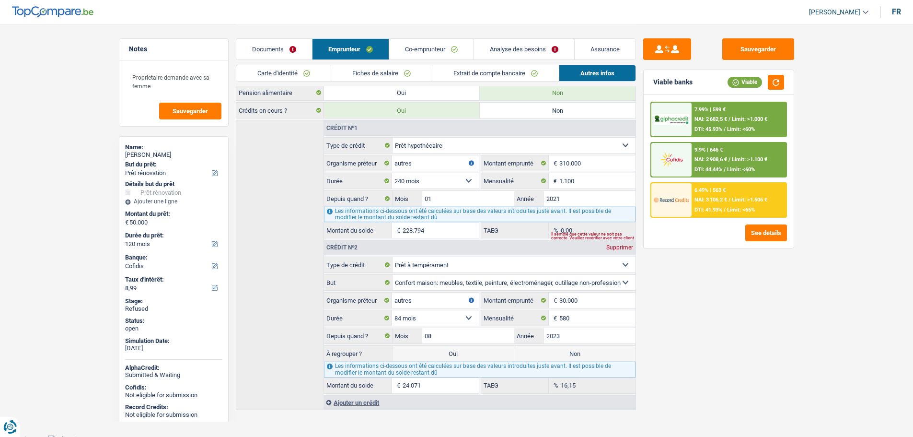
scroll to position [223, 0]
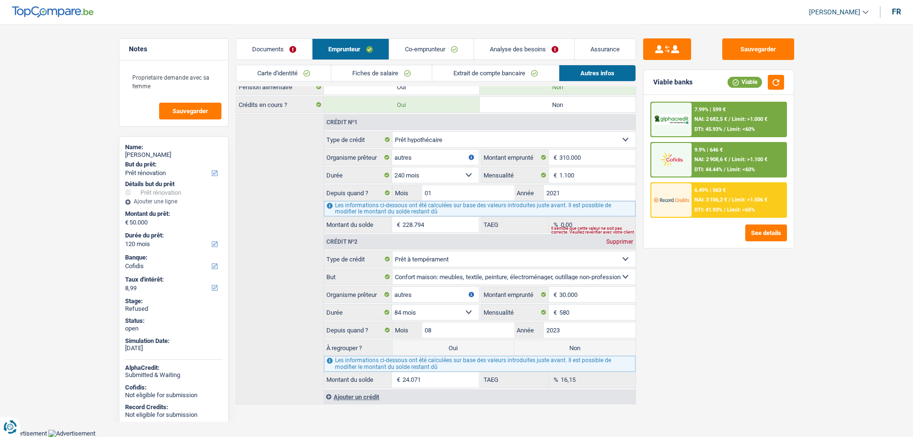
click at [586, 348] on label "Non" at bounding box center [575, 347] width 121 height 15
click at [586, 348] on input "Non" at bounding box center [575, 347] width 121 height 15
radio input "true"
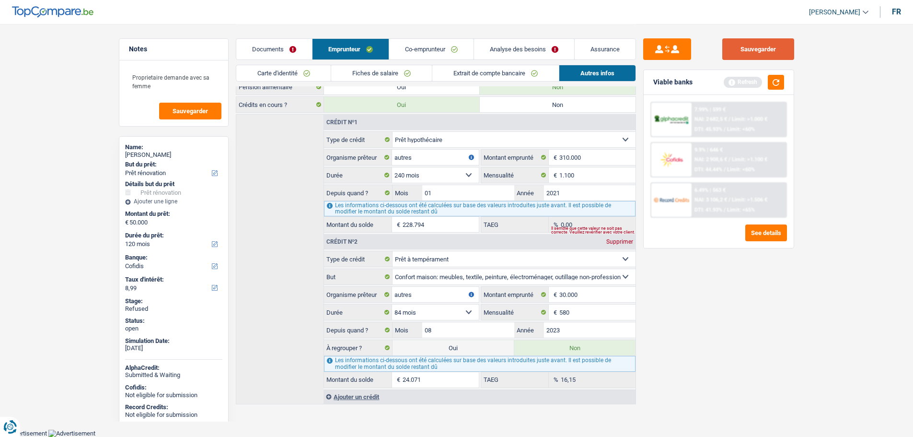
click at [747, 50] on button "Sauvegarder" at bounding box center [759, 49] width 72 height 22
drag, startPoint x: 544, startPoint y: 52, endPoint x: 805, endPoint y: 51, distance: 261.3
click at [544, 52] on link "Analyse des besoins" at bounding box center [524, 49] width 100 height 21
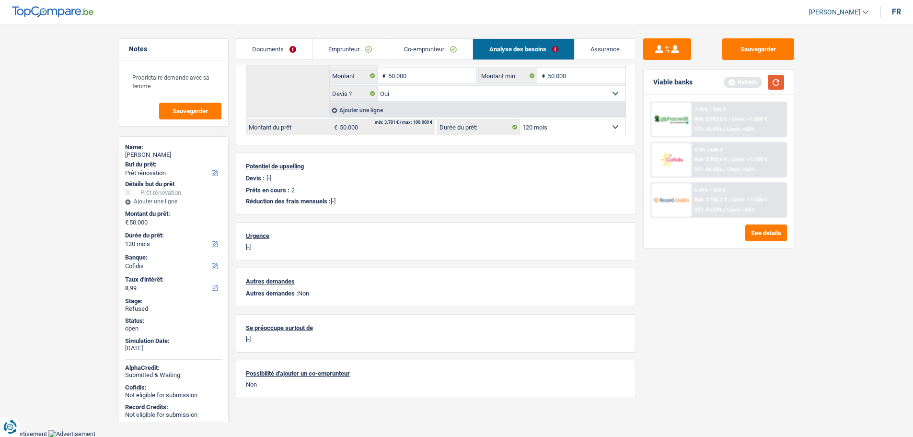
click at [780, 79] on button "button" at bounding box center [776, 82] width 16 height 15
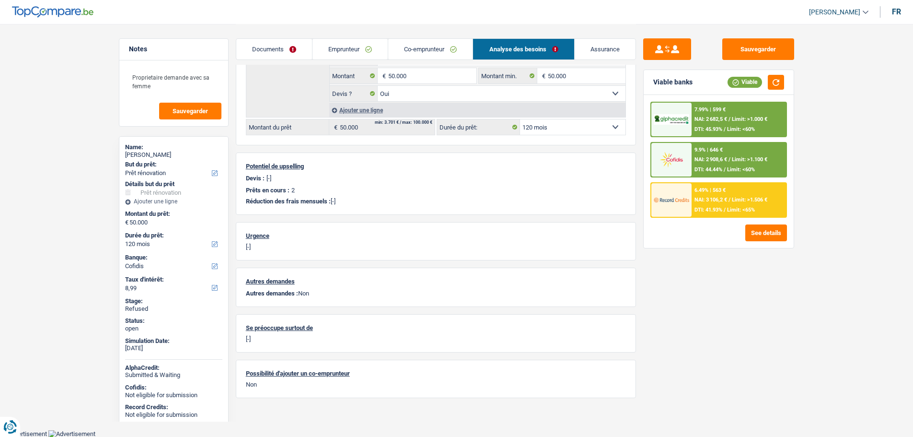
click at [682, 155] on img at bounding box center [671, 160] width 35 height 18
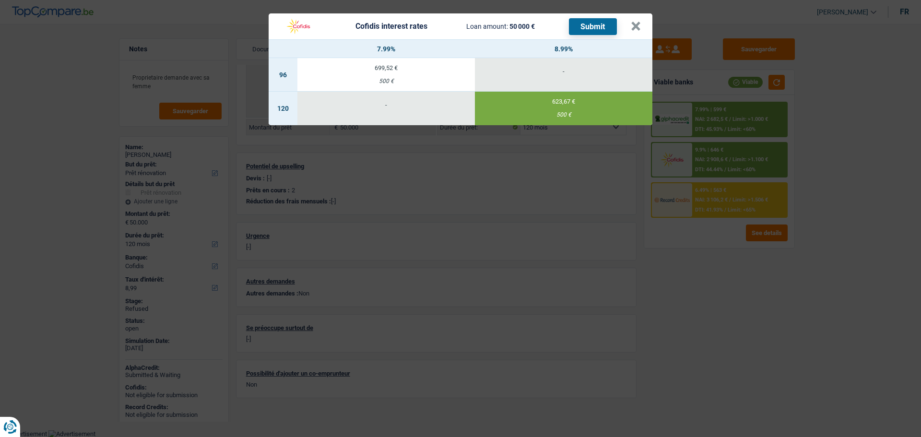
click at [603, 28] on button "Submit" at bounding box center [593, 26] width 48 height 17
click at [635, 26] on button "×" at bounding box center [636, 27] width 10 height 10
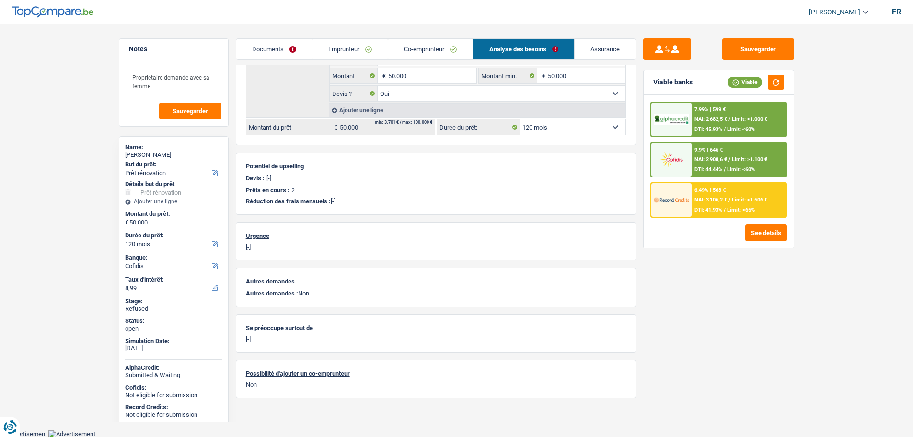
click at [348, 53] on link "Emprunteur" at bounding box center [350, 49] width 75 height 21
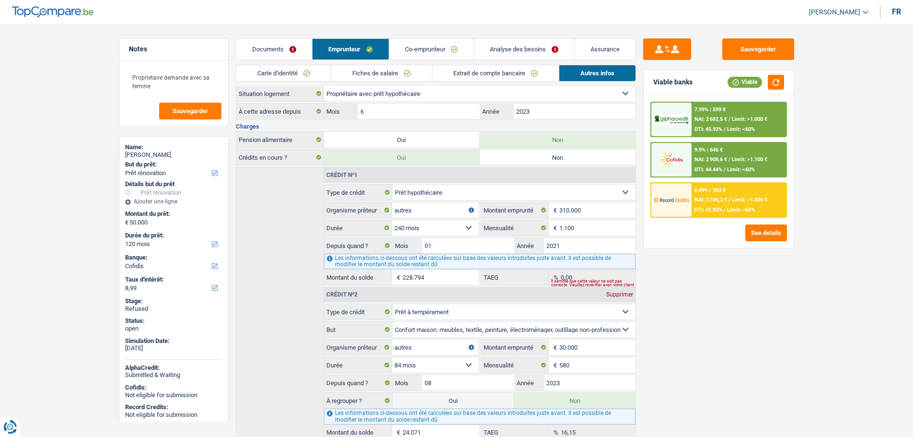
click at [276, 53] on link "Documents" at bounding box center [274, 49] width 76 height 21
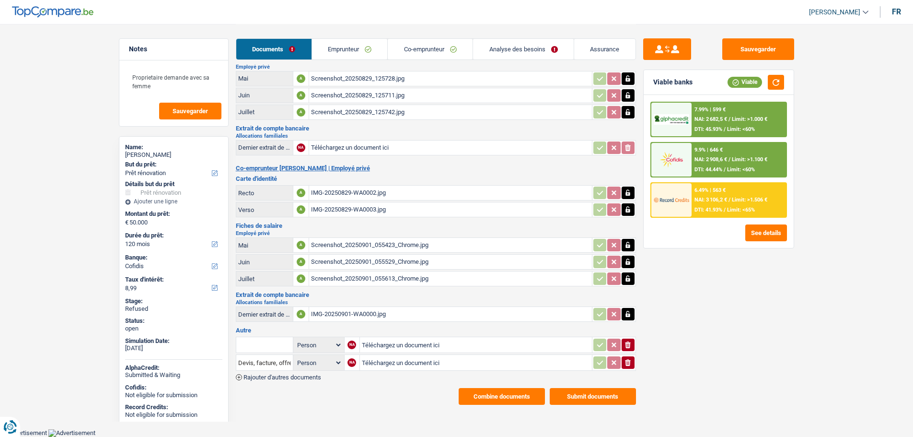
scroll to position [74, 0]
click at [341, 53] on link "Emprunteur" at bounding box center [350, 49] width 76 height 21
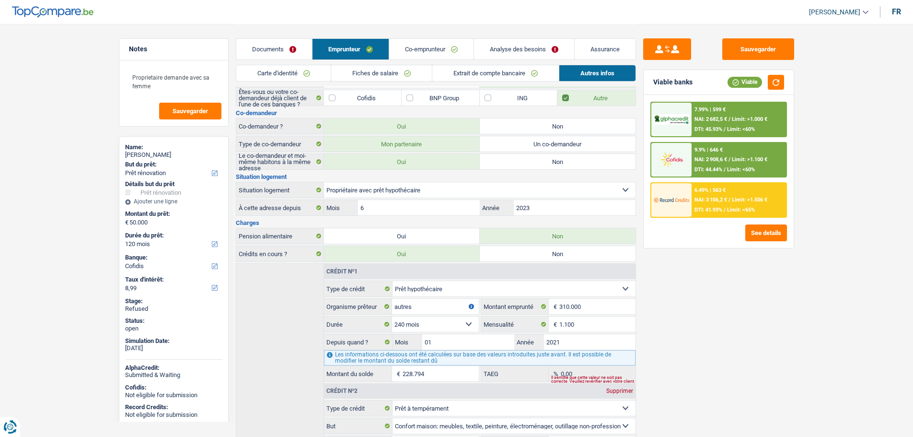
click at [273, 49] on link "Documents" at bounding box center [274, 49] width 76 height 21
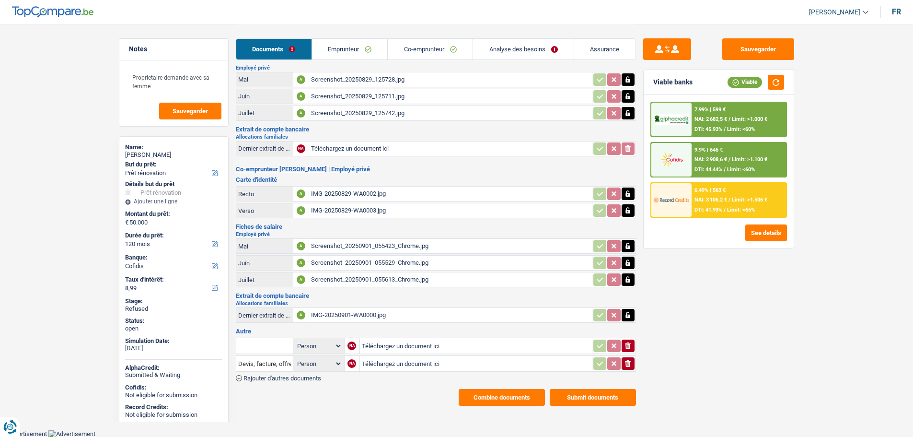
click at [349, 49] on link "Emprunteur" at bounding box center [350, 49] width 76 height 21
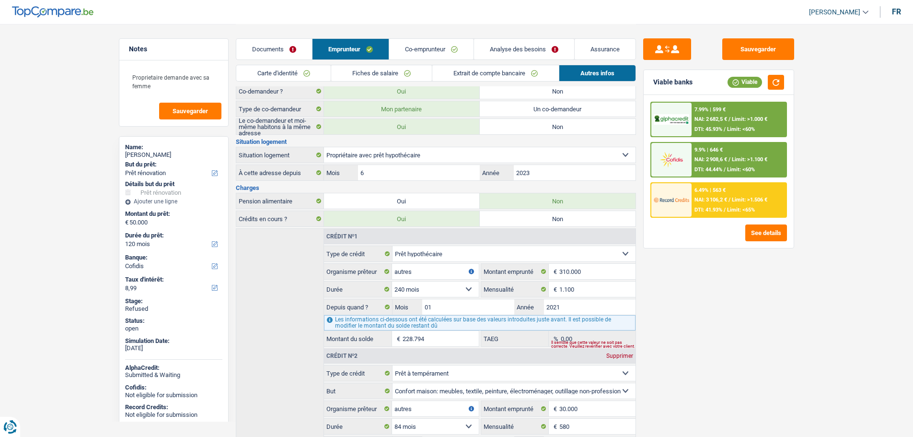
scroll to position [0, 0]
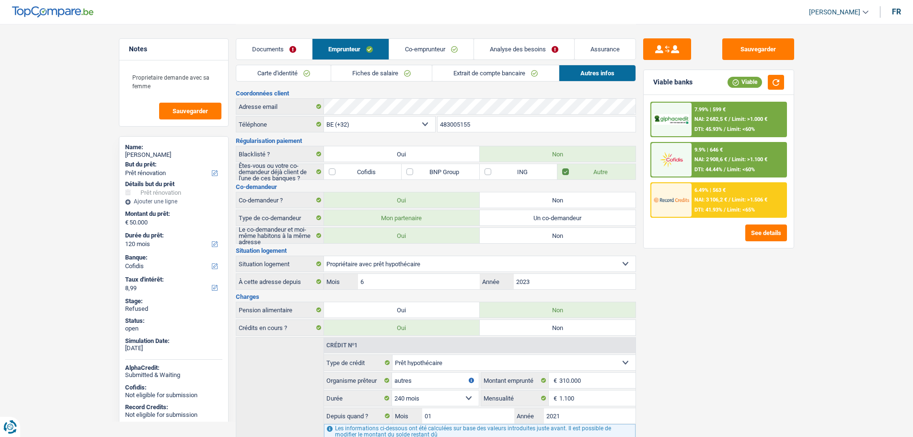
click at [281, 73] on link "Carte d'identité" at bounding box center [283, 73] width 95 height 16
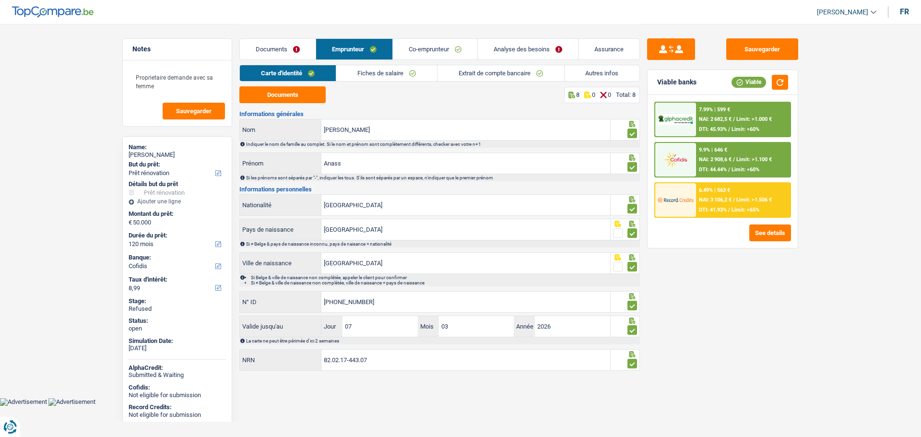
click at [364, 72] on link "Fiches de salaire" at bounding box center [386, 73] width 101 height 16
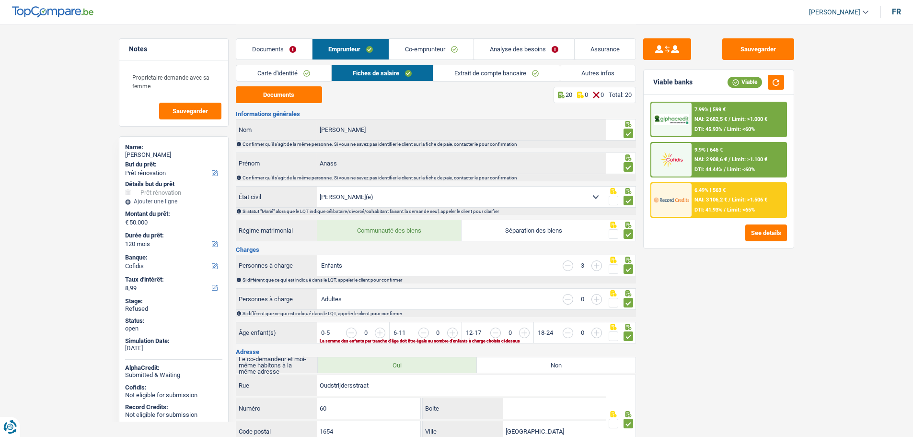
click at [459, 75] on link "Extrait de compte bancaire" at bounding box center [496, 73] width 127 height 16
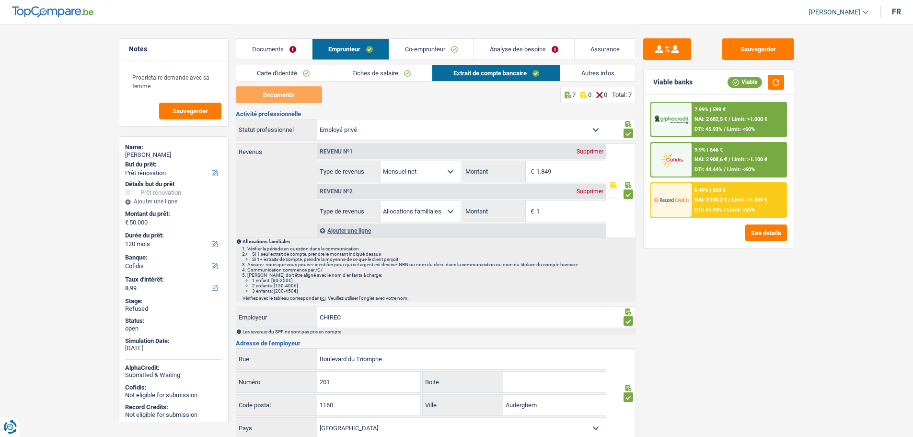
click at [433, 47] on link "Co-emprunteur" at bounding box center [431, 49] width 84 height 21
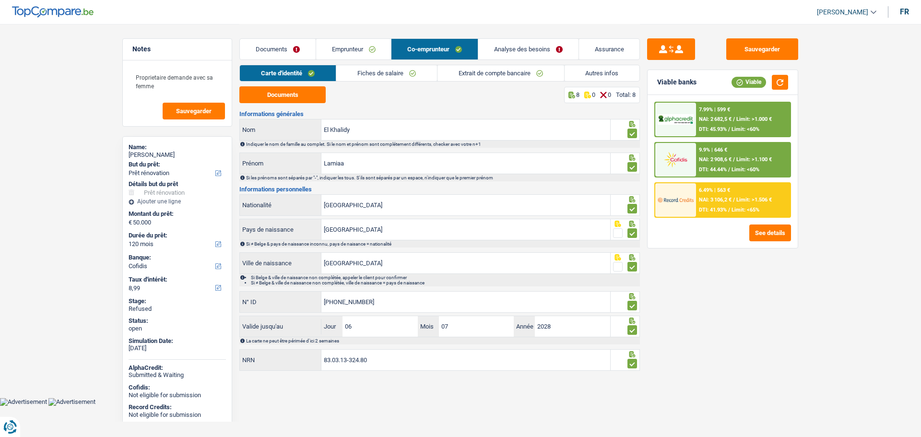
click at [381, 77] on link "Fiches de salaire" at bounding box center [386, 73] width 101 height 16
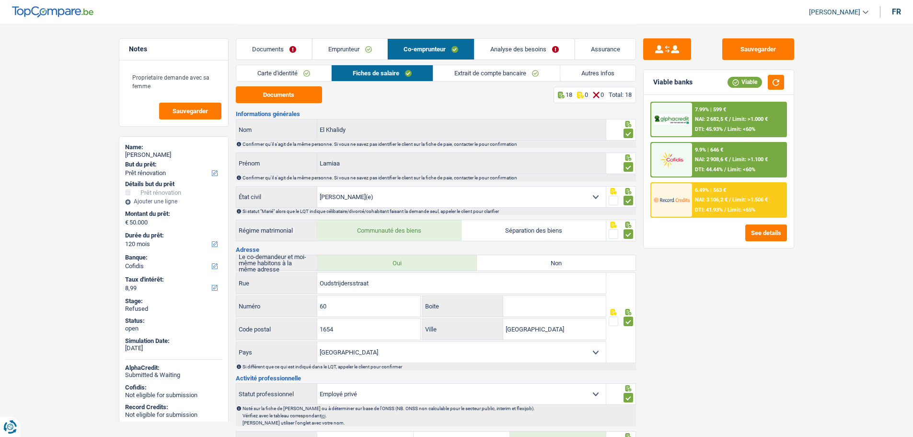
click at [468, 76] on link "Extrait de compte bancaire" at bounding box center [496, 73] width 127 height 16
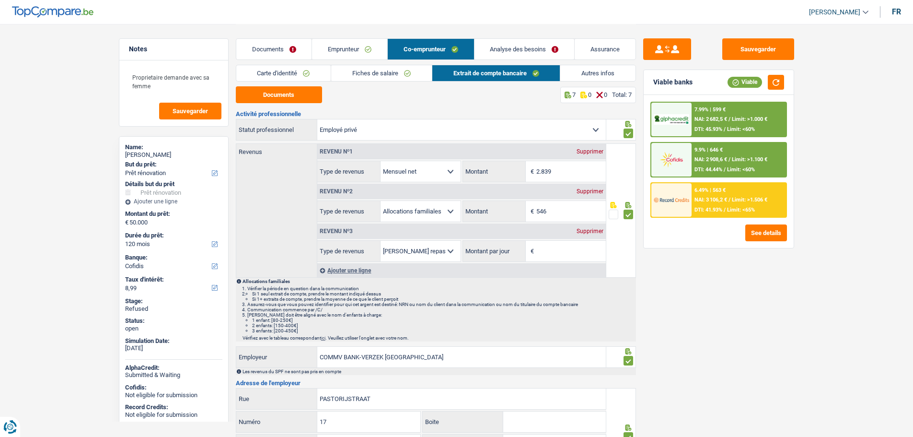
click at [528, 50] on link "Analyse des besoins" at bounding box center [525, 49] width 100 height 21
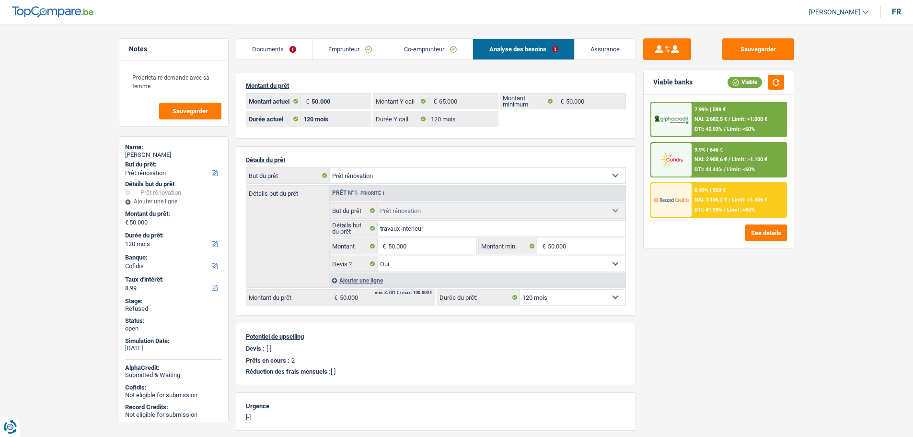
click at [339, 46] on link "Emprunteur" at bounding box center [350, 49] width 75 height 21
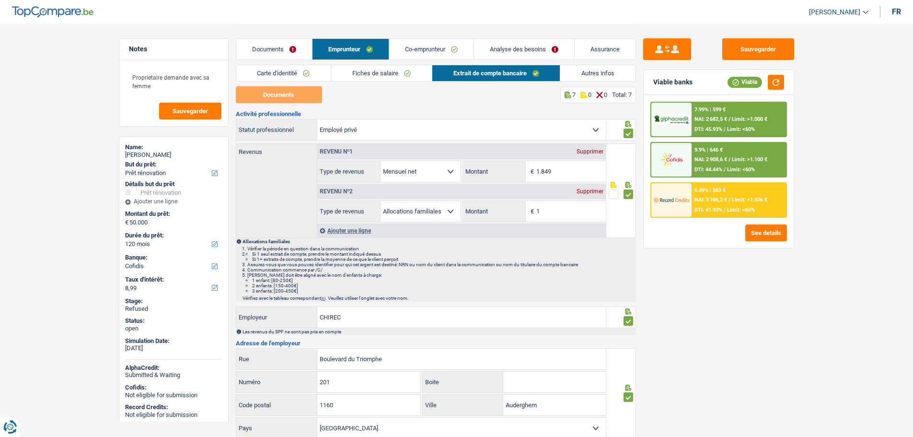
click at [397, 69] on link "Fiches de salaire" at bounding box center [381, 73] width 101 height 16
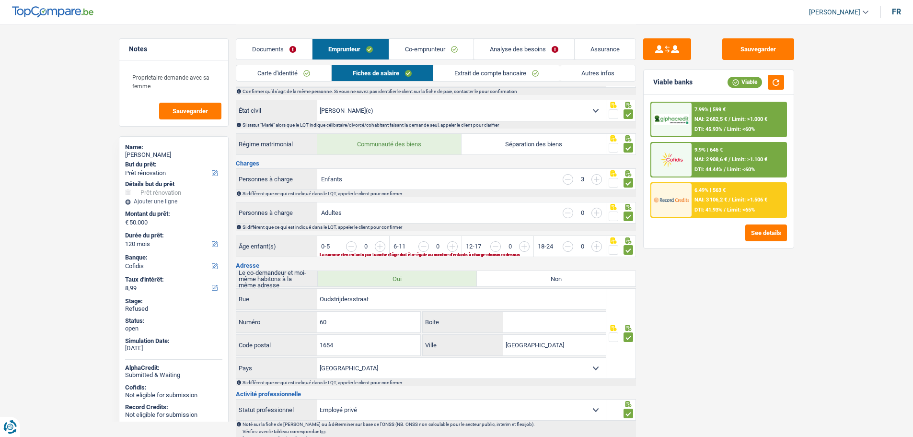
scroll to position [96, 0]
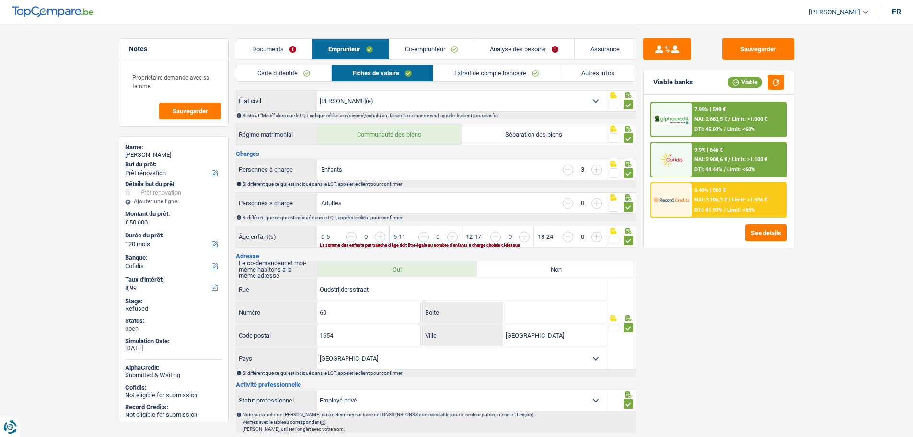
click at [451, 234] on input "button" at bounding box center [632, 242] width 370 height 21
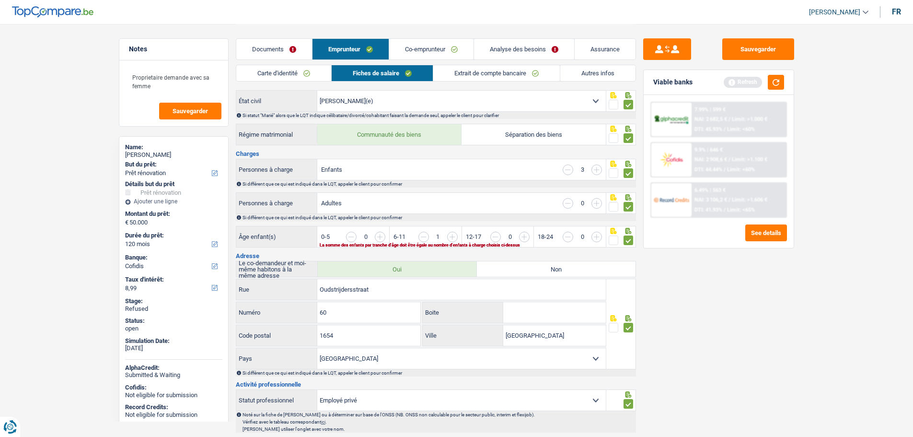
click at [526, 234] on input "button" at bounding box center [704, 242] width 370 height 21
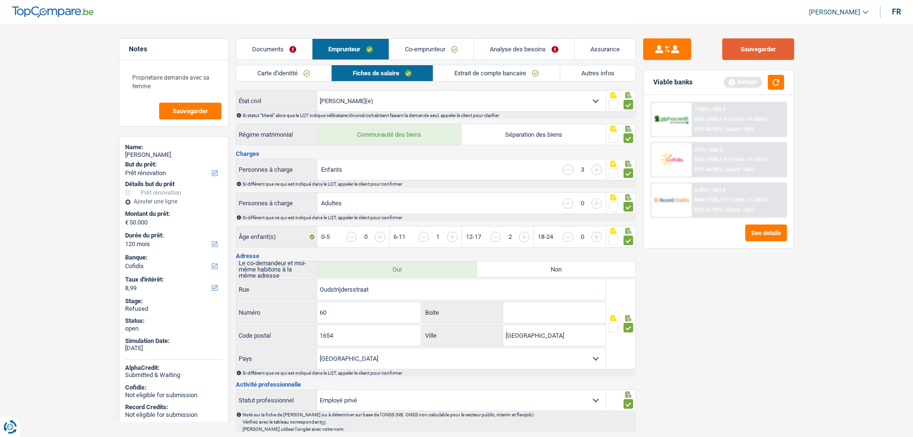
click at [757, 47] on button "Sauvegarder" at bounding box center [759, 49] width 72 height 22
click at [543, 51] on link "Analyse des besoins" at bounding box center [524, 49] width 100 height 21
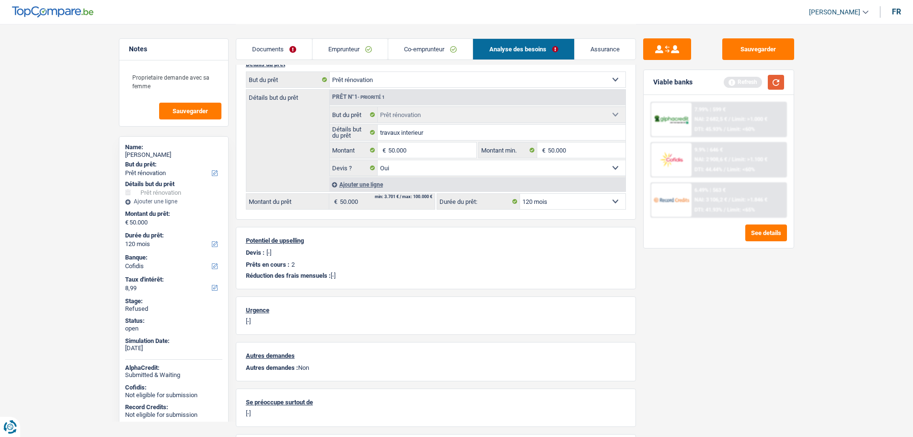
click at [778, 81] on button "button" at bounding box center [776, 82] width 16 height 15
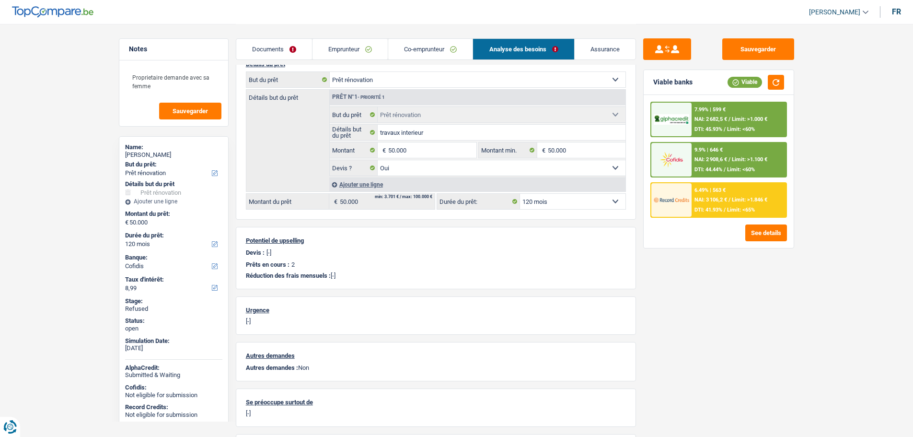
click at [670, 160] on img at bounding box center [671, 160] width 35 height 18
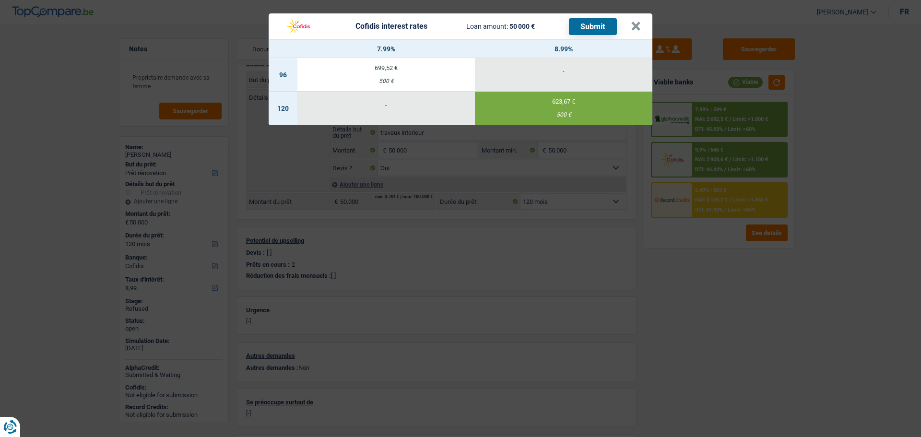
click at [595, 24] on button "Submit" at bounding box center [593, 26] width 48 height 17
click at [641, 25] on header "Cofidis interest rates Loan amount: 50 000 € Submit ×" at bounding box center [461, 26] width 384 height 26
click at [638, 30] on button "×" at bounding box center [636, 27] width 10 height 10
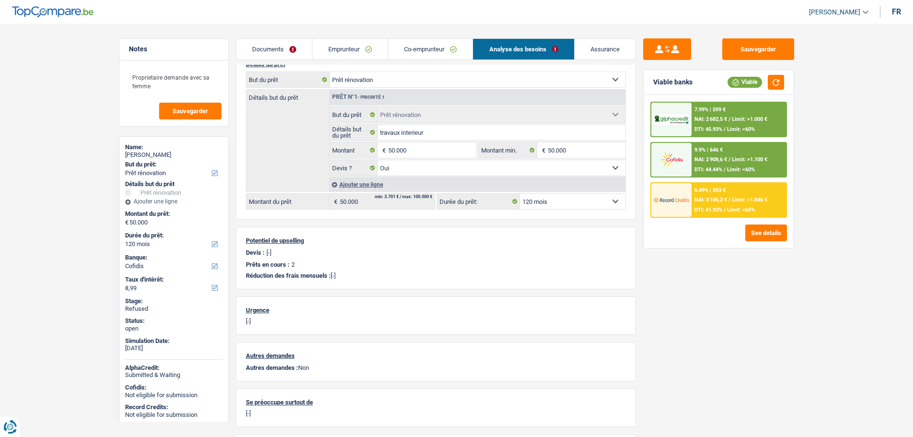
click at [359, 52] on link "Emprunteur" at bounding box center [350, 49] width 75 height 21
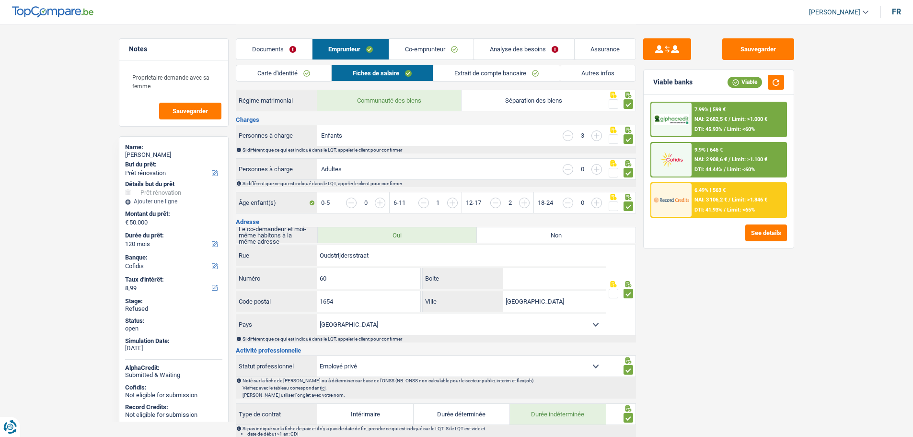
scroll to position [0, 0]
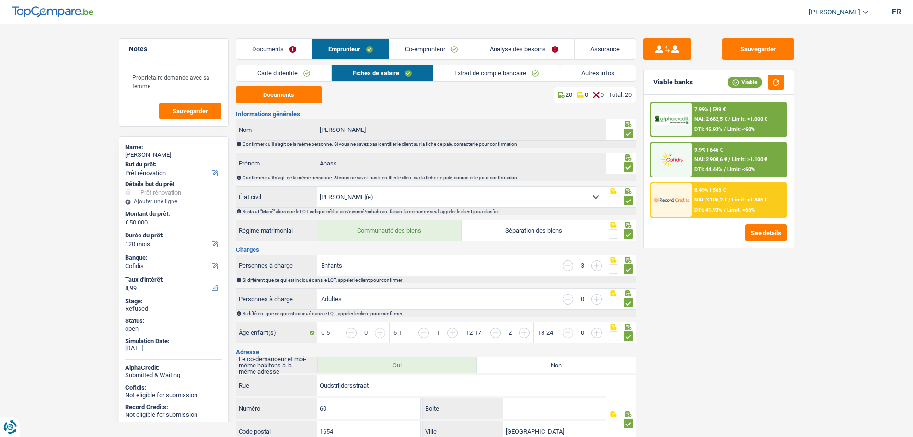
click at [493, 75] on link "Extrait de compte bancaire" at bounding box center [496, 73] width 127 height 16
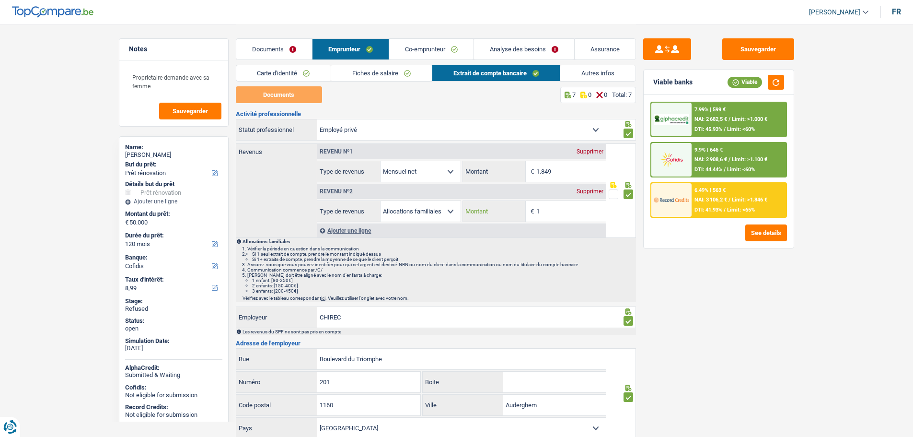
click at [546, 212] on input "1" at bounding box center [572, 211] width 70 height 21
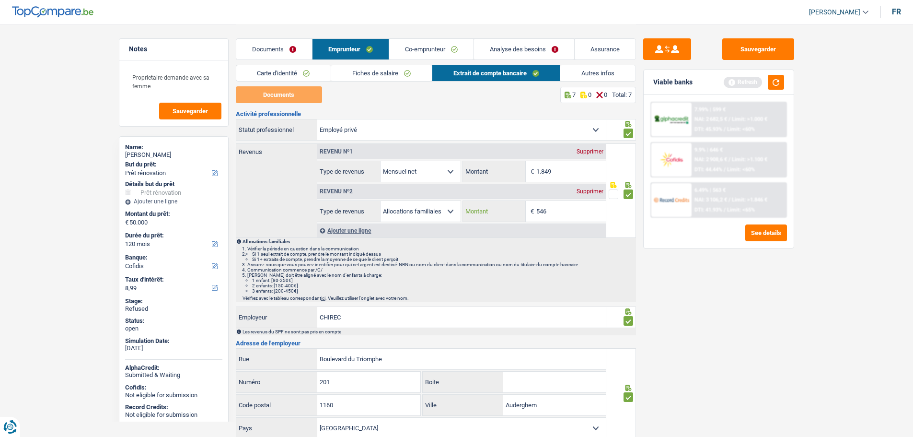
type input "546"
click at [418, 47] on link "Co-emprunteur" at bounding box center [431, 49] width 84 height 21
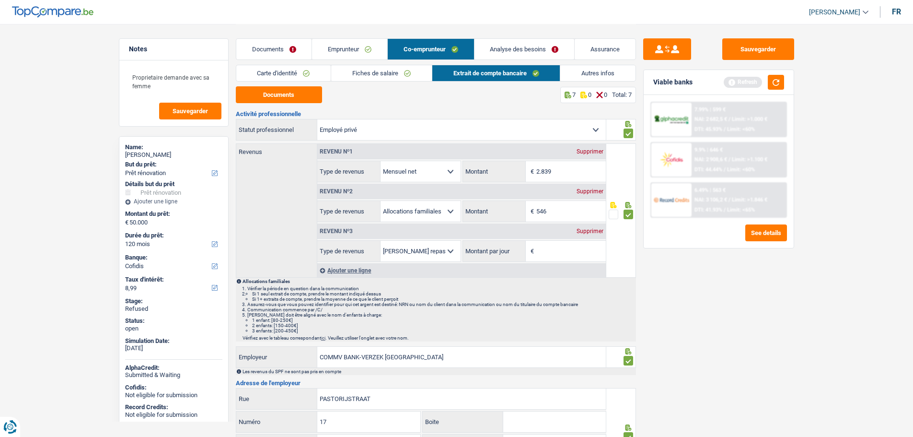
click at [587, 193] on div "Supprimer" at bounding box center [590, 191] width 32 height 6
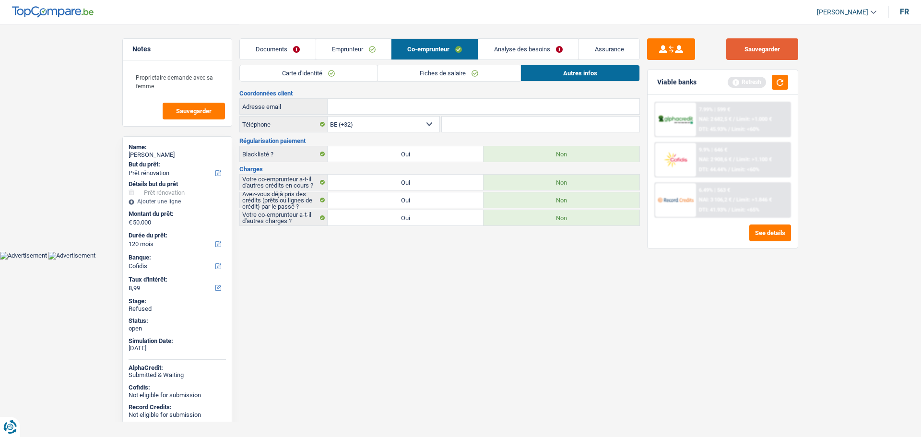
click at [740, 51] on button "Sauvegarder" at bounding box center [762, 49] width 72 height 22
click at [779, 79] on button "button" at bounding box center [780, 82] width 16 height 15
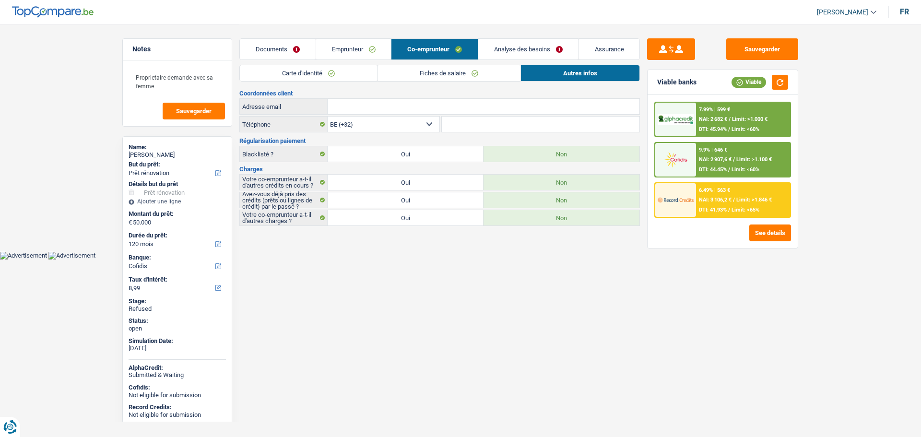
click at [673, 157] on img at bounding box center [674, 160] width 35 height 18
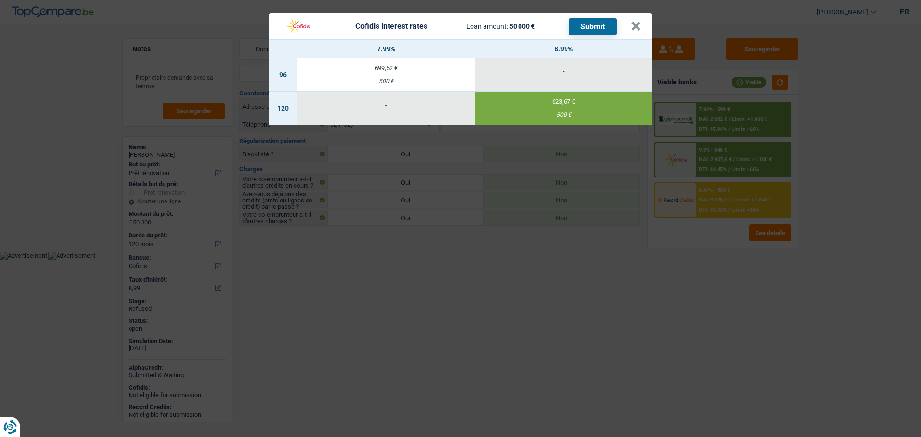
click at [581, 25] on button "Submit" at bounding box center [593, 26] width 48 height 17
click at [636, 24] on button "×" at bounding box center [636, 27] width 10 height 10
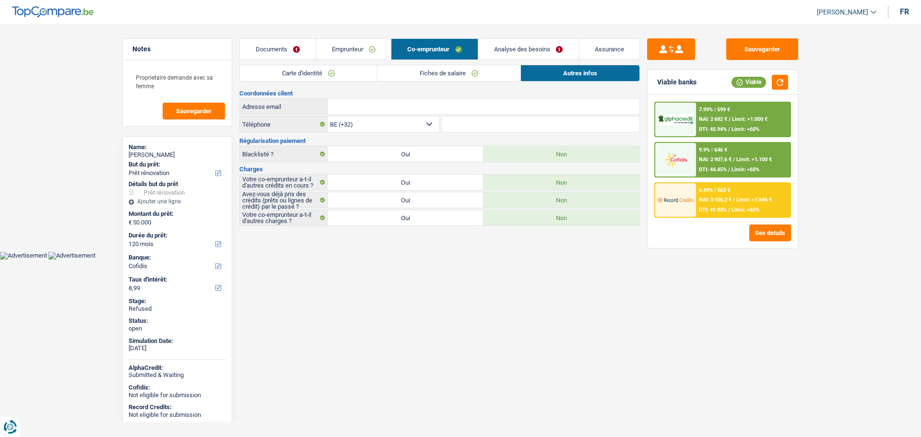
click at [274, 45] on link "Documents" at bounding box center [278, 49] width 76 height 21
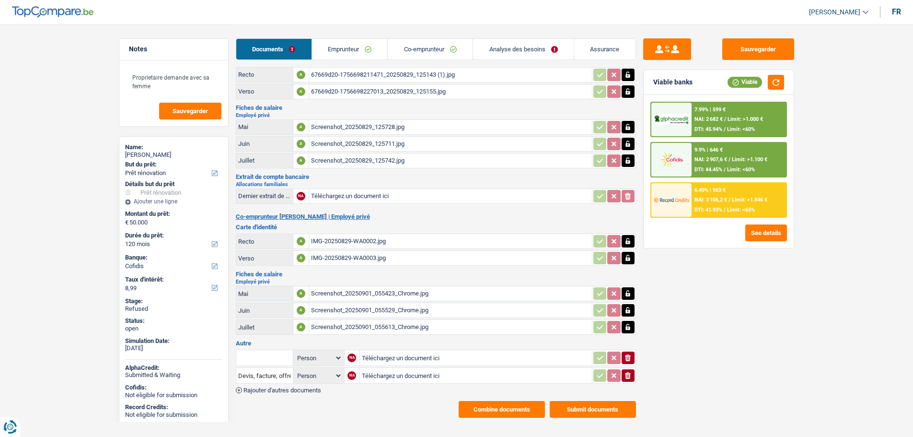
scroll to position [38, 0]
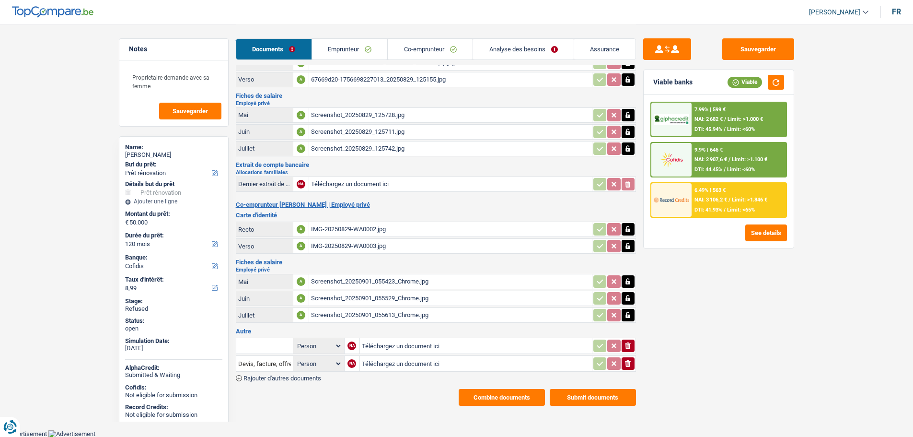
click at [583, 396] on button "Submit documents" at bounding box center [593, 397] width 86 height 17
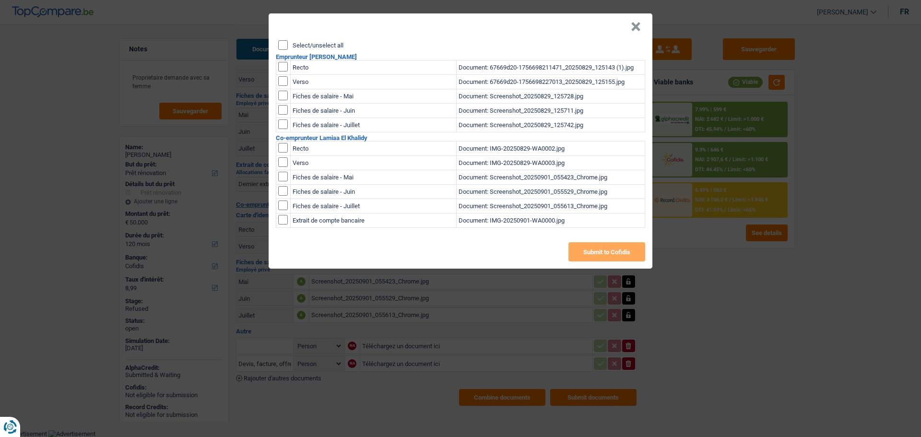
click at [300, 31] on header "×" at bounding box center [461, 26] width 384 height 27
click at [300, 42] on label "Select/unselect all" at bounding box center [318, 45] width 51 height 6
click at [288, 42] on input "Select/unselect all" at bounding box center [283, 45] width 10 height 10
checkbox input "true"
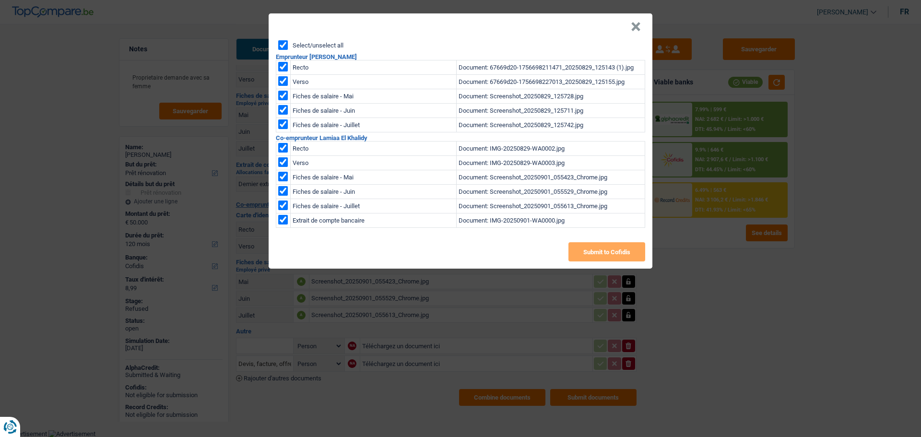
checkbox input "true"
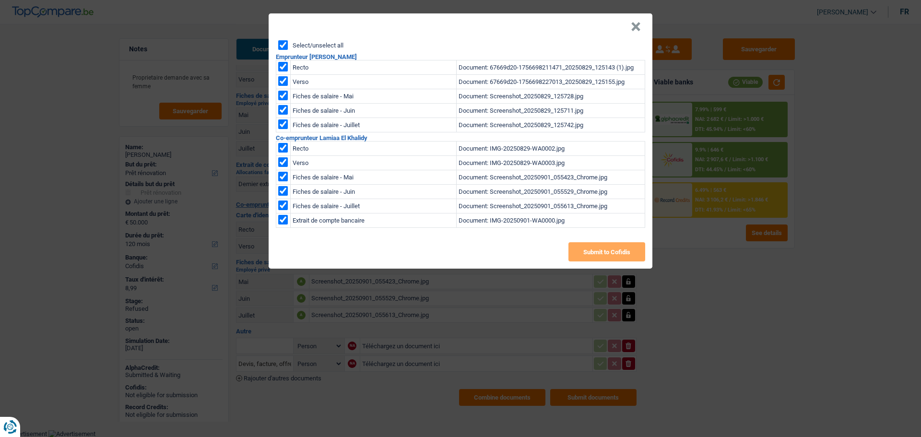
checkbox input "true"
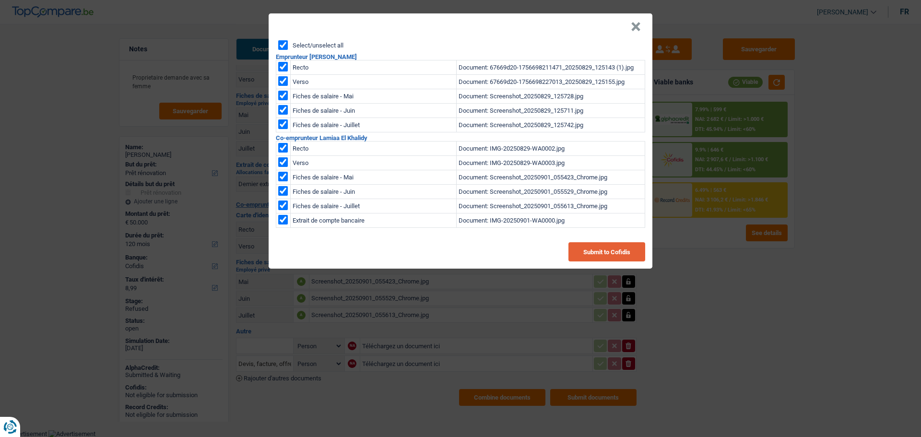
click at [611, 252] on button "Submit to Cofidis" at bounding box center [606, 251] width 77 height 19
click at [639, 27] on button "×" at bounding box center [636, 27] width 10 height 10
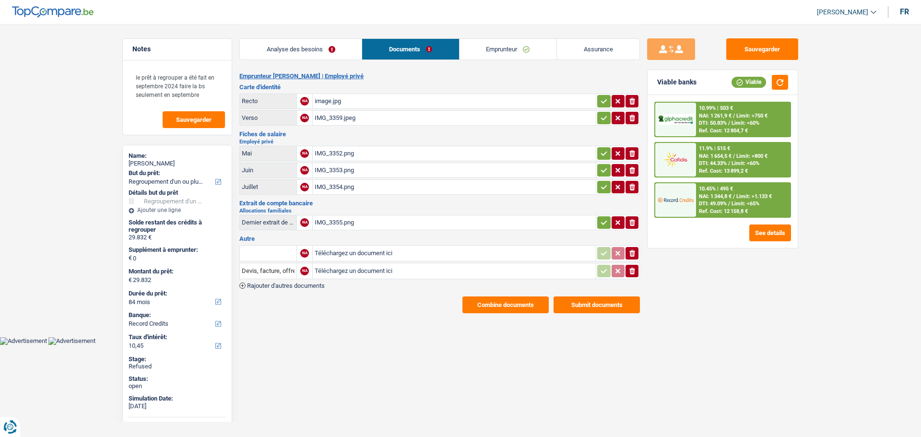
select select "refinancing"
select select "84"
select select "record credits"
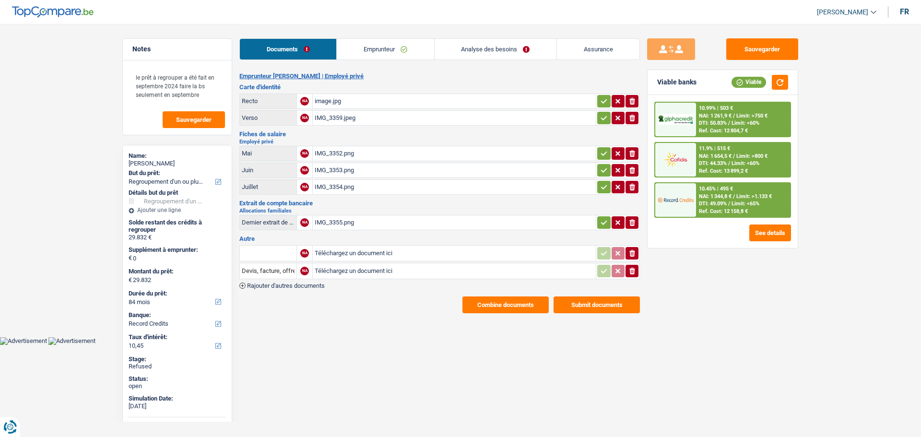
click at [370, 49] on link "Emprunteur" at bounding box center [385, 49] width 97 height 21
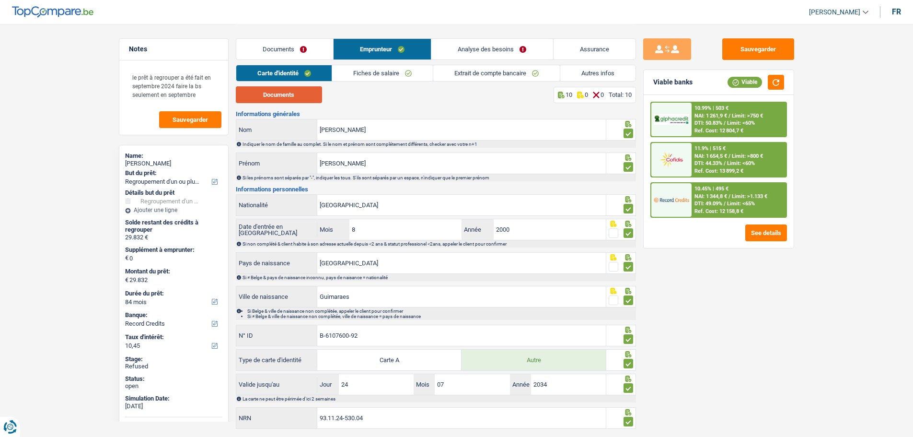
click at [273, 94] on button "Documents" at bounding box center [279, 94] width 86 height 17
click at [378, 74] on link "Fiches de salaire" at bounding box center [382, 73] width 101 height 16
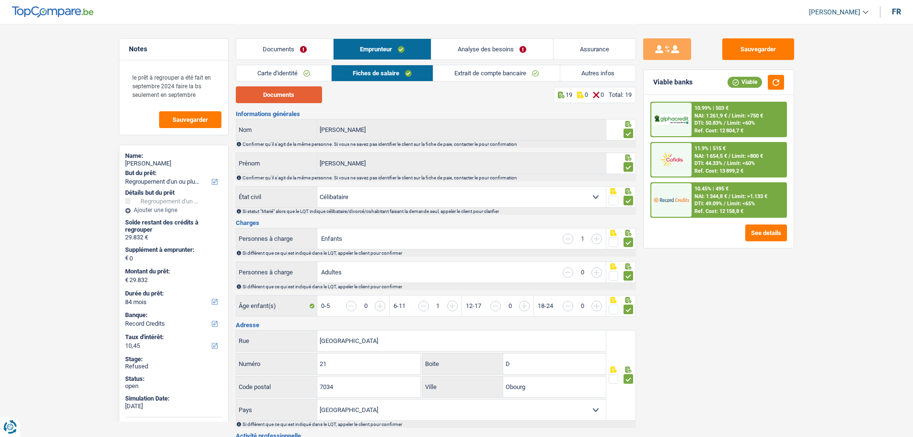
click at [266, 98] on button "Documents" at bounding box center [279, 94] width 86 height 17
click at [458, 78] on link "Extrait de compte bancaire" at bounding box center [496, 73] width 127 height 16
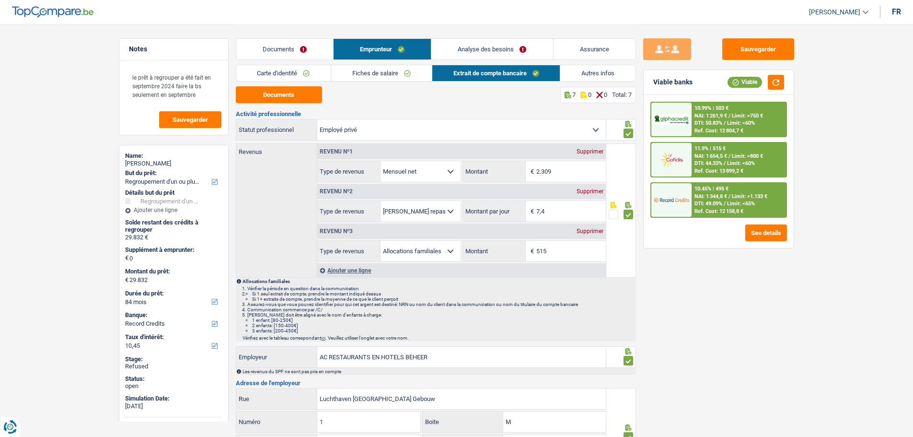
click at [460, 59] on link "Analyse des besoins" at bounding box center [492, 49] width 121 height 21
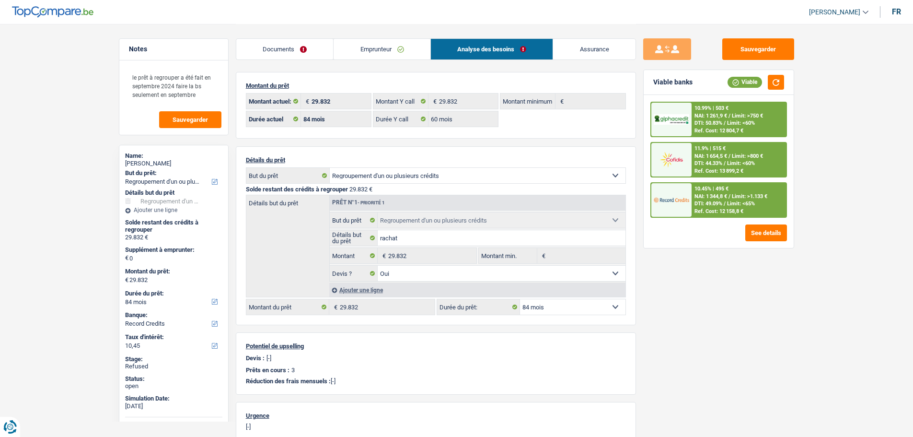
click at [270, 45] on link "Documents" at bounding box center [284, 49] width 97 height 21
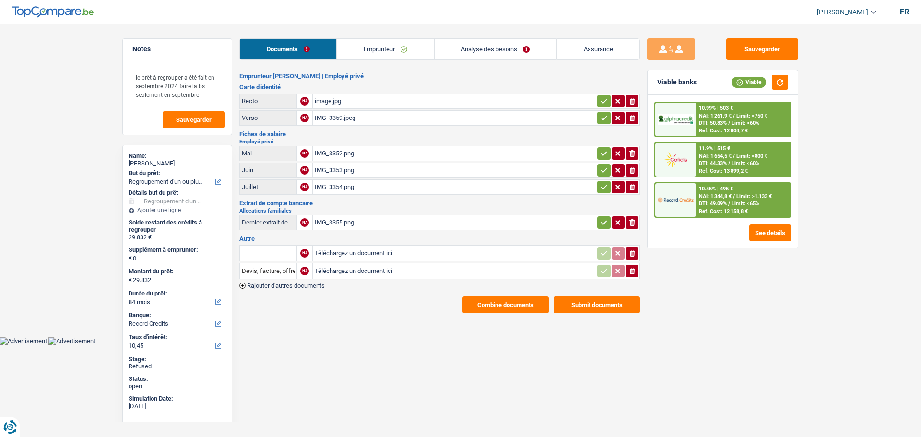
click at [363, 48] on link "Emprunteur" at bounding box center [385, 49] width 97 height 21
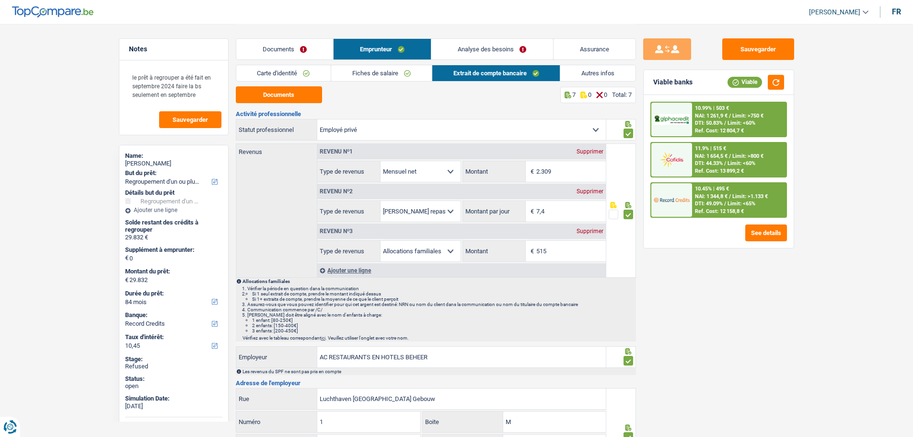
click at [613, 71] on link "Autres infos" at bounding box center [598, 73] width 75 height 16
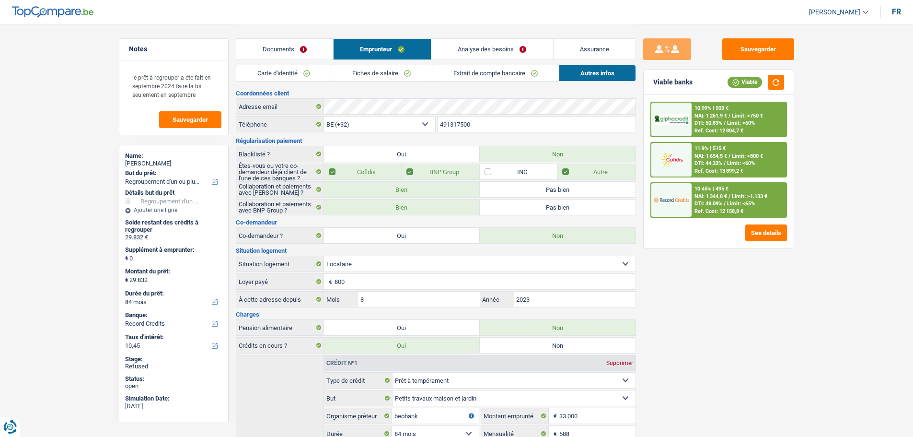
drag, startPoint x: 146, startPoint y: 163, endPoint x: 180, endPoint y: 165, distance: 34.6
click at [180, 165] on div "[PERSON_NAME]" at bounding box center [173, 164] width 97 height 8
copy div "[PERSON_NAME]"
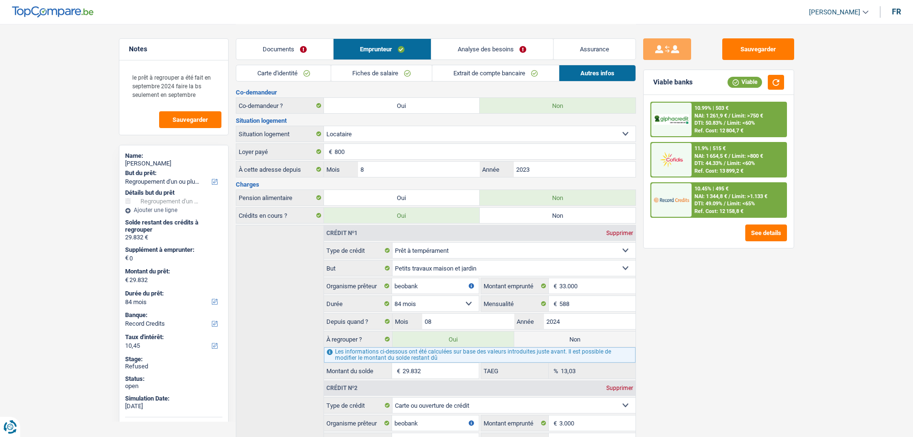
scroll to position [47, 0]
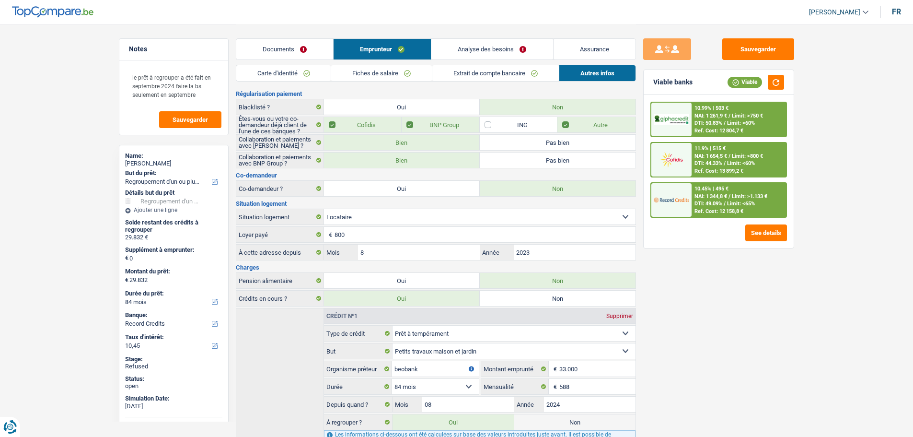
click at [390, 71] on link "Fiches de salaire" at bounding box center [381, 73] width 101 height 16
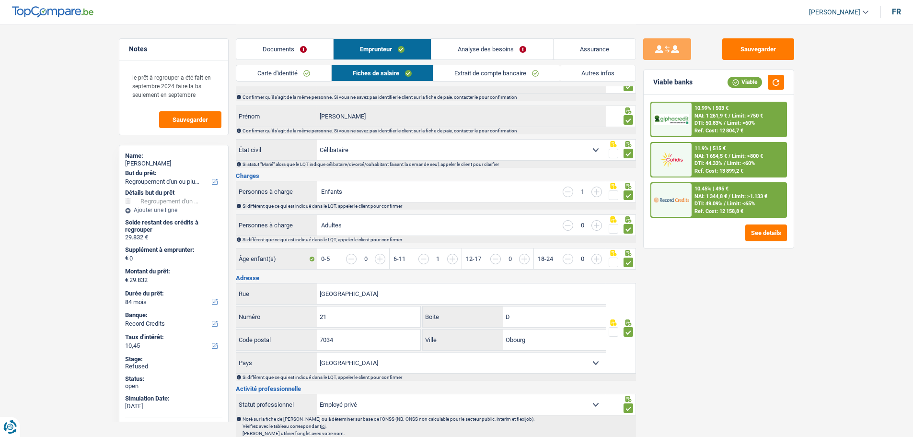
click at [574, 72] on link "Autres infos" at bounding box center [598, 73] width 75 height 16
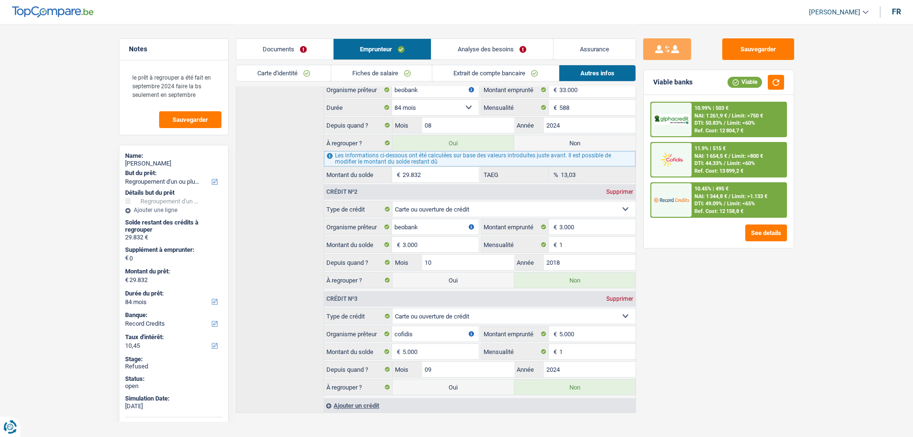
scroll to position [335, 0]
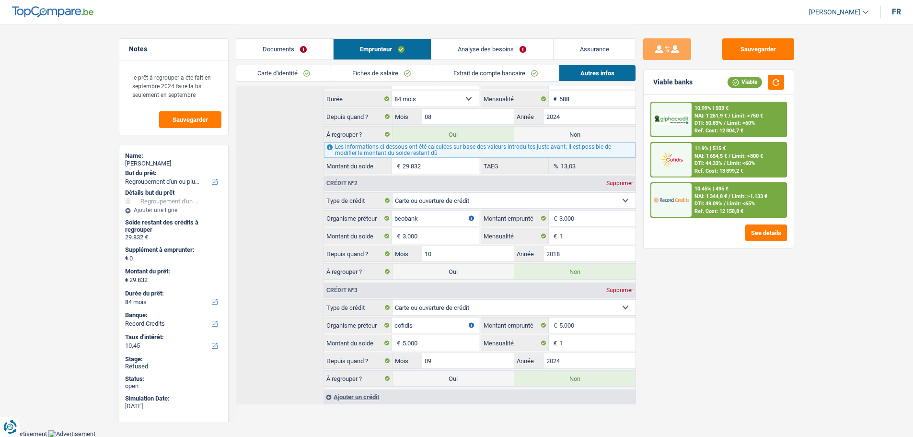
click at [441, 267] on label "Oui" at bounding box center [453, 271] width 121 height 15
click at [441, 267] on input "Oui" at bounding box center [453, 271] width 121 height 15
radio input "true"
type input "32.832"
select select "120"
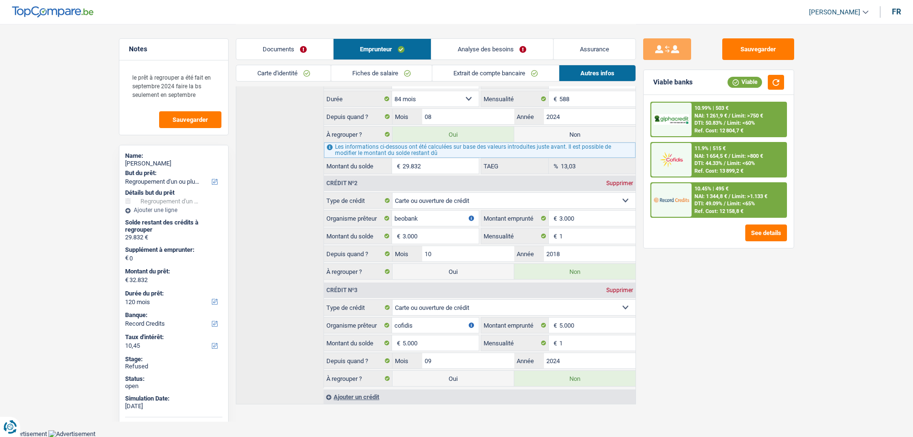
radio input "false"
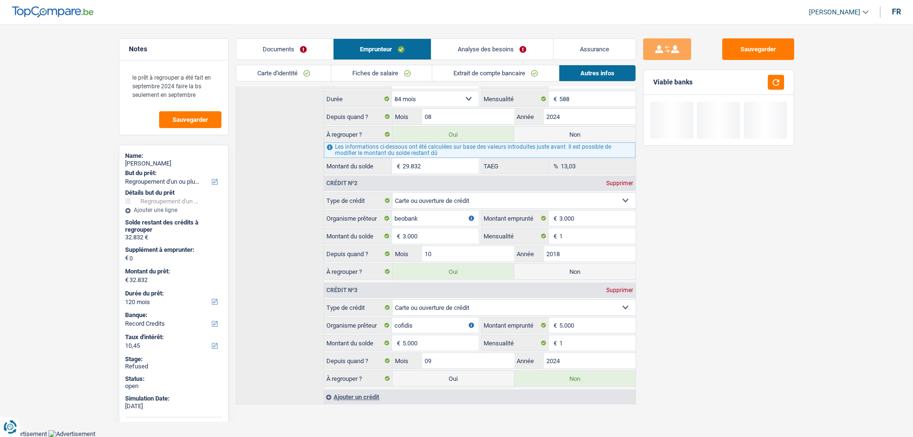
click at [444, 375] on label "Oui" at bounding box center [453, 378] width 121 height 15
click at [444, 375] on input "Oui" at bounding box center [453, 378] width 121 height 15
radio input "true"
type input "37.832"
radio input "false"
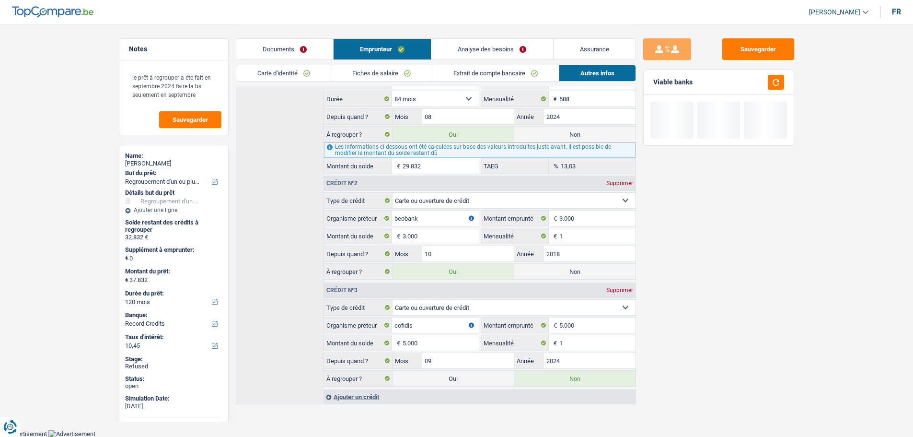
select select "144"
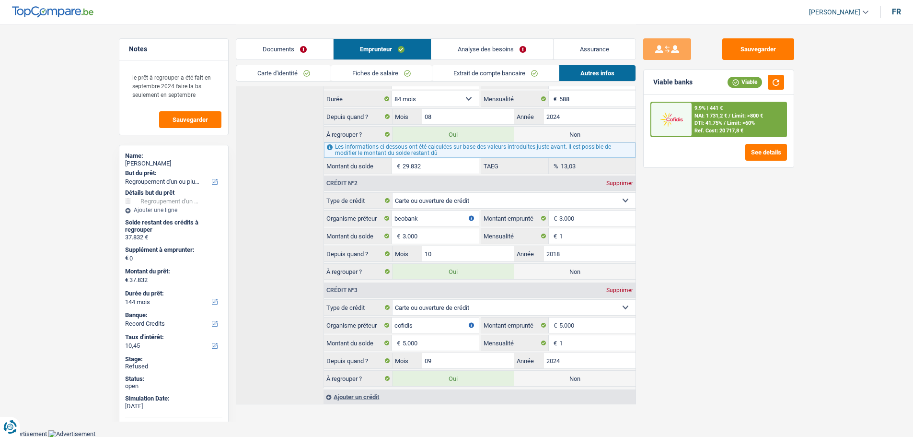
click at [548, 382] on label "Non" at bounding box center [575, 378] width 121 height 15
click at [548, 382] on input "Non" at bounding box center [575, 378] width 121 height 15
radio input "true"
type input "32.832"
select select "120"
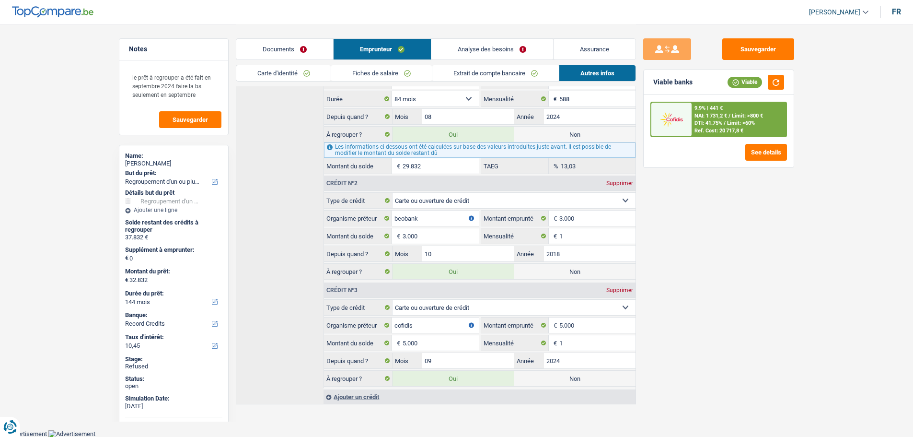
radio input "false"
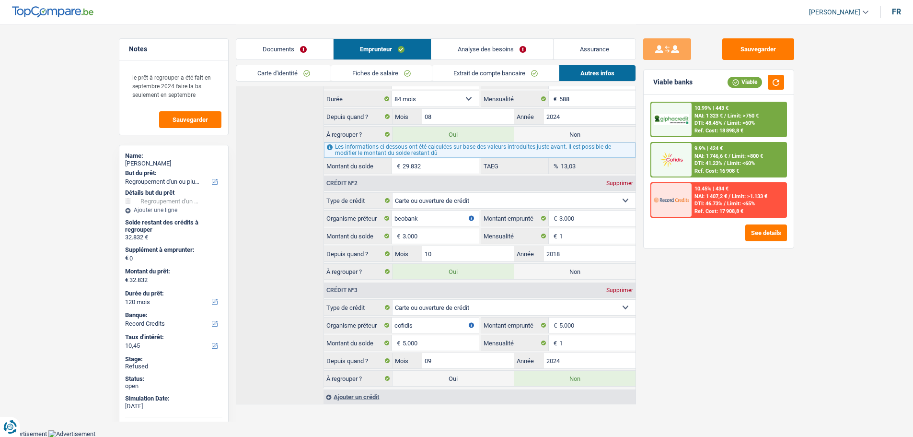
click at [578, 272] on label "Non" at bounding box center [575, 271] width 121 height 15
click at [578, 272] on input "Non" at bounding box center [575, 271] width 121 height 15
radio input "true"
type input "29.832"
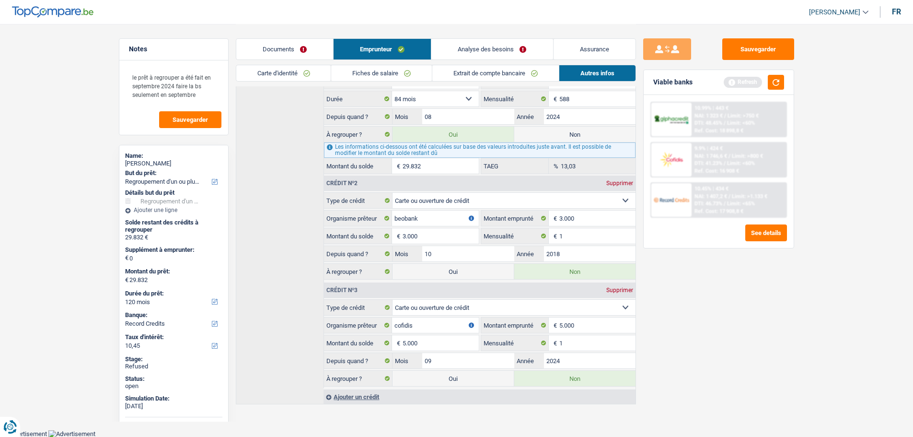
click at [485, 51] on link "Analyse des besoins" at bounding box center [492, 49] width 121 height 21
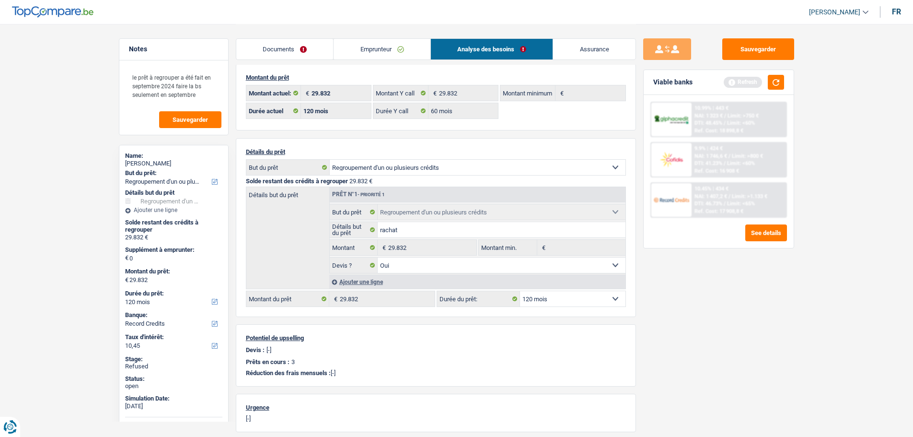
scroll to position [0, 0]
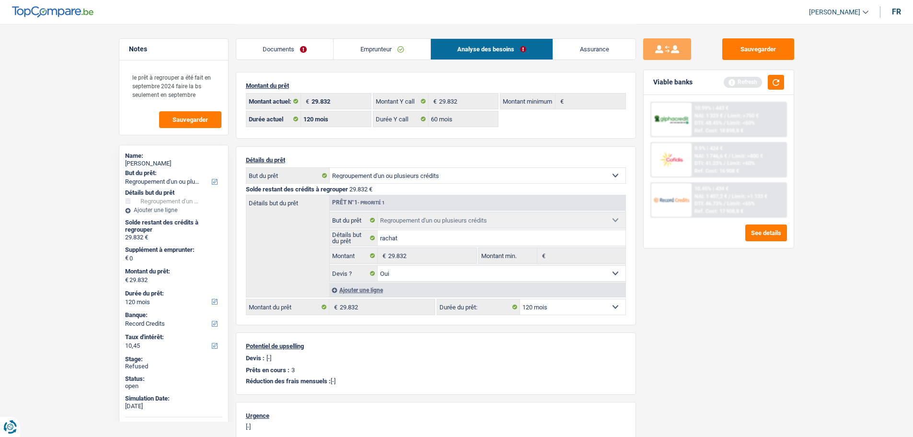
click at [367, 54] on link "Emprunteur" at bounding box center [382, 49] width 97 height 21
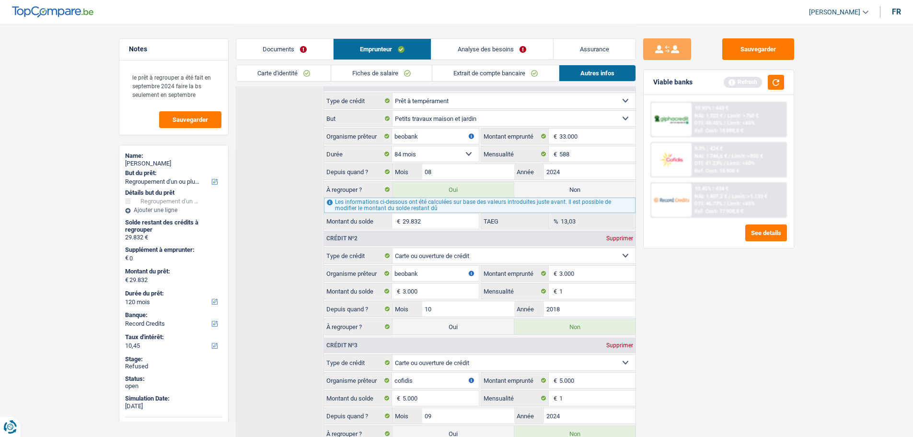
scroll to position [288, 0]
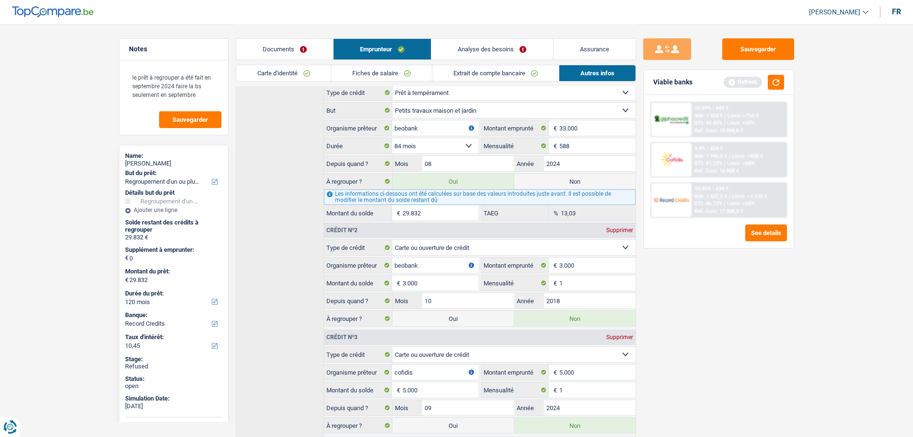
click at [457, 322] on label "Oui" at bounding box center [453, 318] width 121 height 15
click at [457, 322] on input "Oui" at bounding box center [453, 318] width 121 height 15
radio input "true"
type input "32.832"
radio input "false"
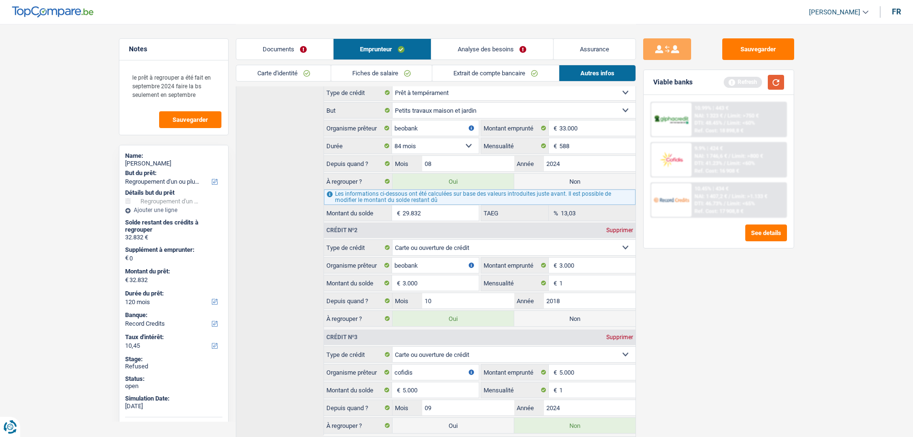
click at [777, 79] on button "button" at bounding box center [776, 82] width 16 height 15
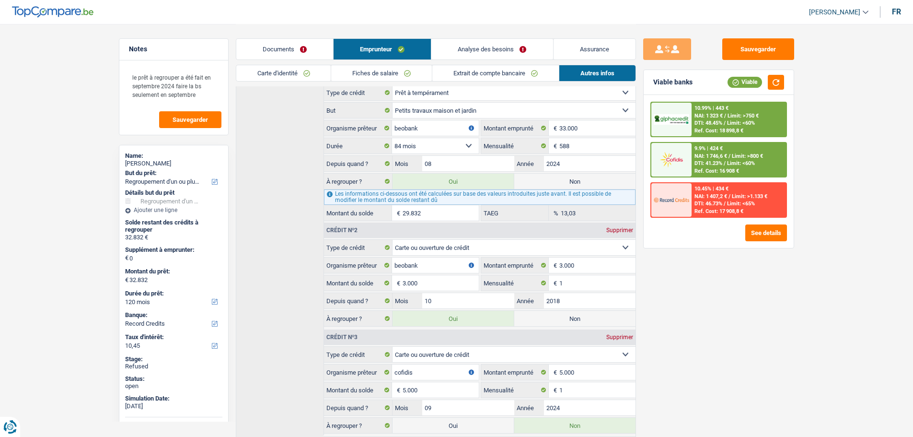
click at [462, 44] on link "Analyse des besoins" at bounding box center [492, 49] width 121 height 21
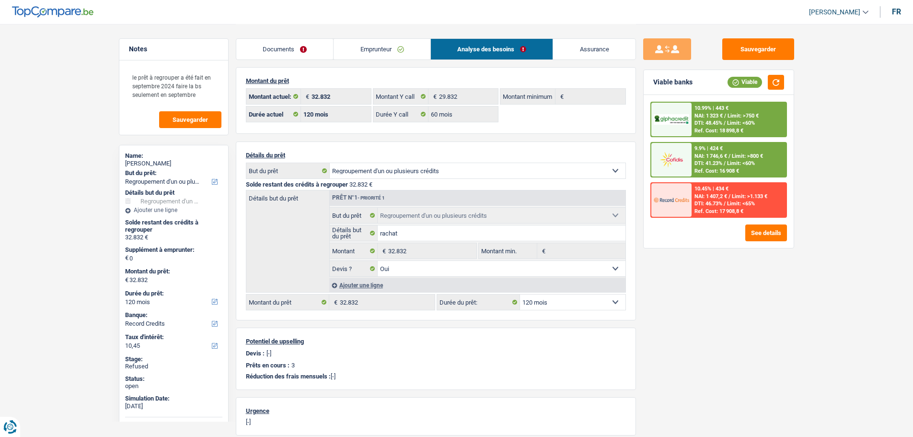
scroll to position [0, 0]
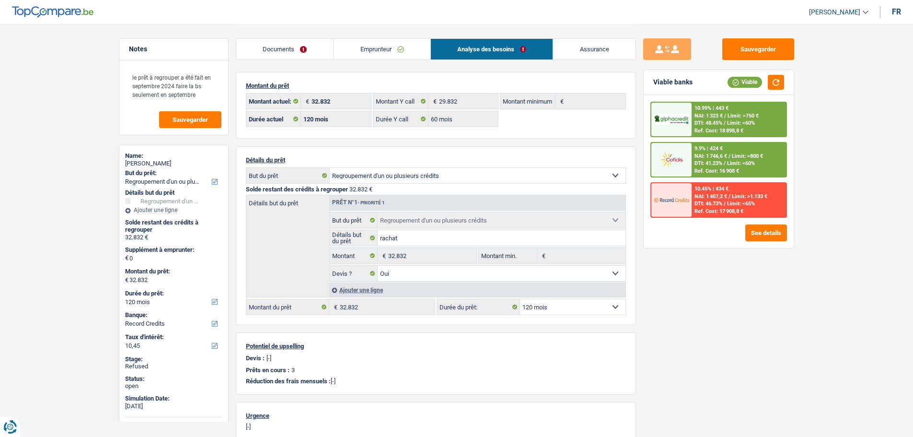
click at [383, 49] on link "Emprunteur" at bounding box center [382, 49] width 97 height 21
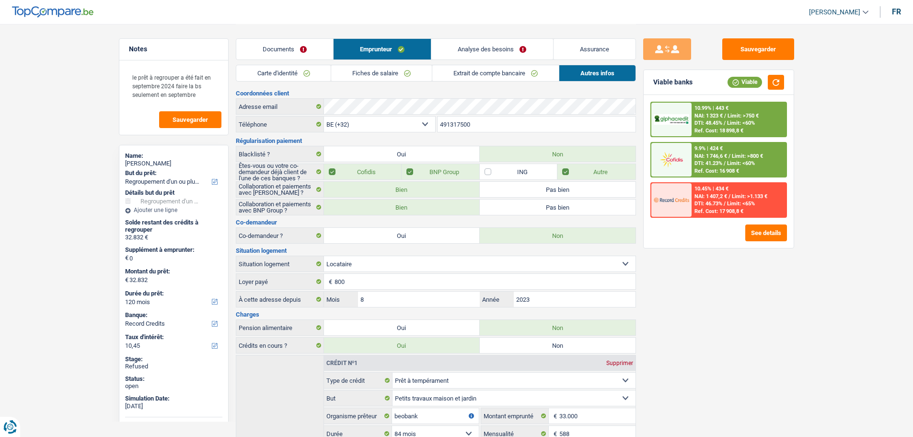
click at [501, 52] on link "Analyse des besoins" at bounding box center [492, 49] width 121 height 21
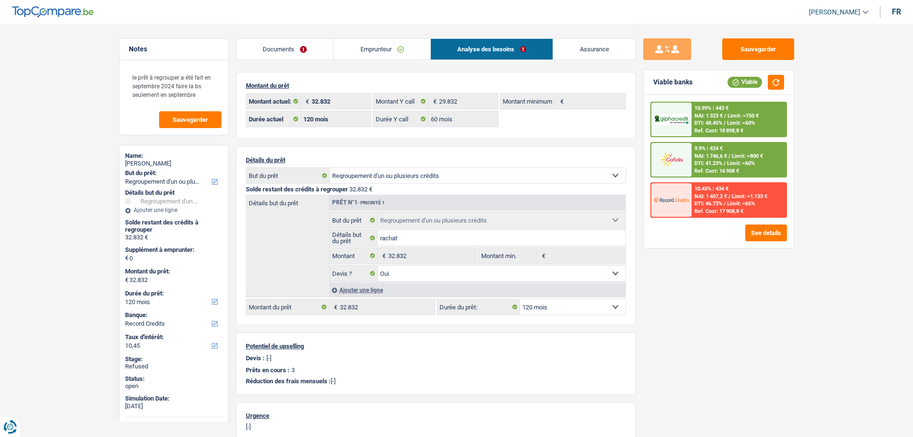
click at [543, 307] on select "12 mois 18 mois 24 mois 30 mois 36 mois 42 mois 48 mois 60 mois 72 mois 84 mois…" at bounding box center [572, 306] width 105 height 15
select select "84"
click at [520, 299] on select "12 mois 18 mois 24 mois 30 mois 36 mois 42 mois 48 mois 60 mois 72 mois 84 mois…" at bounding box center [572, 306] width 105 height 15
select select "84"
